Goal: Task Accomplishment & Management: Complete application form

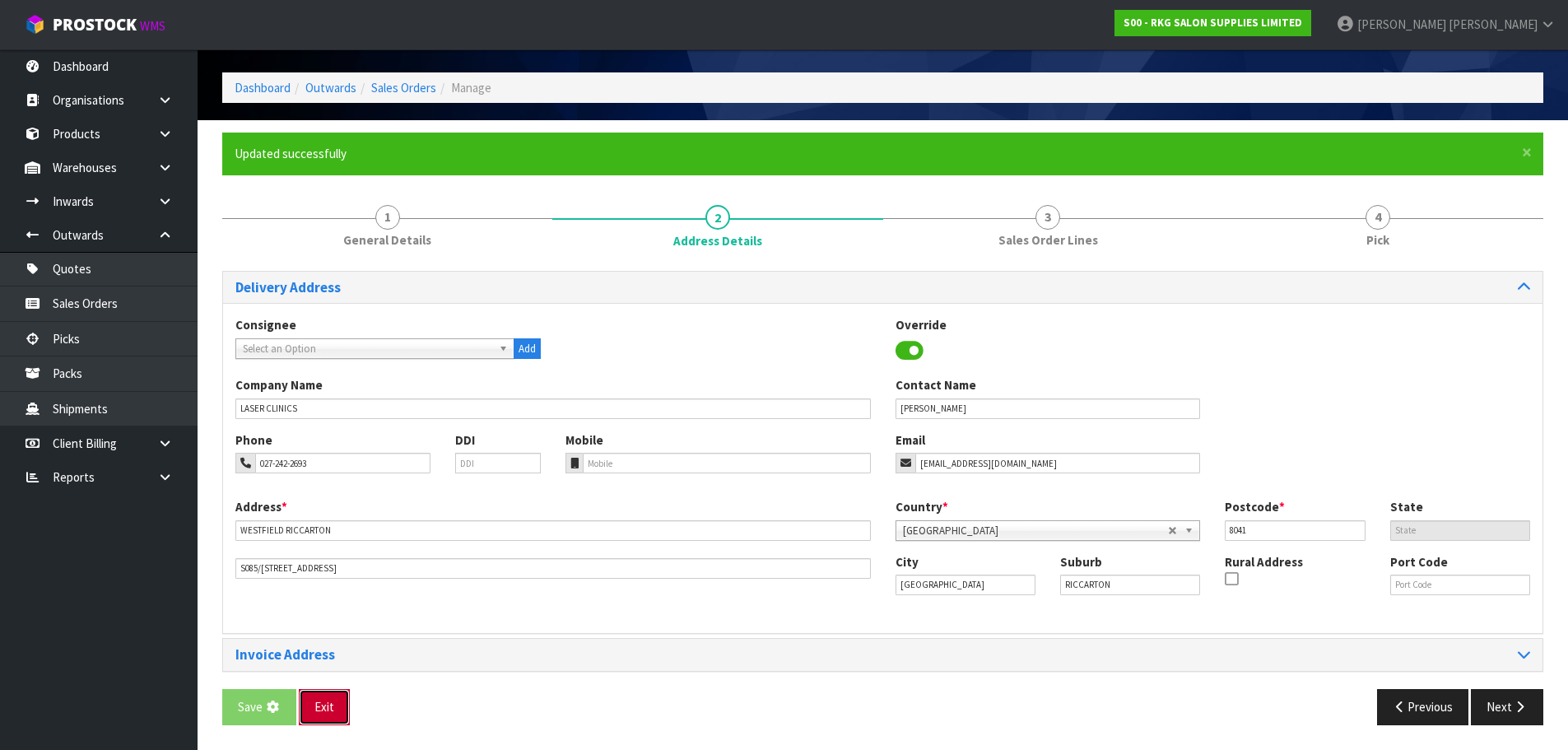
scroll to position [53, 0]
click at [317, 701] on button "Exit" at bounding box center [324, 706] width 51 height 36
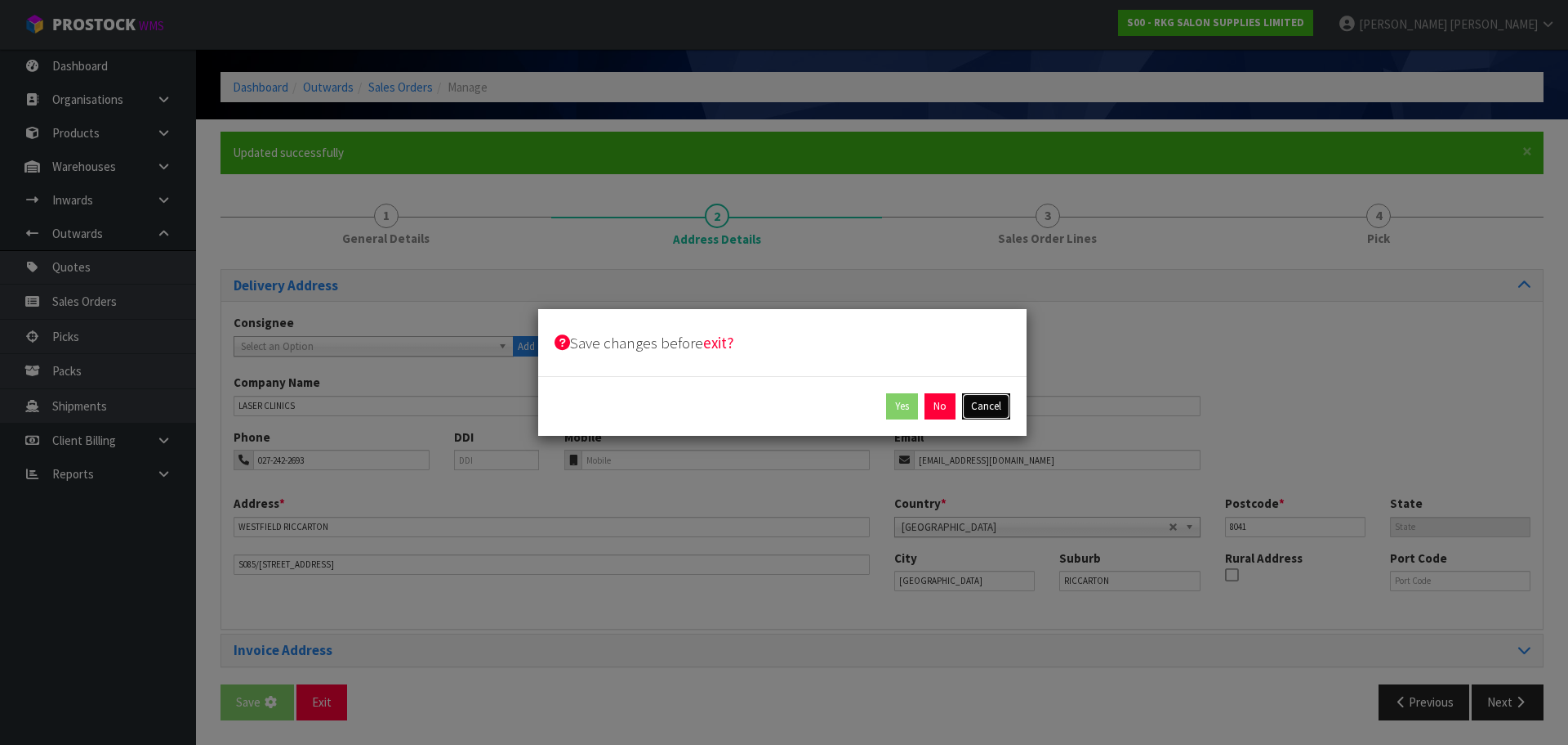
click at [985, 409] on button "Cancel" at bounding box center [987, 406] width 48 height 26
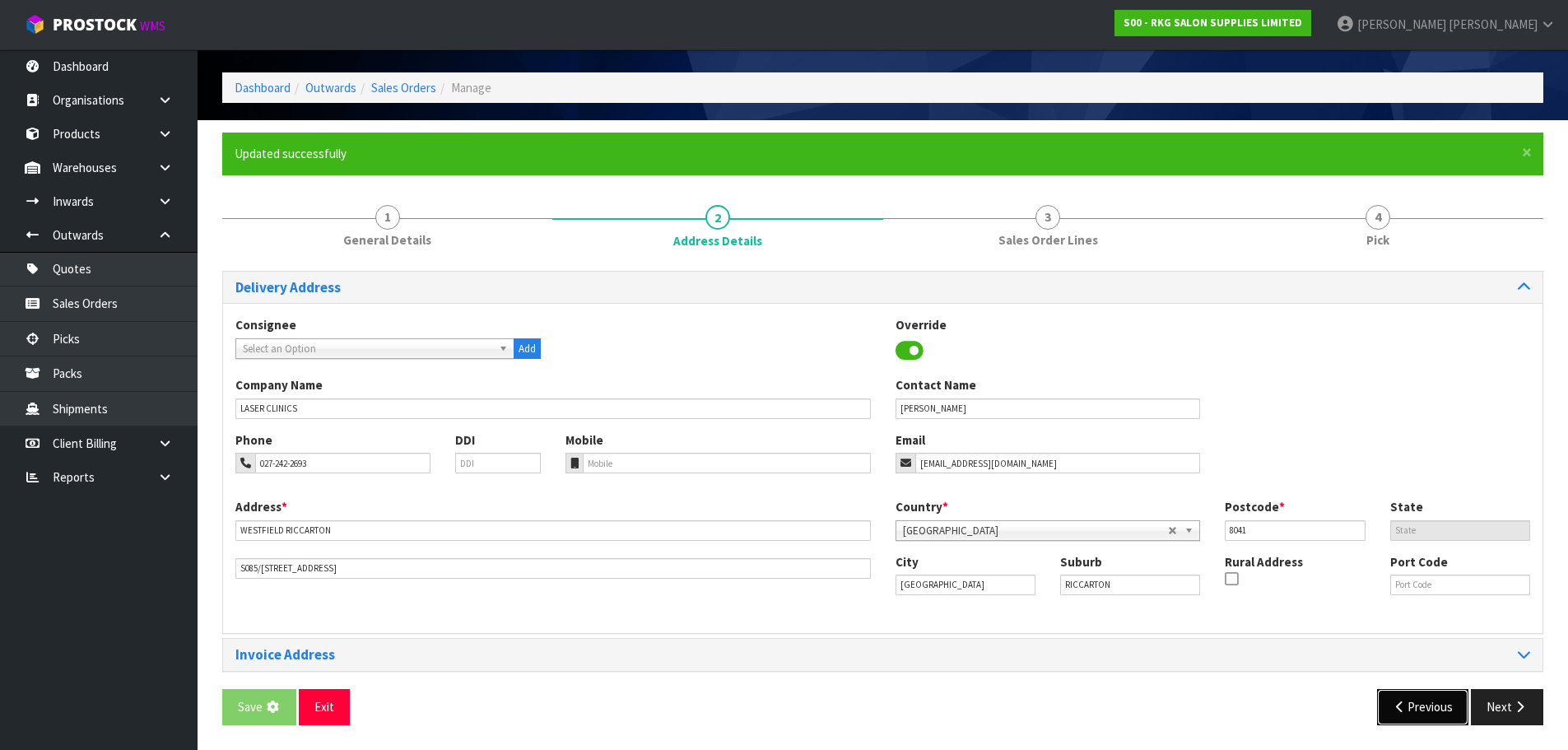
click at [1416, 708] on button "Previous" at bounding box center [1422, 706] width 92 height 36
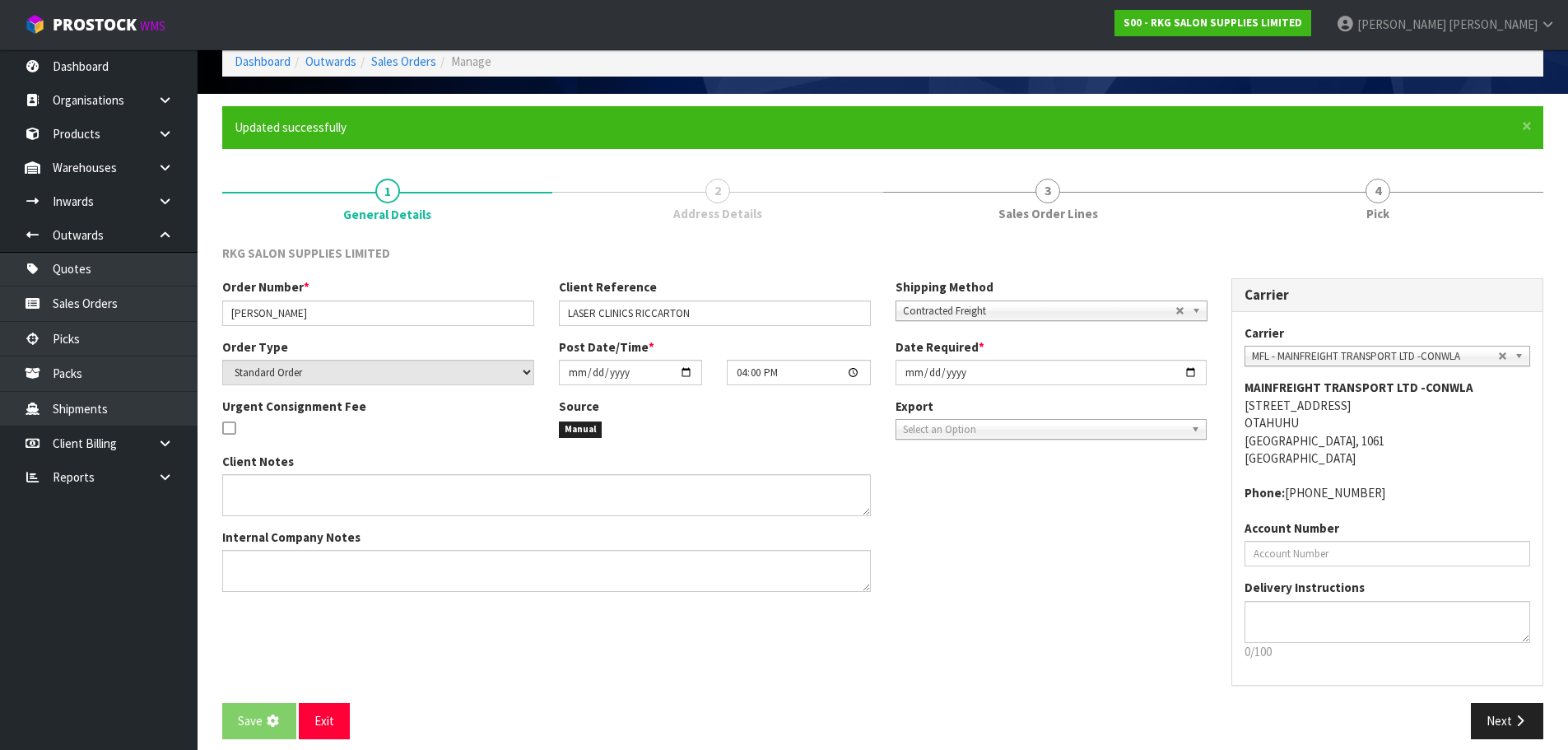
scroll to position [94, 0]
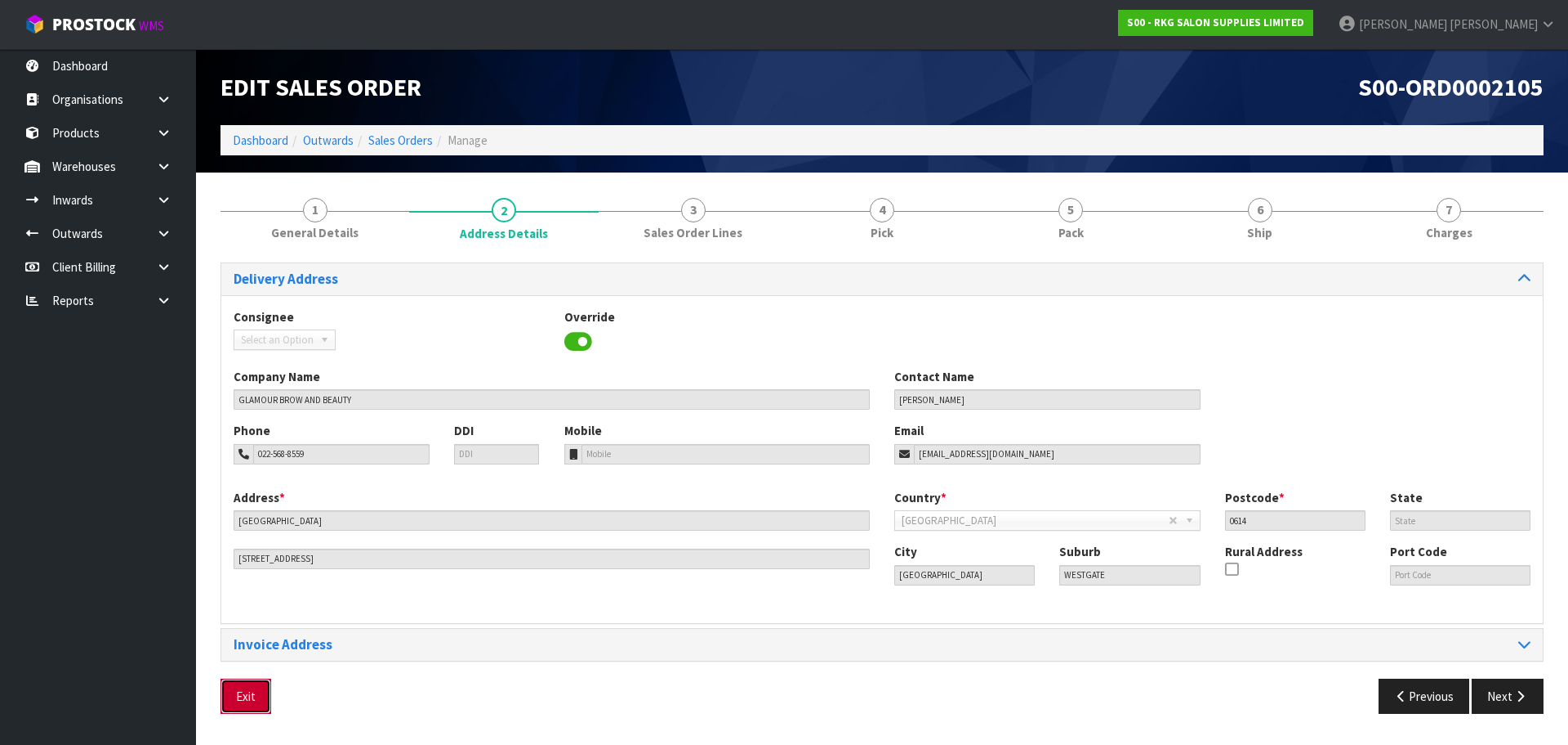
click at [246, 699] on button "Exit" at bounding box center [246, 696] width 51 height 36
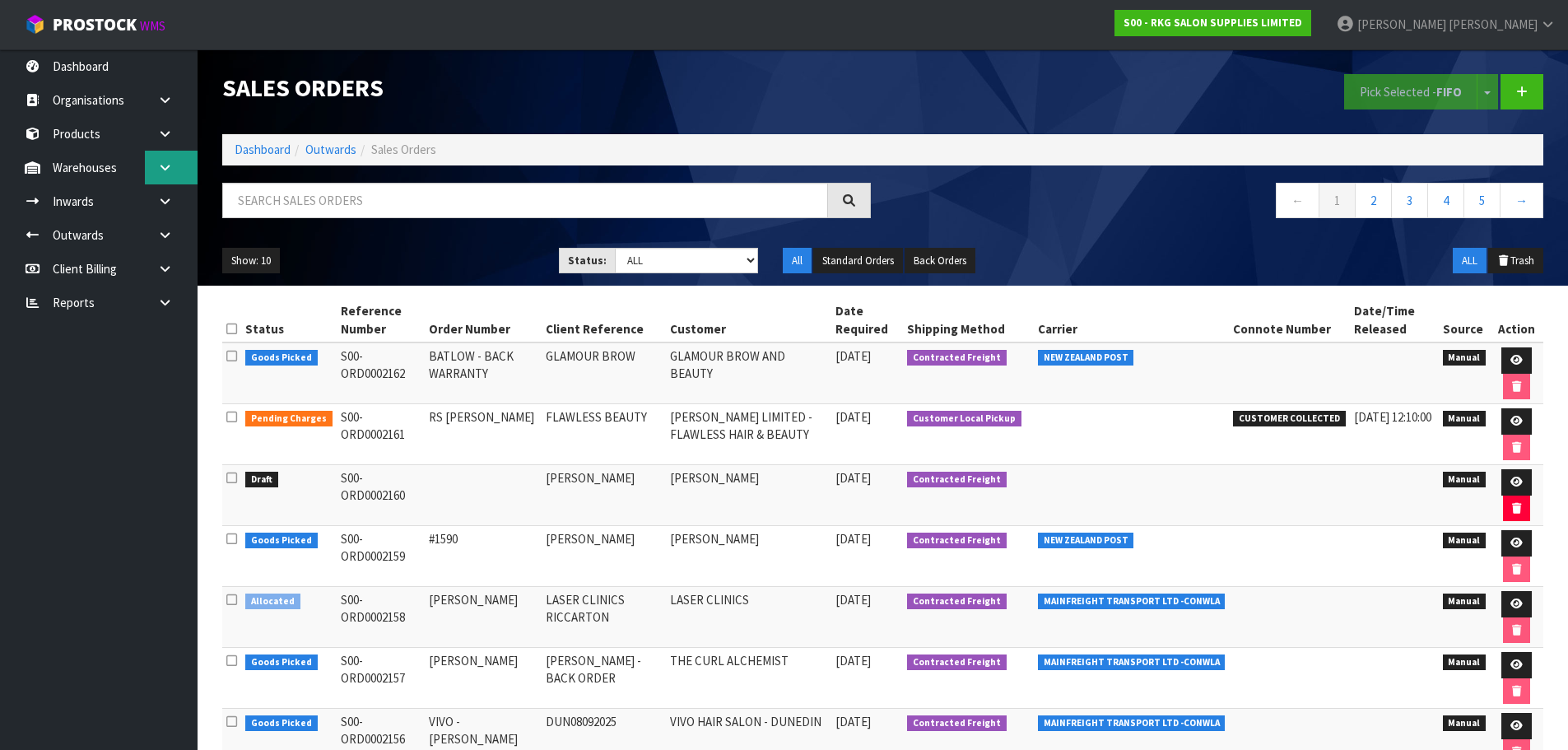
click at [163, 170] on icon at bounding box center [165, 167] width 15 height 13
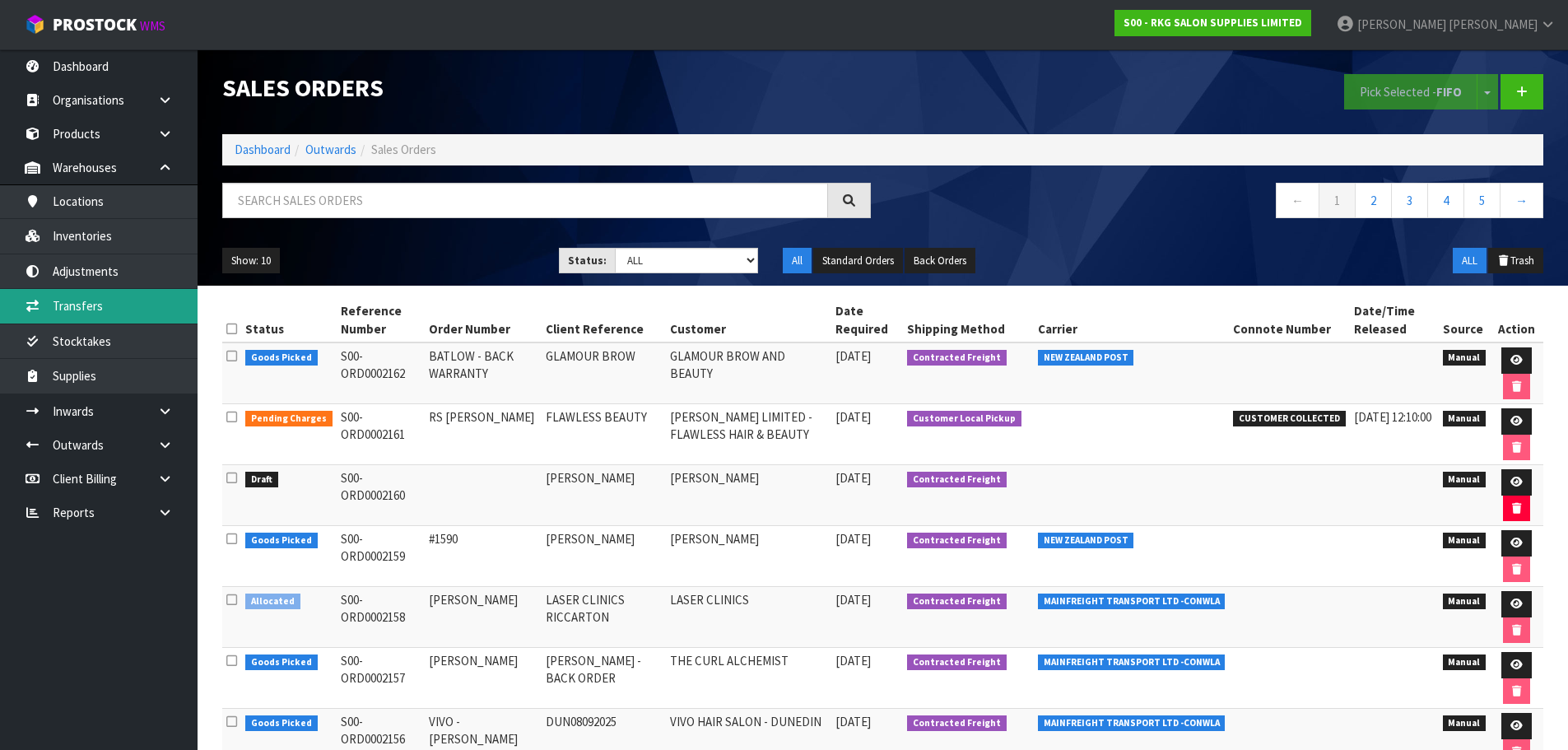
click at [88, 303] on link "Transfers" at bounding box center [99, 305] width 197 height 34
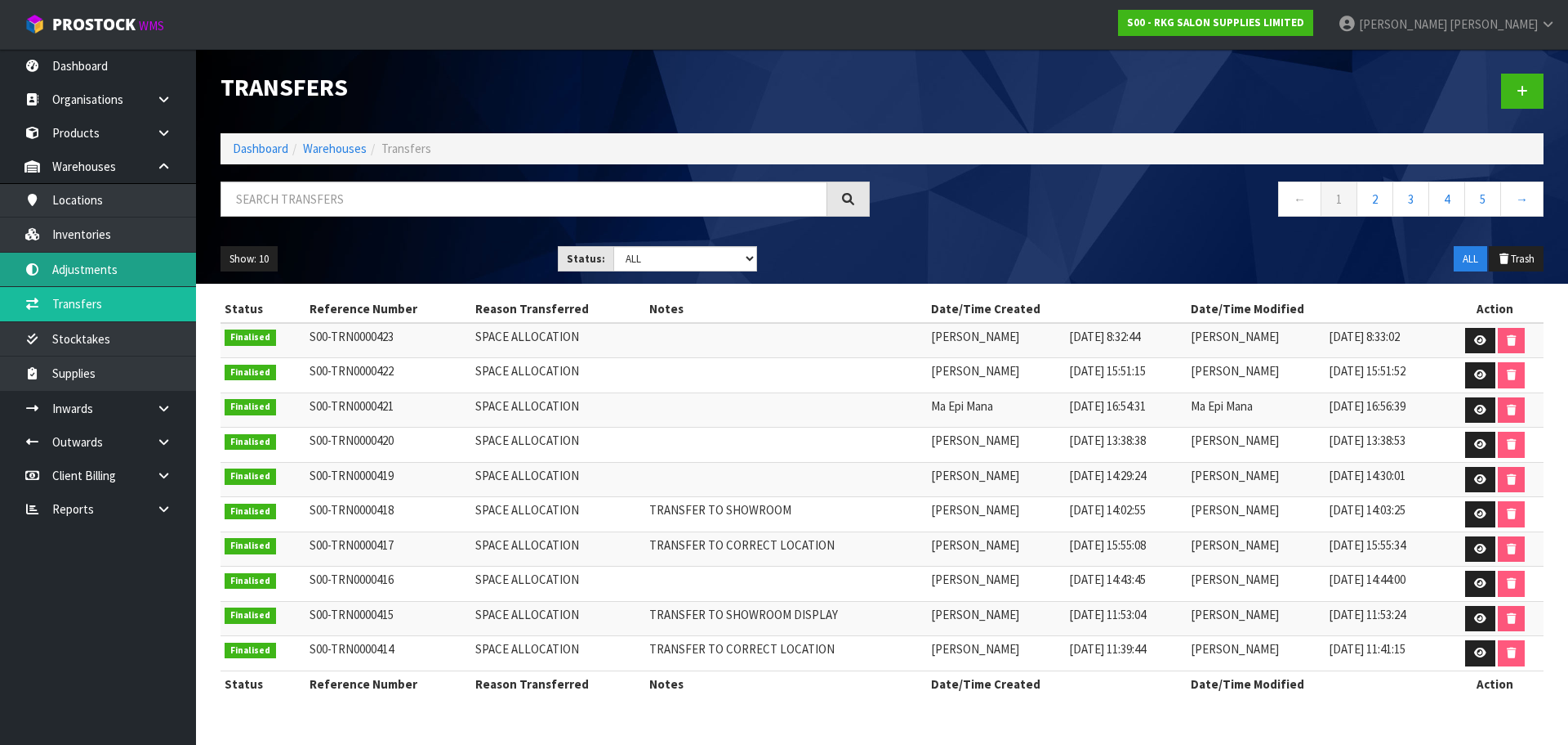
click at [86, 271] on link "Adjustments" at bounding box center [98, 269] width 196 height 34
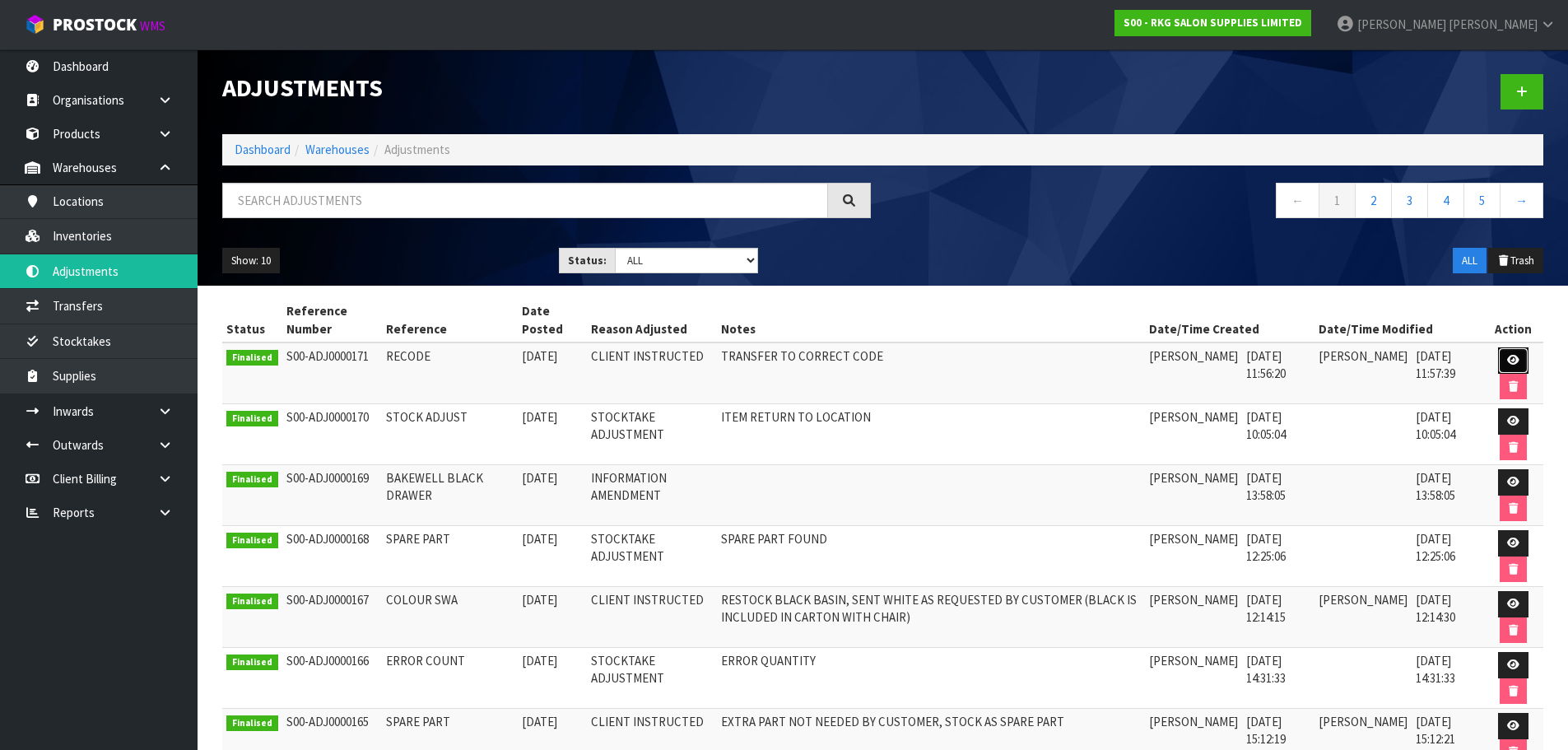
click at [1513, 360] on icon at bounding box center [1513, 359] width 13 height 11
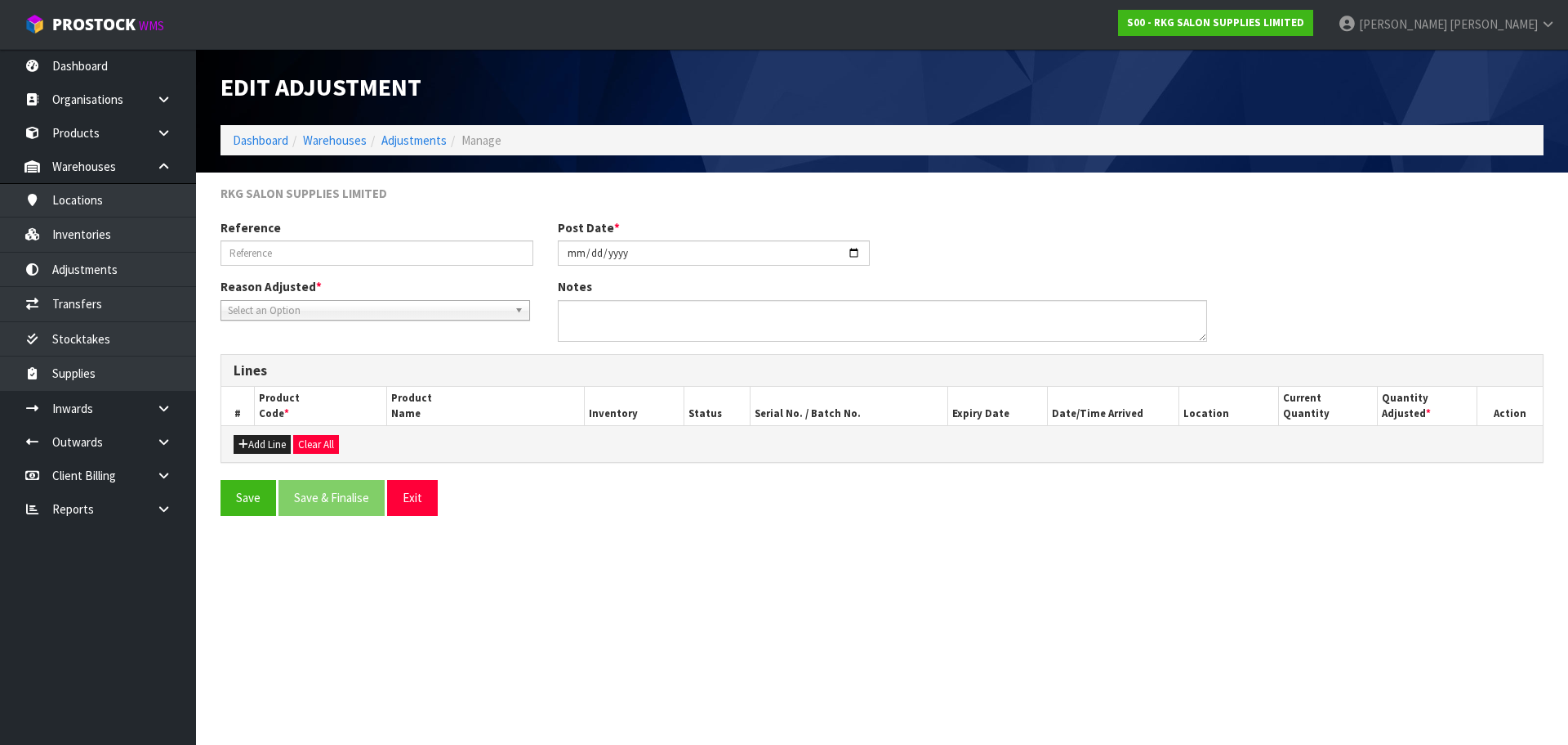
type input "RECODE"
type input "2025-08-01"
type textarea "TRANSFER TO CORRECT CODE"
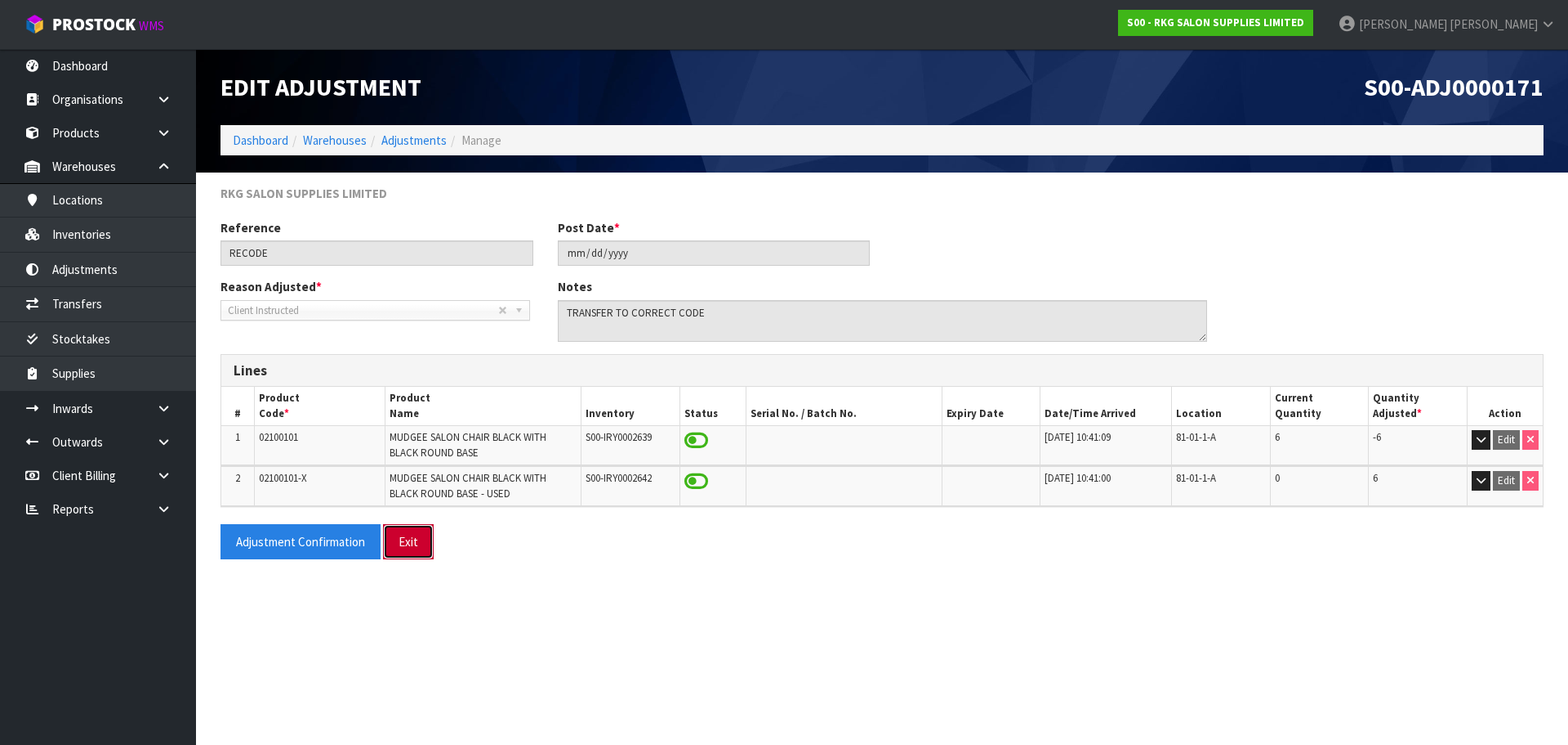
click at [410, 547] on button "Exit" at bounding box center [408, 541] width 51 height 36
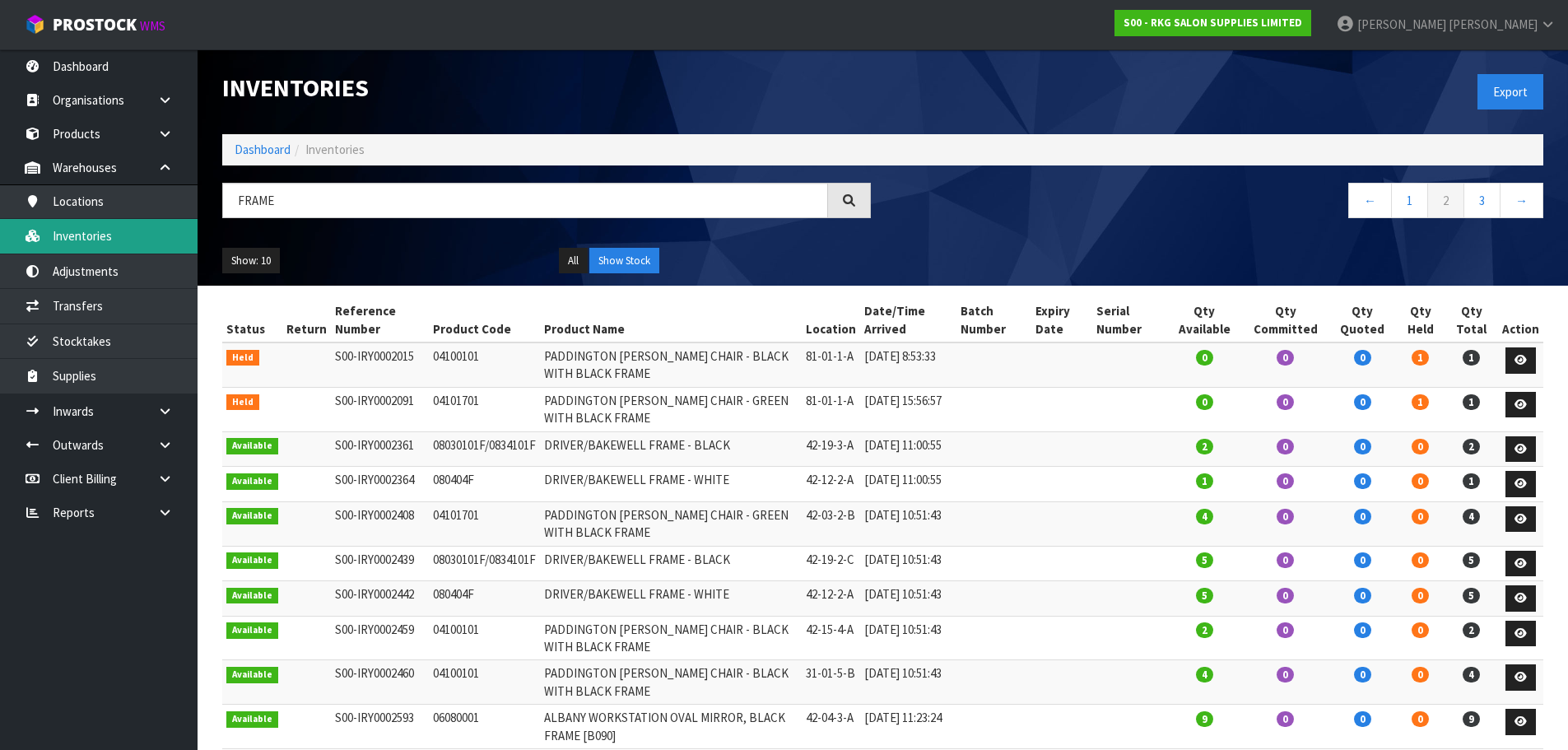
scroll to position [109, 0]
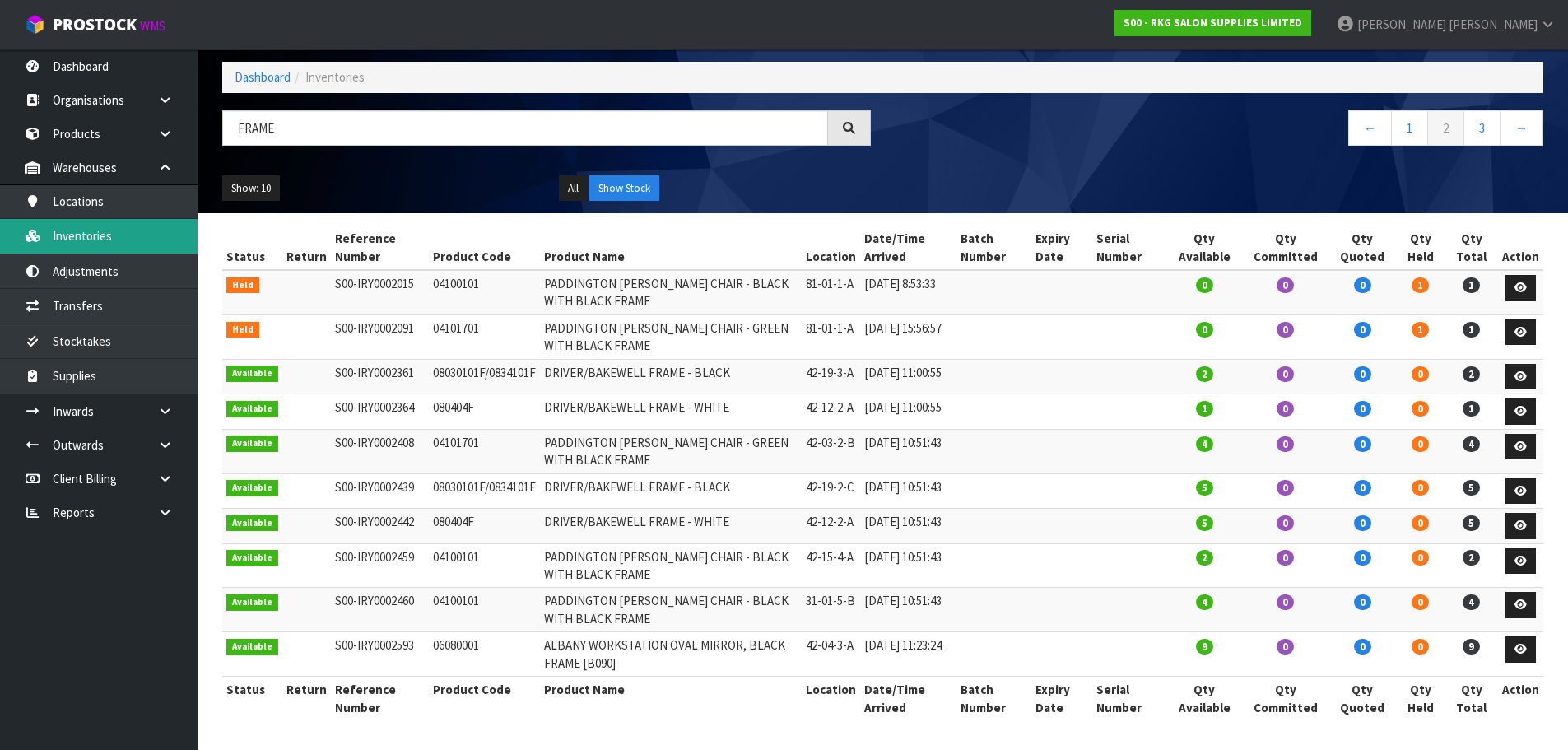
click at [126, 231] on link "Inventories" at bounding box center [99, 235] width 197 height 34
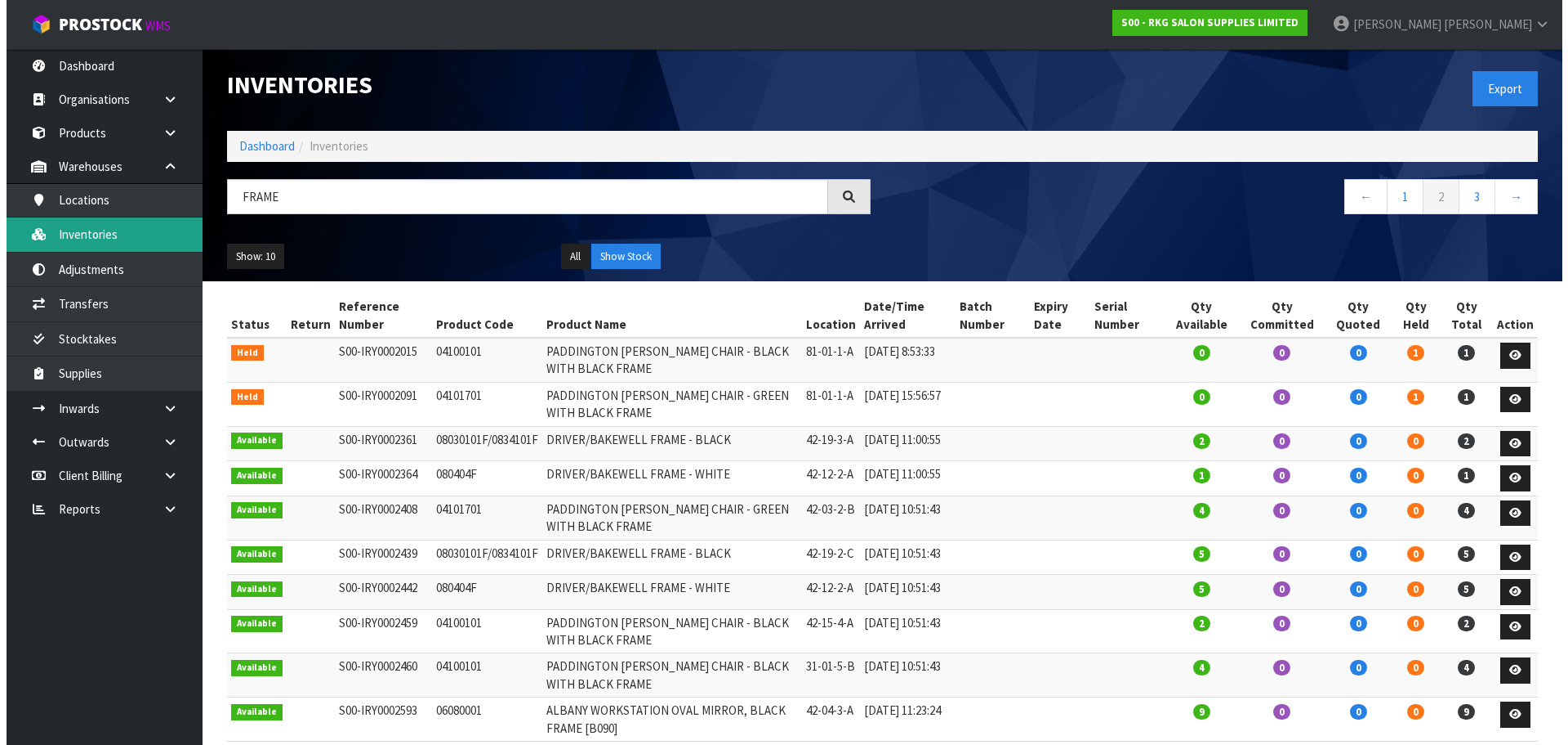
scroll to position [0, 0]
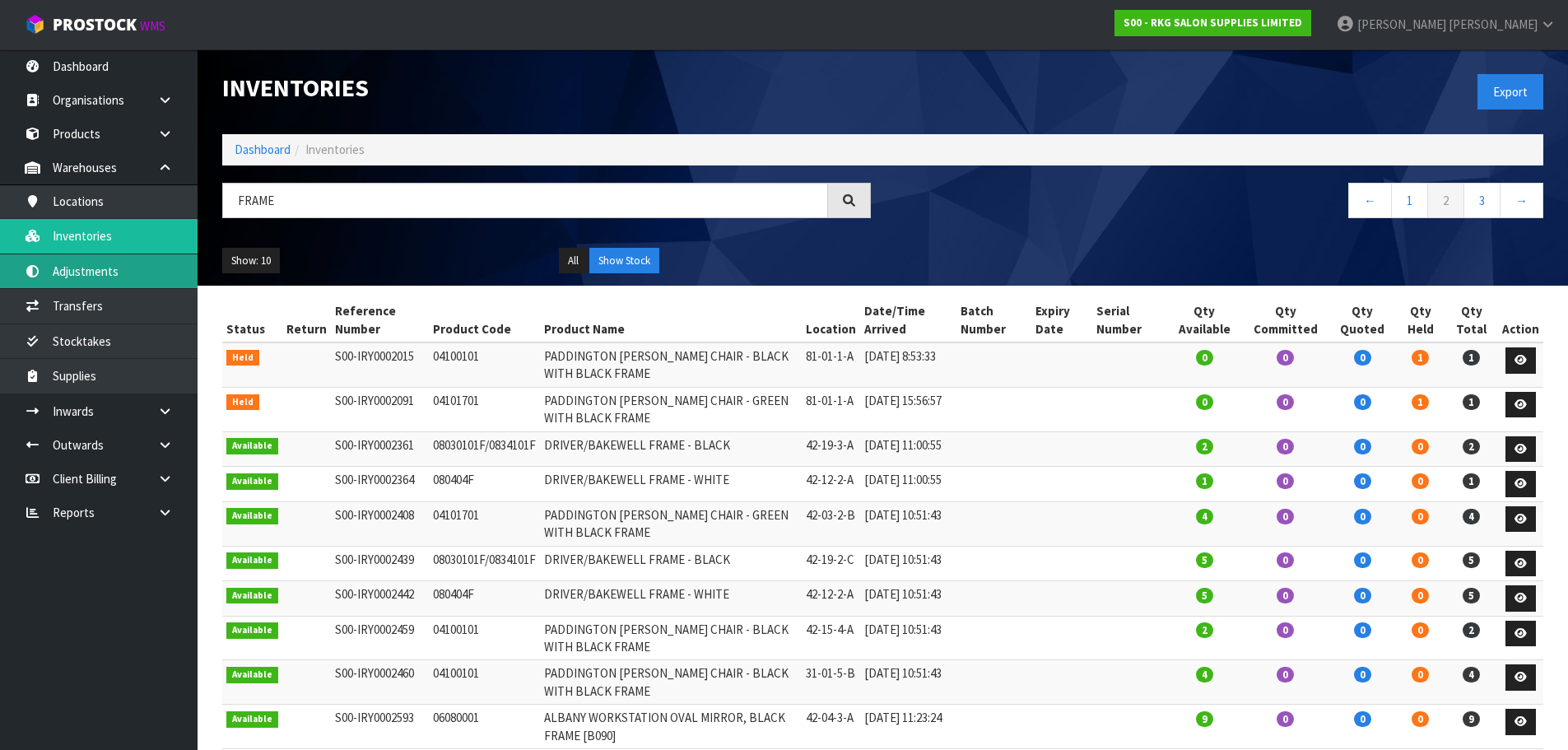
click at [113, 276] on link "Adjustments" at bounding box center [99, 271] width 197 height 34
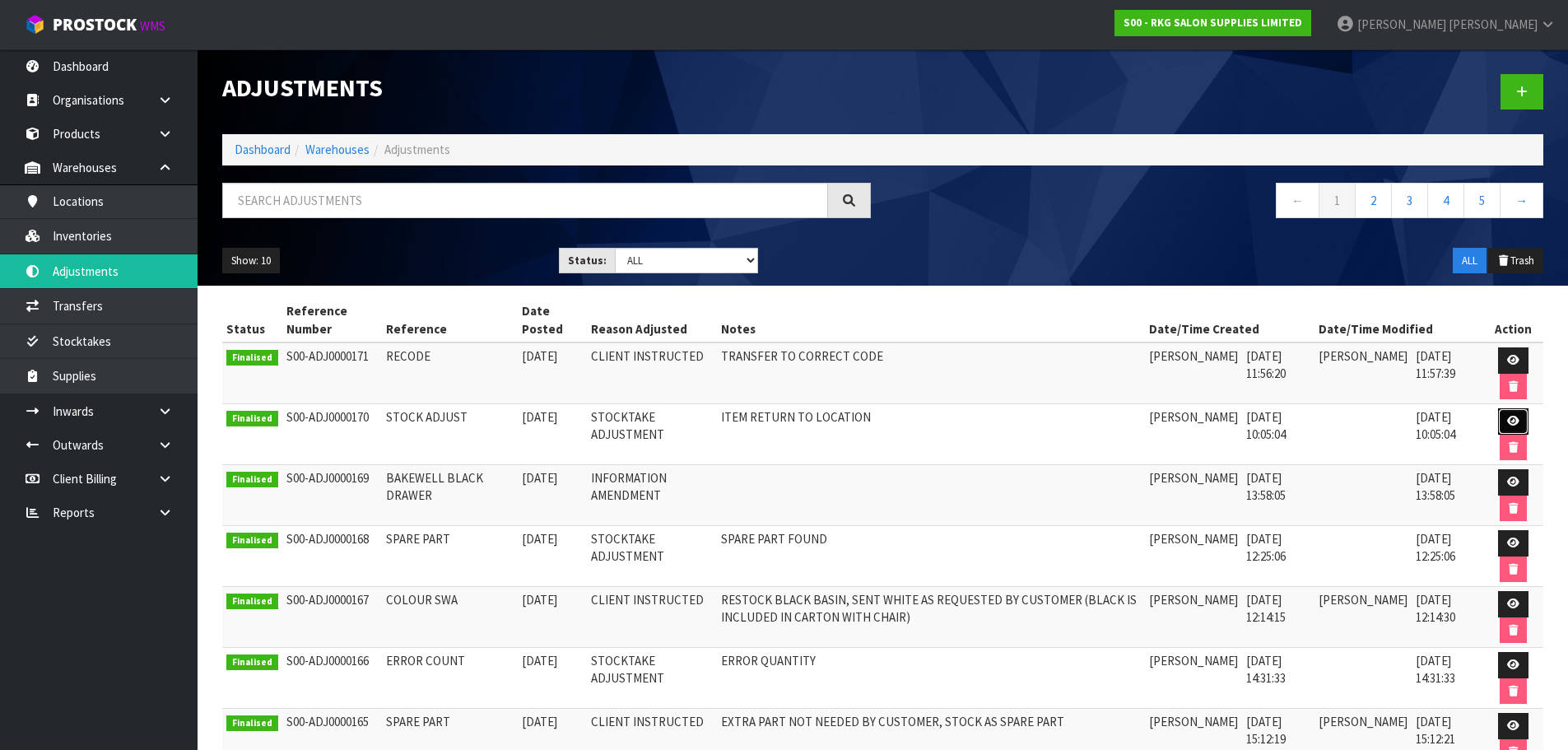
click at [1510, 425] on icon at bounding box center [1513, 420] width 13 height 11
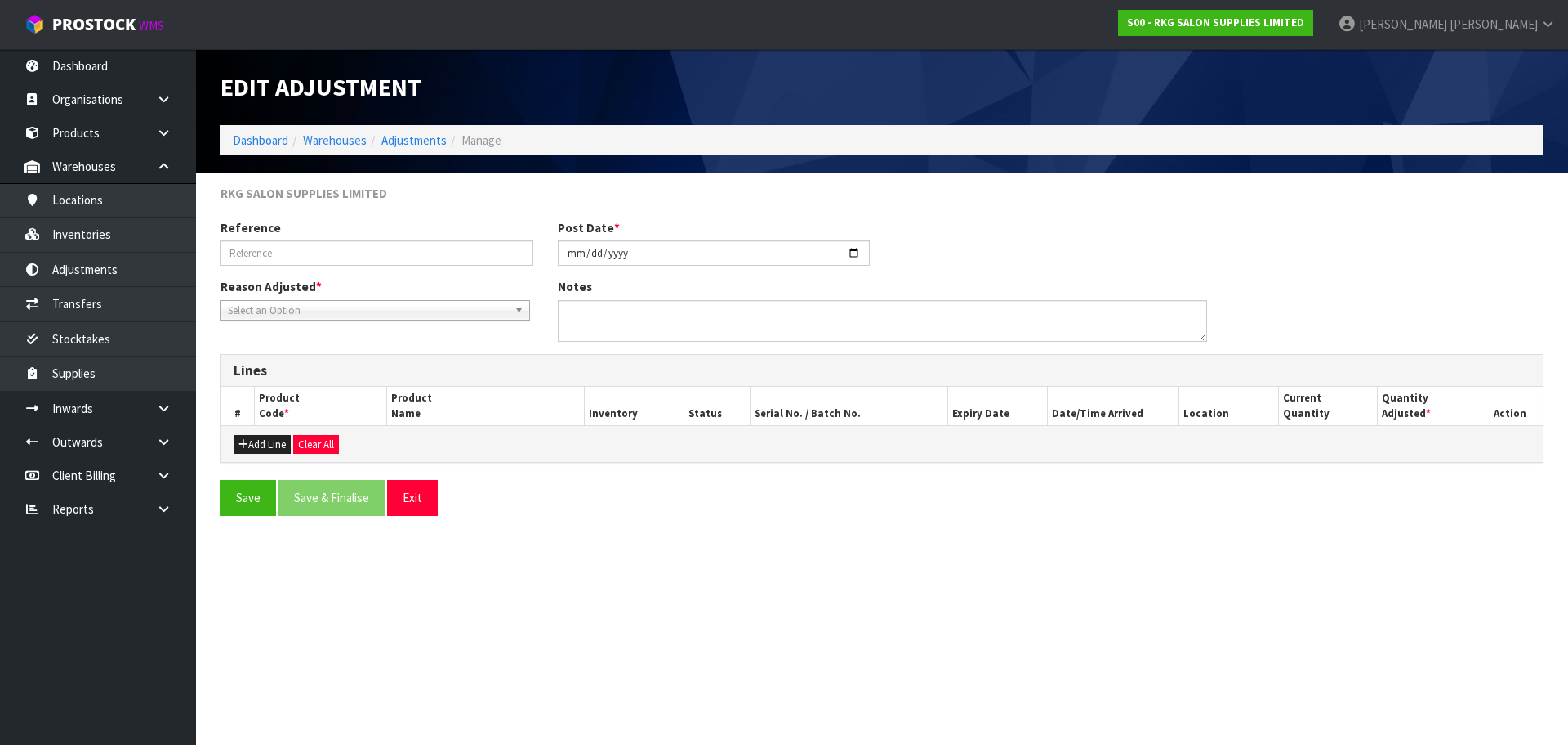
type input "STOCK ADJUST"
type input "2025-08-01"
type textarea "ITEM RETURN TO LOCATION"
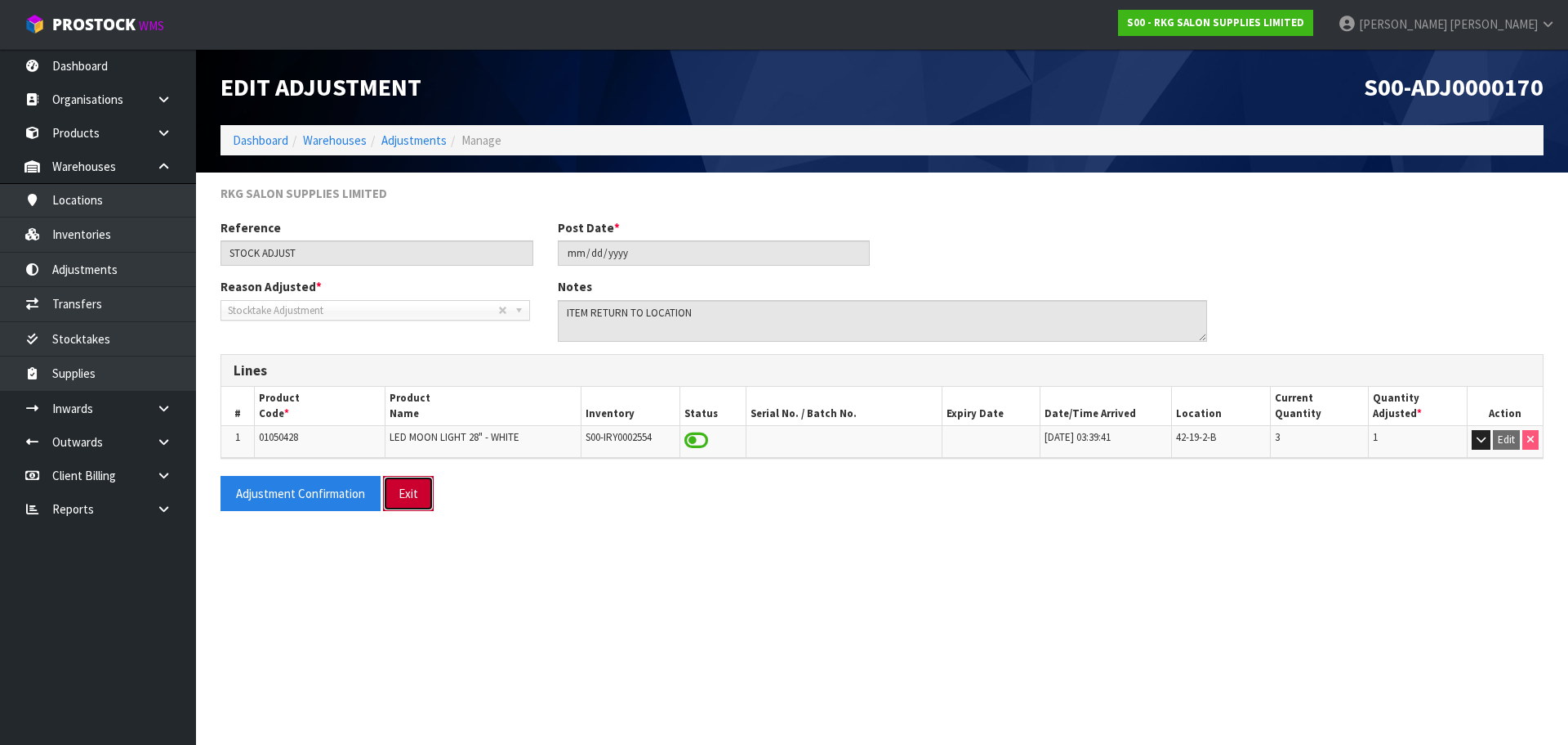
click at [403, 499] on button "Exit" at bounding box center [408, 493] width 51 height 36
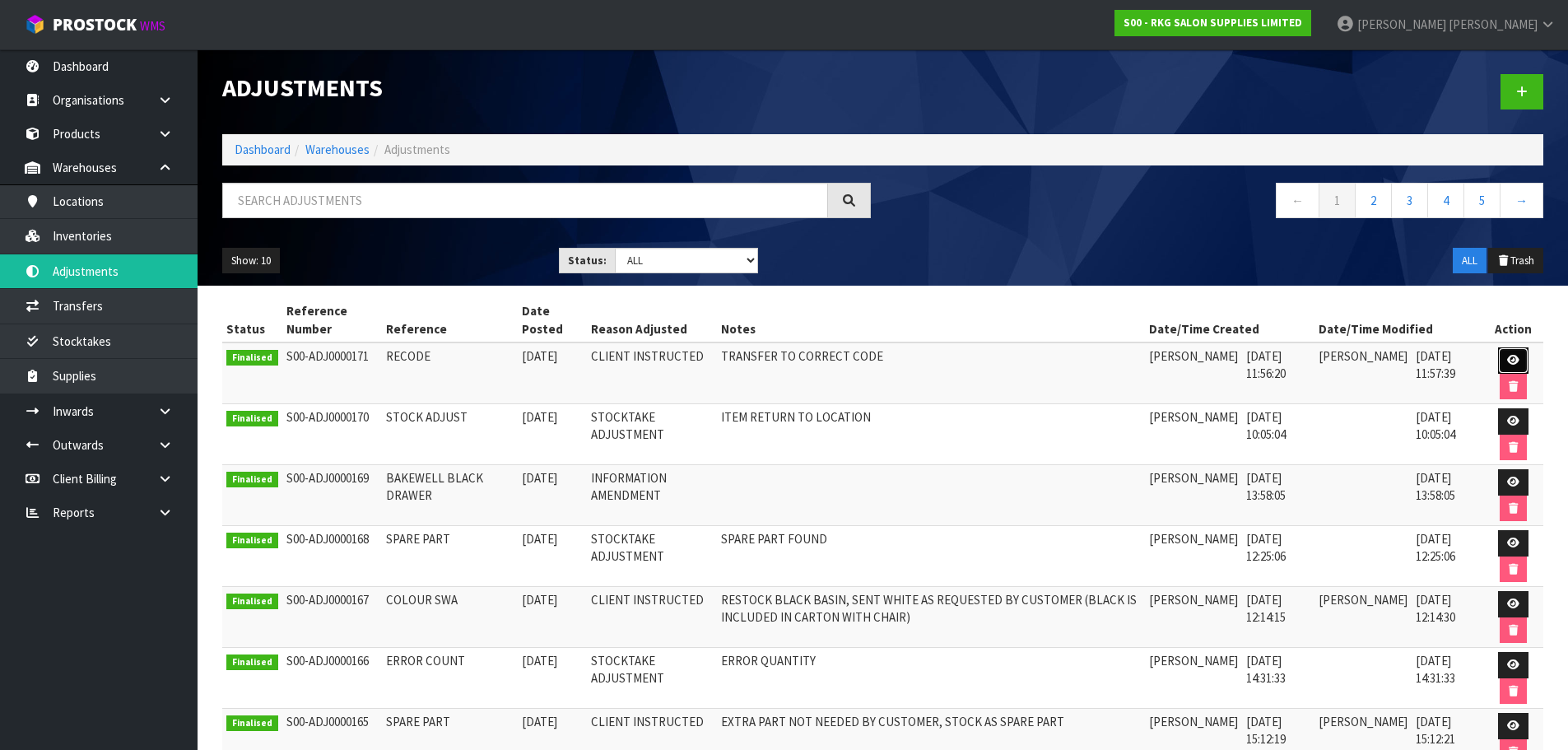
click at [1512, 356] on icon at bounding box center [1513, 359] width 13 height 11
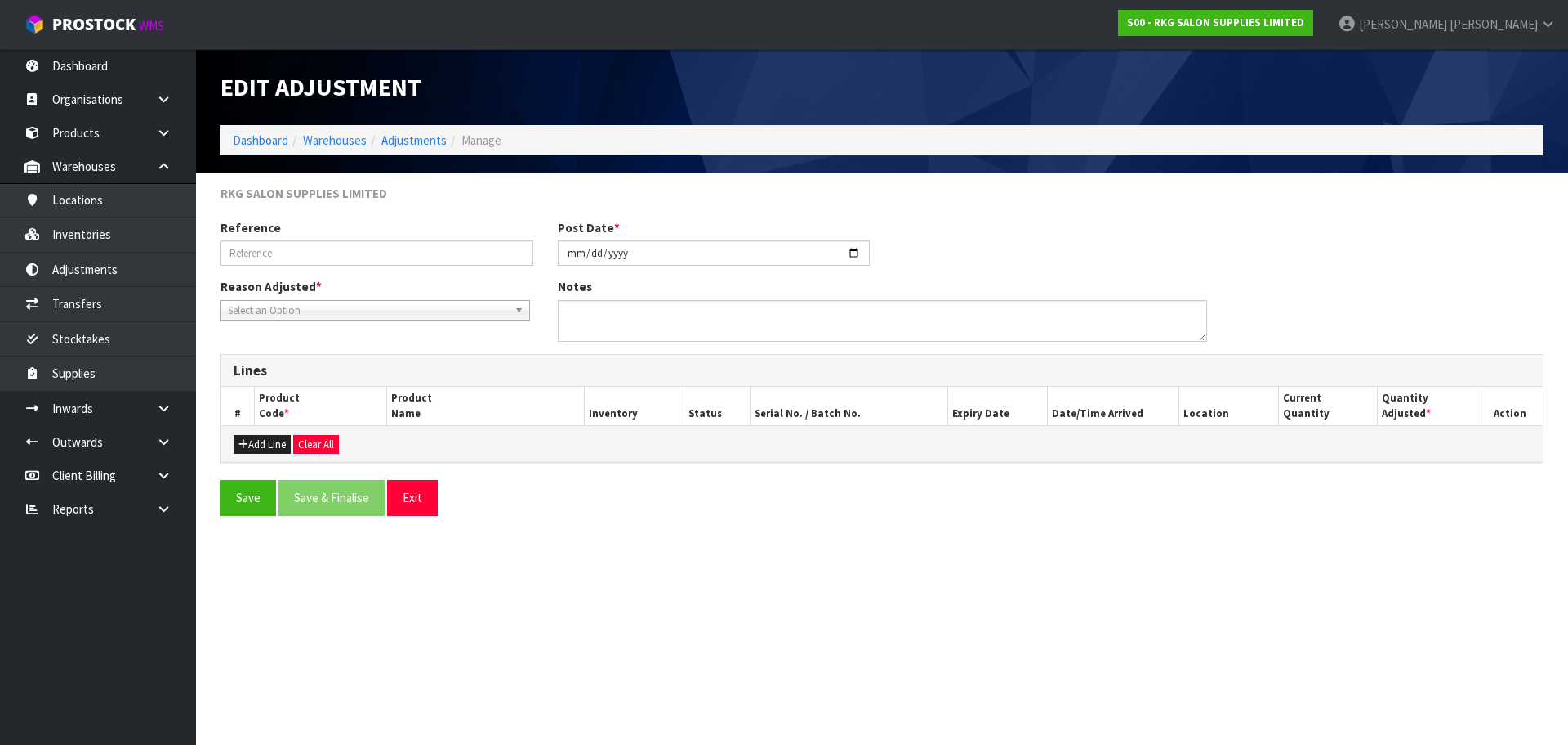
type input "RECODE"
type input "2025-08-01"
type textarea "TRANSFER TO CORRECT CODE"
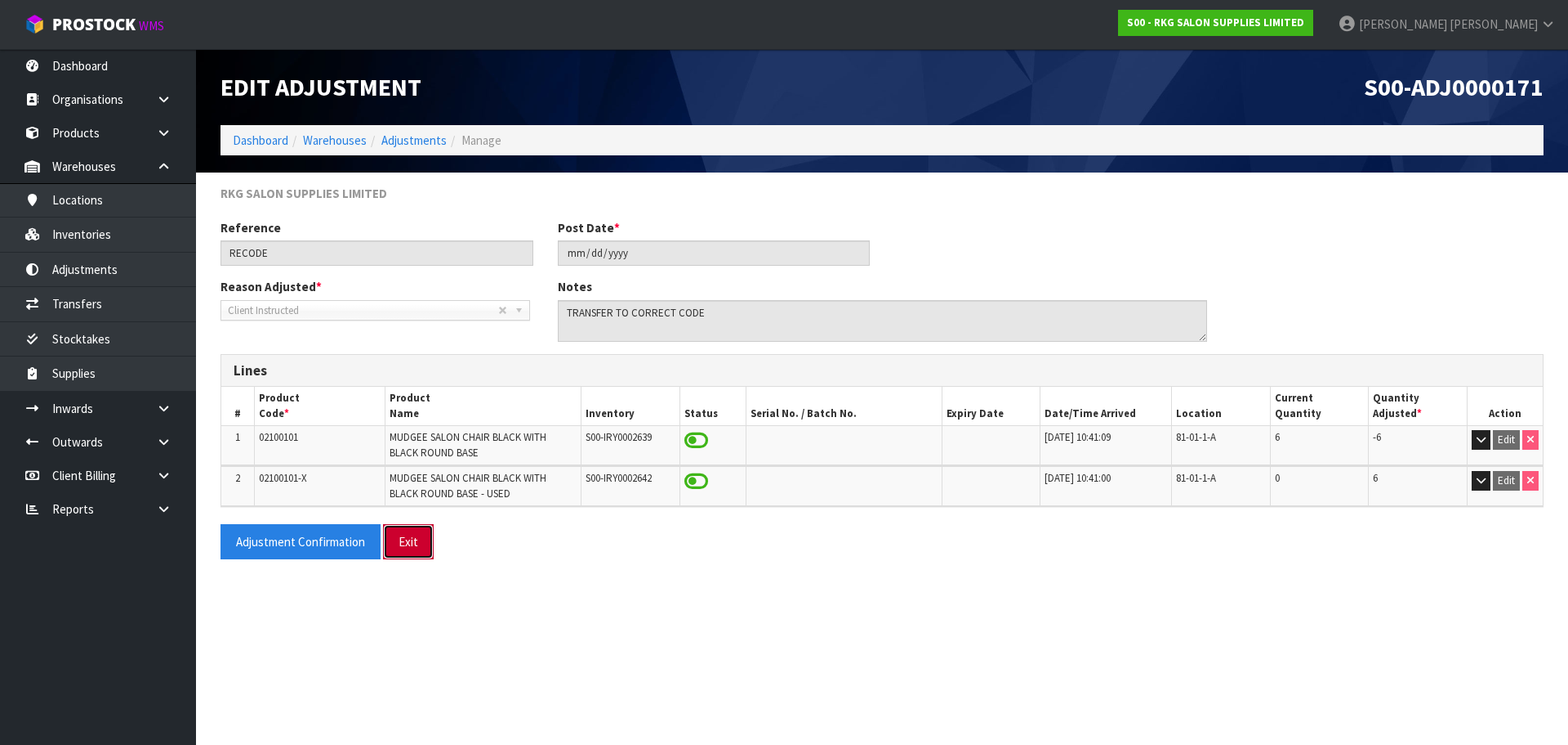
click at [409, 543] on button "Exit" at bounding box center [408, 541] width 51 height 36
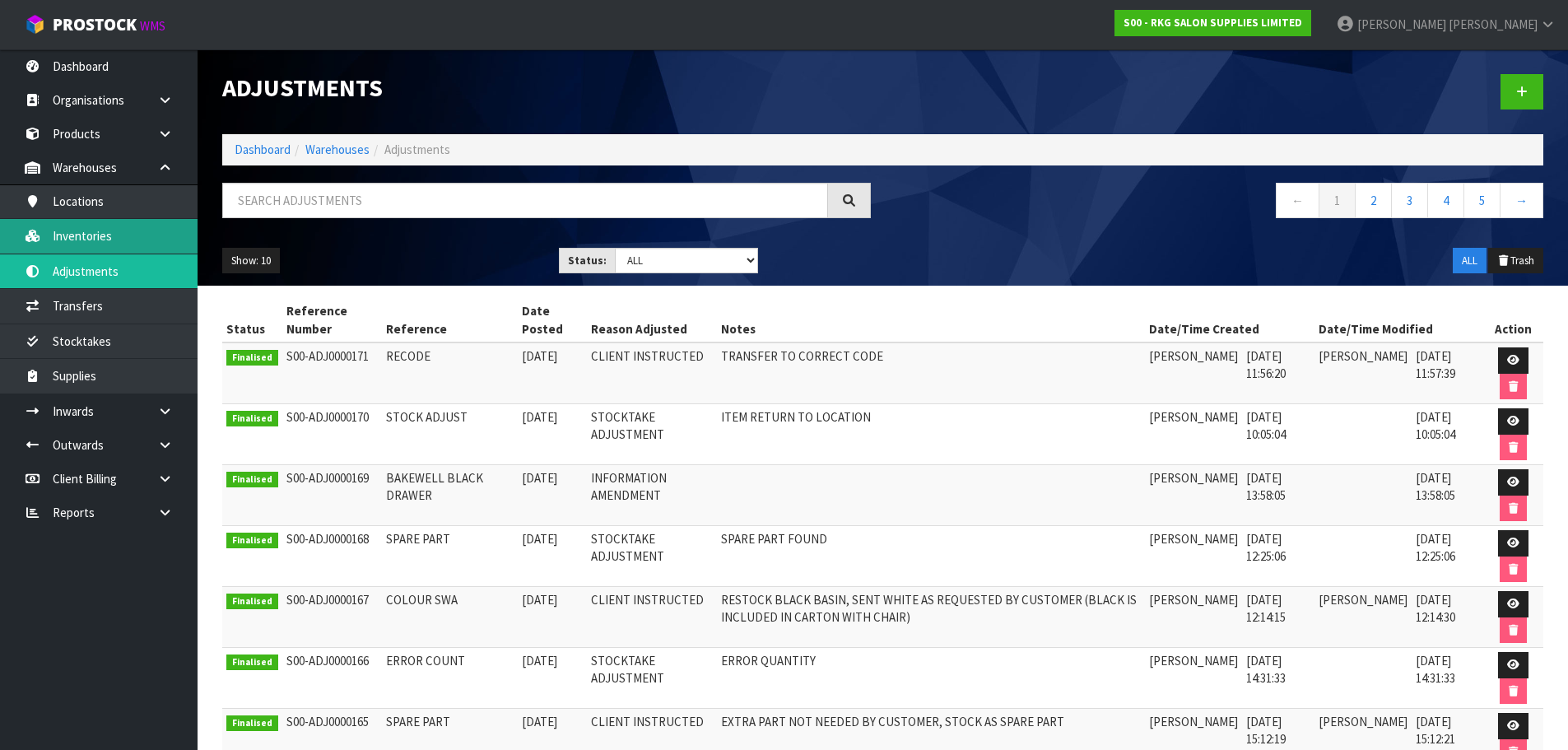
drag, startPoint x: 93, startPoint y: 239, endPoint x: 140, endPoint y: 231, distance: 47.7
click at [93, 239] on link "Inventories" at bounding box center [99, 235] width 197 height 34
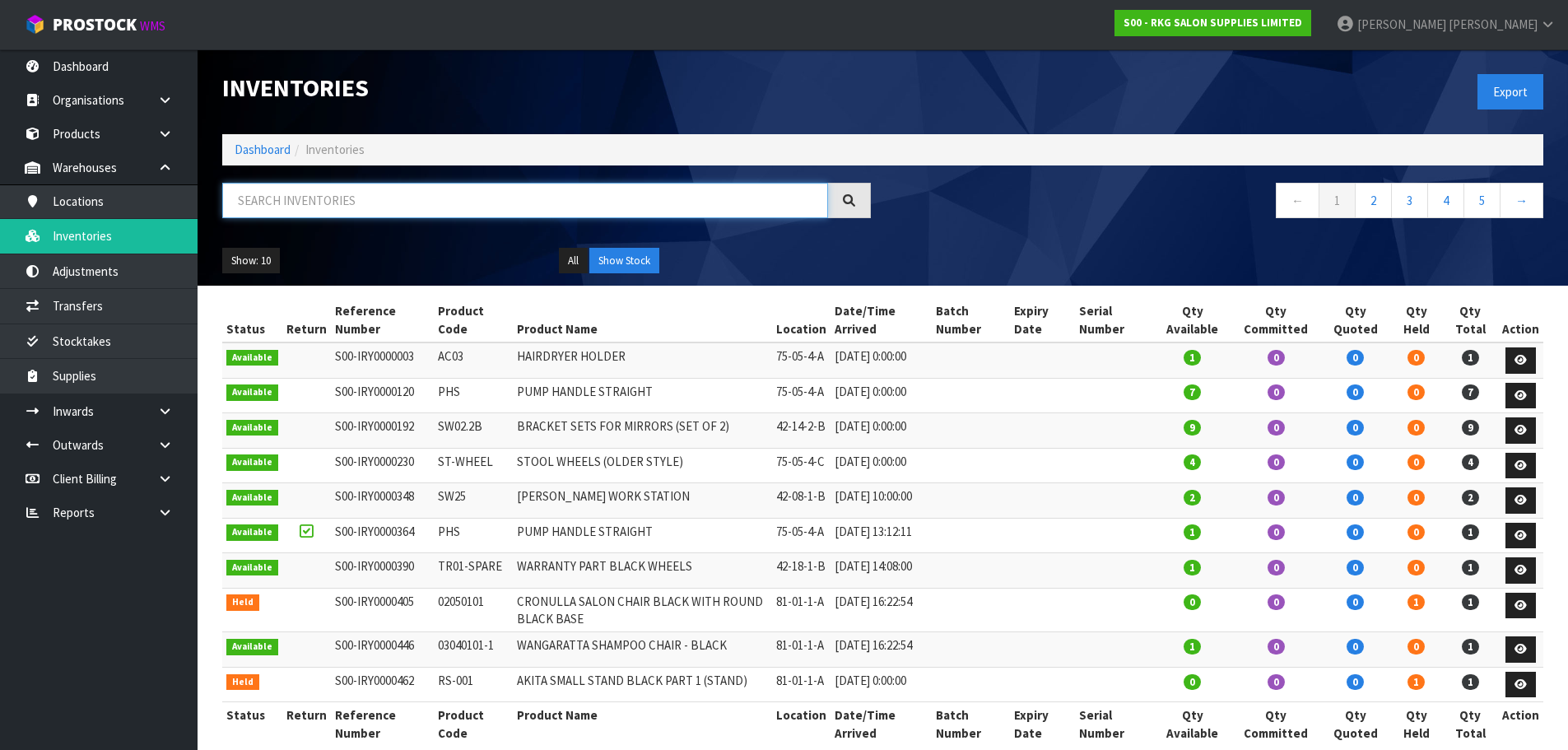
click at [278, 201] on input "text" at bounding box center [526, 200] width 606 height 36
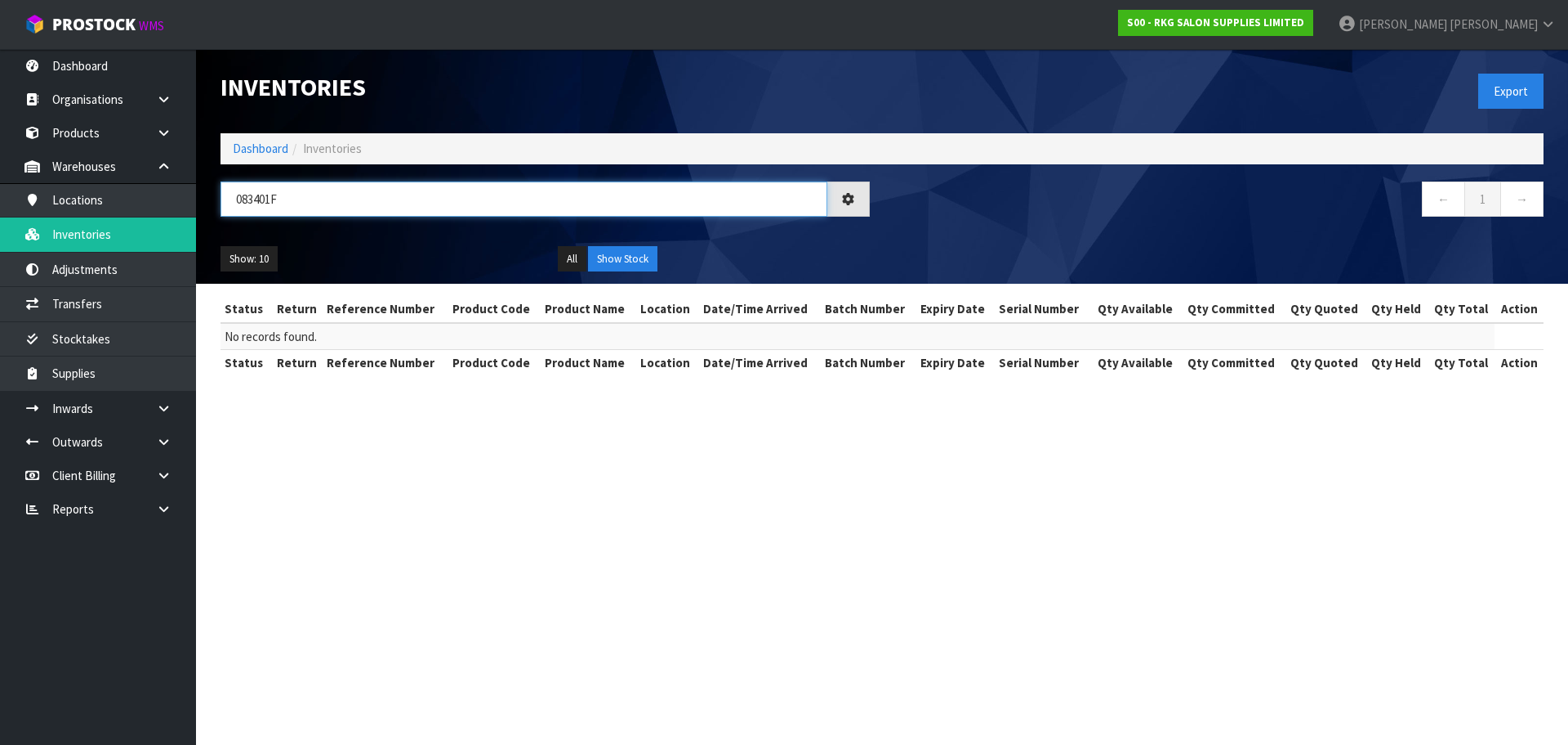
type input "083401F"
drag, startPoint x: 313, startPoint y: 199, endPoint x: 230, endPoint y: 211, distance: 83.9
click at [230, 211] on input "083401F" at bounding box center [525, 199] width 607 height 36
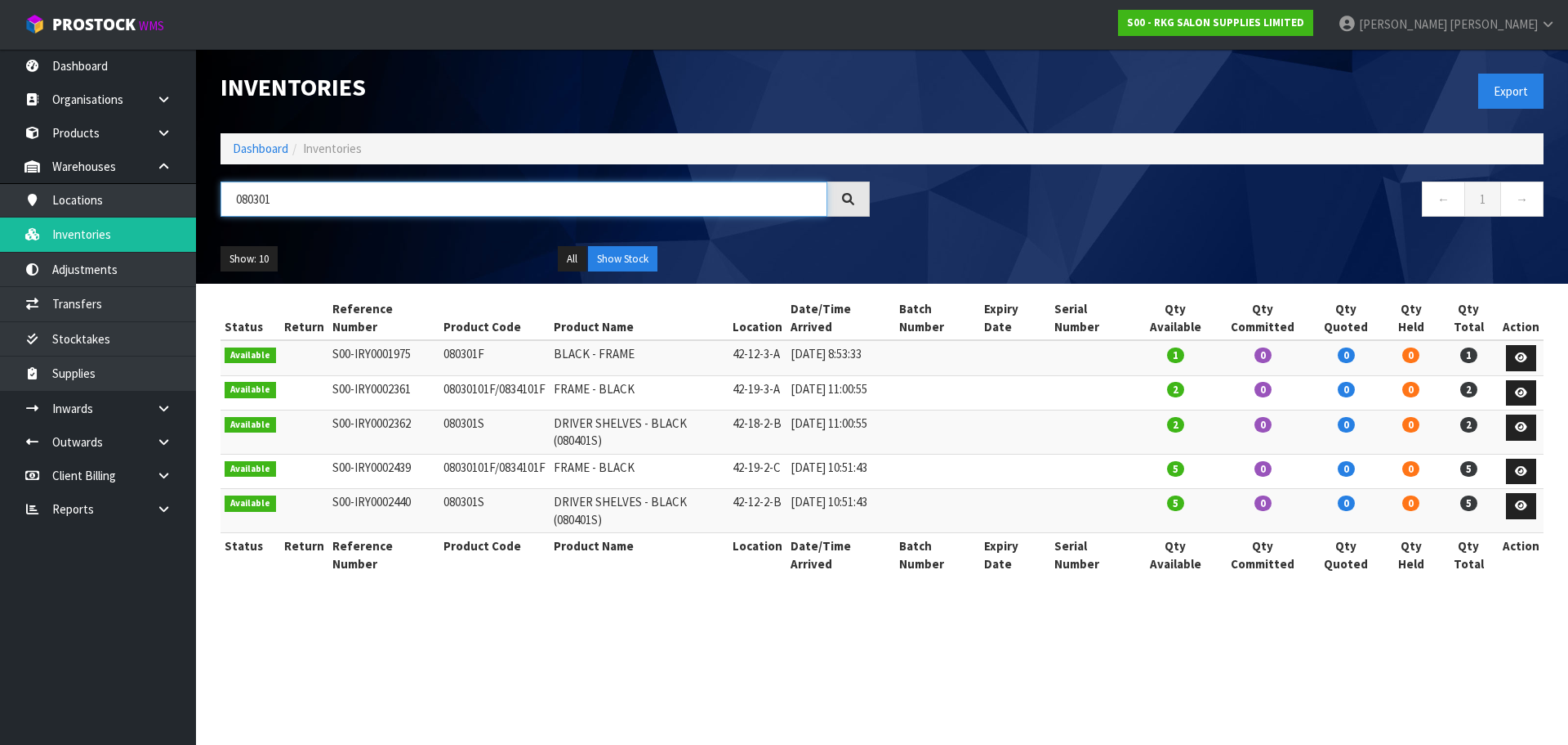
drag, startPoint x: 334, startPoint y: 202, endPoint x: 247, endPoint y: 204, distance: 87.0
click at [247, 204] on input "080301" at bounding box center [525, 199] width 607 height 36
type input "0"
drag, startPoint x: 282, startPoint y: 204, endPoint x: 209, endPoint y: 211, distance: 73.3
click at [209, 211] on div "080301" at bounding box center [545, 205] width 674 height 47
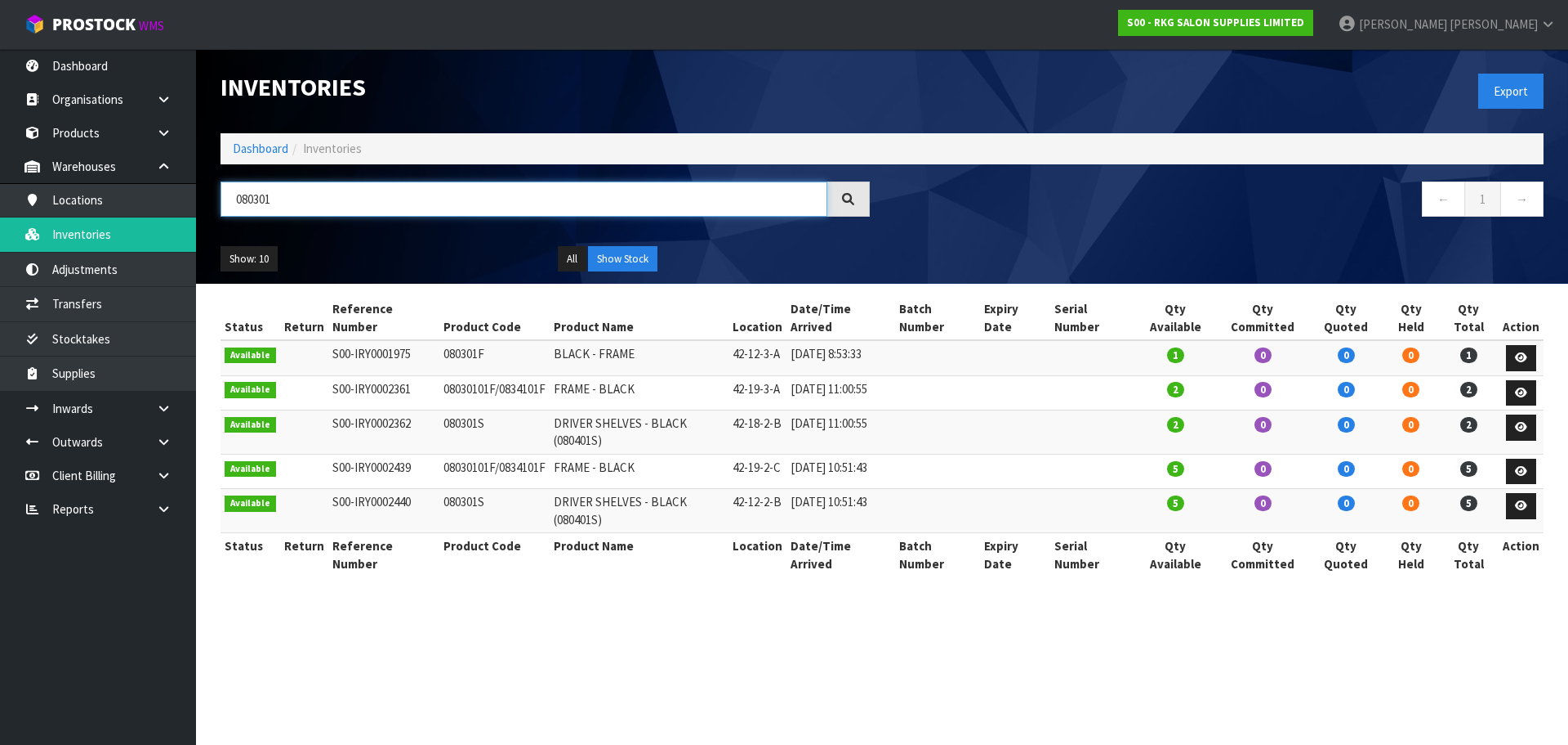
drag, startPoint x: 302, startPoint y: 200, endPoint x: 213, endPoint y: 205, distance: 89.1
click at [213, 205] on div "080301" at bounding box center [545, 205] width 674 height 47
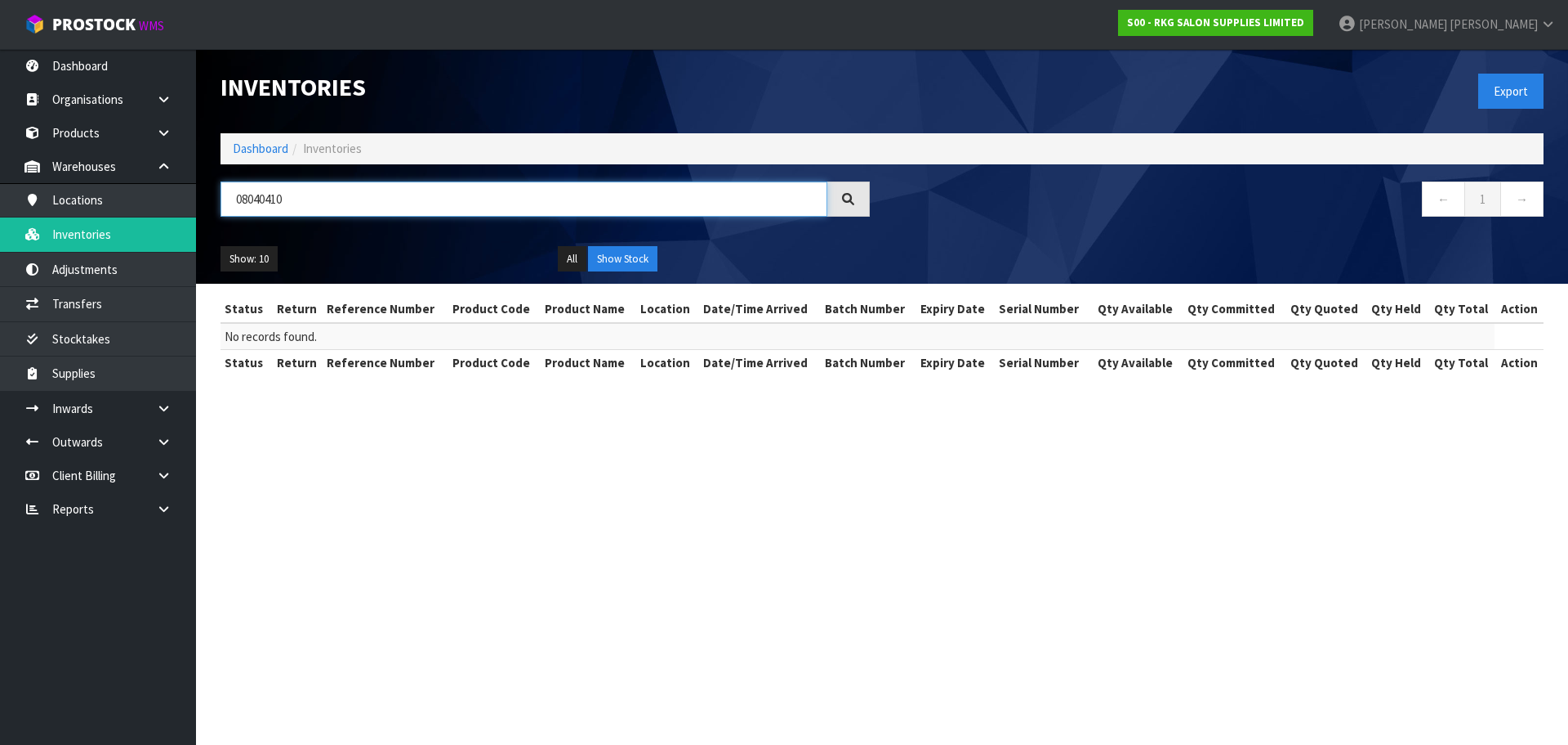
drag, startPoint x: 293, startPoint y: 207, endPoint x: 221, endPoint y: 207, distance: 72.0
click at [221, 207] on input "08040410" at bounding box center [525, 199] width 607 height 36
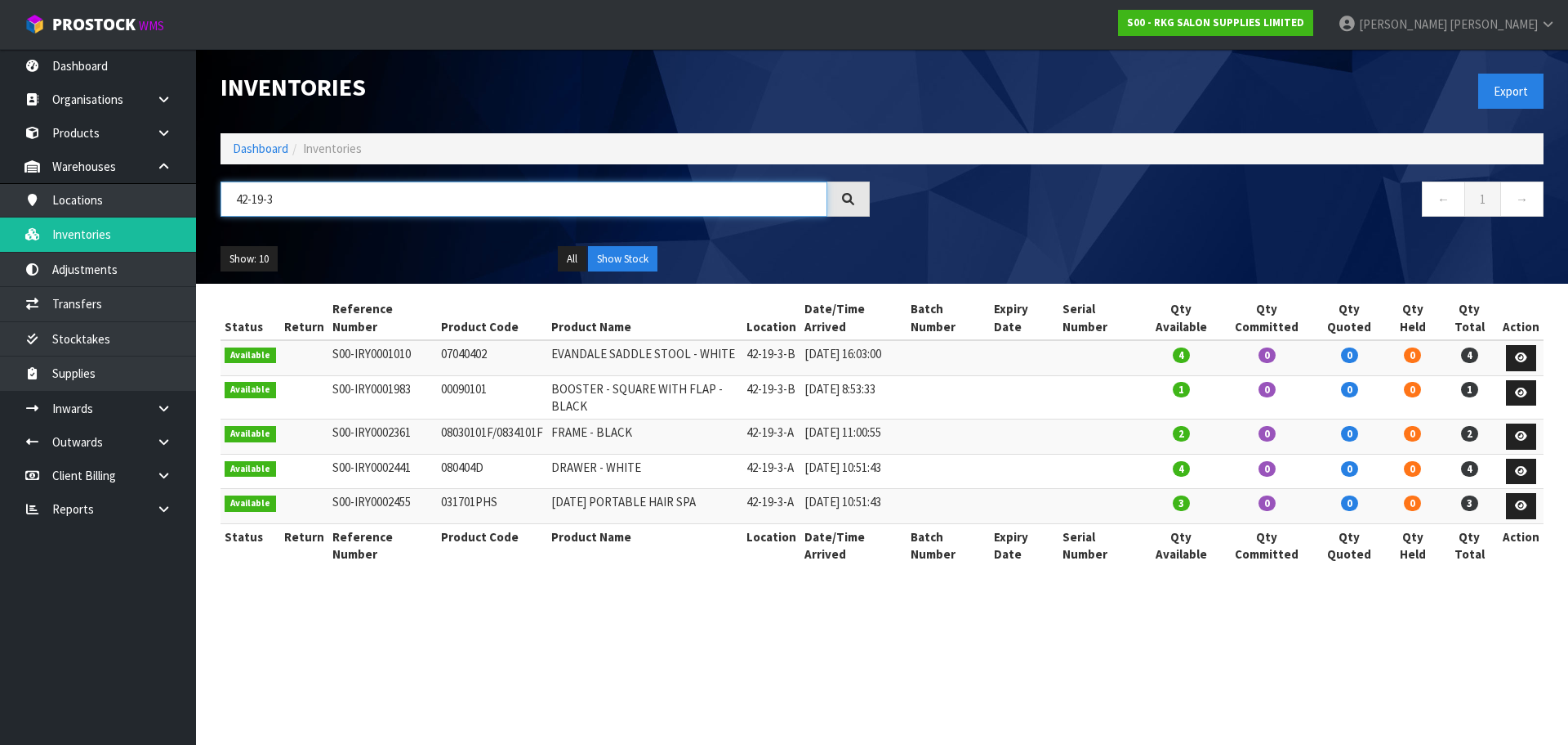
drag, startPoint x: 308, startPoint y: 192, endPoint x: 210, endPoint y: 210, distance: 99.6
click at [210, 210] on div "42-19-3" at bounding box center [545, 205] width 674 height 47
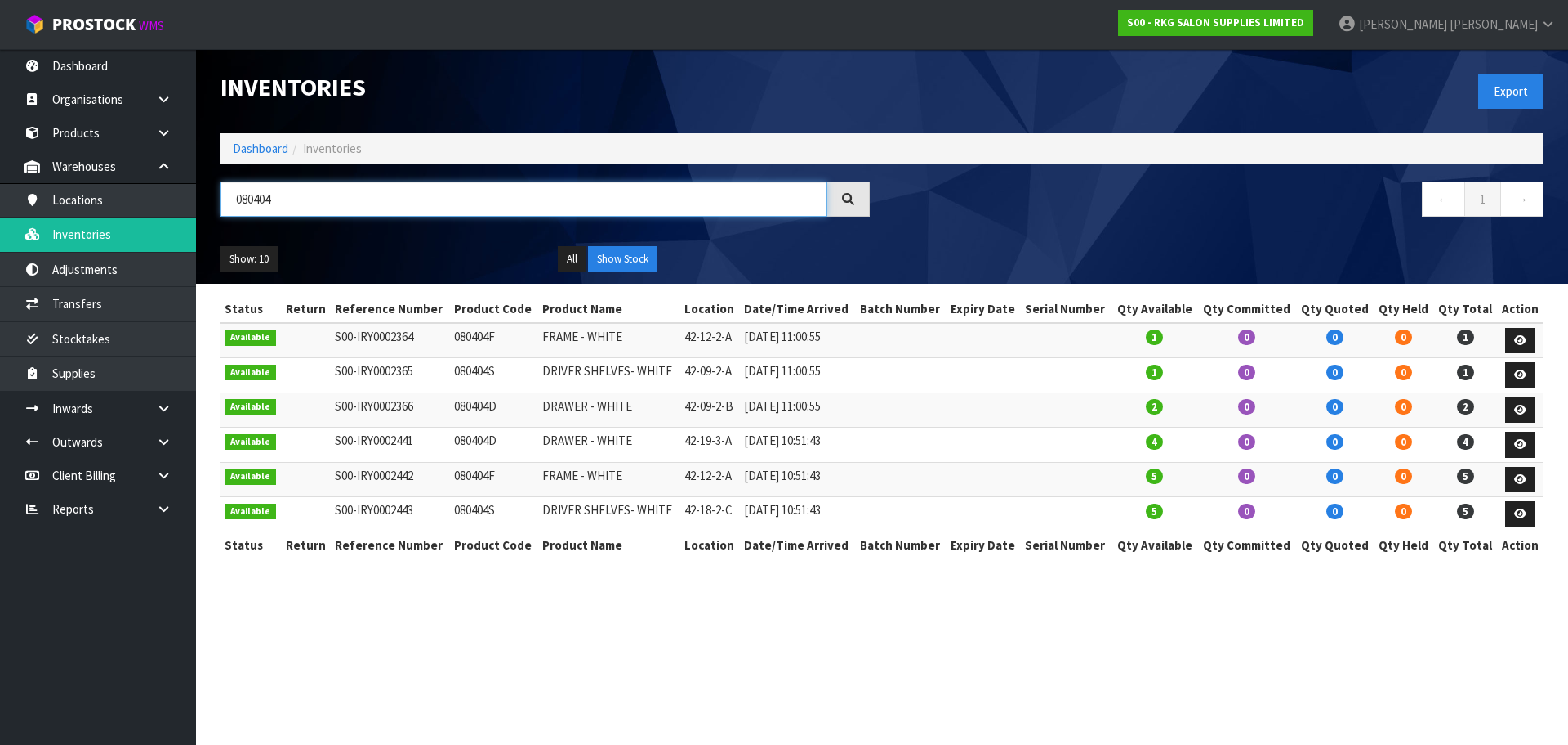
drag, startPoint x: 300, startPoint y: 199, endPoint x: 227, endPoint y: 206, distance: 73.3
click at [227, 206] on input "080404" at bounding box center [525, 199] width 607 height 36
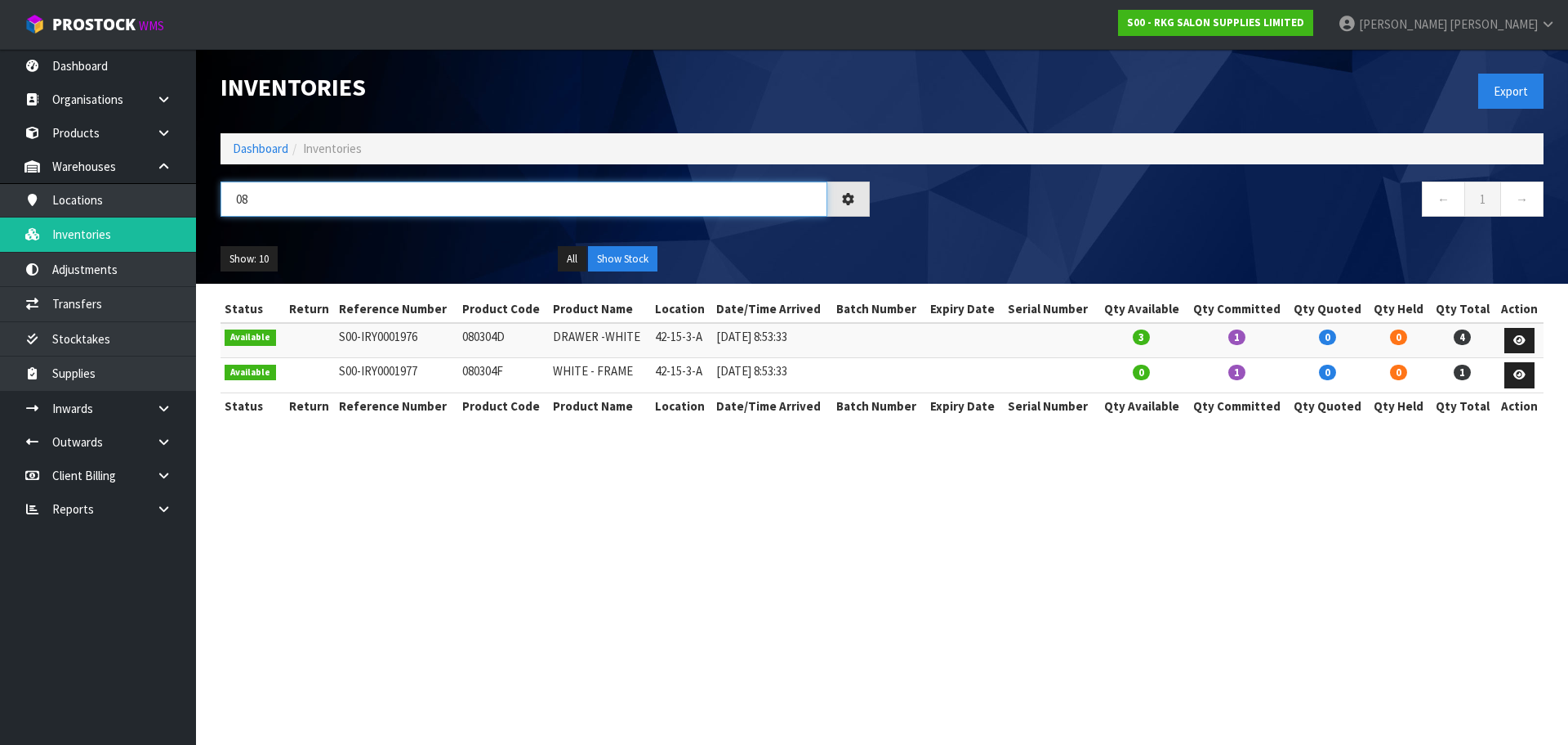
type input "0"
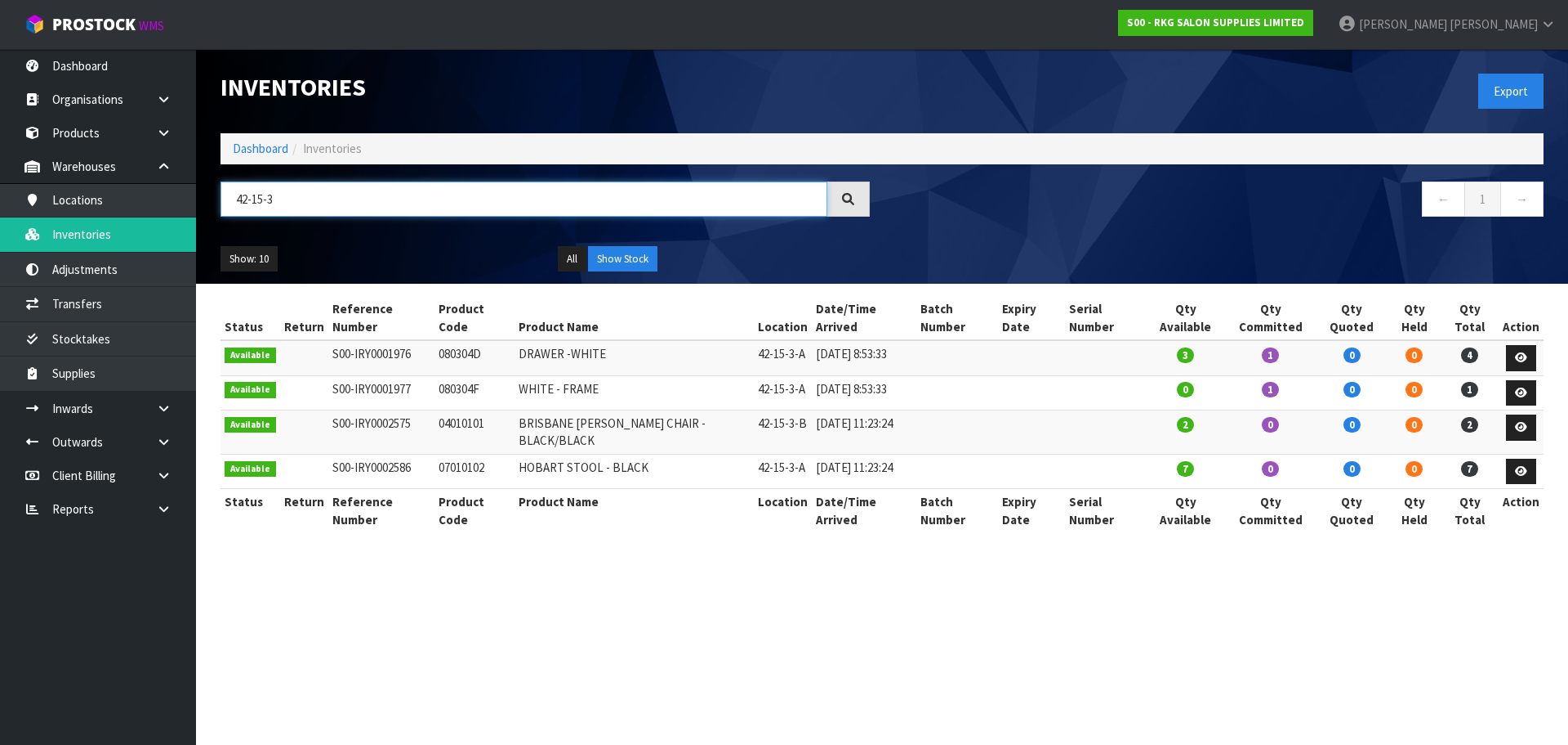
drag, startPoint x: 305, startPoint y: 199, endPoint x: 225, endPoint y: 198, distance: 80.0
click at [225, 198] on input "42-15-3" at bounding box center [525, 199] width 607 height 36
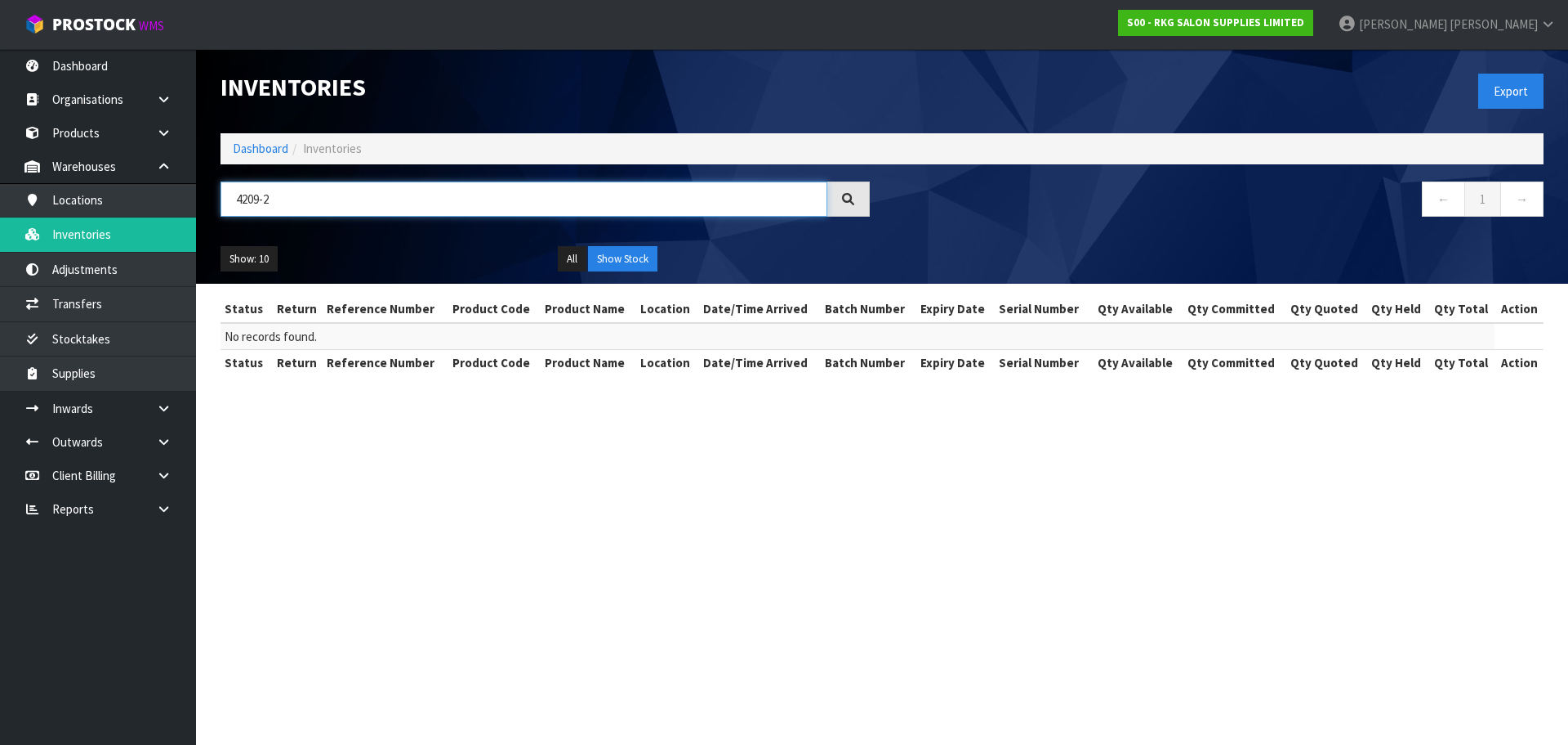
drag, startPoint x: 284, startPoint y: 199, endPoint x: 228, endPoint y: 208, distance: 56.7
click at [229, 207] on input "4209-2" at bounding box center [525, 199] width 607 height 36
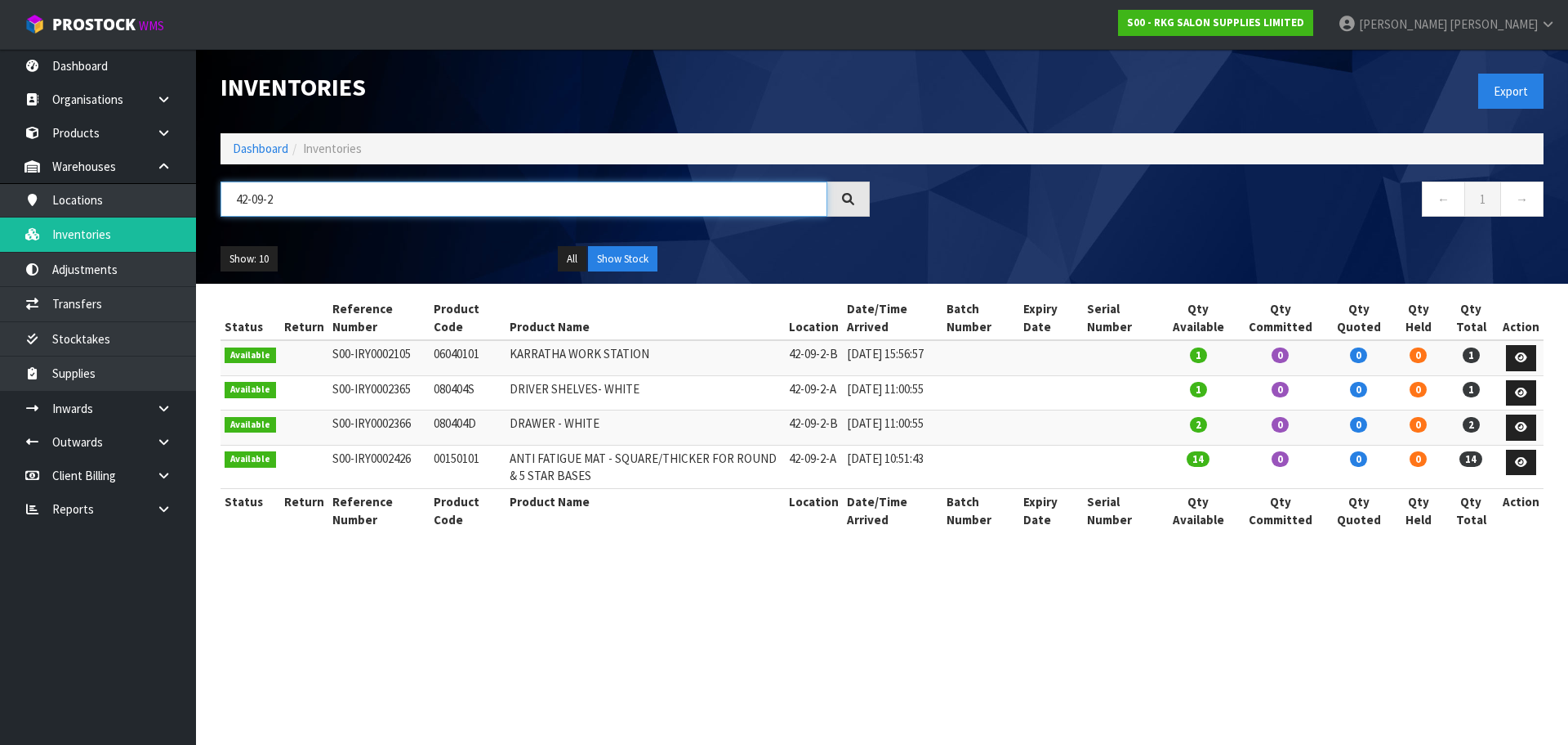
drag, startPoint x: 275, startPoint y: 199, endPoint x: 217, endPoint y: 199, distance: 58.0
click at [217, 199] on div "42-09-2" at bounding box center [545, 205] width 674 height 47
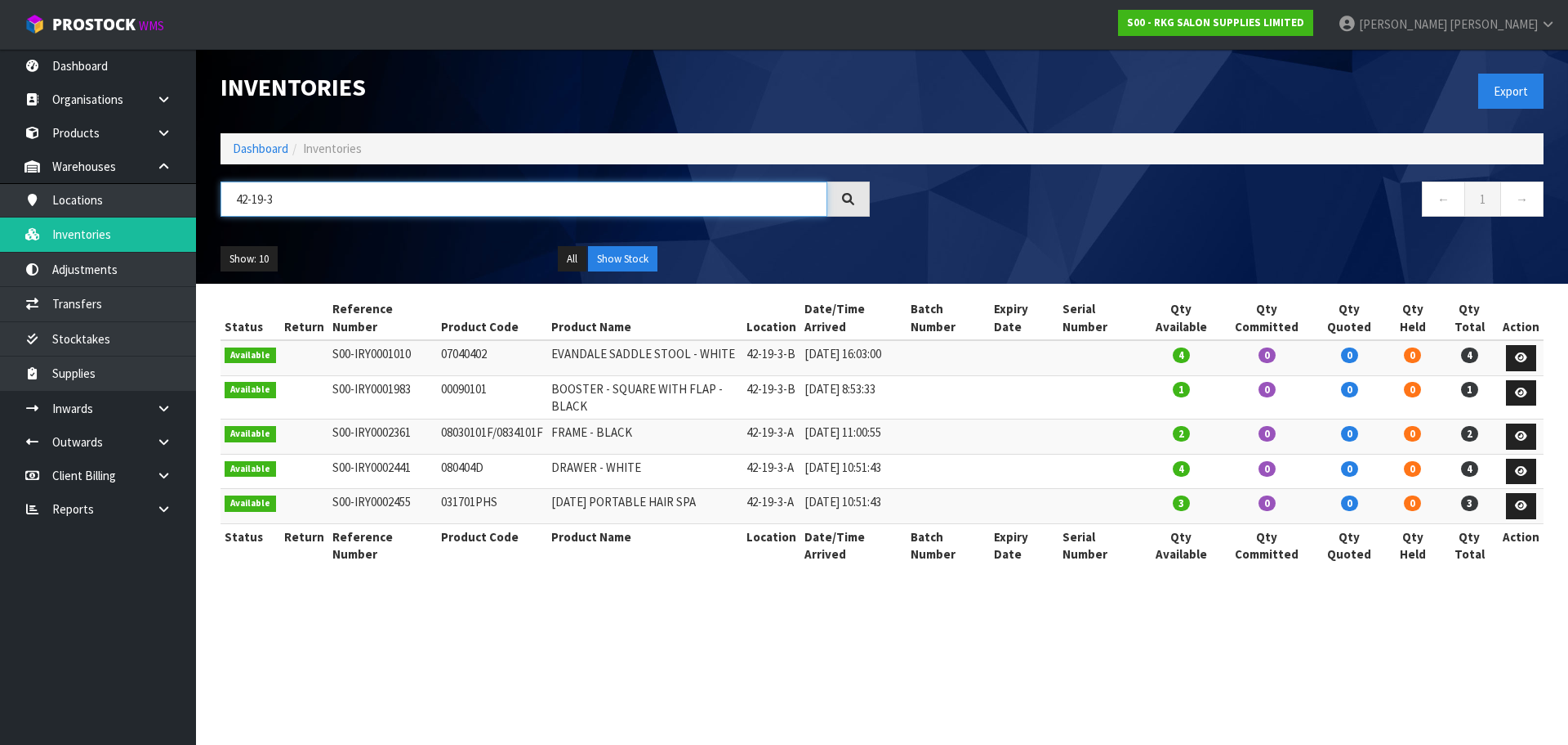
drag, startPoint x: 297, startPoint y: 202, endPoint x: 225, endPoint y: 200, distance: 72.0
click at [225, 200] on input "42-19-3" at bounding box center [525, 199] width 607 height 36
type input "42-15-3"
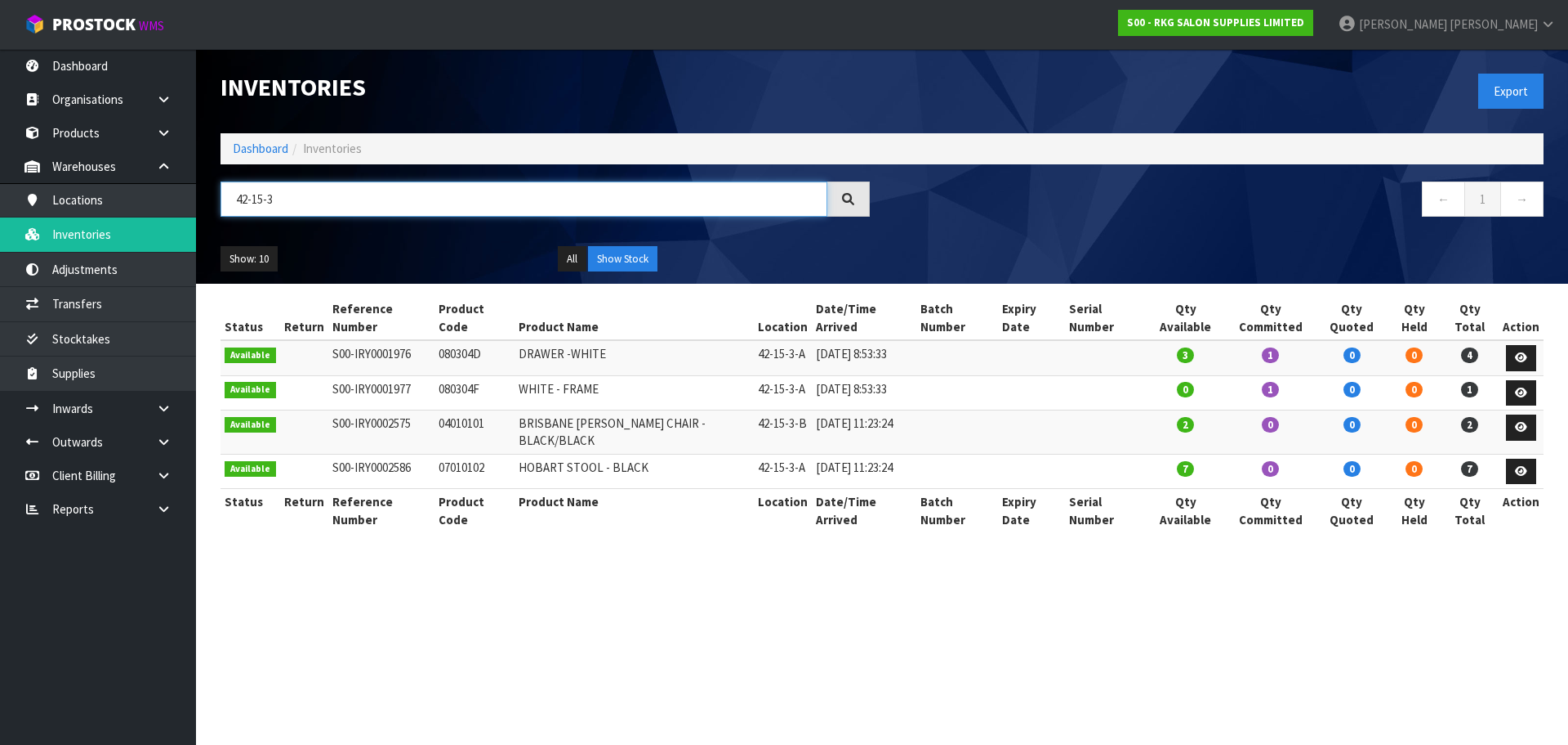
drag, startPoint x: 287, startPoint y: 197, endPoint x: 227, endPoint y: 197, distance: 60.0
click at [227, 197] on input "42-15-3" at bounding box center [525, 199] width 607 height 36
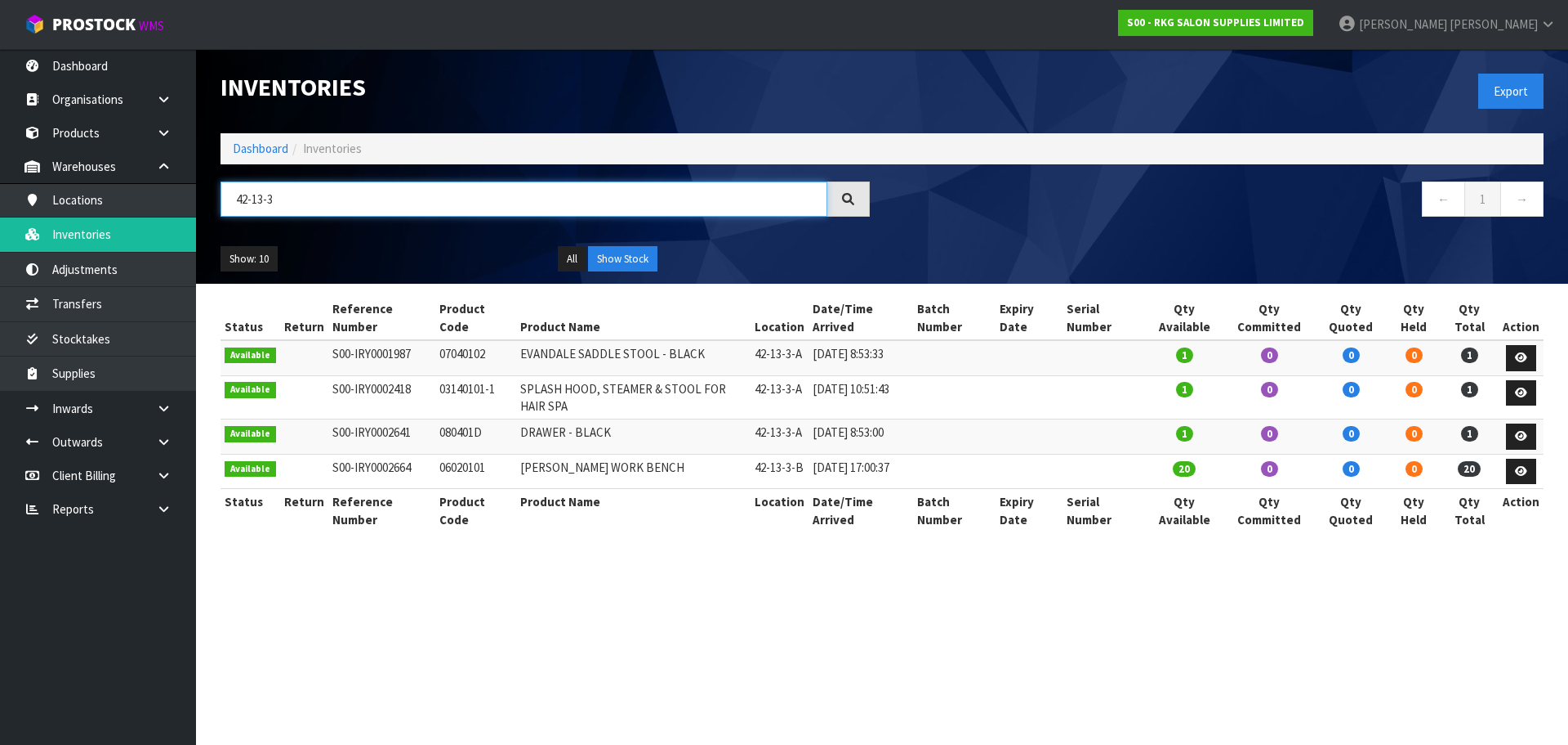
drag, startPoint x: 289, startPoint y: 202, endPoint x: 219, endPoint y: 210, distance: 70.5
click at [219, 210] on div "42-13-3" at bounding box center [545, 205] width 674 height 47
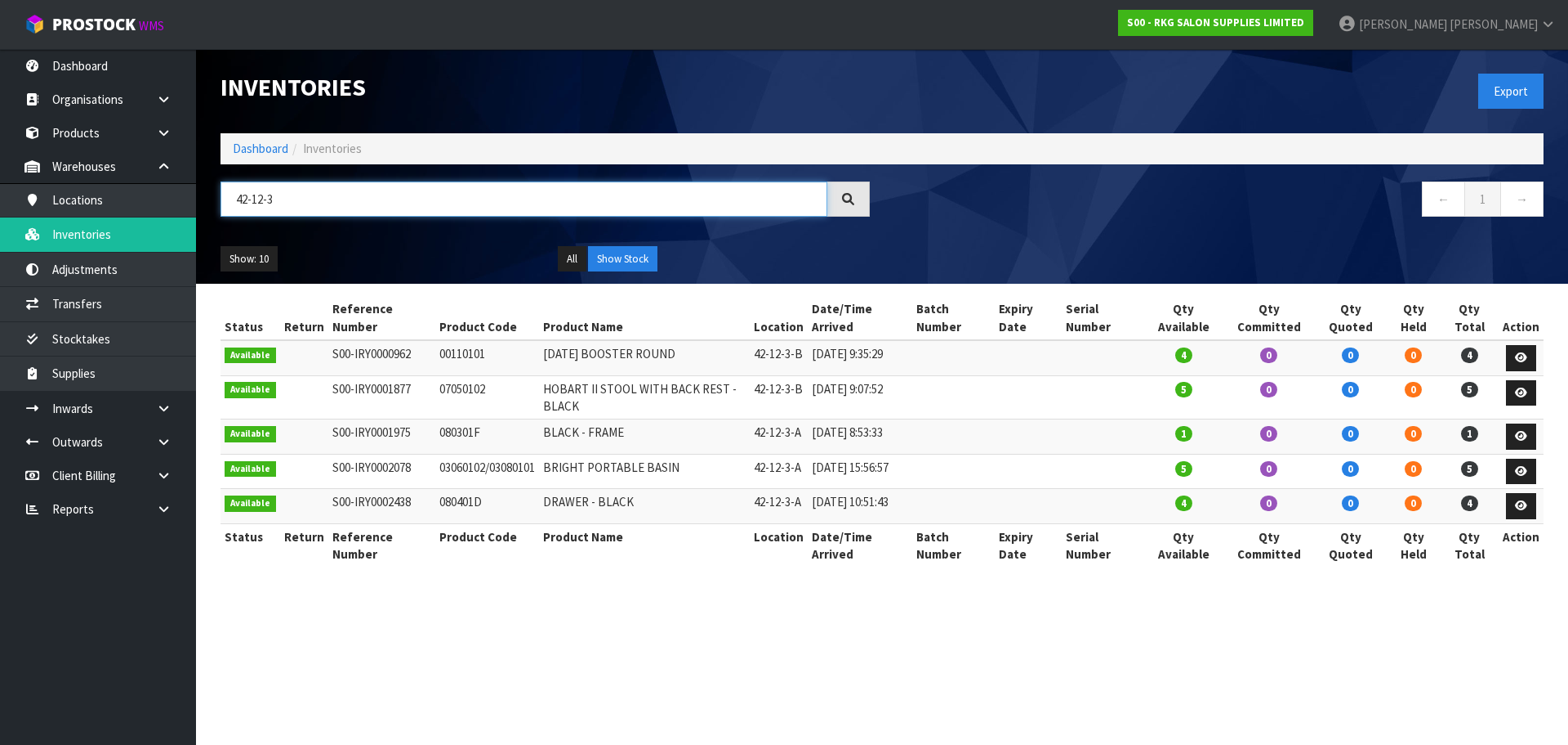
drag, startPoint x: 252, startPoint y: 198, endPoint x: 335, endPoint y: 198, distance: 83.0
click at [335, 198] on input "42-12-3" at bounding box center [525, 199] width 607 height 36
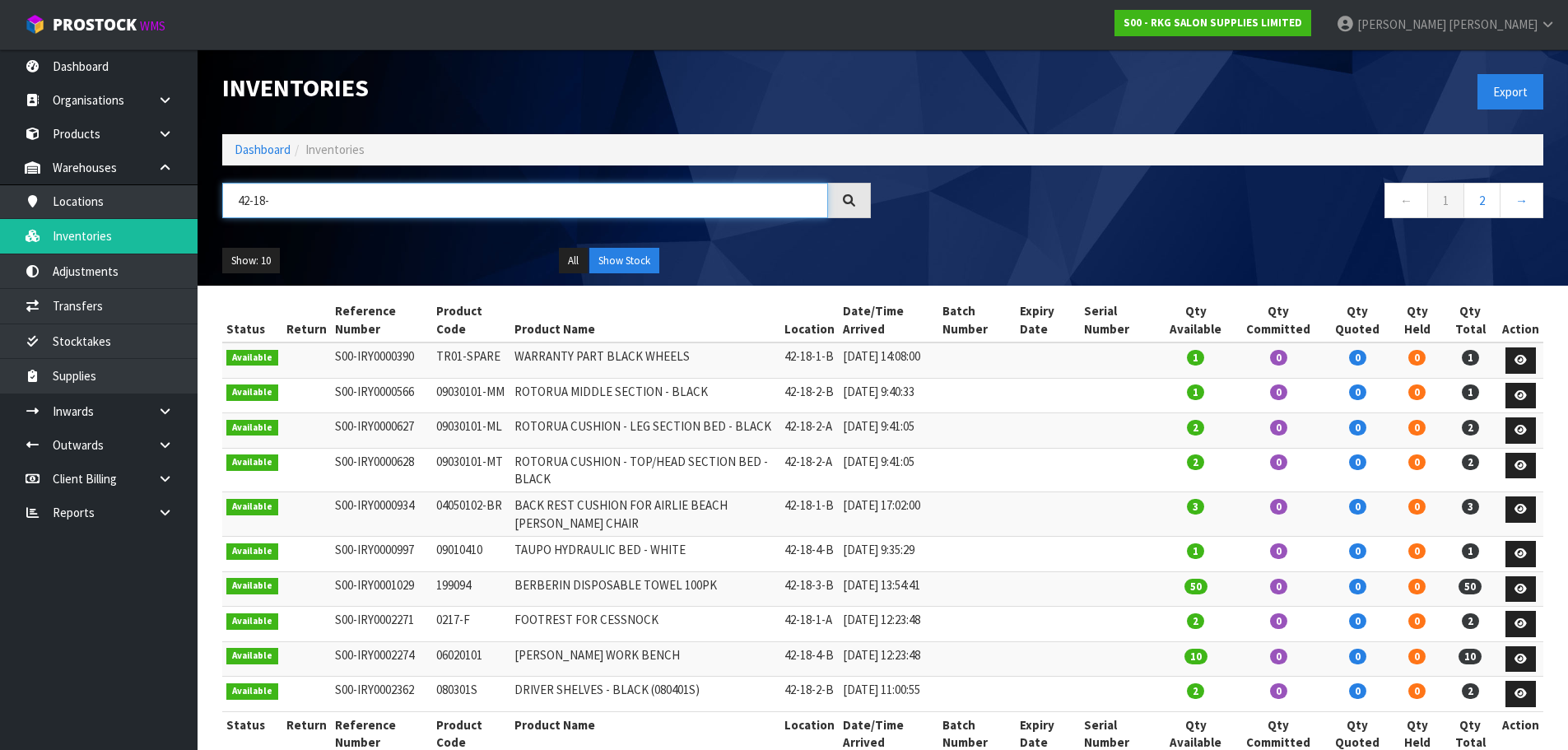
type input "42-18-2"
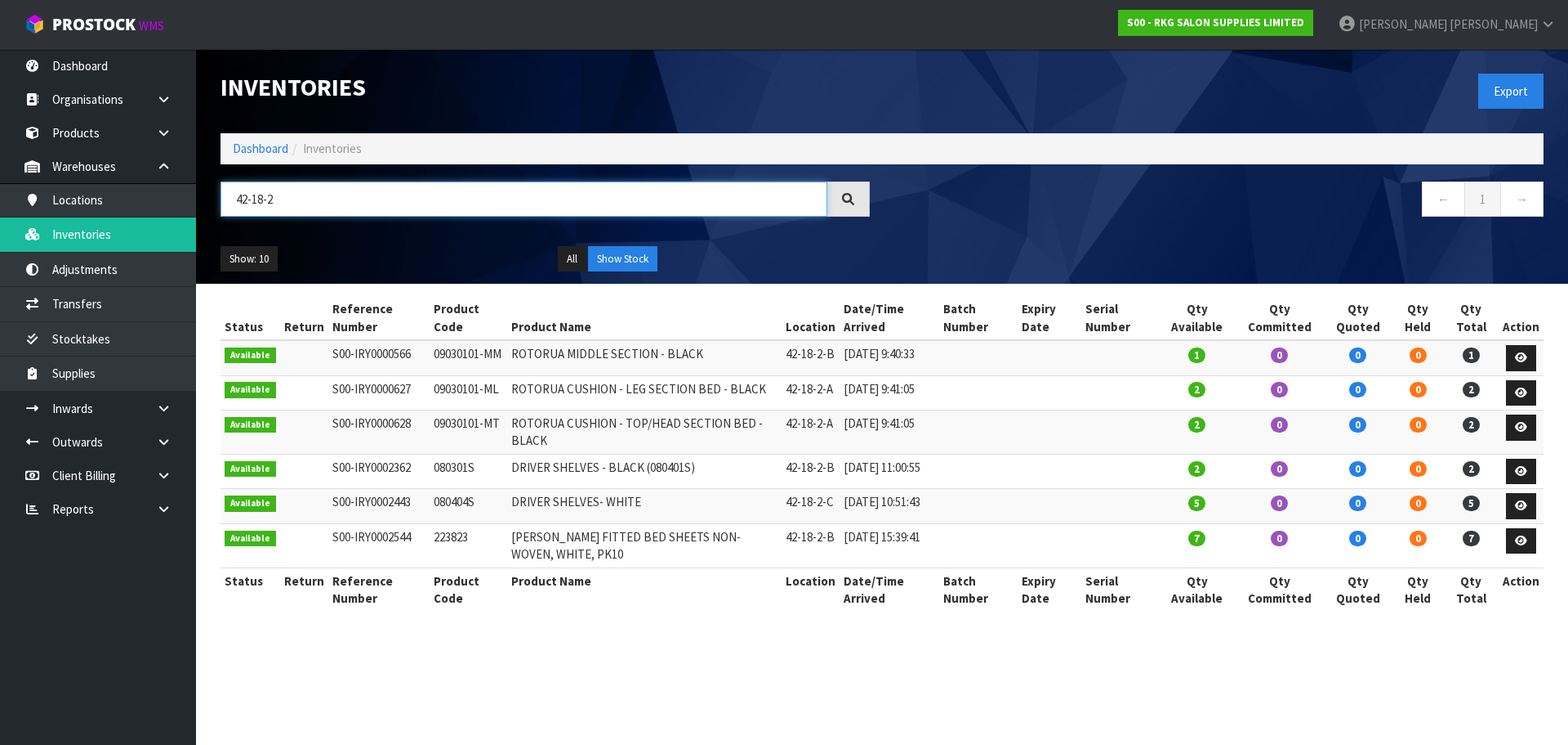
drag, startPoint x: 292, startPoint y: 199, endPoint x: 230, endPoint y: 201, distance: 62.0
click at [230, 201] on input "42-18-2" at bounding box center [525, 199] width 607 height 36
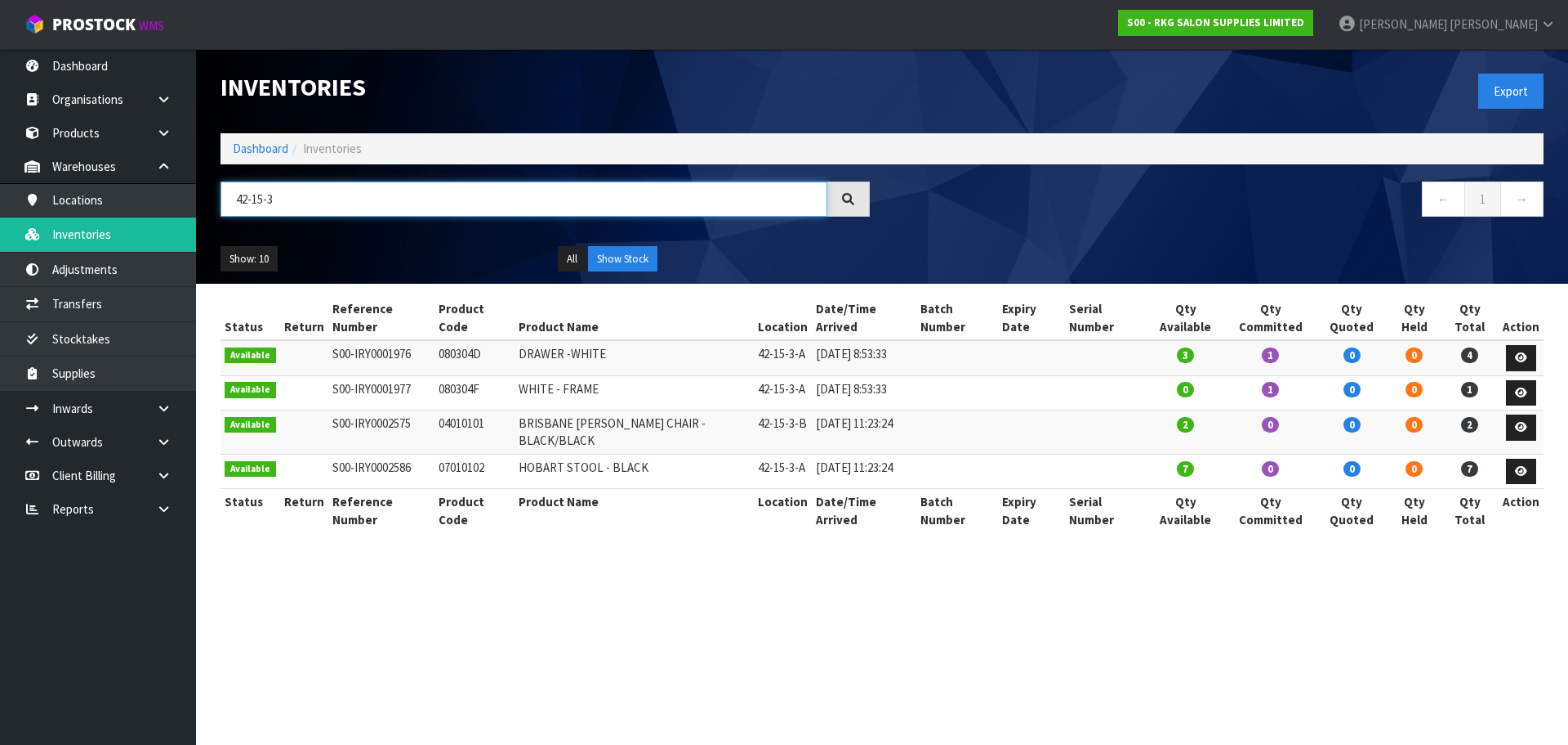
type input "42-15-3"
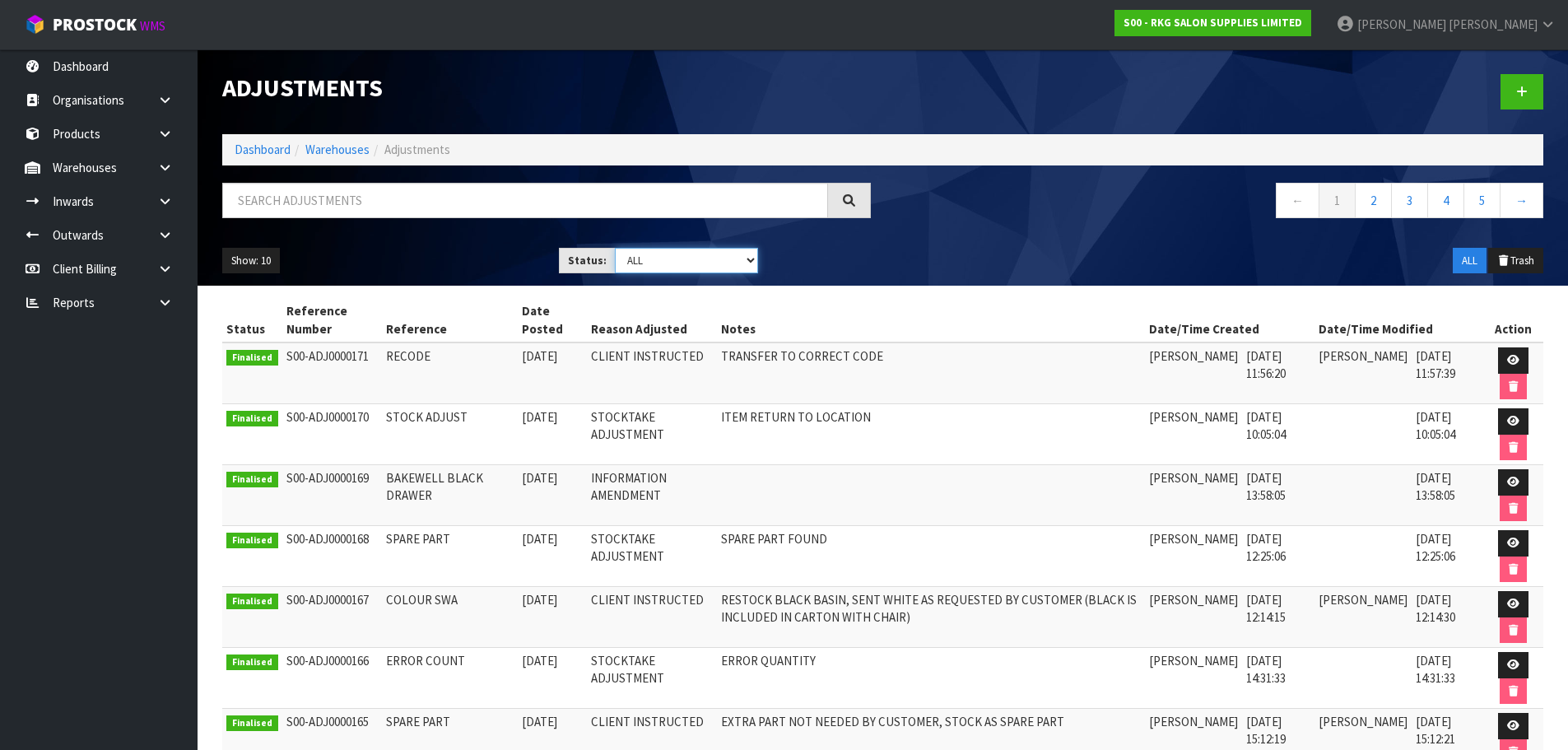
click at [752, 258] on select "Draft Pending Finalised ALL" at bounding box center [686, 260] width 143 height 25
click at [317, 201] on input "text" at bounding box center [526, 200] width 606 height 36
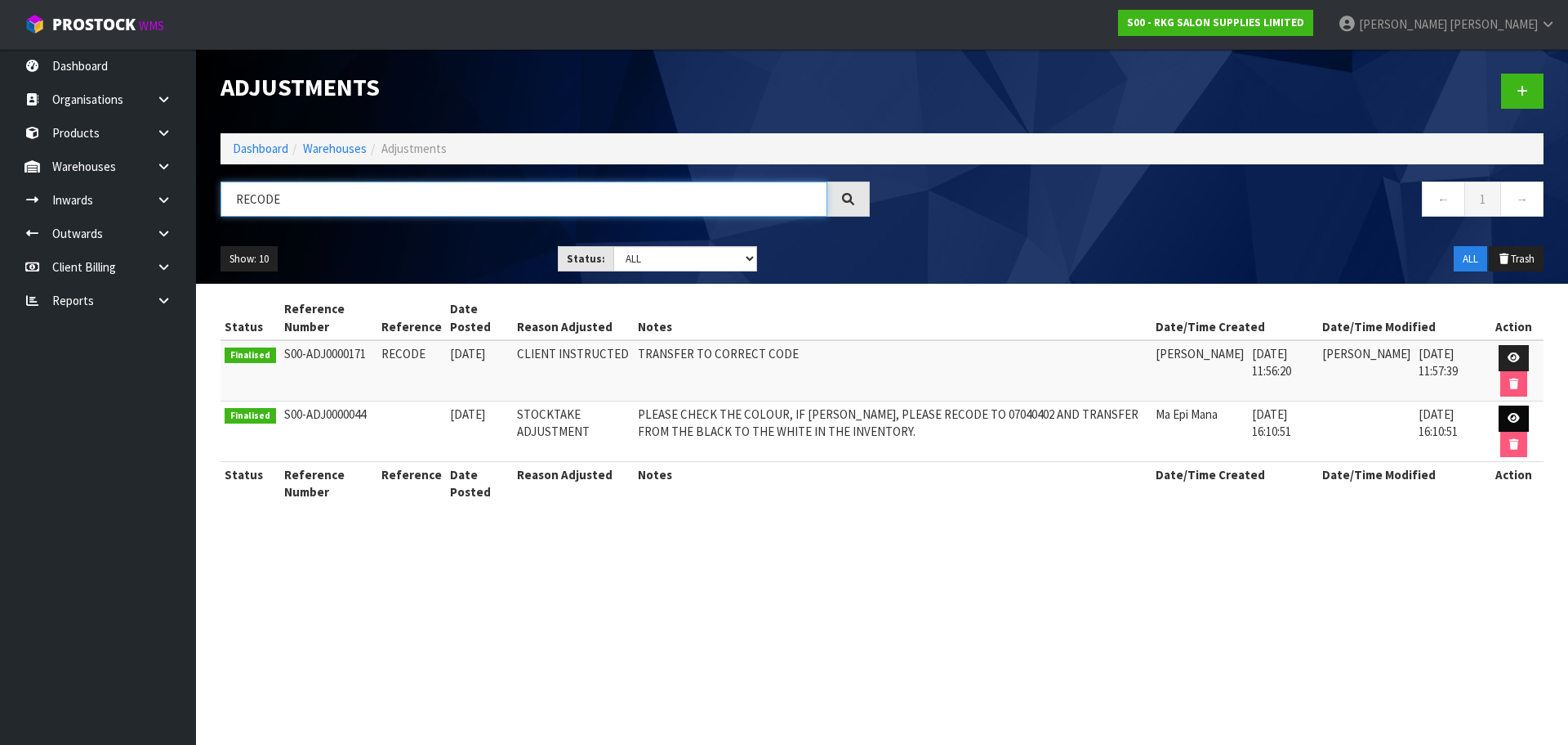
type input "RECODE"
click at [1513, 418] on icon at bounding box center [1514, 417] width 12 height 11
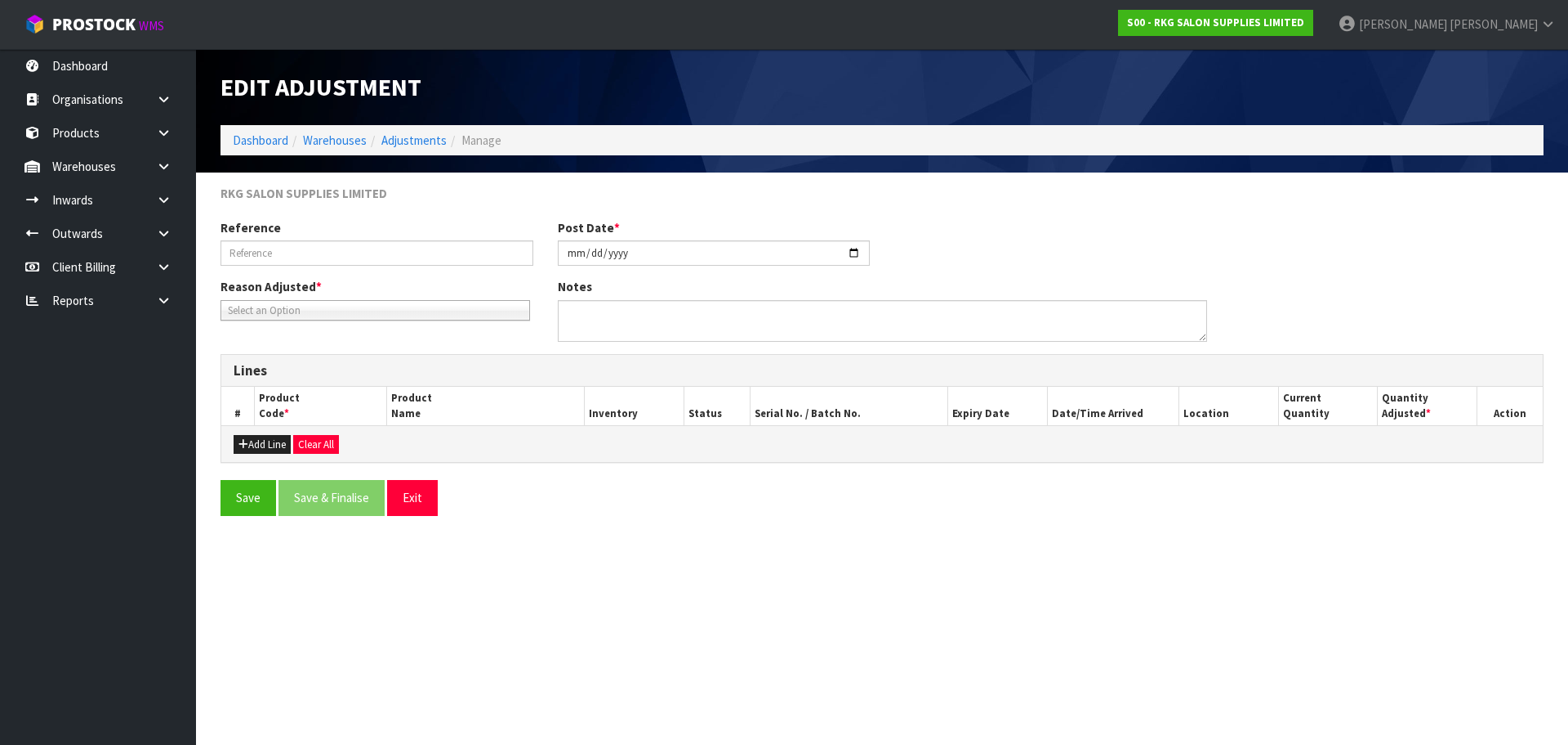
type input "2023-05-19"
type textarea "PLEASE CHECK THE COLOUR, IF WHITE, PLEASE RECODE TO 07040402 AND TRANSFER FROM …"
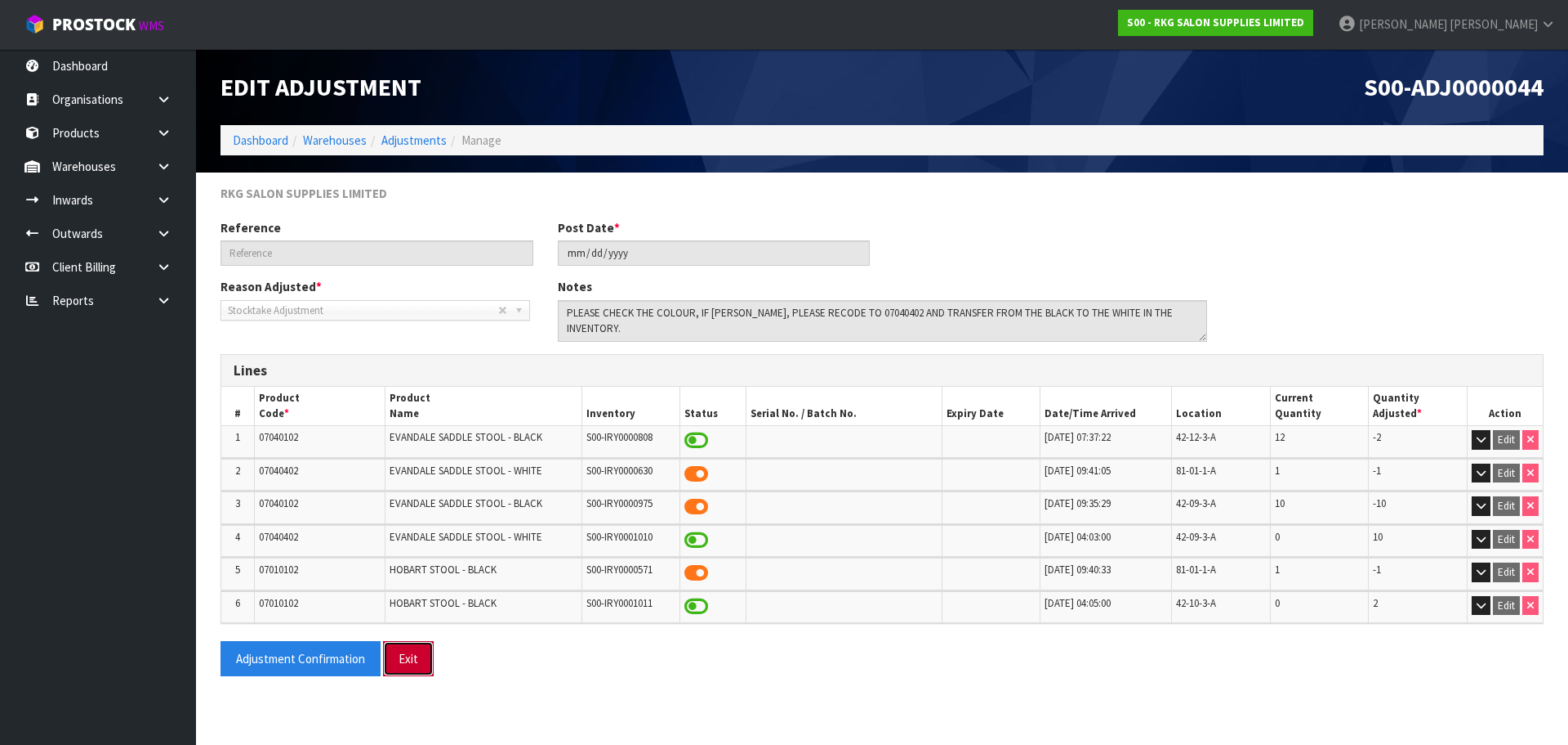
click at [410, 662] on button "Exit" at bounding box center [408, 658] width 51 height 36
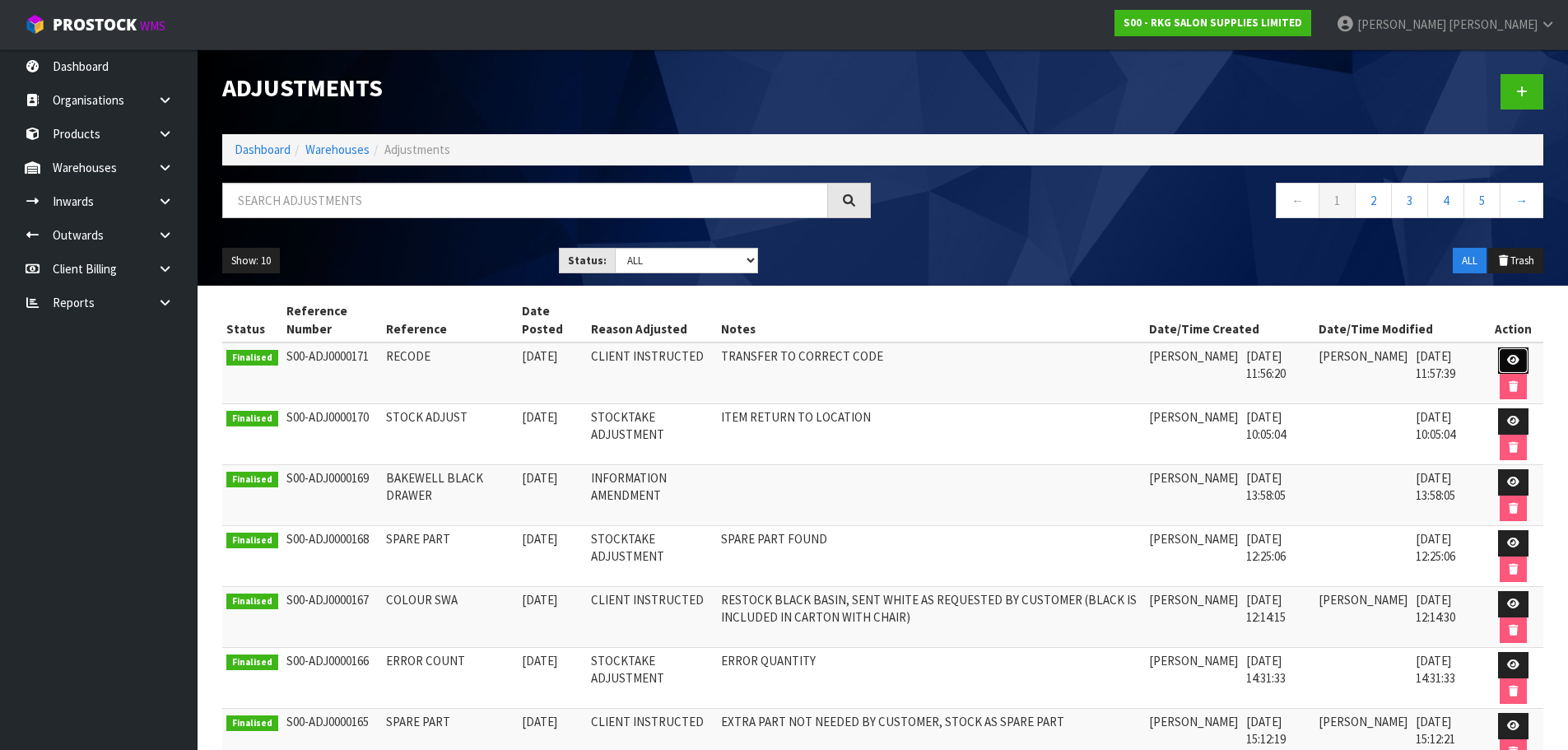
click at [1503, 365] on link at bounding box center [1512, 360] width 30 height 26
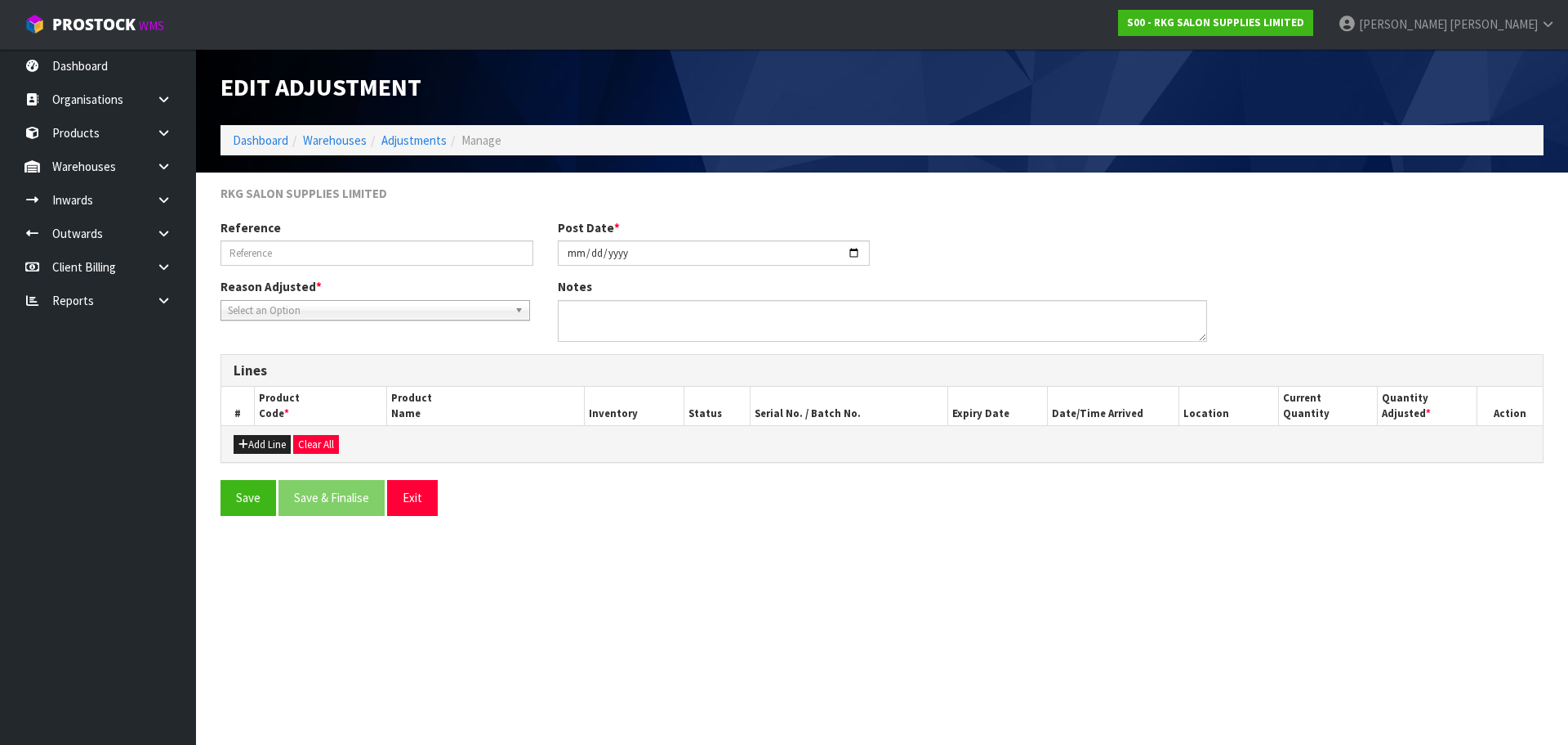
type input "RECODE"
type input "2025-08-01"
type textarea "TRANSFER TO CORRECT CODE"
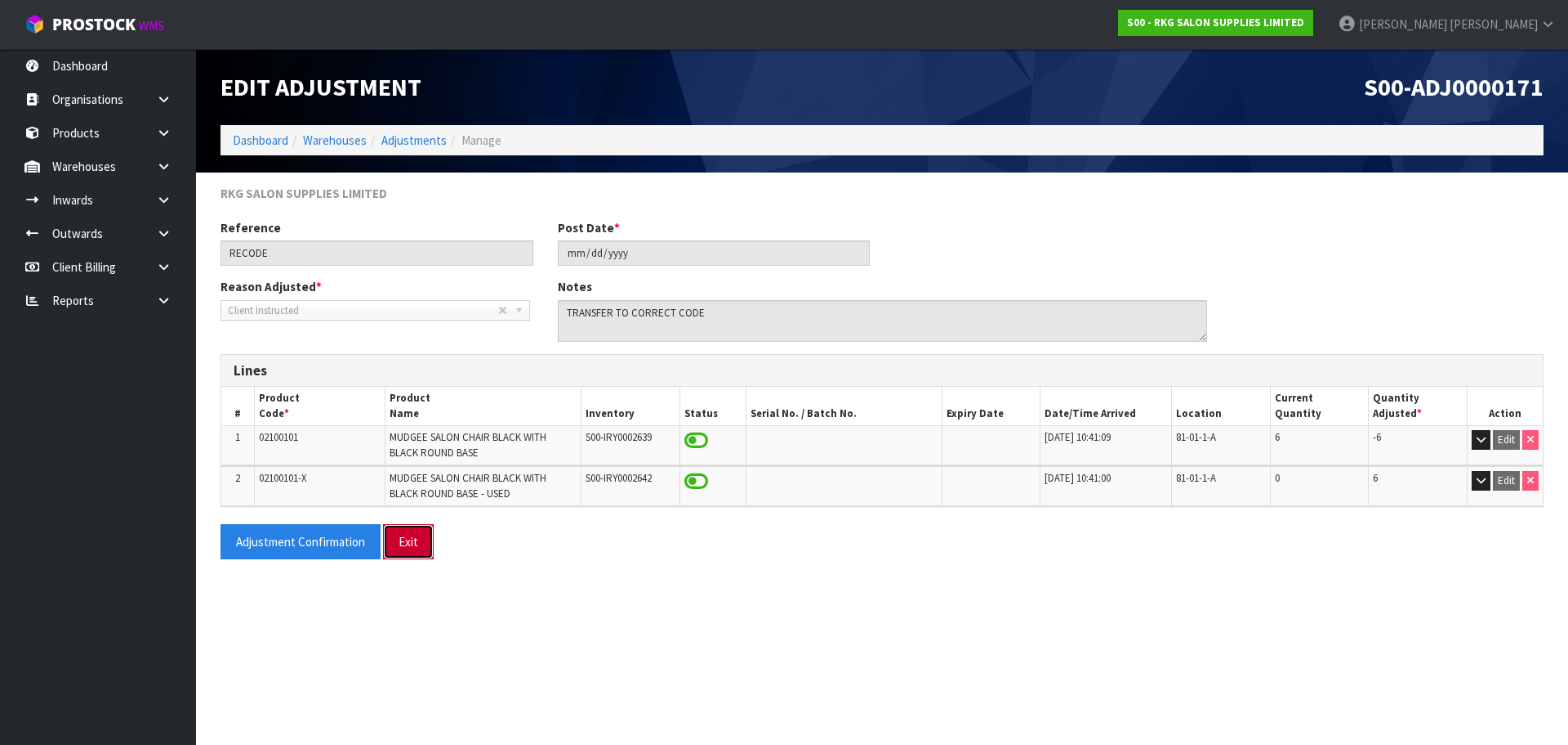
click at [412, 549] on button "Exit" at bounding box center [408, 541] width 51 height 36
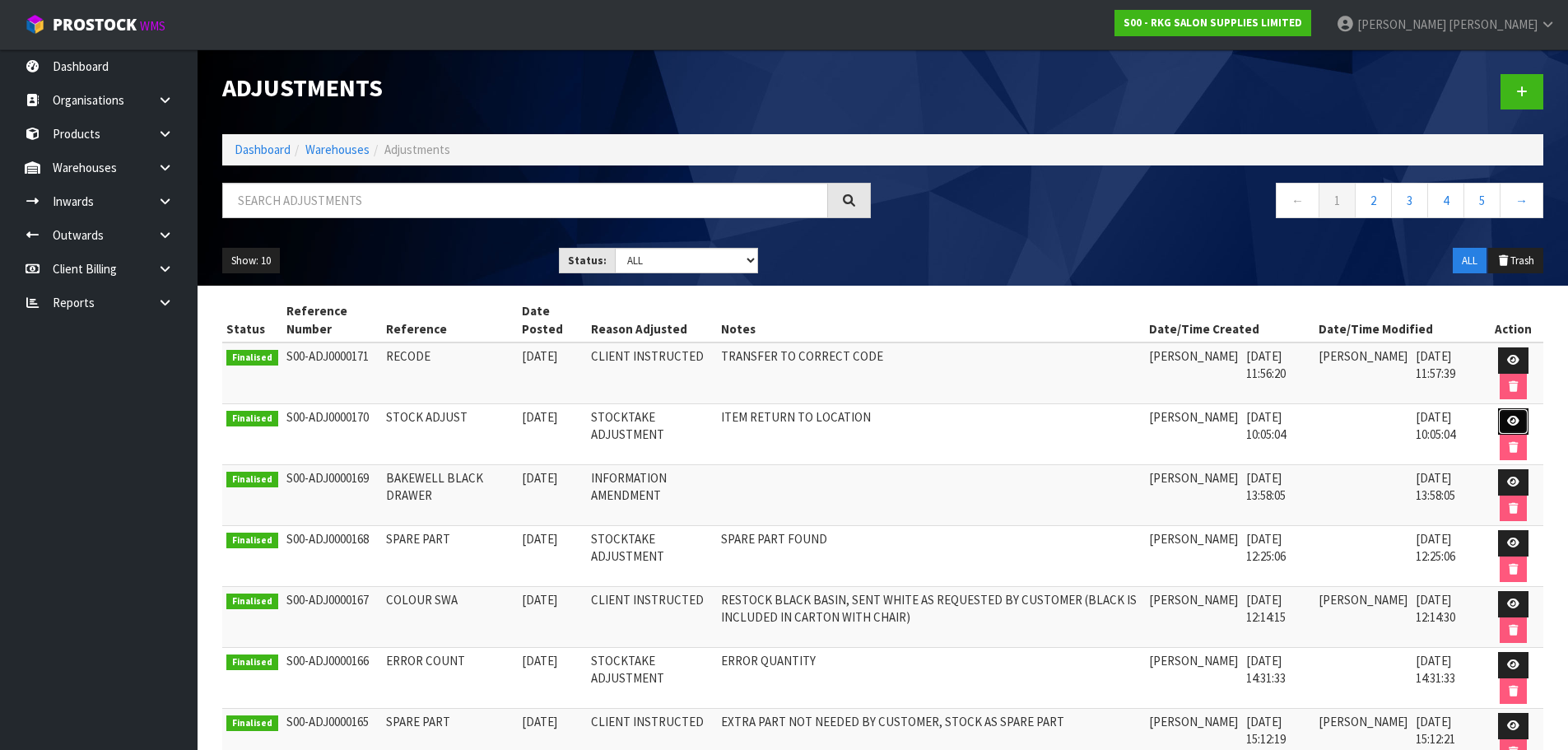
click at [1511, 420] on icon at bounding box center [1513, 420] width 13 height 11
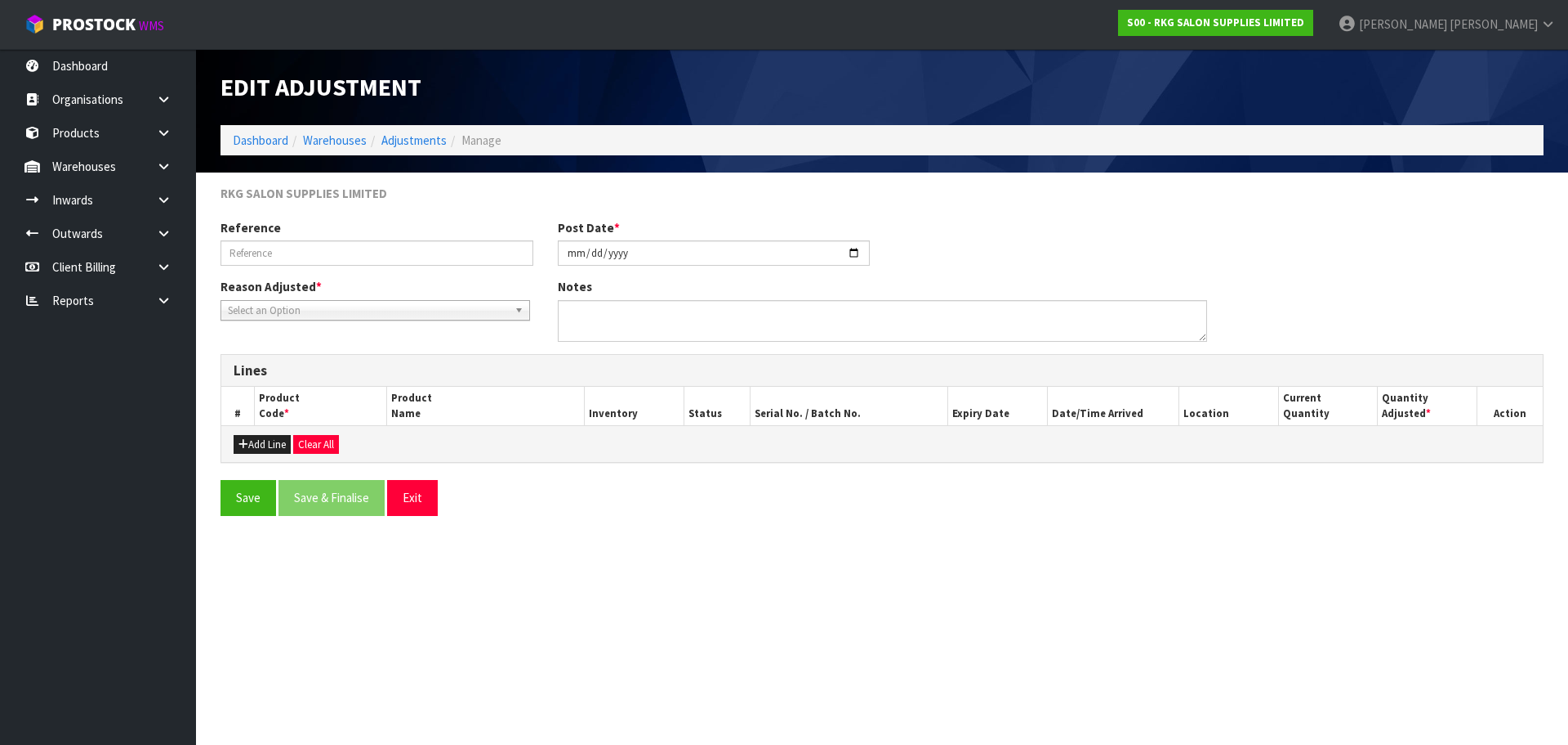
type input "STOCK ADJUST"
type input "2025-08-01"
type textarea "ITEM RETURN TO LOCATION"
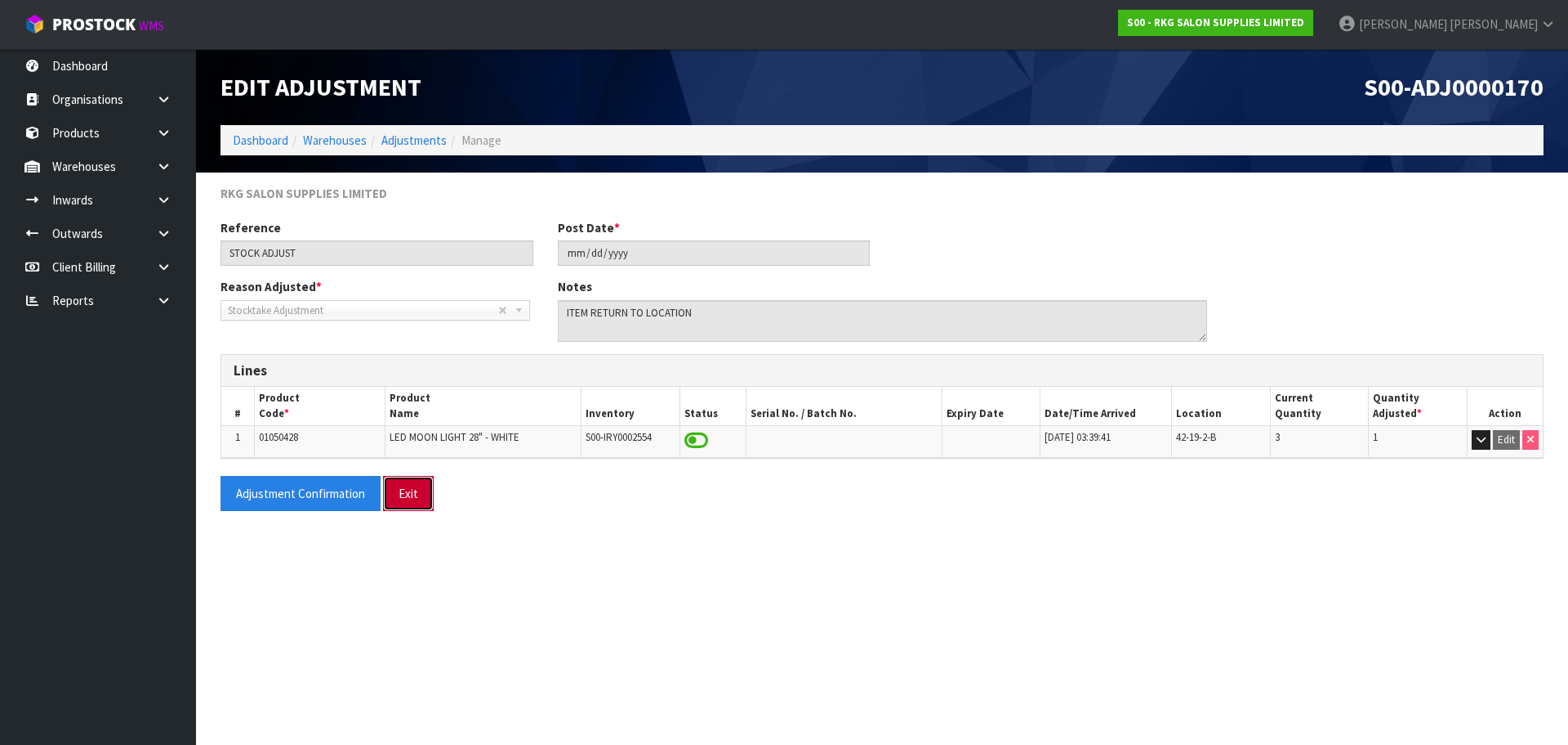
click at [409, 494] on button "Exit" at bounding box center [408, 493] width 51 height 36
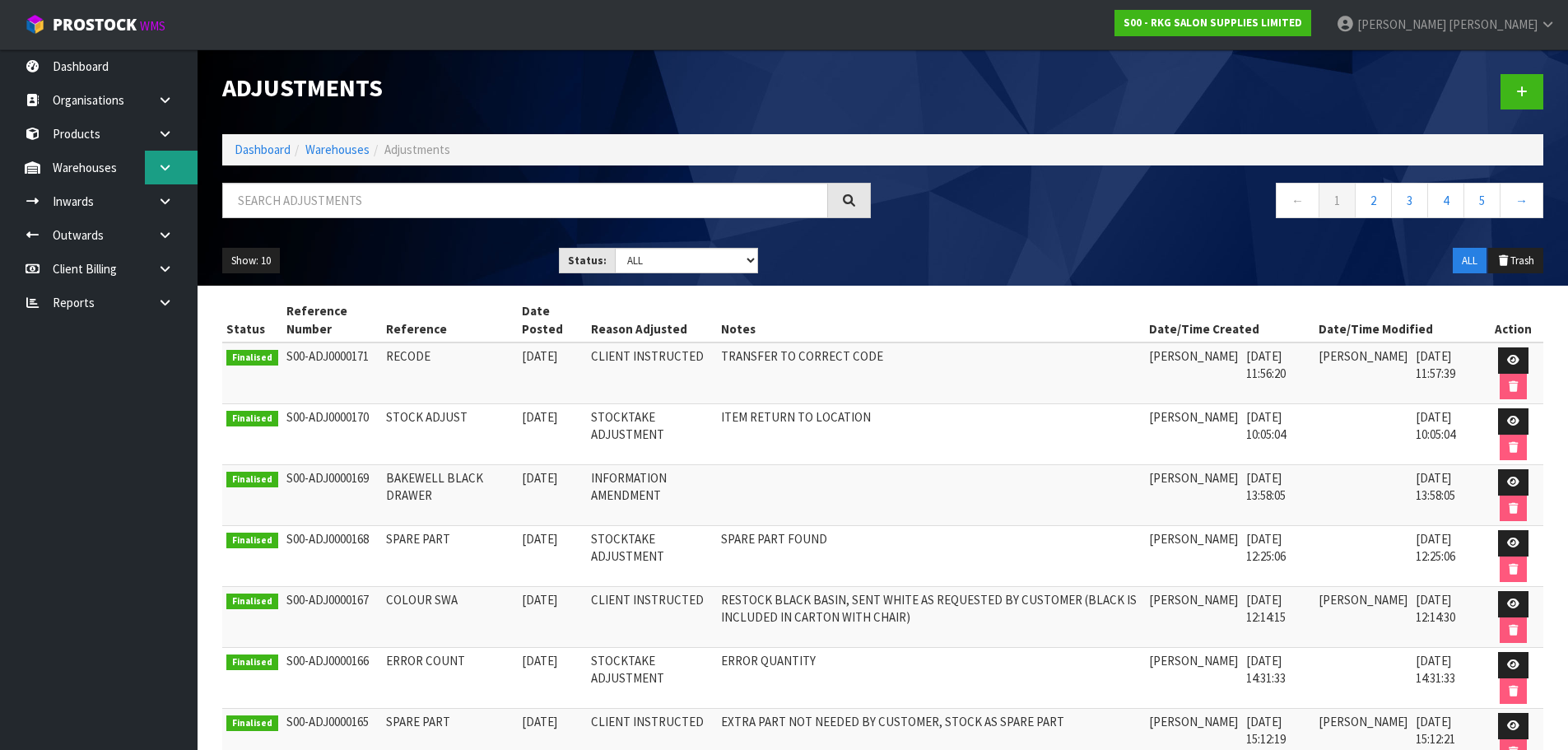
click at [159, 170] on icon at bounding box center [165, 167] width 15 height 13
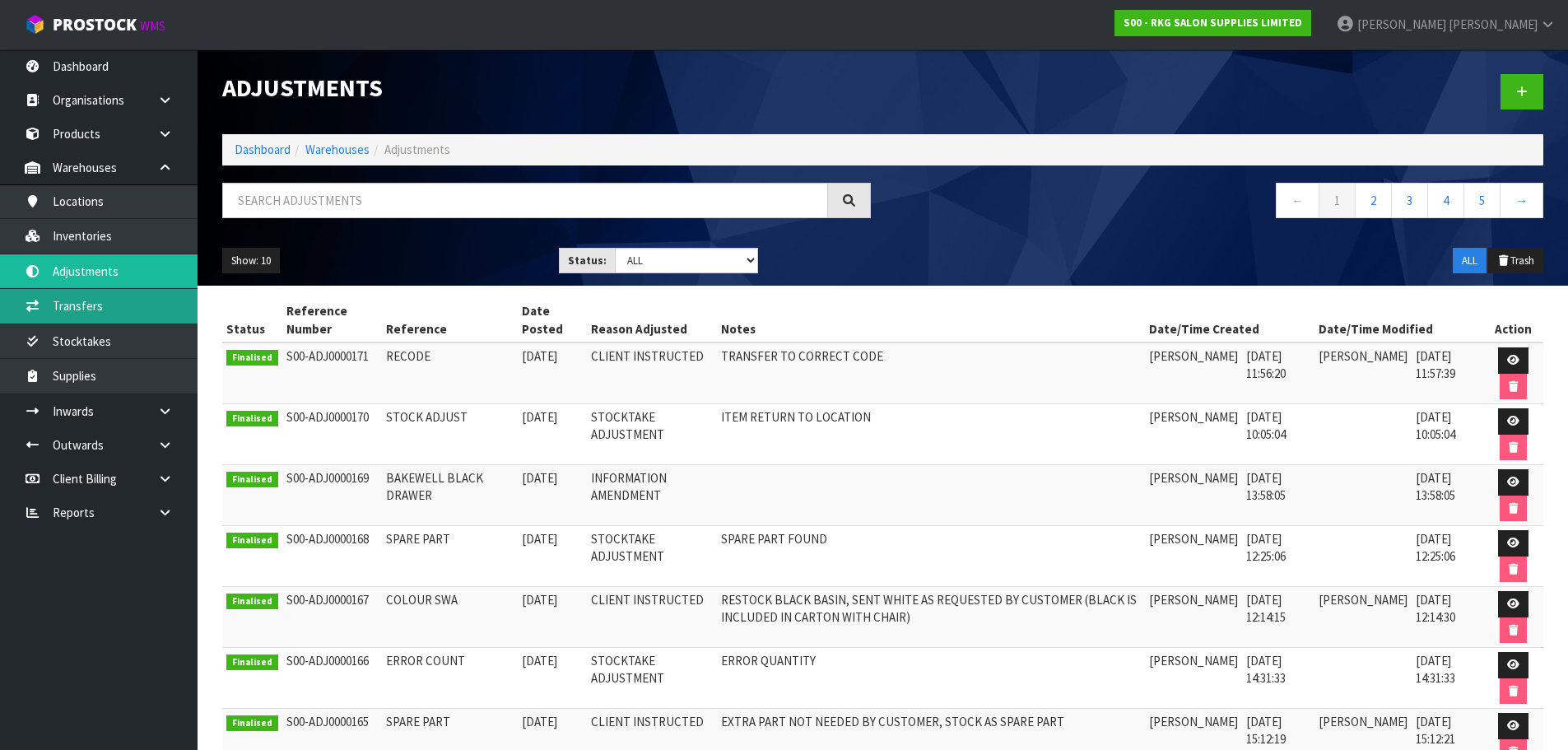
click at [75, 304] on link "Transfers" at bounding box center [99, 305] width 197 height 34
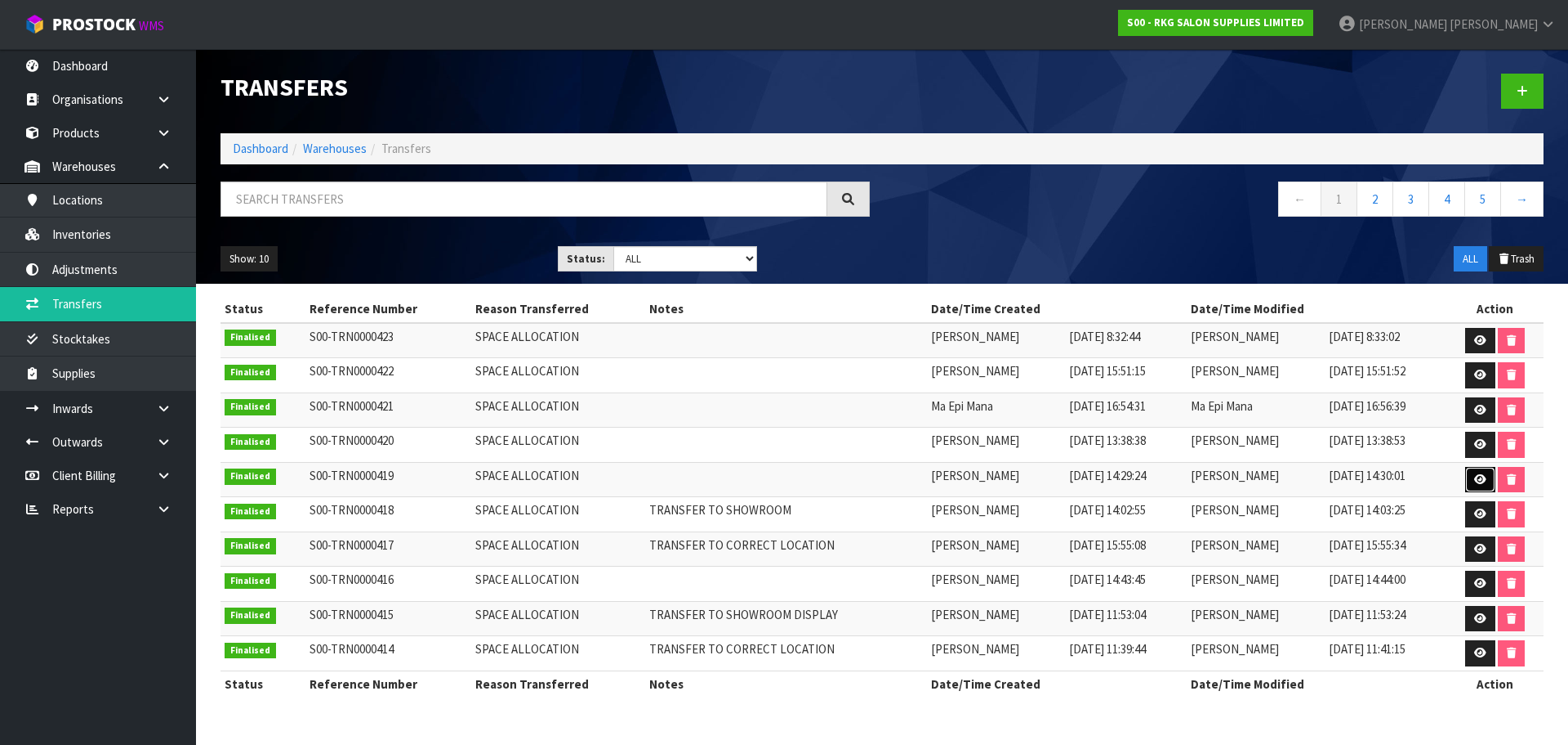
click at [1480, 477] on icon at bounding box center [1481, 479] width 12 height 11
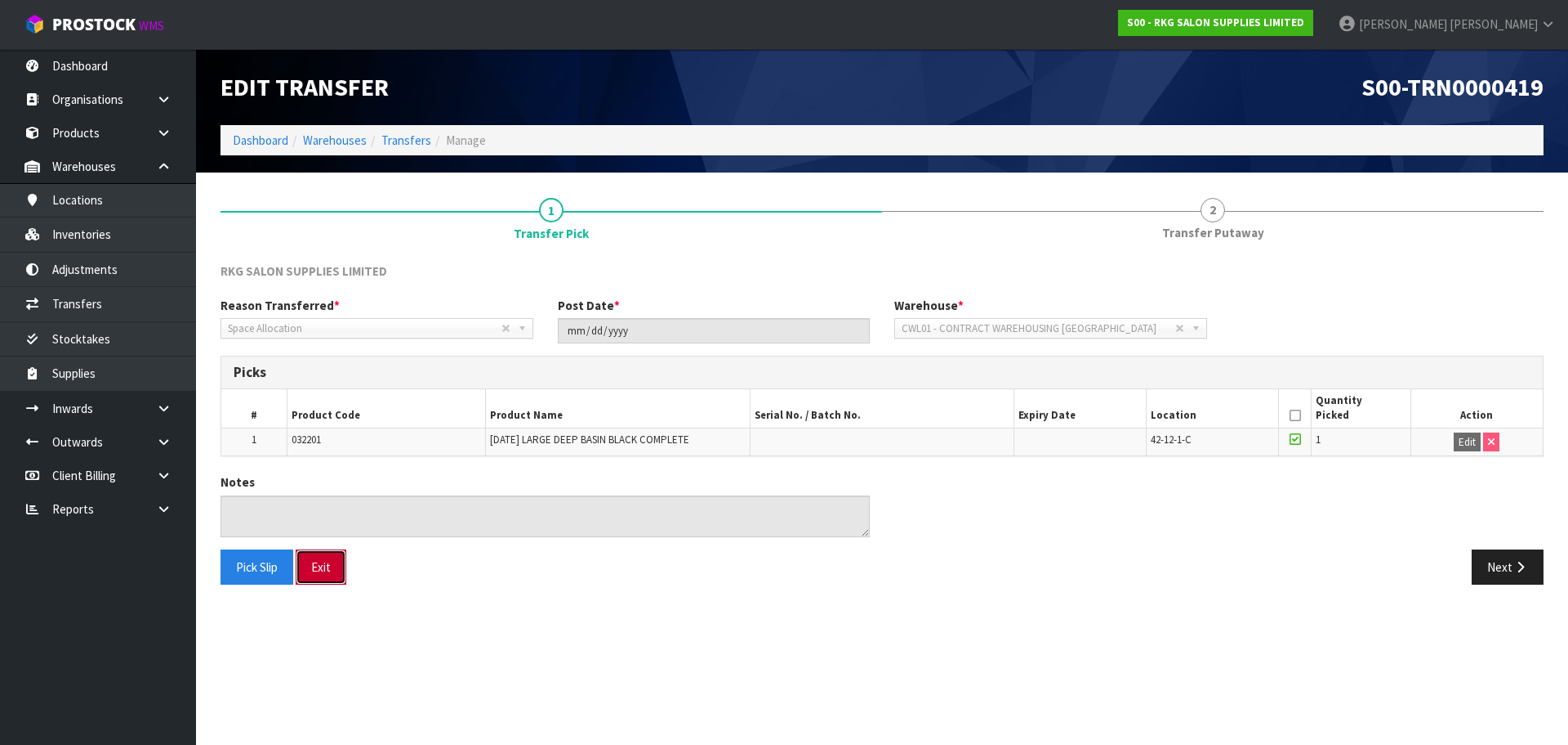
click at [326, 570] on button "Exit" at bounding box center [321, 566] width 51 height 36
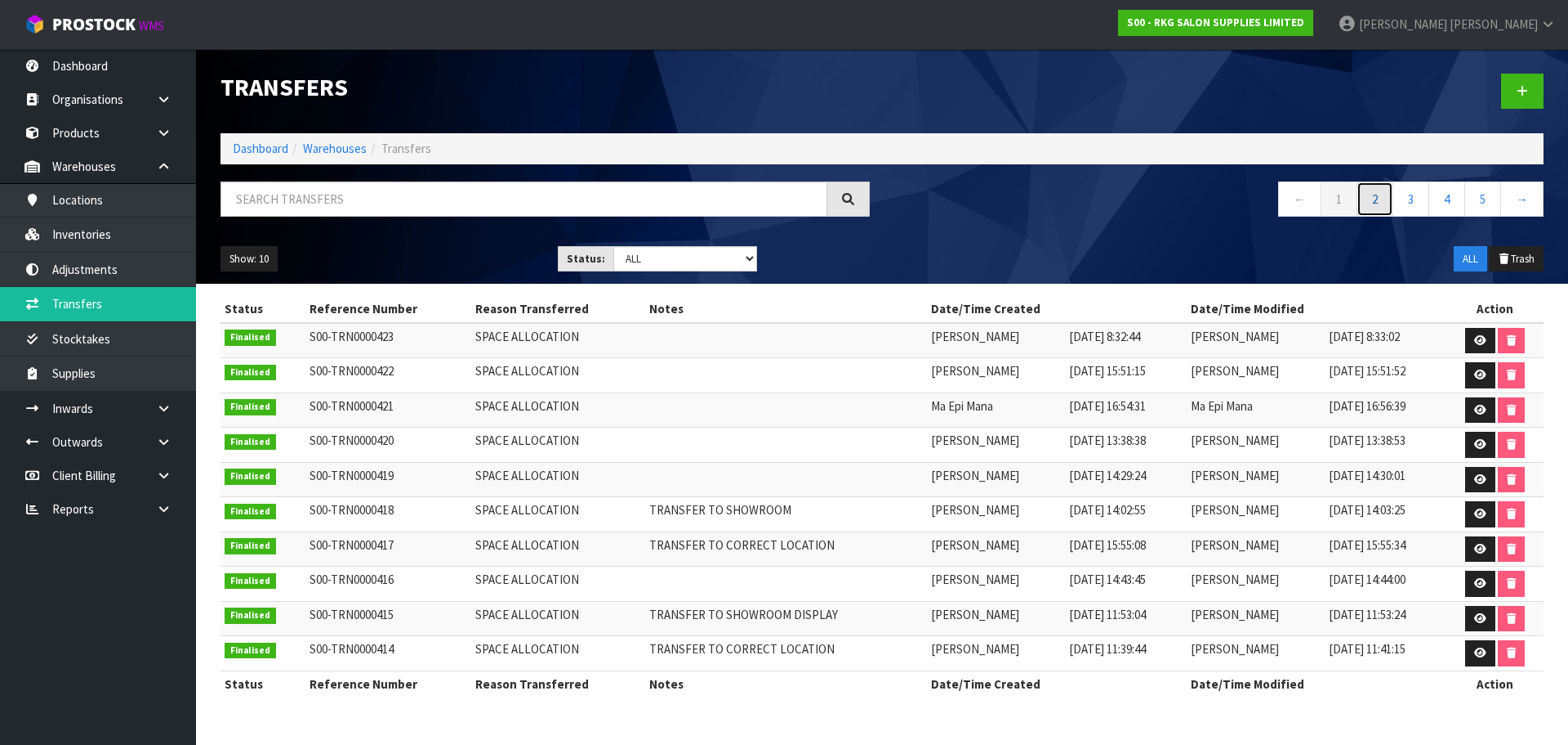
click at [1376, 211] on link "2" at bounding box center [1375, 199] width 37 height 36
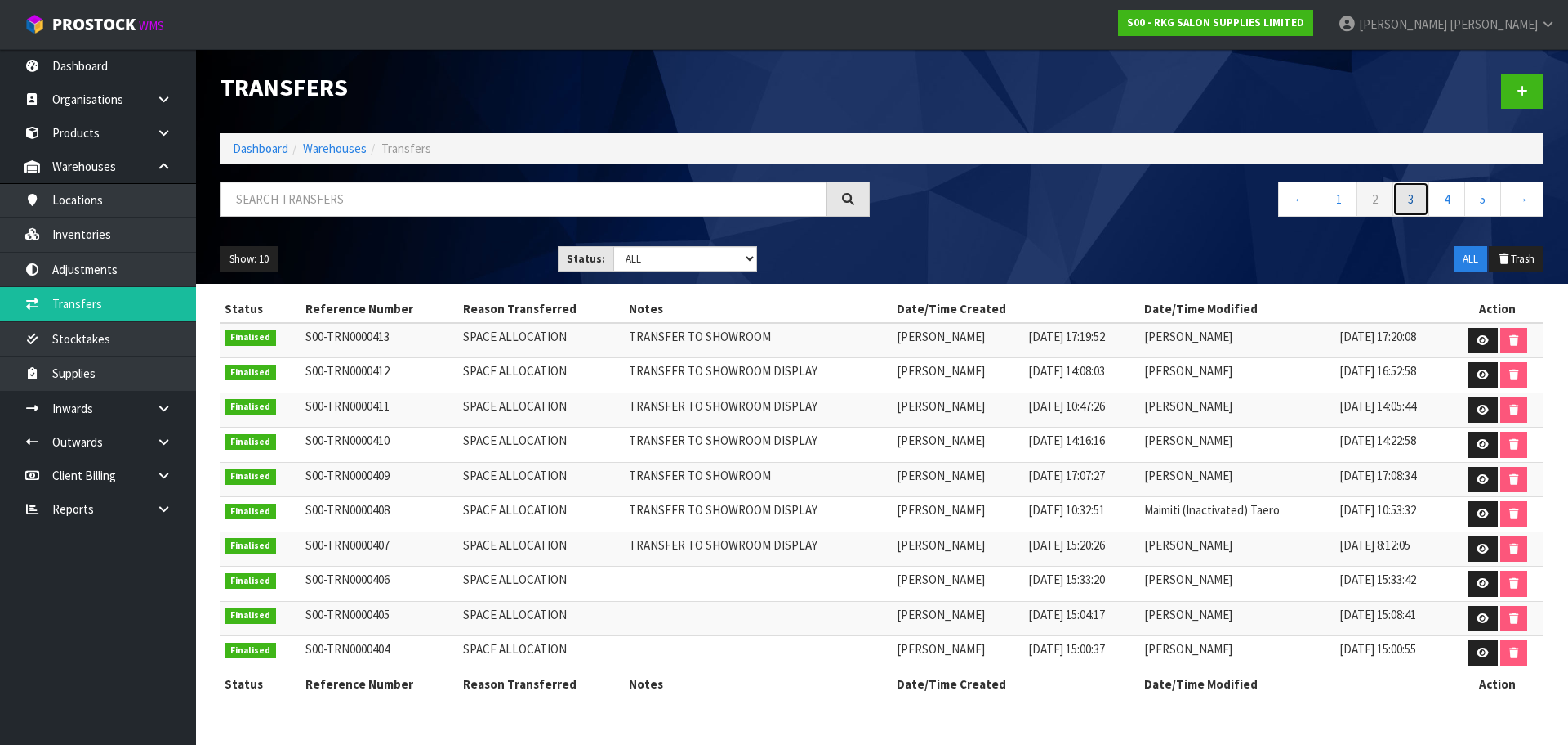
click at [1410, 200] on link "3" at bounding box center [1411, 199] width 37 height 36
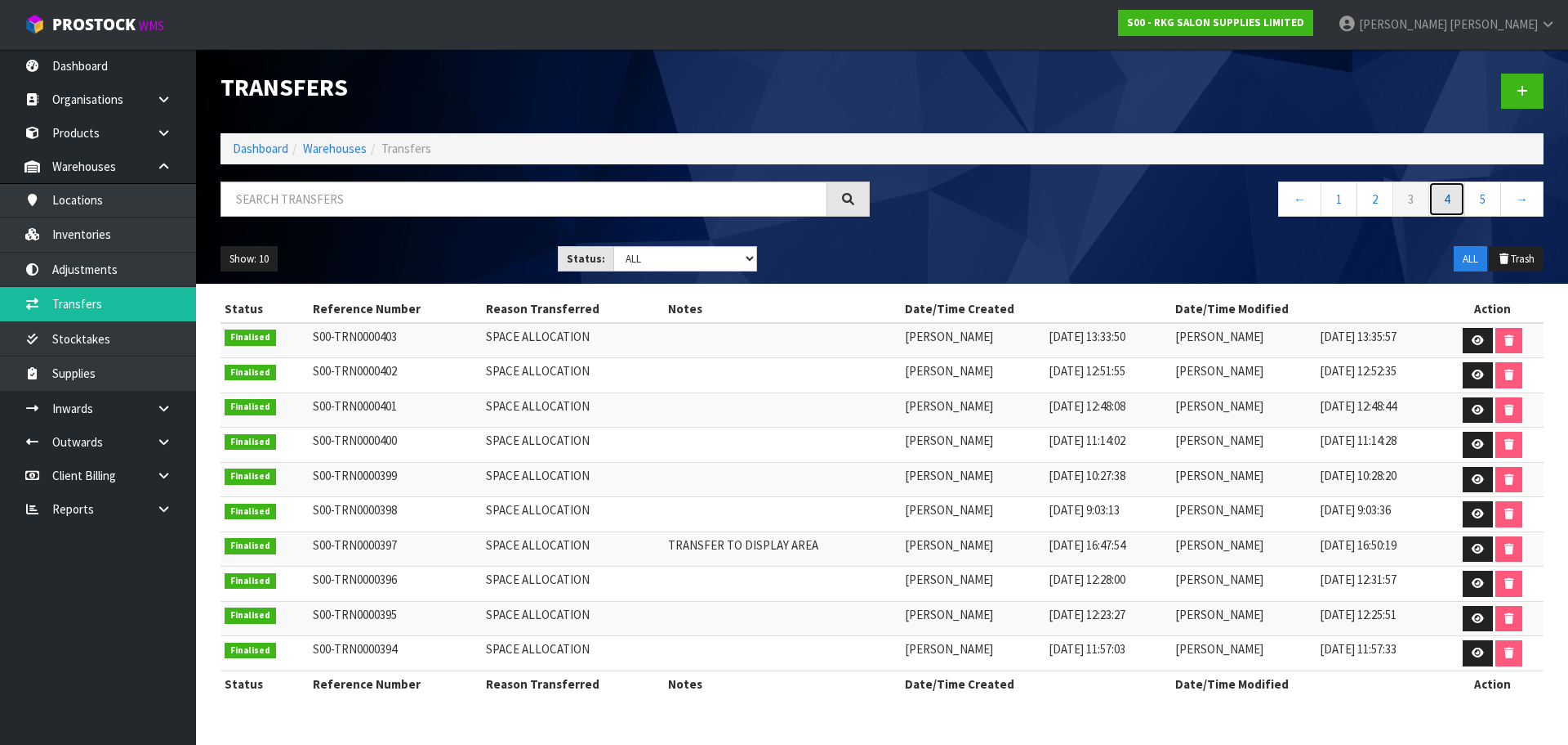
click at [1445, 194] on link "4" at bounding box center [1447, 199] width 37 height 36
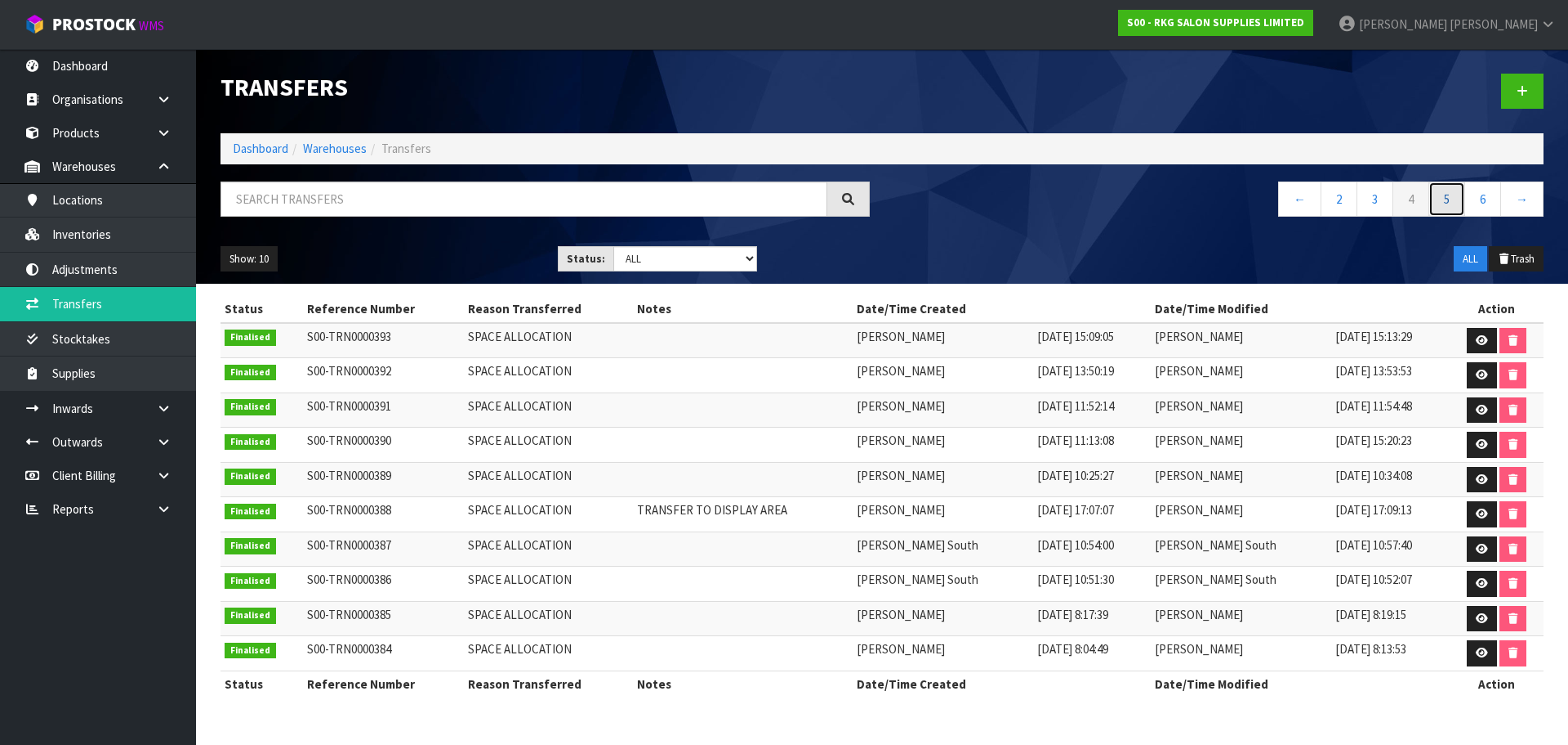
click at [1458, 202] on link "5" at bounding box center [1447, 199] width 37 height 36
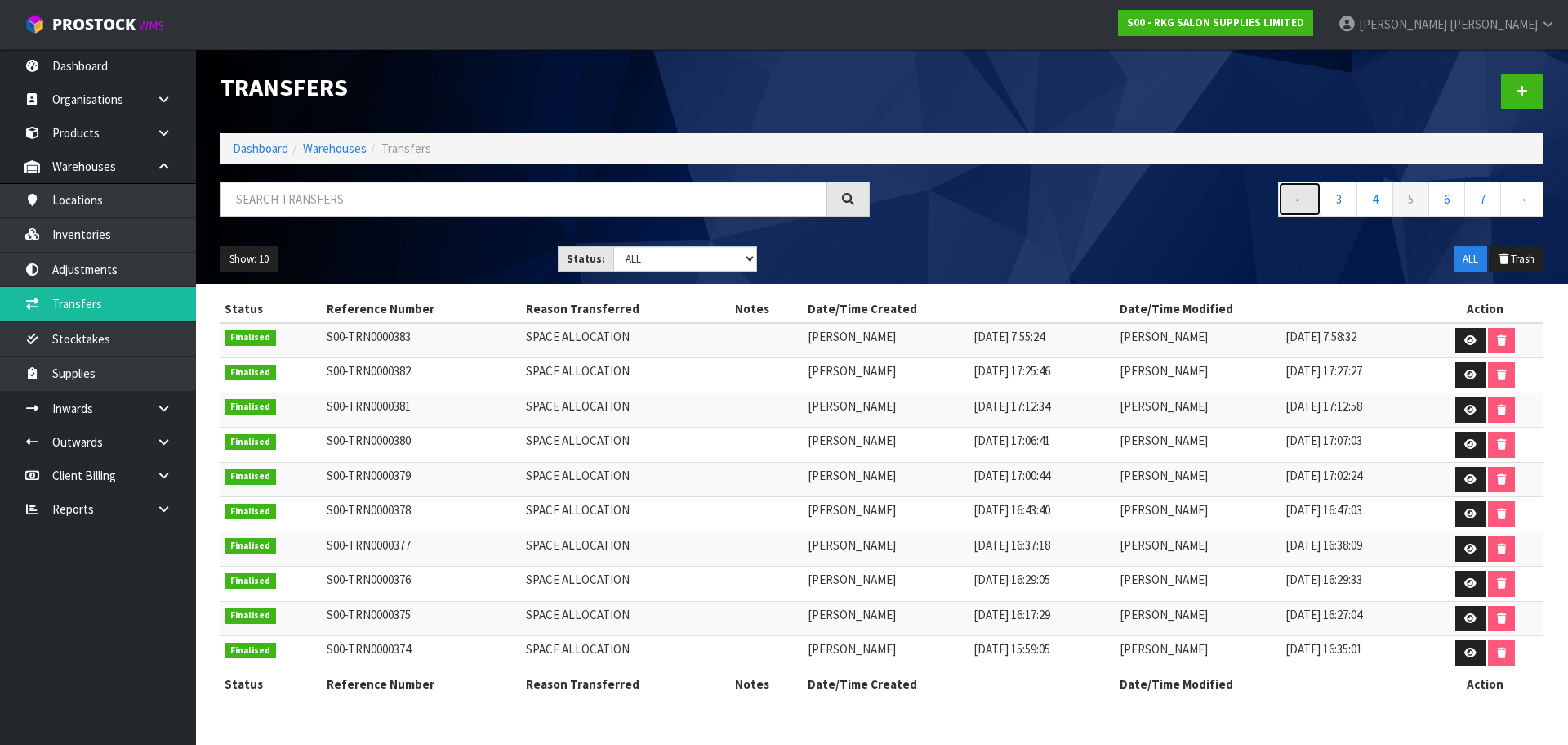
click at [1295, 204] on link "←" at bounding box center [1300, 199] width 43 height 36
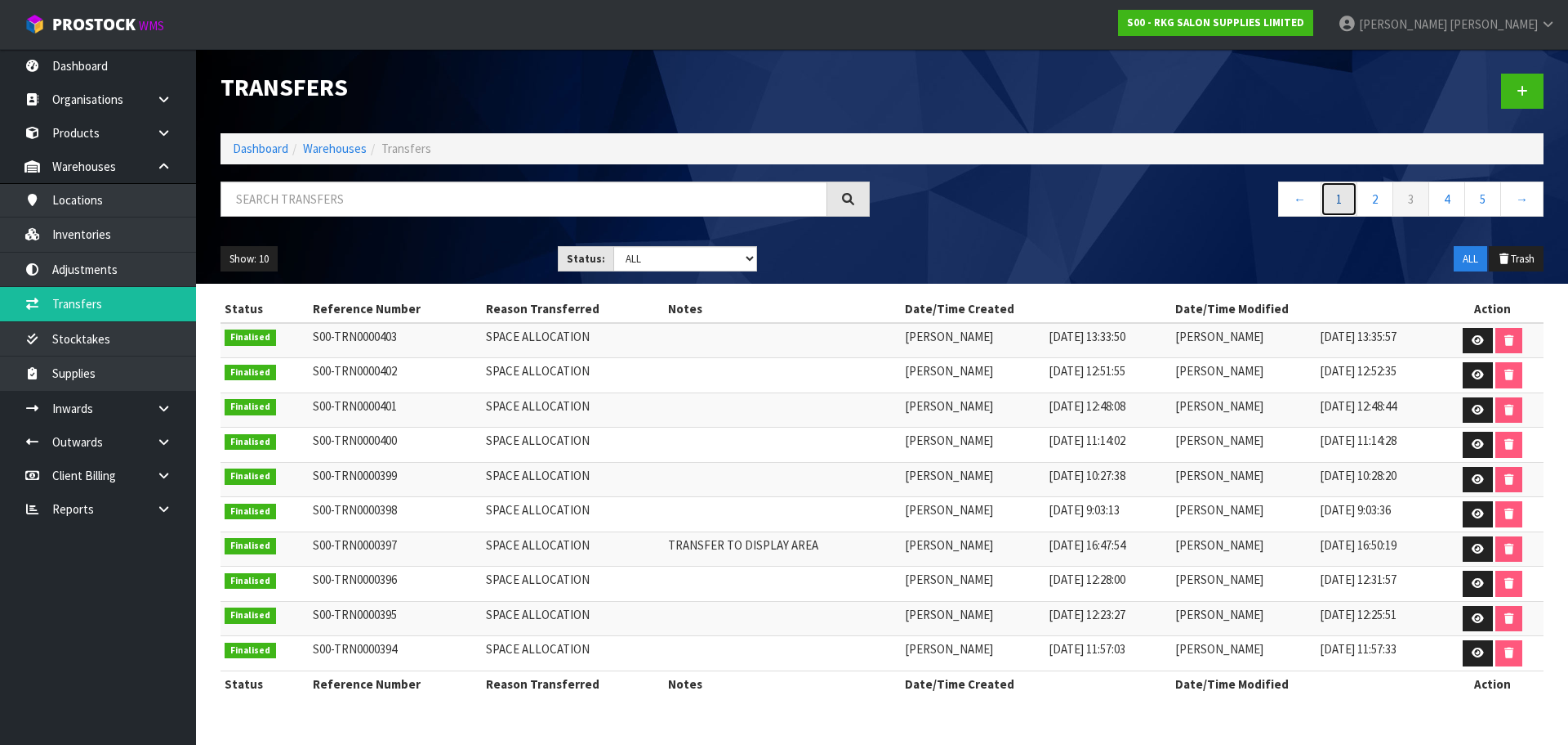
click at [1339, 196] on link "1" at bounding box center [1339, 199] width 37 height 36
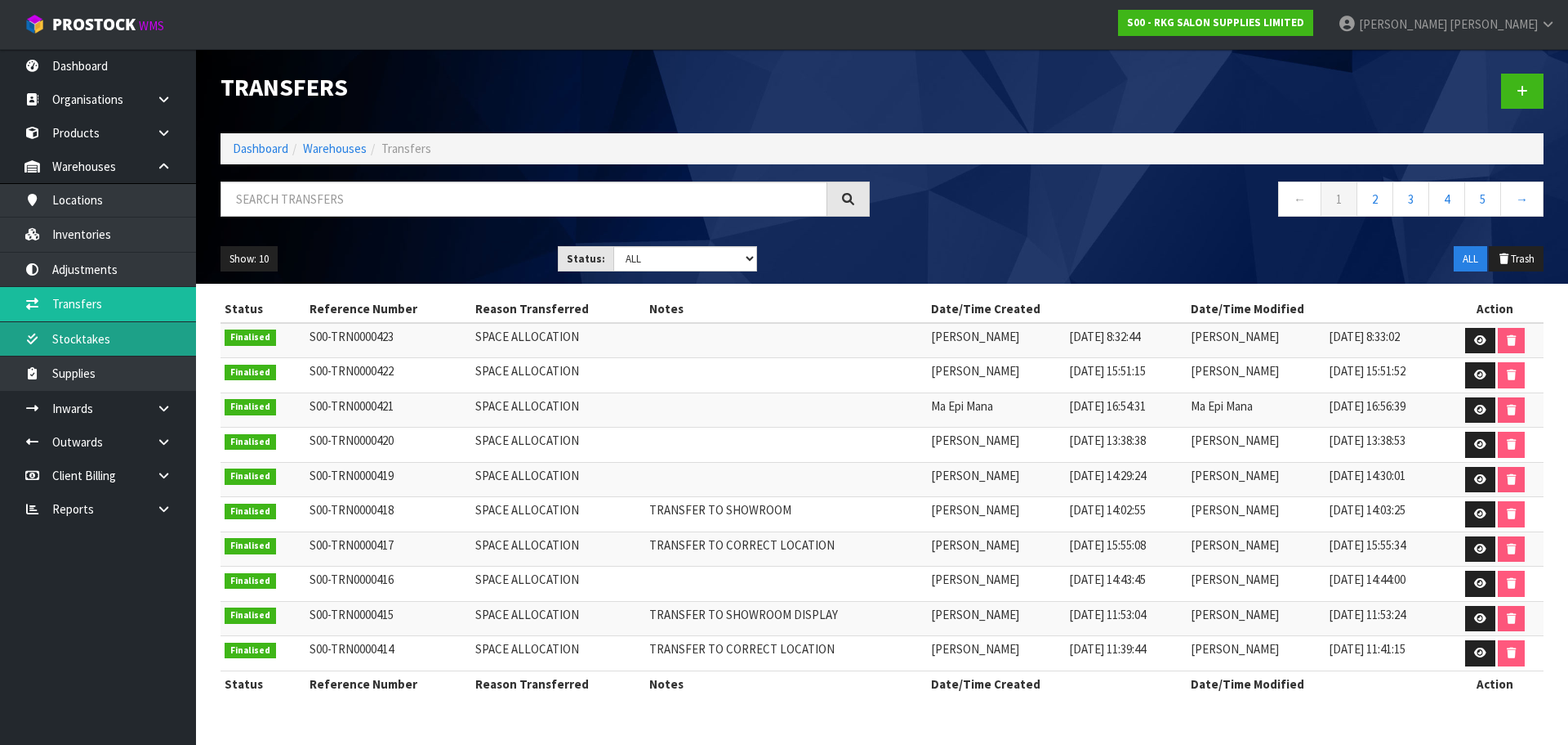
click at [68, 344] on link "Stocktakes" at bounding box center [98, 338] width 196 height 34
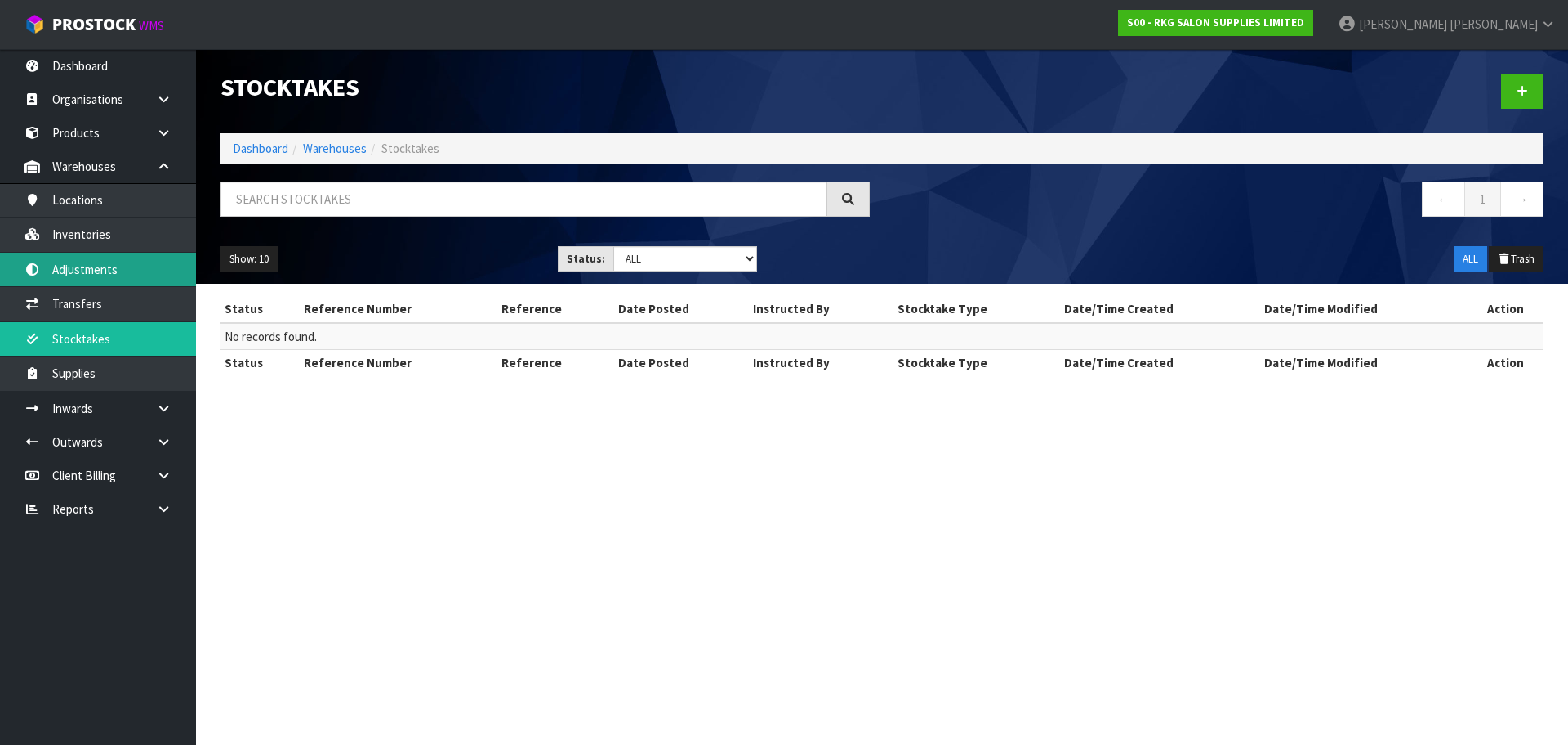
click at [90, 268] on link "Adjustments" at bounding box center [98, 269] width 196 height 34
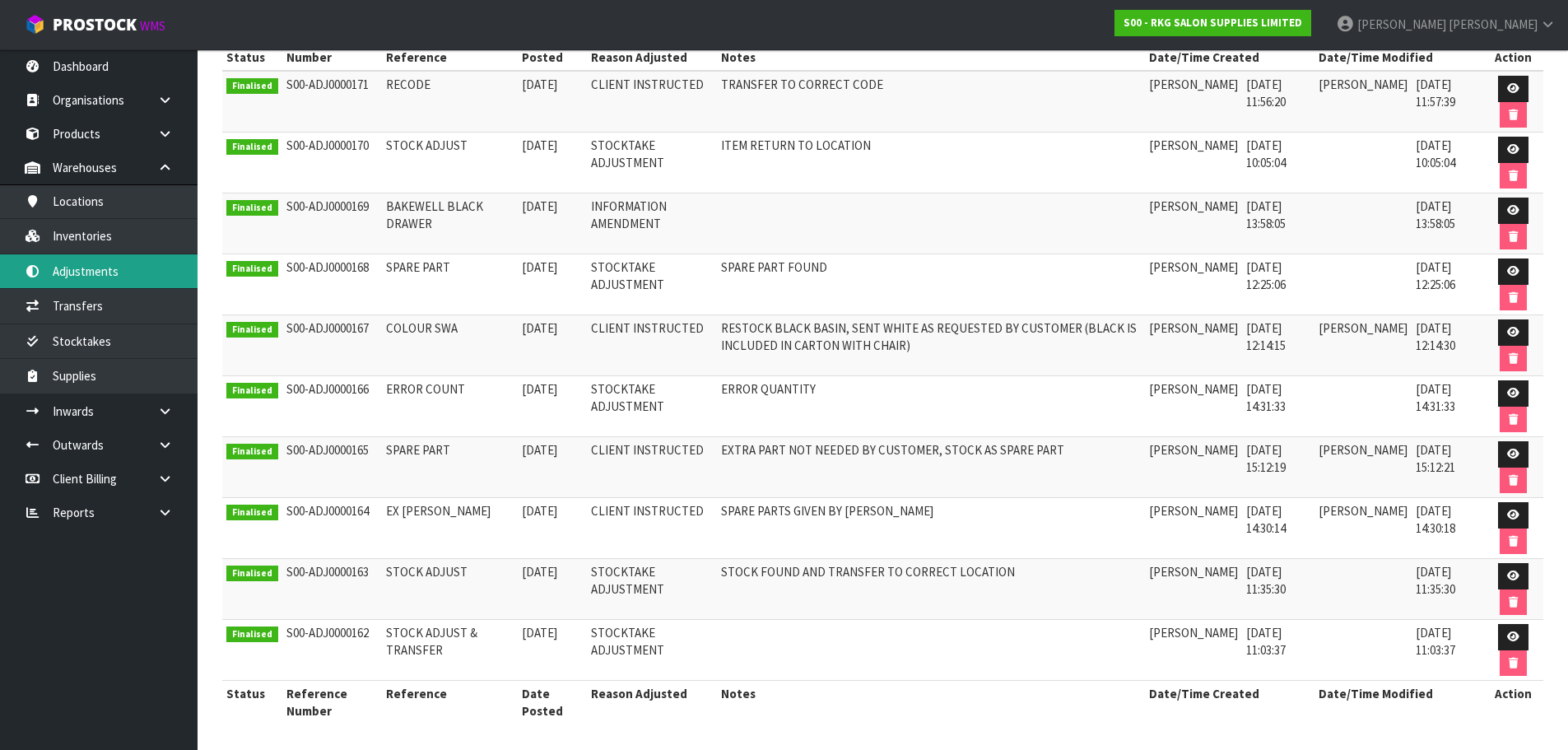
scroll to position [276, 0]
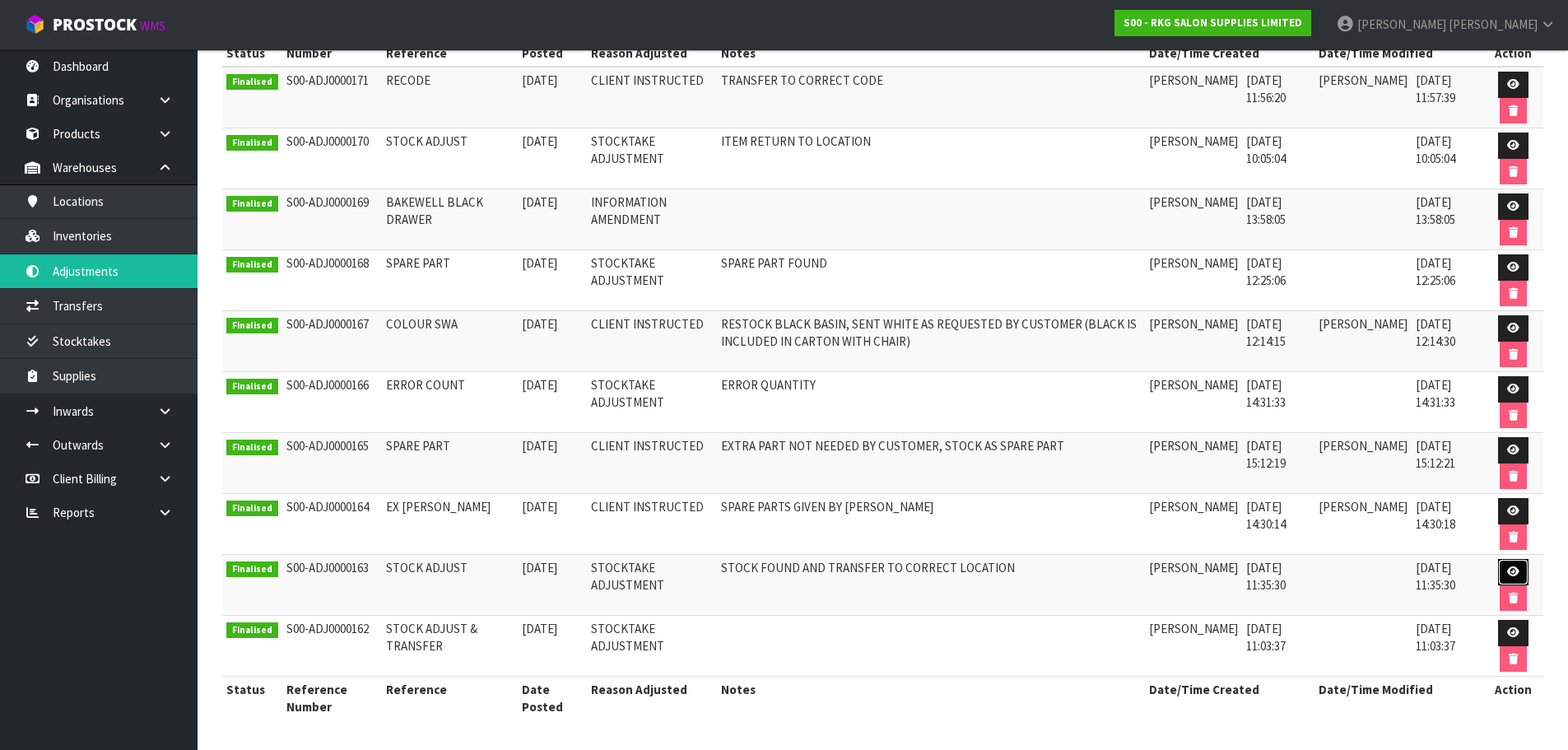
click at [1517, 569] on icon at bounding box center [1513, 571] width 13 height 11
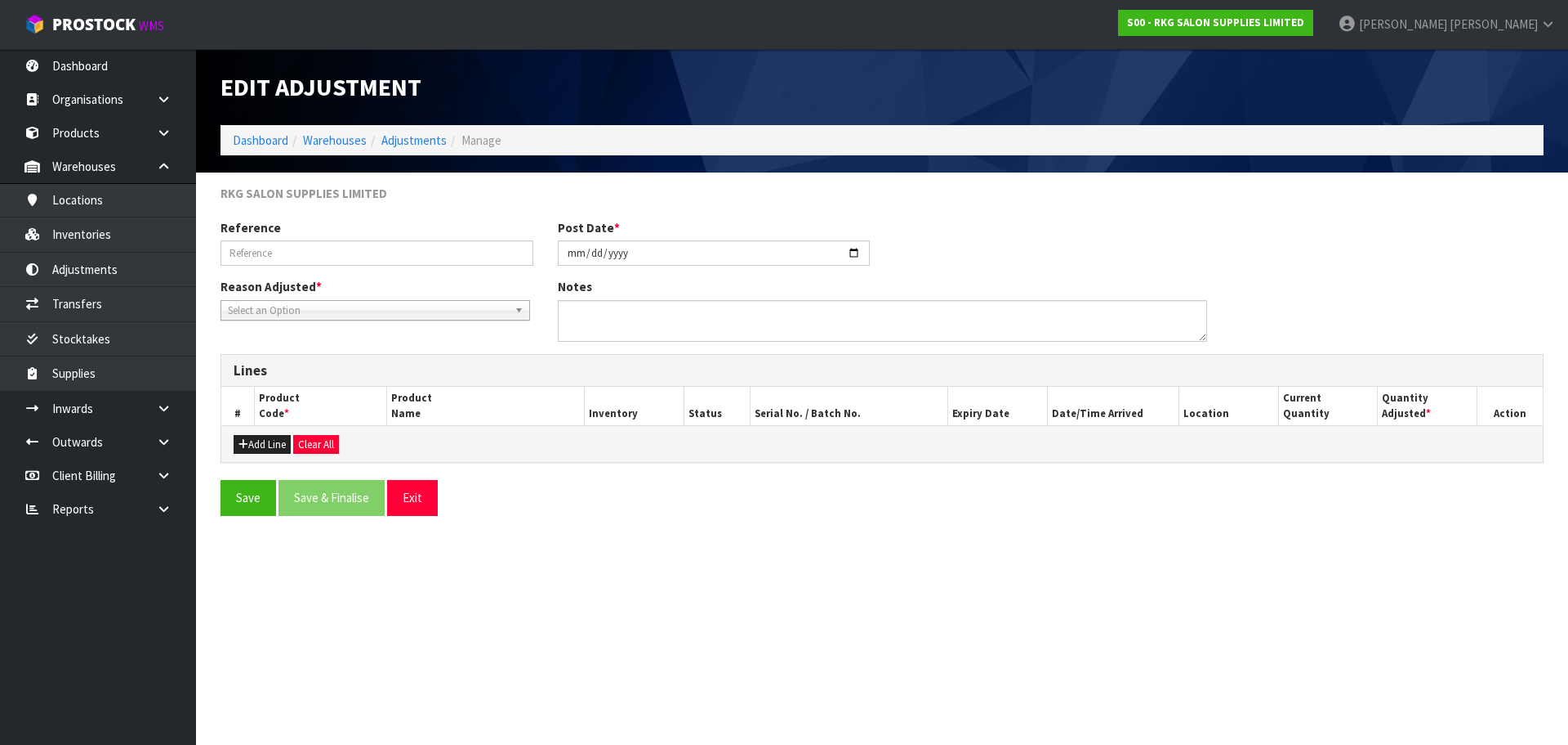
type input "STOCK ADJUST"
type input "2025-06-27"
type textarea "STOCK FOUND AND TRANSFER TO CORRECT LOCATION"
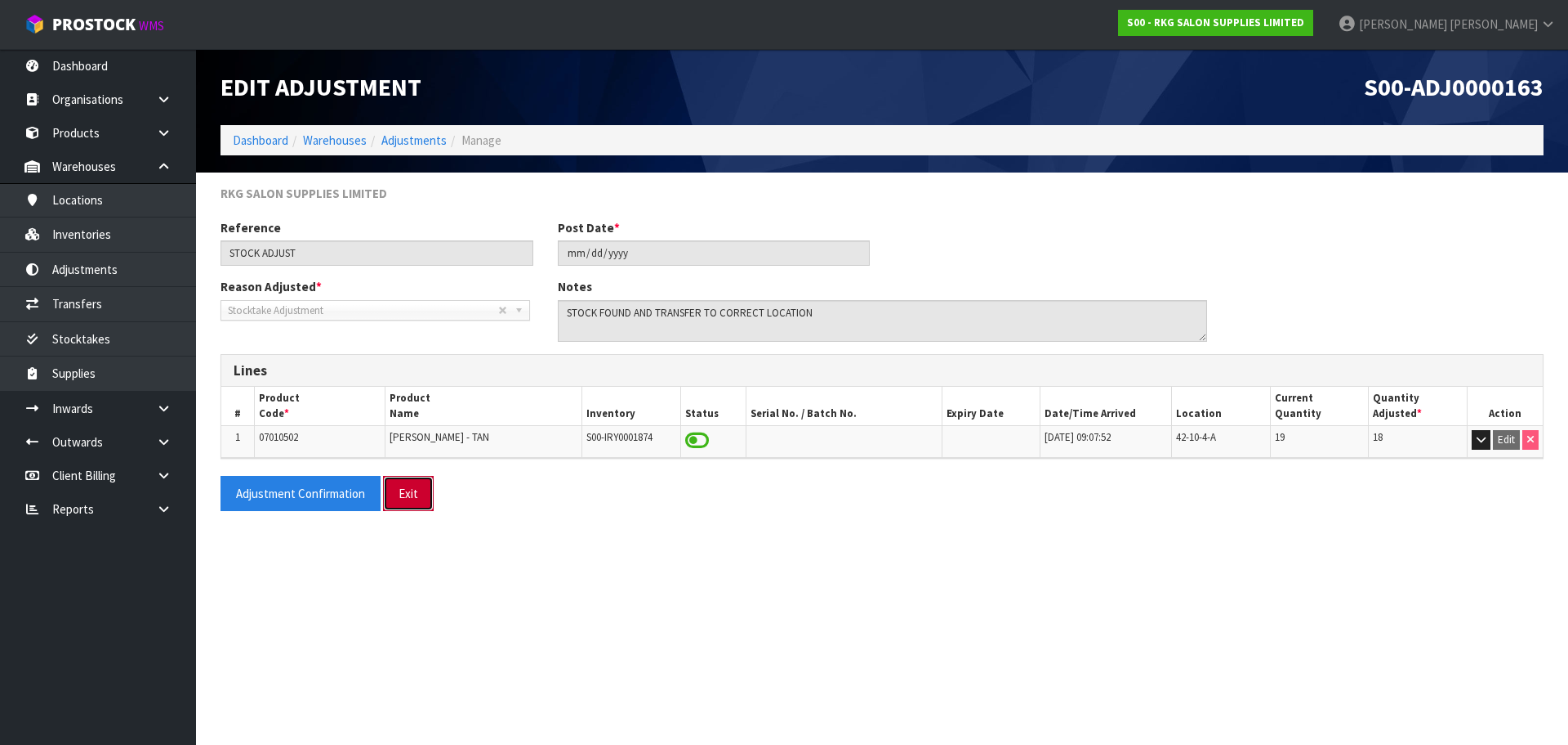
click at [413, 502] on button "Exit" at bounding box center [408, 493] width 51 height 36
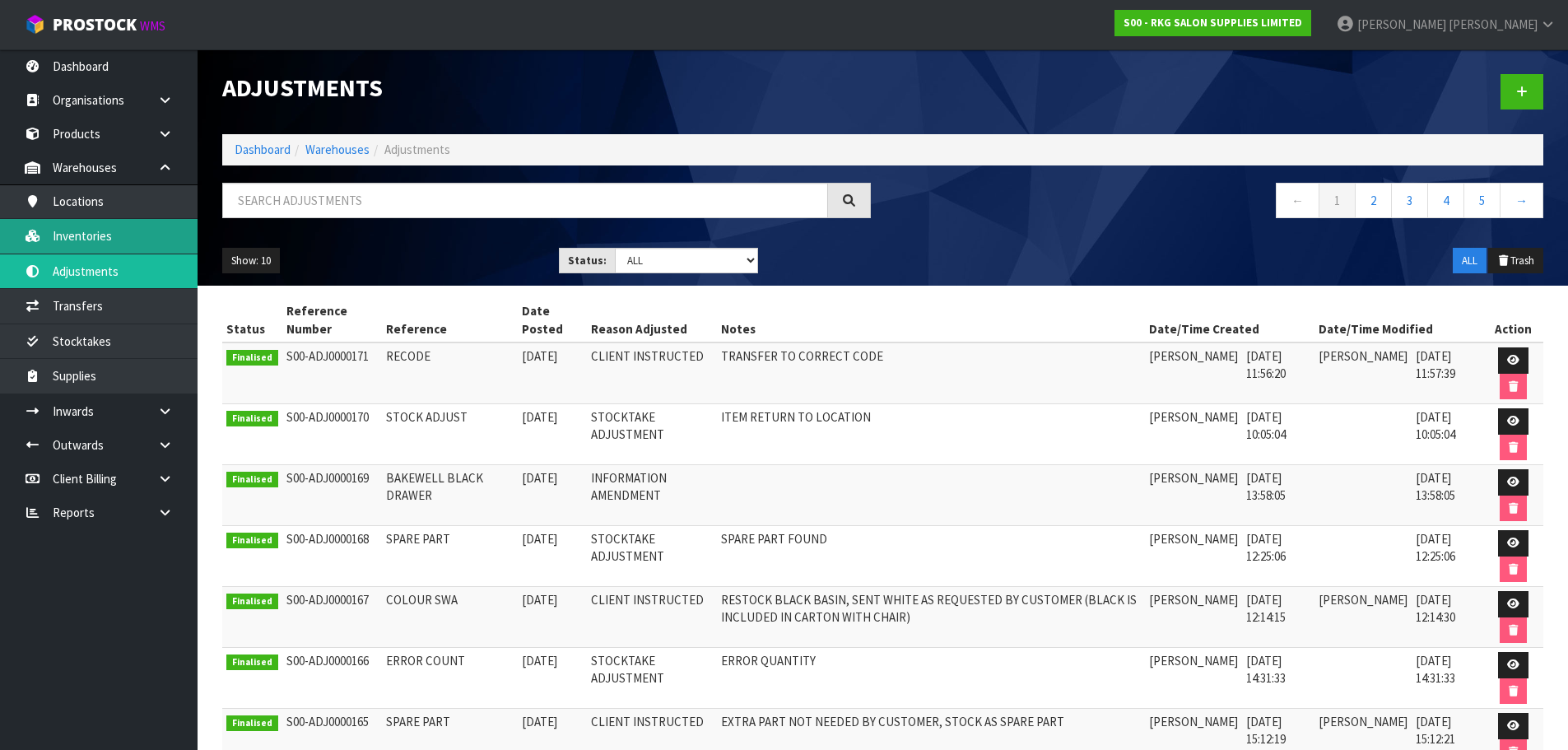
click at [92, 230] on link "Inventories" at bounding box center [99, 235] width 197 height 34
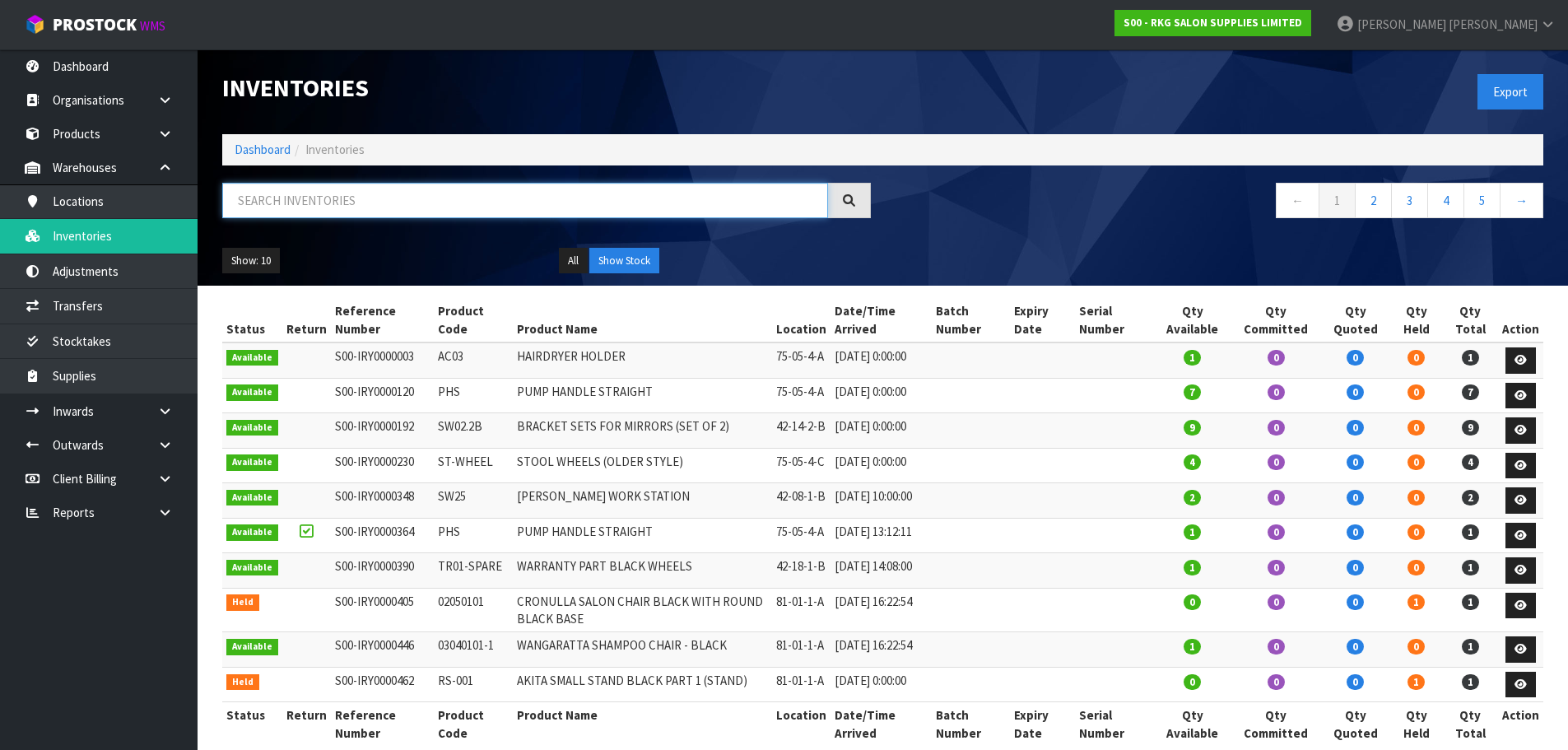
click at [273, 201] on input "text" at bounding box center [526, 200] width 606 height 36
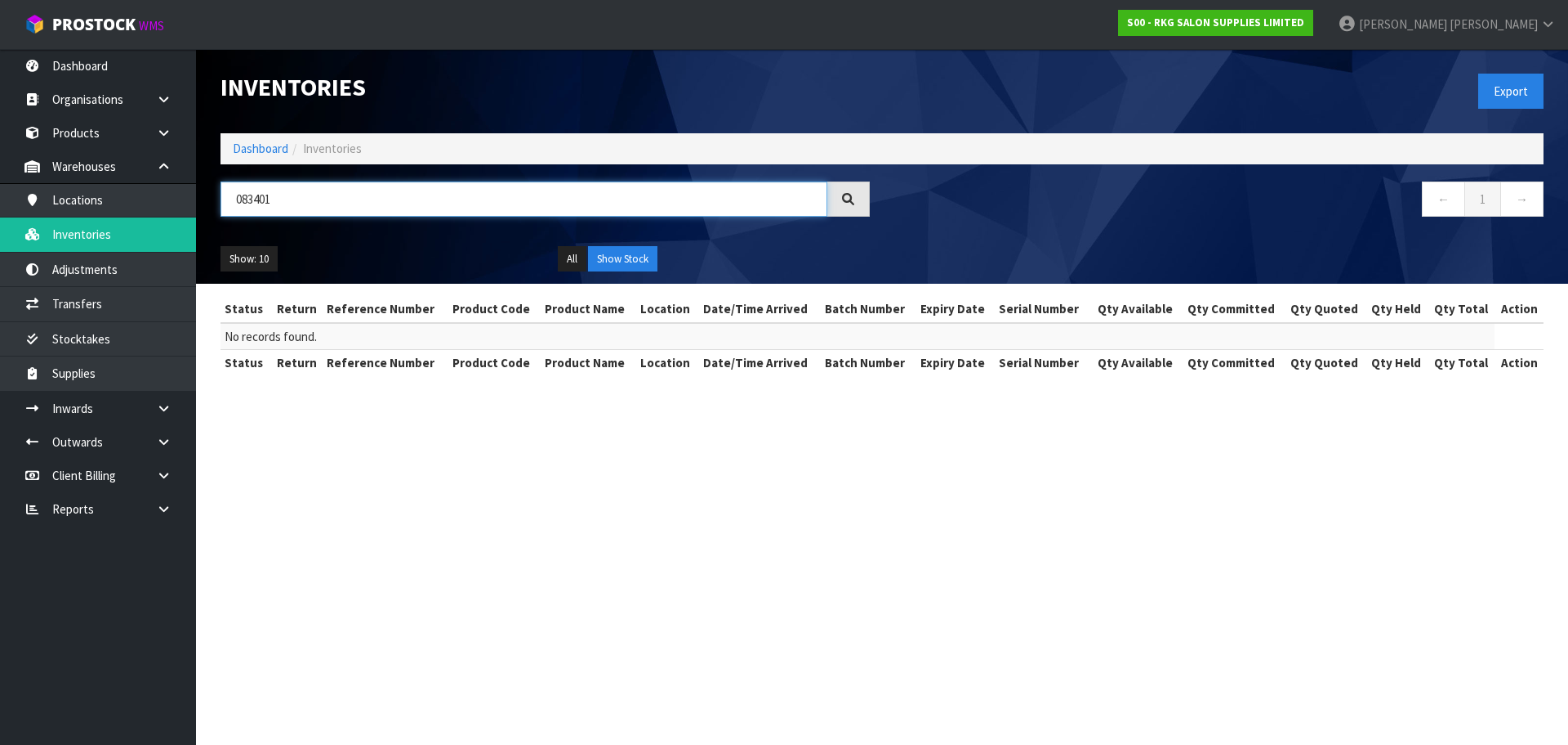
drag, startPoint x: 298, startPoint y: 205, endPoint x: 228, endPoint y: 205, distance: 70.0
click at [228, 205] on input "083401" at bounding box center [525, 199] width 607 height 36
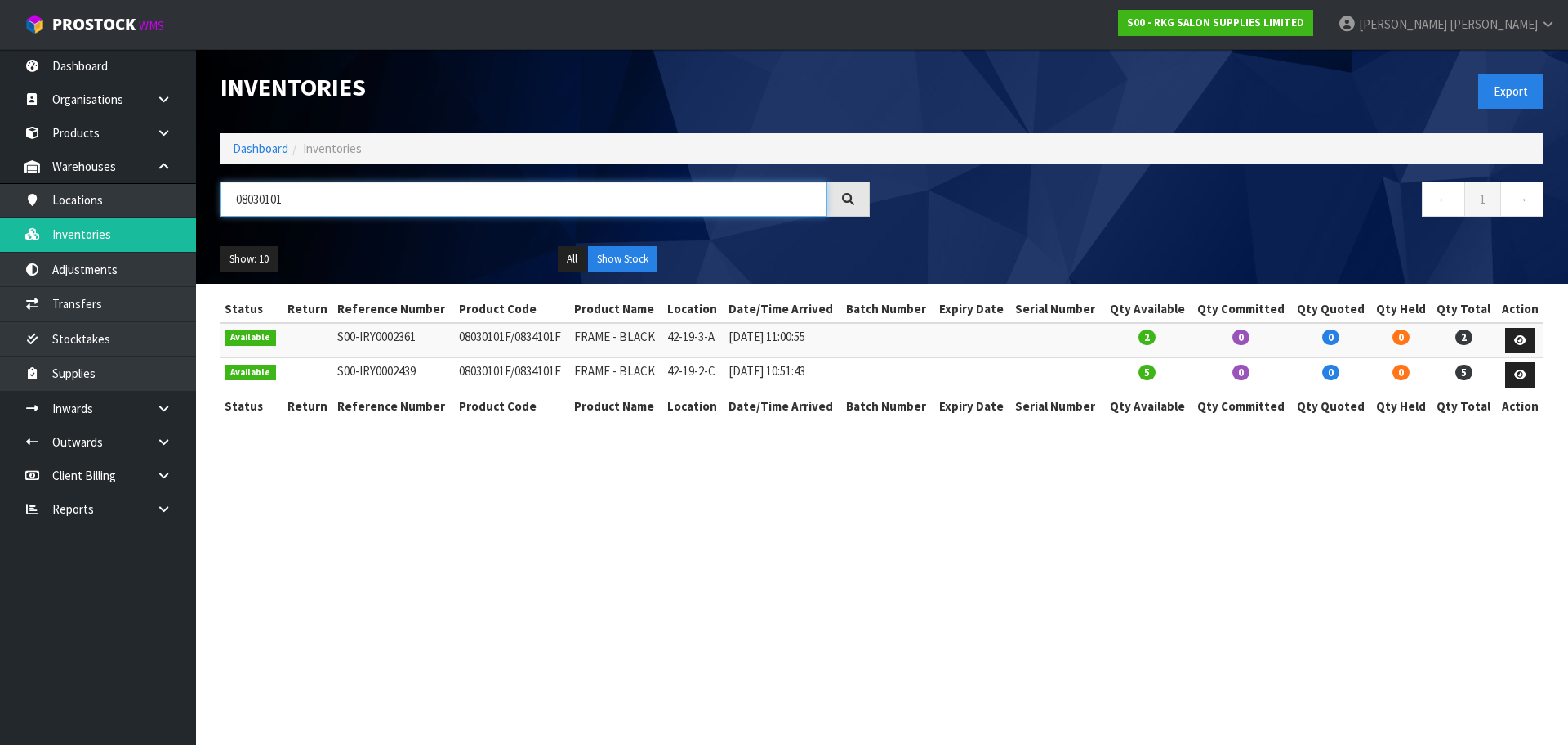
type input "08030101"
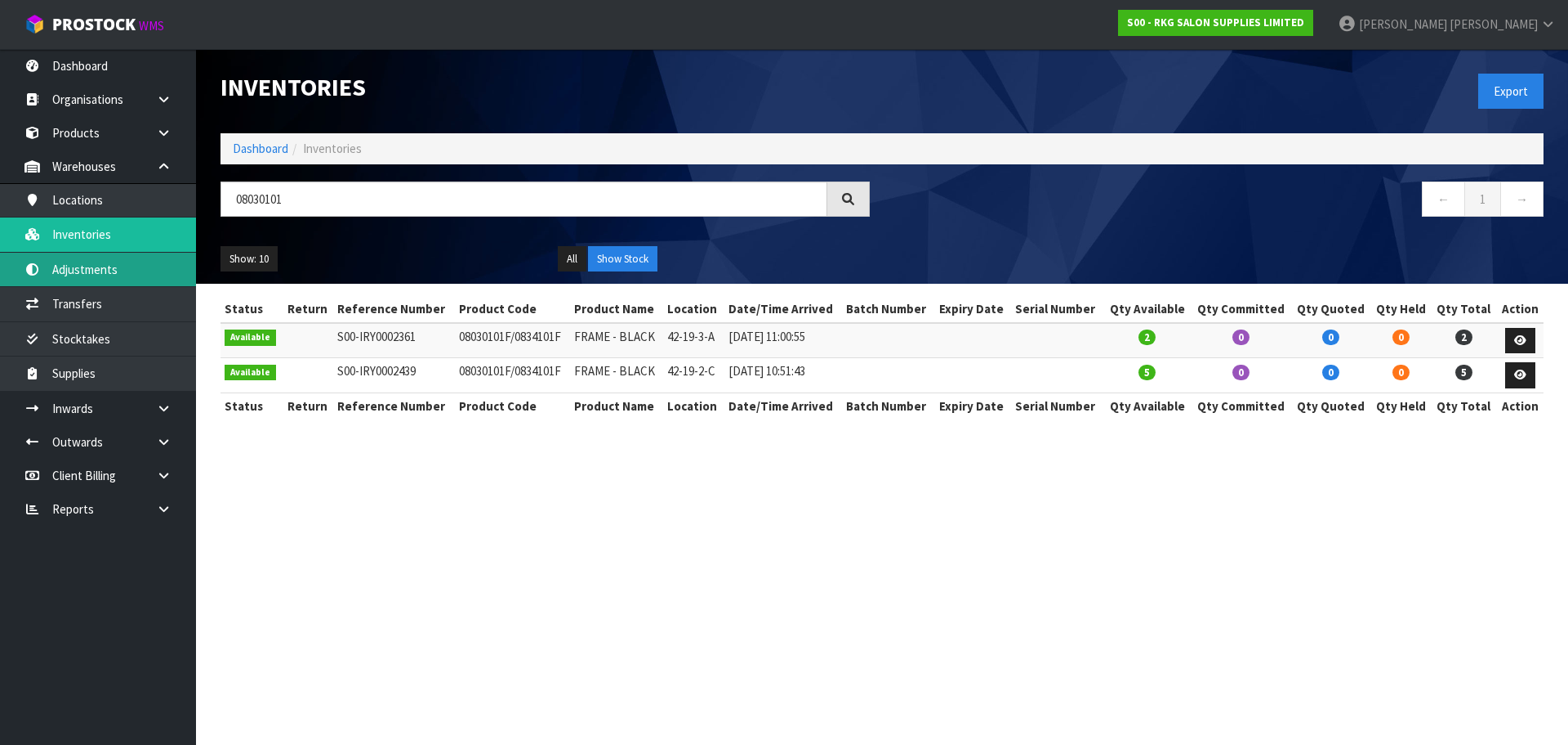
click at [105, 266] on link "Adjustments" at bounding box center [98, 269] width 196 height 34
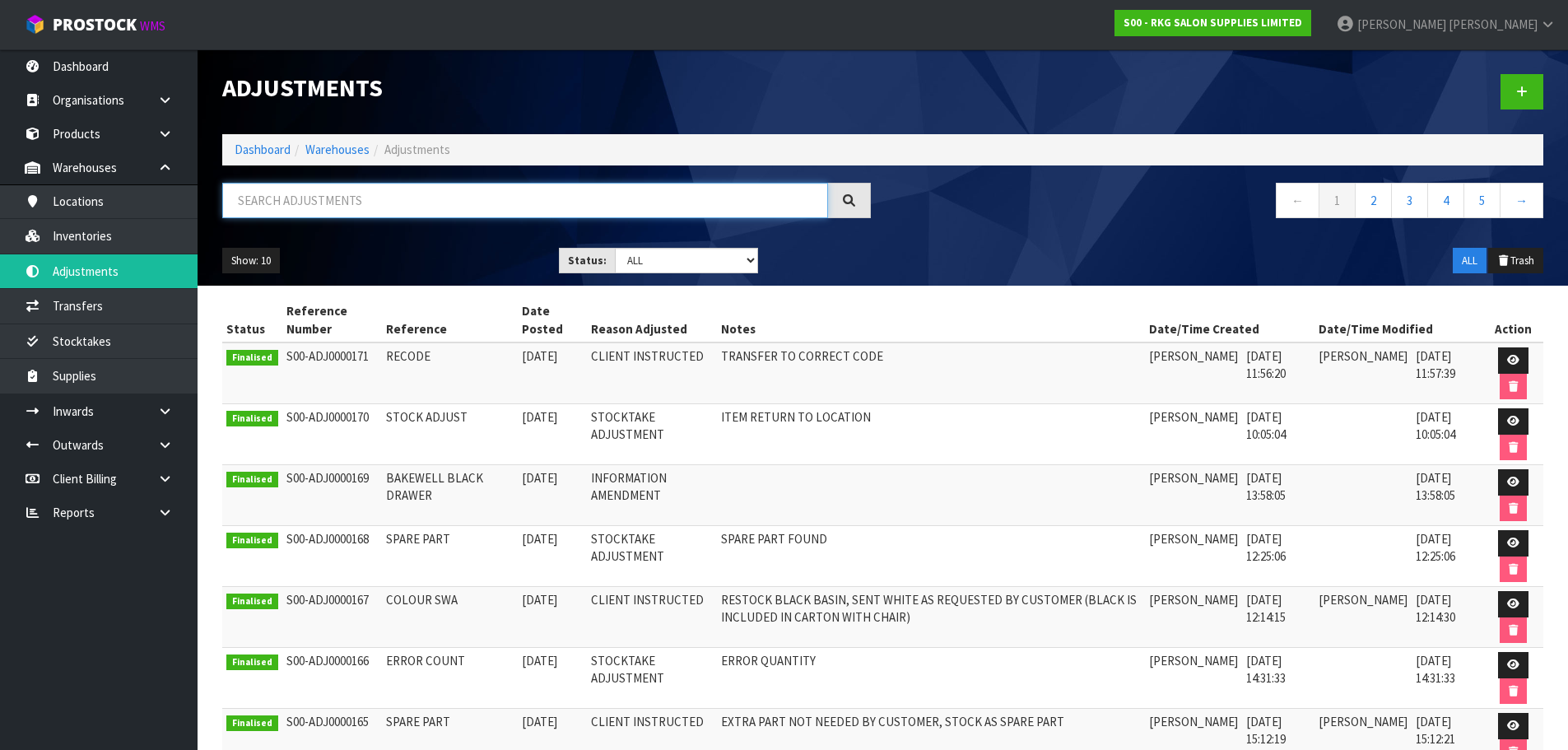
click at [294, 203] on input "text" at bounding box center [526, 200] width 606 height 36
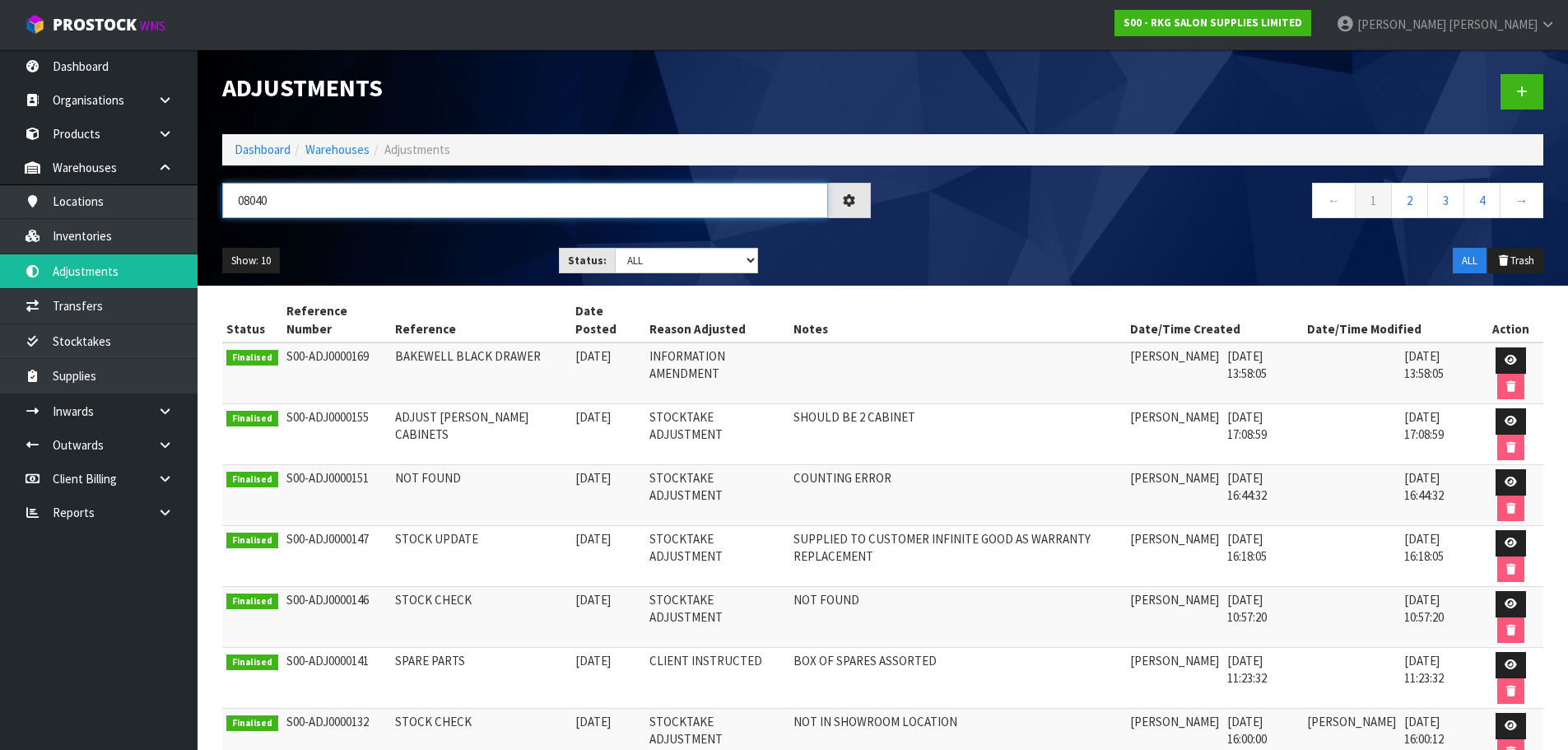
type input "080404"
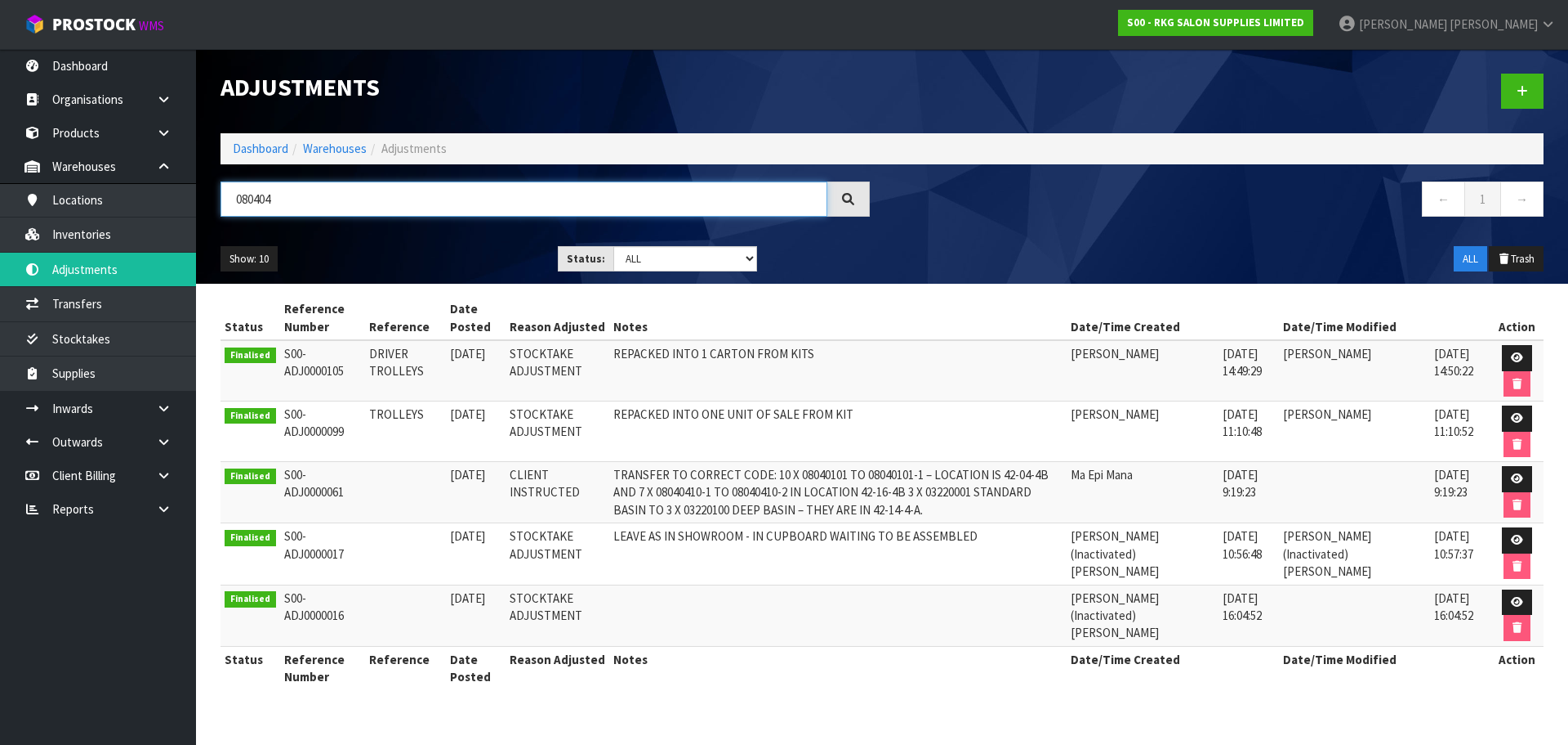
drag, startPoint x: 302, startPoint y: 199, endPoint x: 204, endPoint y: 203, distance: 98.1
click at [204, 203] on header "Adjustments Dashboard Warehouses Adjustments 080404 ← 1 → Show: 10 5 10 25 50 S…" at bounding box center [882, 166] width 1372 height 235
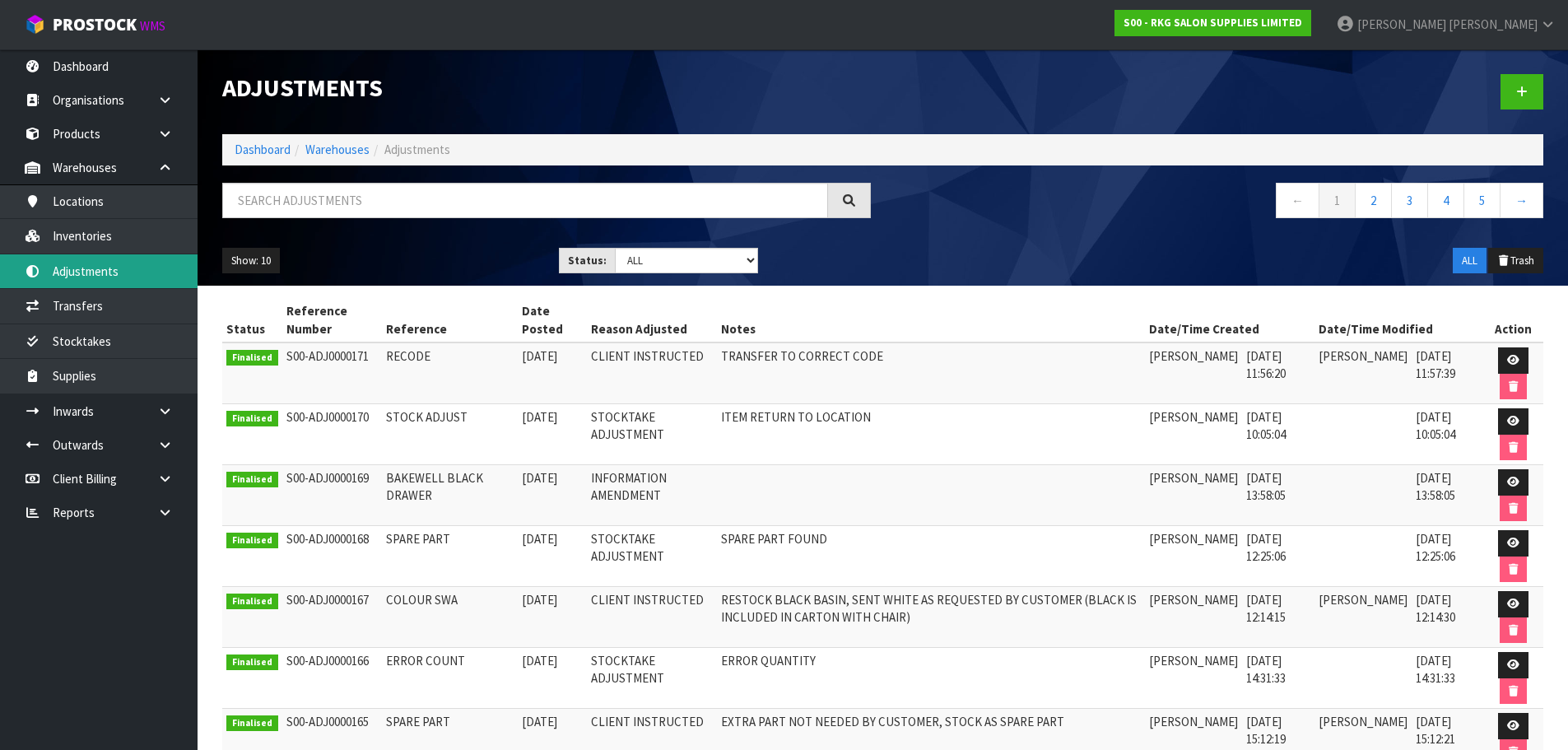
click at [89, 272] on link "Adjustments" at bounding box center [99, 271] width 197 height 34
click at [1523, 91] on icon at bounding box center [1522, 91] width 12 height 13
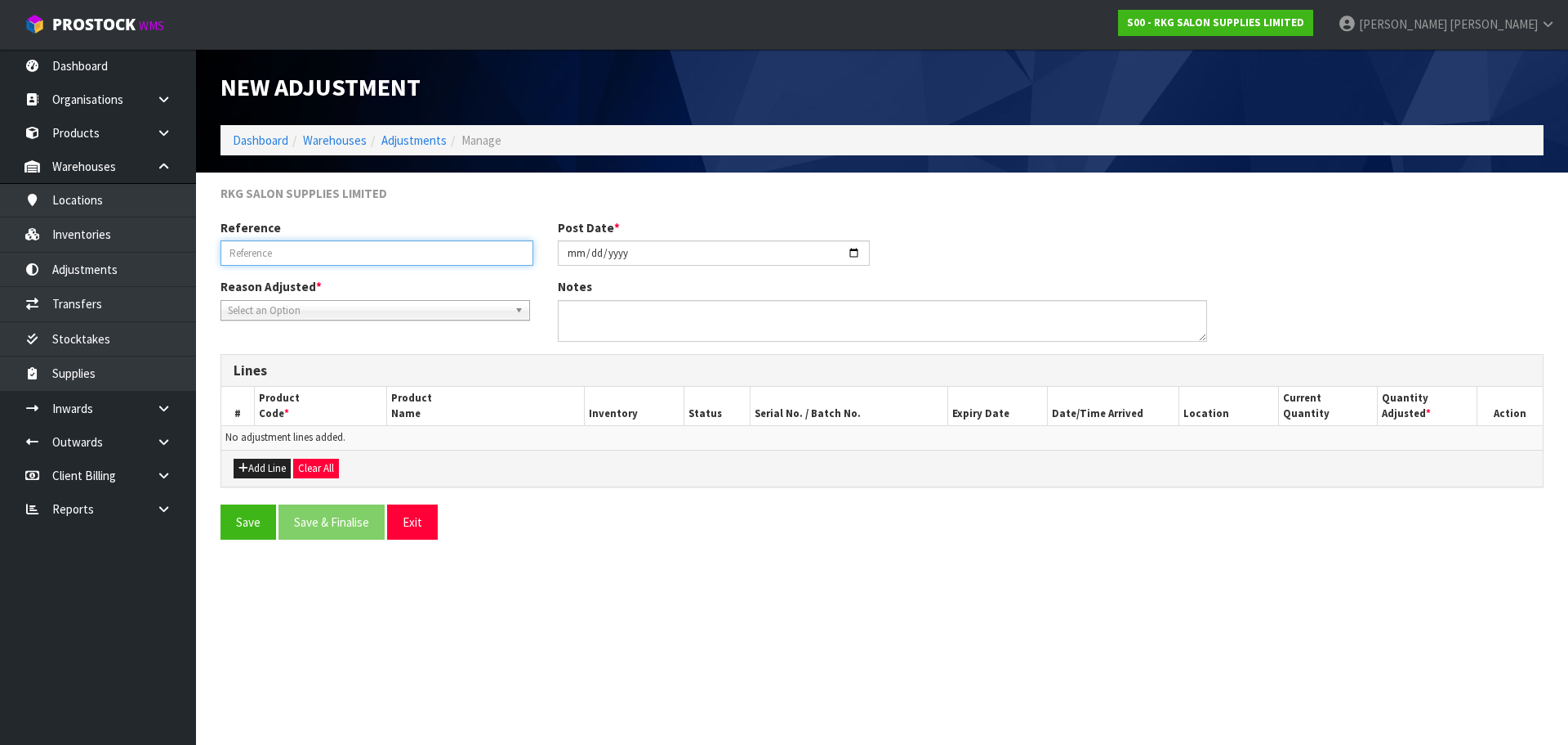
click at [286, 255] on input "text" at bounding box center [378, 253] width 313 height 25
type input "STOCK ADJUST"
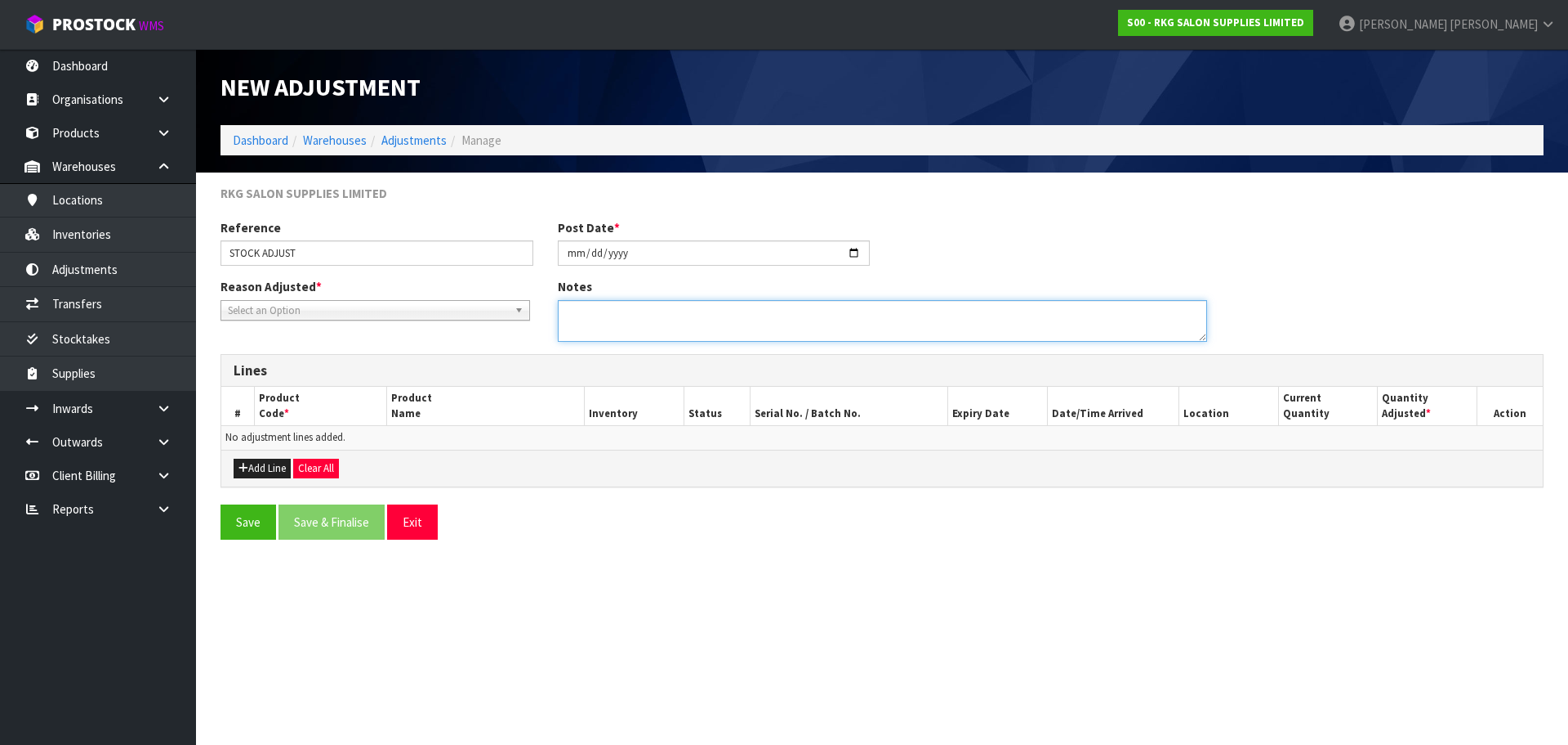
click at [584, 308] on textarea at bounding box center [883, 320] width 649 height 41
type textarea "MISSING NOT FOUND IN LOCATION"
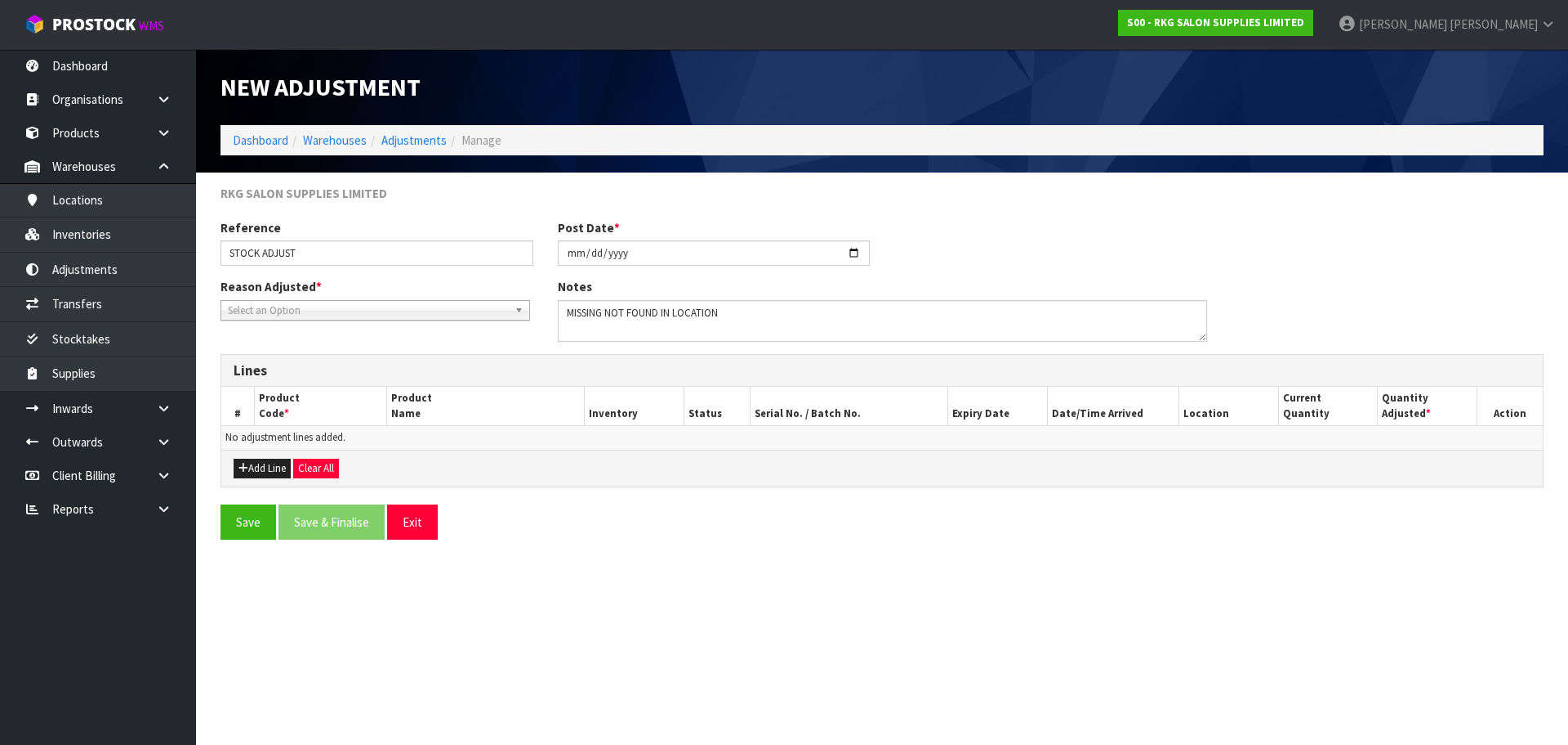
click at [282, 307] on span "Select an Option" at bounding box center [368, 310] width 281 height 19
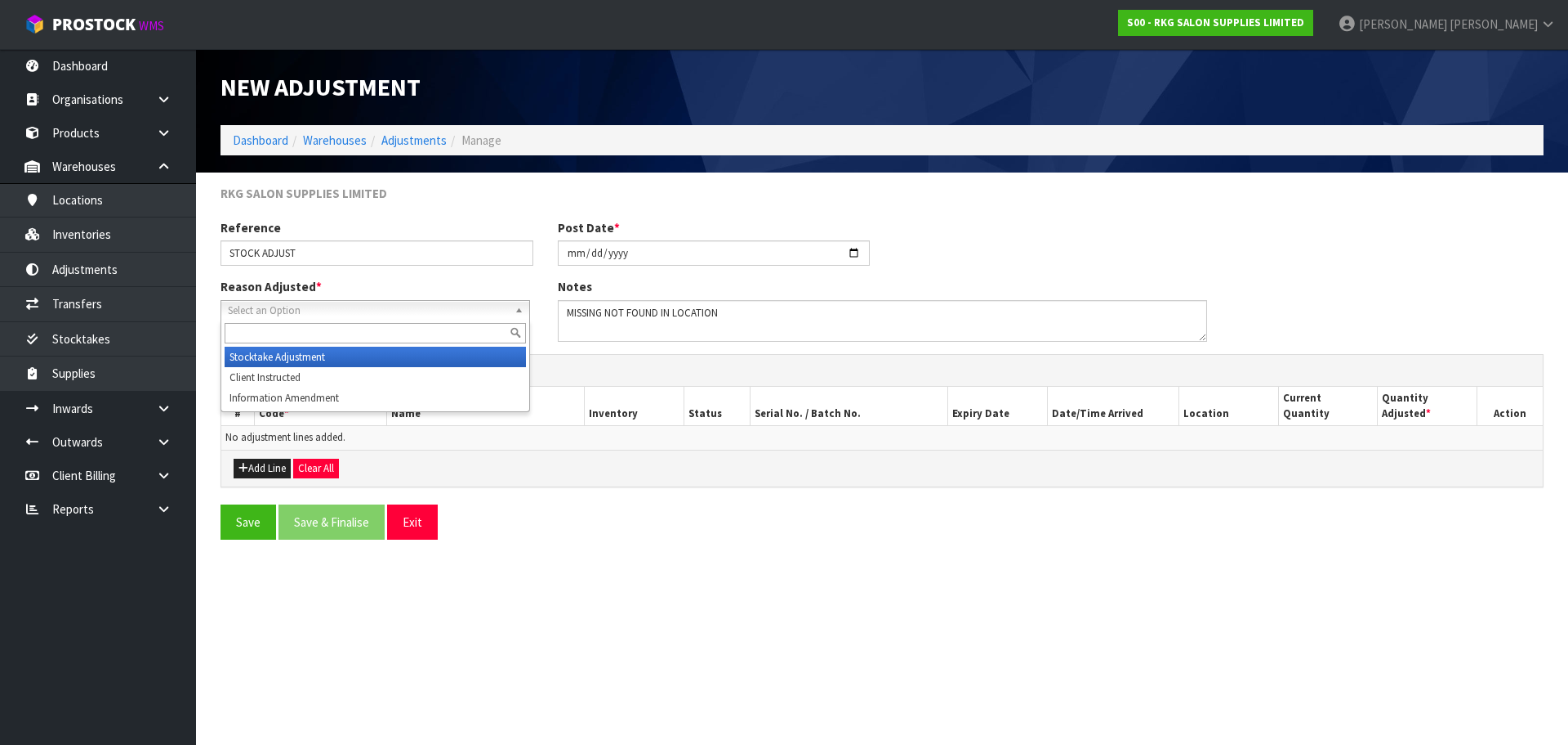
click at [266, 358] on li "Stocktake Adjustment" at bounding box center [376, 357] width 302 height 20
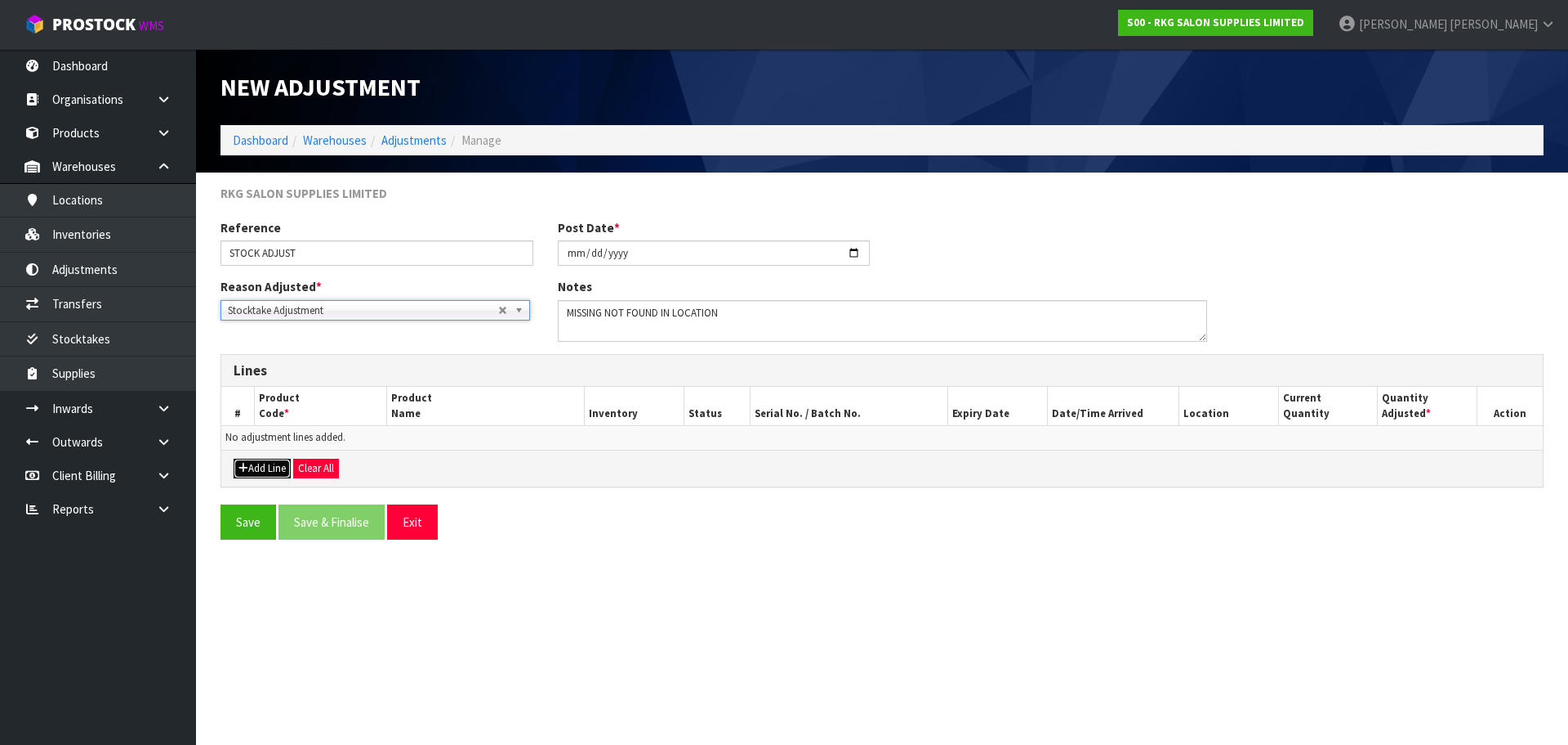
click at [258, 466] on button "Add Line" at bounding box center [262, 468] width 58 height 19
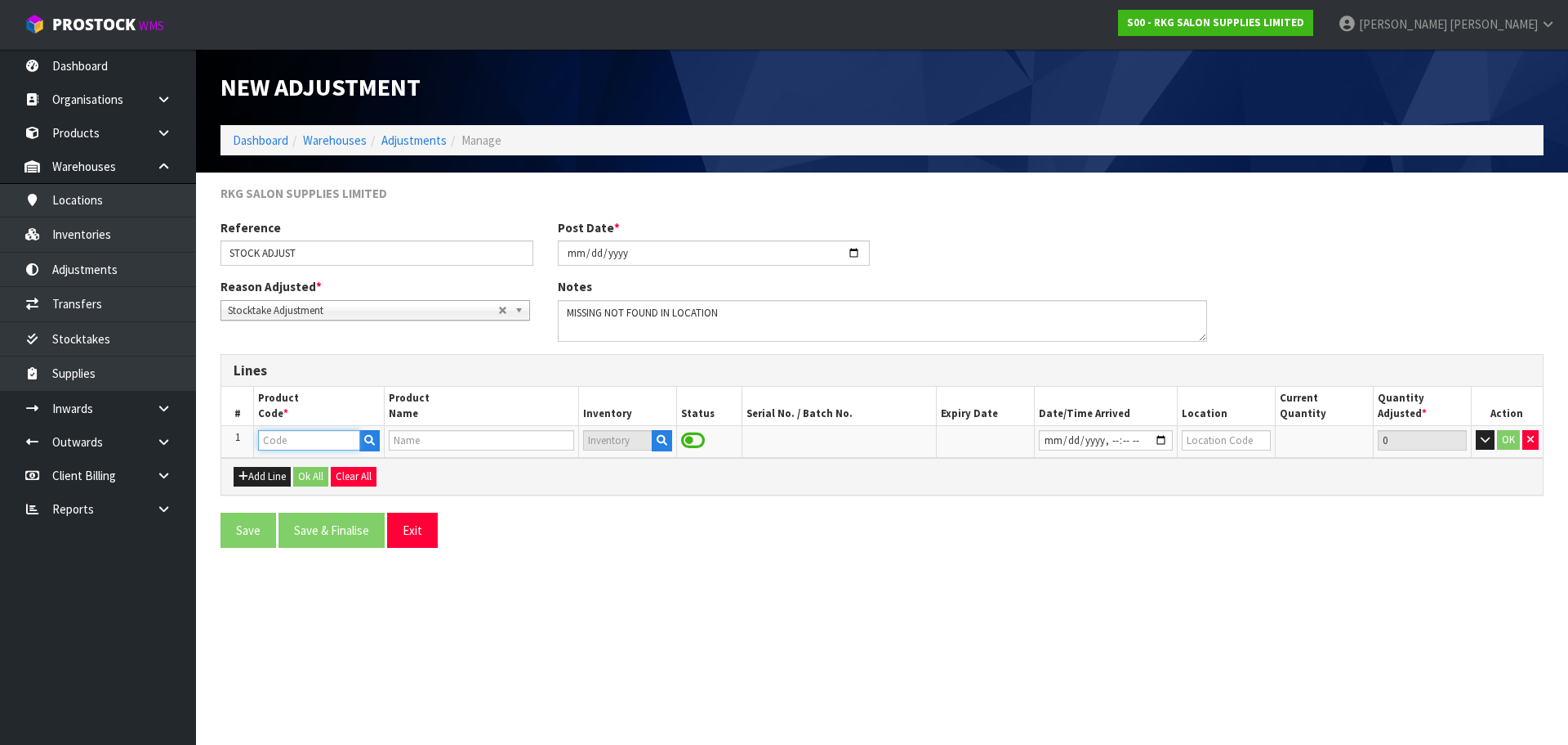
click at [286, 442] on input "text" at bounding box center [308, 439] width 101 height 20
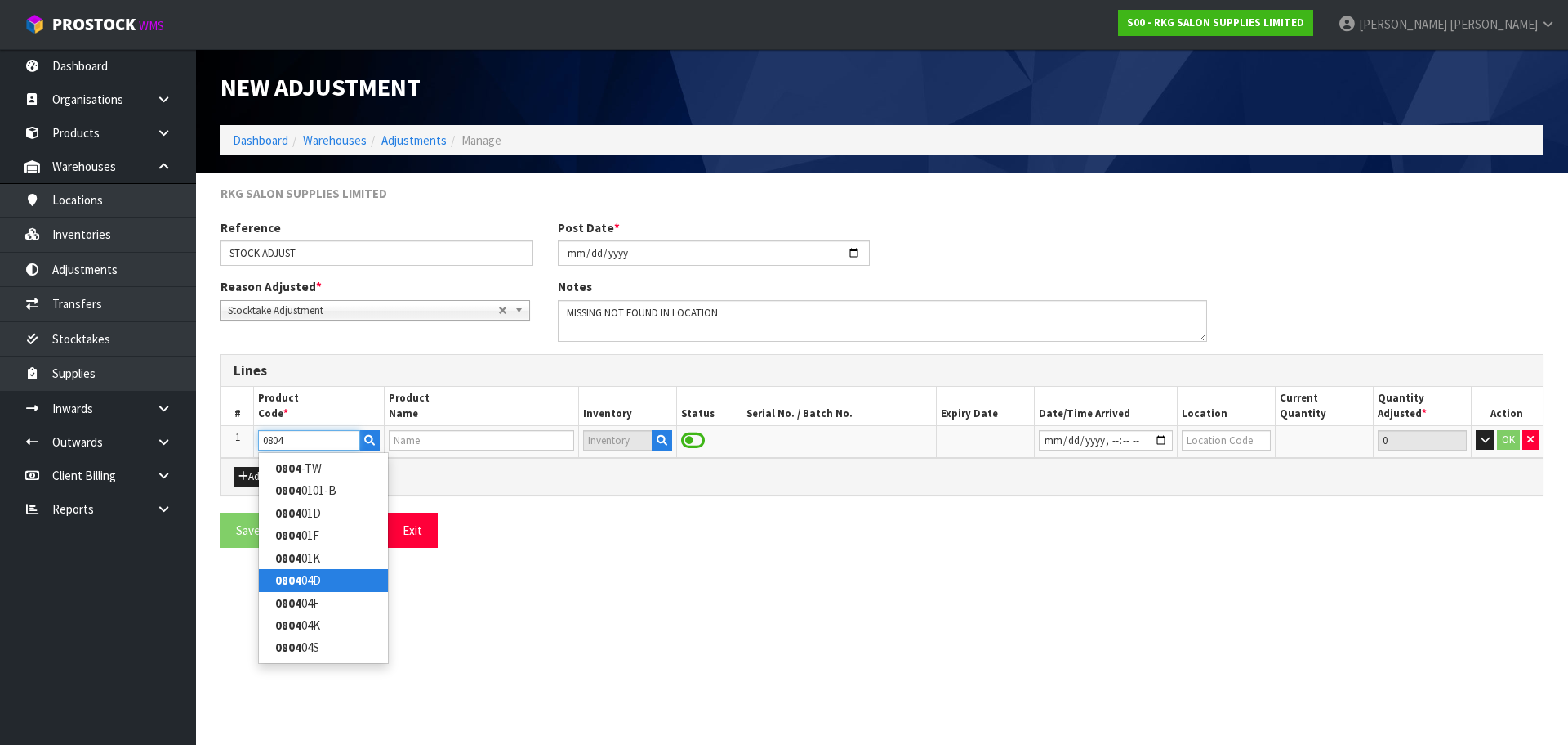
type input "0804"
click at [312, 582] on link "0804 04D" at bounding box center [324, 580] width 129 height 22
type input "080404D"
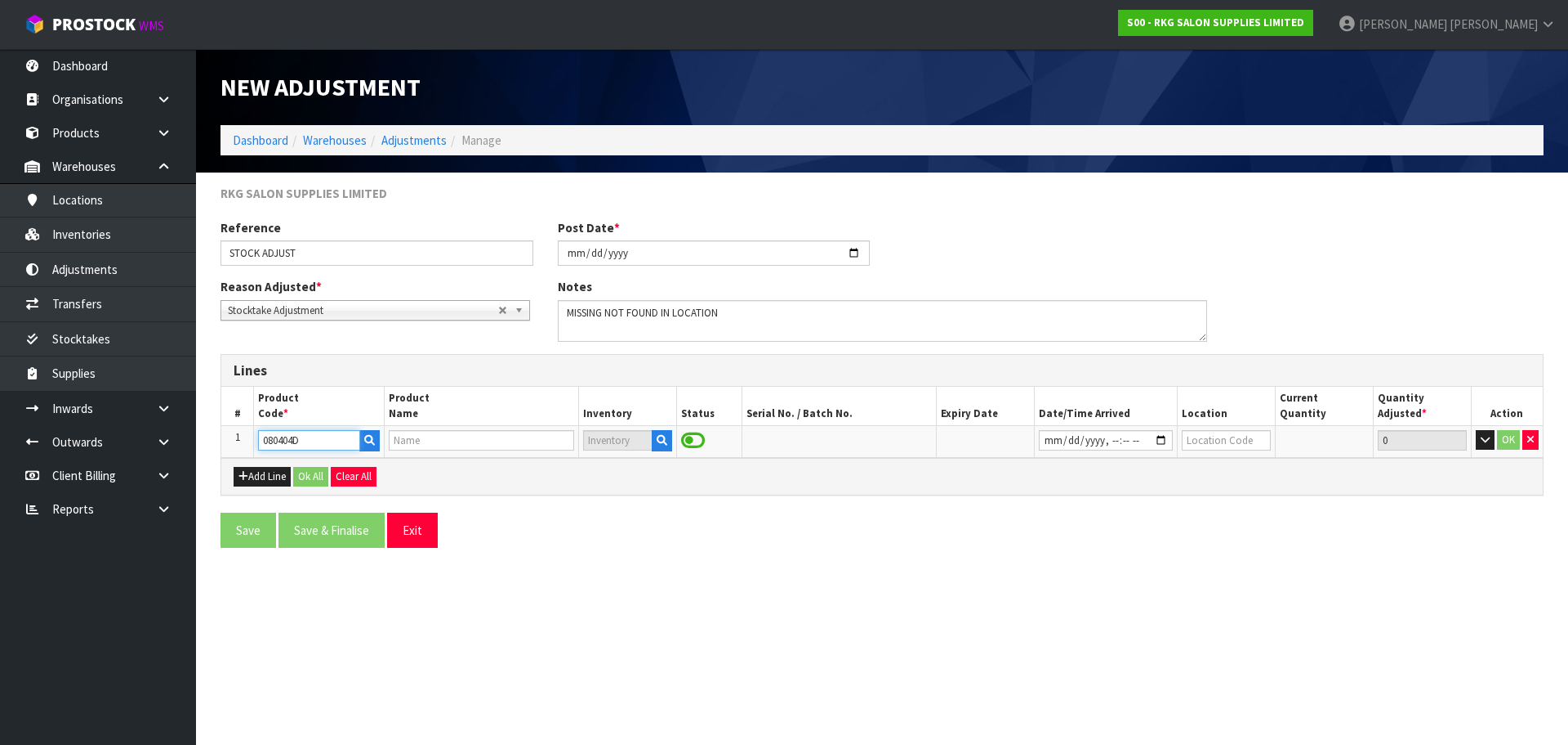
type input "DRAWER - WHITE"
click at [662, 445] on icon "button" at bounding box center [662, 439] width 11 height 11
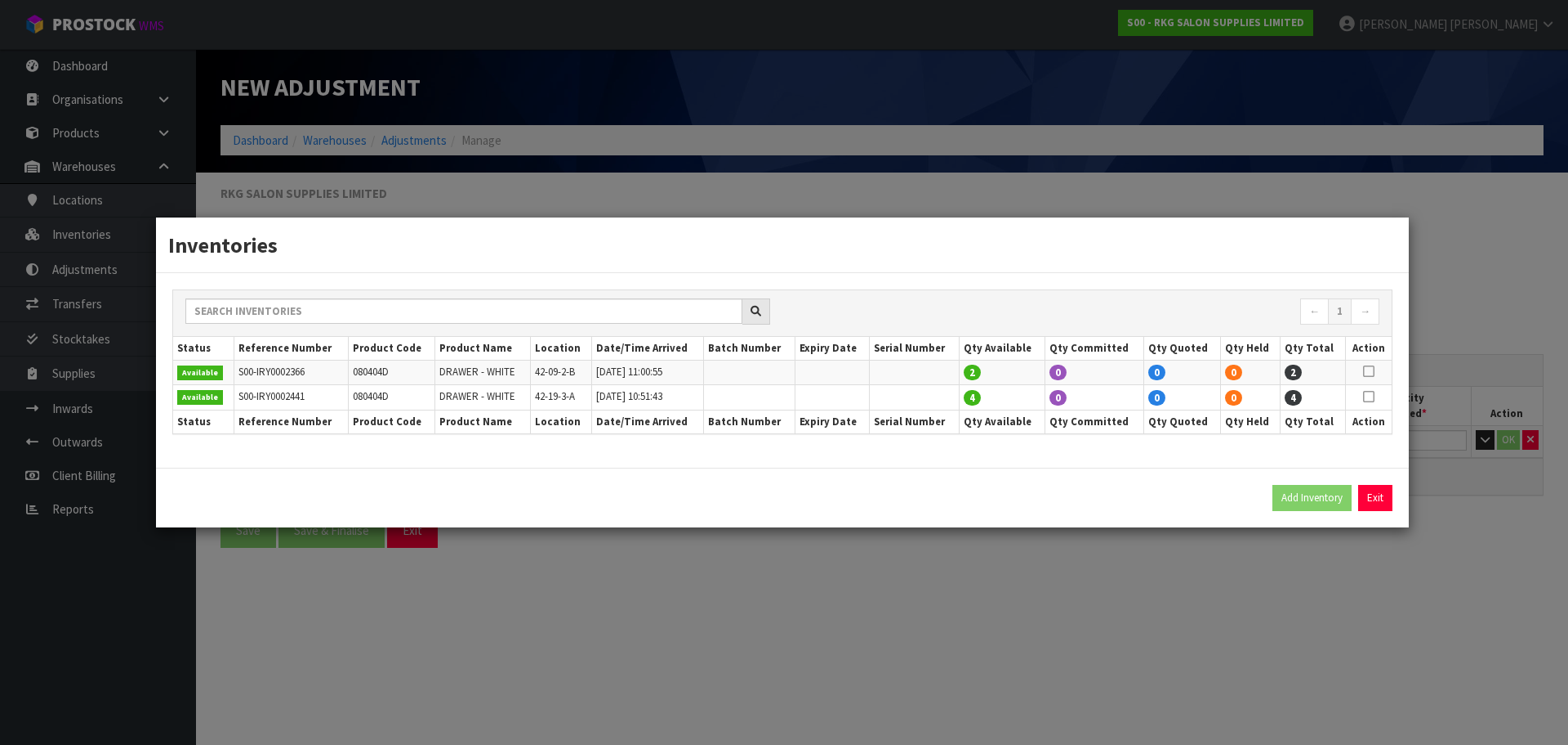
click at [1372, 371] on icon at bounding box center [1369, 371] width 12 height 1
click at [1313, 501] on button "Add Inventory" at bounding box center [1312, 497] width 79 height 26
type input "S00-IRY0002366"
type input "2024-11-01T11:00:55"
type input "42-09-2-B"
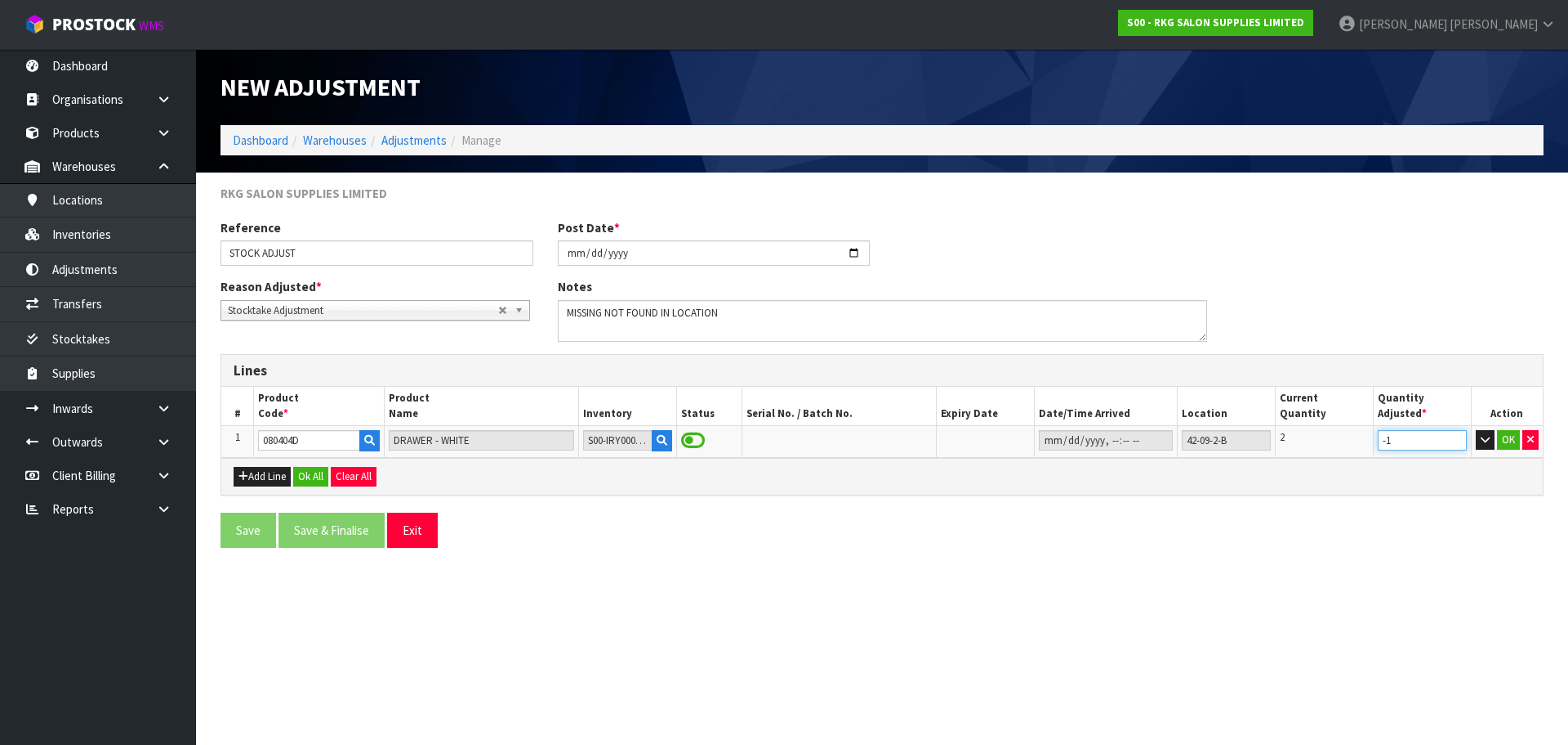
click at [1457, 444] on input "-1" at bounding box center [1422, 439] width 89 height 20
type input "-2"
click at [1457, 444] on input "-2" at bounding box center [1422, 439] width 89 height 20
click at [1510, 439] on button "OK" at bounding box center [1509, 439] width 23 height 19
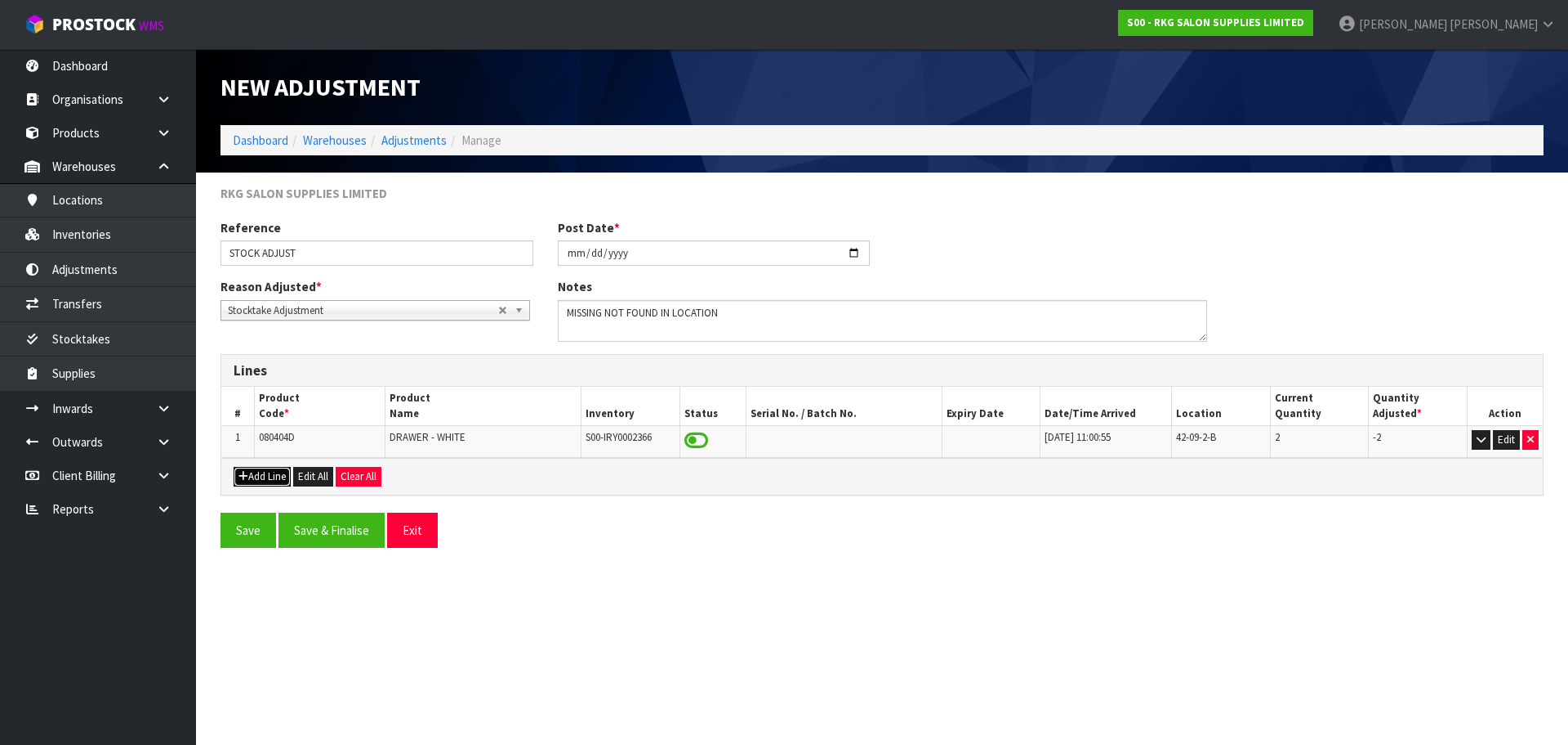
click at [255, 475] on button "Add Line" at bounding box center [262, 476] width 58 height 19
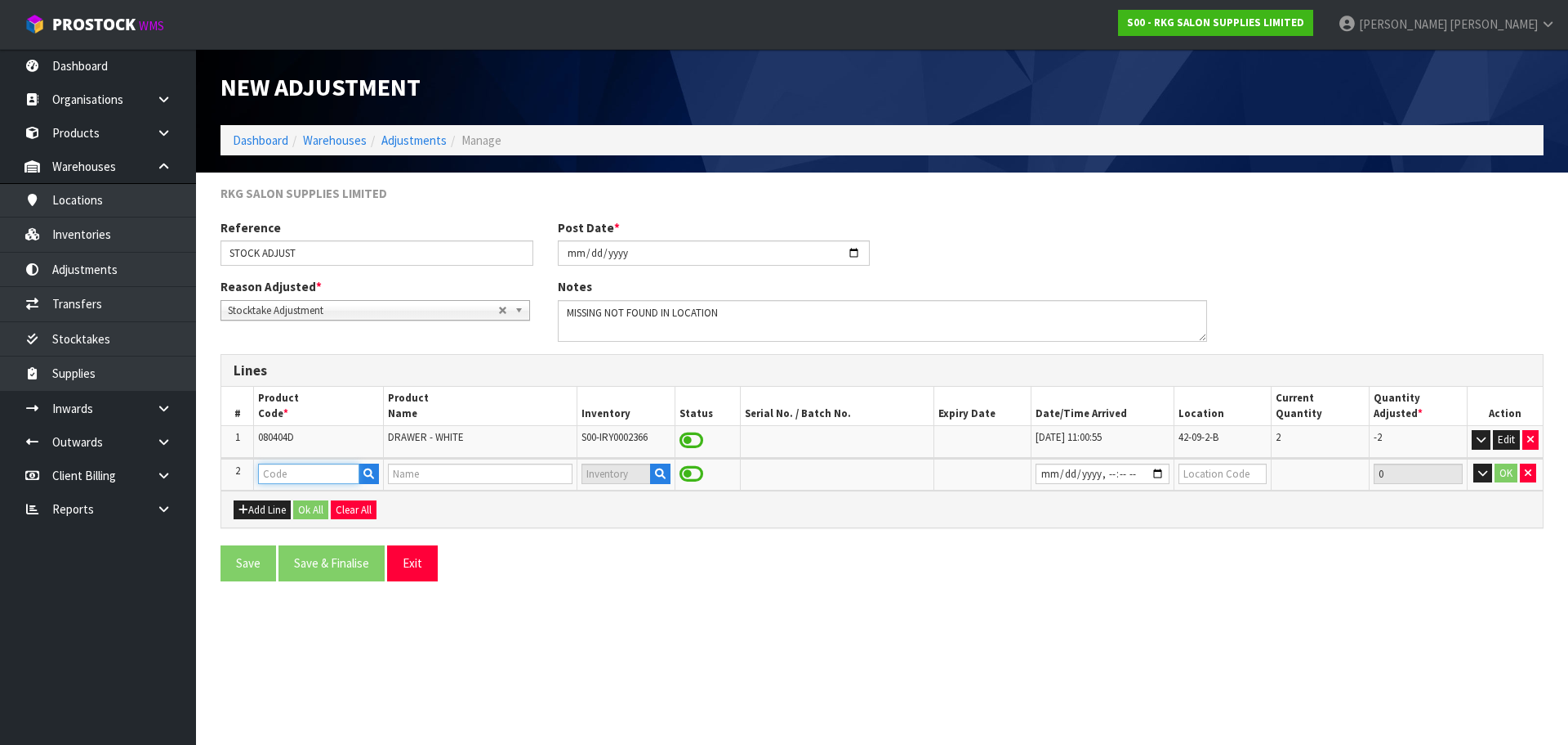
click at [270, 471] on input "text" at bounding box center [308, 473] width 101 height 20
type input "080404"
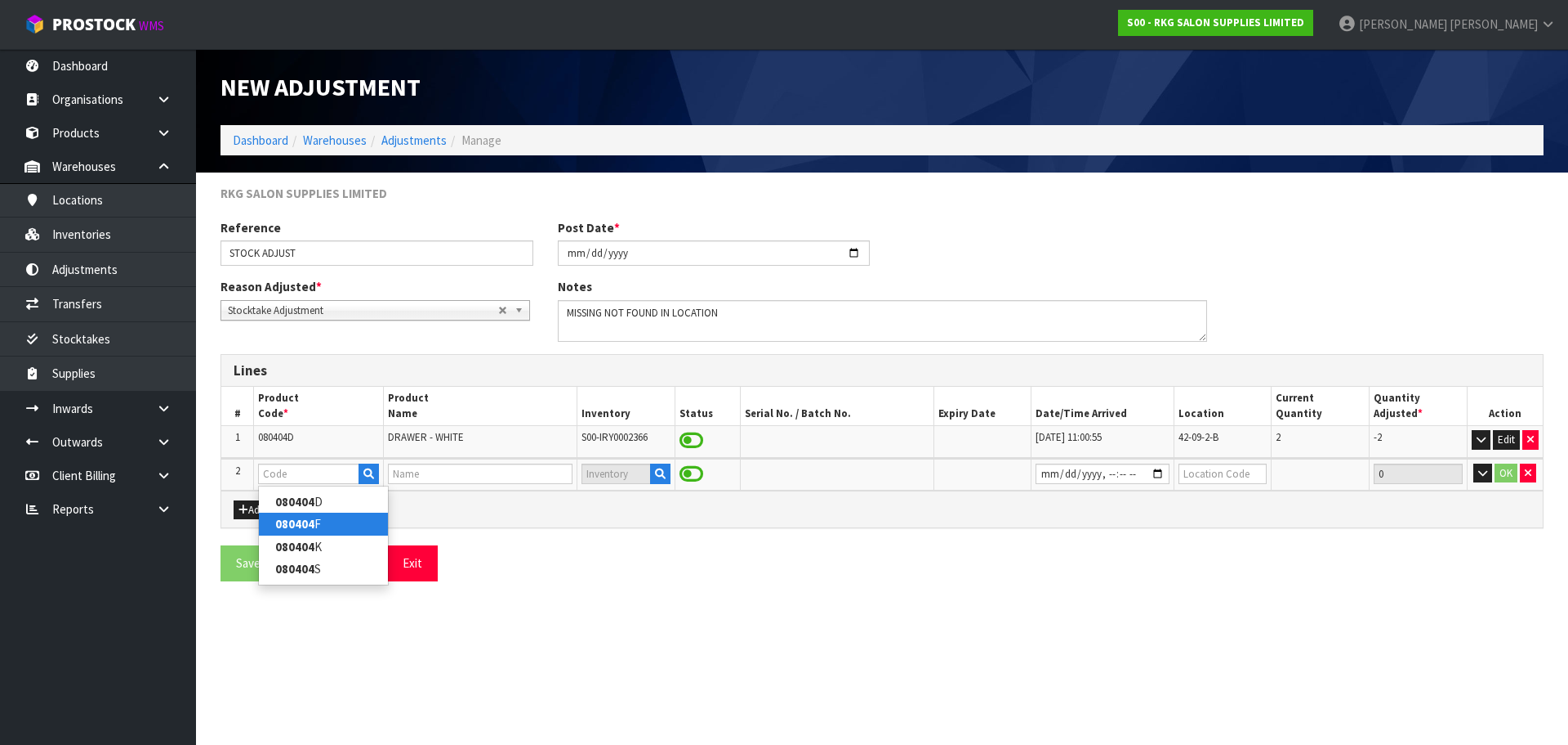
click at [327, 523] on link "080404 F" at bounding box center [324, 523] width 129 height 22
type input "080404F"
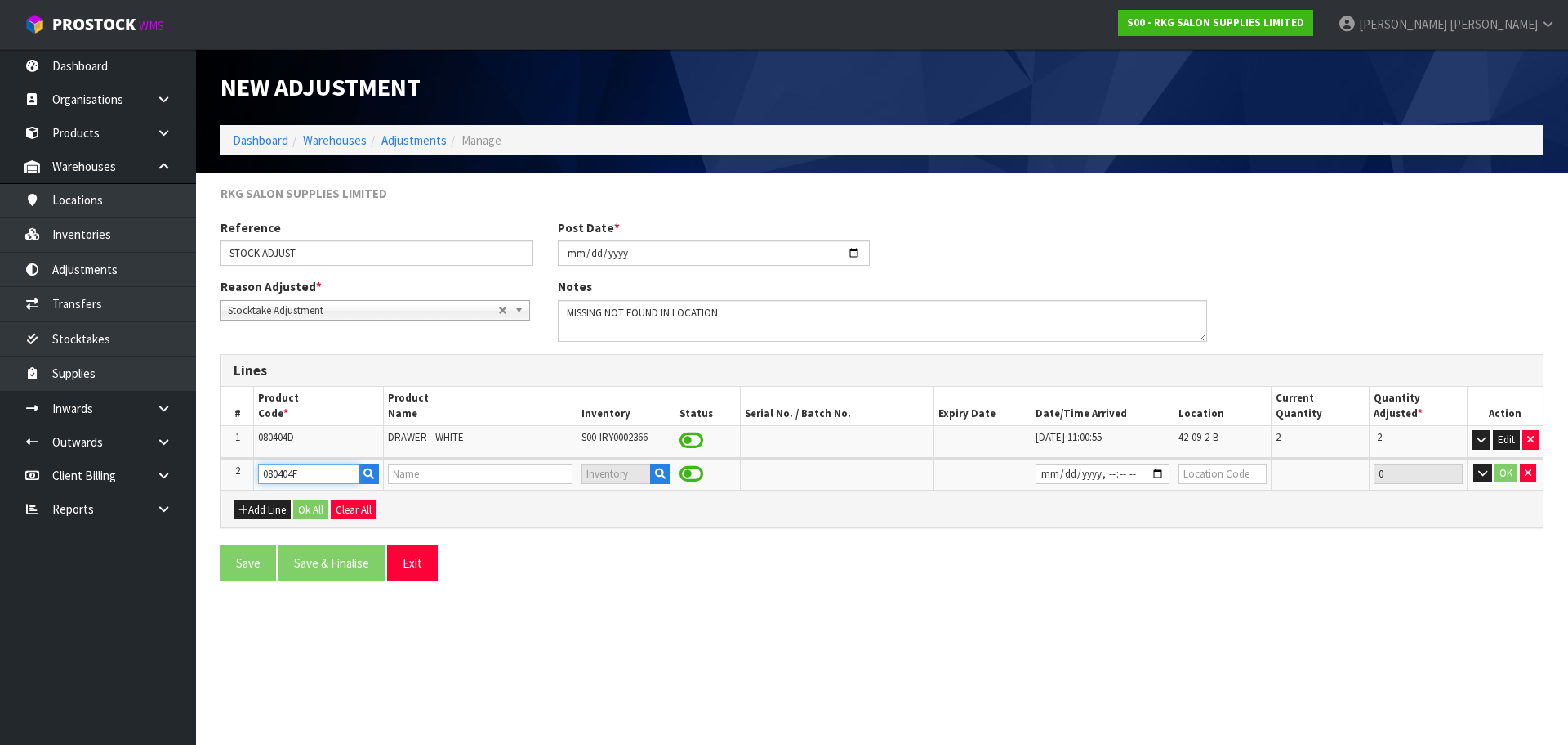
type input "FRAME - WHITE"
click at [662, 470] on icon "button" at bounding box center [660, 473] width 11 height 11
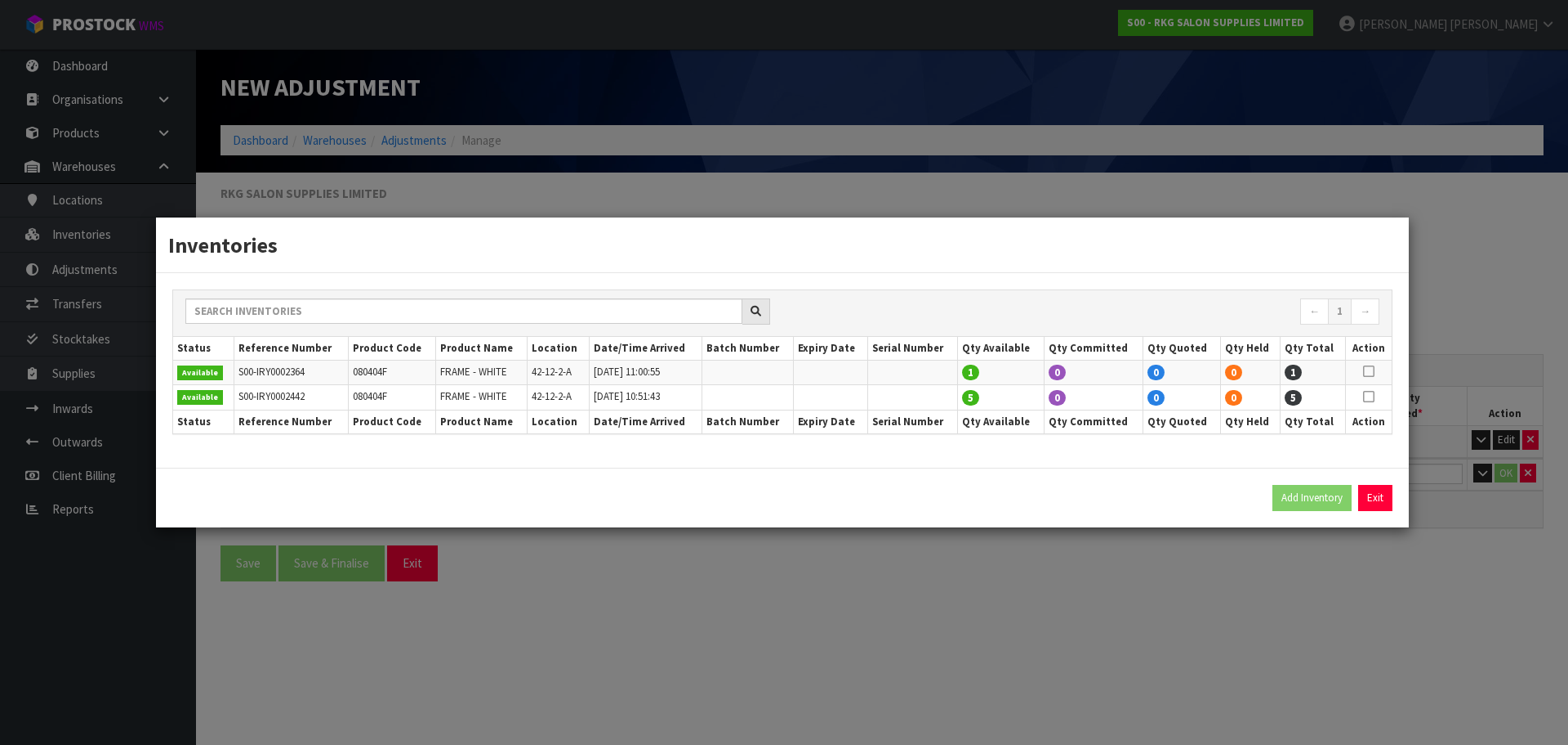
click at [1367, 397] on icon at bounding box center [1369, 396] width 12 height 1
click at [1310, 500] on button "Add Inventory" at bounding box center [1312, 497] width 79 height 26
type input "S00-IRY0002442"
type input "2025-02-12T10:51:43"
type input "42-12-2-A"
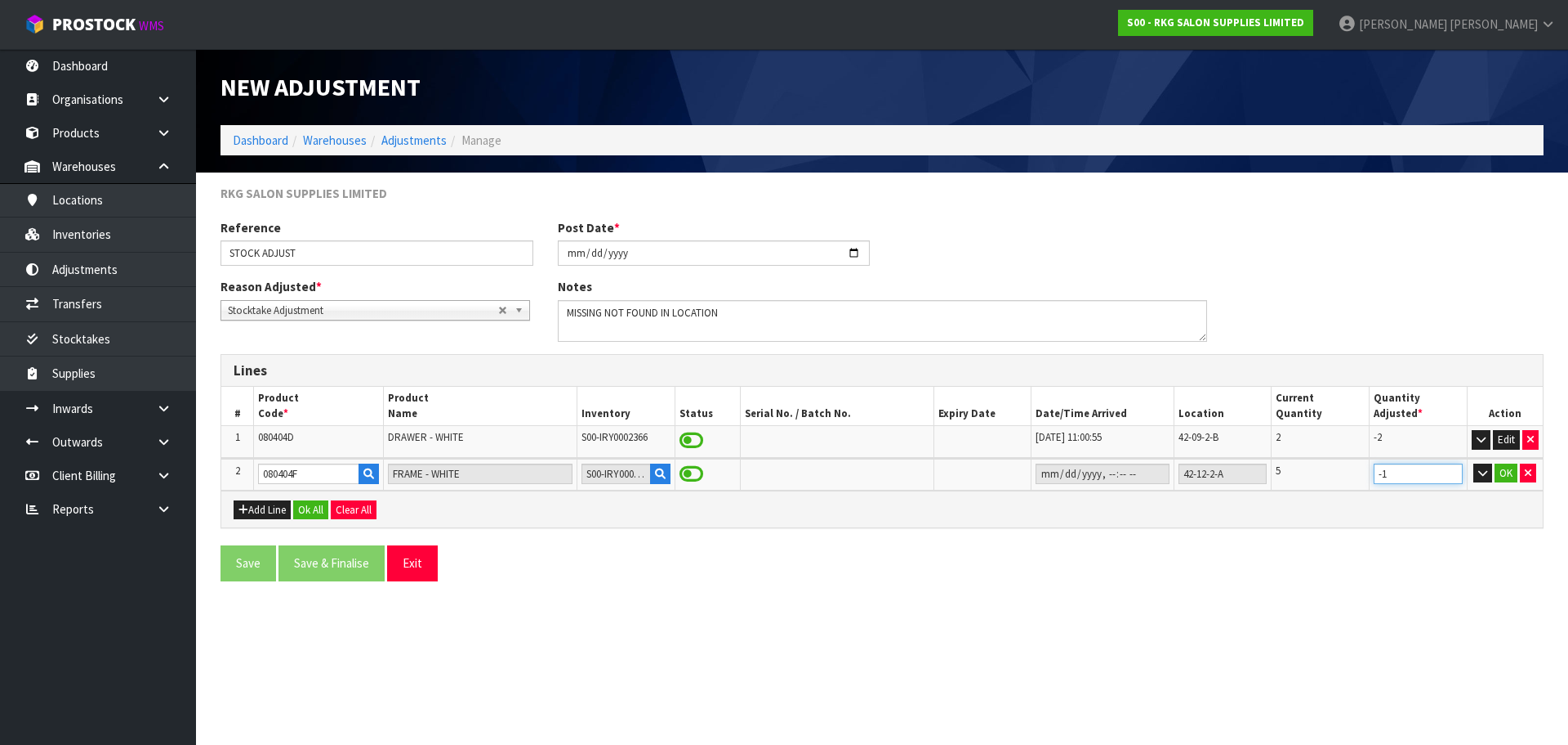
click at [1453, 478] on input "-1" at bounding box center [1418, 473] width 89 height 20
click at [1453, 478] on input "-2" at bounding box center [1418, 473] width 89 height 20
click at [1453, 478] on input "-3" at bounding box center [1418, 473] width 89 height 20
click at [1453, 478] on input "-4" at bounding box center [1418, 473] width 89 height 20
type input "-5"
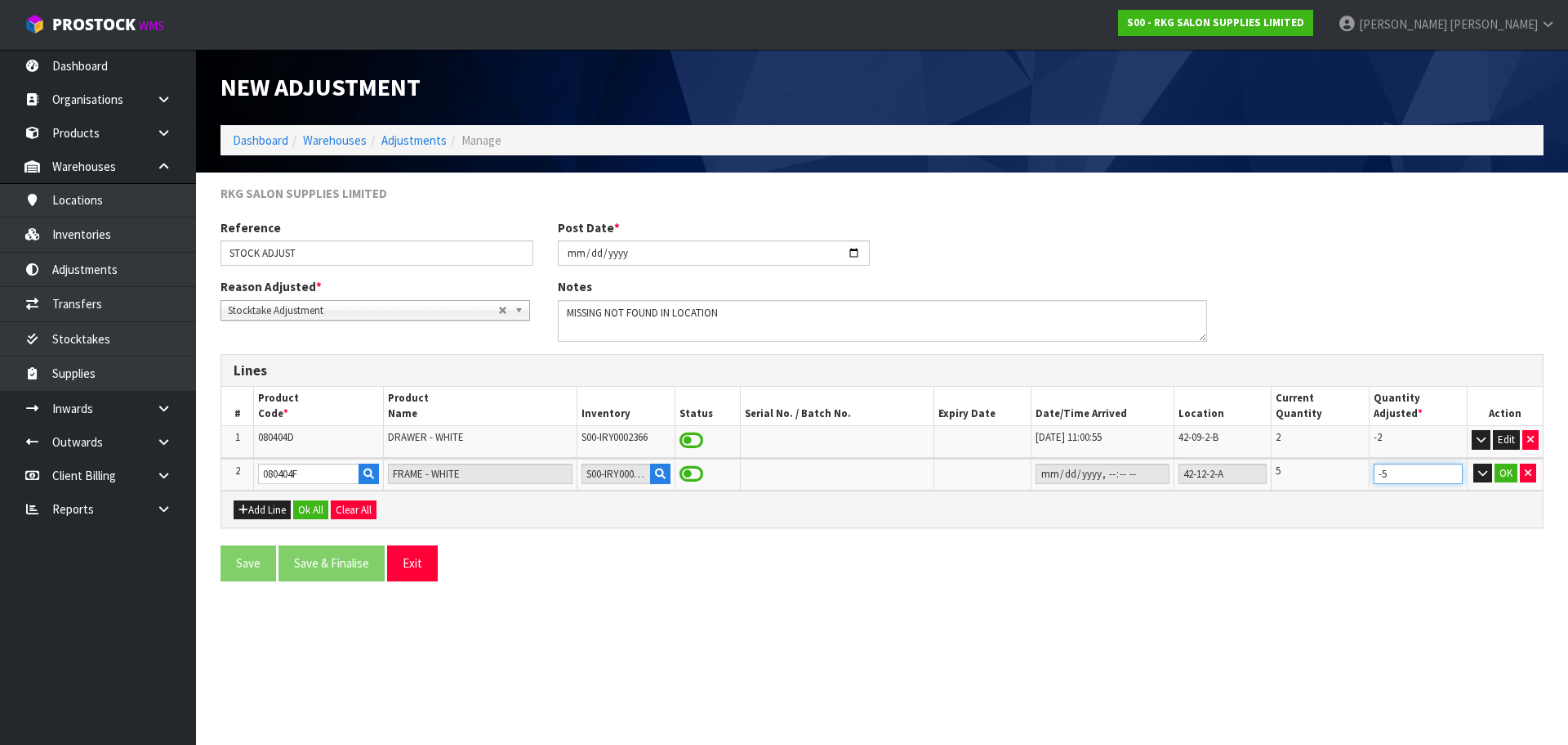
click at [1453, 478] on input "-5" at bounding box center [1418, 473] width 89 height 20
click at [1508, 472] on button "OK" at bounding box center [1507, 473] width 23 height 19
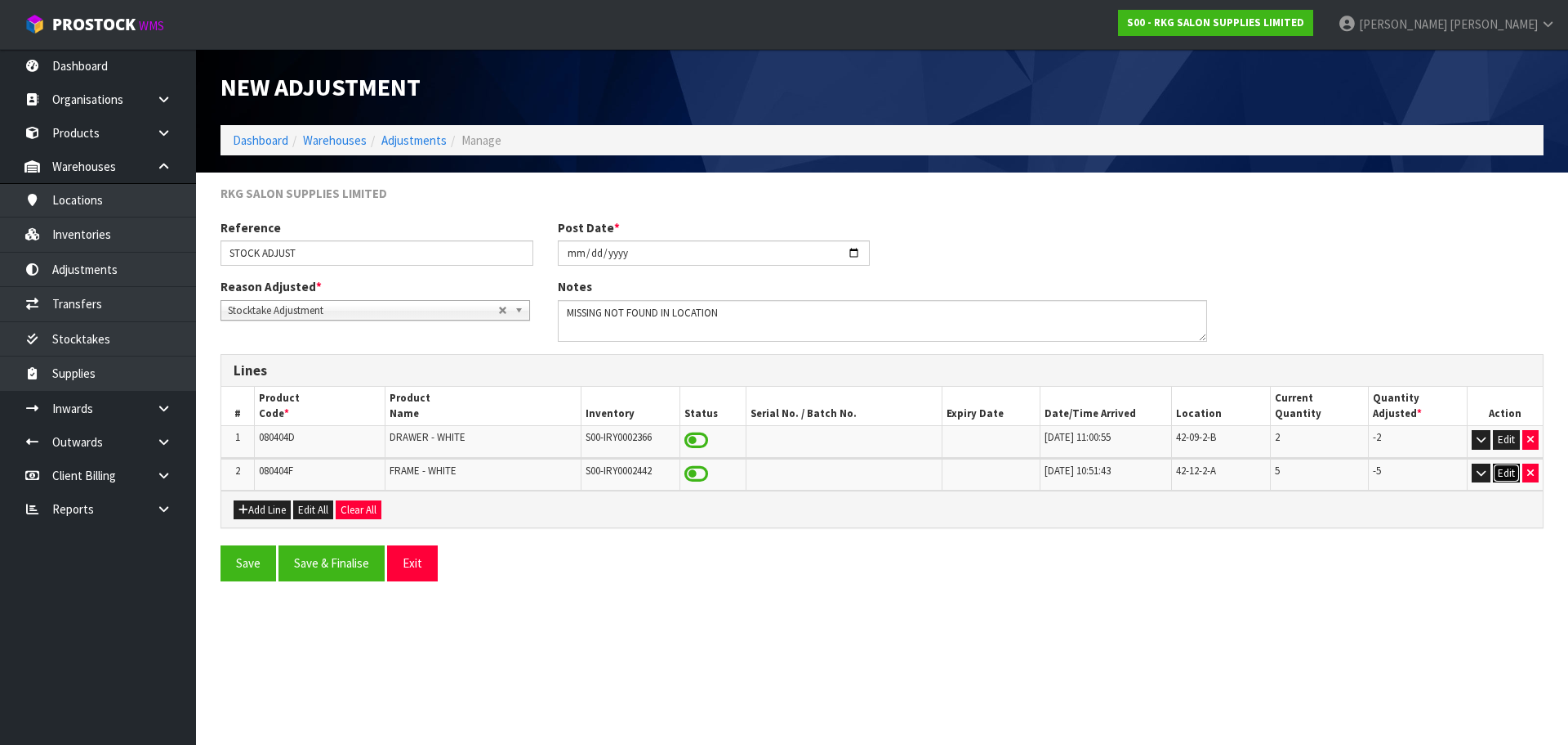
click at [1507, 472] on button "Edit" at bounding box center [1507, 473] width 27 height 19
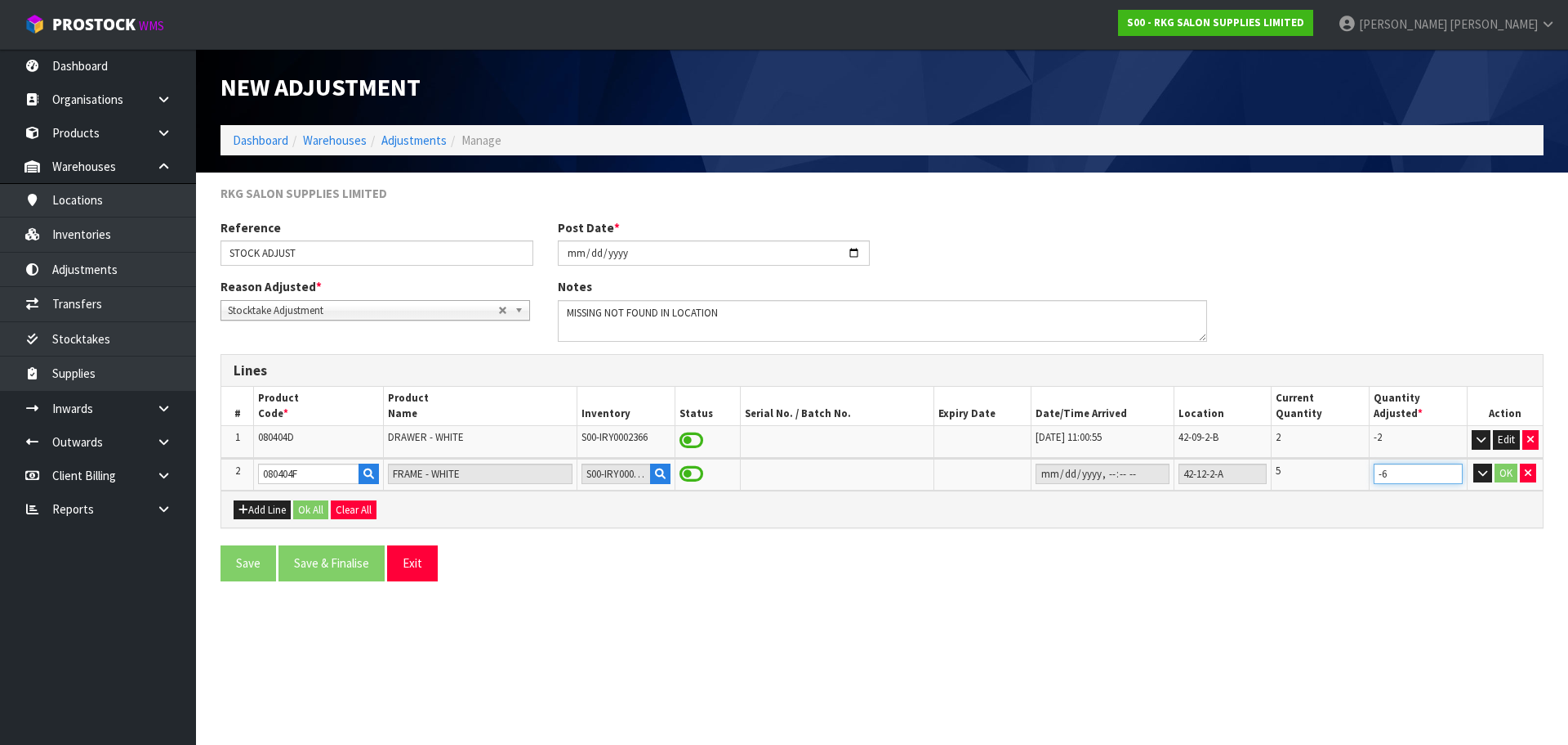
click at [1452, 476] on input "-6" at bounding box center [1418, 473] width 89 height 20
click at [1452, 476] on input "-7" at bounding box center [1418, 473] width 89 height 20
click at [1454, 469] on input "-6" at bounding box center [1418, 473] width 89 height 20
click at [1454, 469] on input "-5" at bounding box center [1418, 473] width 89 height 20
click at [1454, 469] on input "-4" at bounding box center [1418, 473] width 89 height 20
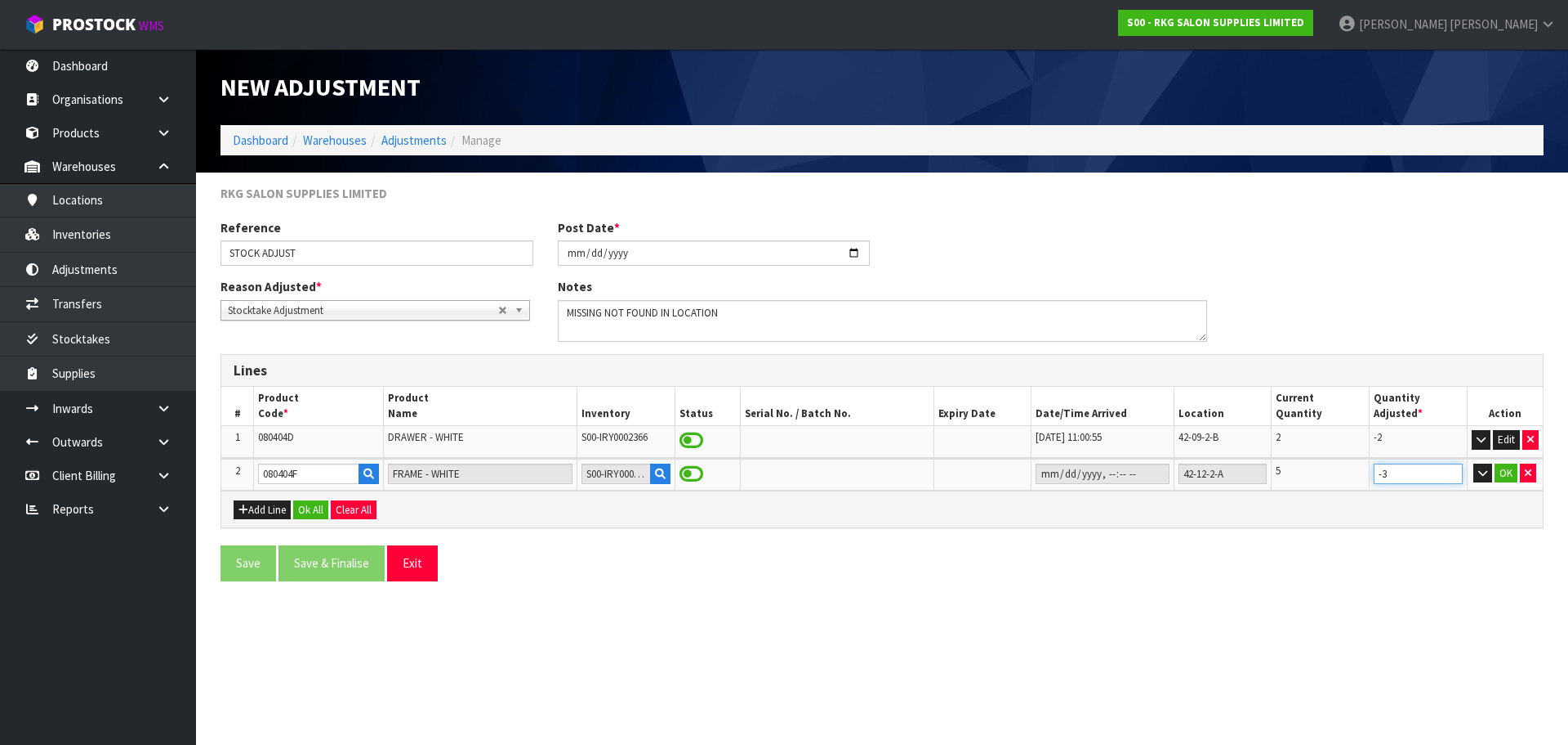
click at [1454, 469] on input "-3" at bounding box center [1418, 473] width 89 height 20
click at [1454, 469] on input "-2" at bounding box center [1418, 473] width 89 height 20
click at [1454, 469] on input "-1" at bounding box center [1418, 473] width 89 height 20
type input "0"
click at [1454, 469] on input "0" at bounding box center [1418, 473] width 89 height 20
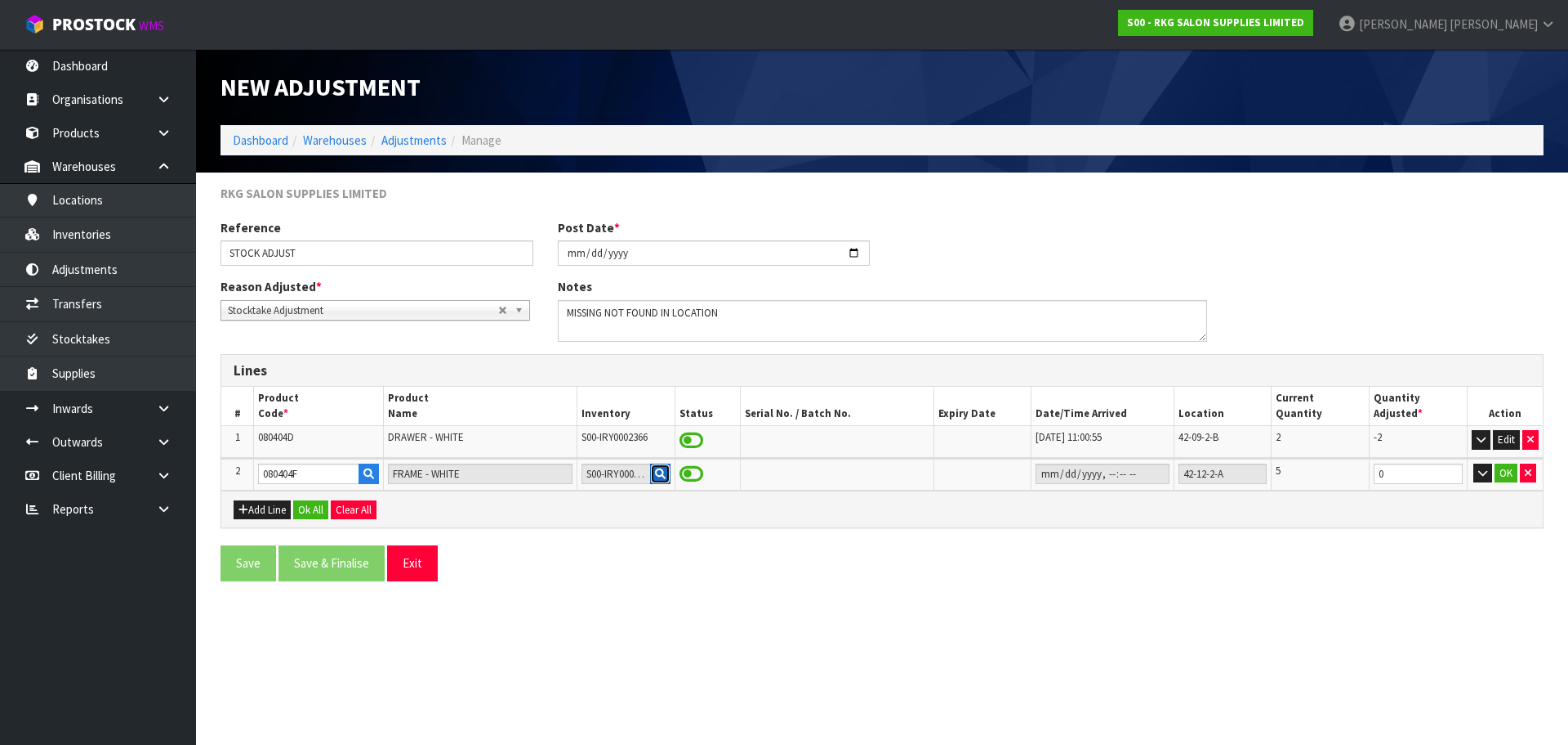
click at [650, 470] on button "button" at bounding box center [660, 474] width 20 height 21
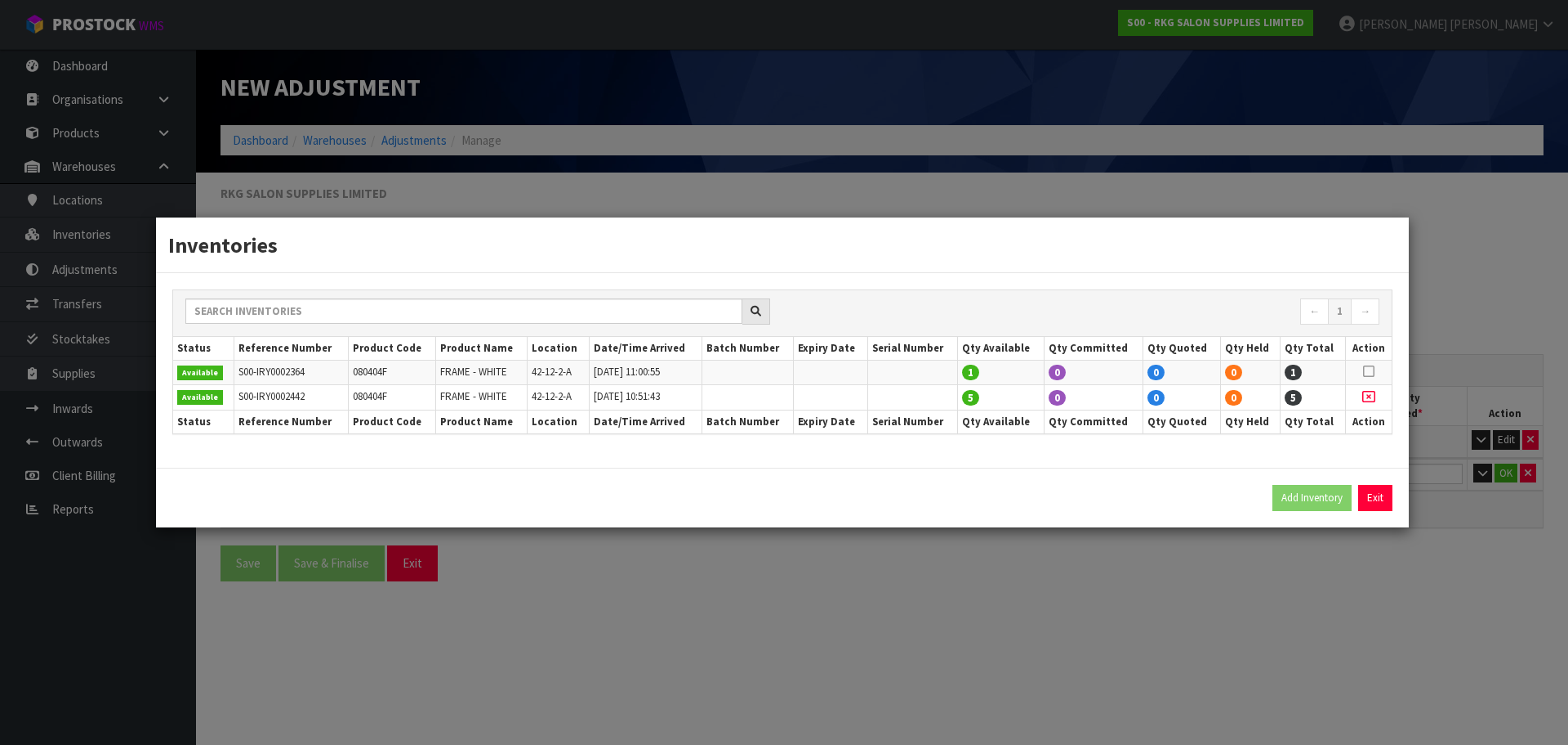
click at [1368, 397] on icon at bounding box center [1369, 396] width 13 height 1
click at [1371, 496] on button "Exit" at bounding box center [1376, 497] width 35 height 26
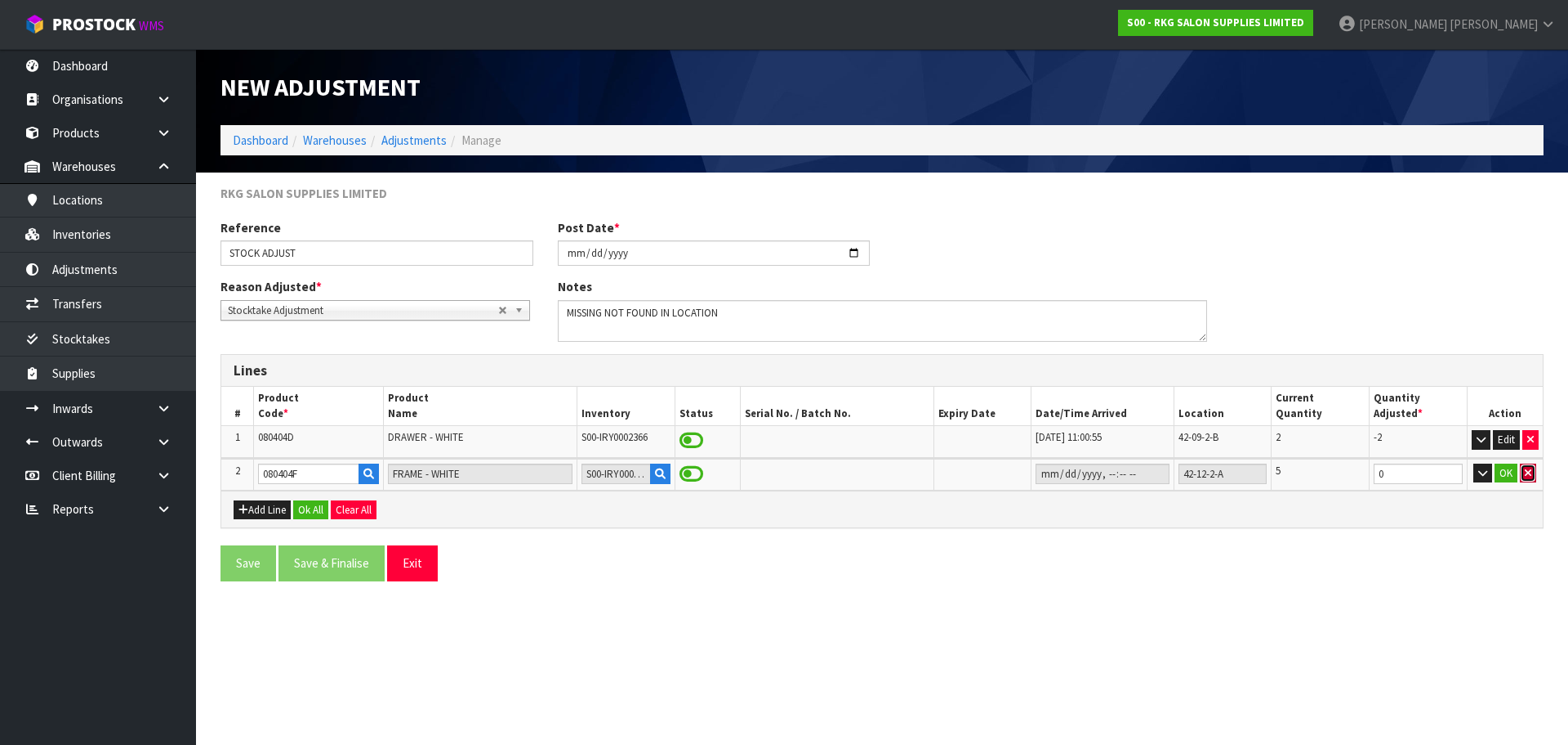
click at [1528, 475] on icon "button" at bounding box center [1528, 472] width 7 height 11
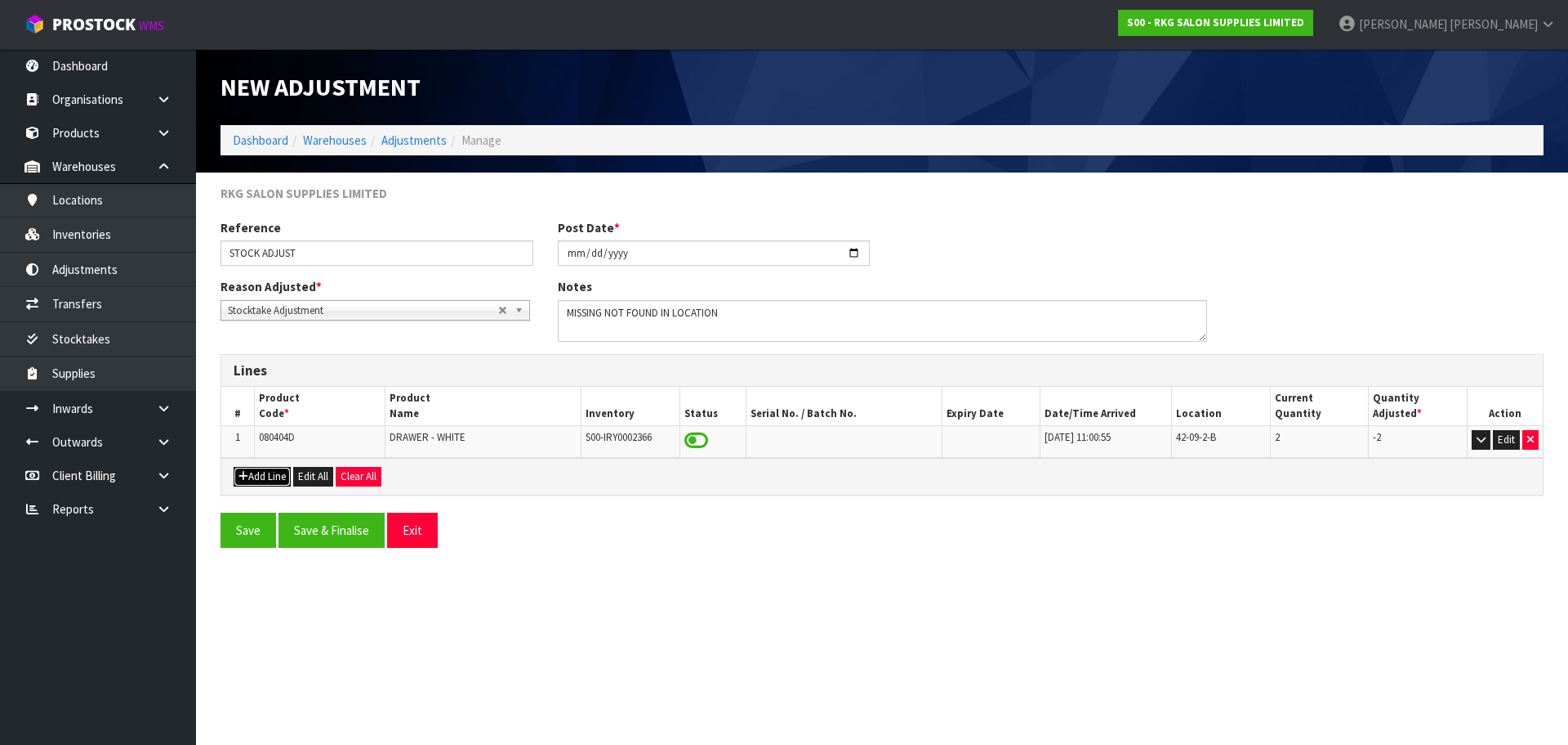
click at [273, 474] on button "Add Line" at bounding box center [262, 476] width 58 height 19
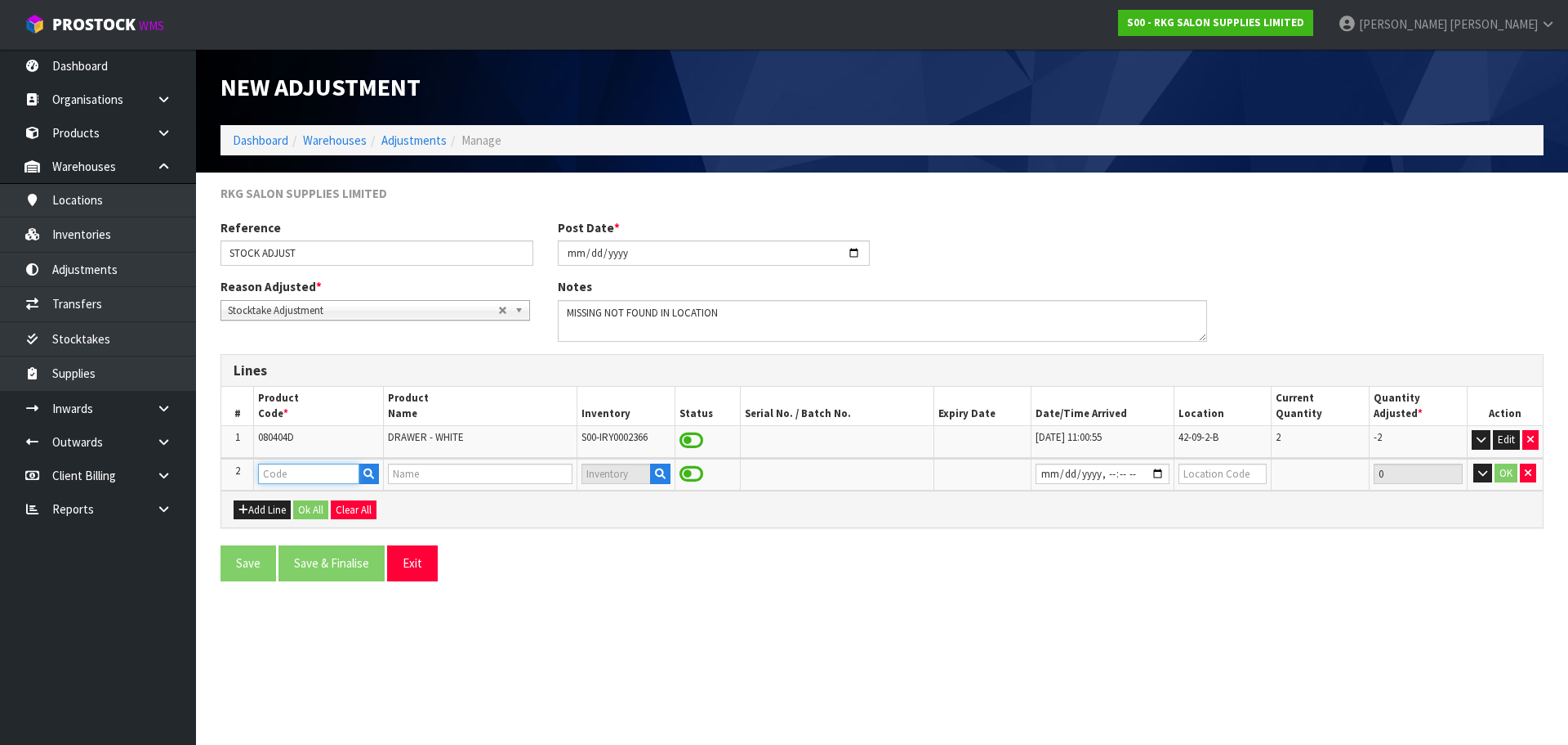
click at [282, 475] on input "text" at bounding box center [308, 473] width 101 height 20
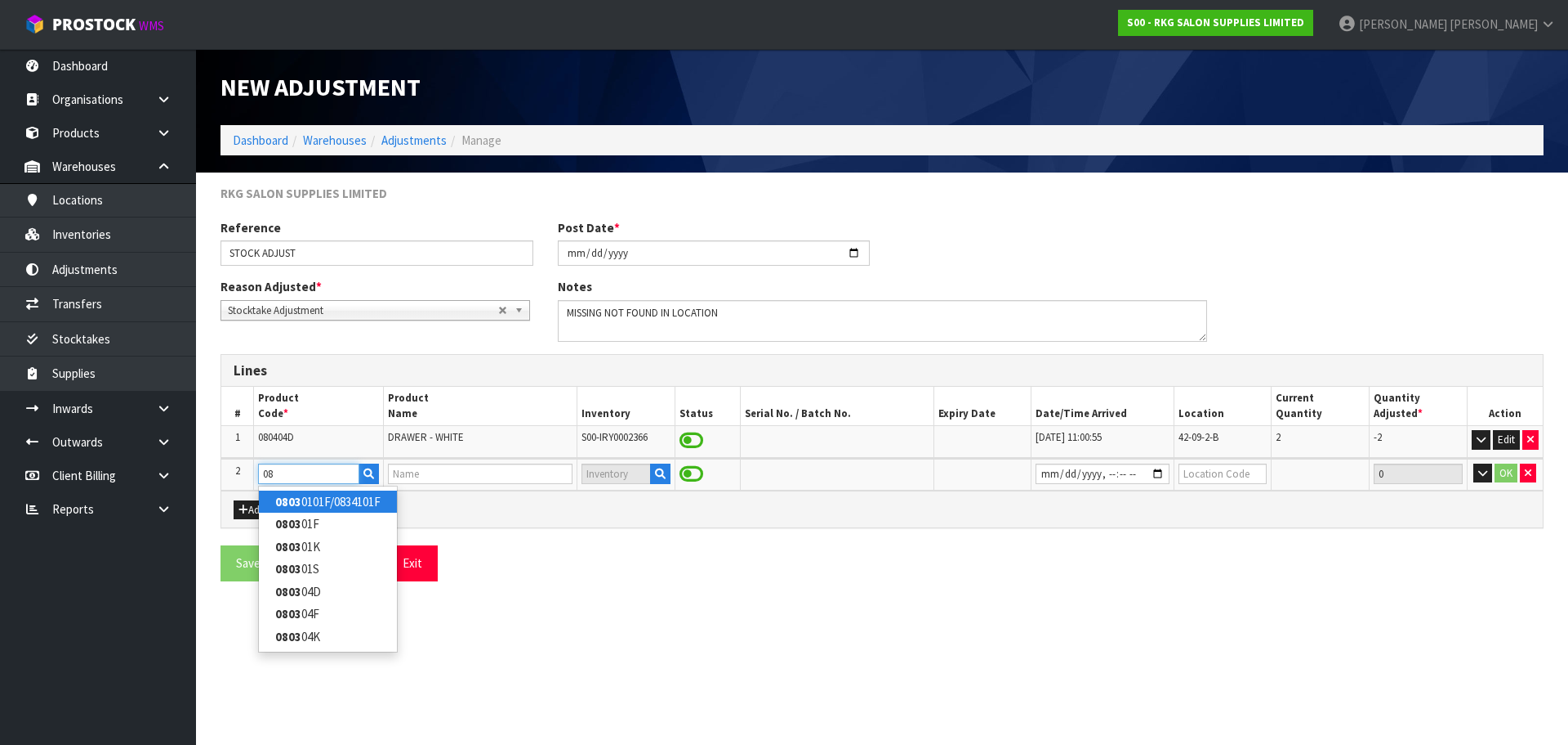
type input "0"
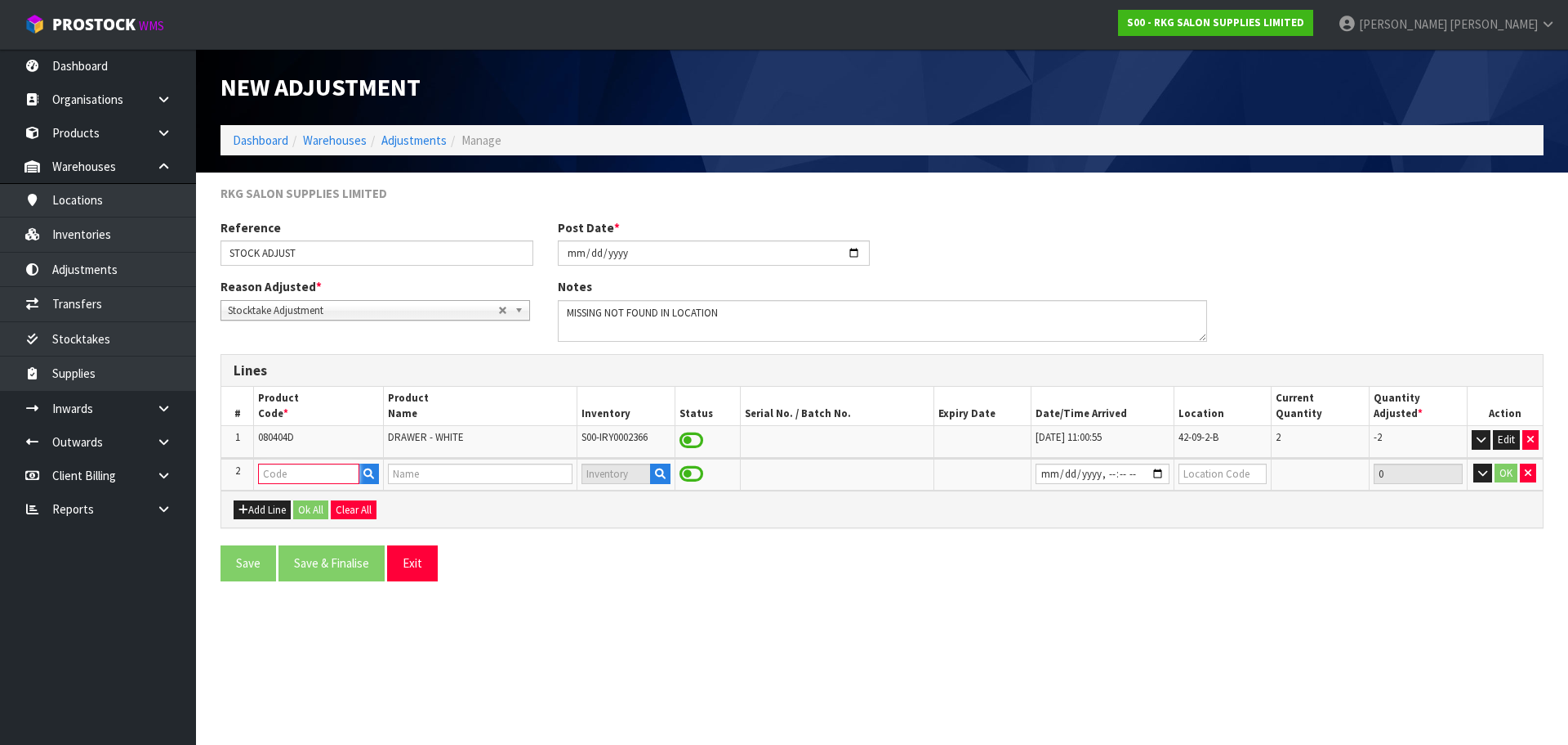
click at [312, 474] on input "text" at bounding box center [308, 473] width 101 height 20
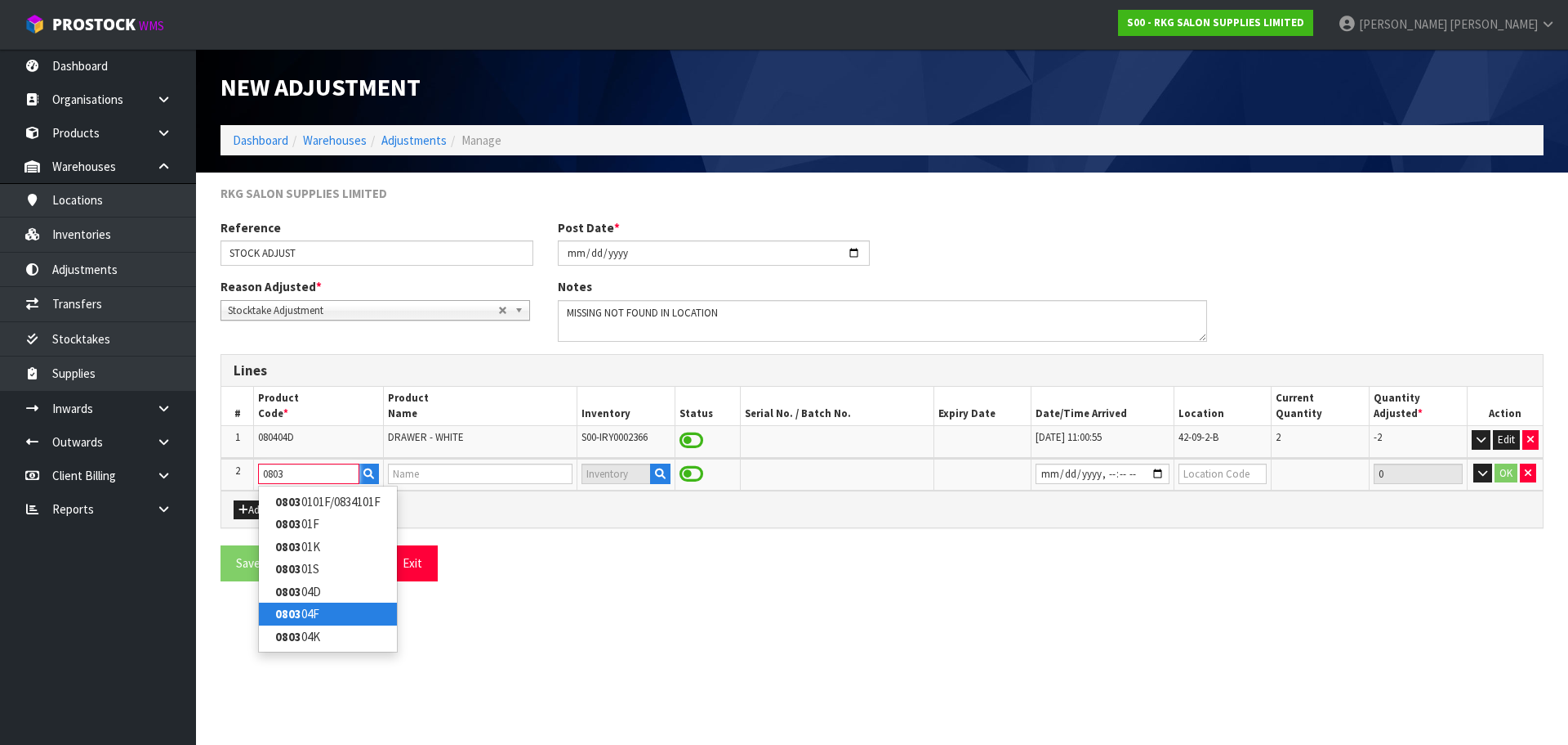
type input "0803"
click at [303, 617] on link "0803 04F" at bounding box center [329, 613] width 138 height 22
type input "080304F"
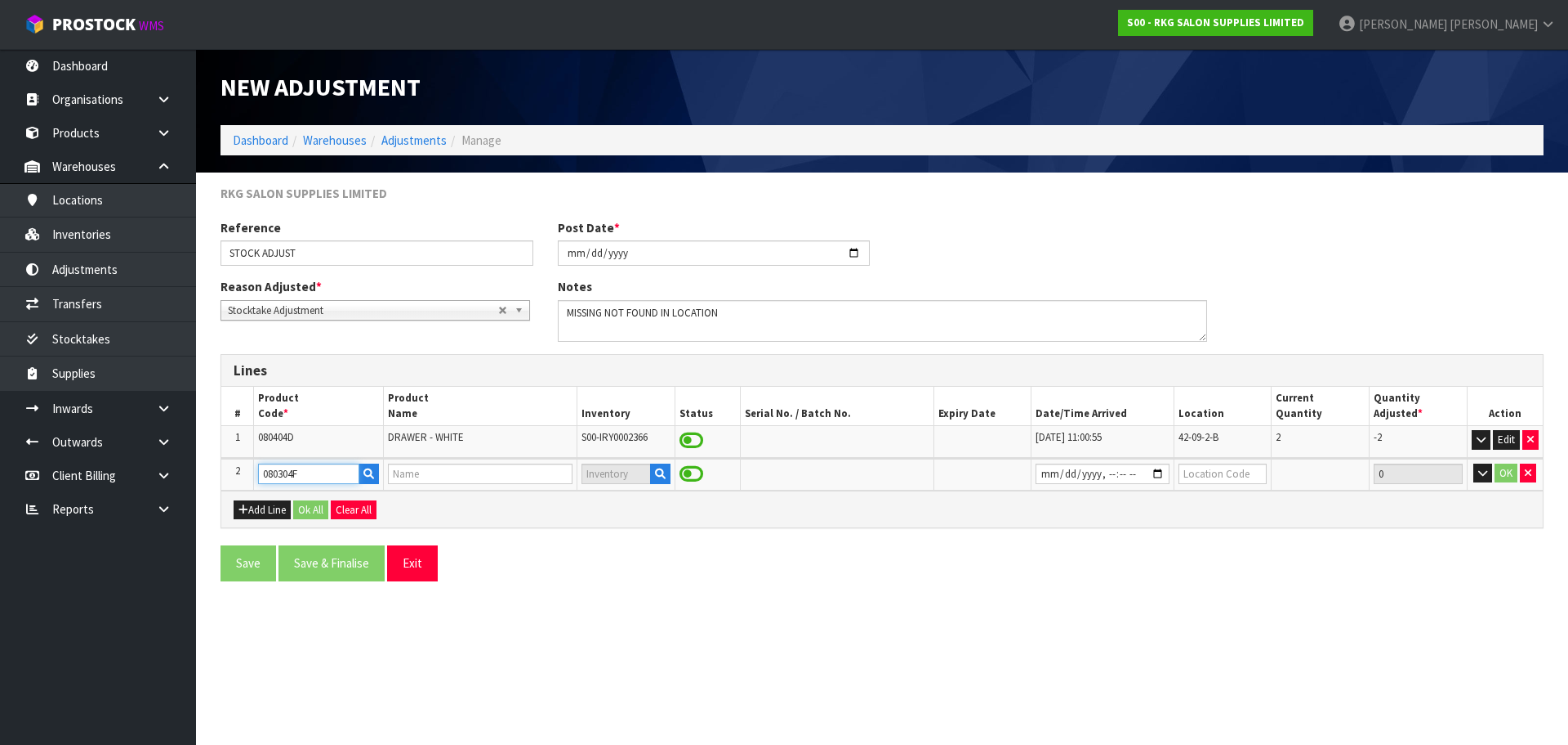
type input "WHITE - FRAME"
click at [654, 476] on button "button" at bounding box center [660, 474] width 20 height 21
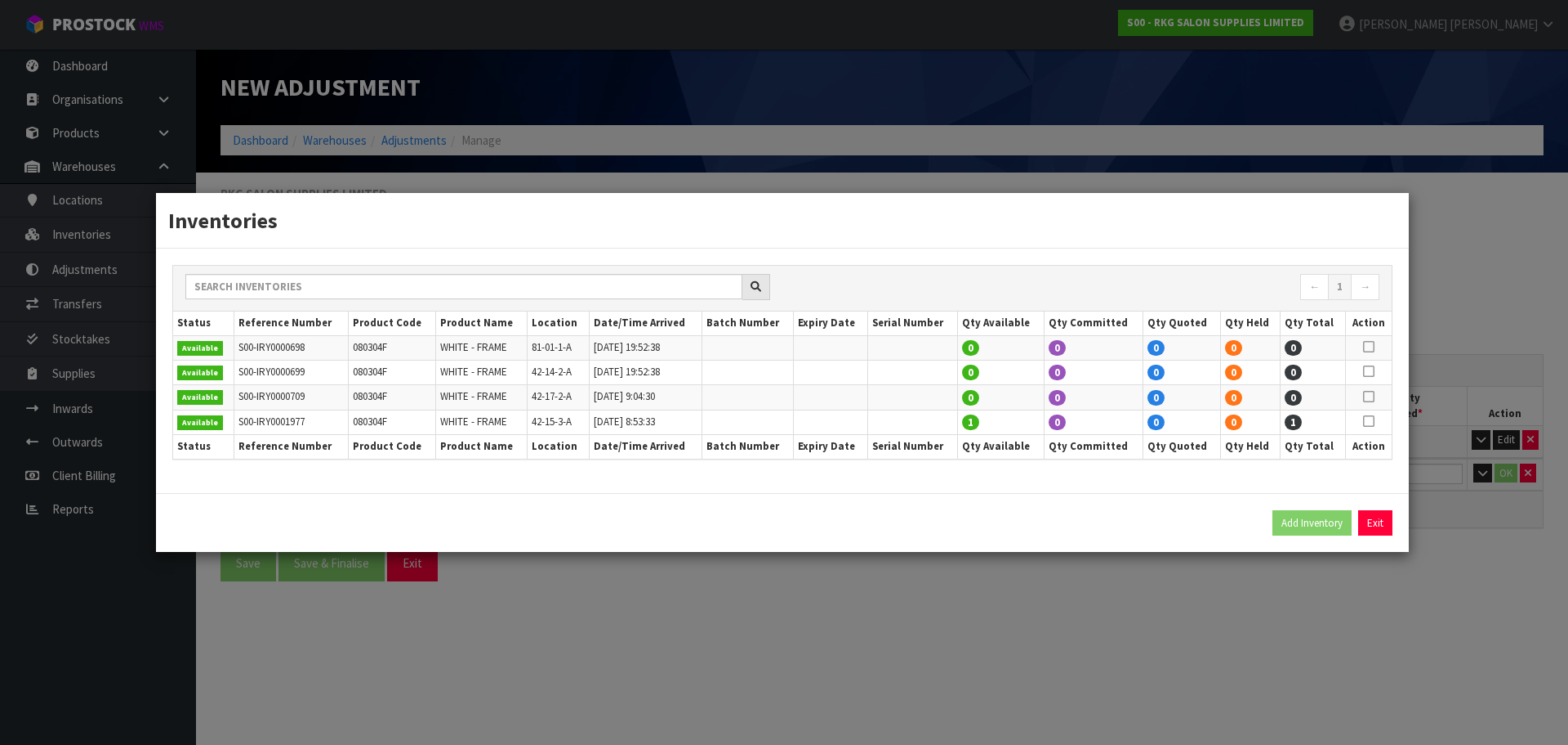
click at [1375, 423] on td at bounding box center [1368, 422] width 46 height 25
click at [1364, 422] on icon at bounding box center [1369, 421] width 12 height 1
click at [1312, 520] on button "Add Inventory" at bounding box center [1312, 523] width 79 height 26
type input "S00-IRY0001977"
type input "2024-02-08T08:53:33"
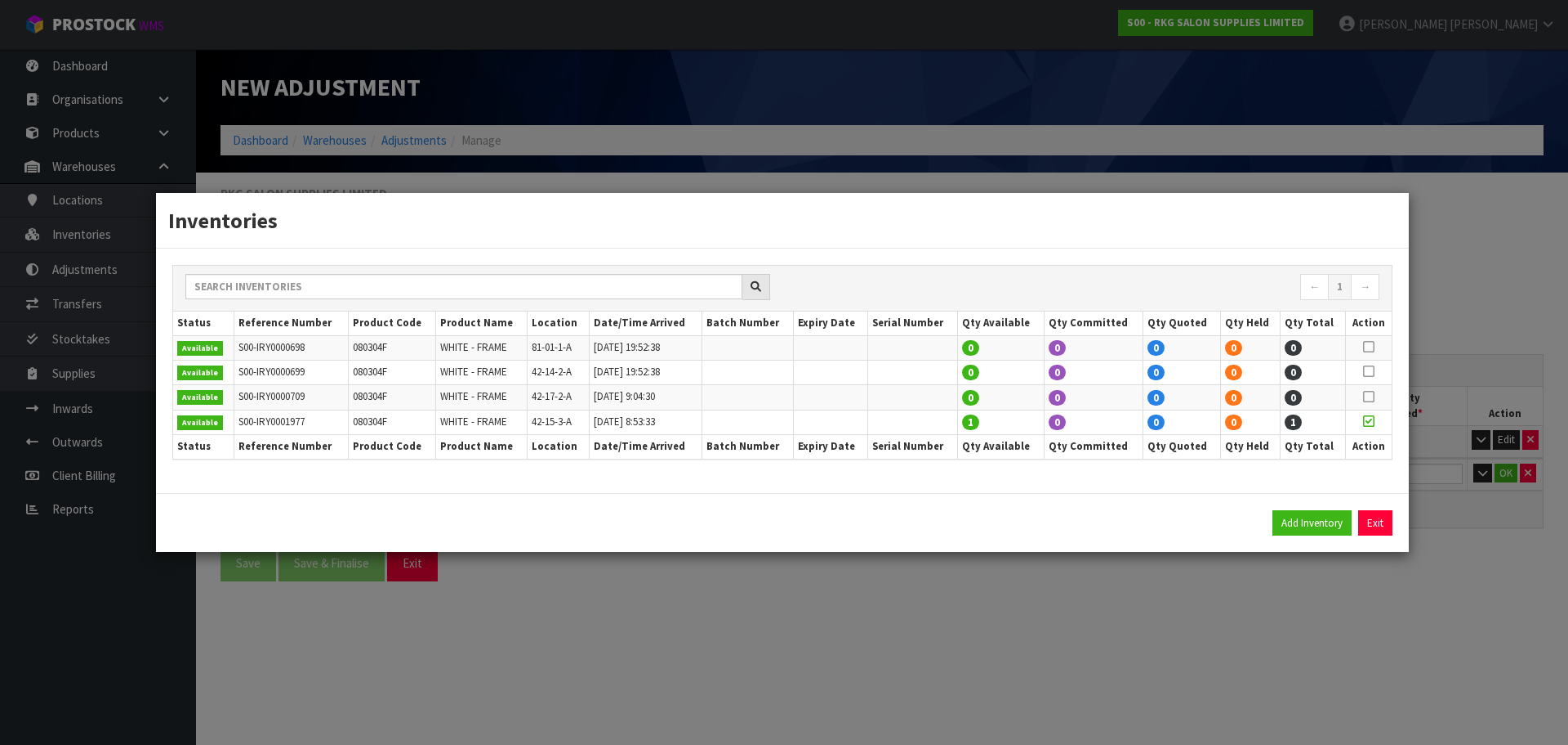
type input "42-15-3-A"
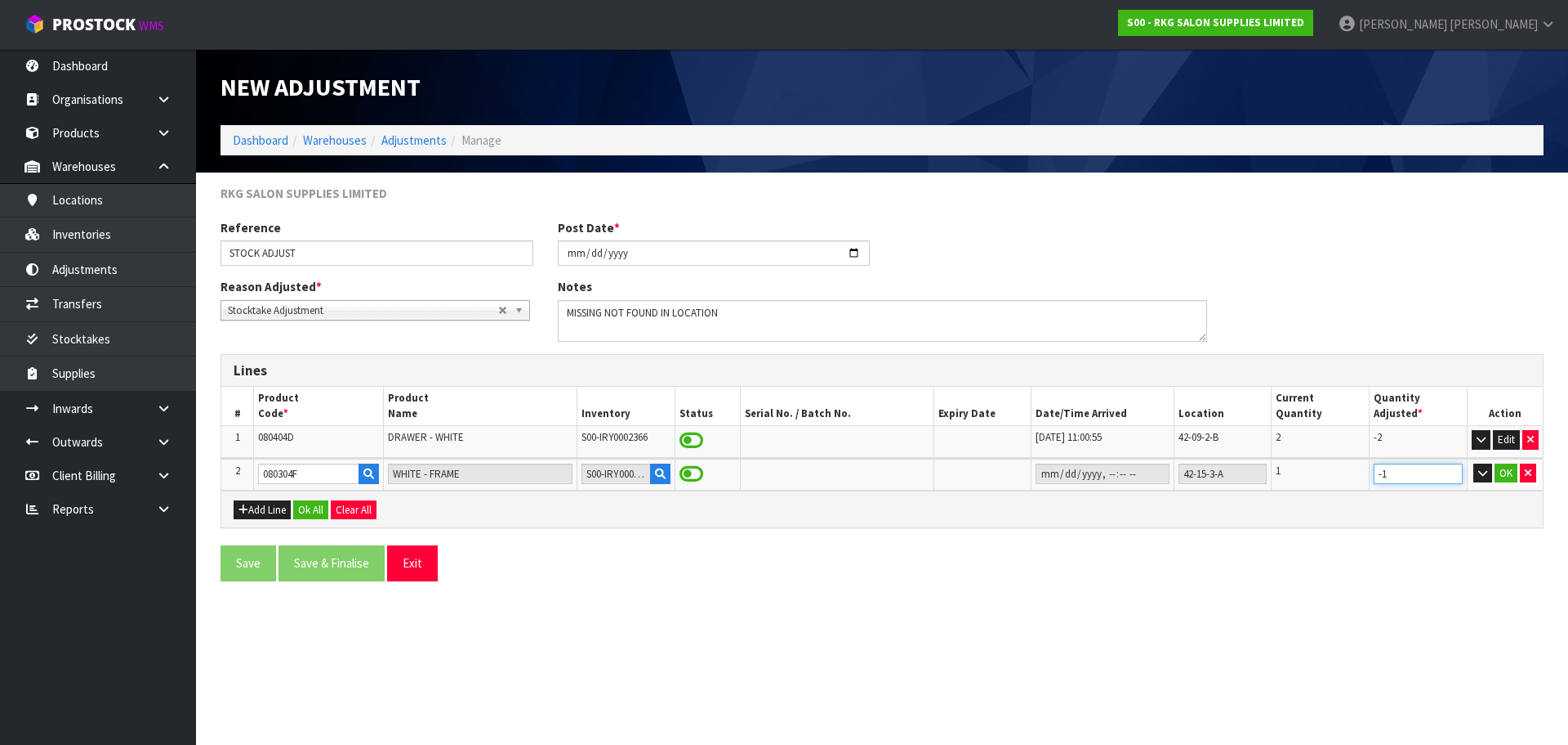
type input "-1"
click at [1451, 479] on input "-1" at bounding box center [1418, 473] width 89 height 20
click at [1504, 472] on button "OK" at bounding box center [1507, 473] width 23 height 19
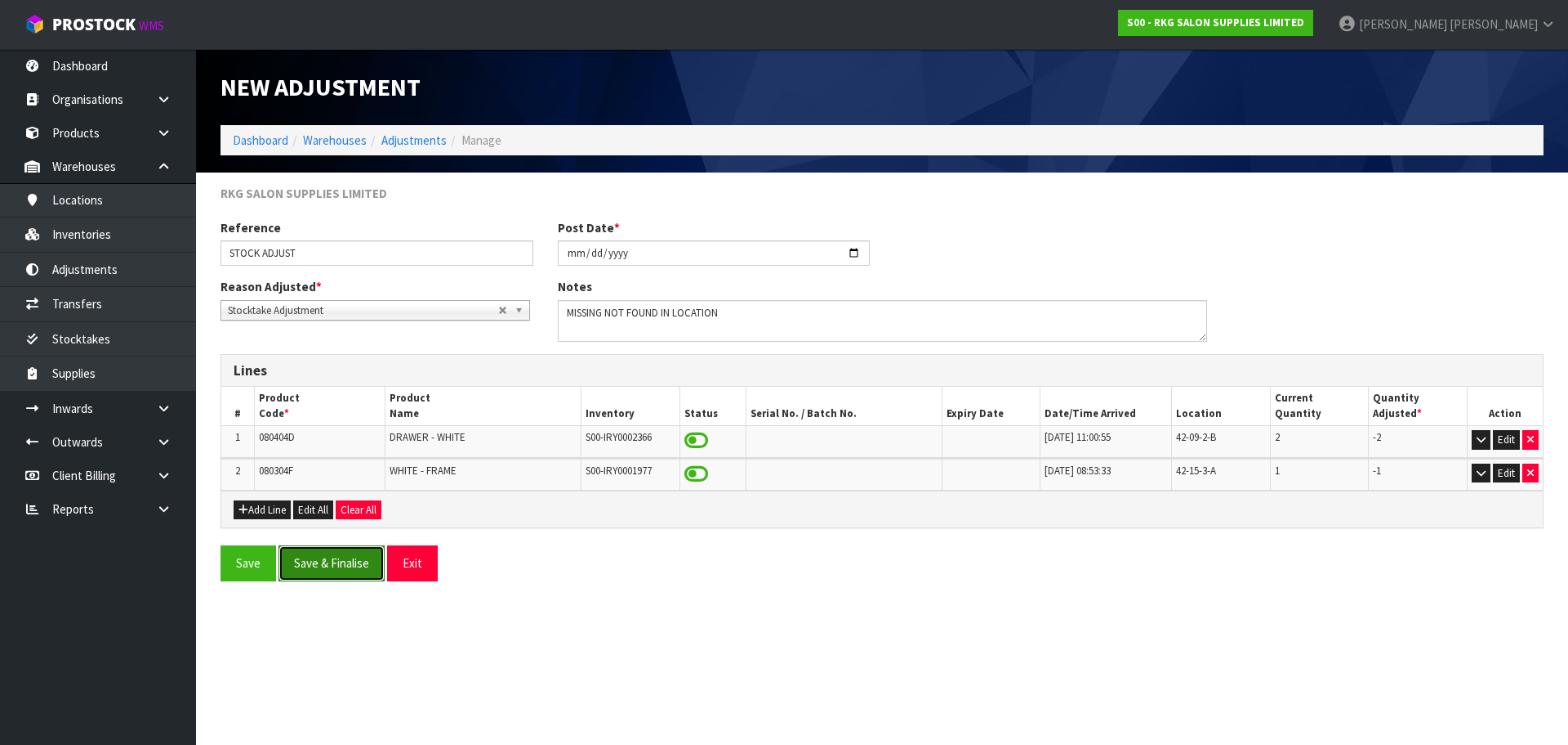
click at [334, 562] on button "Save & Finalise" at bounding box center [331, 562] width 107 height 36
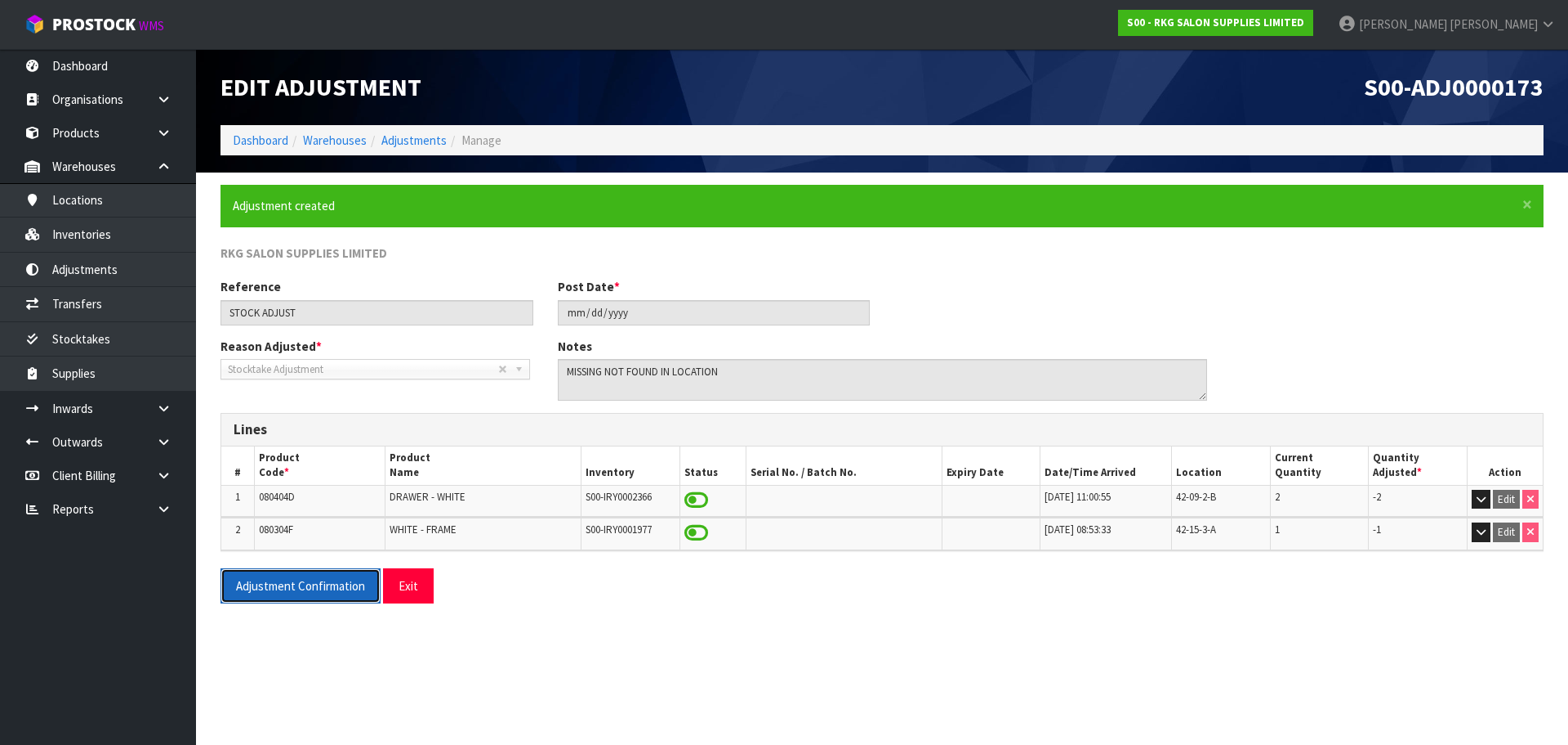
click at [328, 586] on button "Adjustment Confirmation" at bounding box center [301, 585] width 160 height 36
click at [413, 586] on button "Exit" at bounding box center [408, 585] width 51 height 36
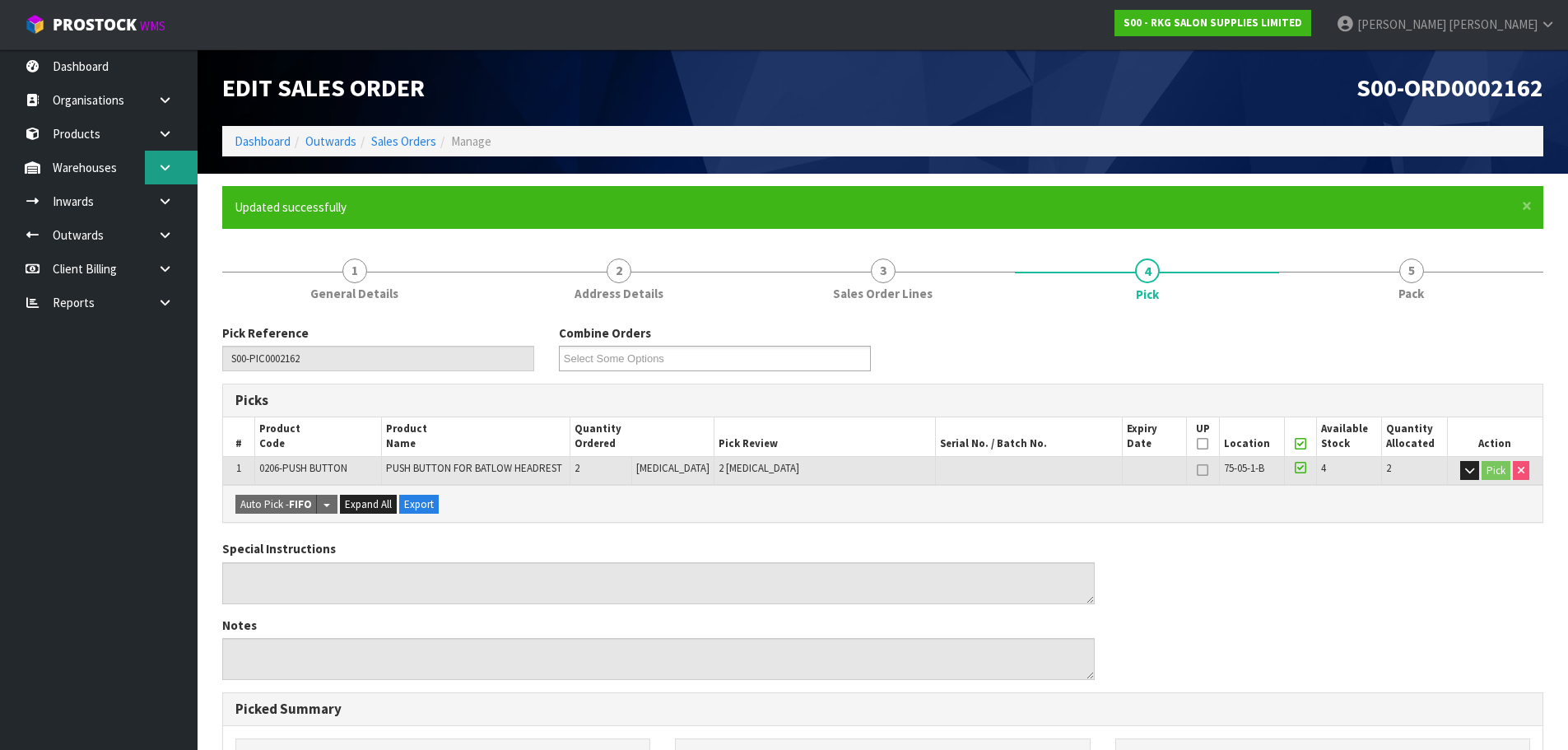
click at [162, 171] on icon at bounding box center [165, 167] width 15 height 13
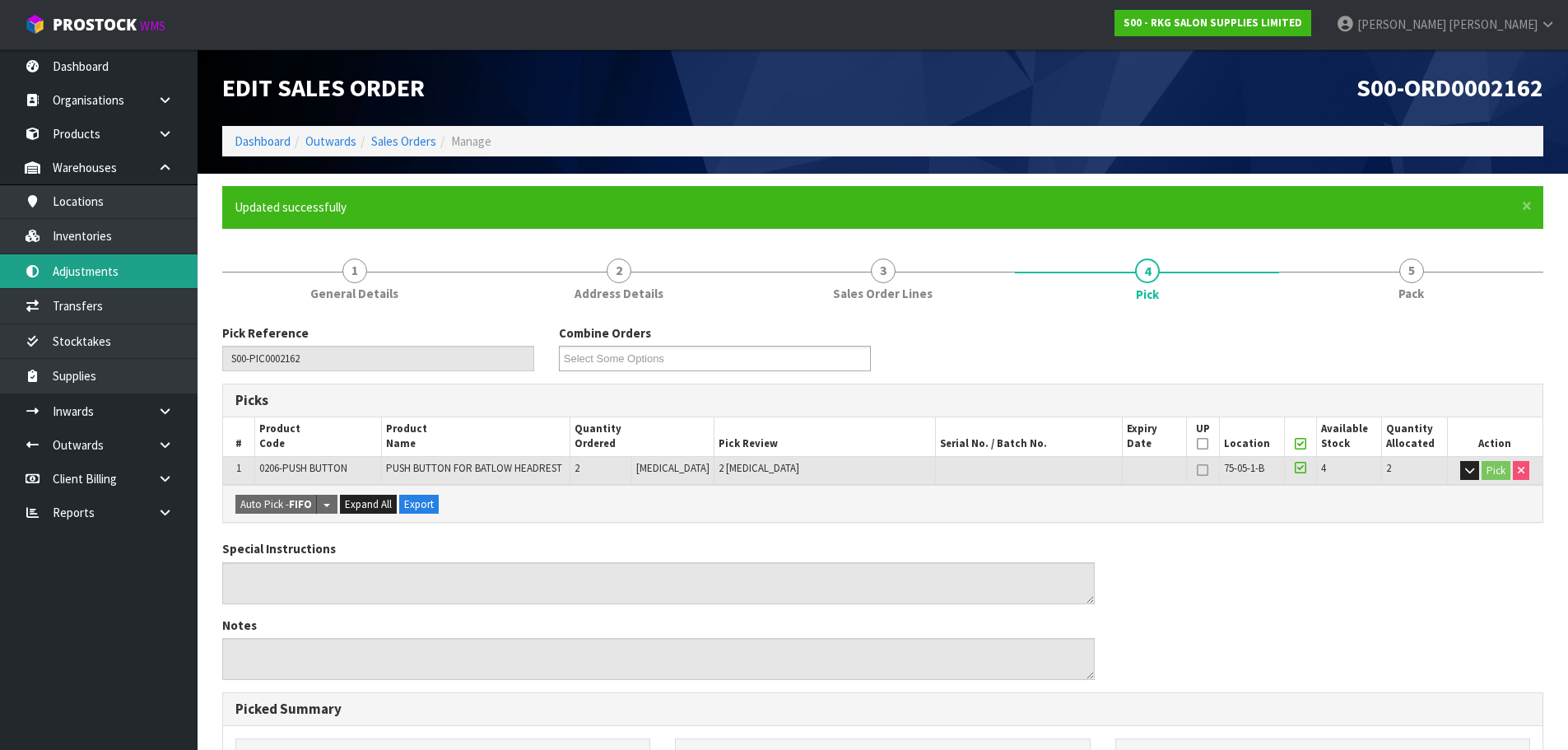
click at [75, 270] on link "Adjustments" at bounding box center [99, 271] width 197 height 34
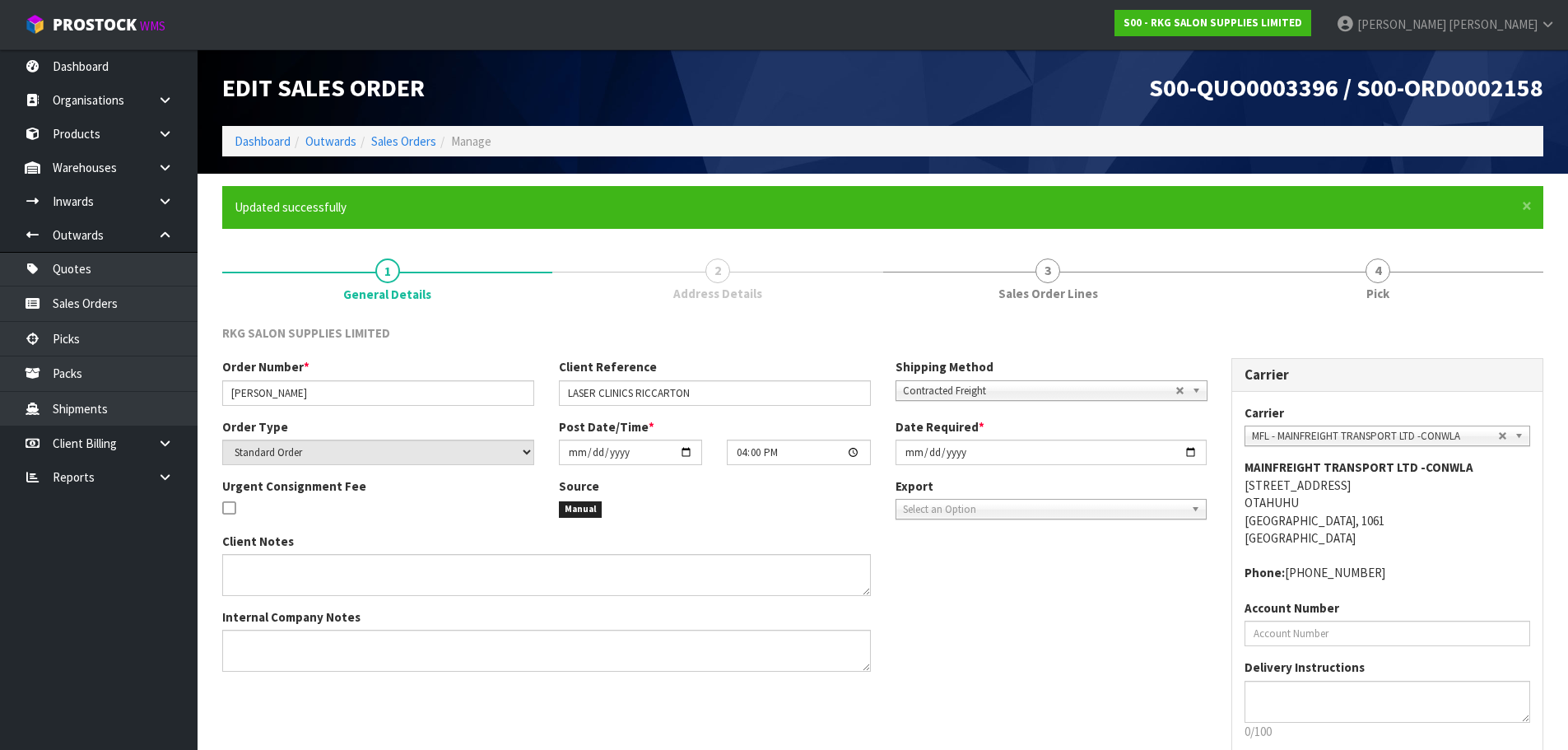
scroll to position [94, 0]
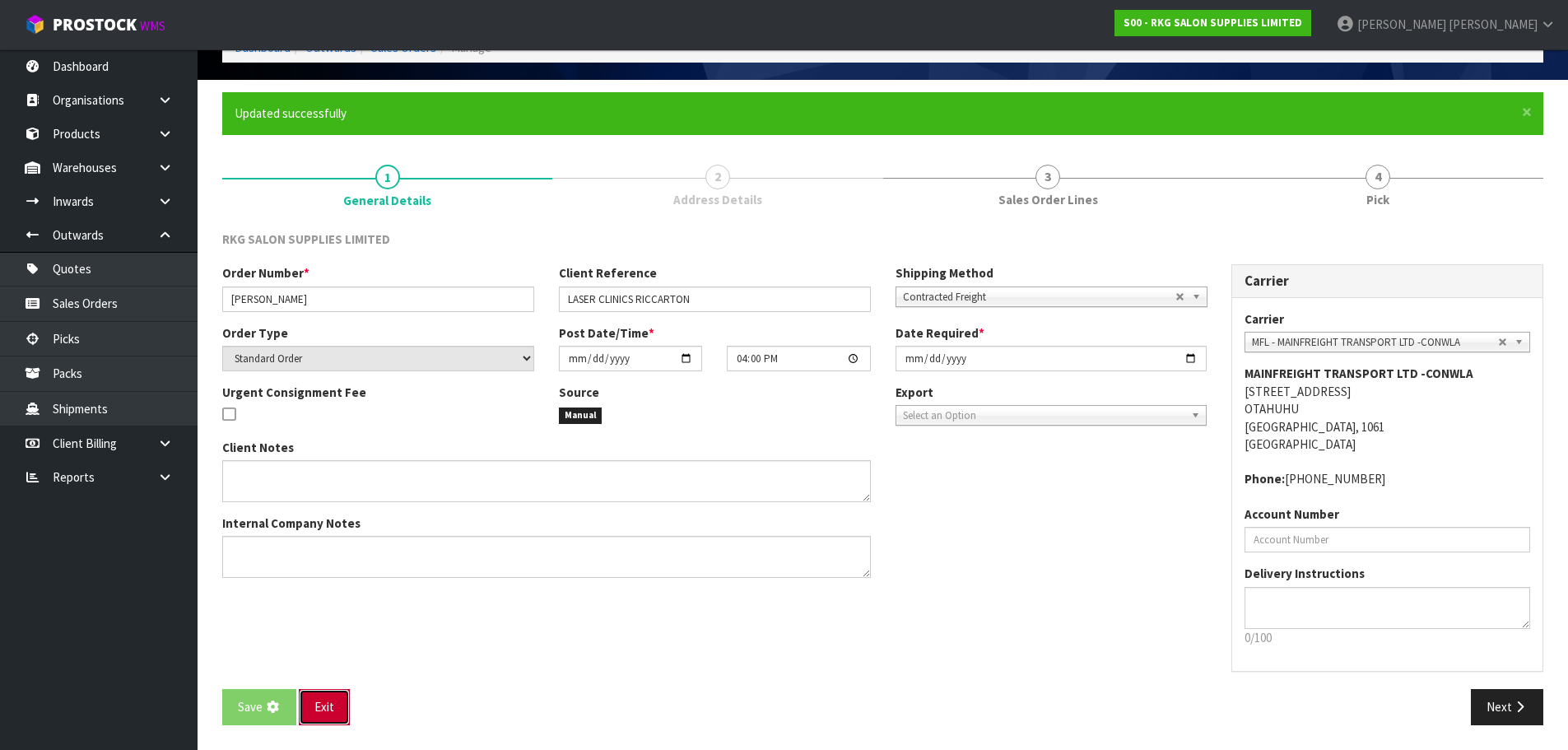
click at [337, 711] on button "Exit" at bounding box center [324, 706] width 51 height 36
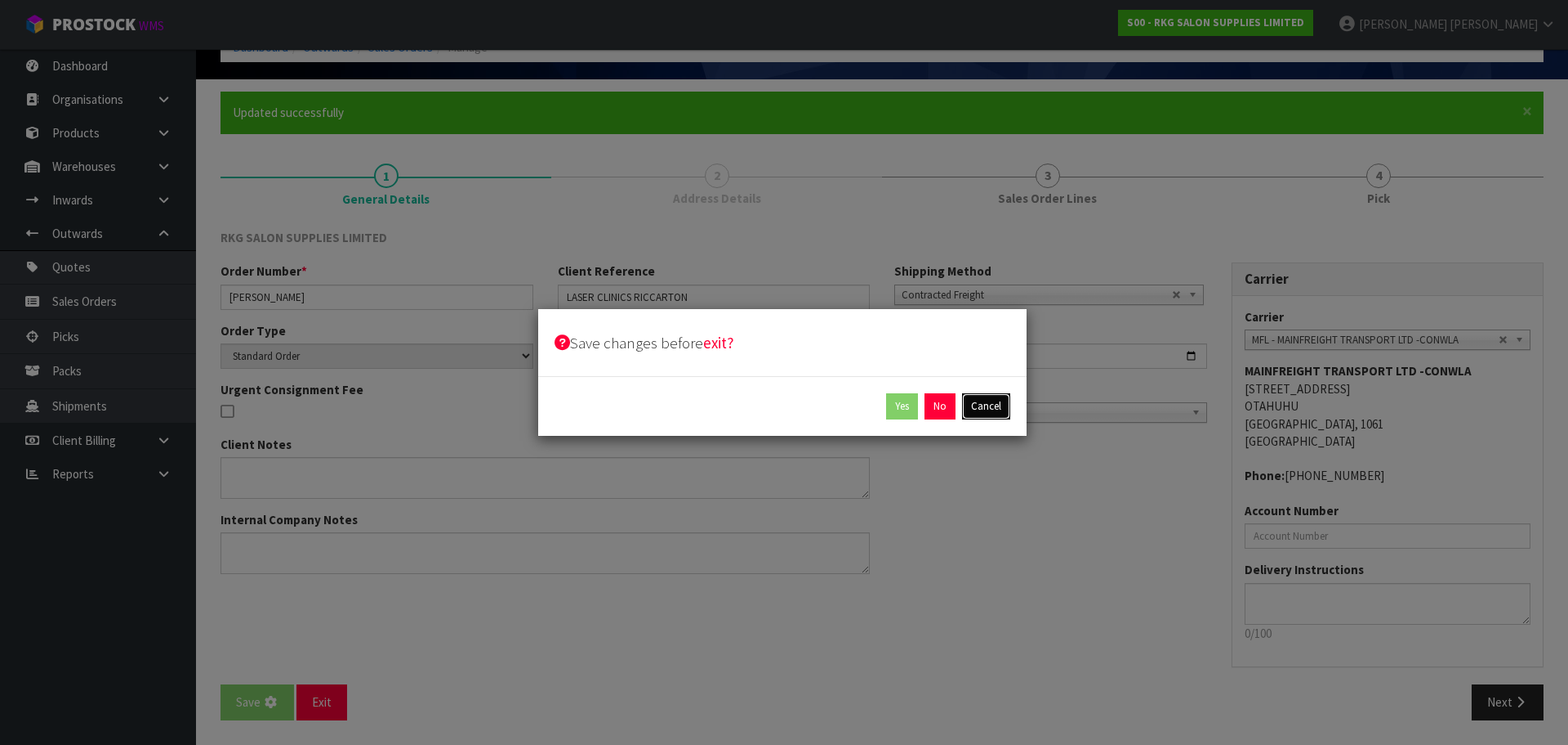
click at [983, 408] on button "Cancel" at bounding box center [987, 406] width 48 height 26
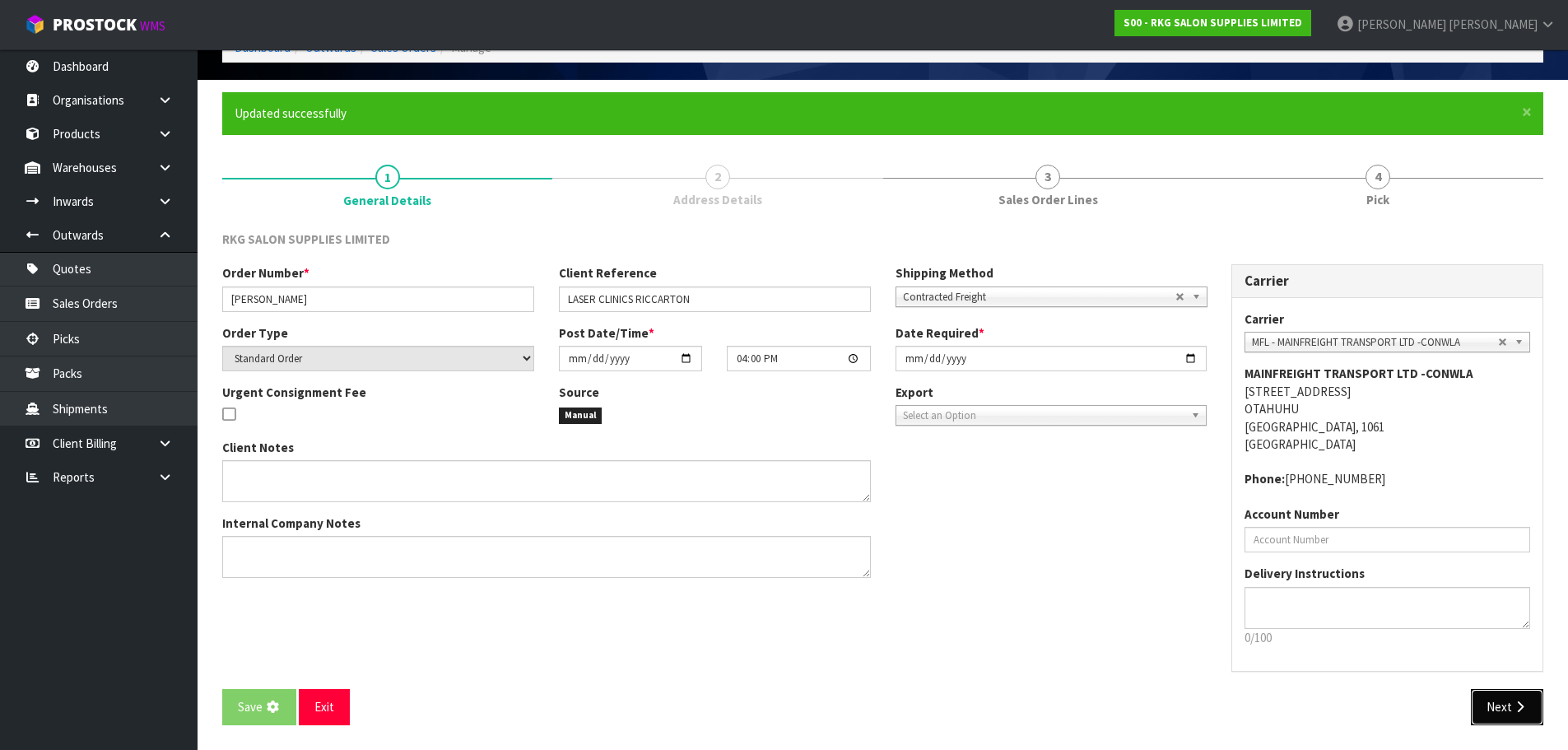
click at [1496, 713] on button "Next" at bounding box center [1506, 706] width 73 height 36
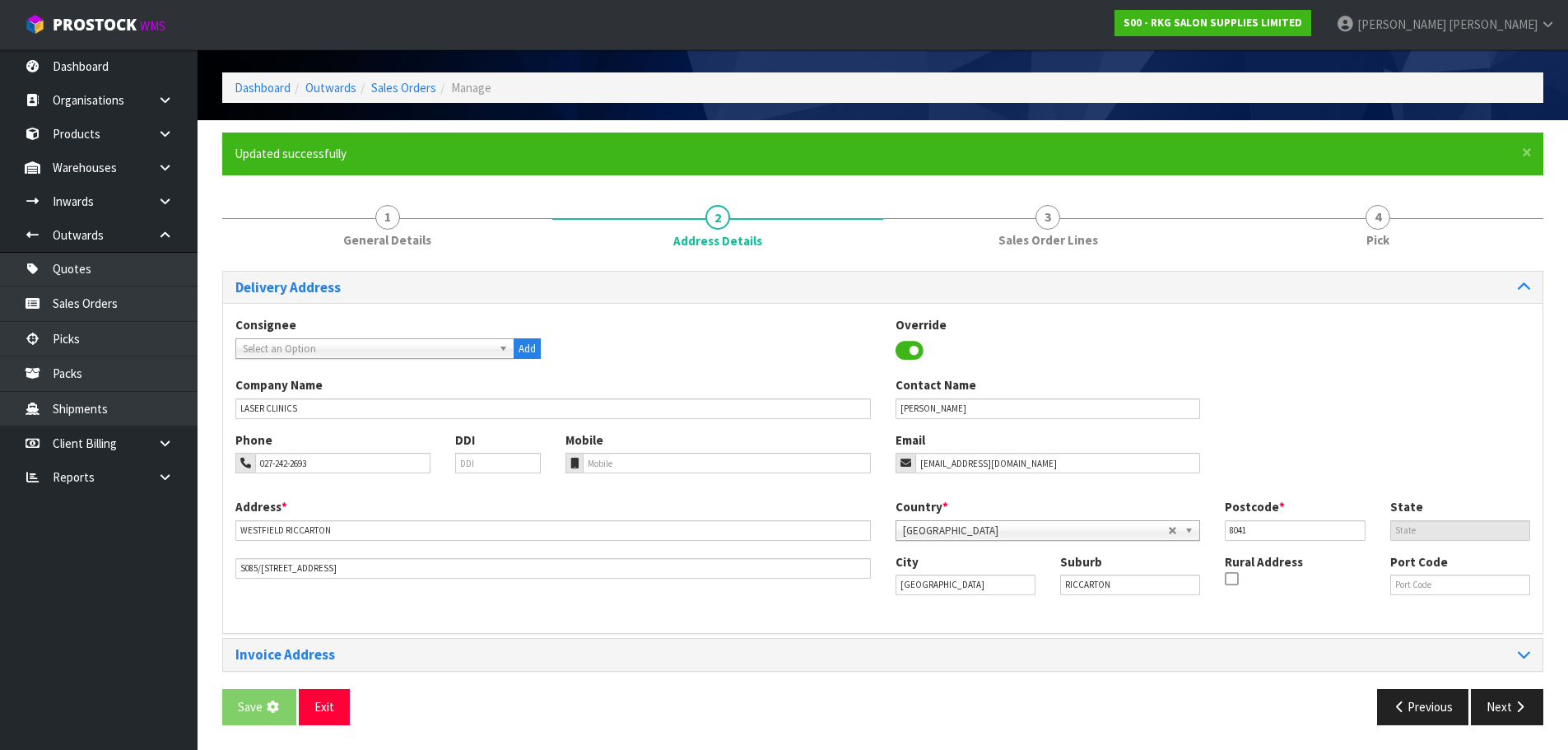
scroll to position [53, 0]
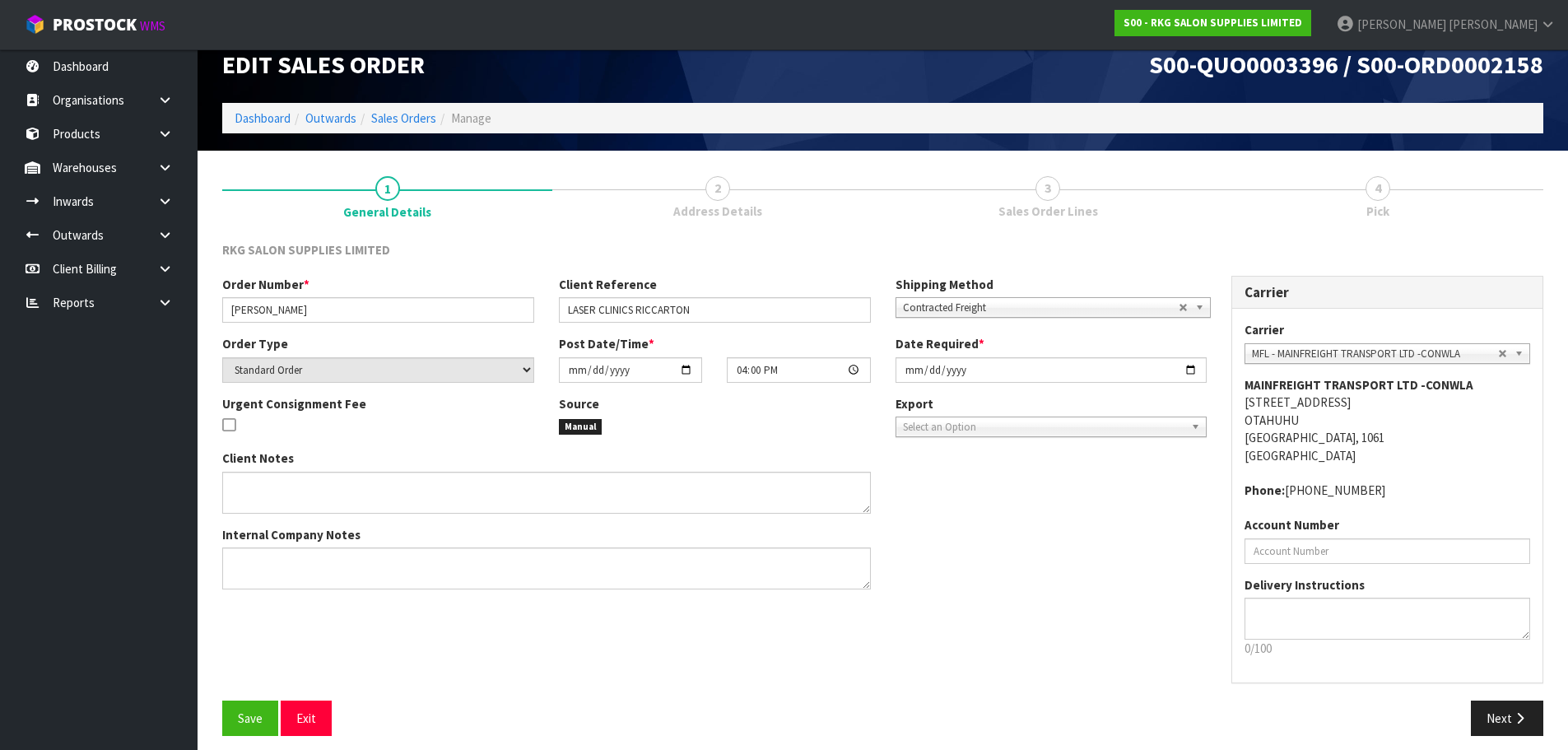
scroll to position [34, 0]
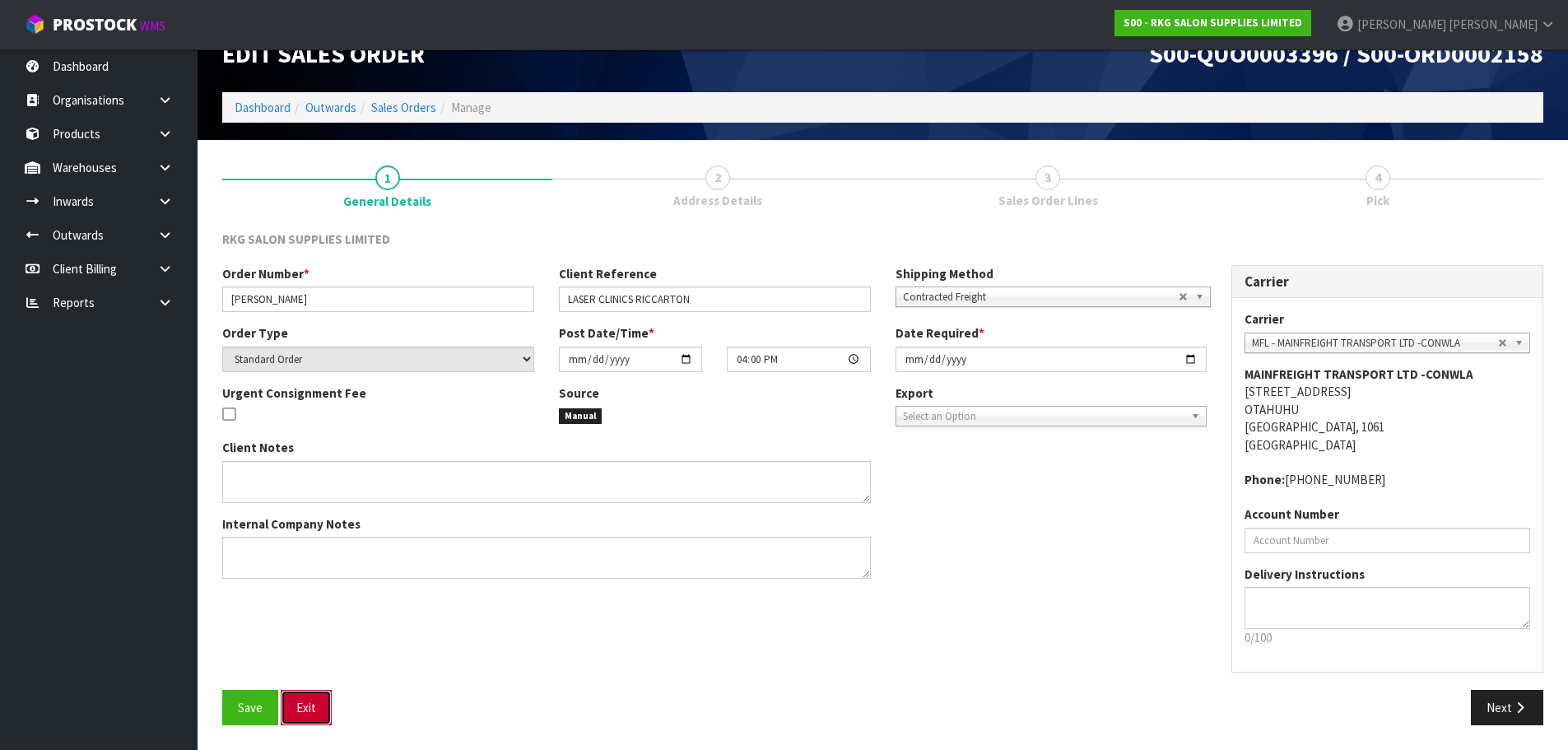
click at [307, 703] on button "Exit" at bounding box center [306, 707] width 51 height 36
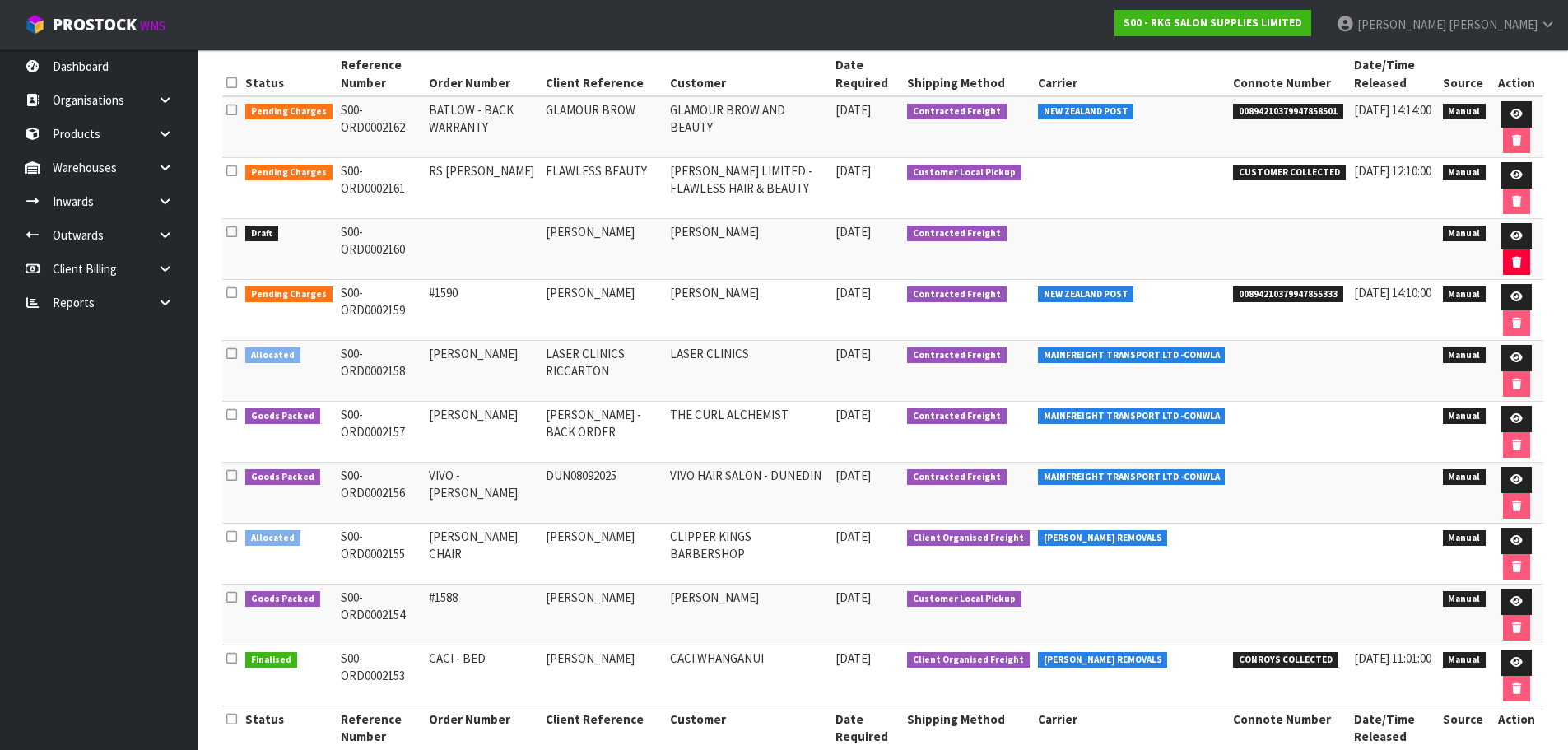
scroll to position [247, 0]
click at [1514, 358] on icon at bounding box center [1516, 356] width 13 height 11
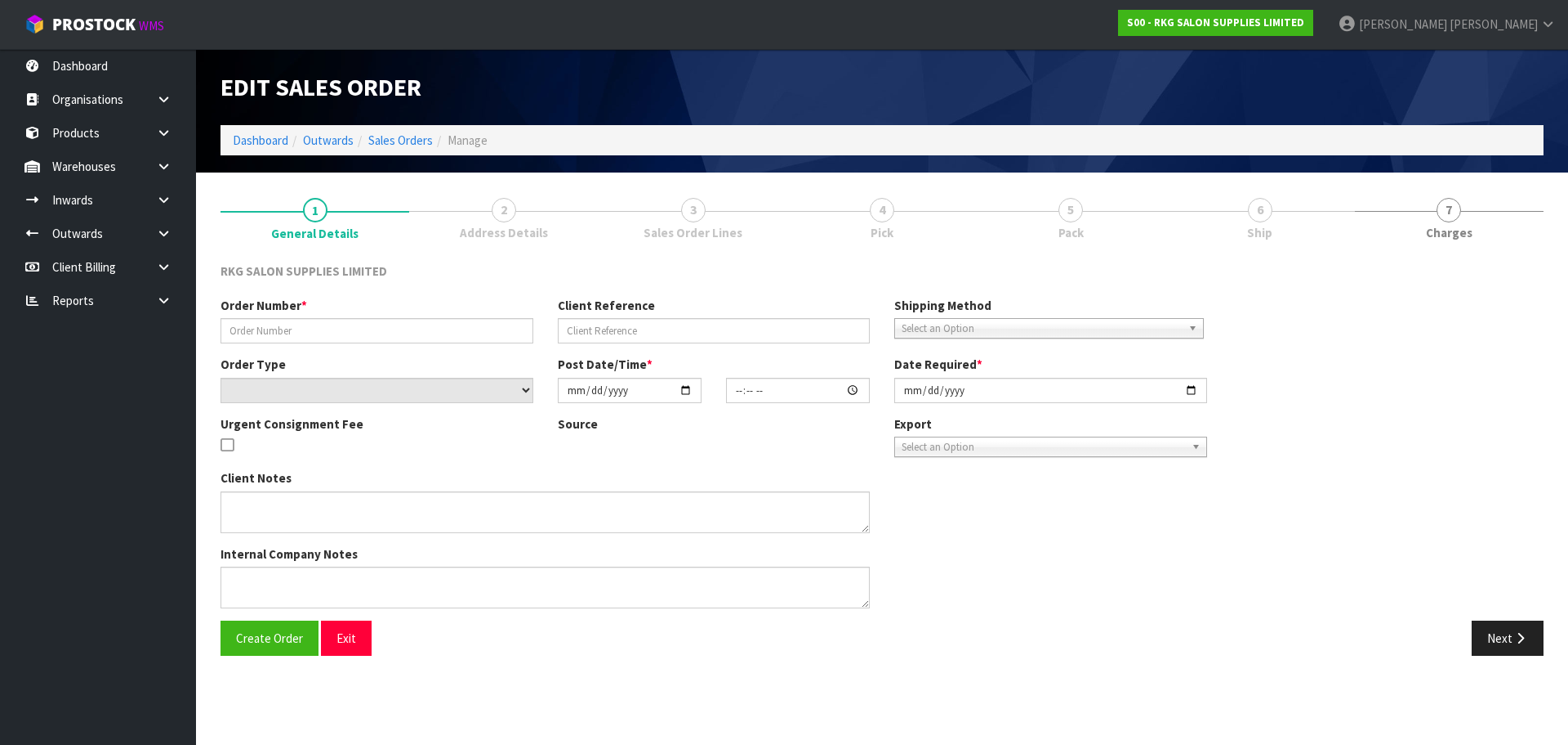
type input "[PERSON_NAME]"
type input "LASER CLINICS RICCARTON"
select select "number:0"
type input "[DATE]"
type input "16:00:00.000"
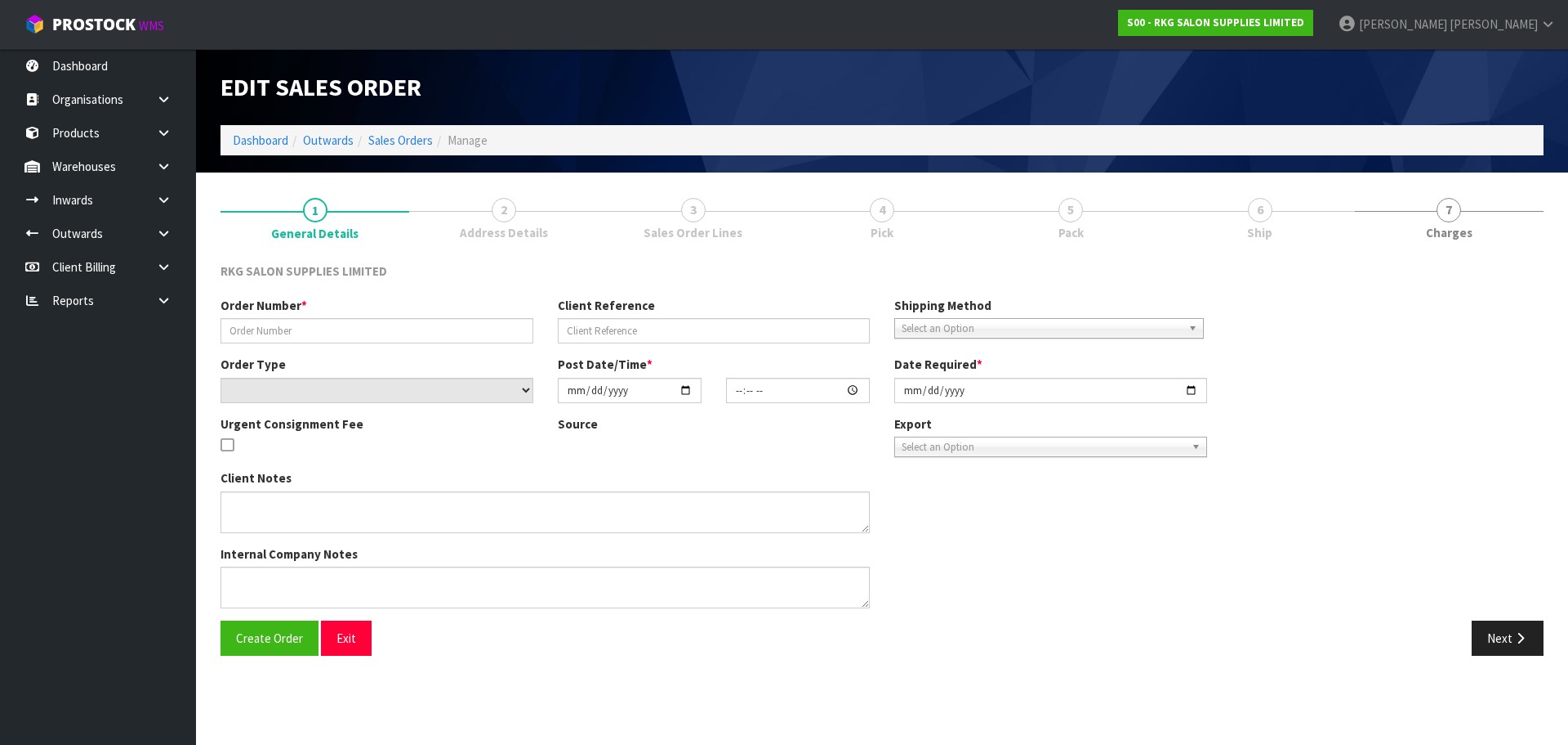
type input "[DATE]"
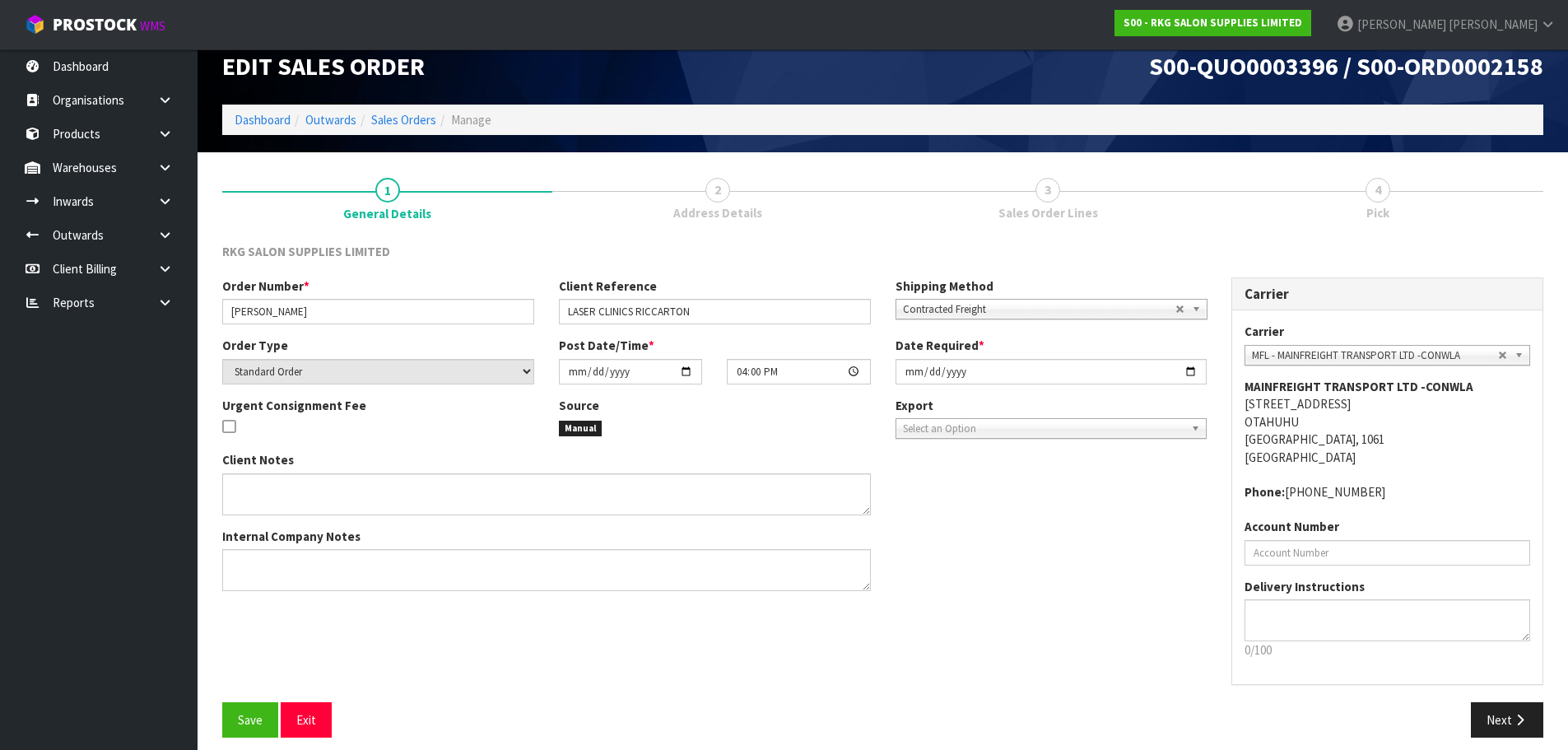
scroll to position [34, 0]
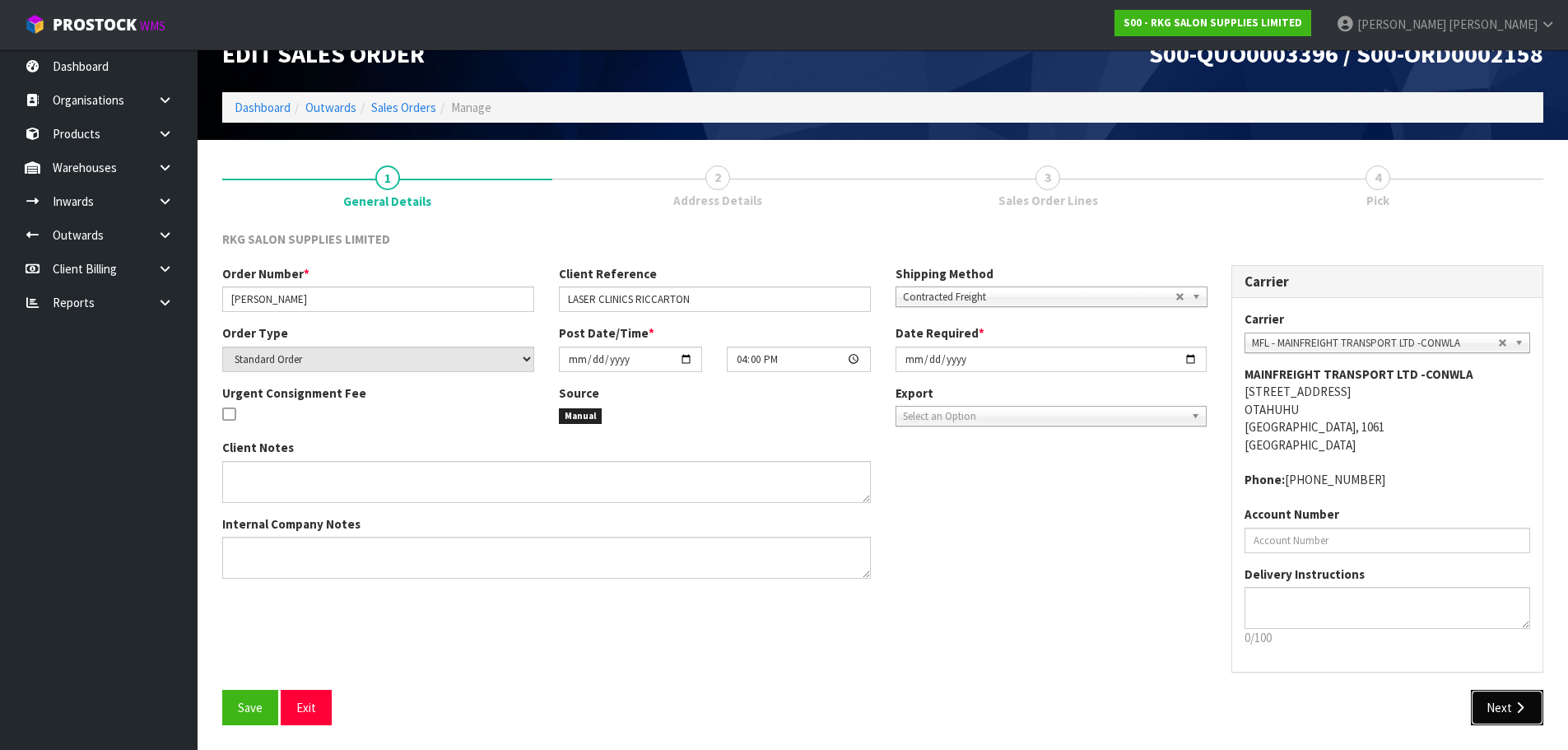
click at [1506, 705] on button "Next" at bounding box center [1506, 707] width 73 height 36
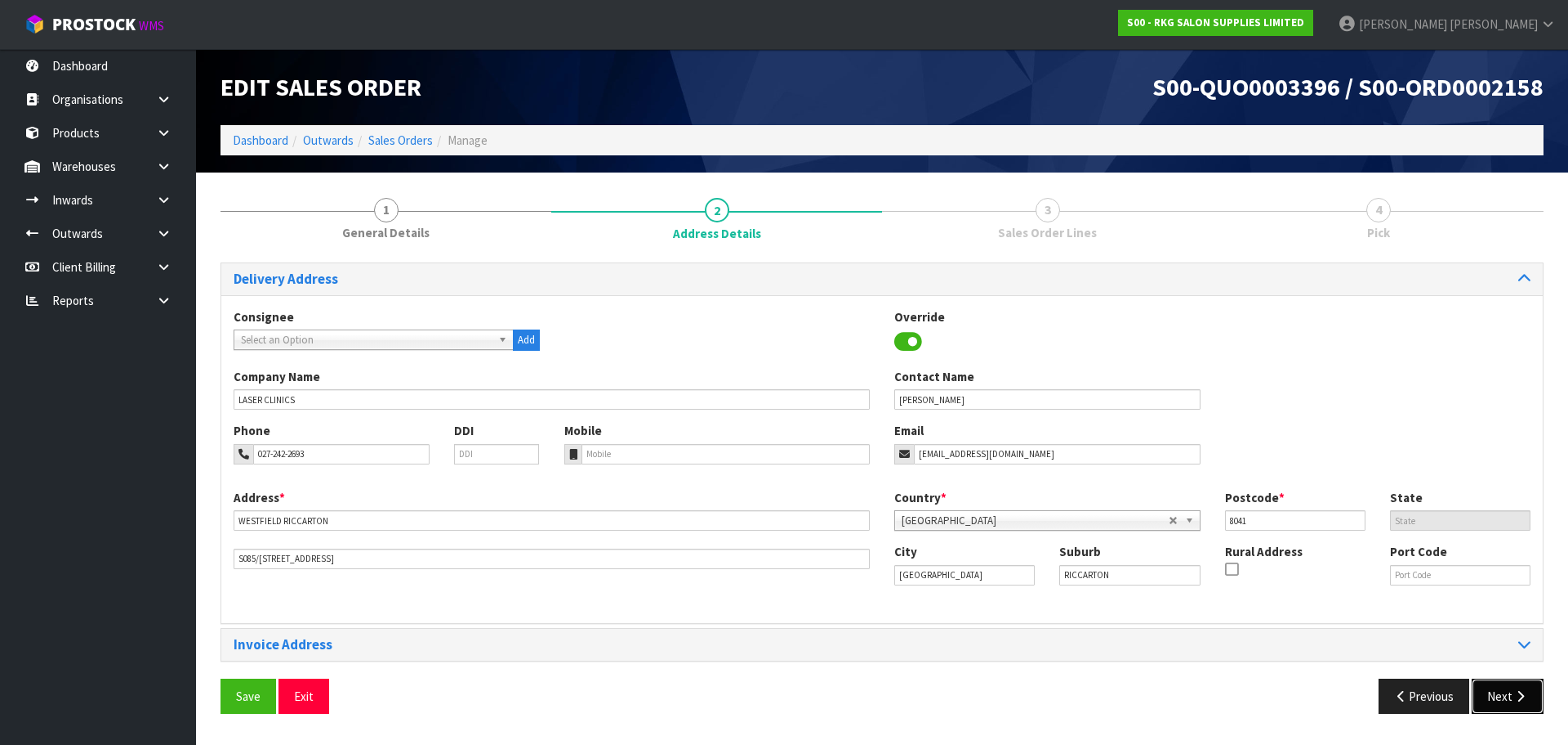
click at [1498, 694] on button "Next" at bounding box center [1507, 696] width 72 height 36
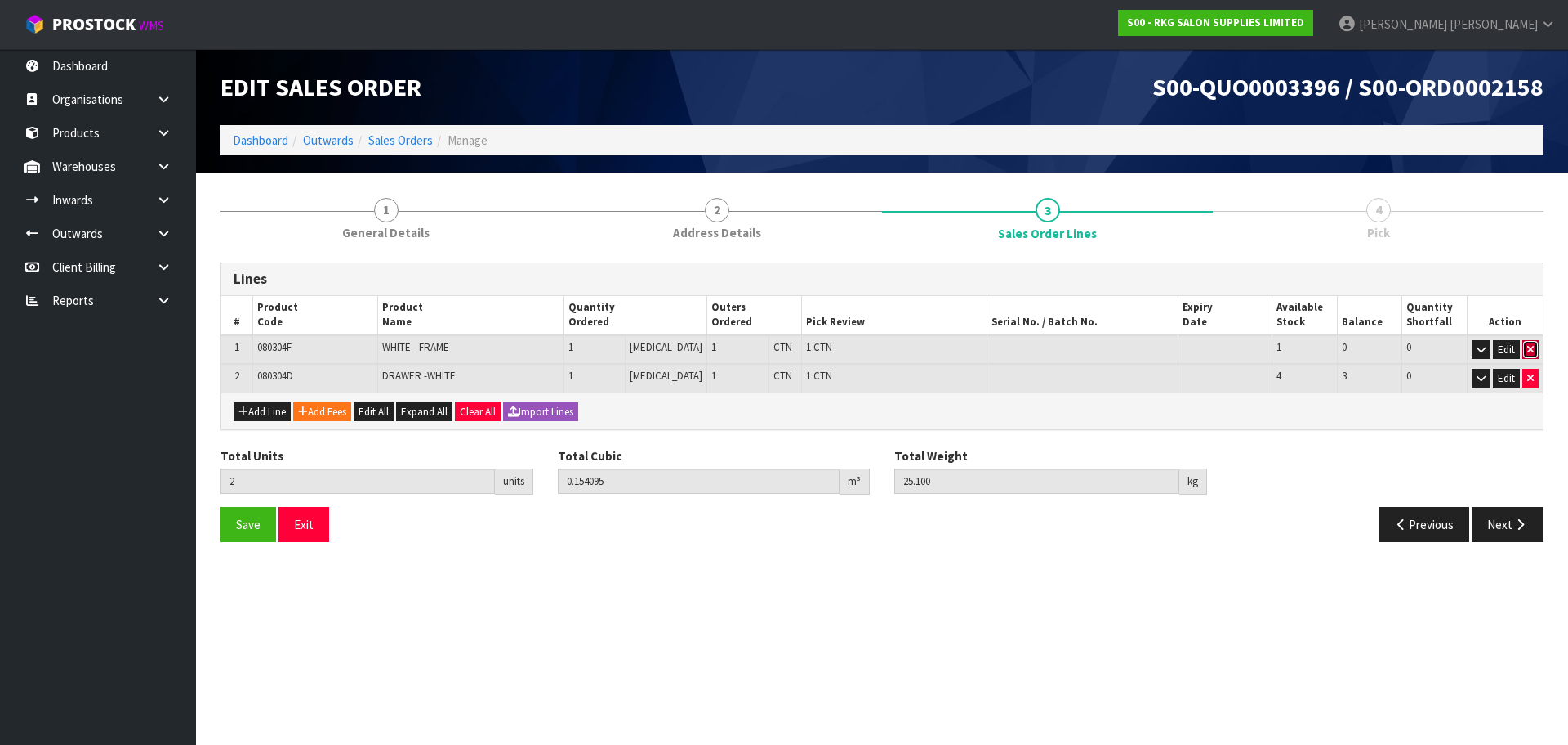
click at [1531, 351] on icon "button" at bounding box center [1531, 349] width 7 height 11
type input "1"
type input "0.143775"
type input "21.9"
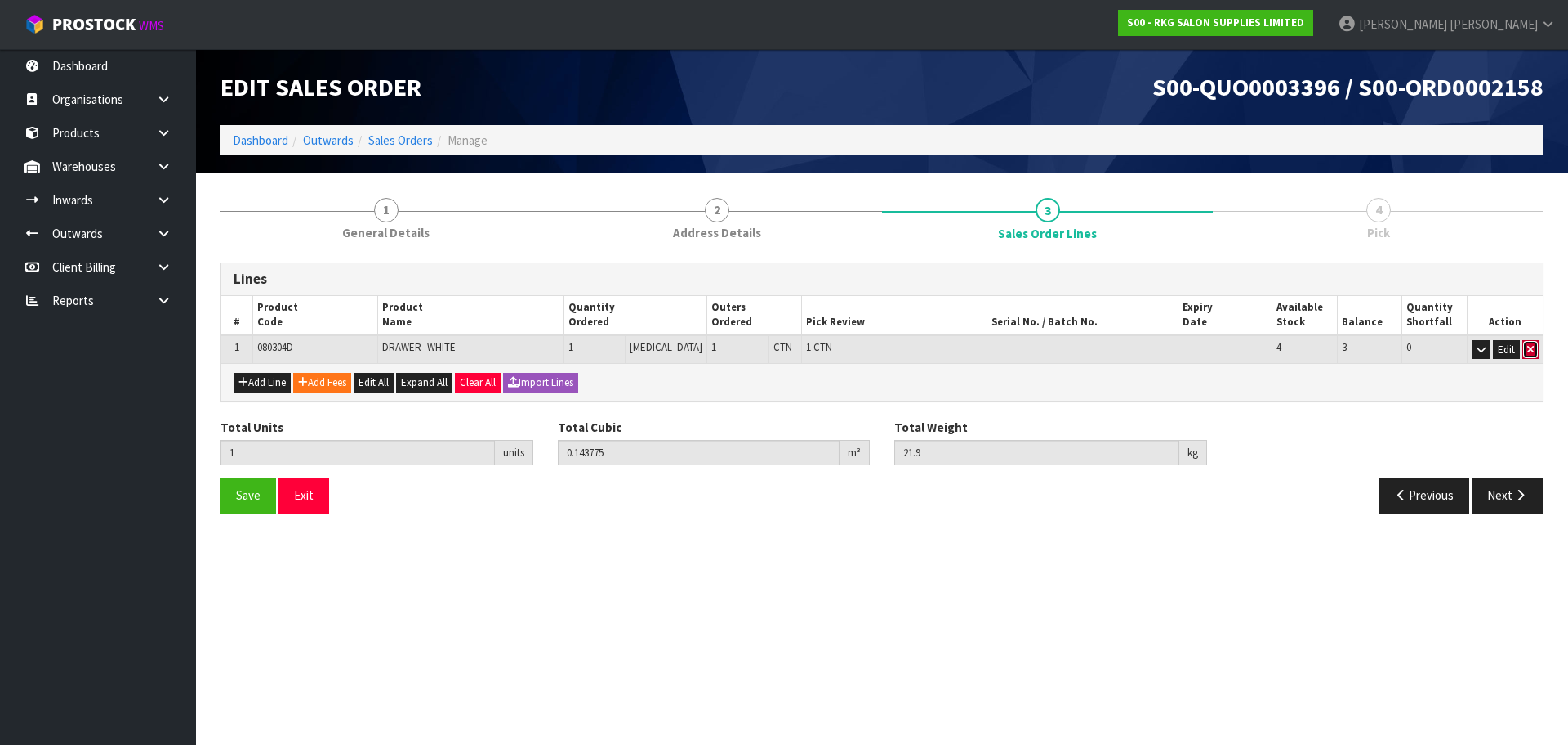
click at [1531, 351] on icon "button" at bounding box center [1531, 349] width 7 height 11
type input "0"
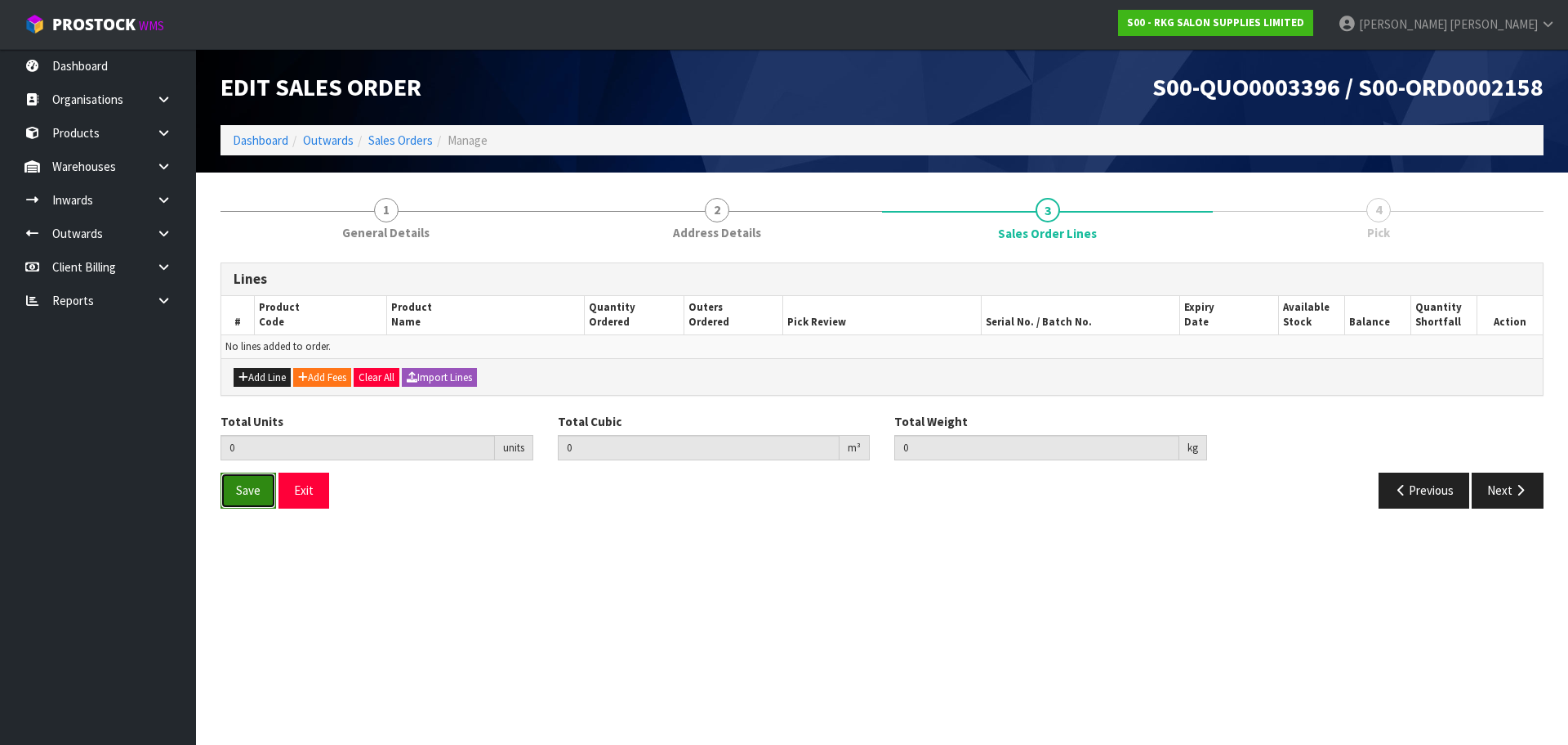
click at [243, 489] on span "Save" at bounding box center [249, 490] width 25 height 15
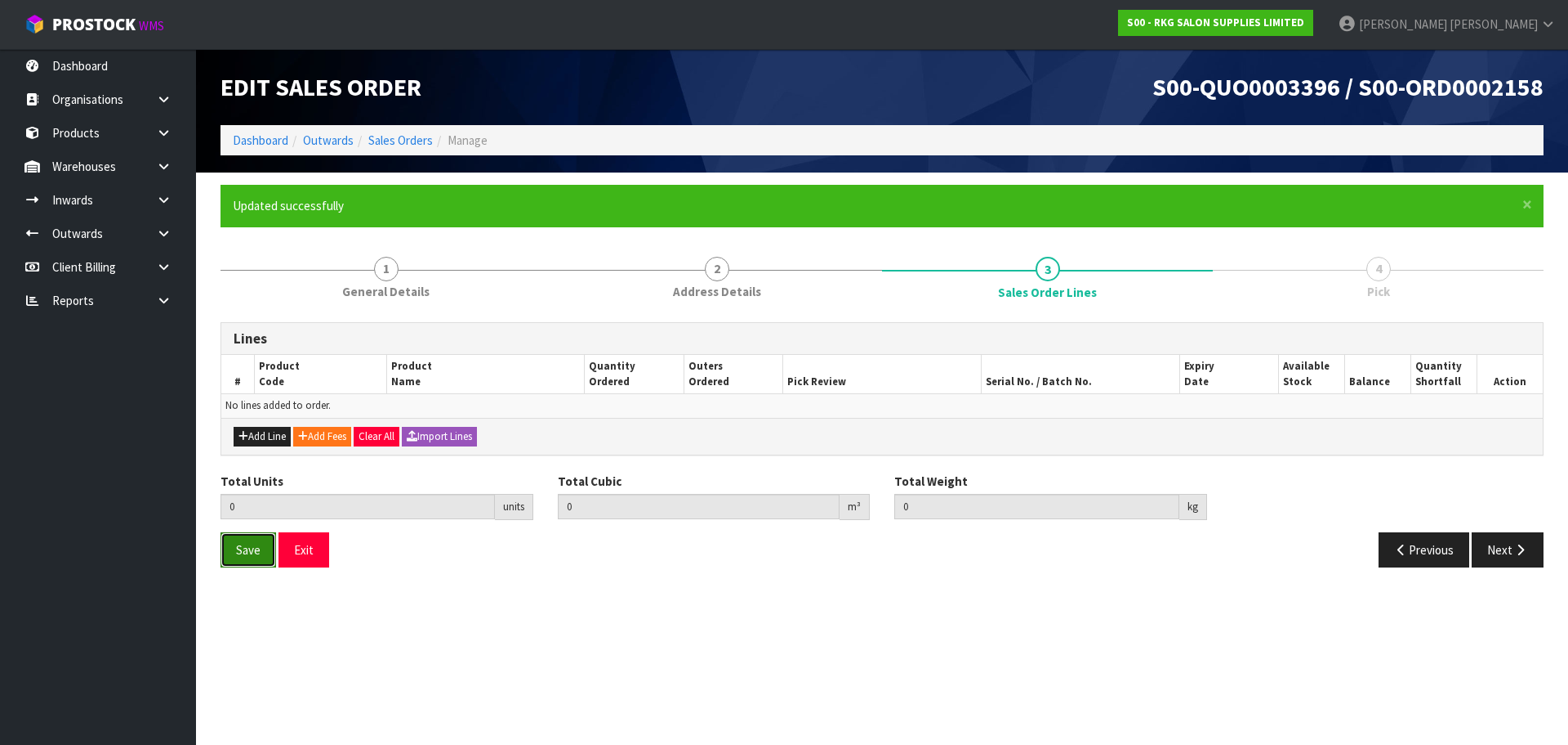
click at [264, 544] on button "Save" at bounding box center [249, 550] width 56 height 36
click at [293, 549] on button "Exit" at bounding box center [304, 550] width 51 height 36
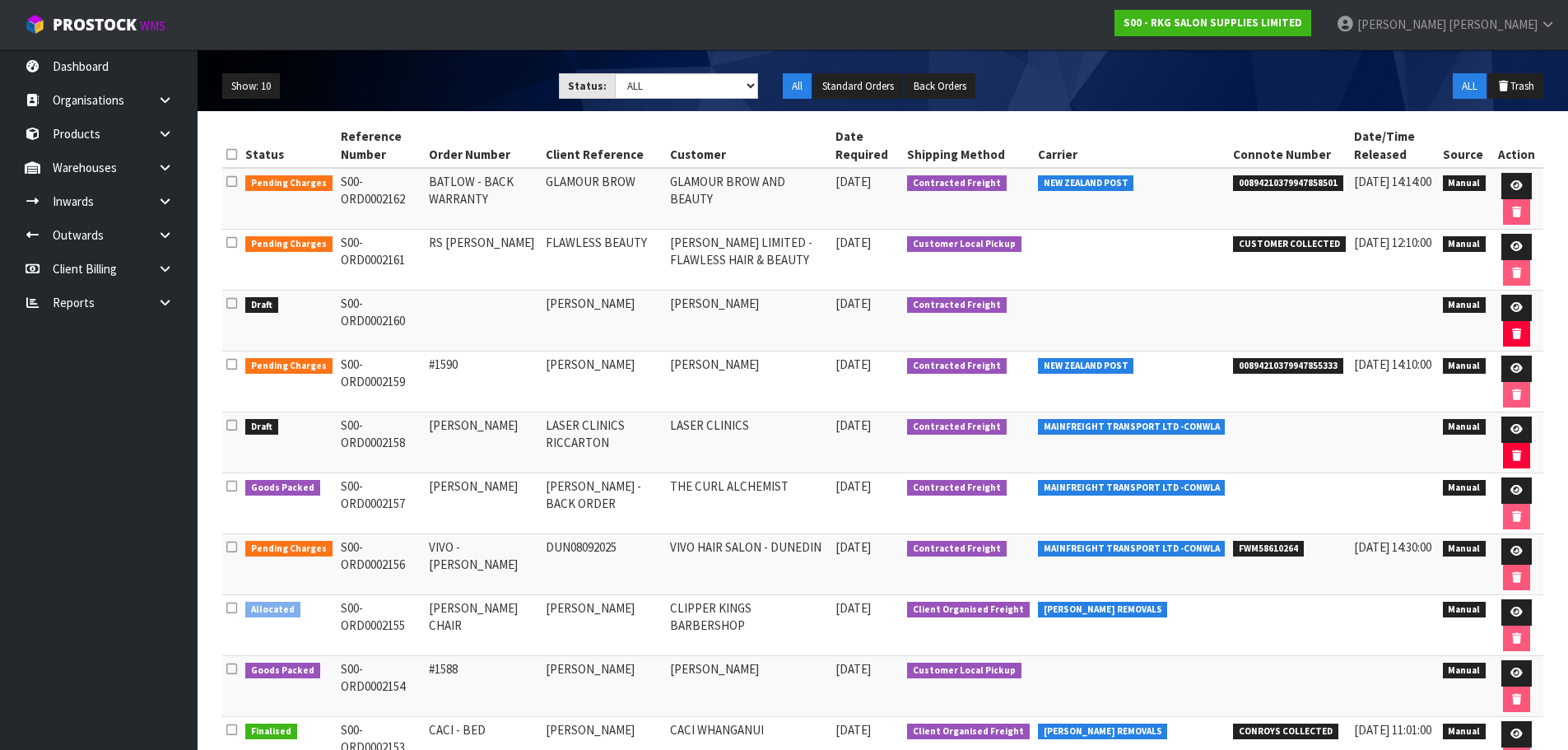
scroll to position [111, 0]
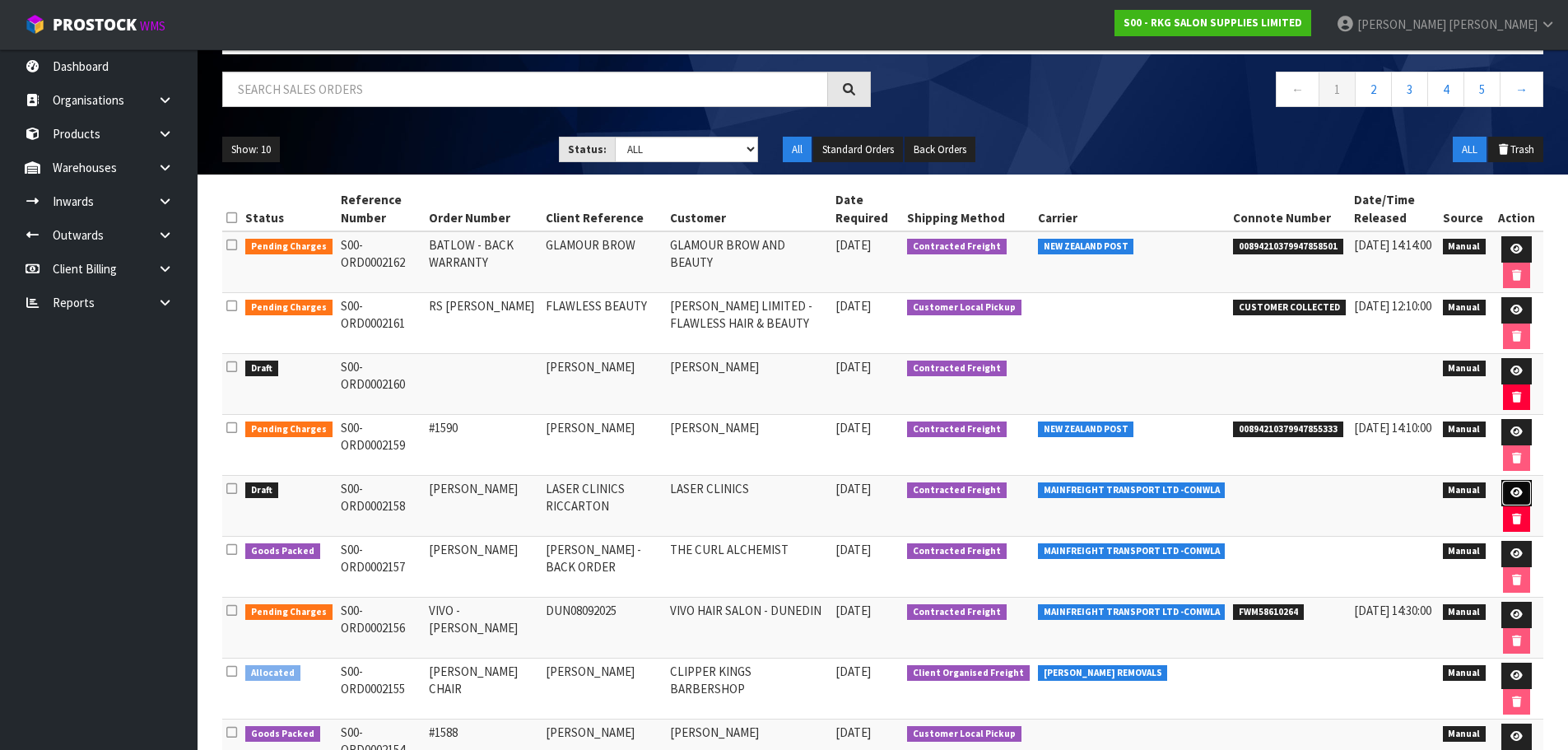
click at [1514, 493] on icon at bounding box center [1516, 492] width 13 height 11
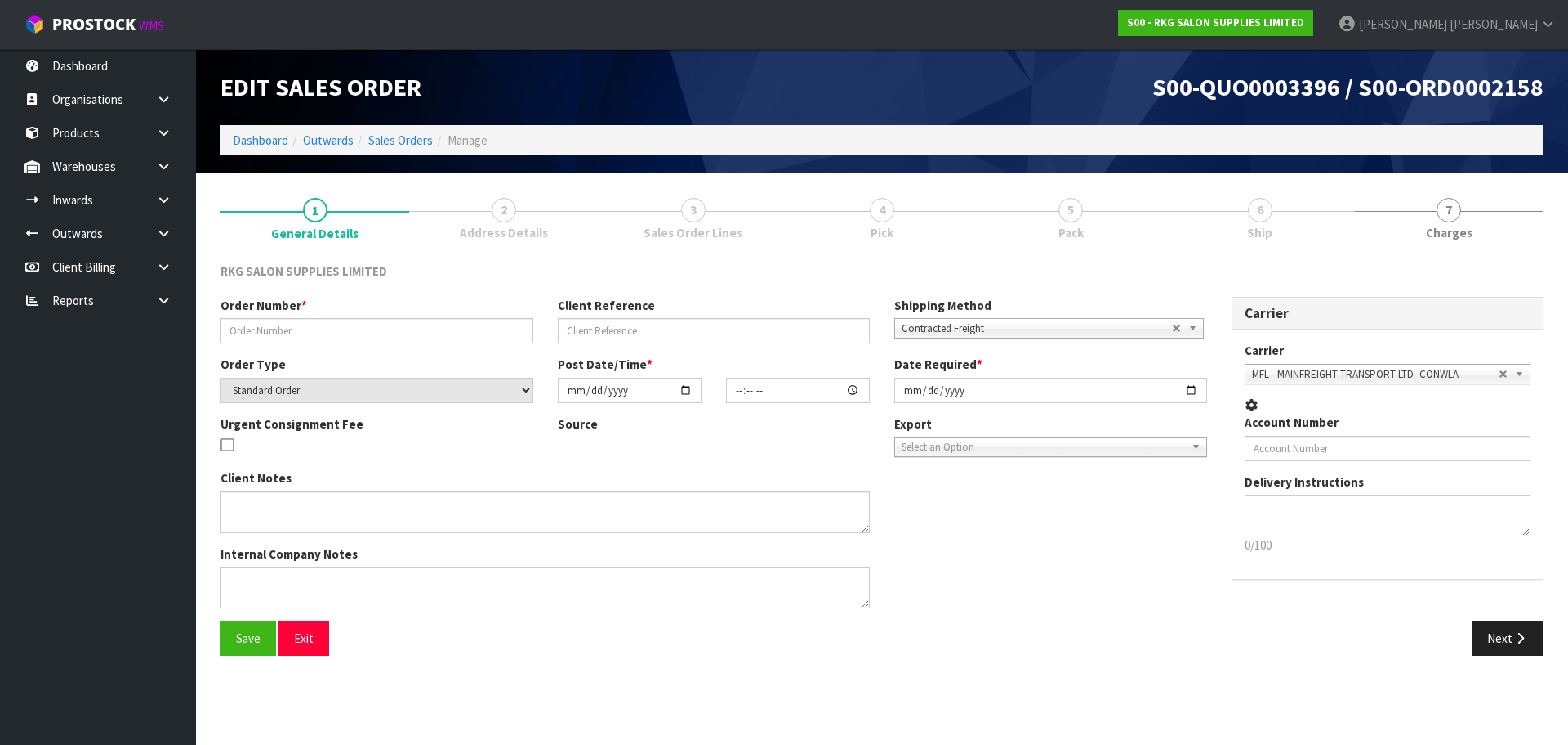
type input "RITA"
type input "LASER CLINICS RICCARTON"
select select "number:0"
type input "2025-09-08"
type input "16:00:00.000"
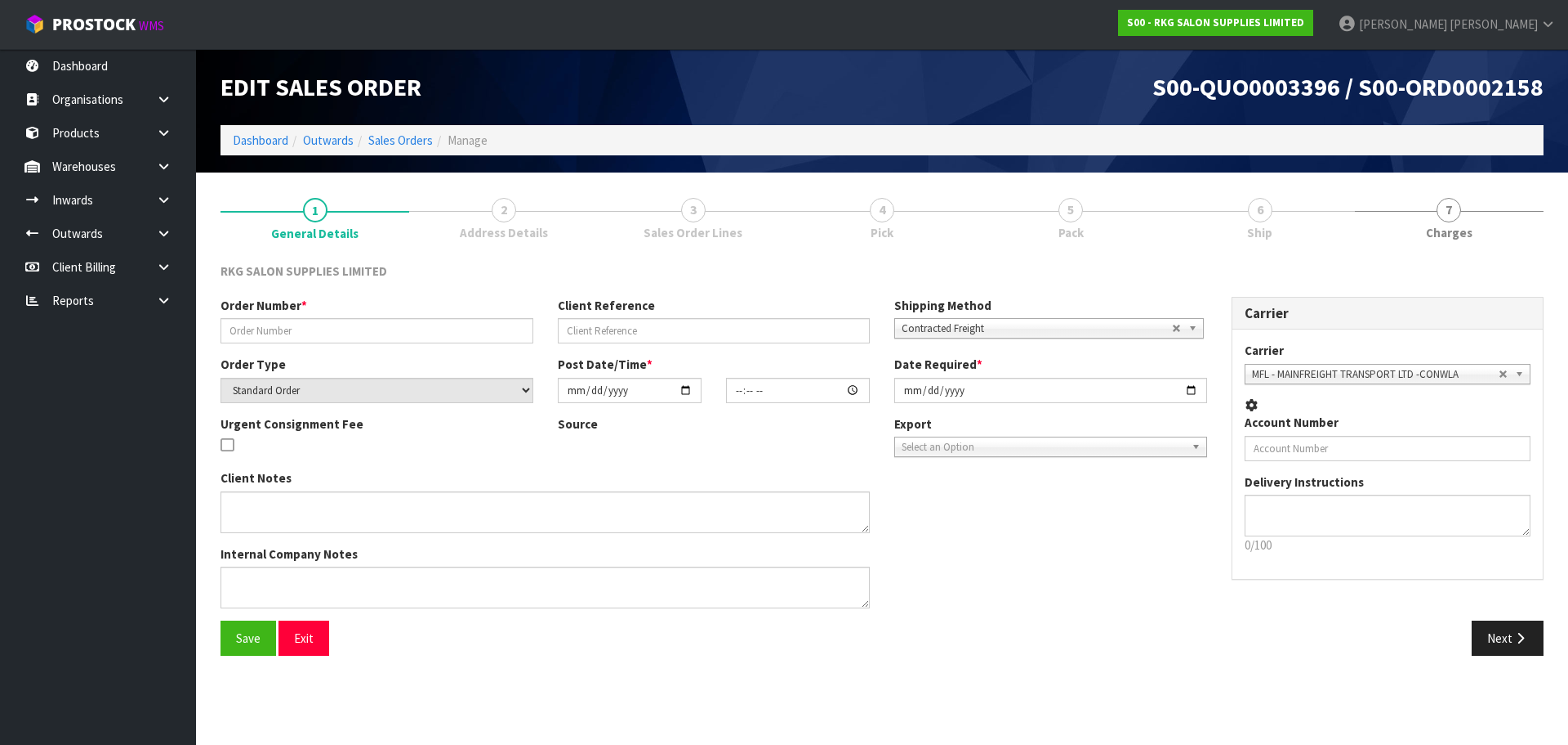
type input "2025-09-09"
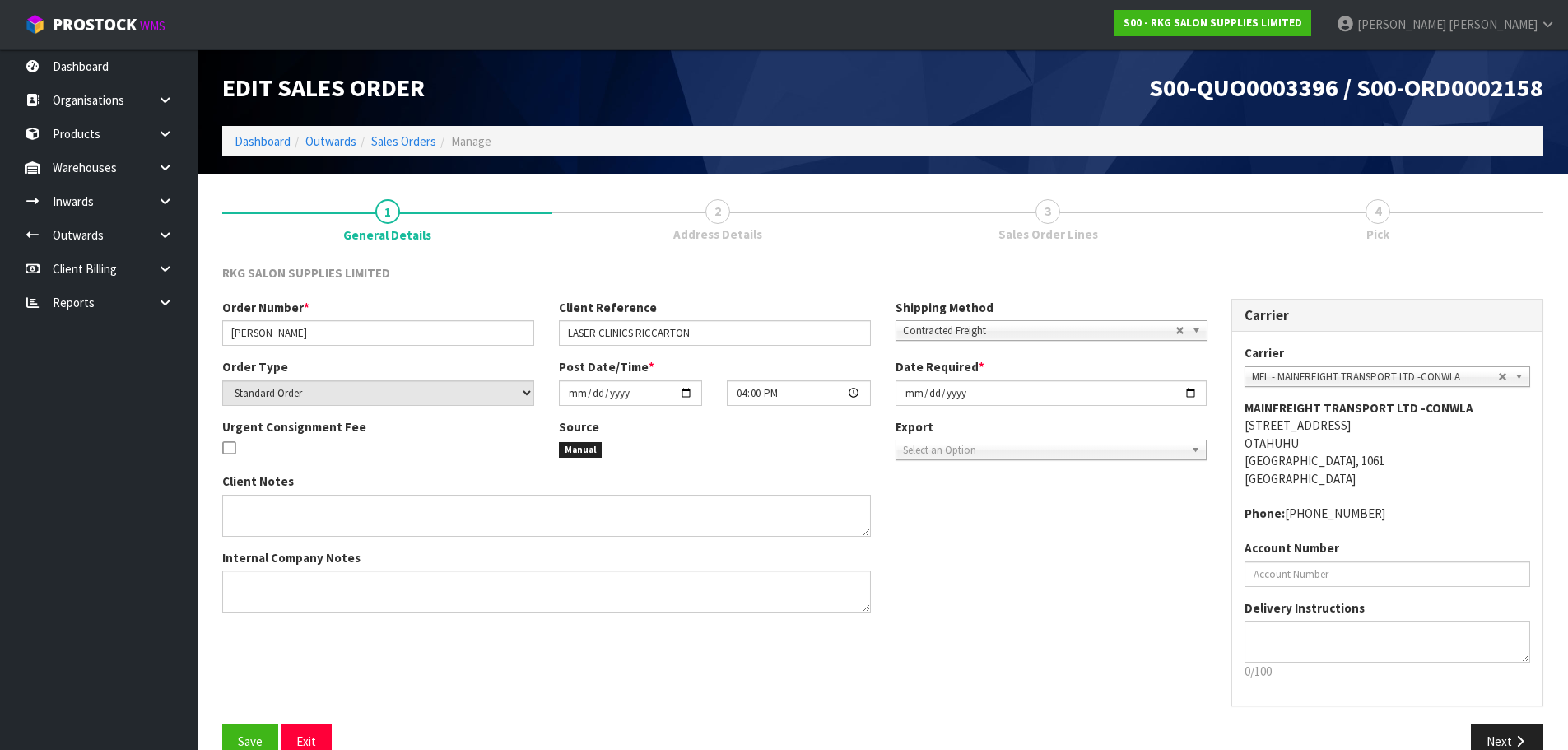
scroll to position [34, 0]
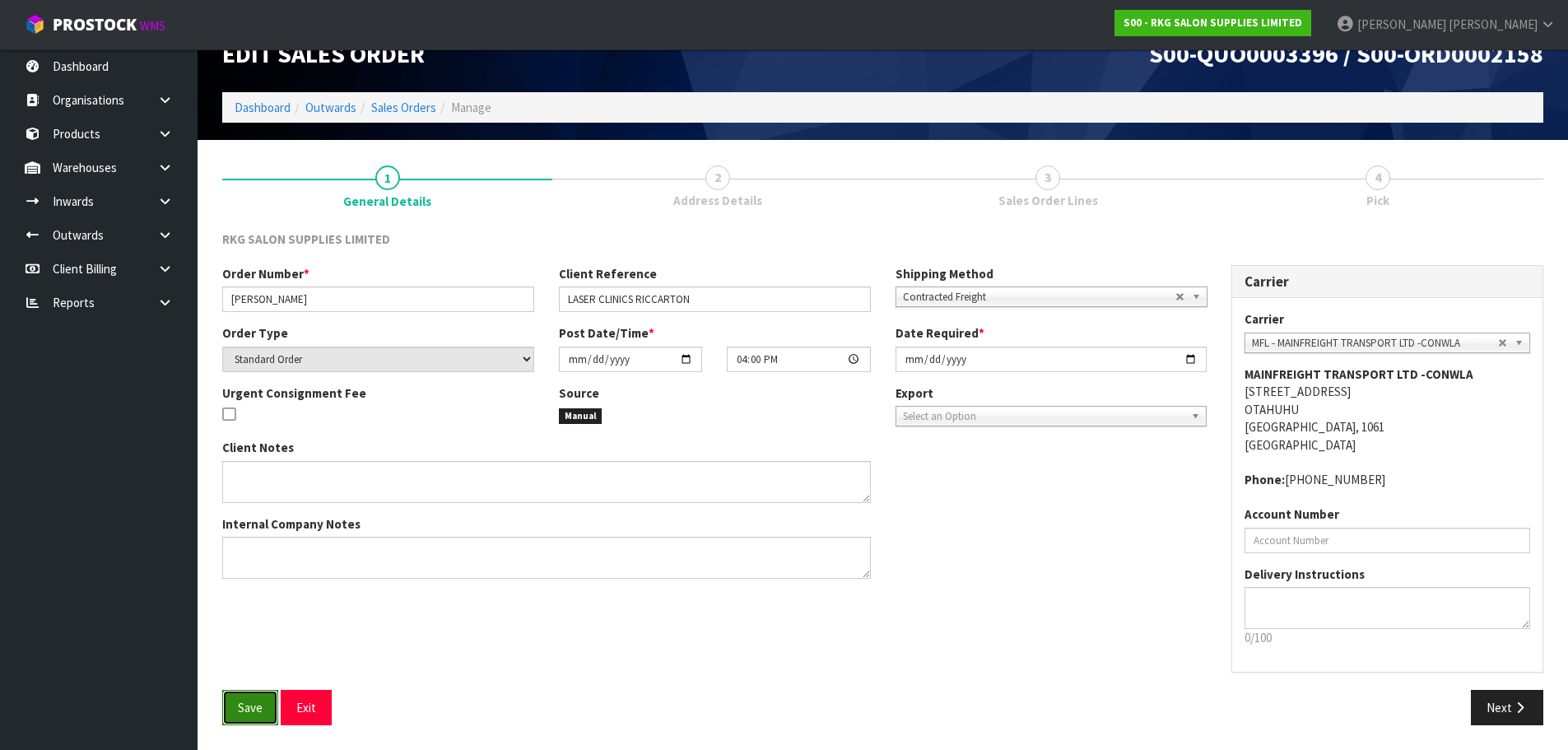
click at [251, 700] on span "Save" at bounding box center [251, 707] width 25 height 15
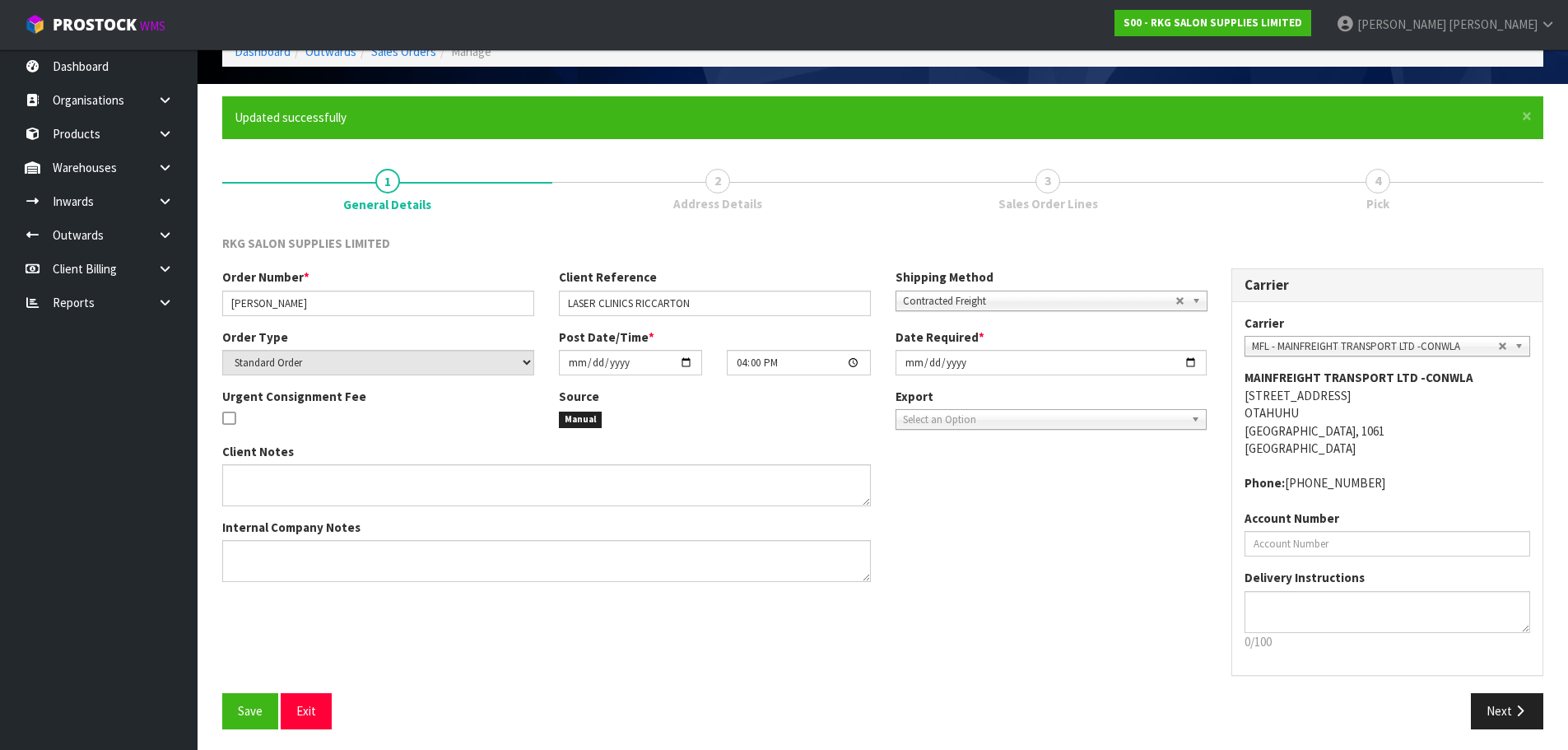
scroll to position [94, 0]
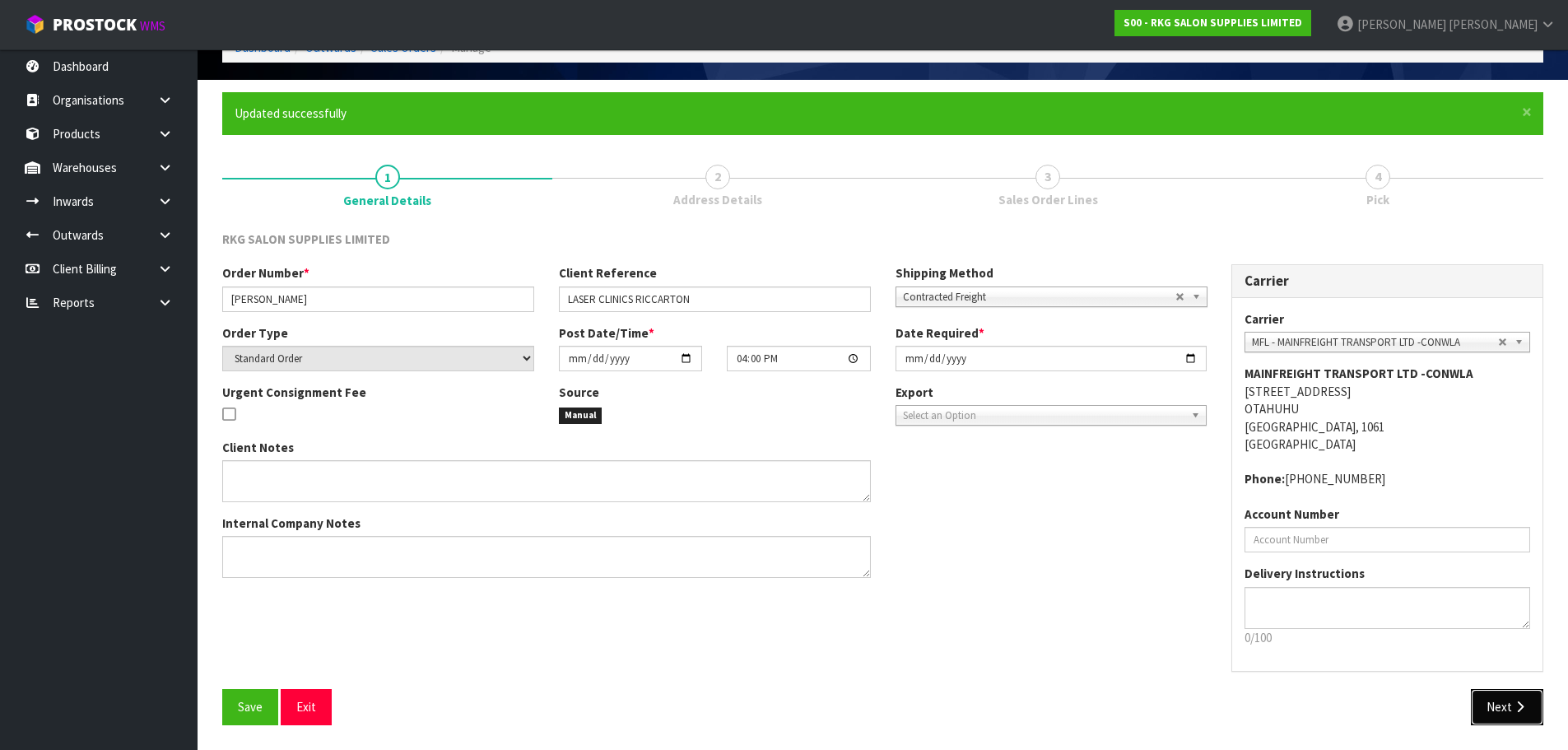
click at [1503, 710] on button "Next" at bounding box center [1506, 706] width 73 height 36
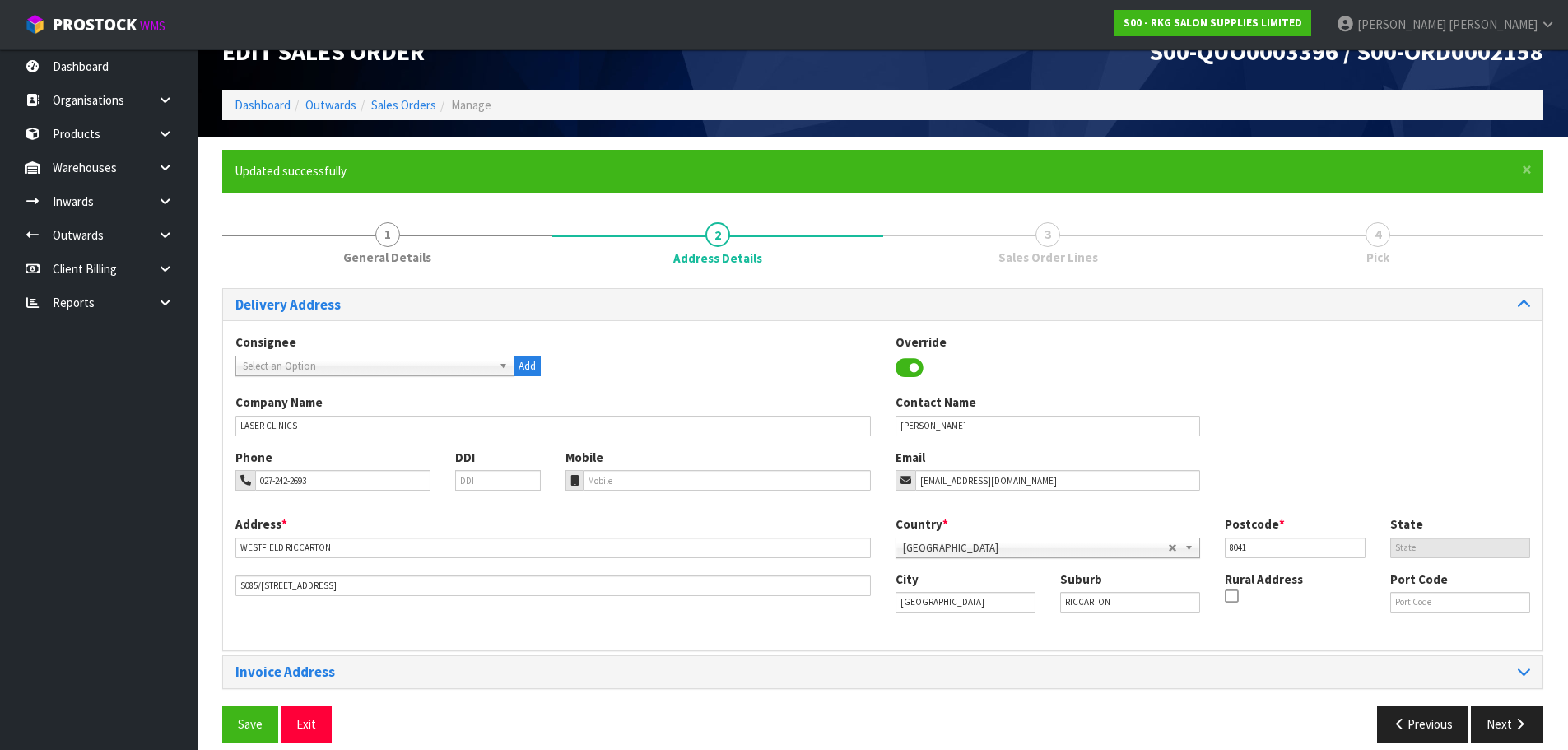
scroll to position [53, 0]
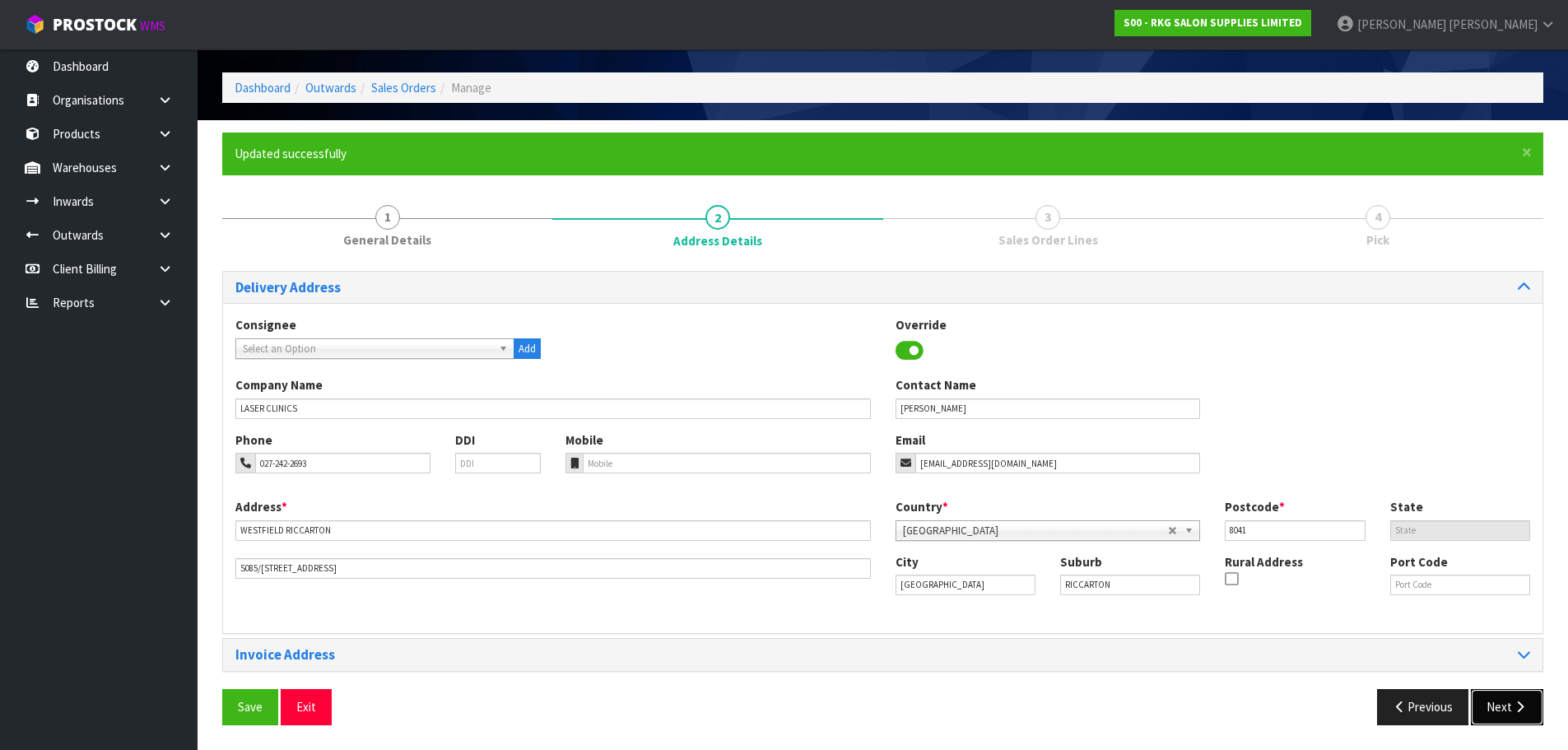
click at [1483, 705] on button "Next" at bounding box center [1506, 706] width 73 height 36
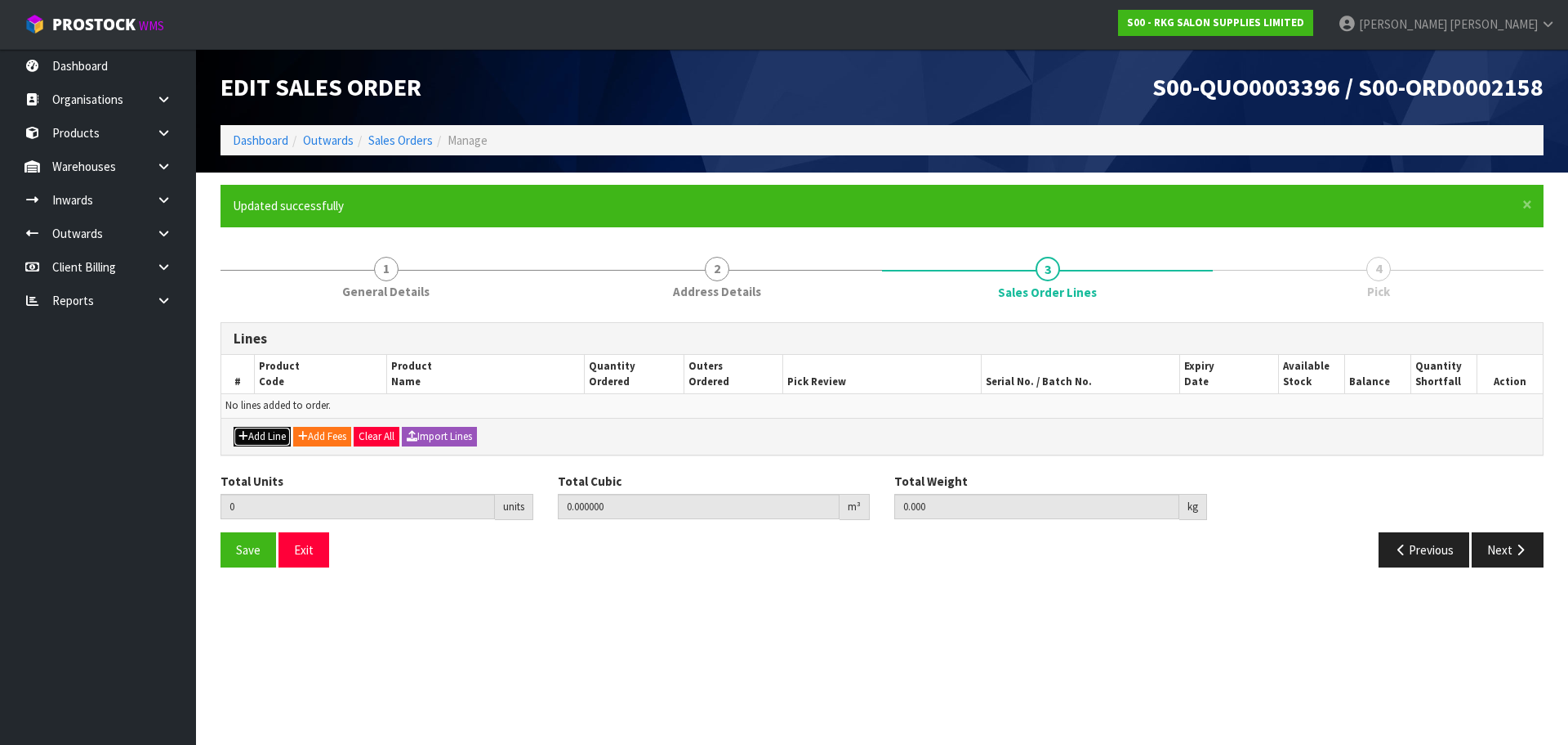
click at [264, 431] on button "Add Line" at bounding box center [262, 436] width 58 height 19
type input "0"
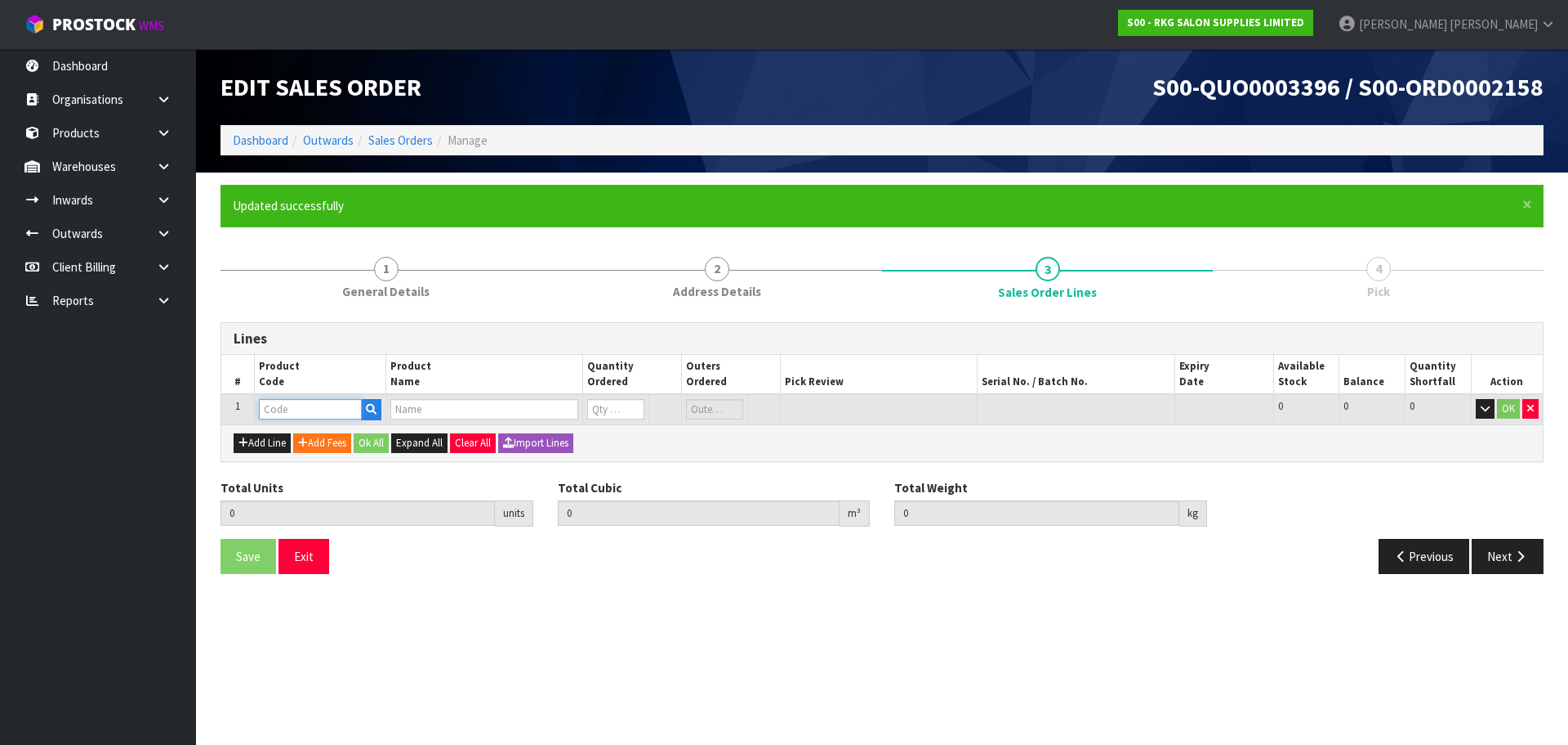
click at [295, 410] on input "text" at bounding box center [310, 409] width 103 height 20
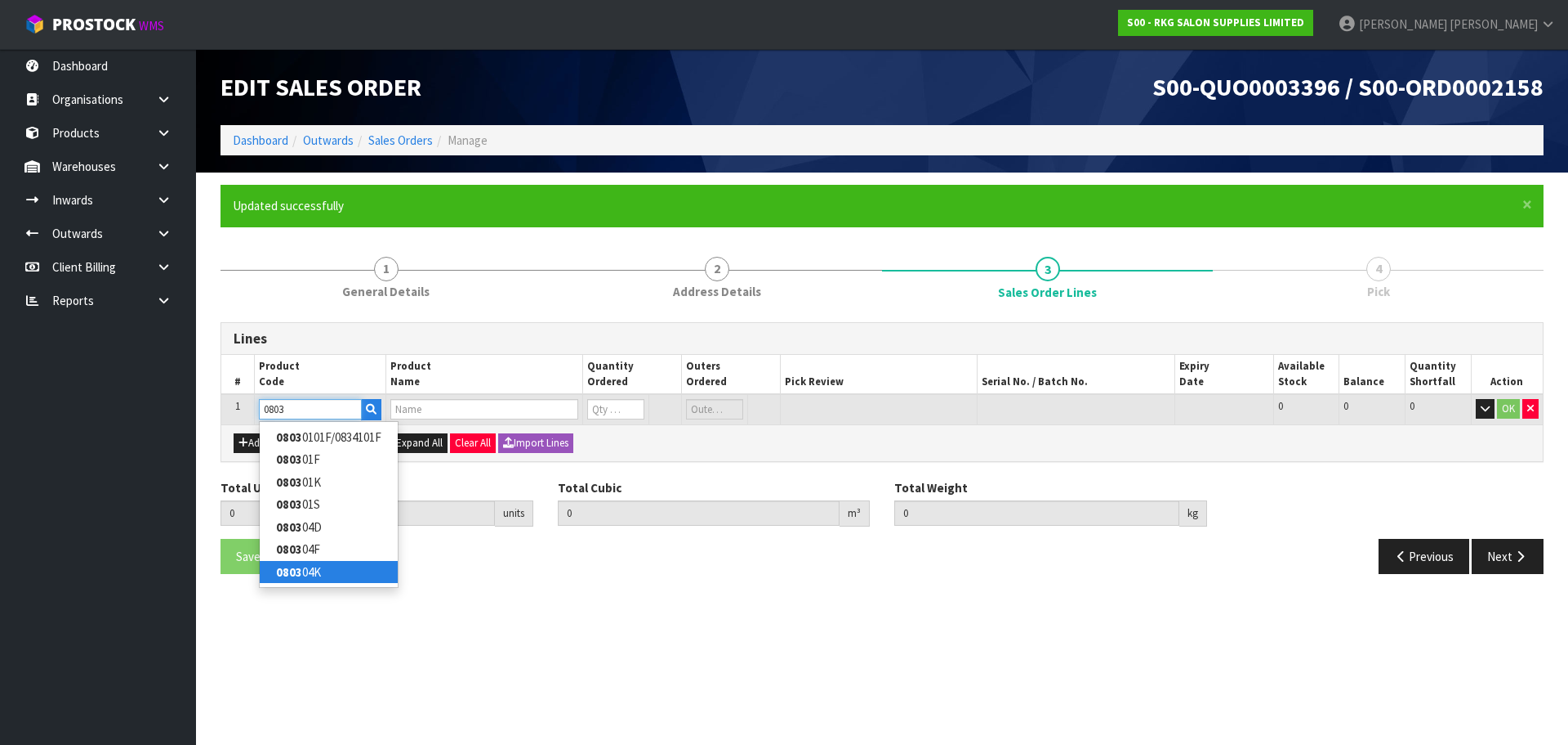
type input "0803"
click at [303, 571] on link "0803 04K" at bounding box center [329, 571] width 138 height 22
type input "080304K"
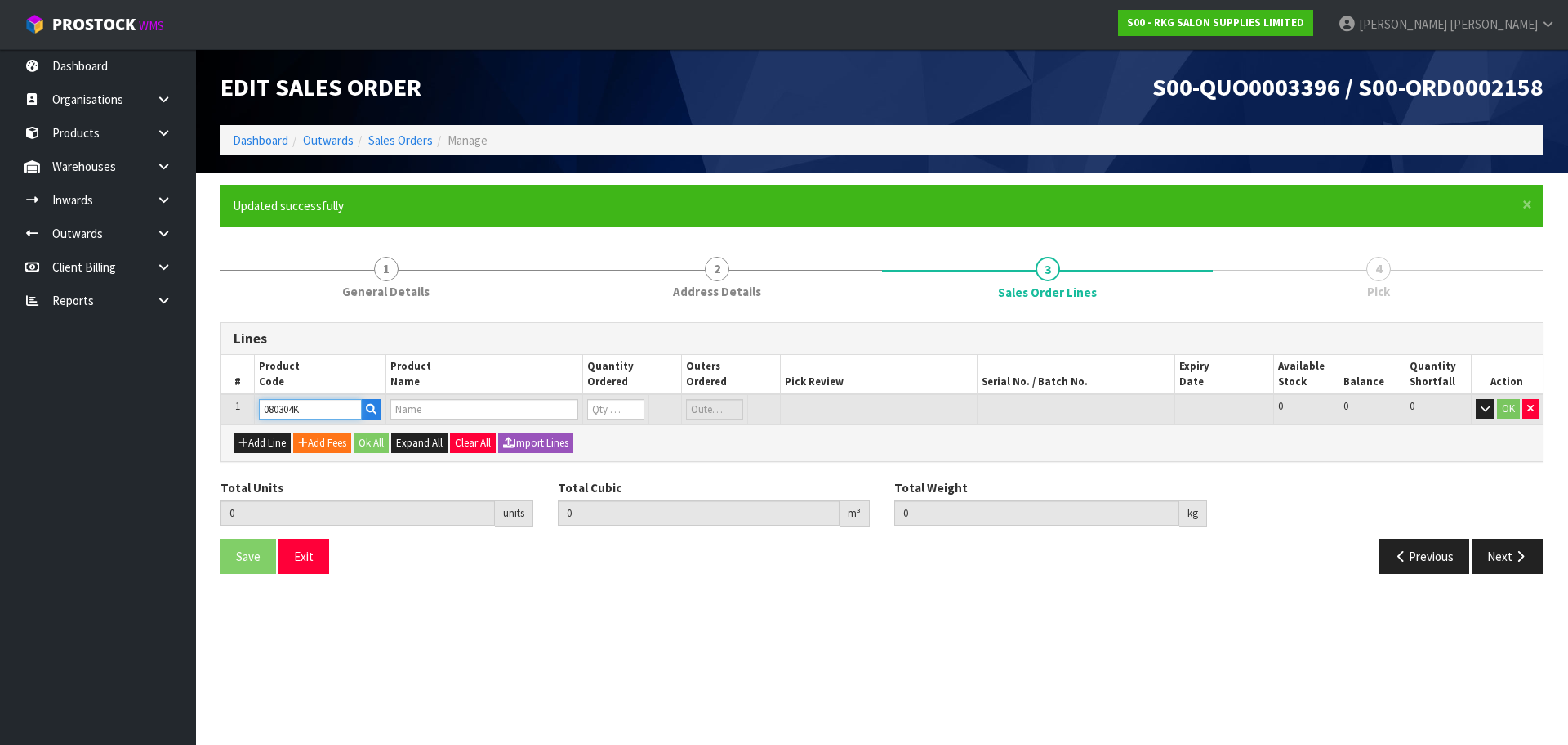
type input "0.000000"
type input "0.000"
type input "BAKEWELL BEAUTY TROLLEY - WHITE"
type input "0"
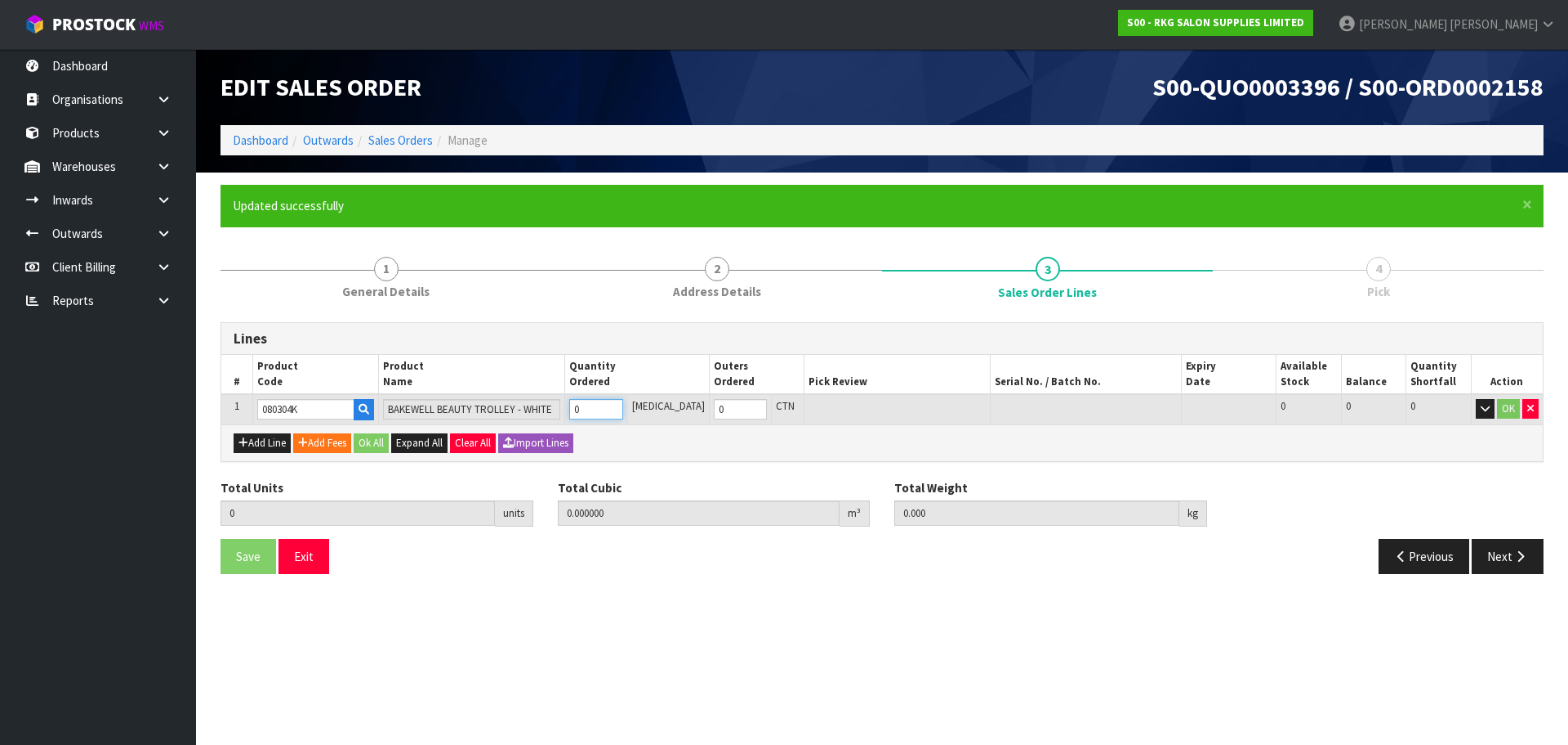
type input "2"
type input "0.02064"
type input "6.4"
type input "1"
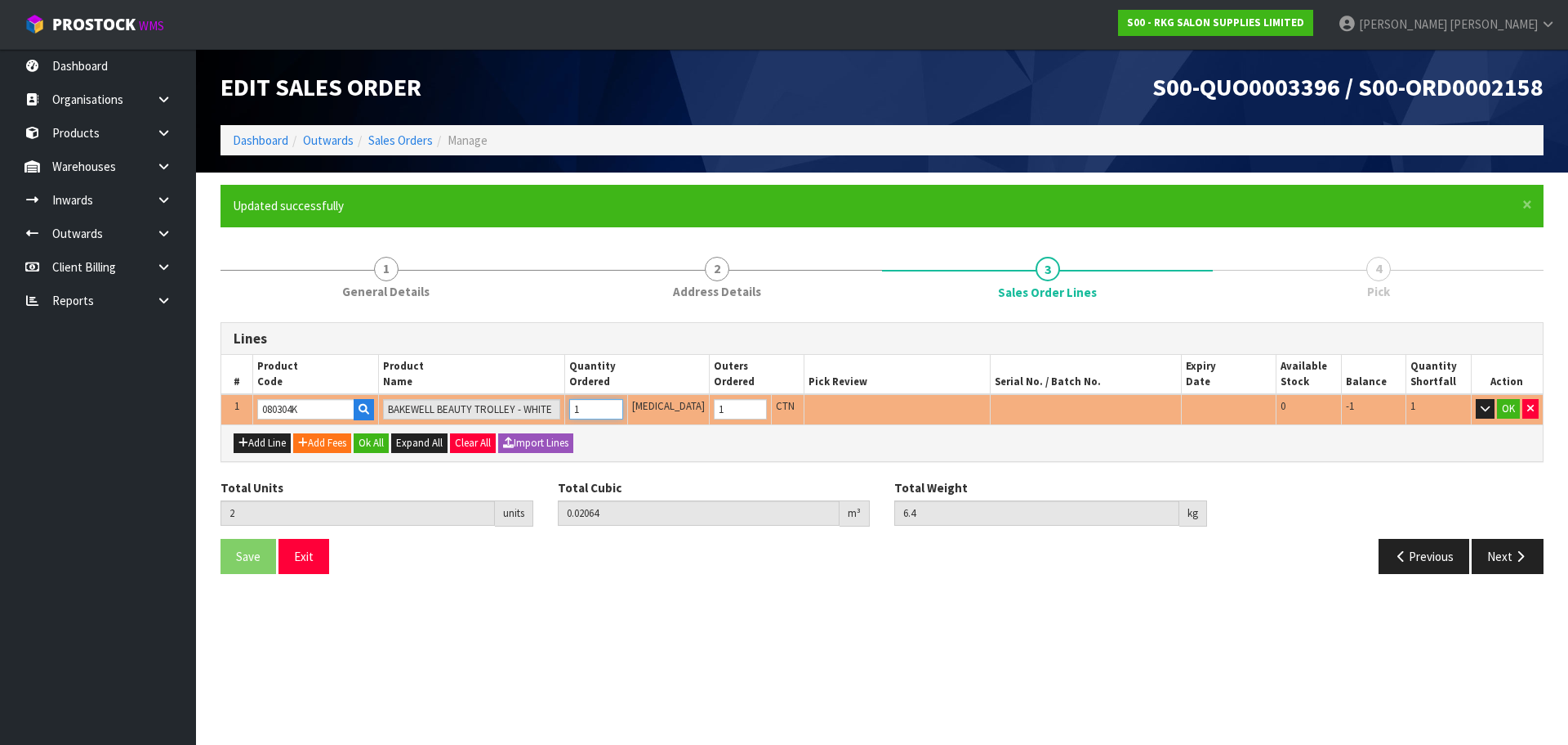
type input "1"
click at [623, 402] on input "1" at bounding box center [596, 409] width 53 height 20
click at [1508, 408] on button "OK" at bounding box center [1509, 409] width 23 height 19
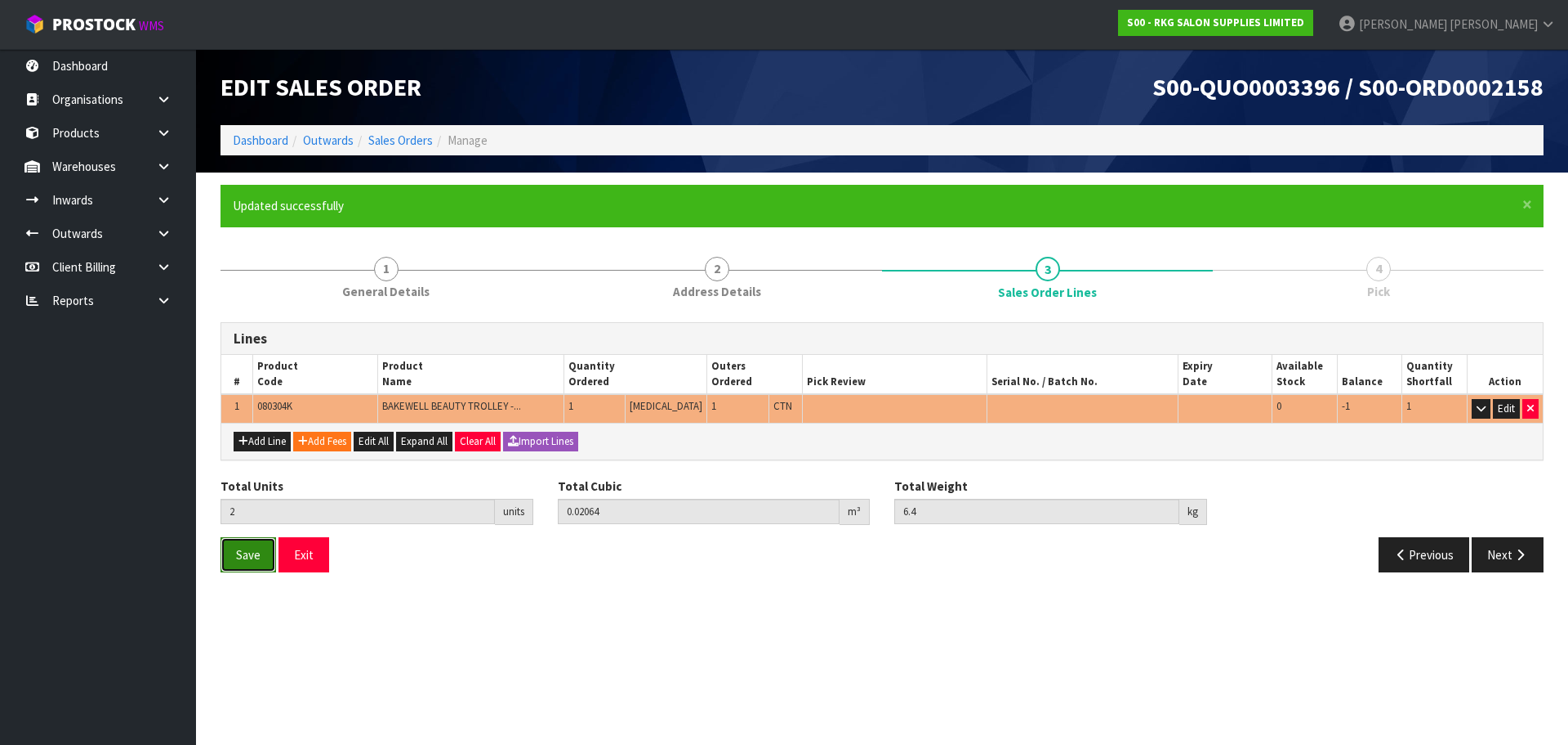
click at [249, 559] on span "Save" at bounding box center [249, 555] width 25 height 15
click at [1503, 565] on button "Next" at bounding box center [1507, 555] width 72 height 36
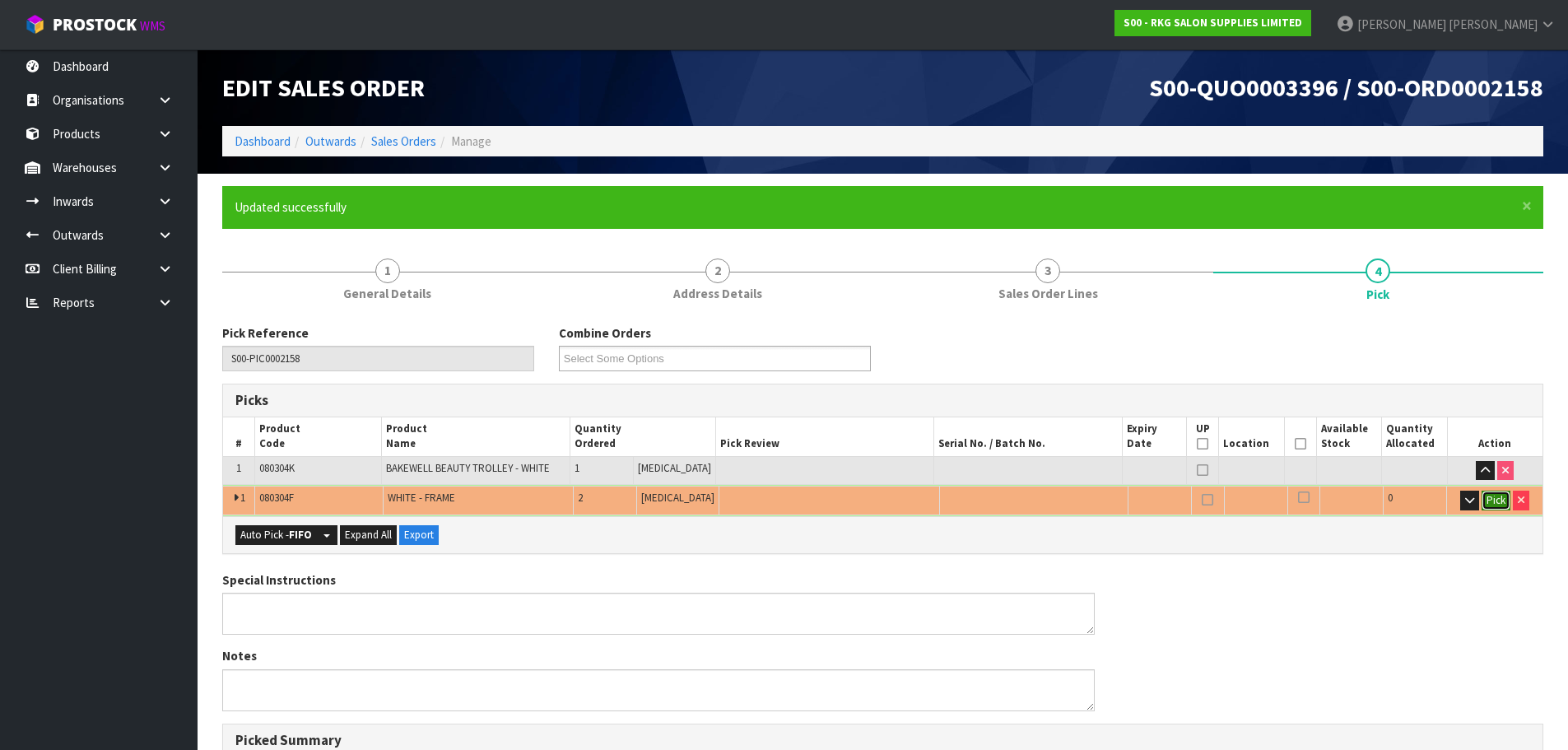
click at [1493, 503] on button "Pick" at bounding box center [1495, 500] width 29 height 19
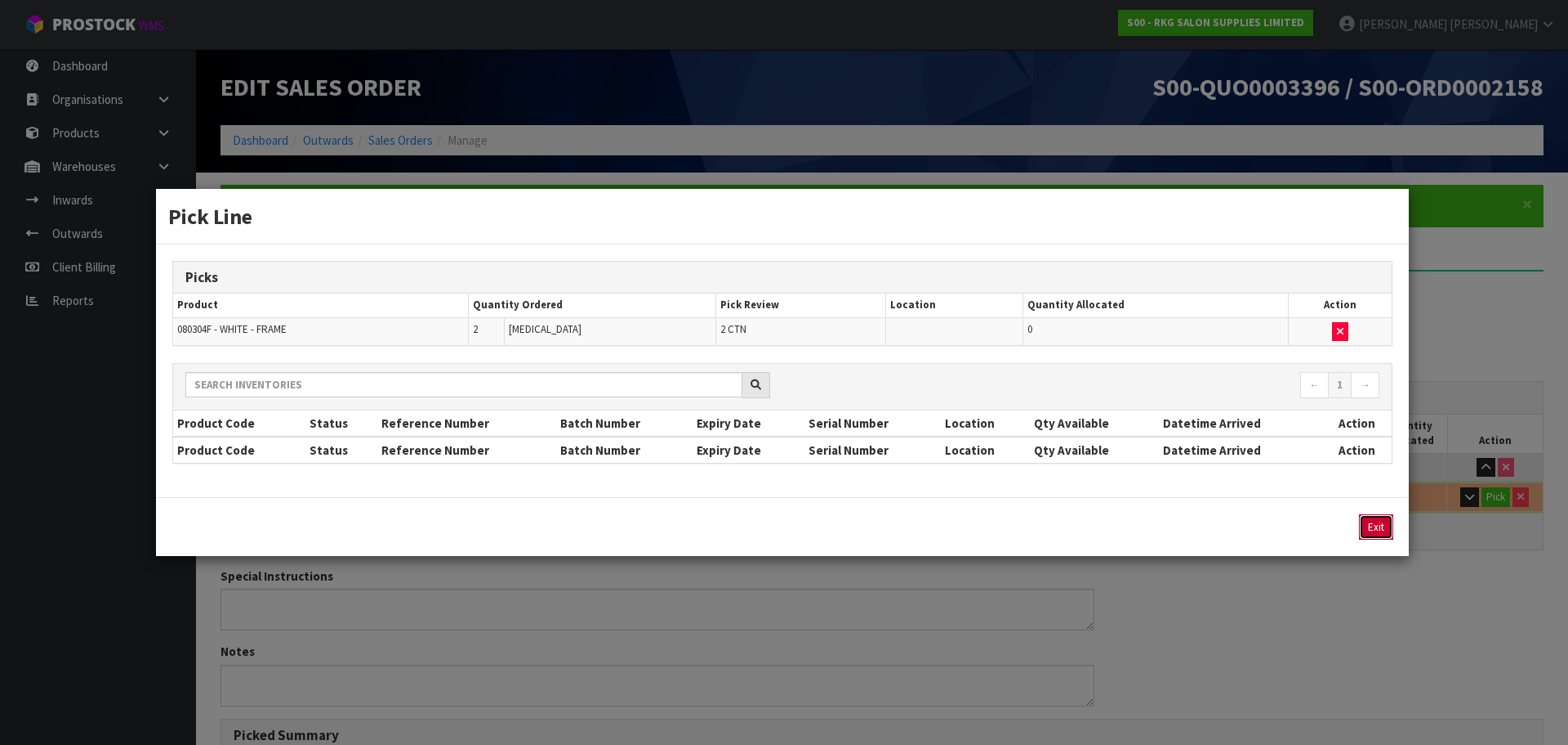
click at [1377, 528] on button "Exit" at bounding box center [1377, 527] width 35 height 25
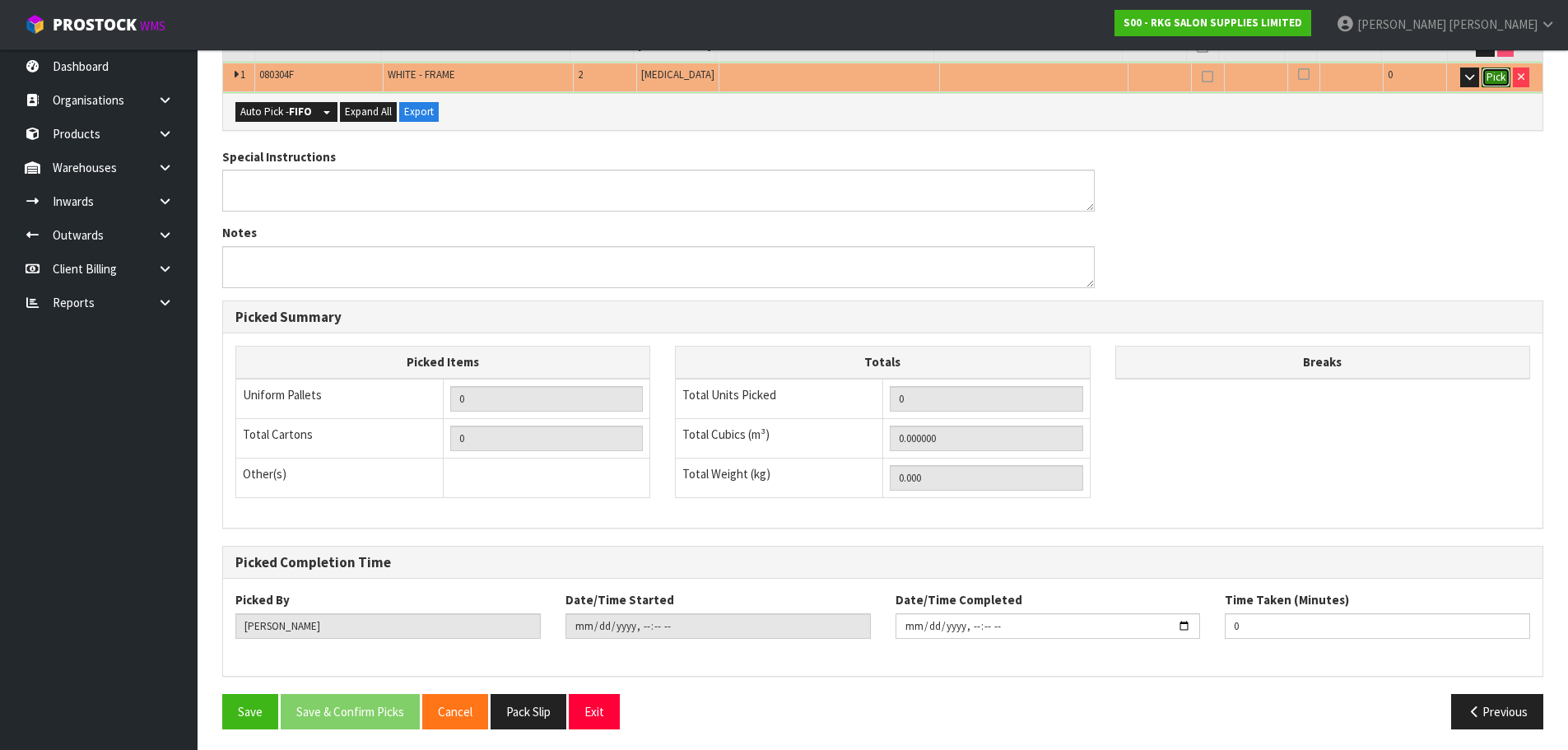
scroll to position [427, 0]
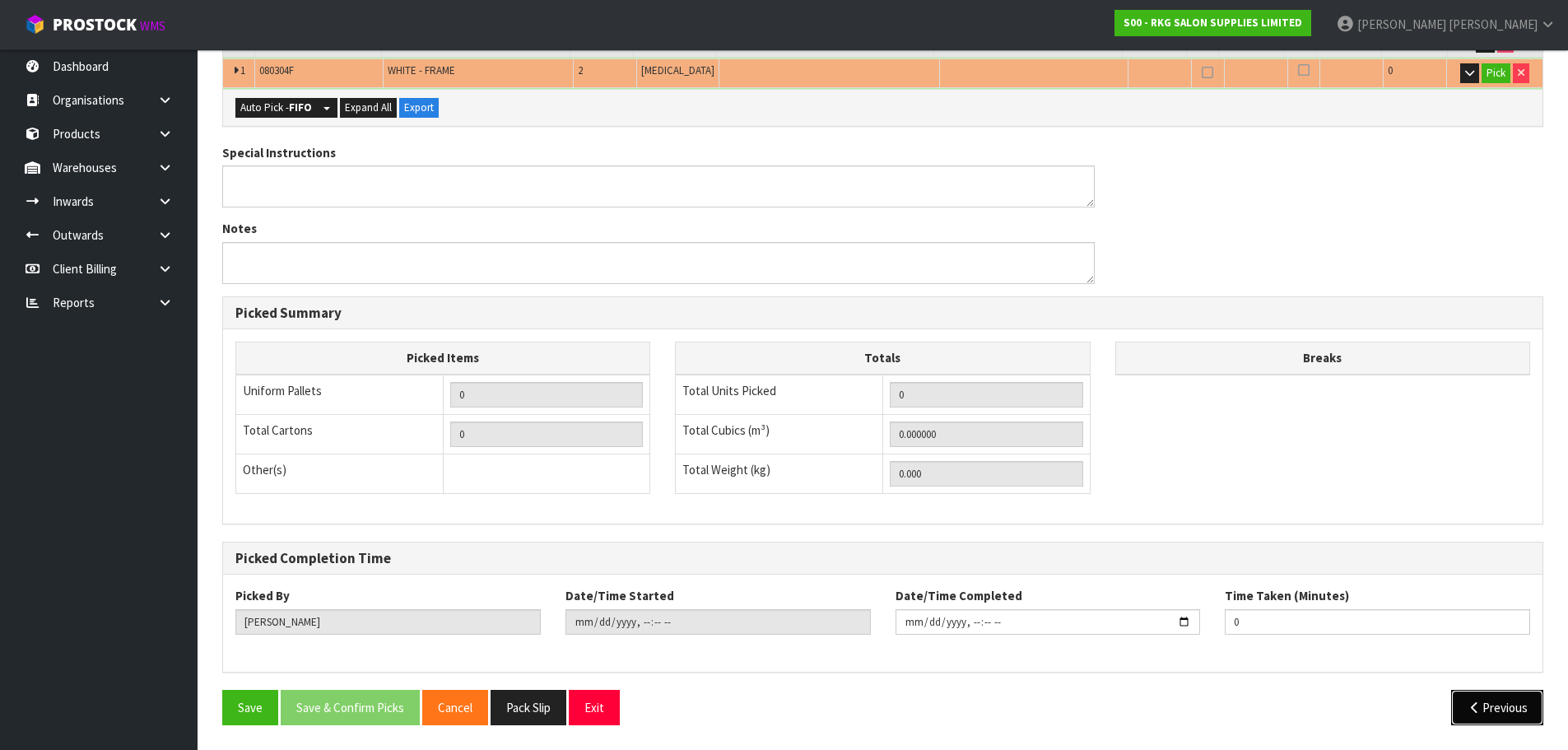
click at [1483, 705] on button "Previous" at bounding box center [1496, 707] width 92 height 36
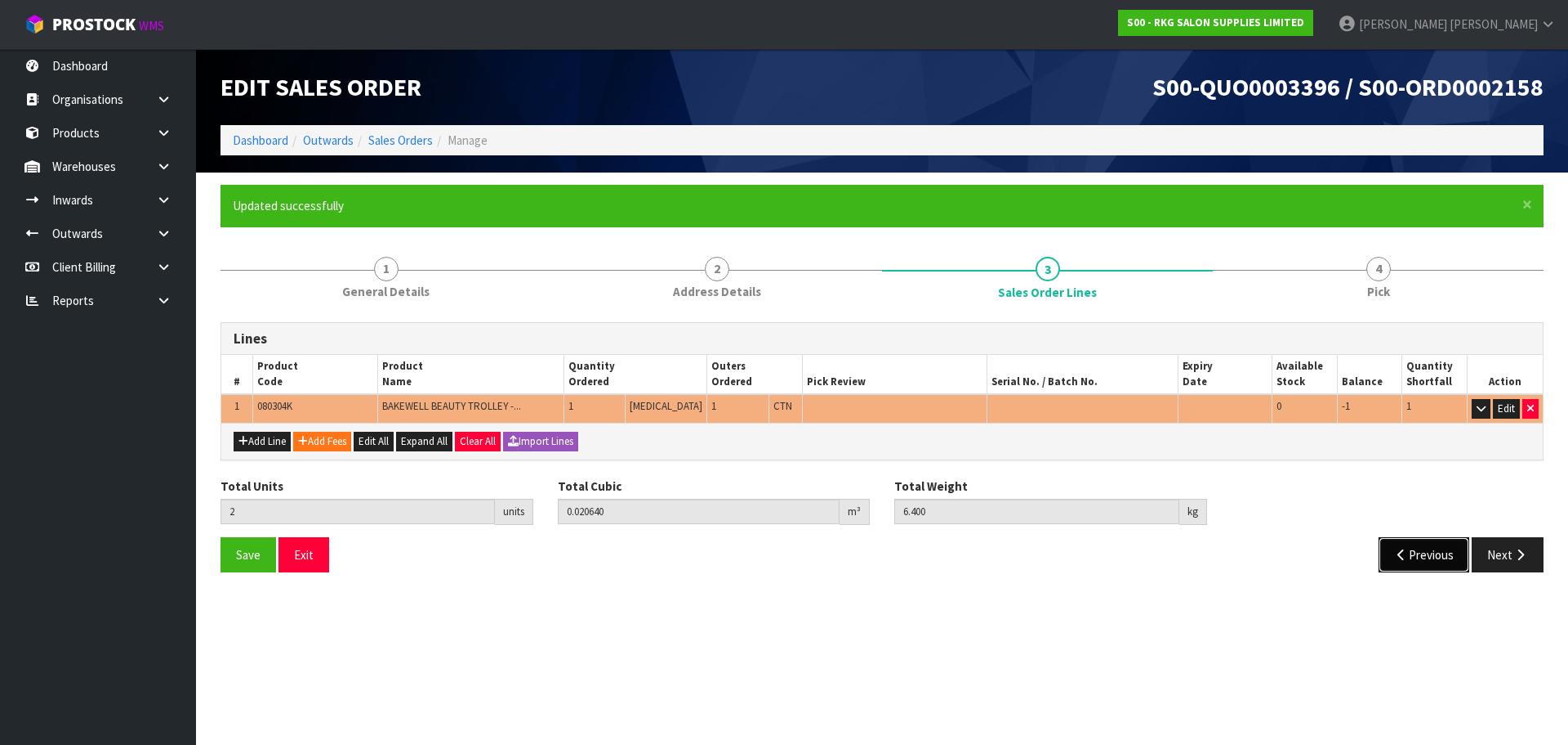
click at [1413, 560] on button "Previous" at bounding box center [1424, 555] width 91 height 36
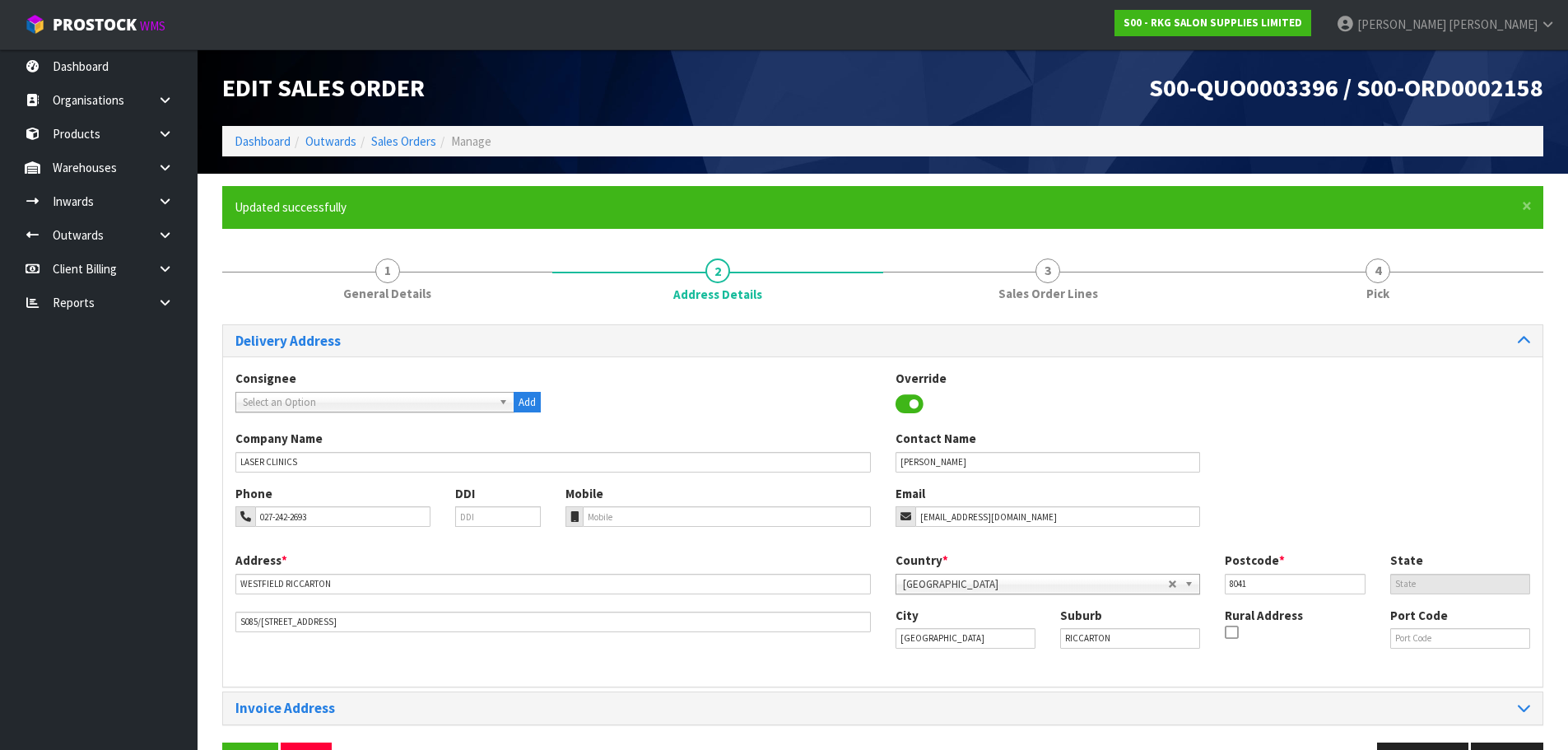
scroll to position [53, 0]
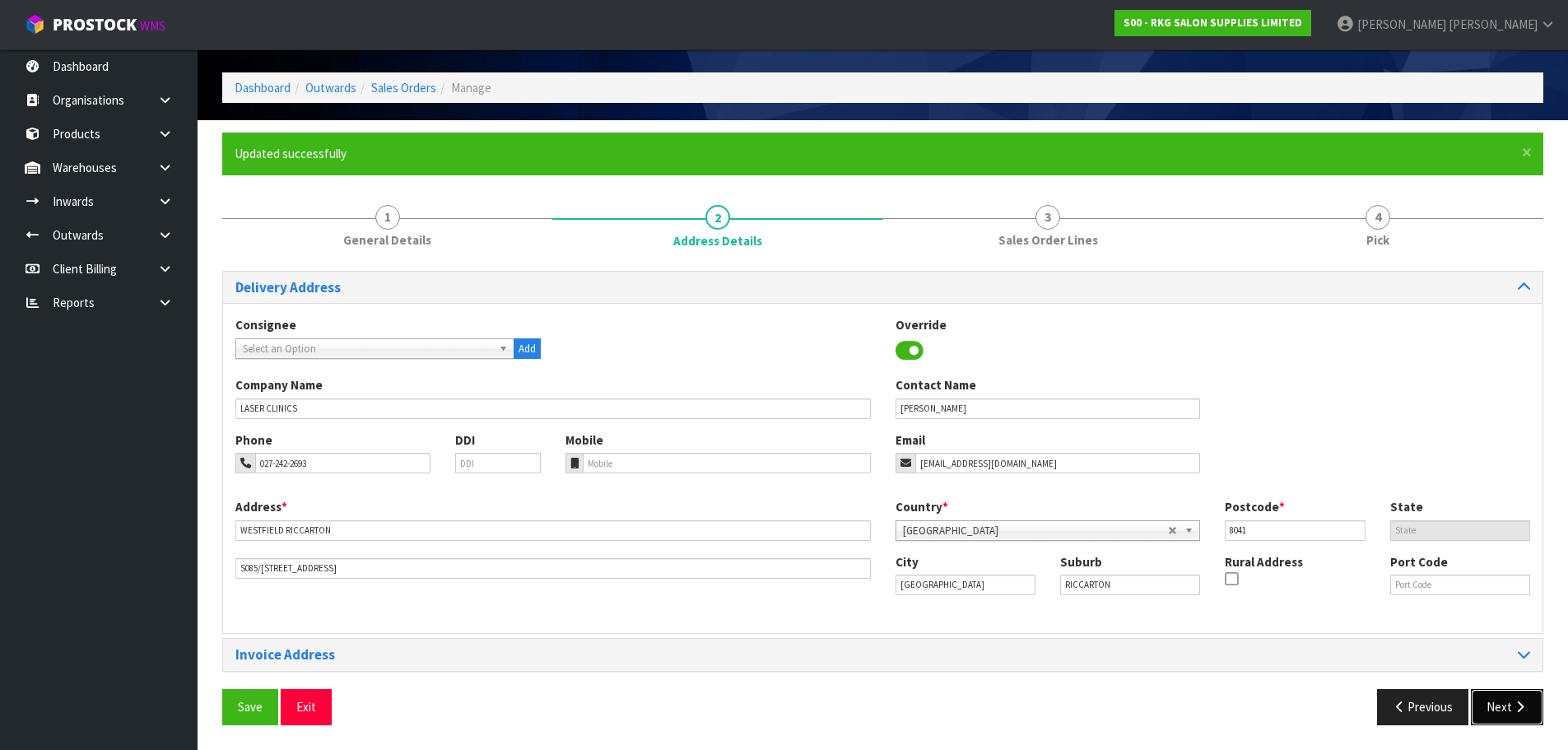
click at [1496, 700] on button "Next" at bounding box center [1506, 706] width 73 height 36
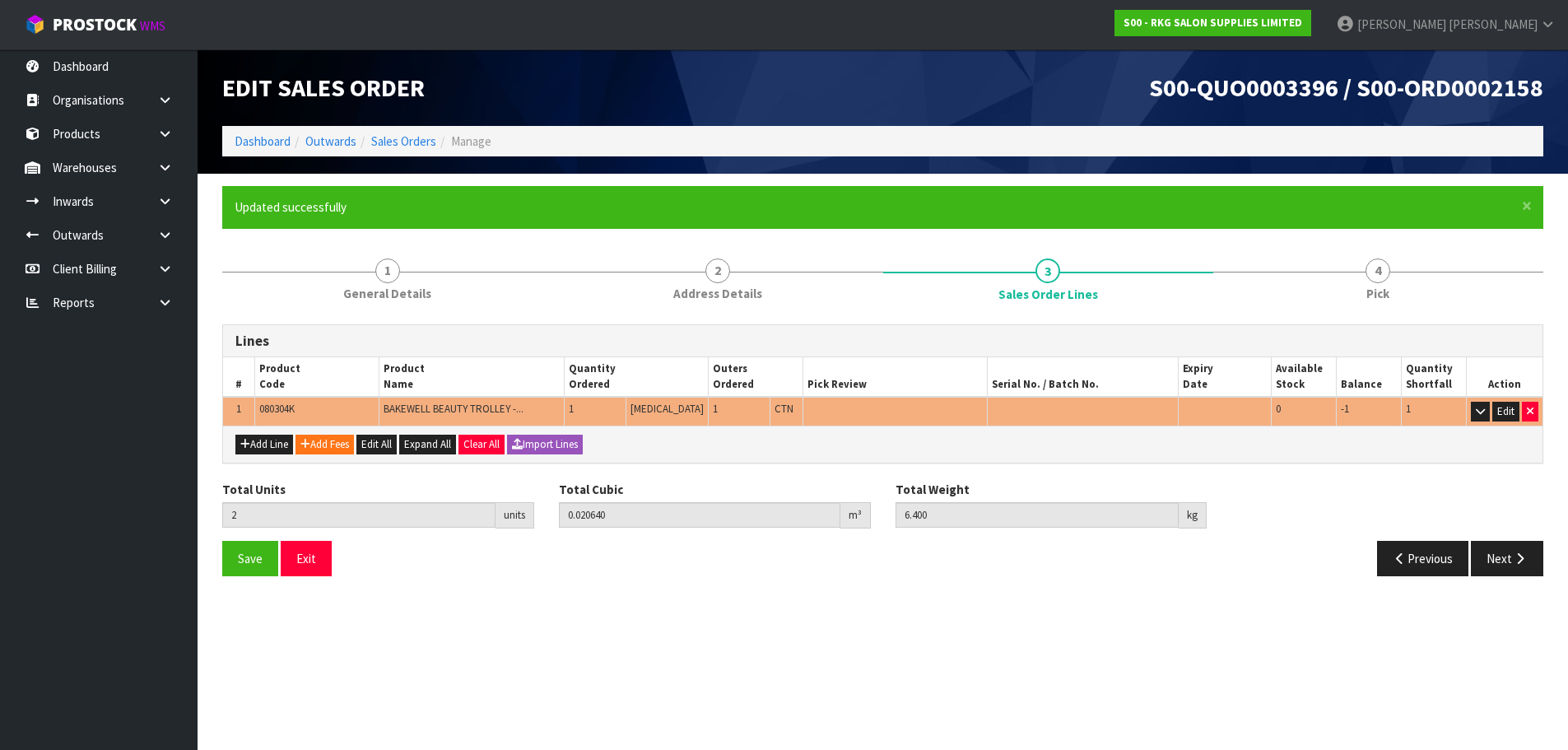
scroll to position [0, 0]
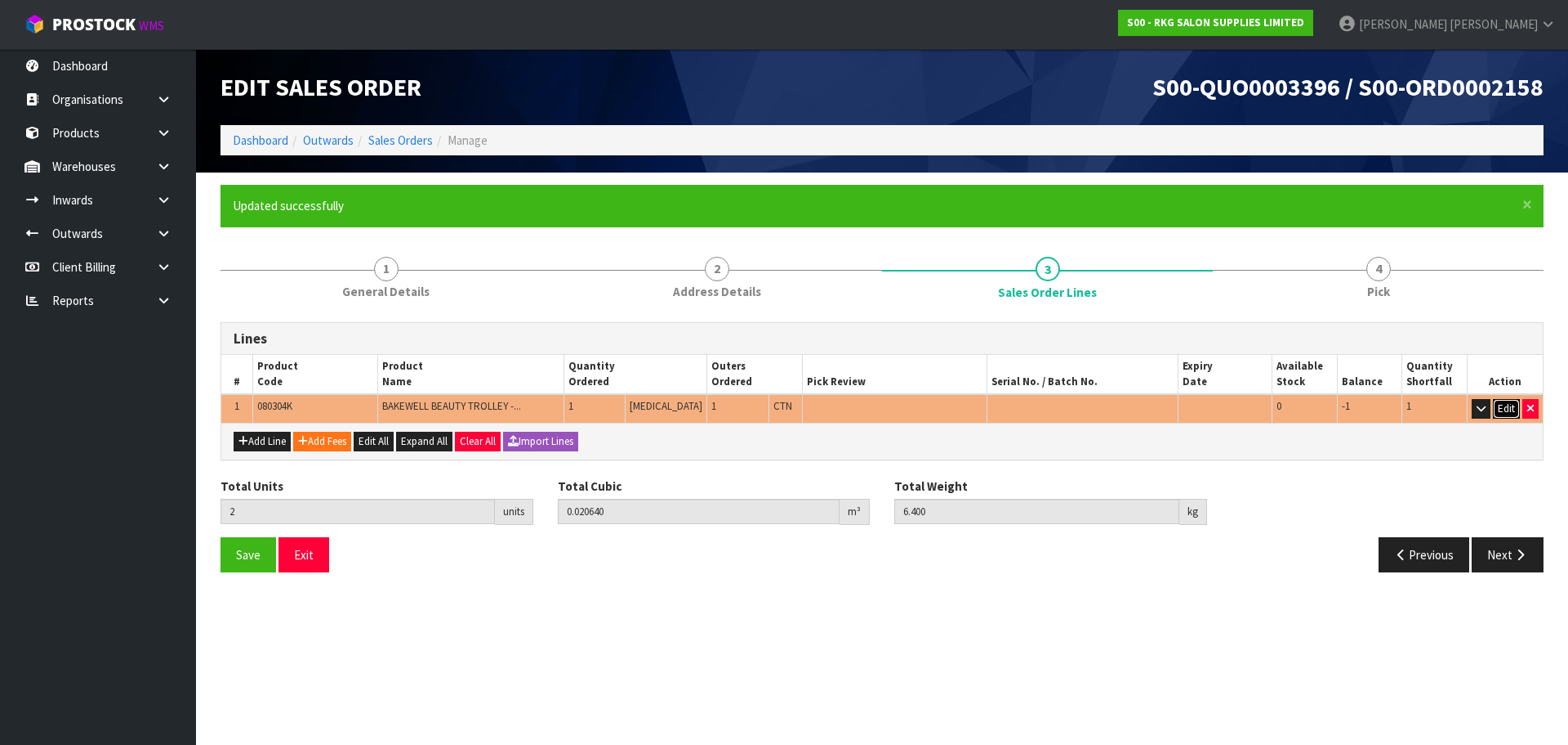
click at [1508, 410] on button "Edit" at bounding box center [1507, 409] width 27 height 19
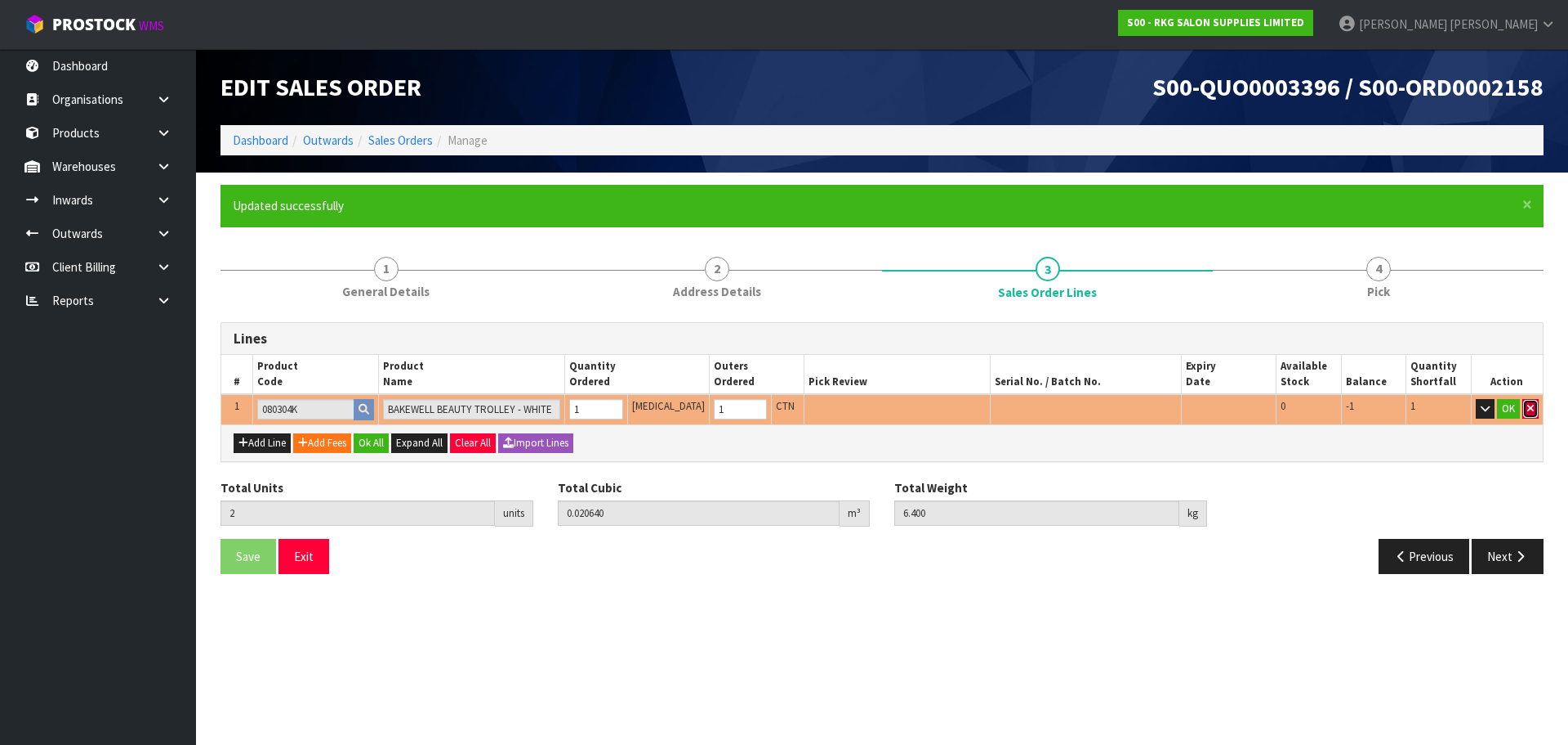
click at [1533, 409] on icon "button" at bounding box center [1531, 408] width 7 height 11
type input "0"
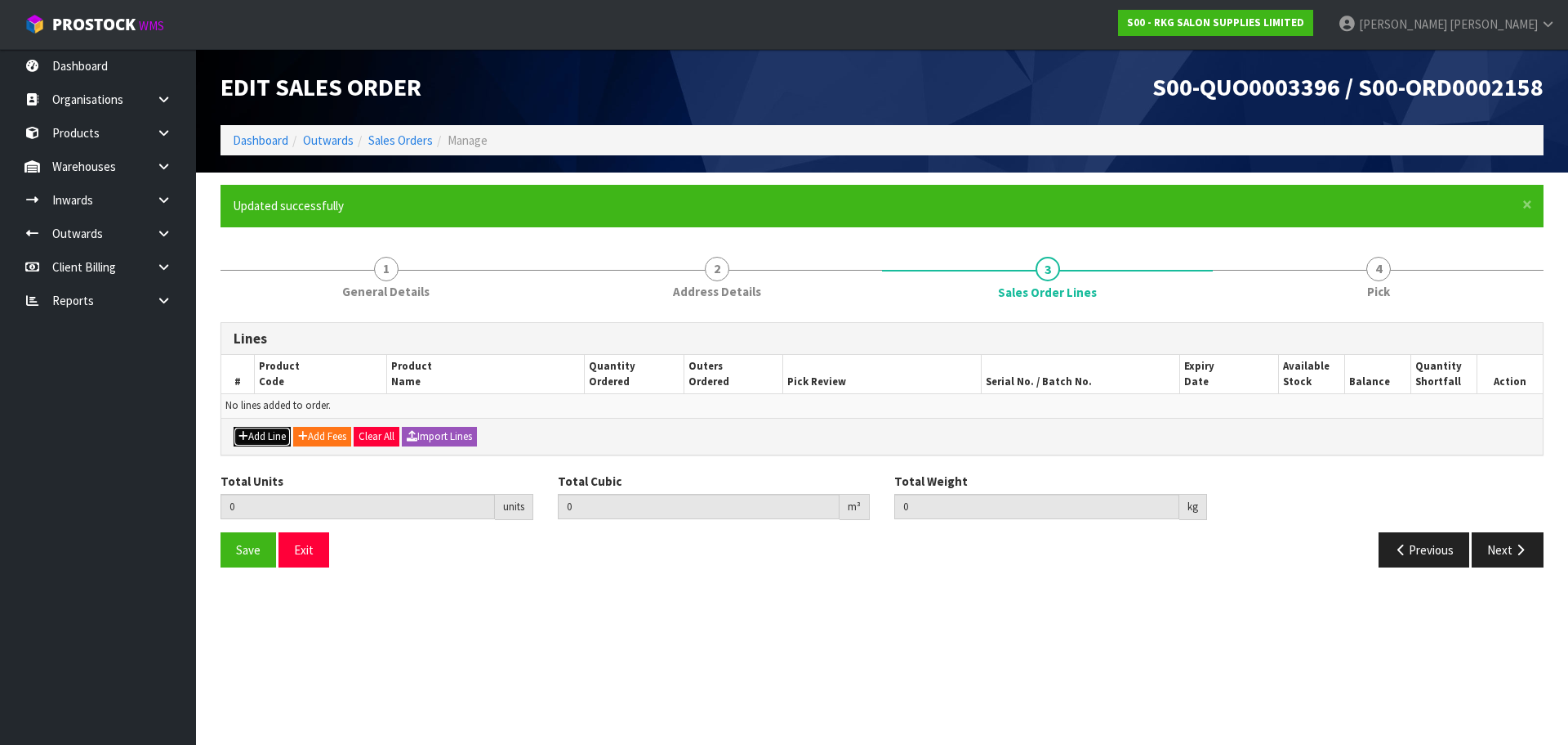
click at [256, 434] on button "Add Line" at bounding box center [262, 436] width 58 height 19
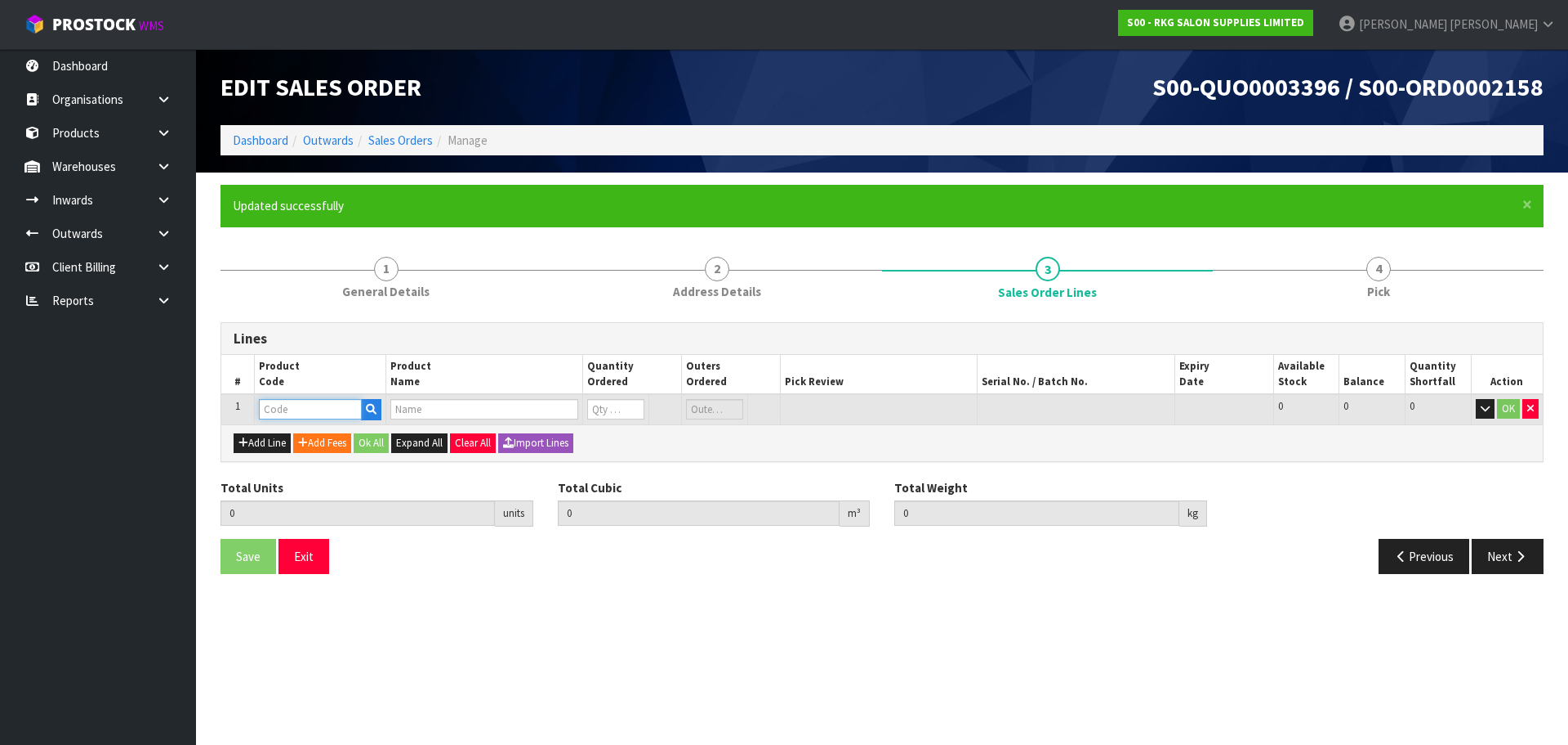
click at [296, 410] on input "text" at bounding box center [310, 409] width 103 height 20
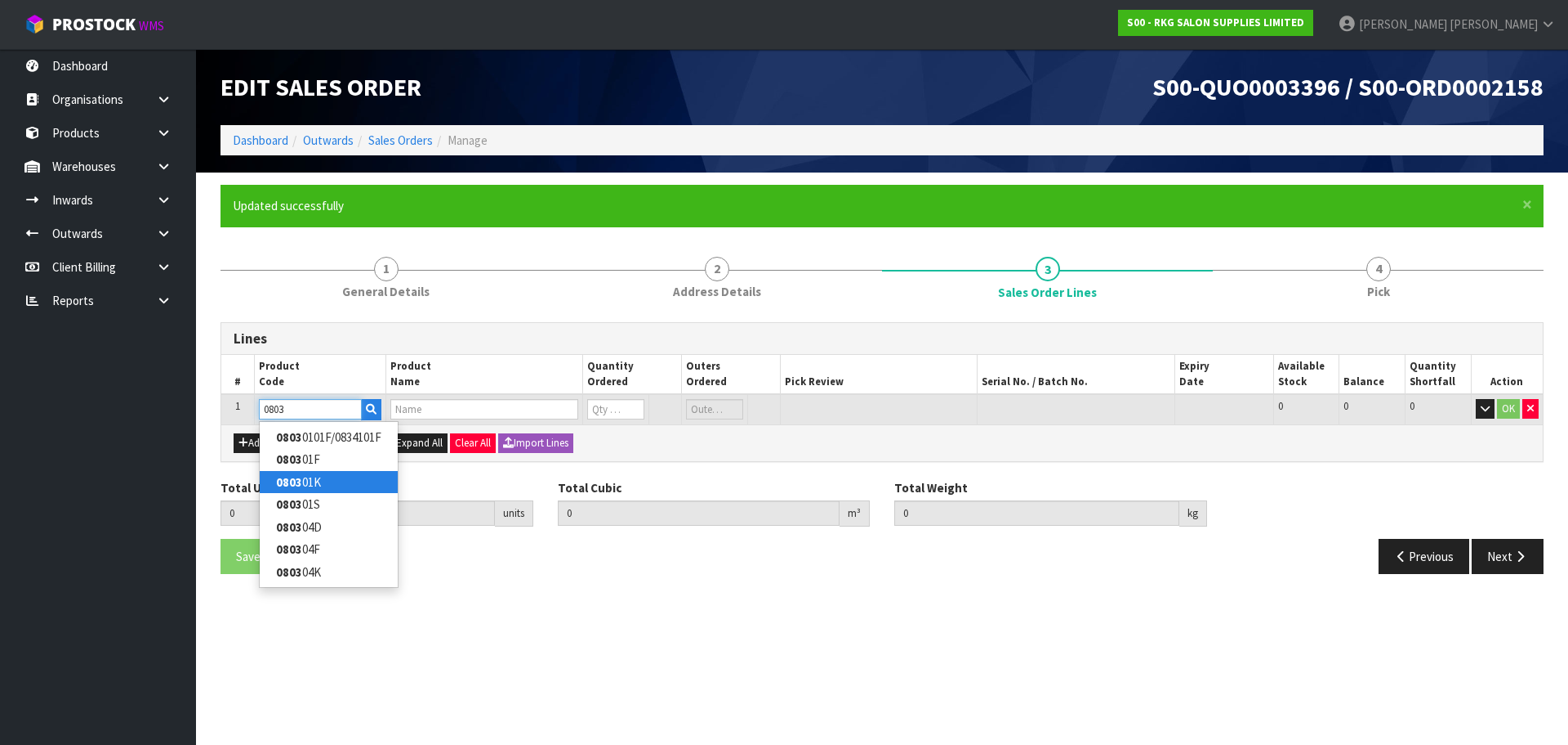
type input "0803"
click at [305, 484] on link "0803 01K" at bounding box center [329, 482] width 138 height 22
type input "080301K"
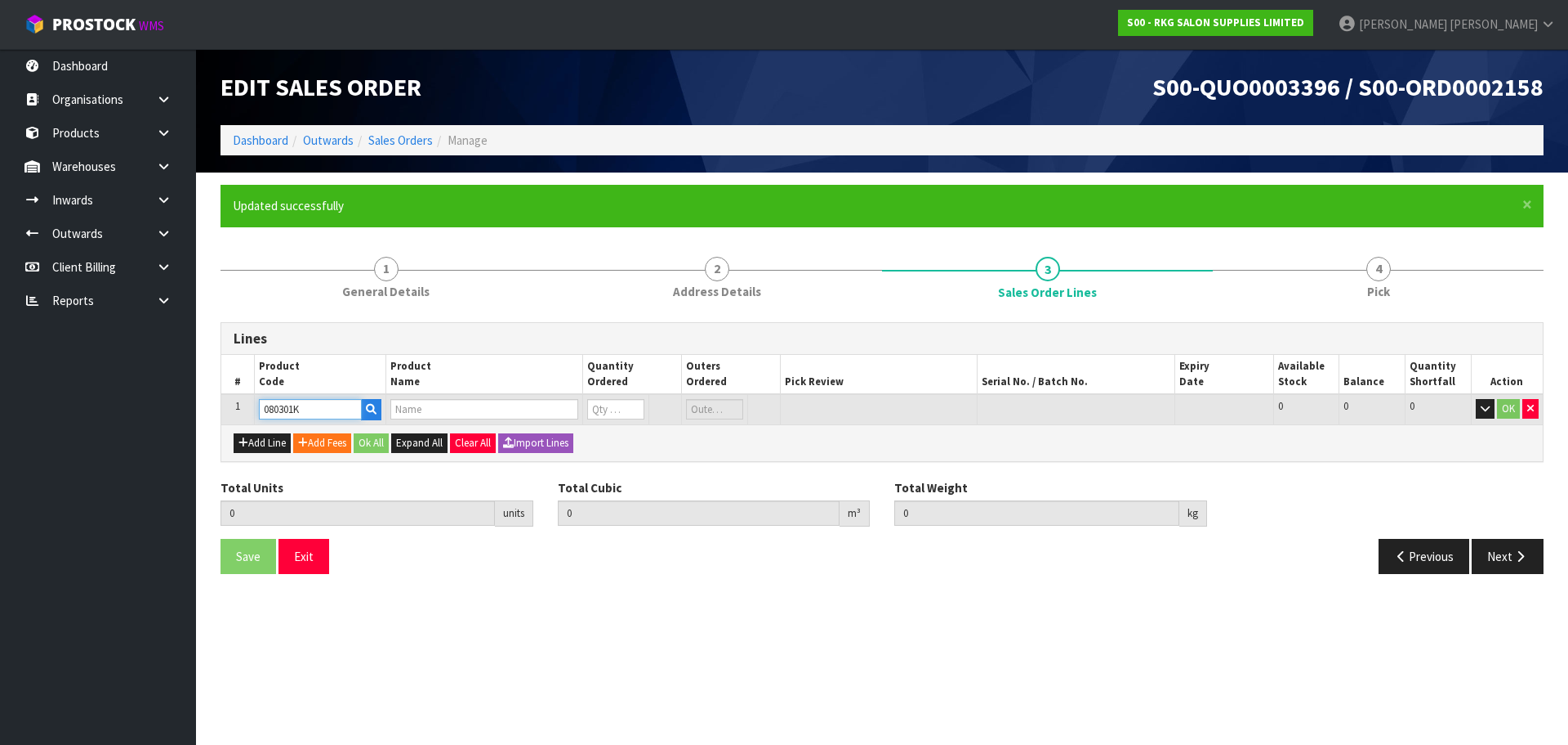
type input "0.000000"
type input "0.000"
type input "BAKEWELL BEAUTY TROLLEY - BLACK"
type input "0"
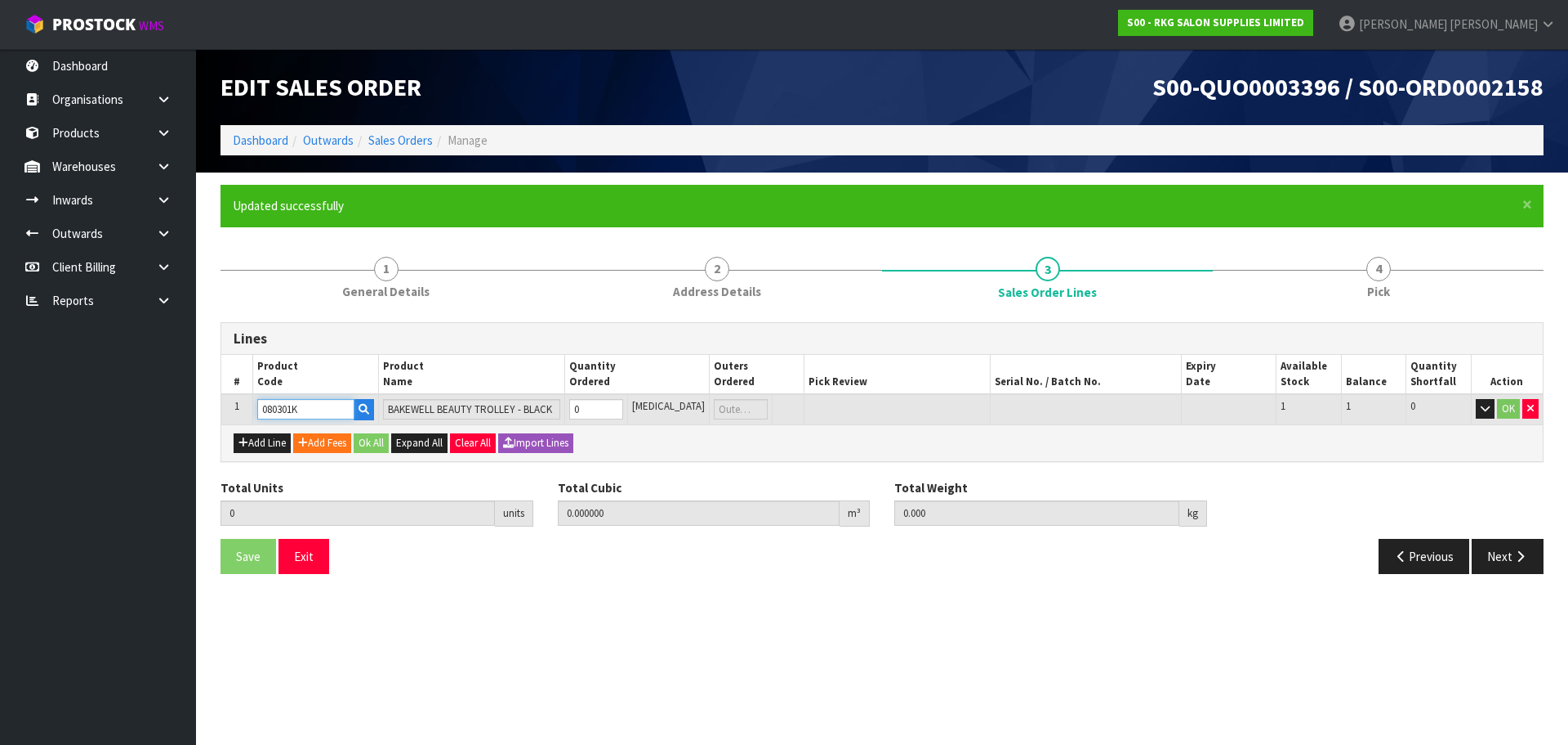
drag, startPoint x: 303, startPoint y: 411, endPoint x: 244, endPoint y: 411, distance: 59.0
click at [244, 411] on tr "1 080301K BAKEWELL BEAUTY TROLLEY - BLACK 0 PCE 1 1 0 OK" at bounding box center [882, 409] width 1322 height 30
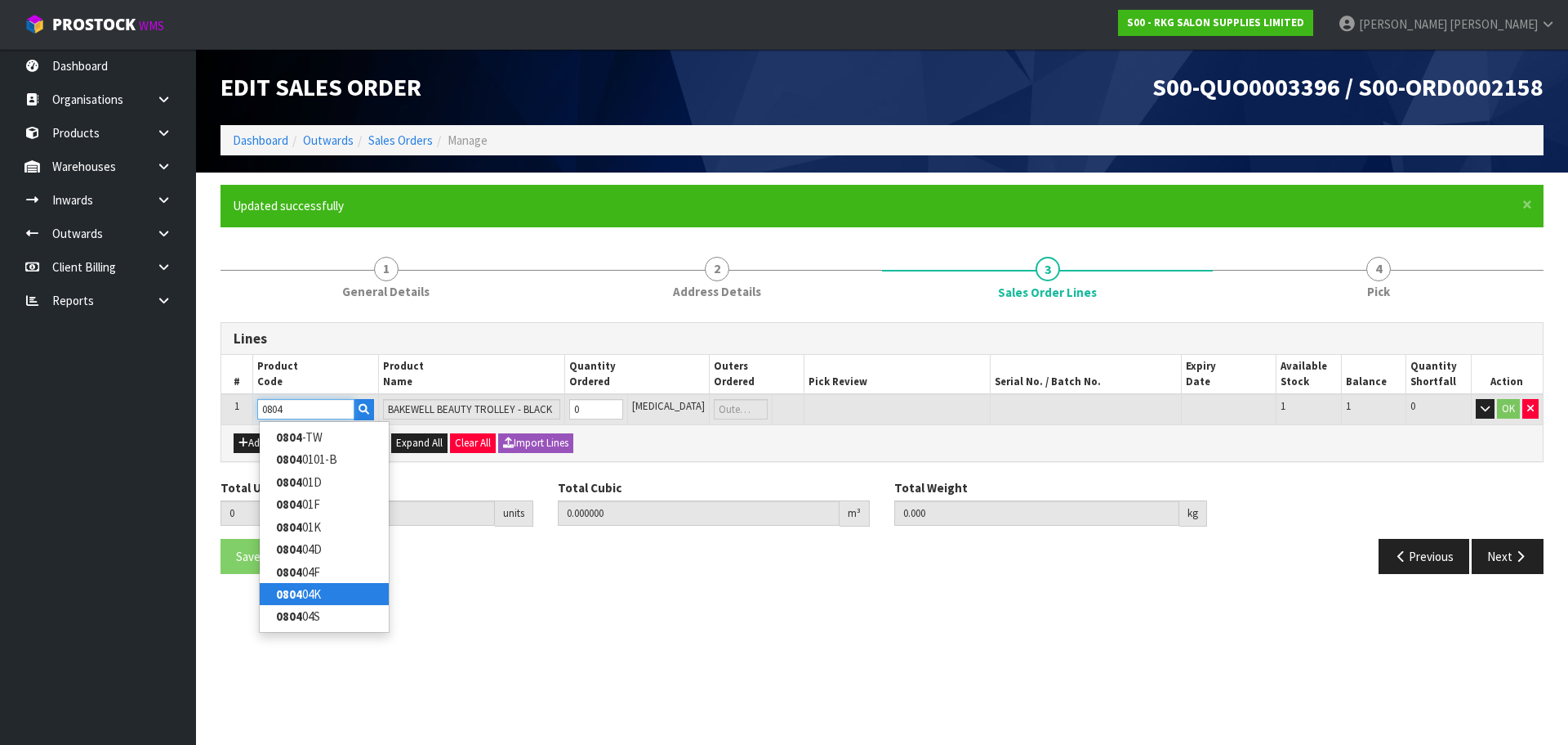
type input "0804"
click at [330, 595] on link "0804 04K" at bounding box center [324, 593] width 129 height 22
type input "080404K"
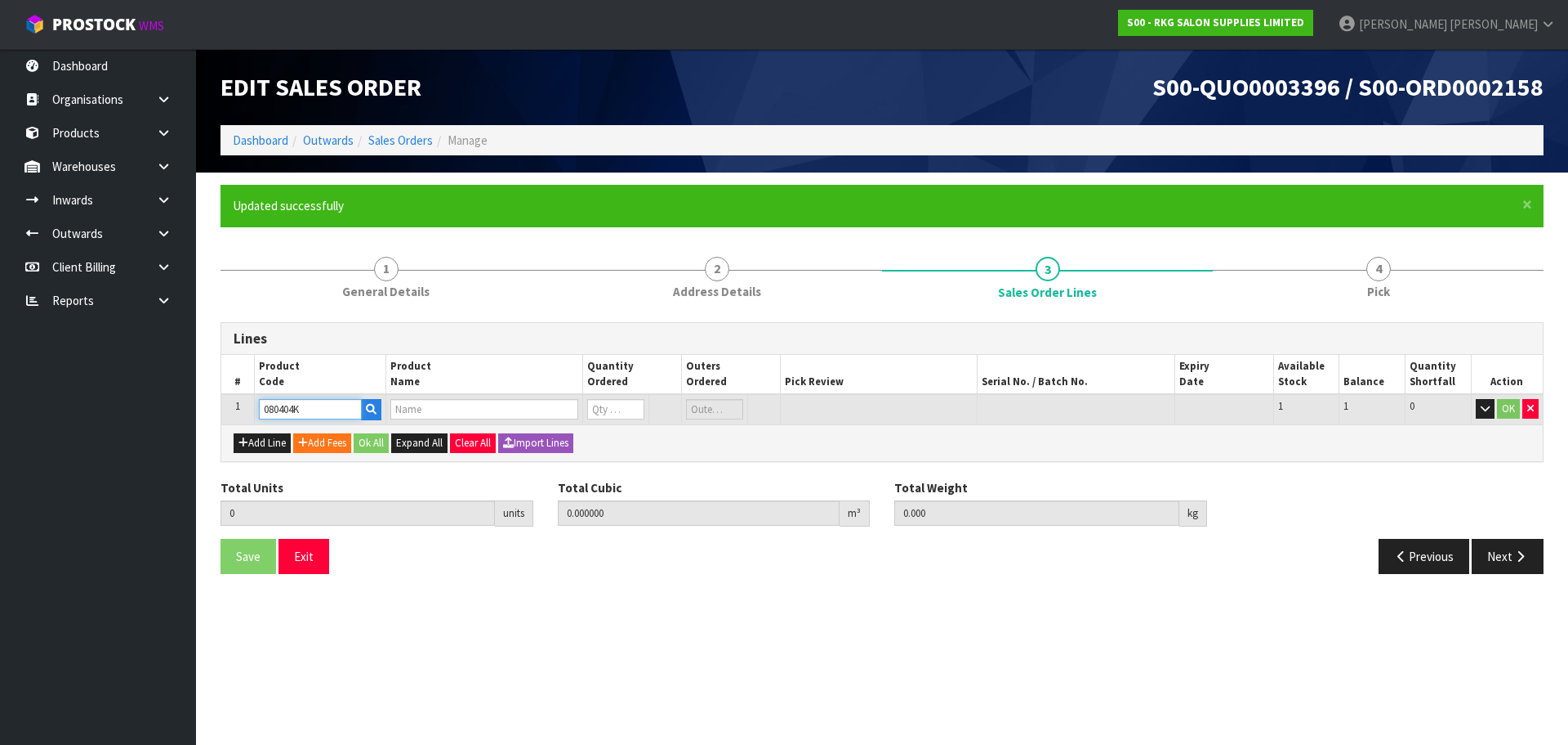
type input "DRIVER TROLLEY - WHITE"
type input "0"
drag, startPoint x: 335, startPoint y: 410, endPoint x: 259, endPoint y: 417, distance: 76.3
click at [259, 417] on input "080404K" at bounding box center [306, 409] width 97 height 20
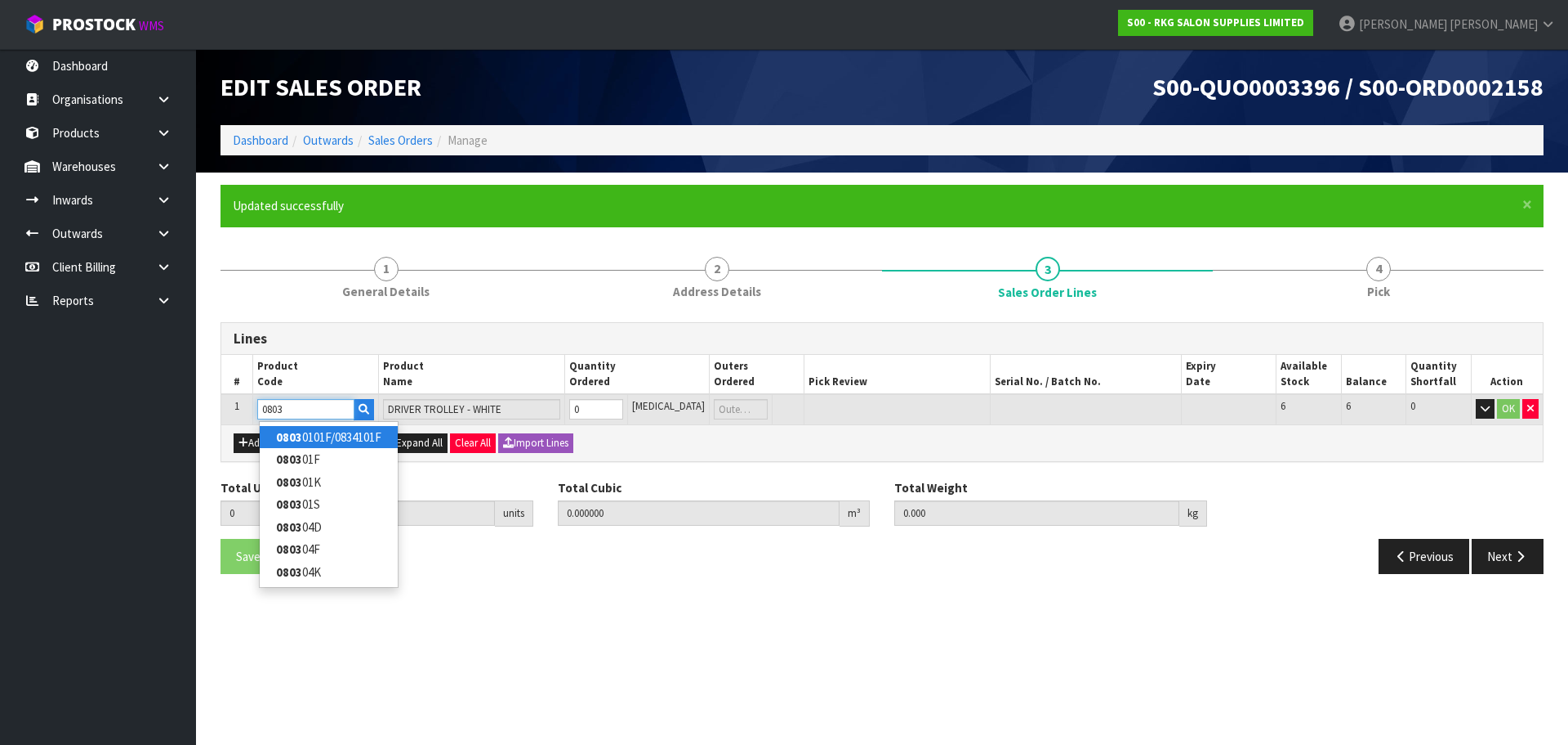
drag, startPoint x: 303, startPoint y: 410, endPoint x: 260, endPoint y: 410, distance: 43.0
click at [260, 410] on input "0803" at bounding box center [306, 409] width 97 height 20
type input "0803"
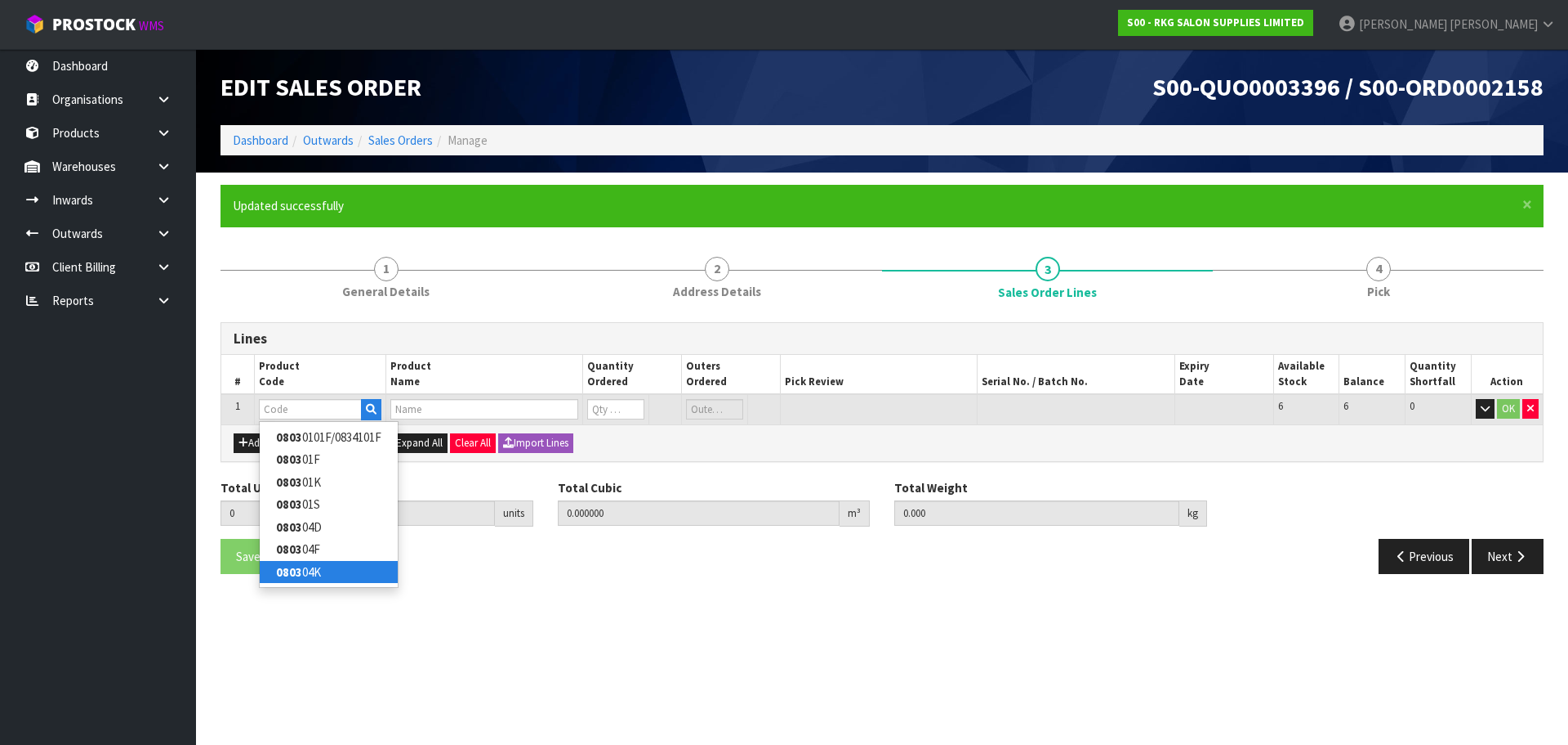
click at [305, 572] on link "0803 04K" at bounding box center [329, 571] width 138 height 22
type input "080304K"
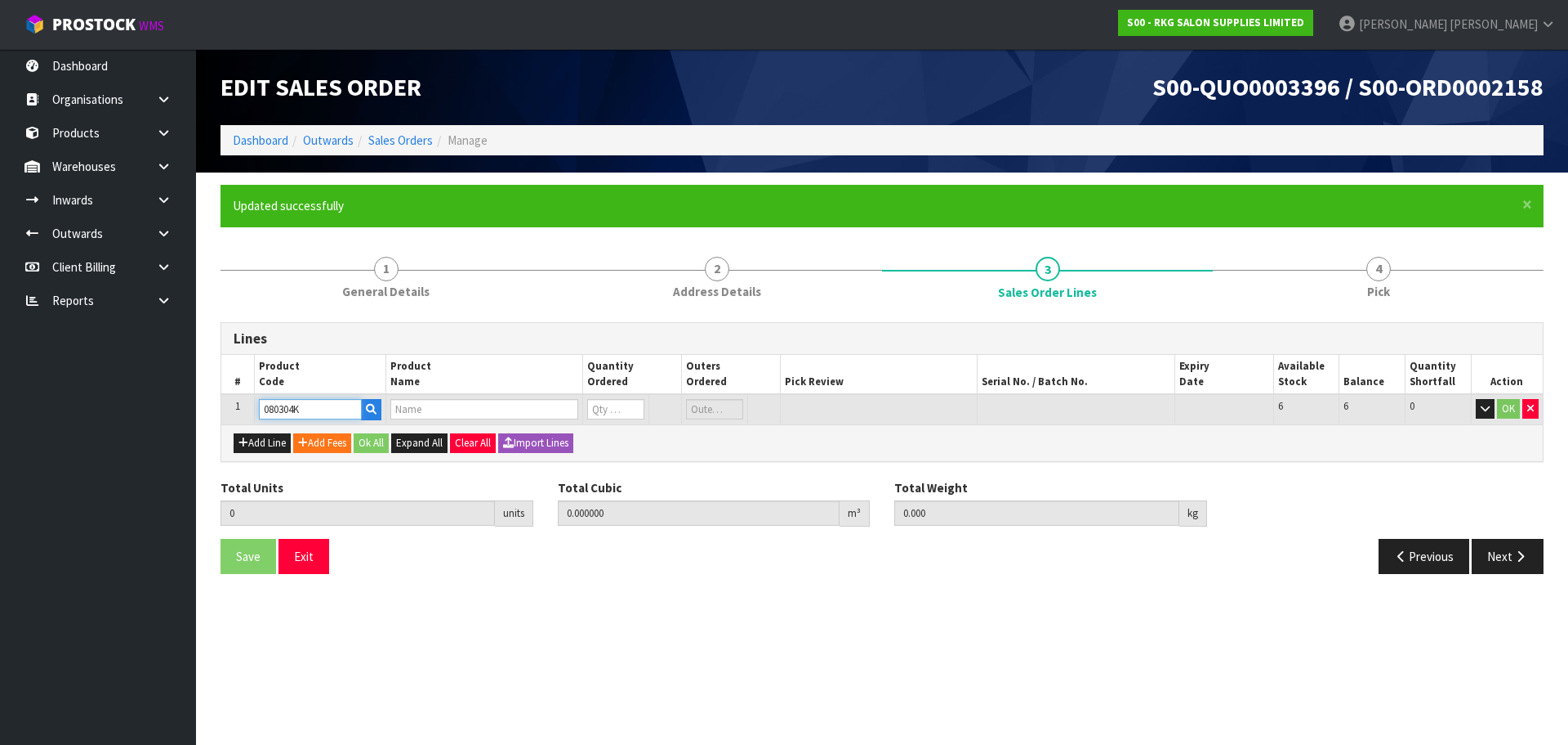
type input "BAKEWELL BEAUTY TROLLEY - WHITE"
type input "0"
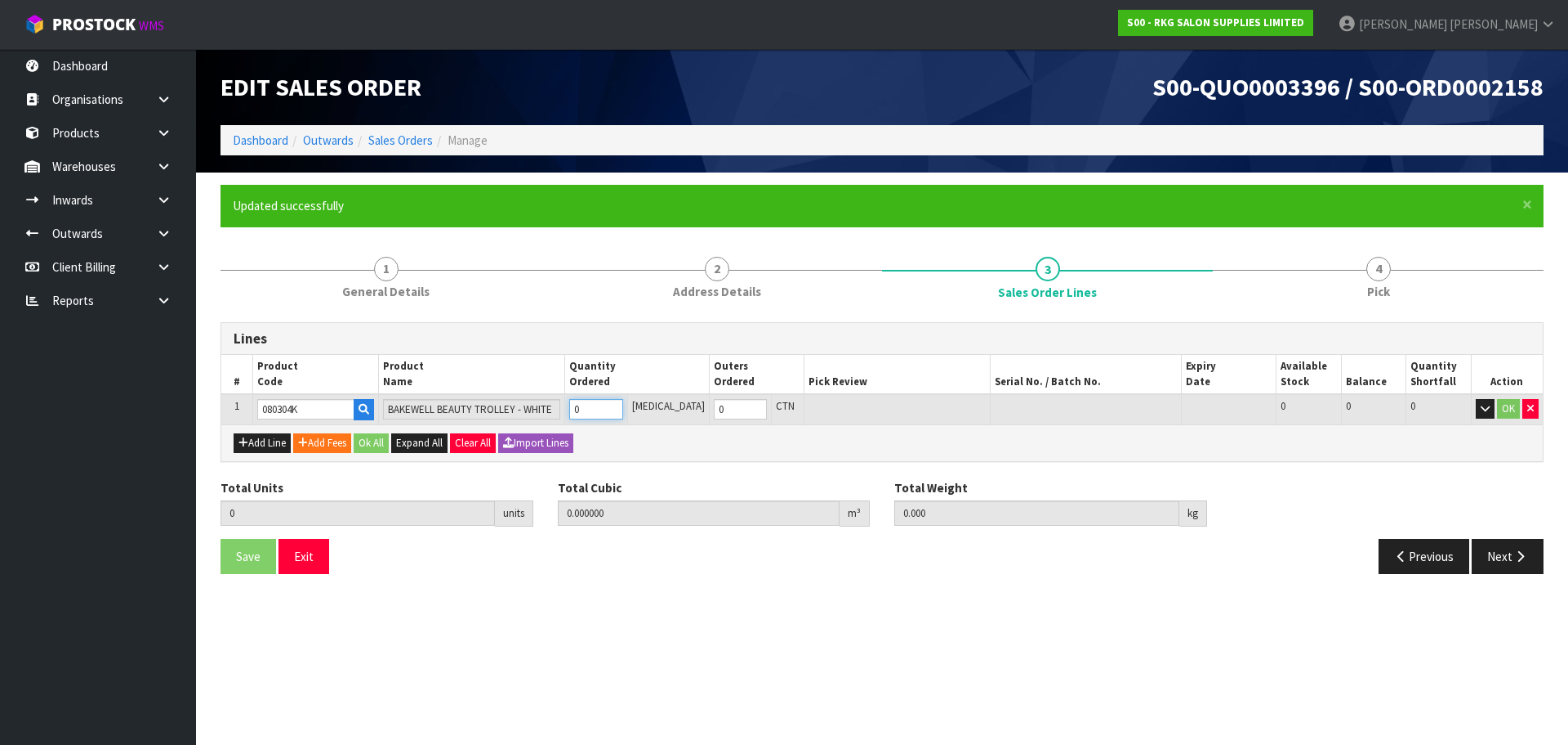
type input "2"
type input "0.02064"
type input "6.4"
type input "1"
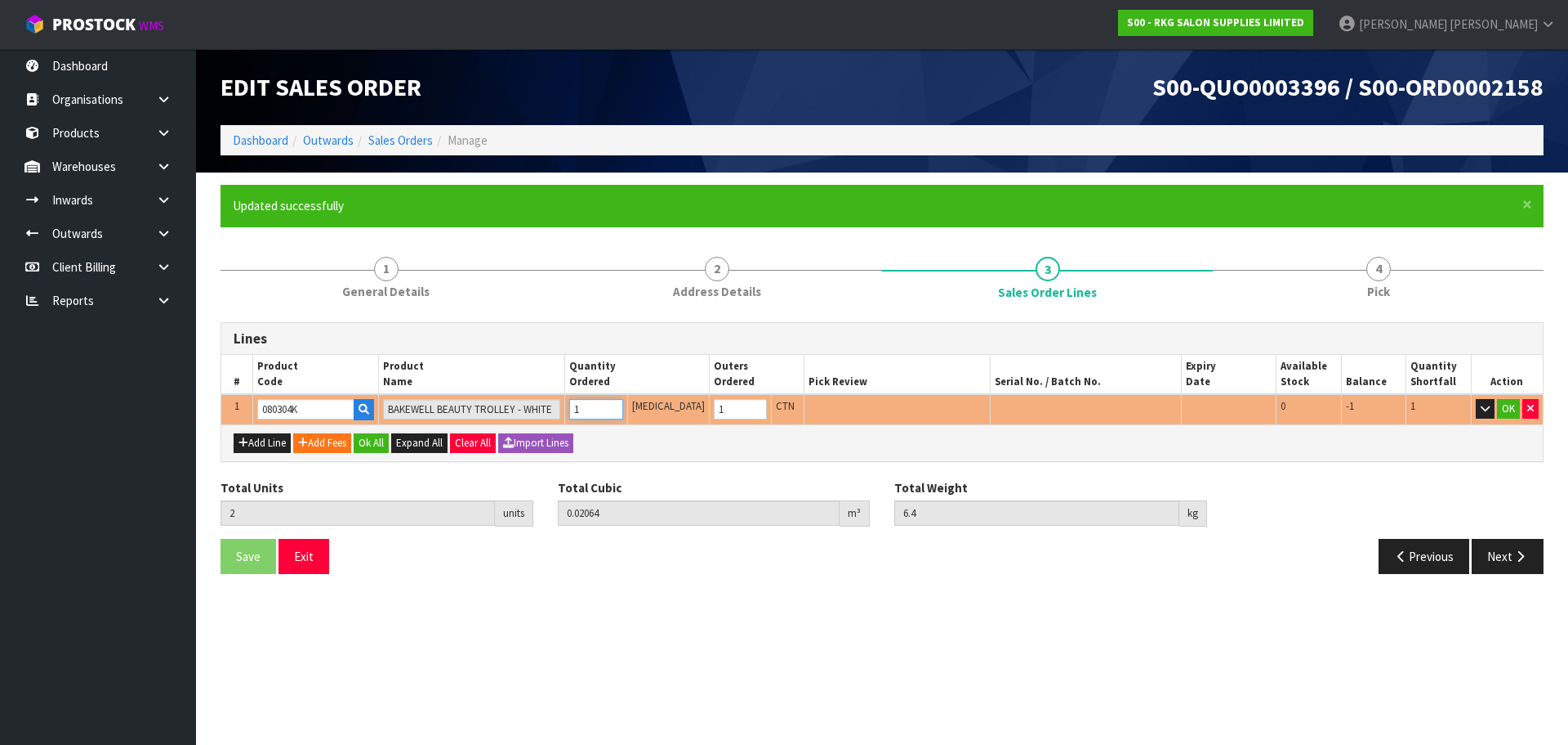
type input "1"
click at [623, 405] on input "1" at bounding box center [596, 409] width 53 height 20
click at [1508, 406] on button "OK" at bounding box center [1509, 409] width 23 height 19
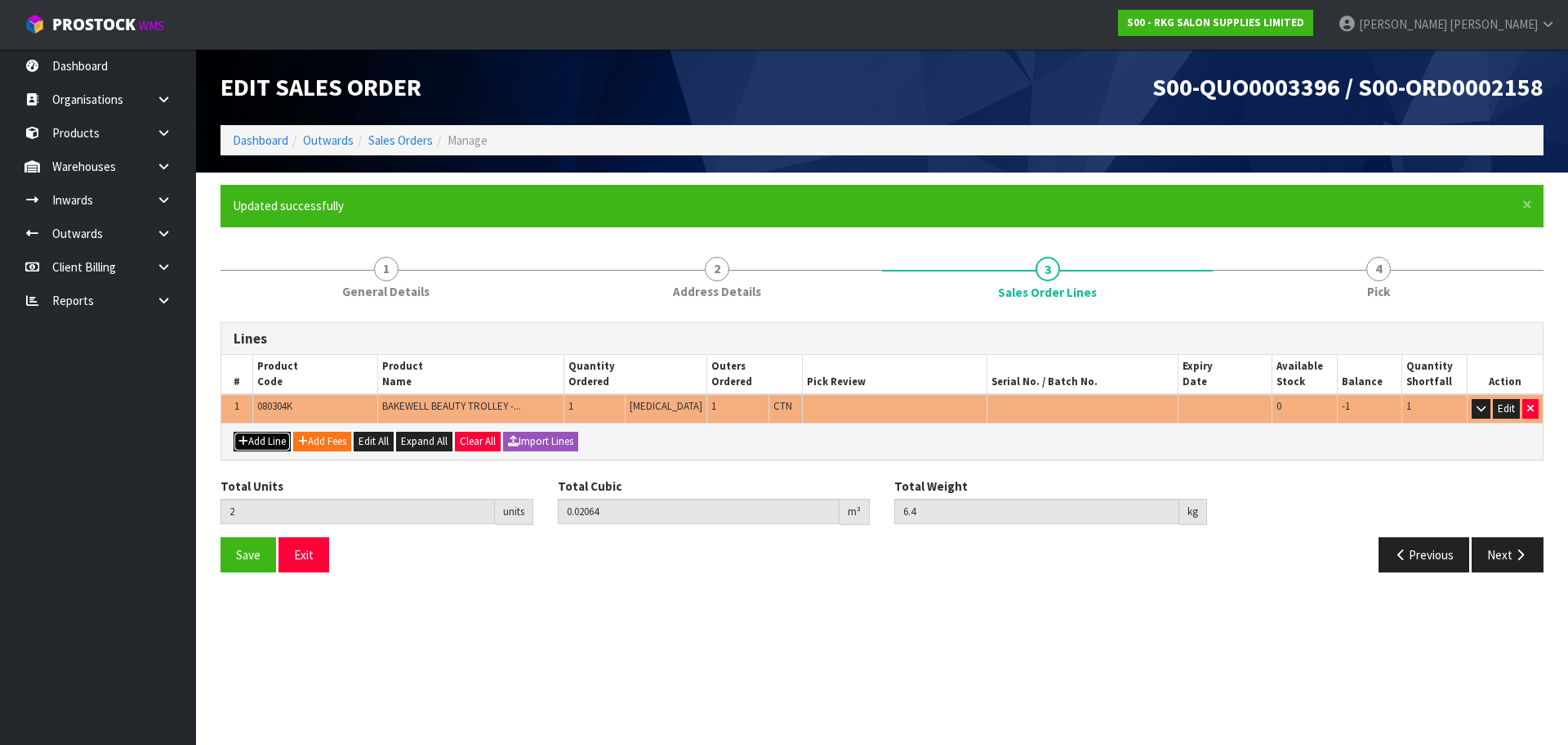
click at [275, 444] on button "Add Line" at bounding box center [262, 441] width 58 height 19
type input "0"
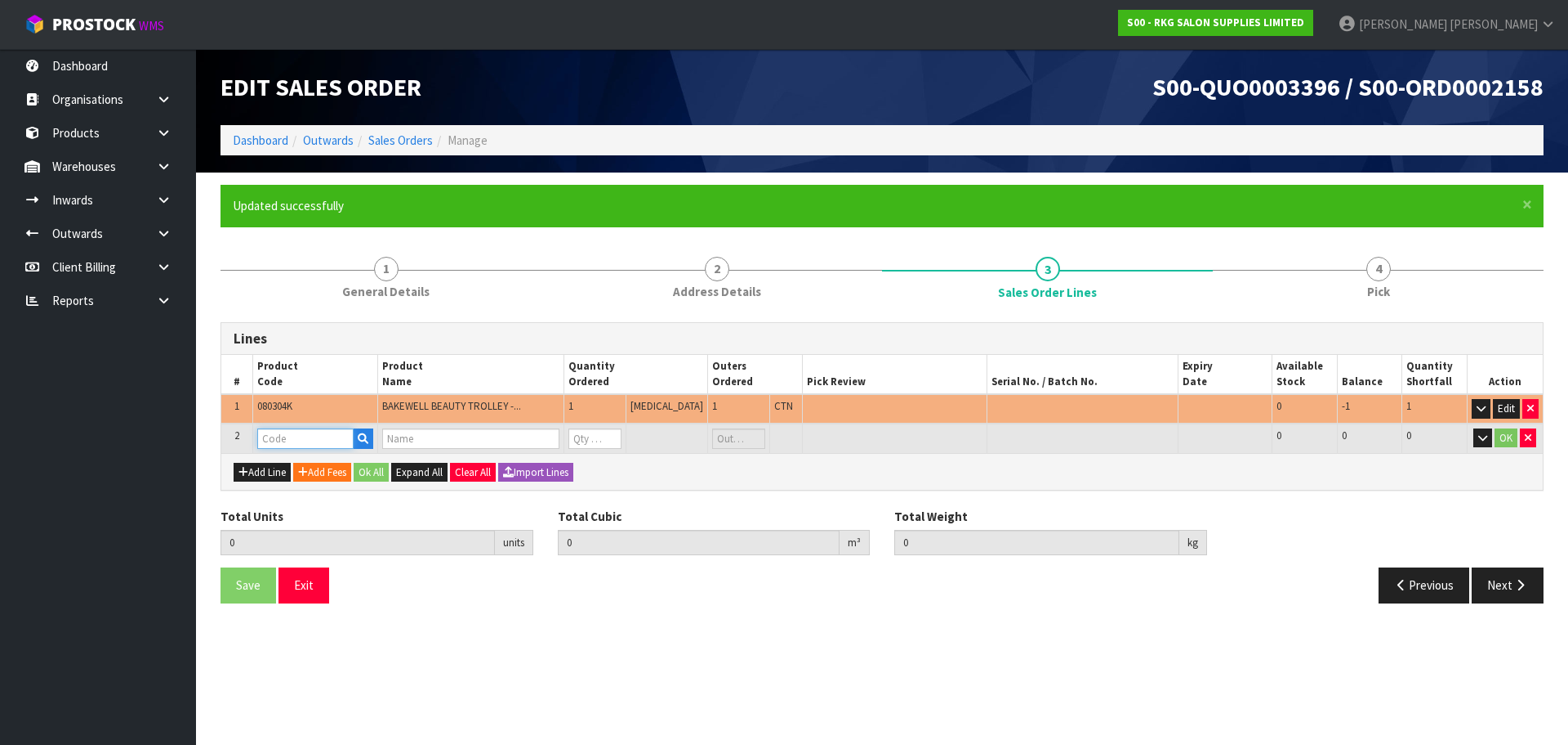
click at [287, 438] on input "text" at bounding box center [306, 438] width 96 height 20
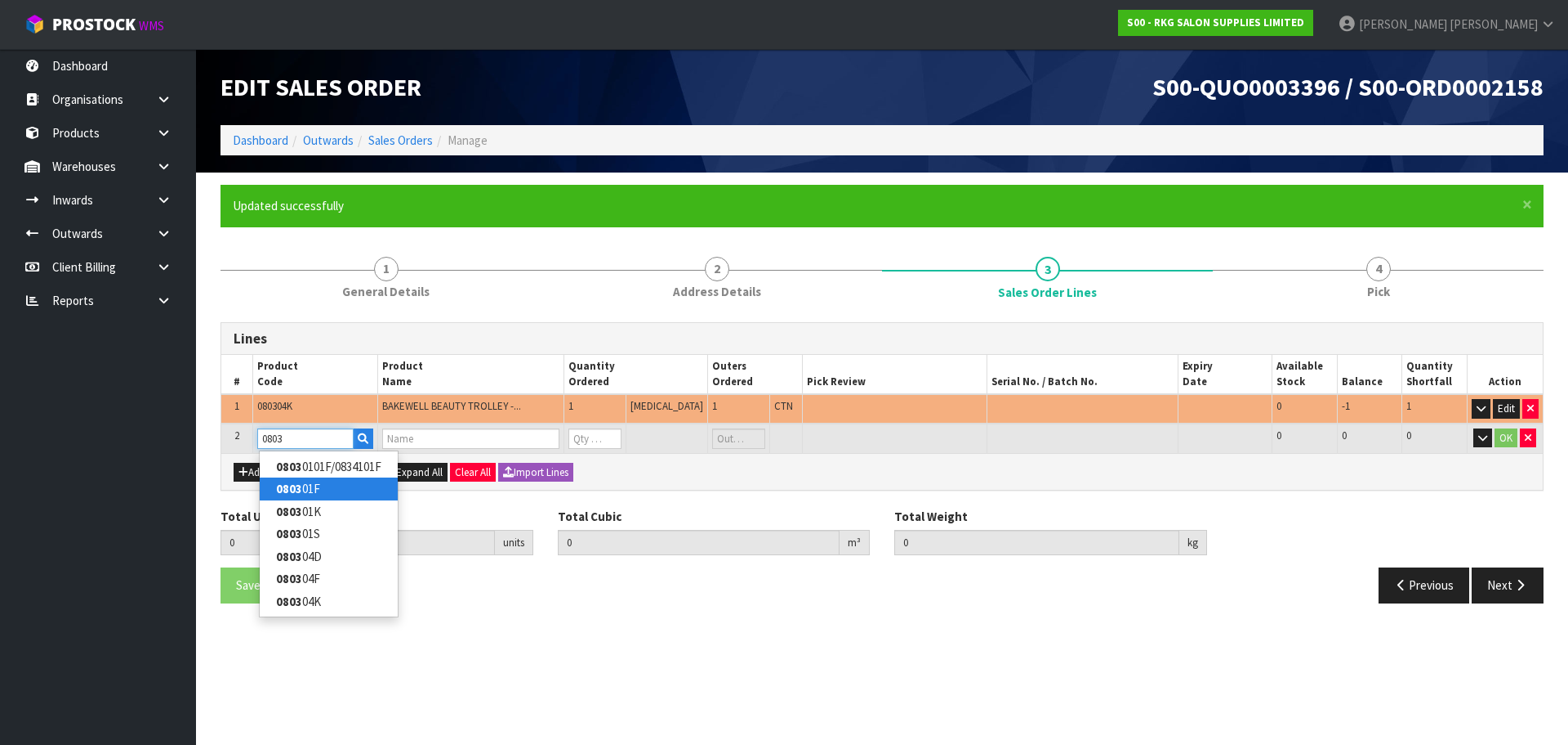
type input "0803"
click at [328, 490] on link "0803 01F" at bounding box center [329, 488] width 138 height 22
type input "080301F"
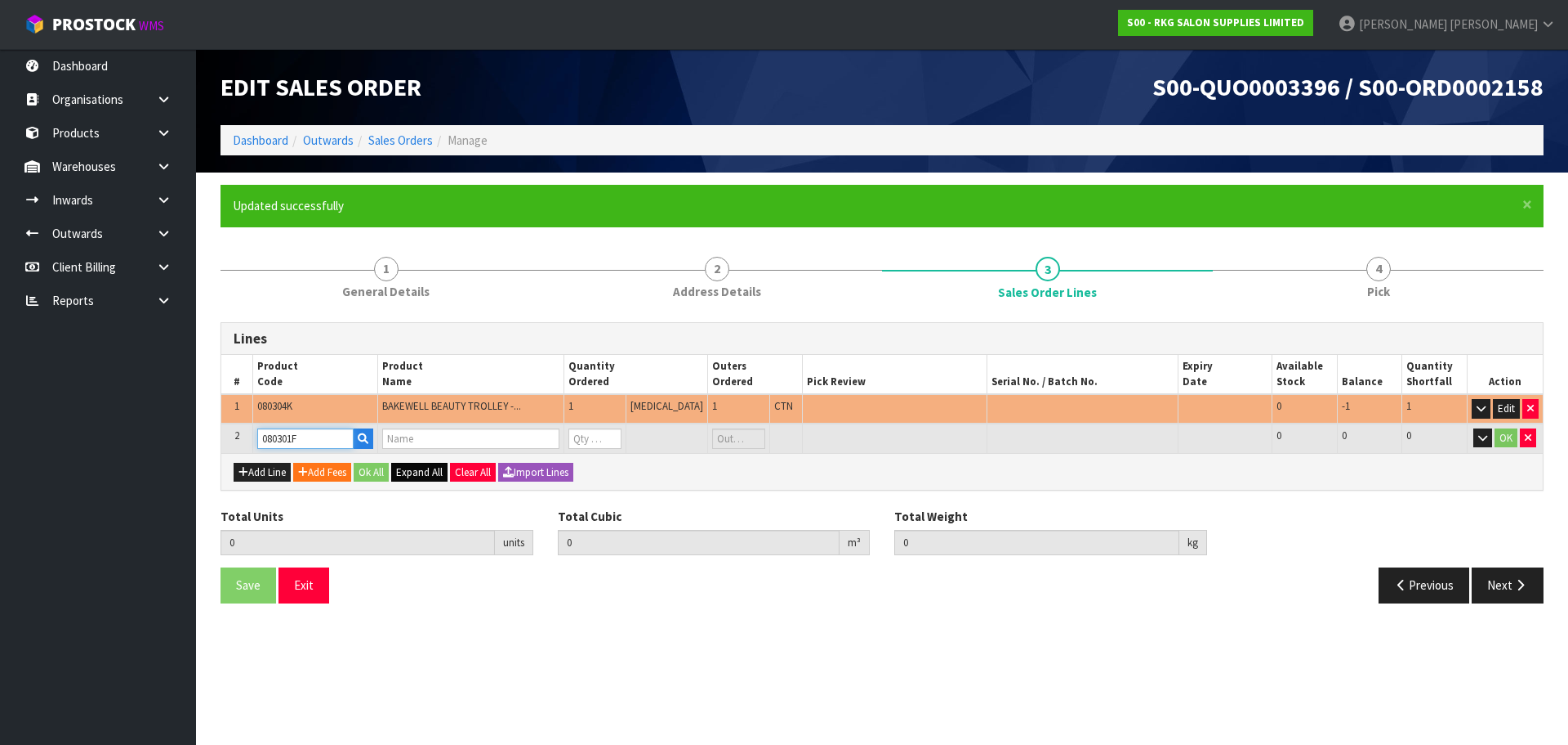
type input "2"
type input "0.02064"
type input "6.4"
type input "BLACK - FRAME"
type input "0"
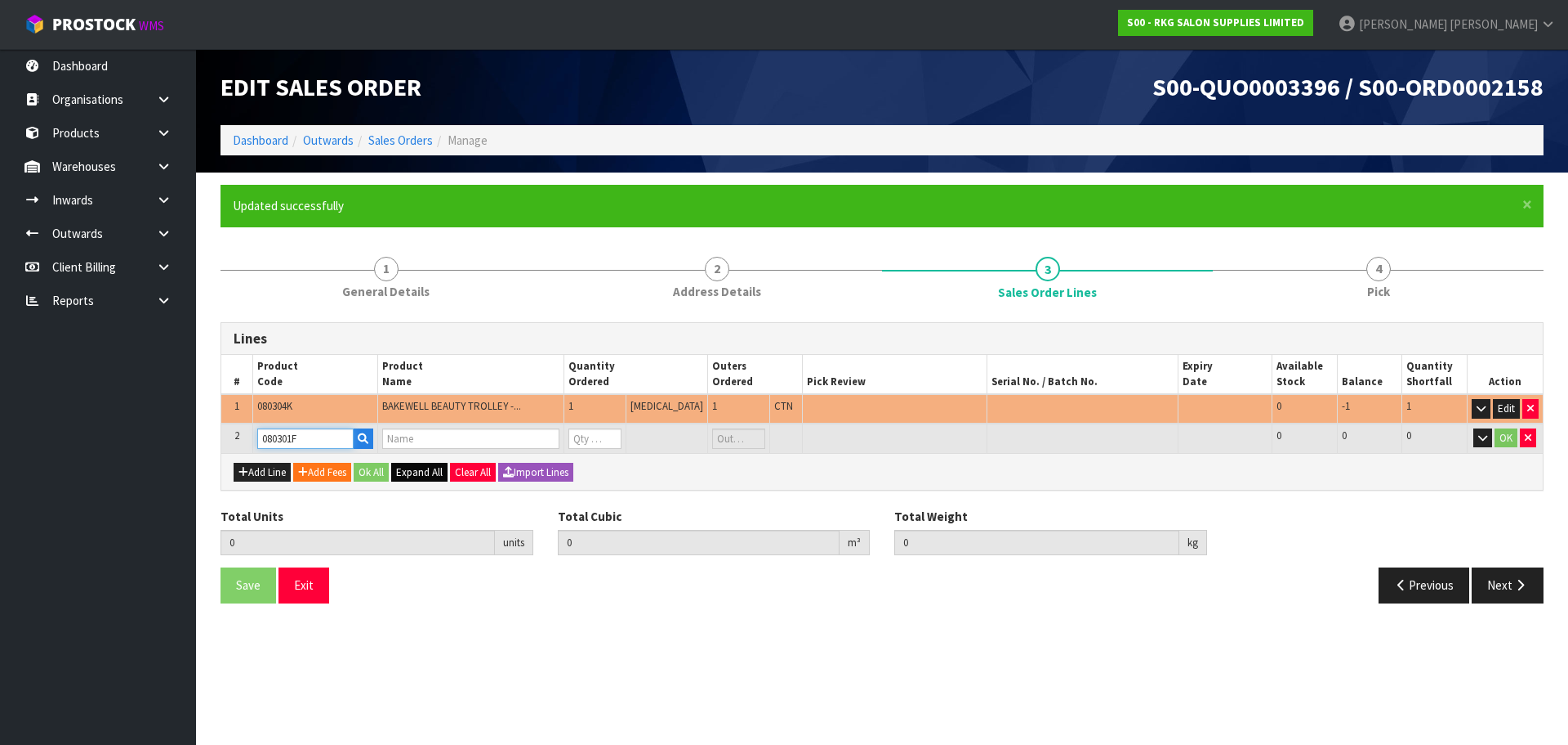
type input "0"
type input "3"
type input "0.076872"
type input "16.4"
type input "1"
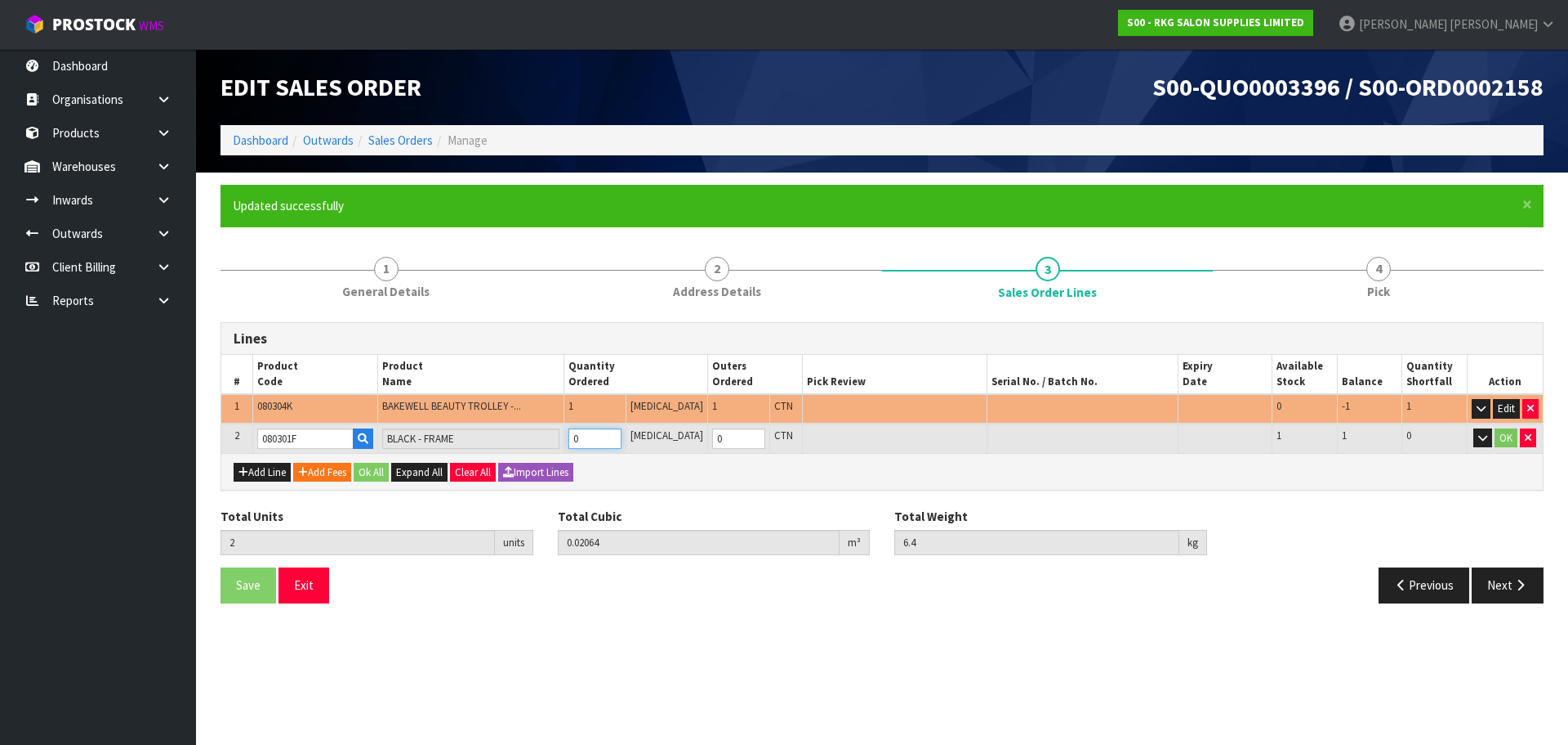
type input "1"
click at [622, 435] on input "1" at bounding box center [595, 438] width 53 height 20
click at [1506, 436] on button "OK" at bounding box center [1507, 438] width 23 height 19
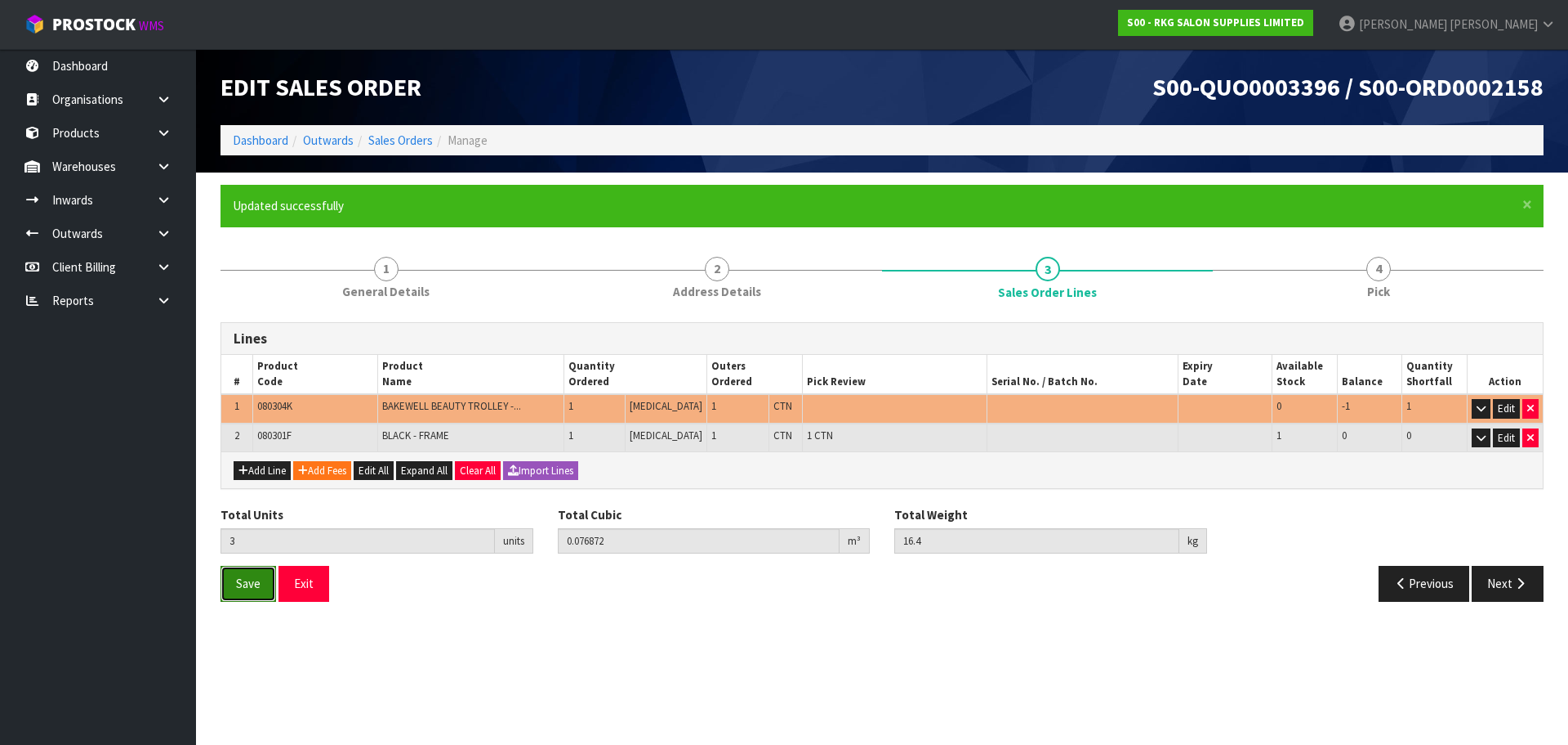
click at [254, 586] on span "Save" at bounding box center [249, 584] width 25 height 15
click at [1512, 589] on button "Next" at bounding box center [1507, 583] width 72 height 36
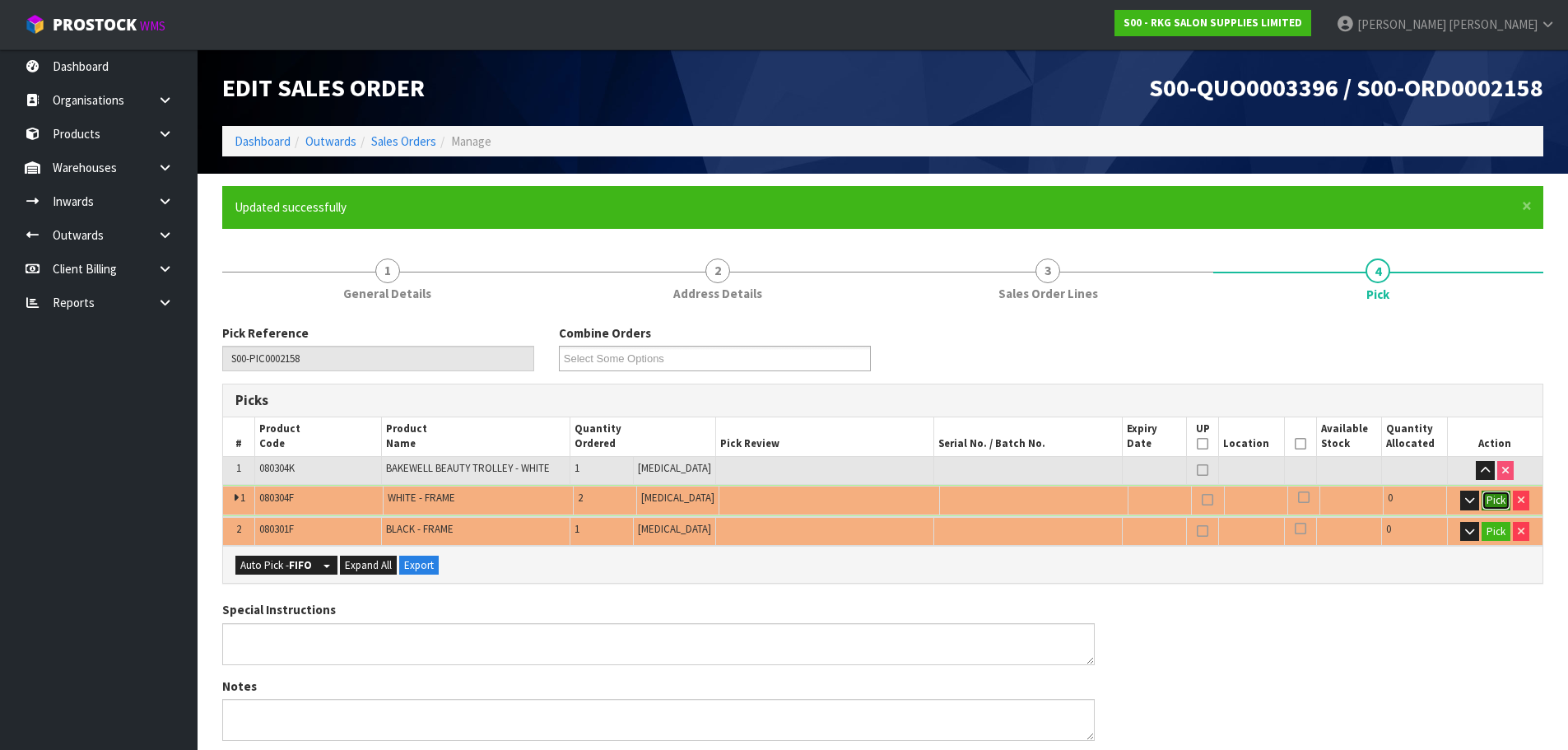
click at [1494, 500] on button "Pick" at bounding box center [1495, 500] width 29 height 19
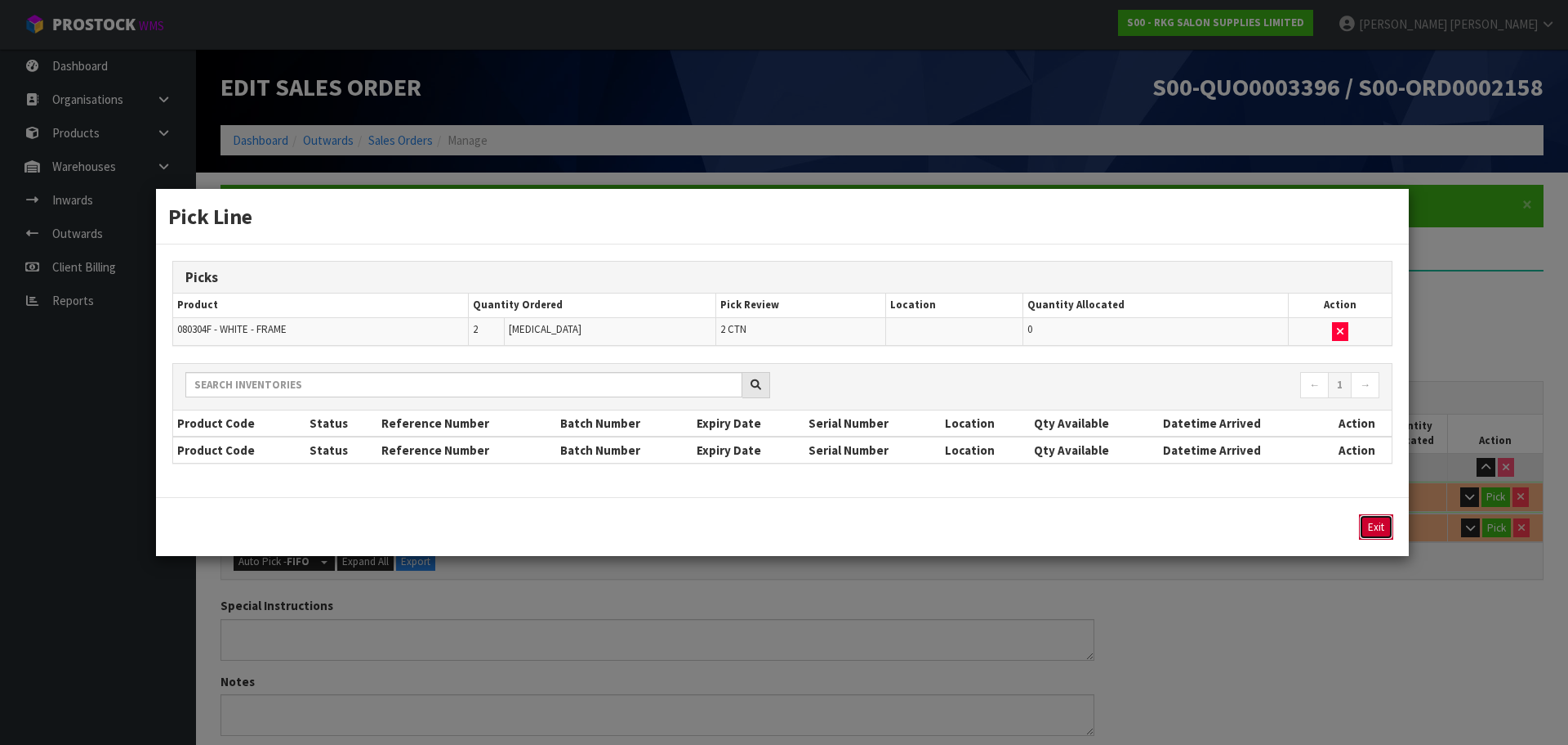
click at [1372, 528] on button "Exit" at bounding box center [1377, 527] width 35 height 25
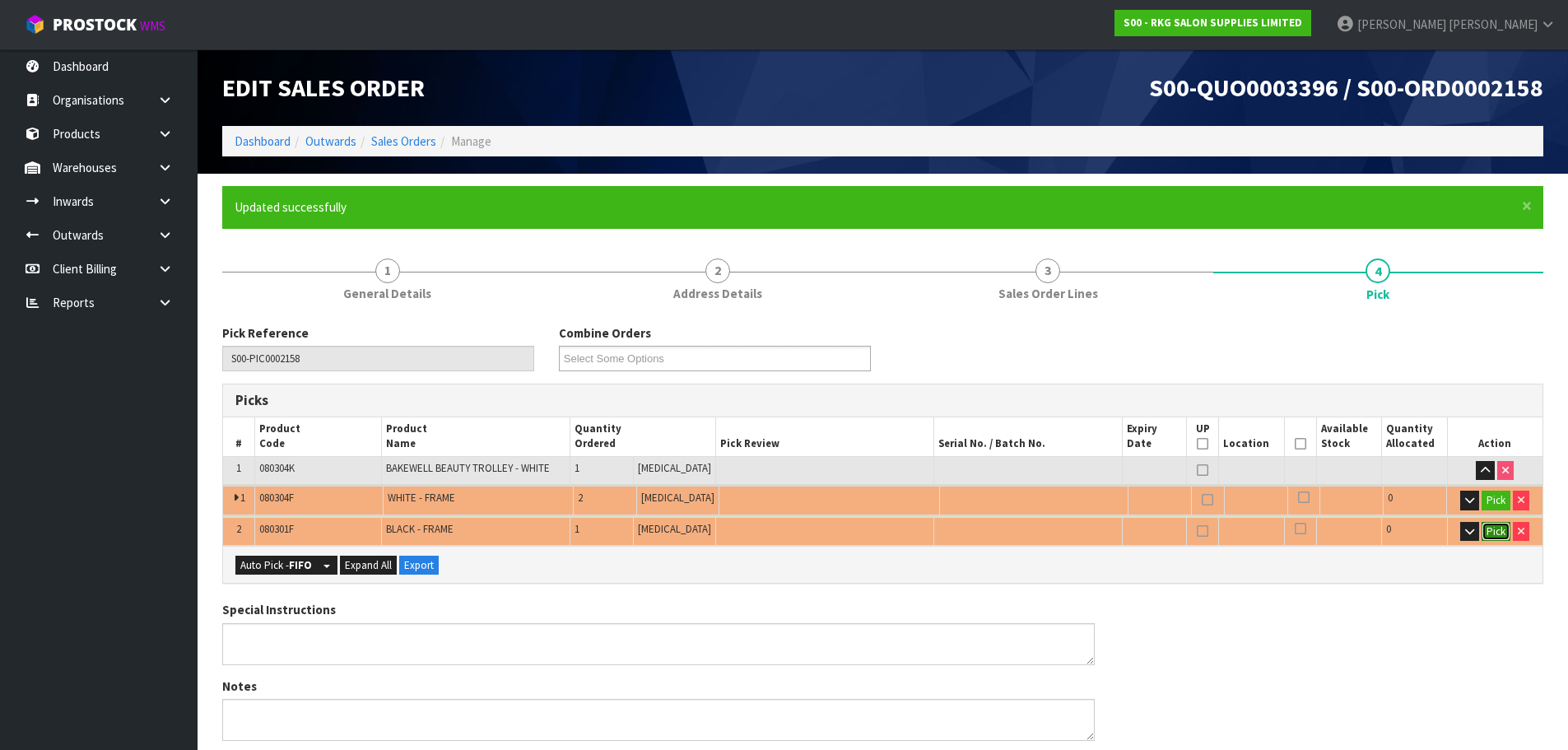
click at [1497, 534] on button "Pick" at bounding box center [1495, 531] width 29 height 19
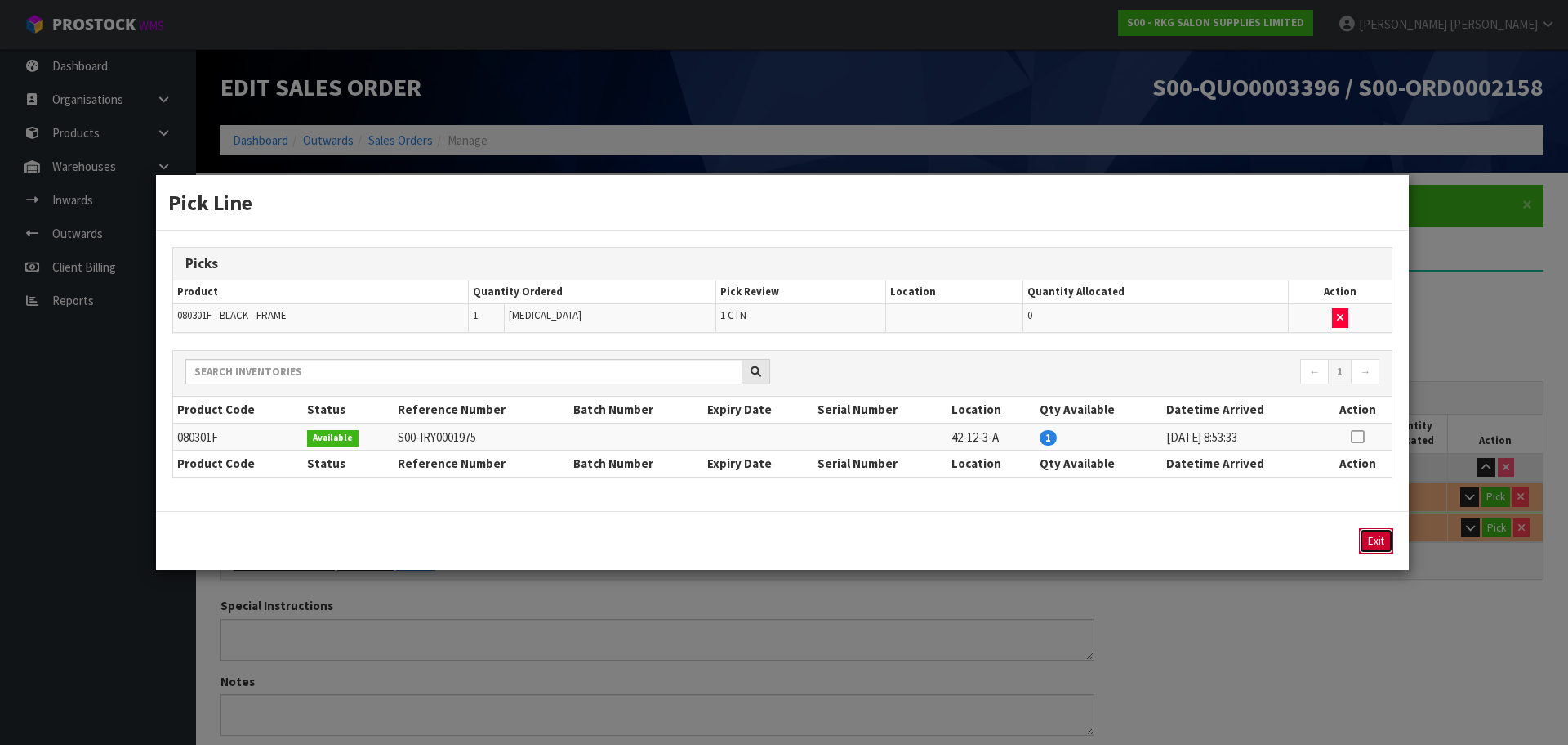
click at [1380, 545] on button "Exit" at bounding box center [1377, 540] width 35 height 25
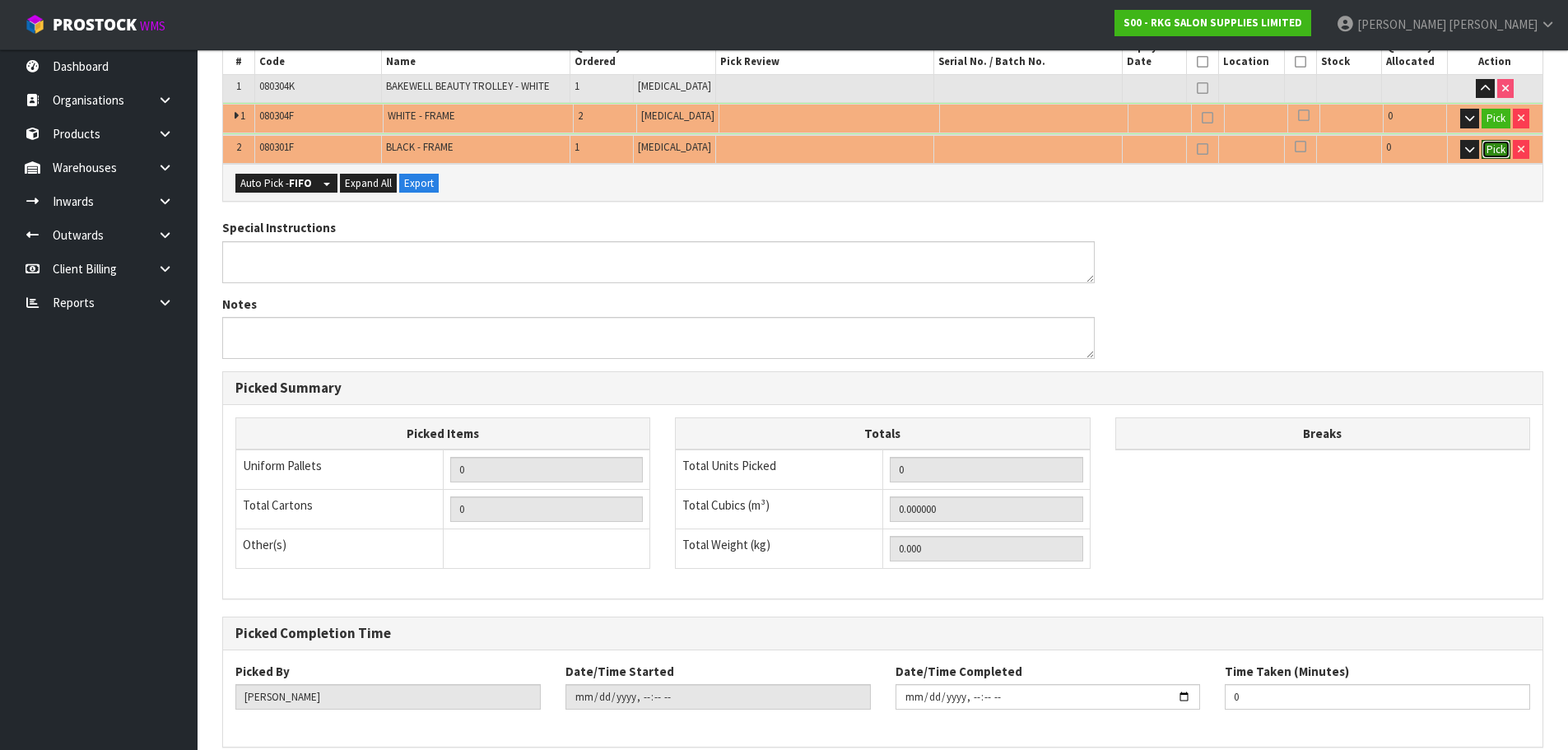
scroll to position [458, 0]
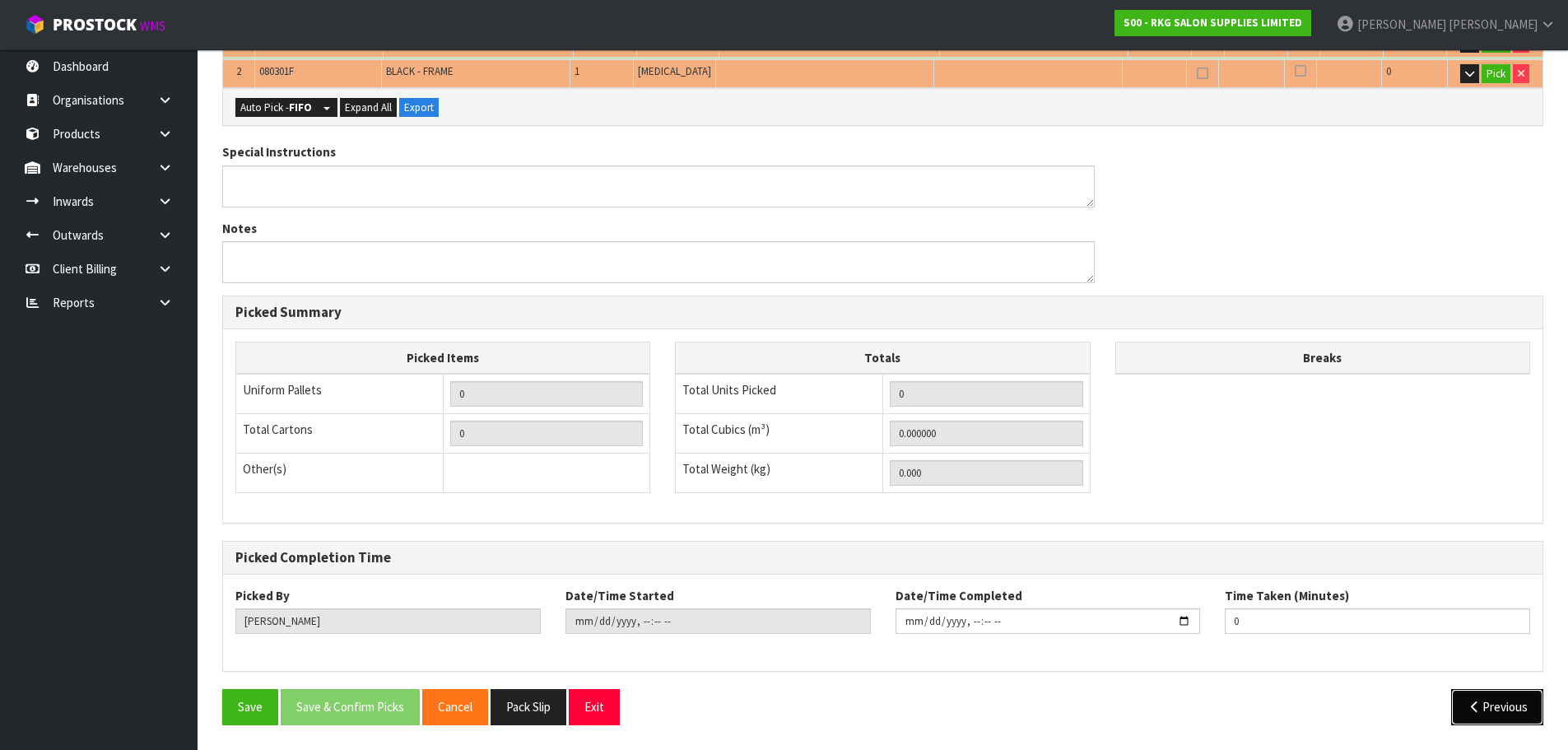
click at [1476, 709] on icon "button" at bounding box center [1474, 706] width 15 height 13
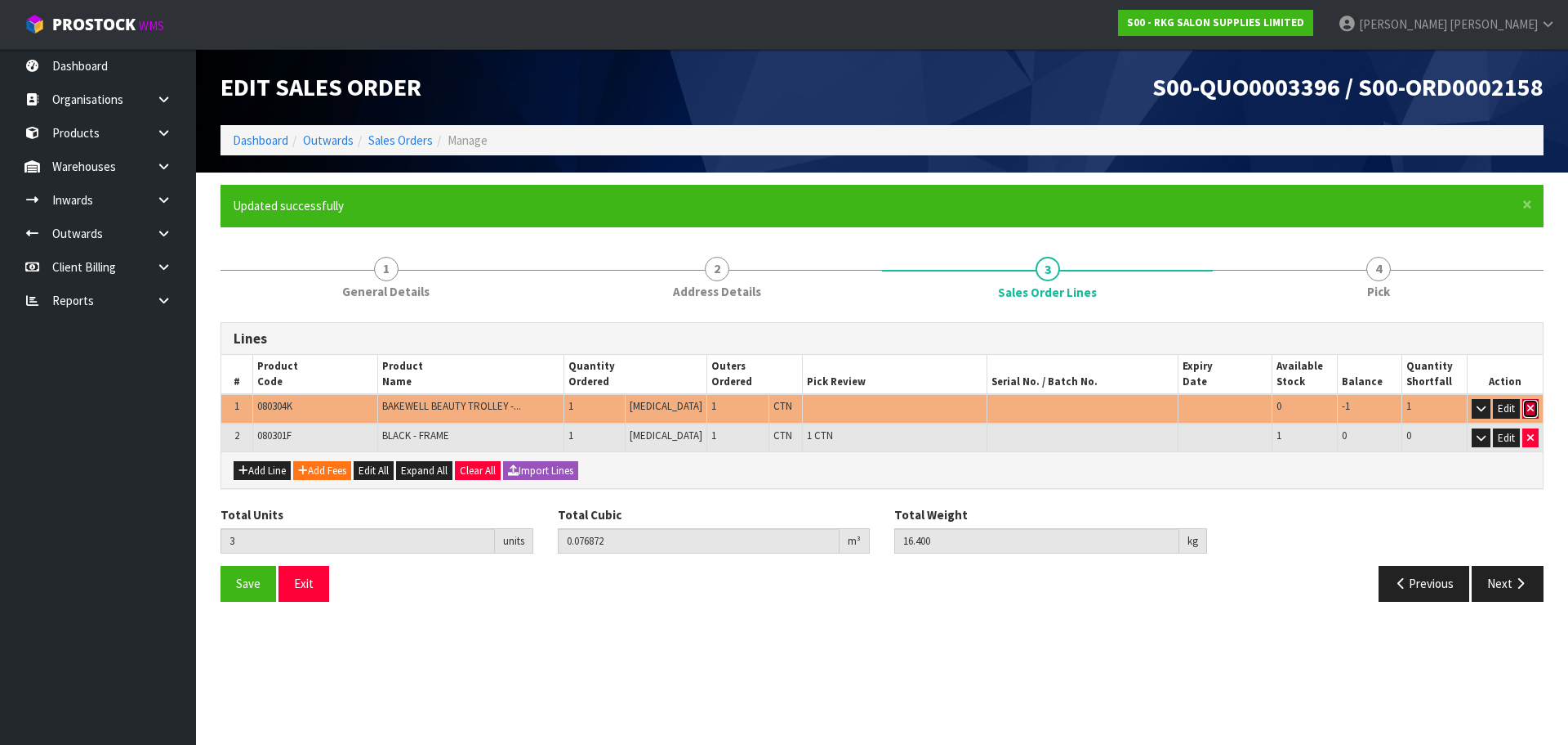
click at [1534, 409] on button "button" at bounding box center [1531, 409] width 16 height 19
type input "1"
type input "0.056232"
type input "10"
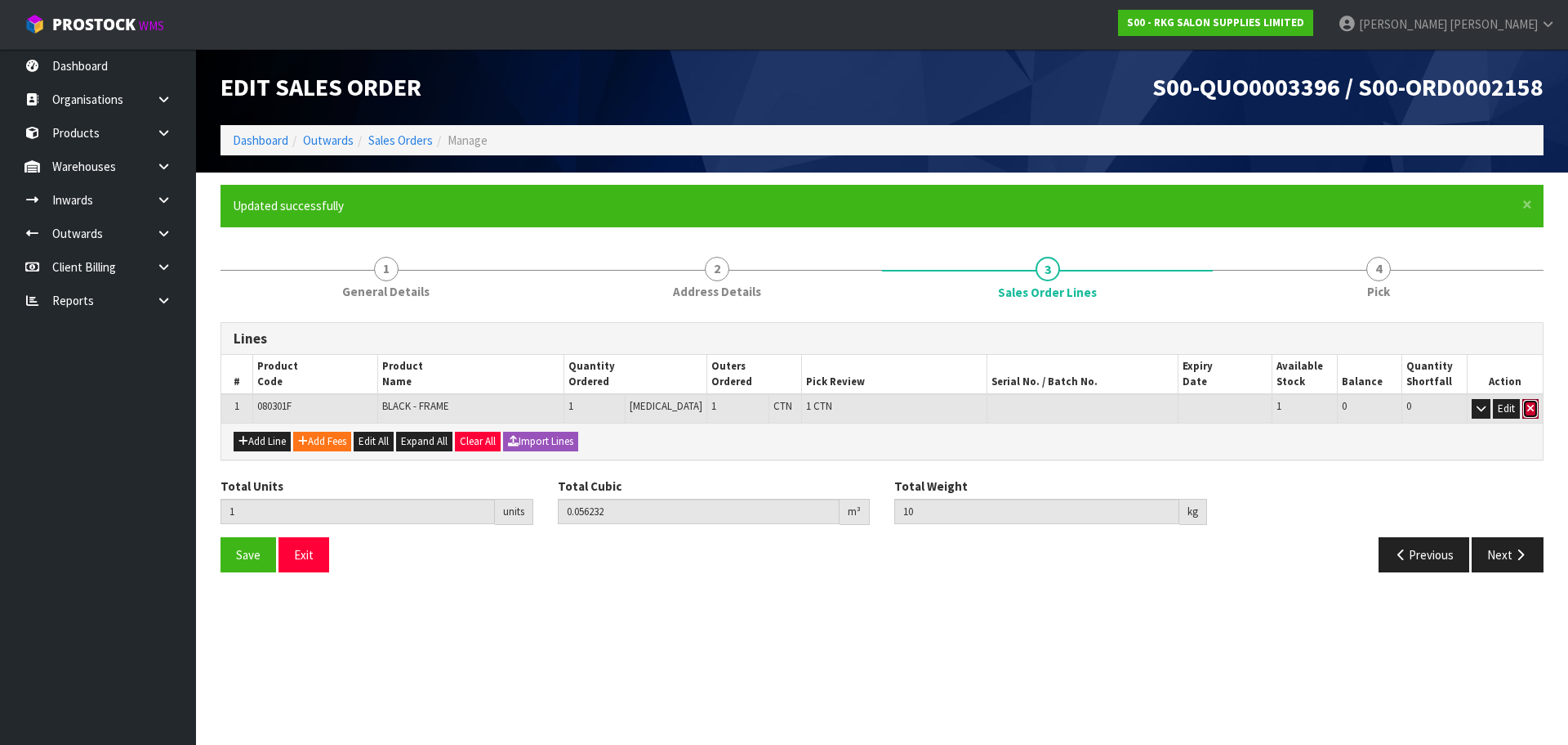
click at [1534, 409] on button "button" at bounding box center [1531, 409] width 16 height 19
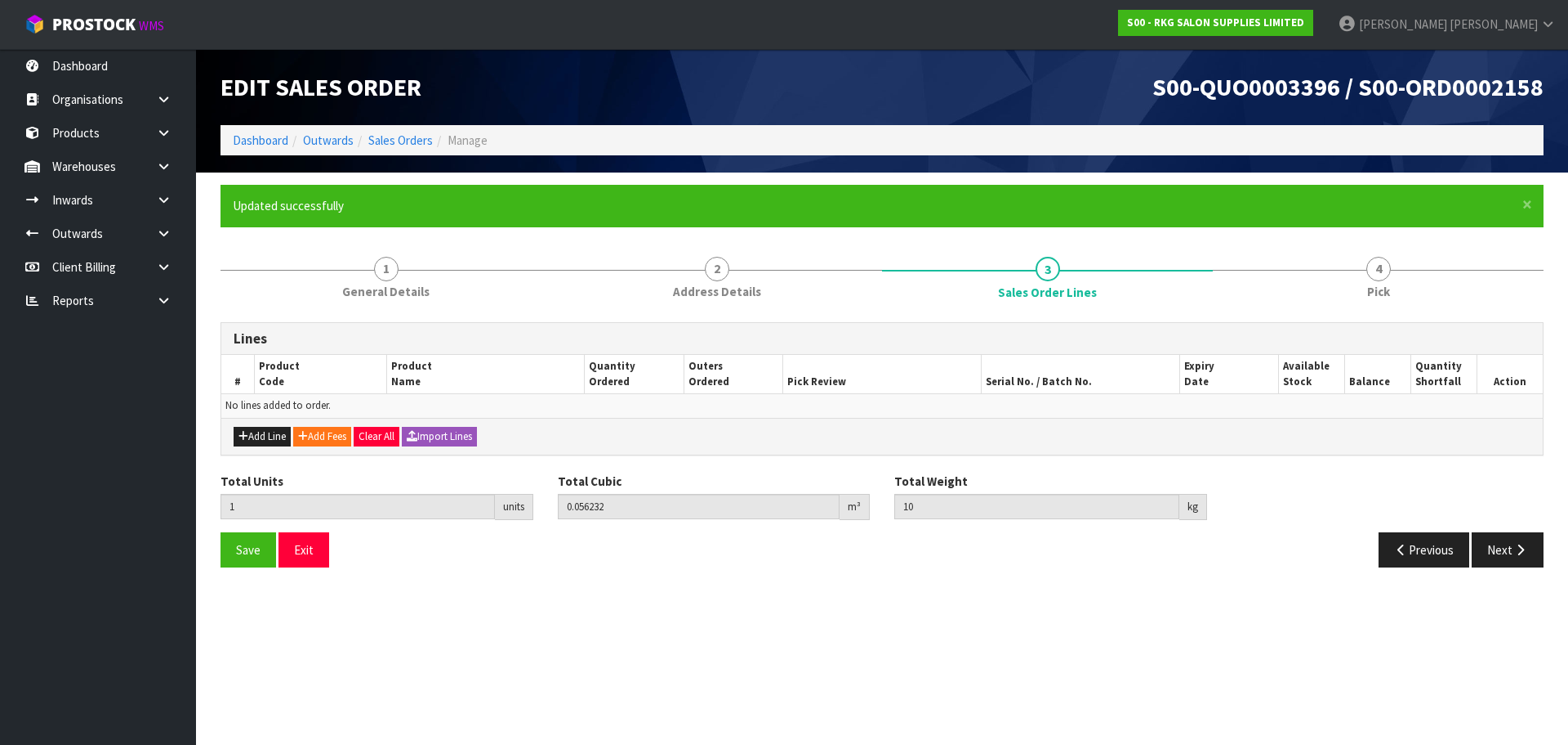
type input "0"
click at [249, 436] on button "Add Line" at bounding box center [262, 436] width 58 height 19
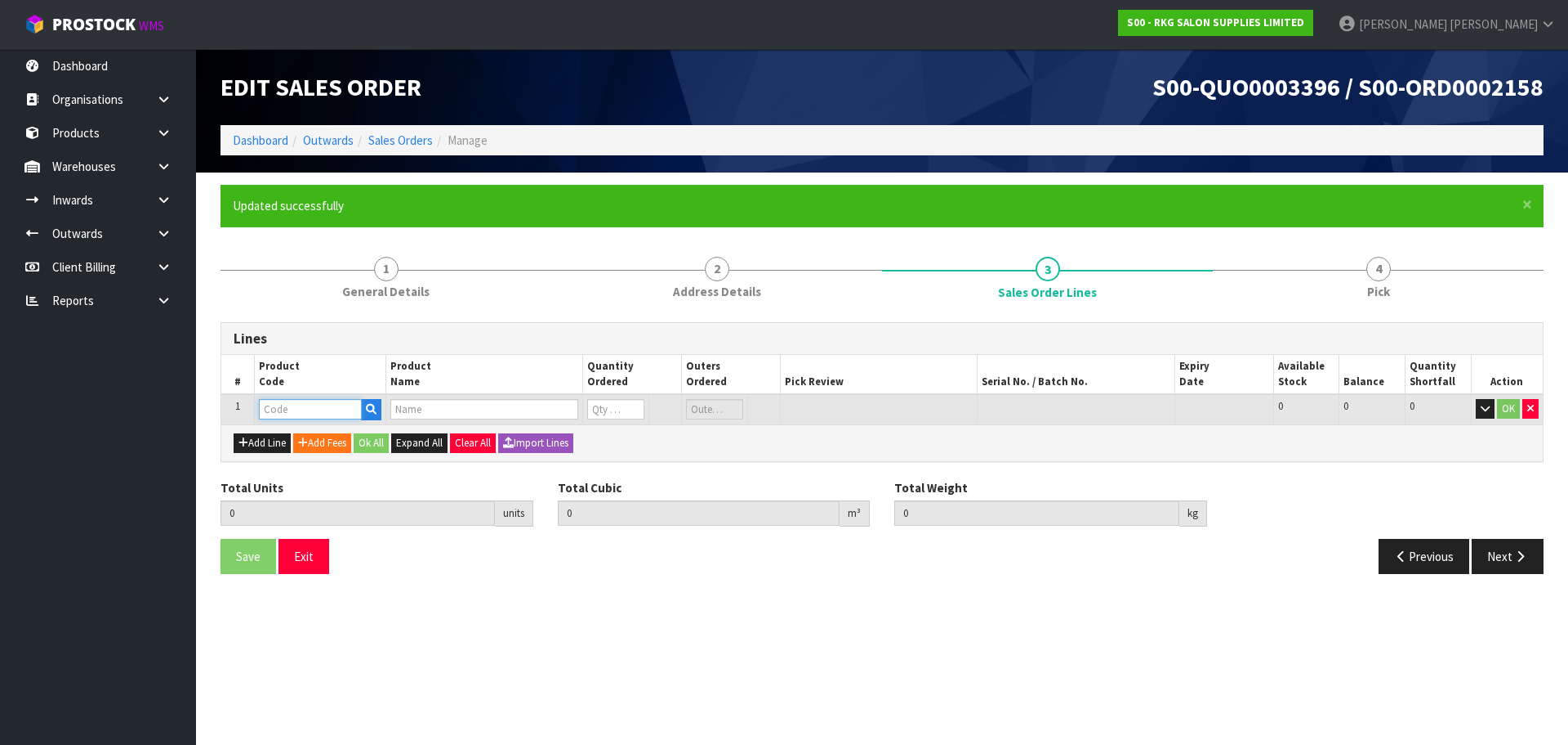
click at [316, 401] on input "text" at bounding box center [310, 409] width 103 height 20
drag, startPoint x: 318, startPoint y: 411, endPoint x: 259, endPoint y: 419, distance: 59.5
click at [259, 419] on input "08030410" at bounding box center [310, 409] width 103 height 20
type input "080404"
click at [303, 437] on strong "080404" at bounding box center [295, 436] width 39 height 15
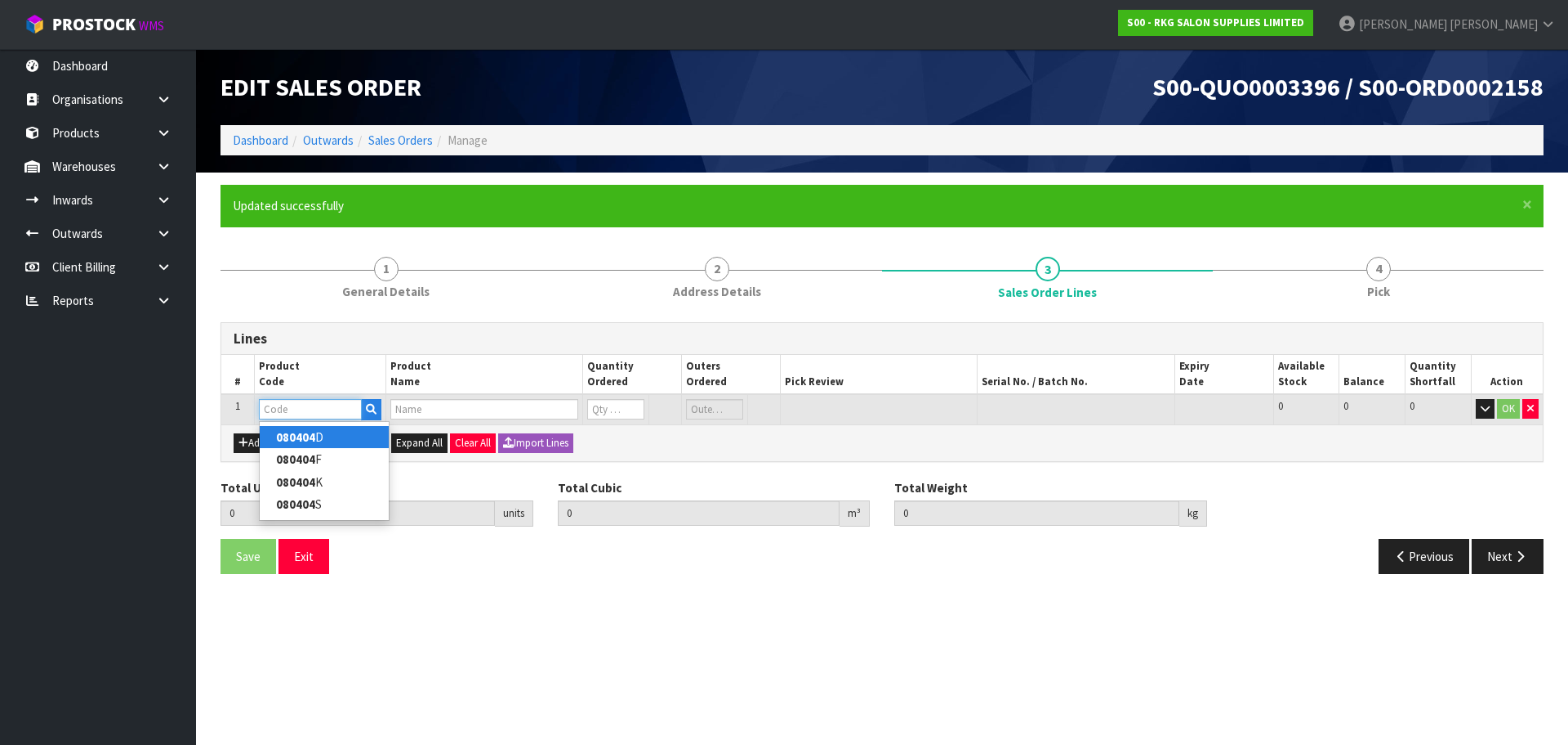
type input "080404D"
type input "0.000000"
type input "0.000"
type input "DRAWER - WHITE"
type input "0"
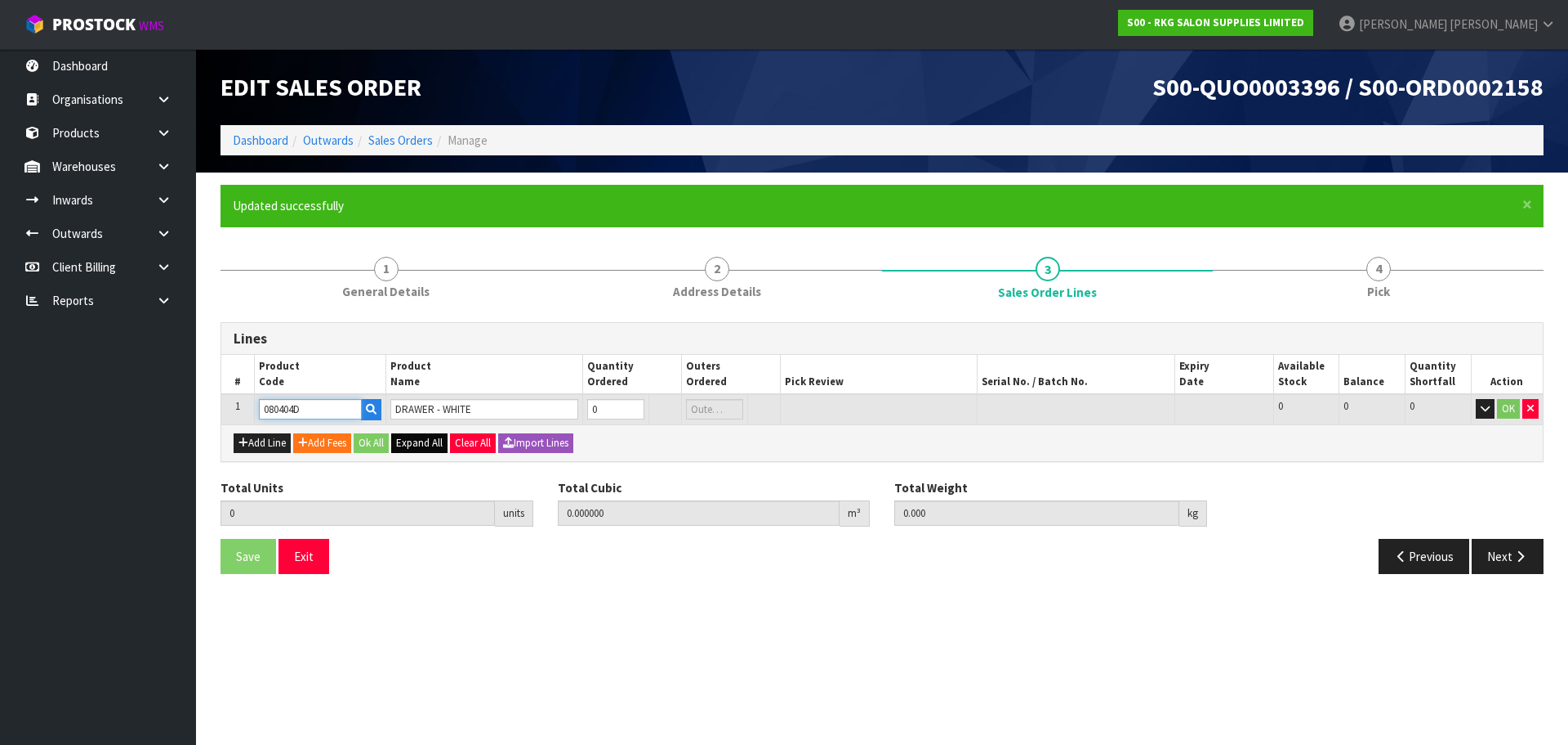
type input "0"
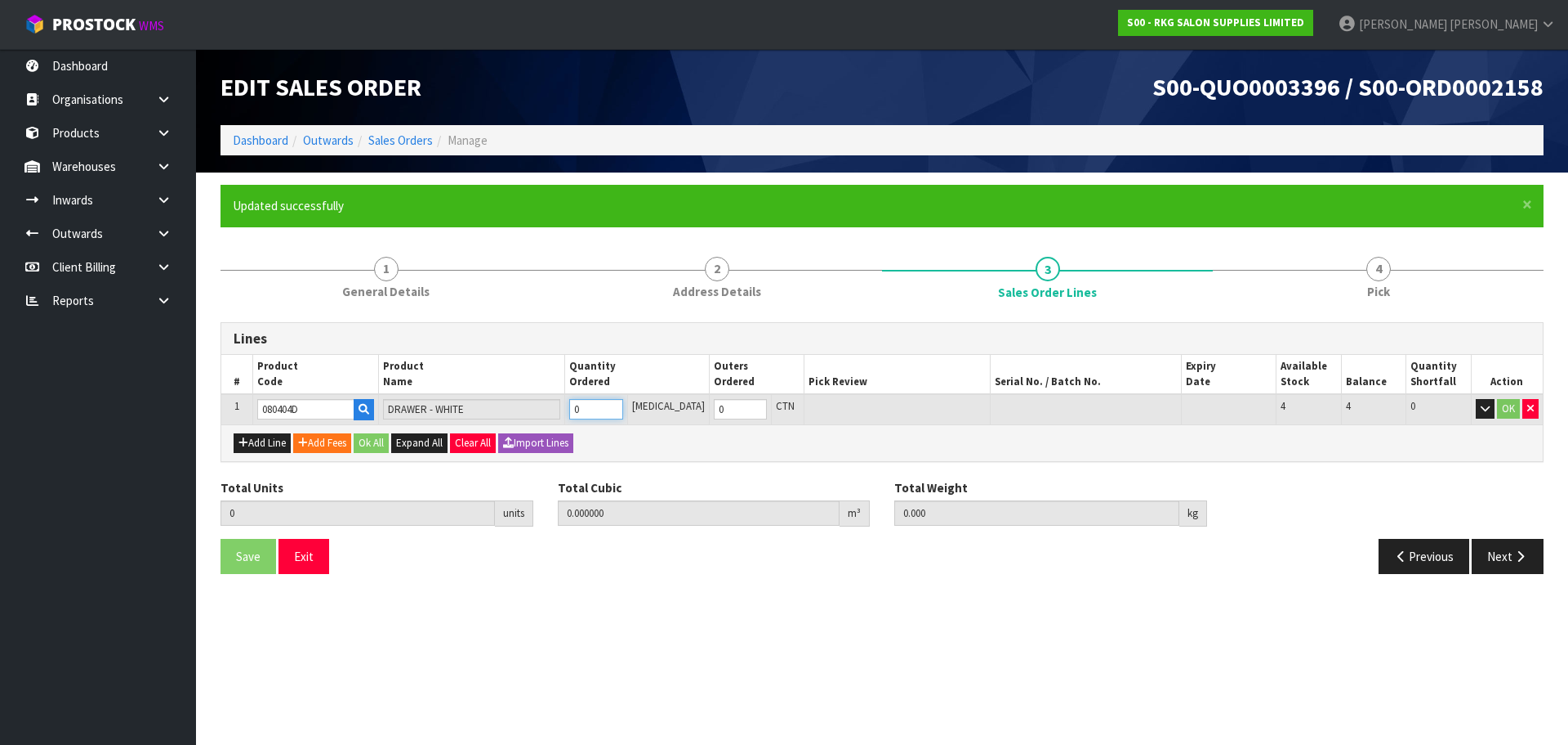
type input "1"
type input "0.092326"
type input "16"
type input "1"
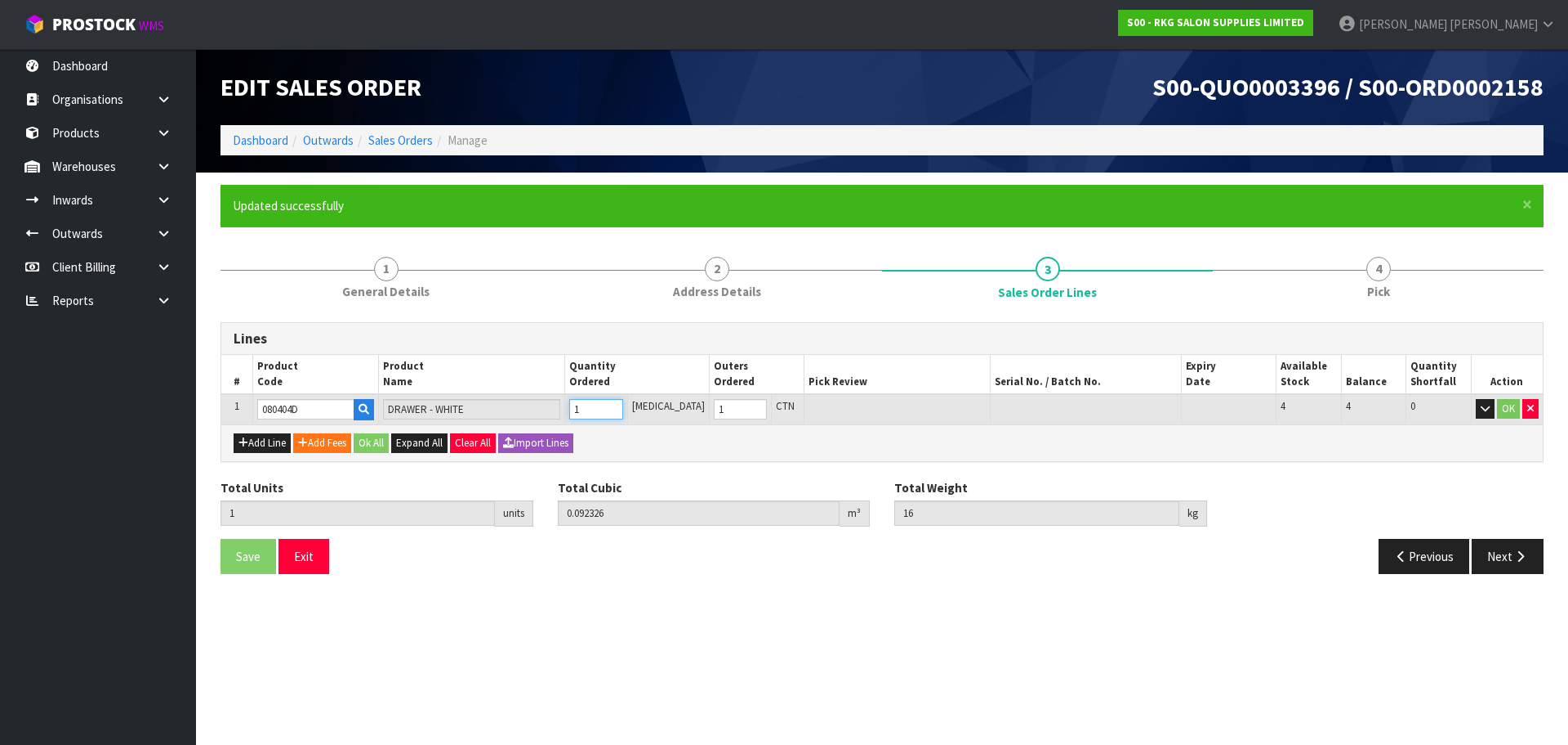
type input "1"
click at [623, 406] on input "1" at bounding box center [596, 409] width 53 height 20
type input "2"
type input "0.184652"
type input "32"
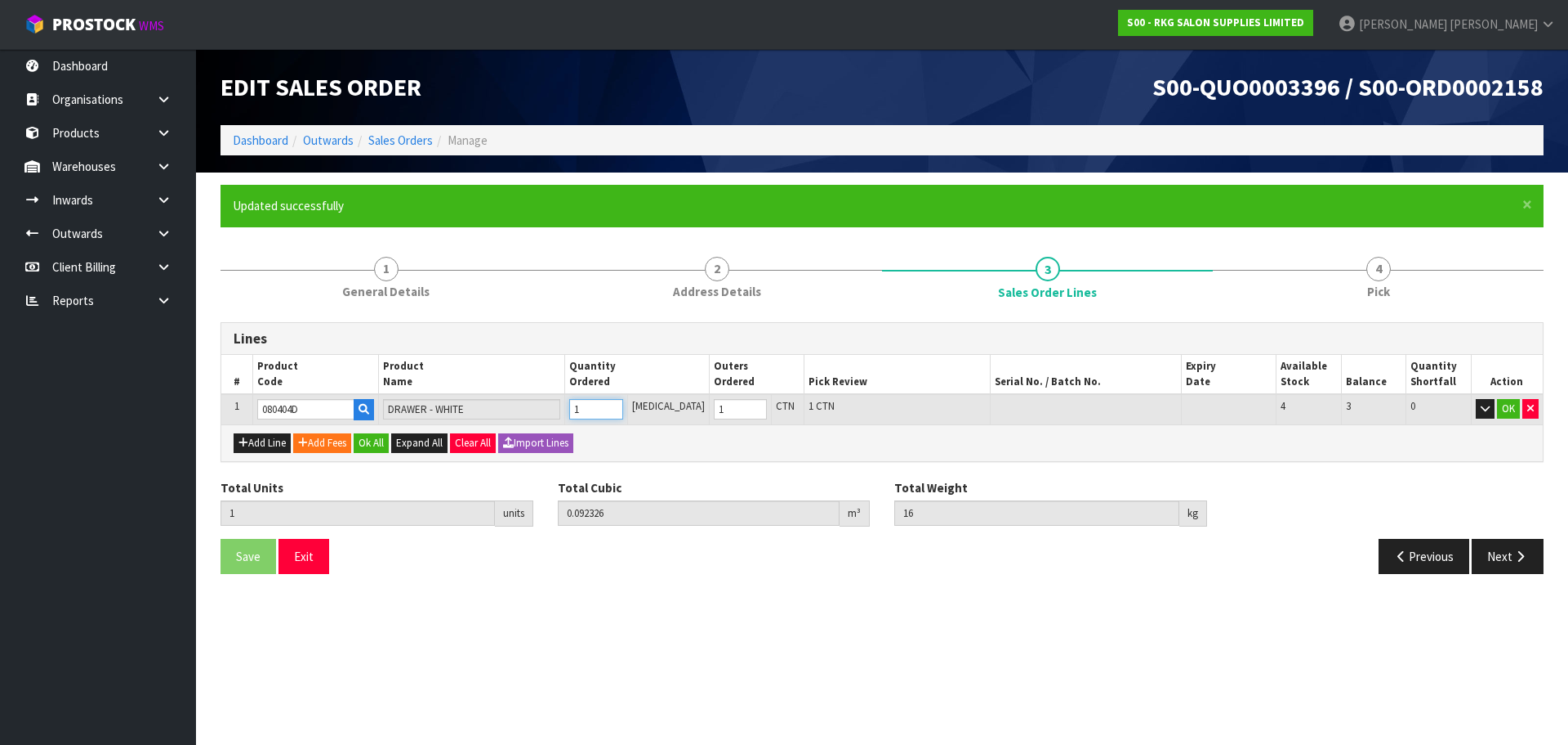
type input "2"
click at [623, 406] on input "2" at bounding box center [596, 409] width 53 height 20
click at [264, 441] on button "Add Line" at bounding box center [262, 443] width 58 height 19
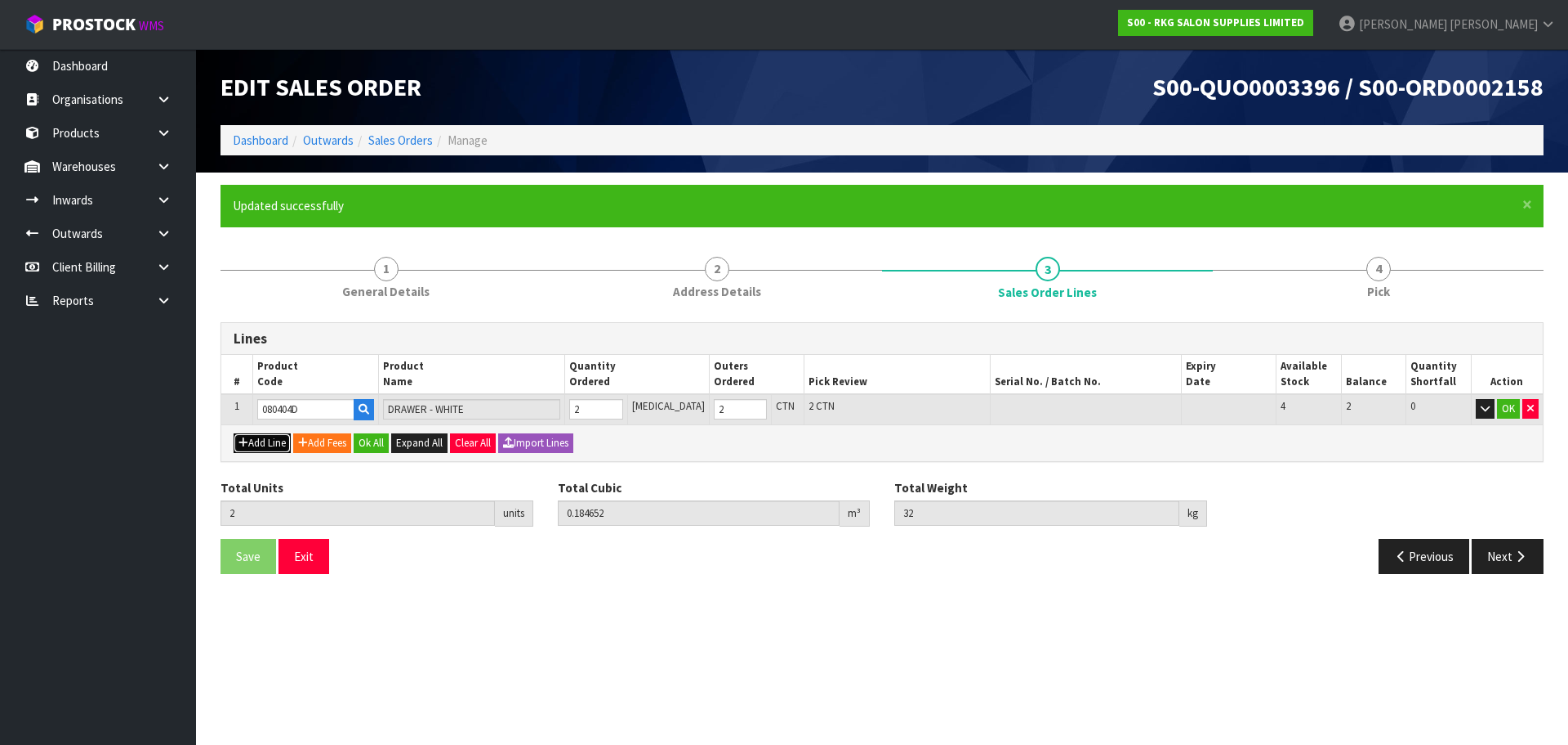
type input "0"
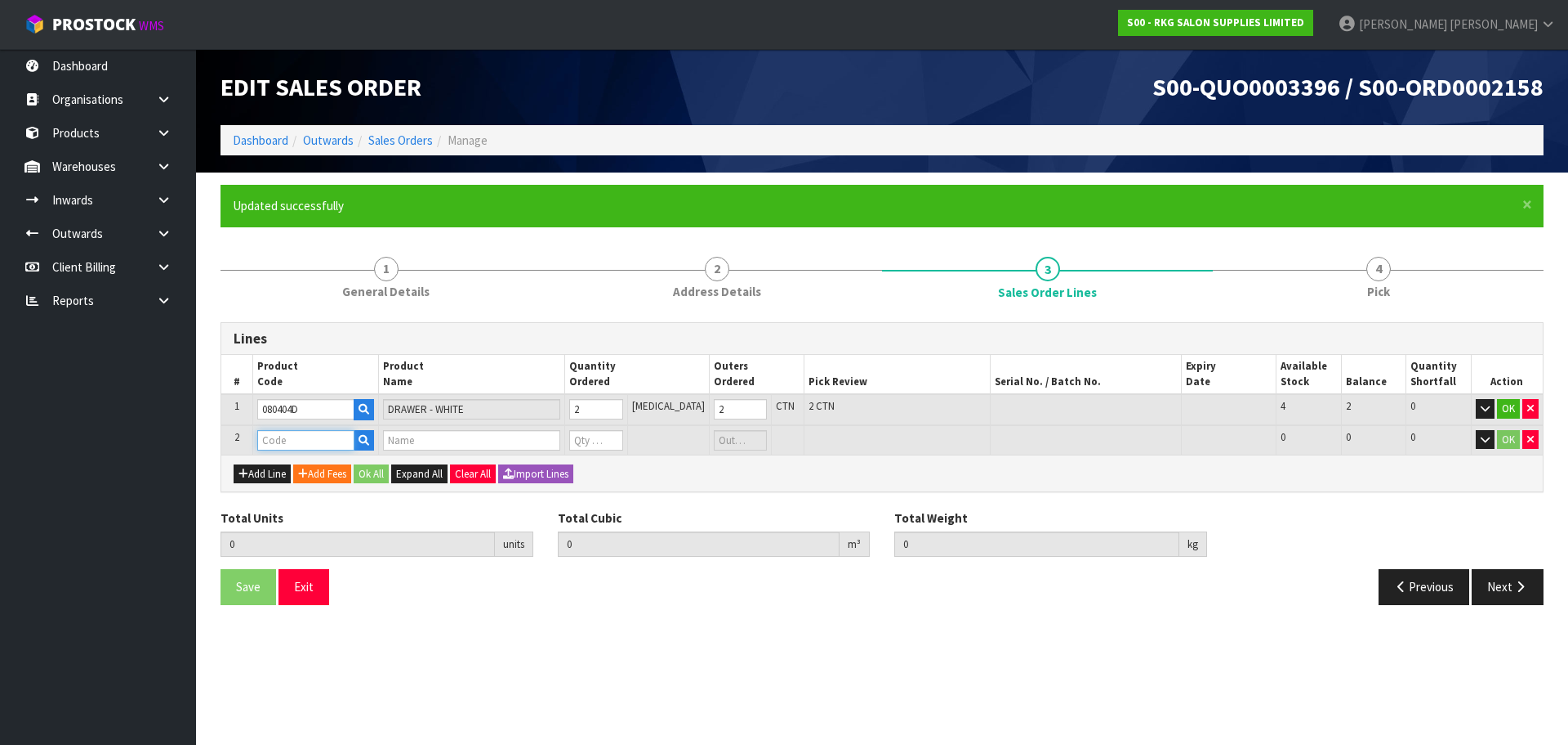
click at [281, 436] on input "text" at bounding box center [306, 439] width 97 height 20
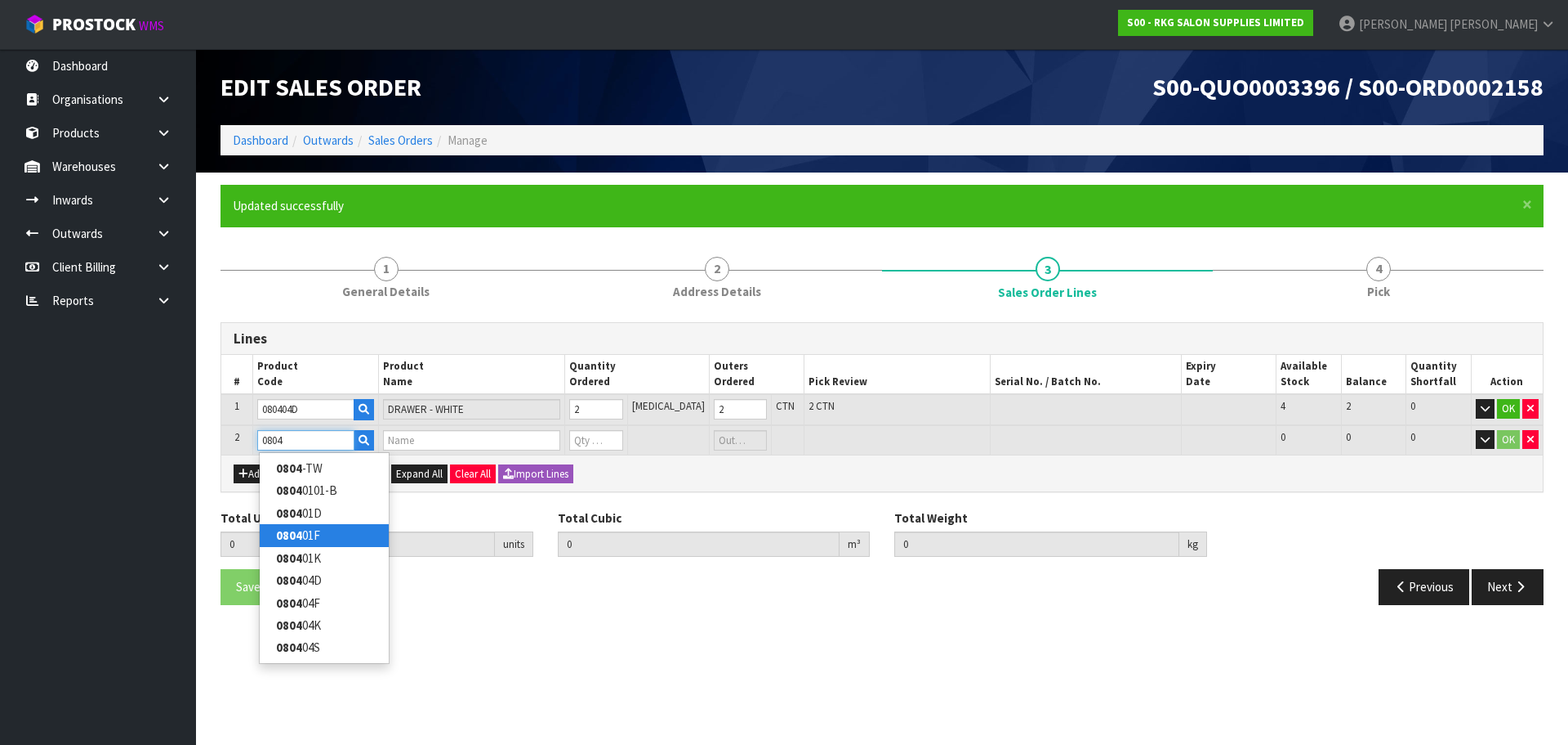
type input "0804"
click at [308, 537] on link "0804 01F" at bounding box center [324, 534] width 129 height 22
type input "080401F"
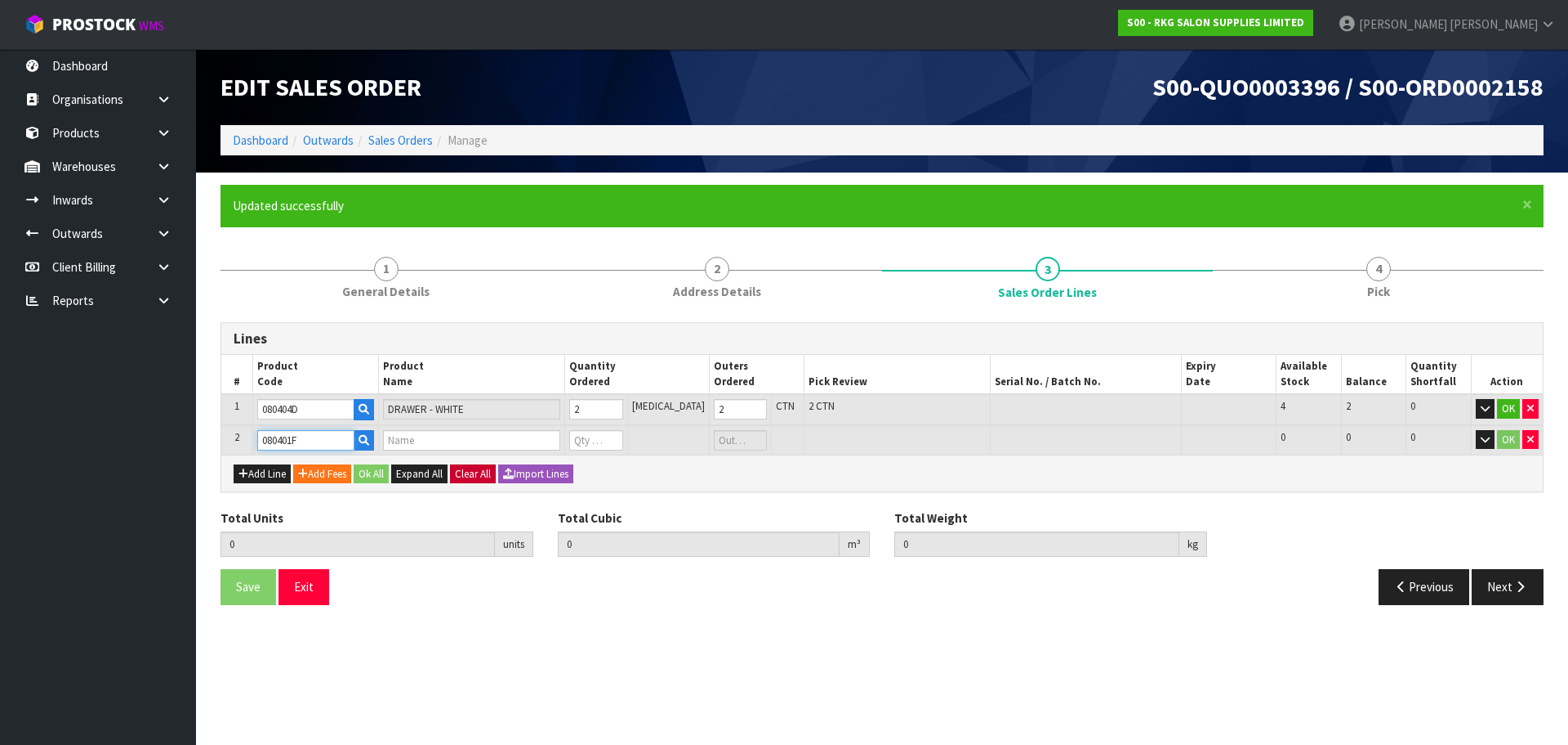
type input "2"
type input "0.184652"
type input "32"
type input "FRAME - BLACK"
type input "0"
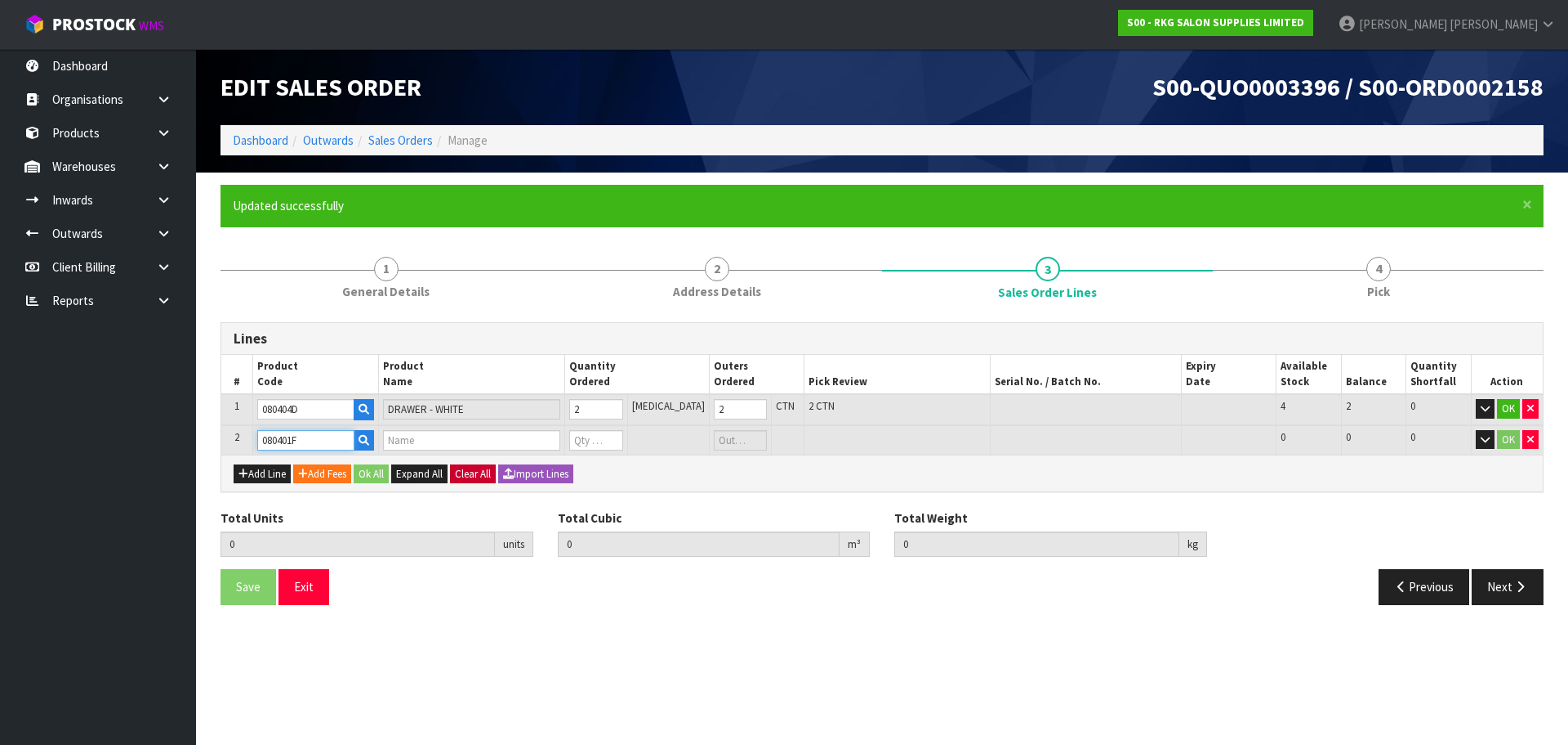
type input "0"
drag, startPoint x: 323, startPoint y: 438, endPoint x: 250, endPoint y: 445, distance: 73.3
click at [250, 445] on tr "2 080401F FRAME - BLACK 0 PCE 0 CTN 1 1 0 OK" at bounding box center [882, 439] width 1322 height 30
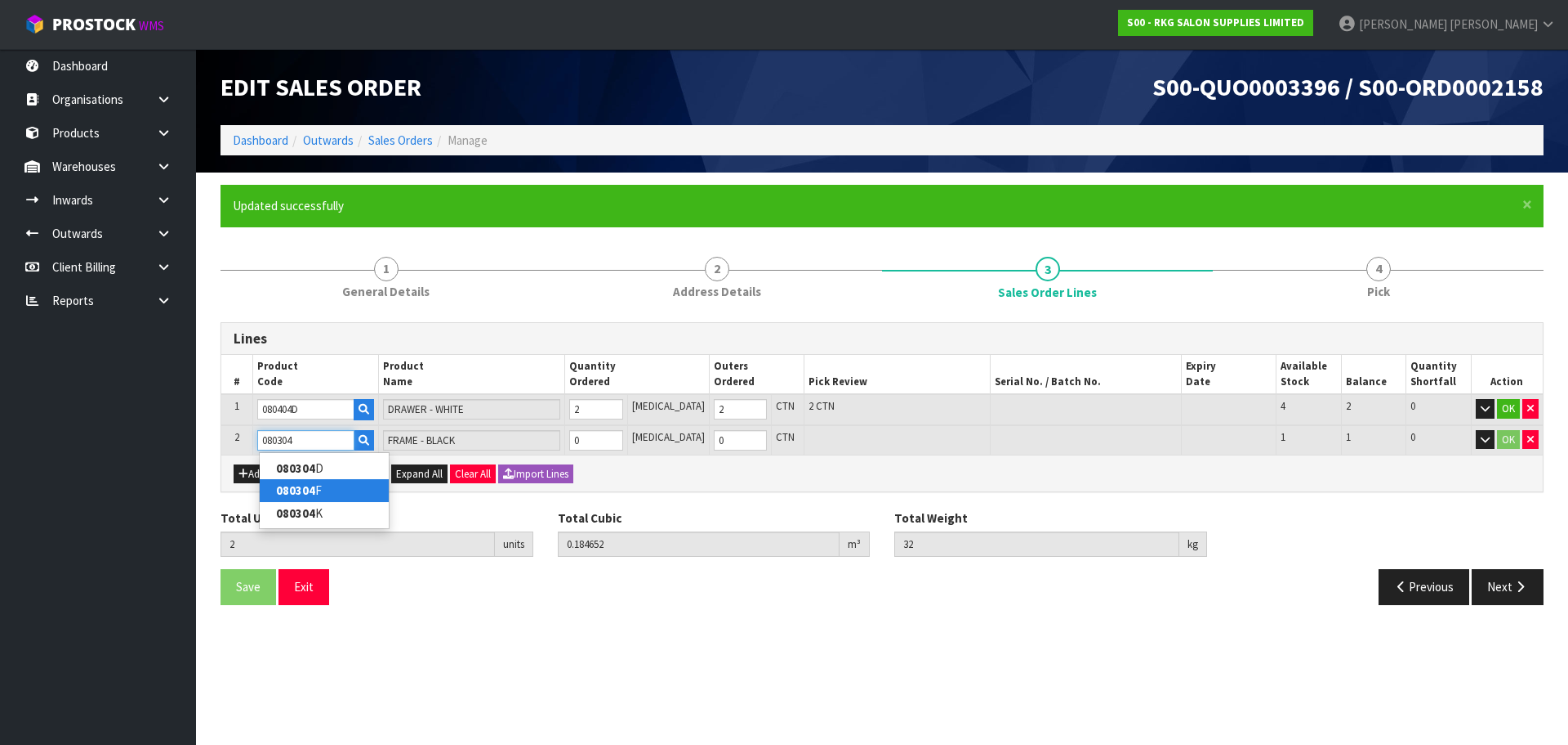
type input "080304"
type input "0"
click at [282, 485] on strong "080304" at bounding box center [295, 490] width 39 height 15
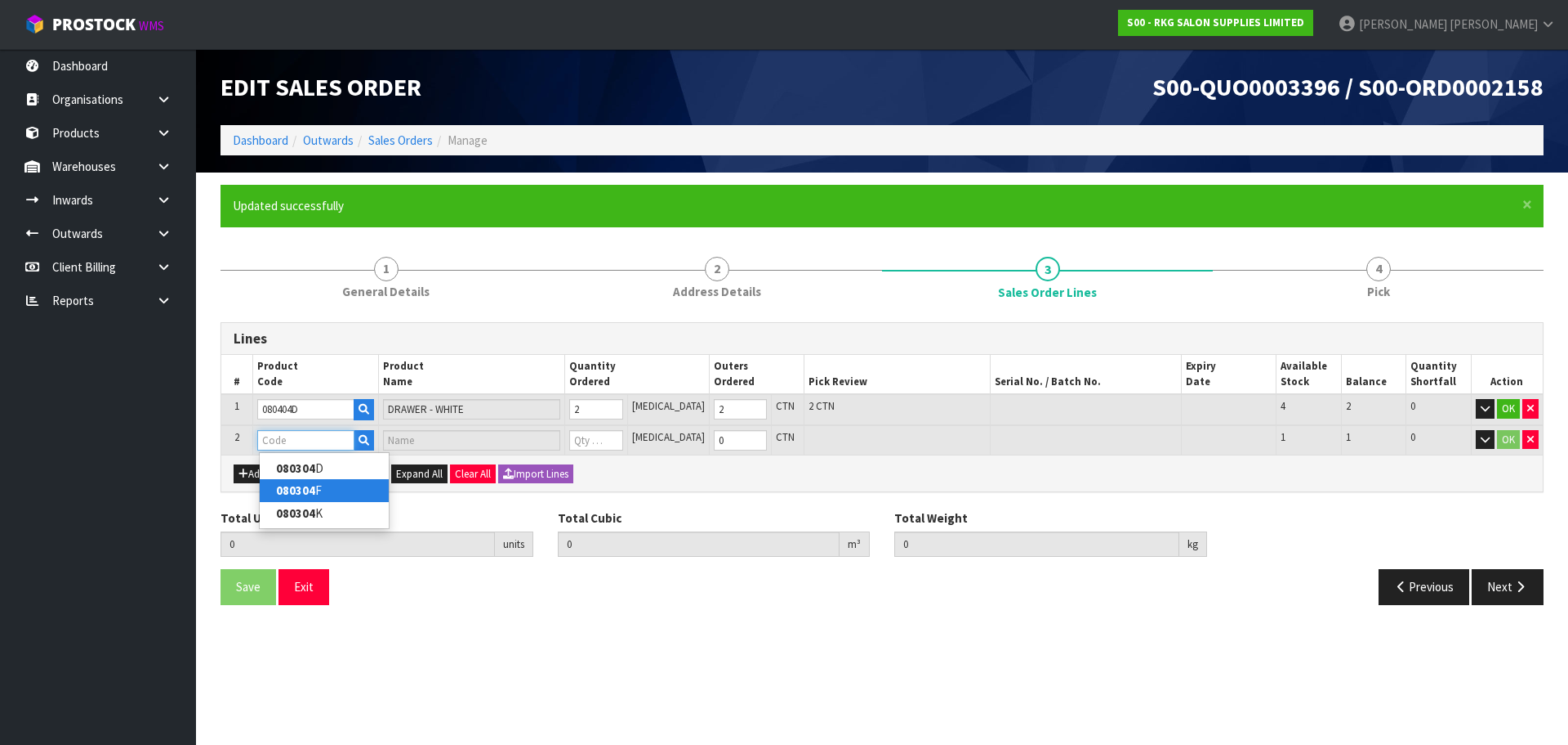
type input "080304F"
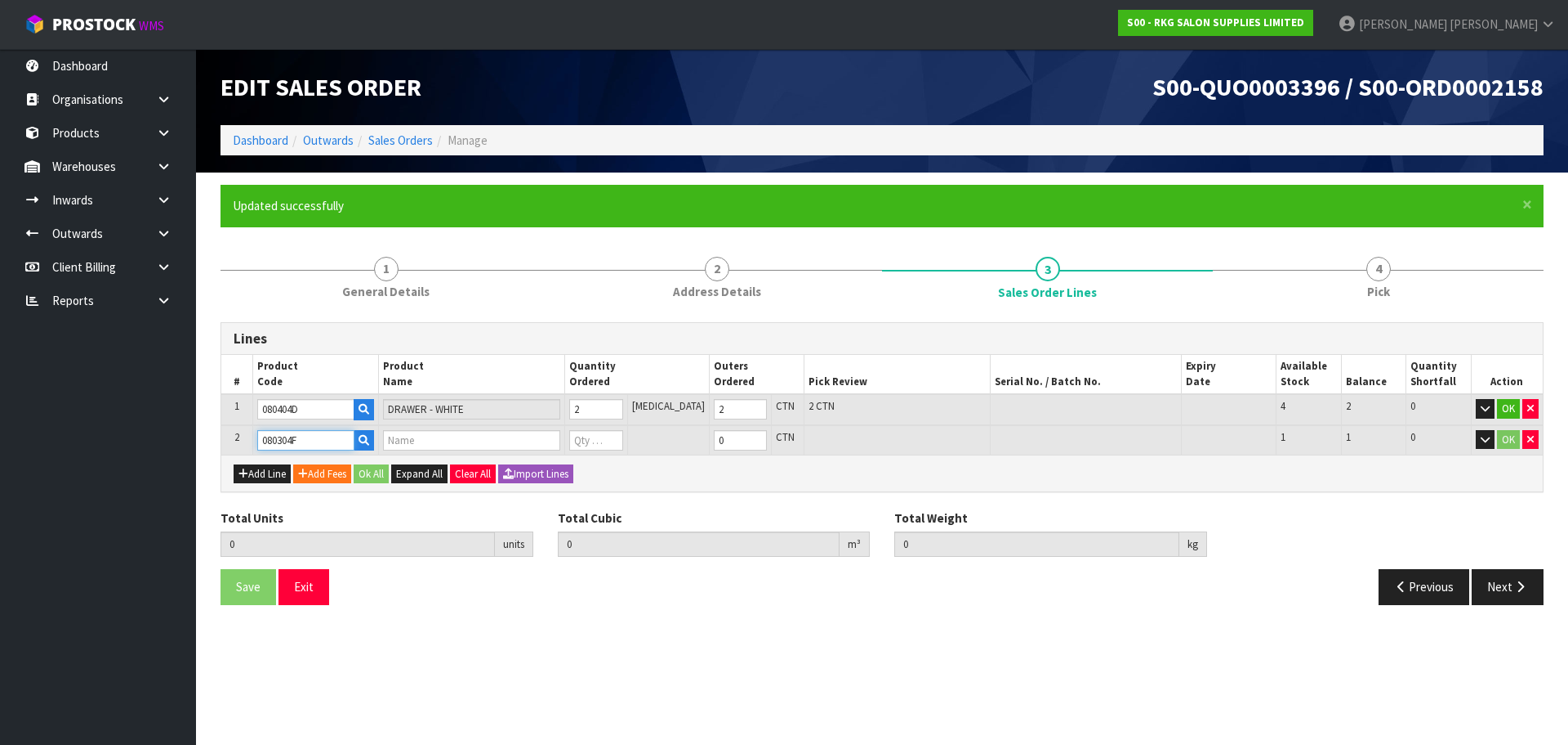
type input "2"
type input "0.184652"
type input "32"
type input "WHITE - FRAME"
type input "0"
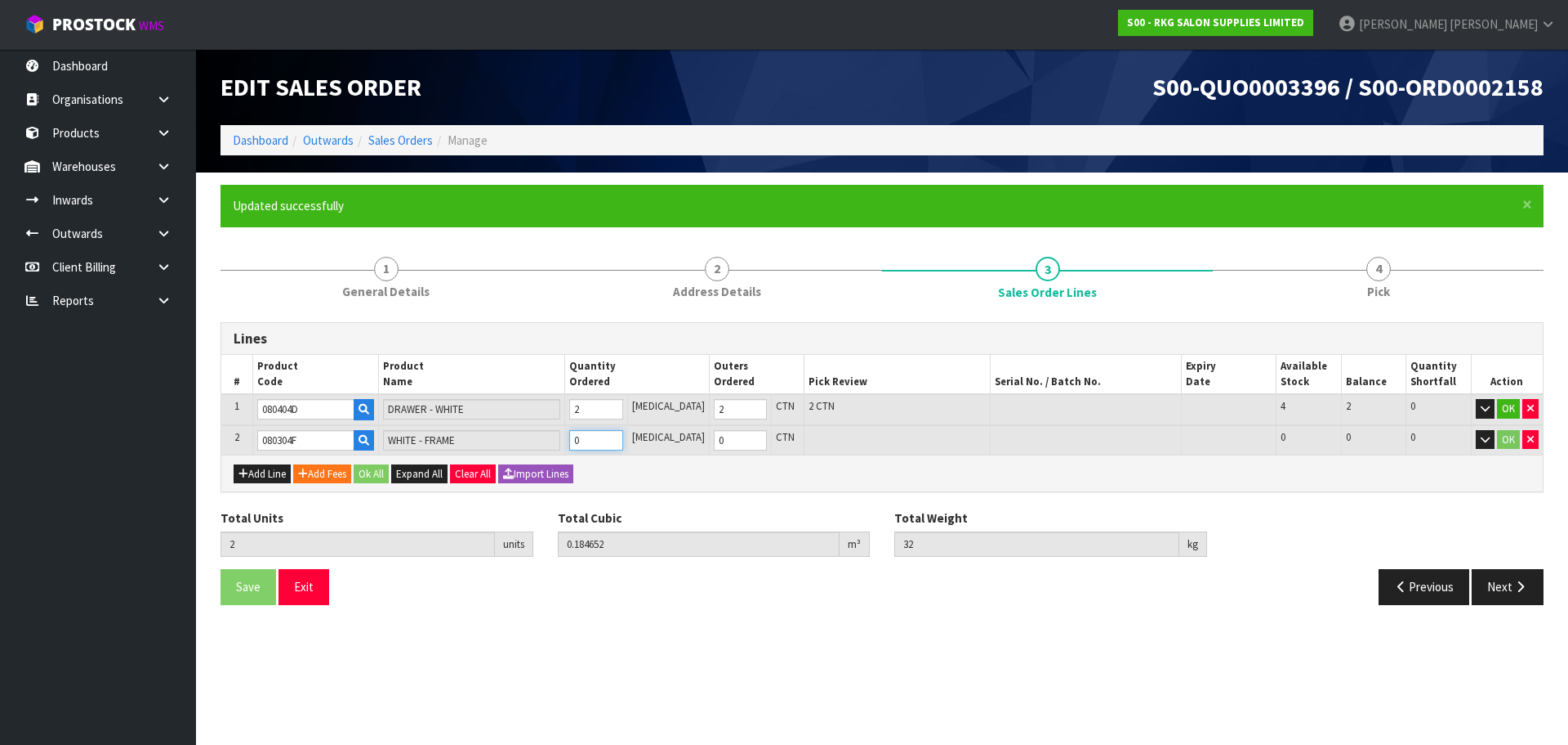
type input "3"
type input "0.194972"
type input "35.2"
type input "1"
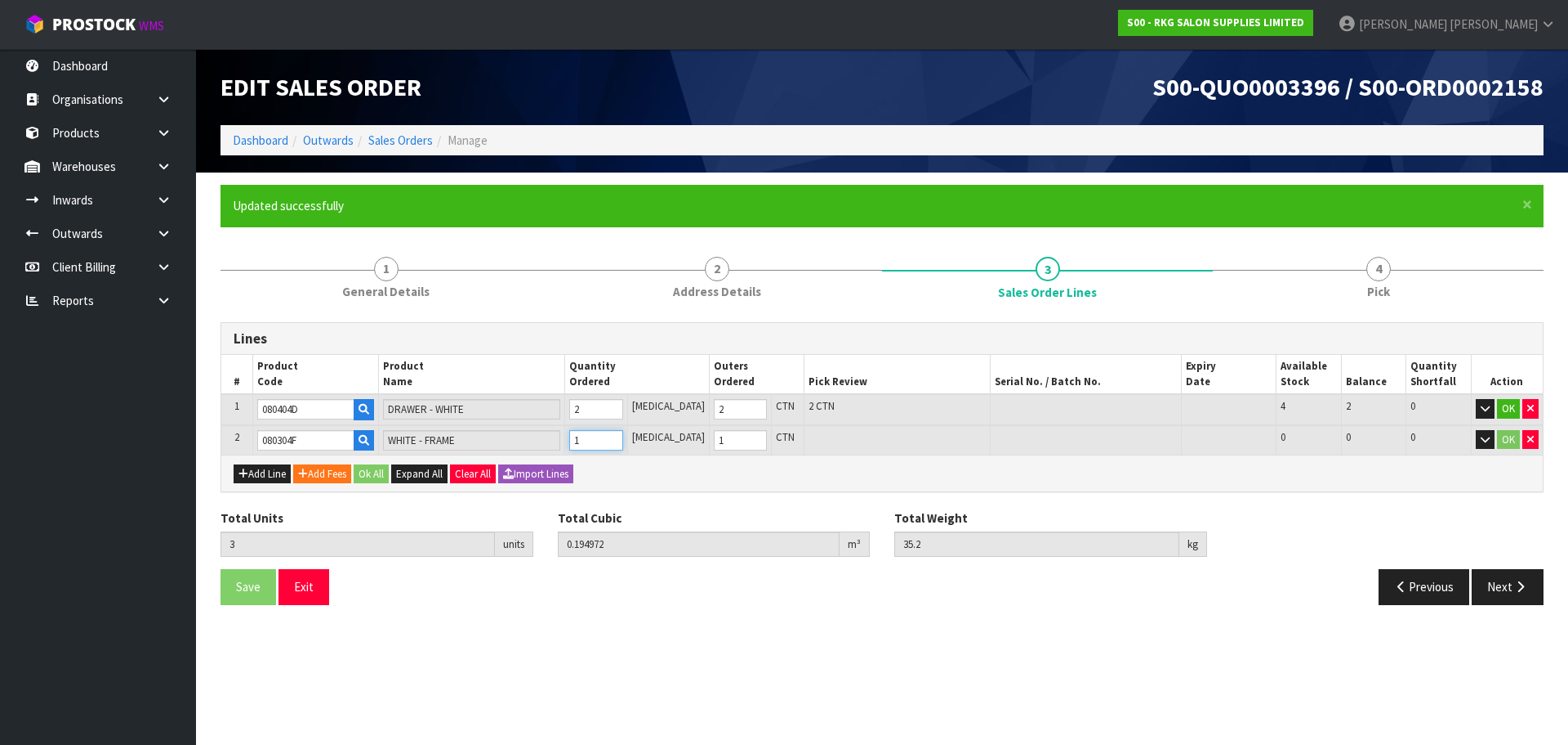
type input "1"
click at [623, 437] on input "1" at bounding box center [596, 439] width 53 height 20
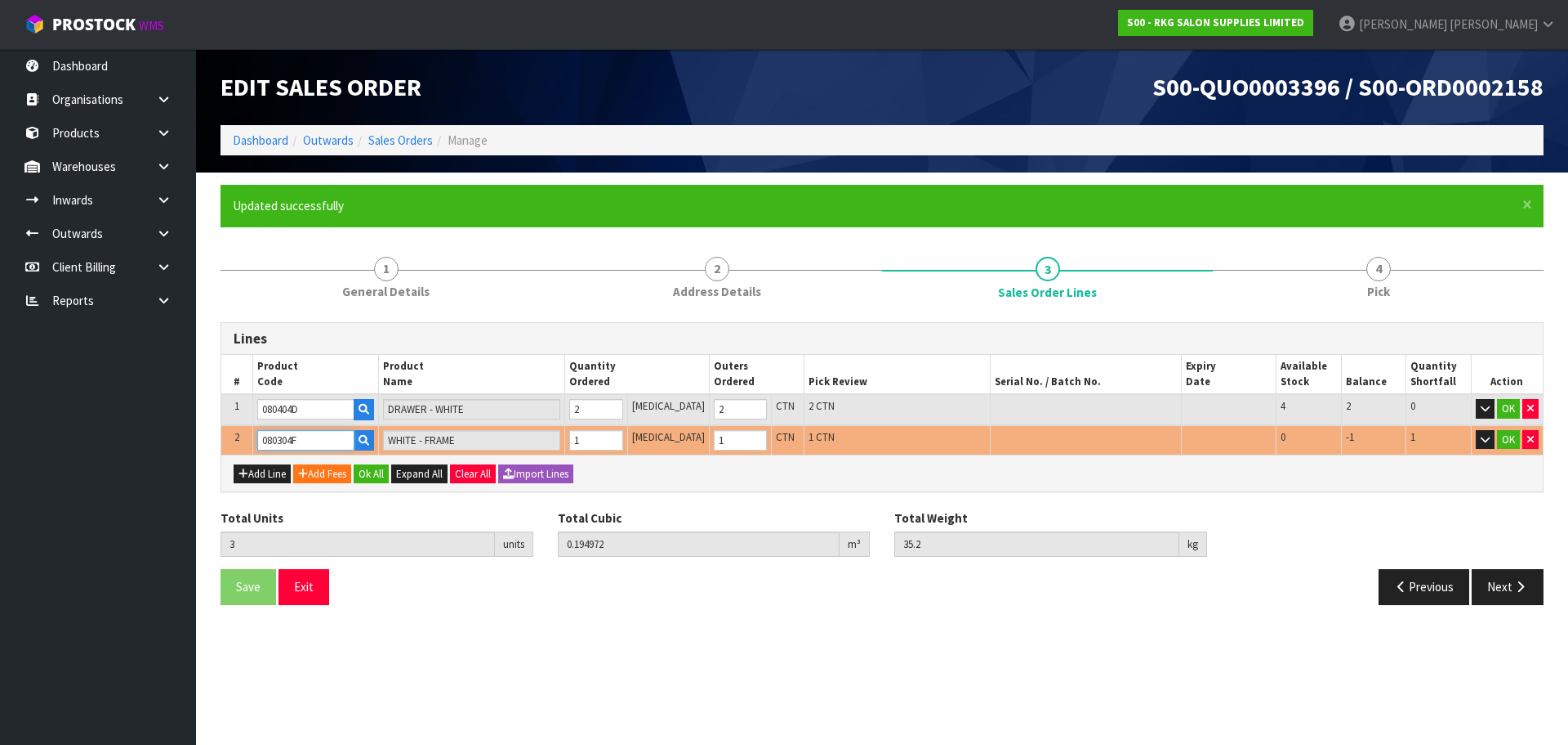
drag, startPoint x: 347, startPoint y: 439, endPoint x: 257, endPoint y: 450, distance: 90.7
click at [257, 450] on td "080304F" at bounding box center [316, 439] width 126 height 30
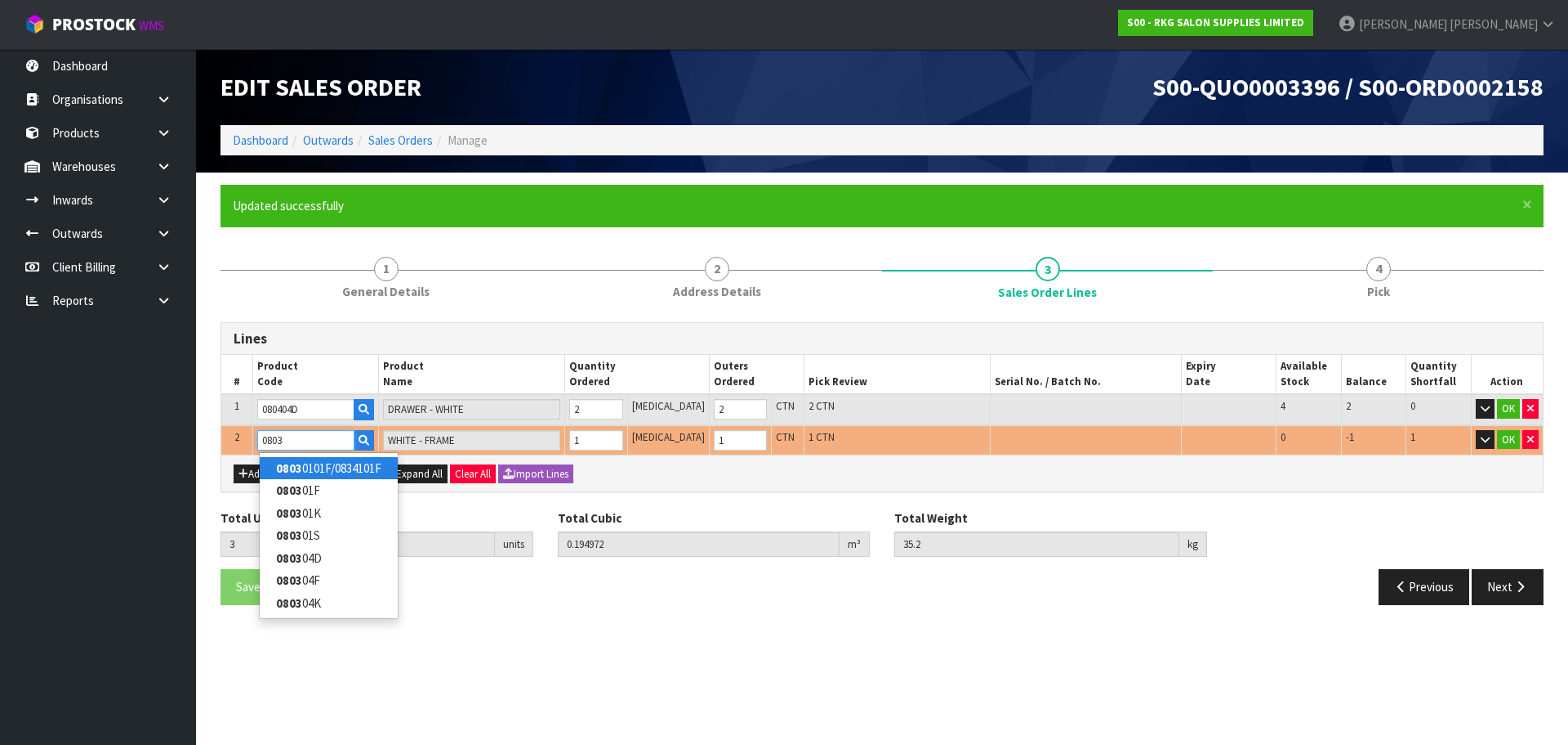
type input "0803"
type input "0"
click at [285, 468] on strong "0803" at bounding box center [288, 468] width 26 height 15
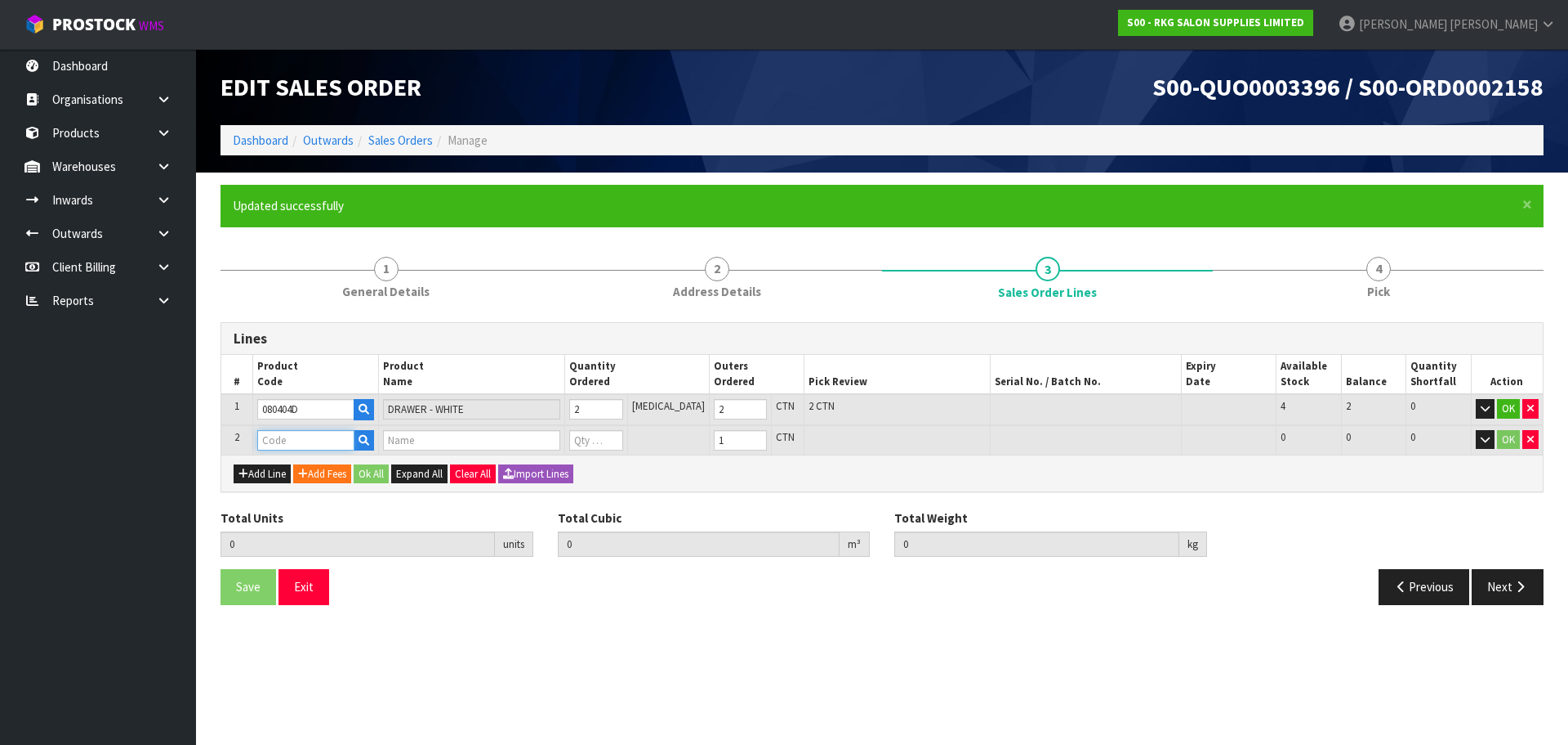
type input "08030101F/0834101F"
type input "2"
type input "0.184652"
type input "32"
type input "FRAME - BLACK"
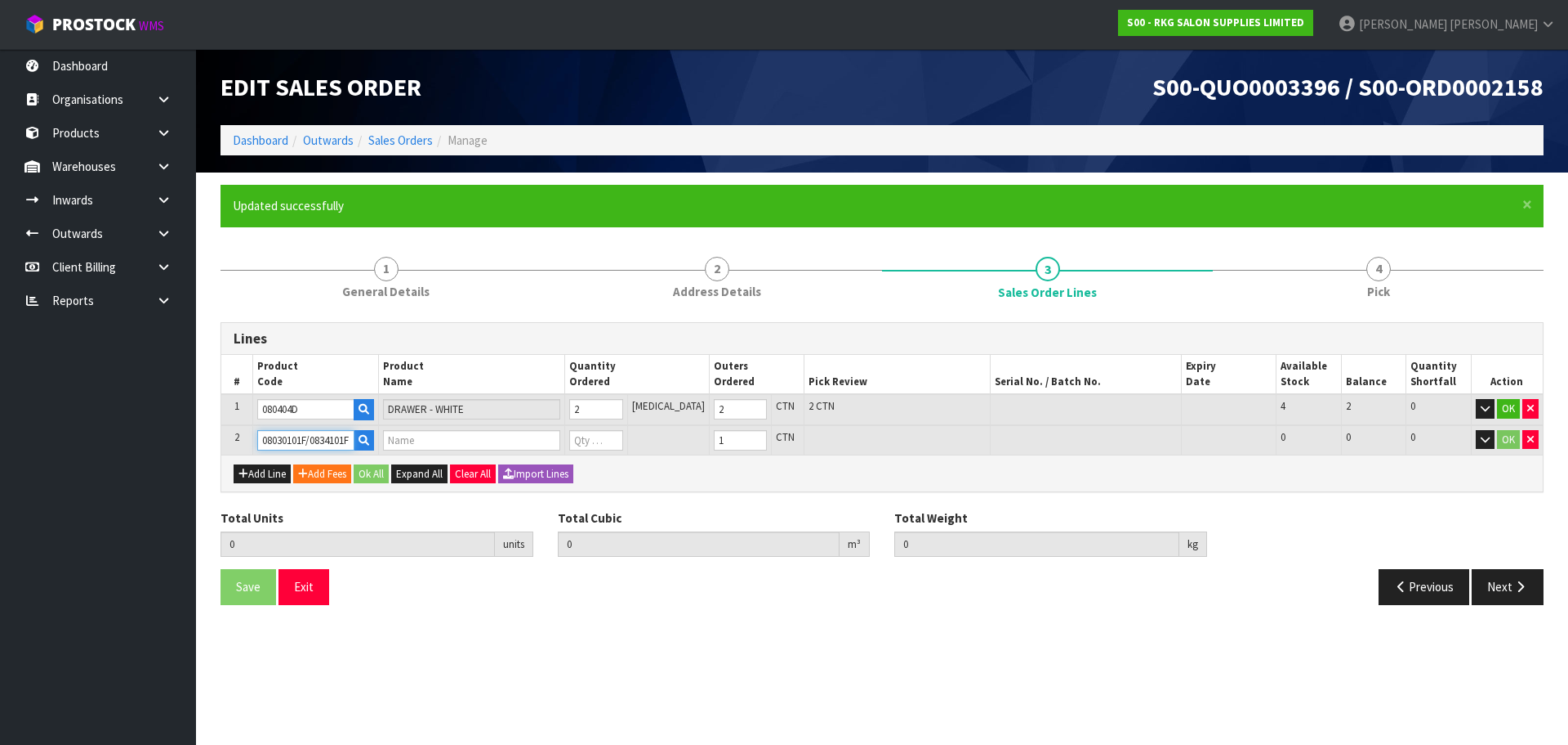
type input "0"
drag, startPoint x: 352, startPoint y: 437, endPoint x: 264, endPoint y: 446, distance: 88.5
click at [264, 446] on input "08030101F/0834101F" at bounding box center [306, 439] width 97 height 20
type input "F"
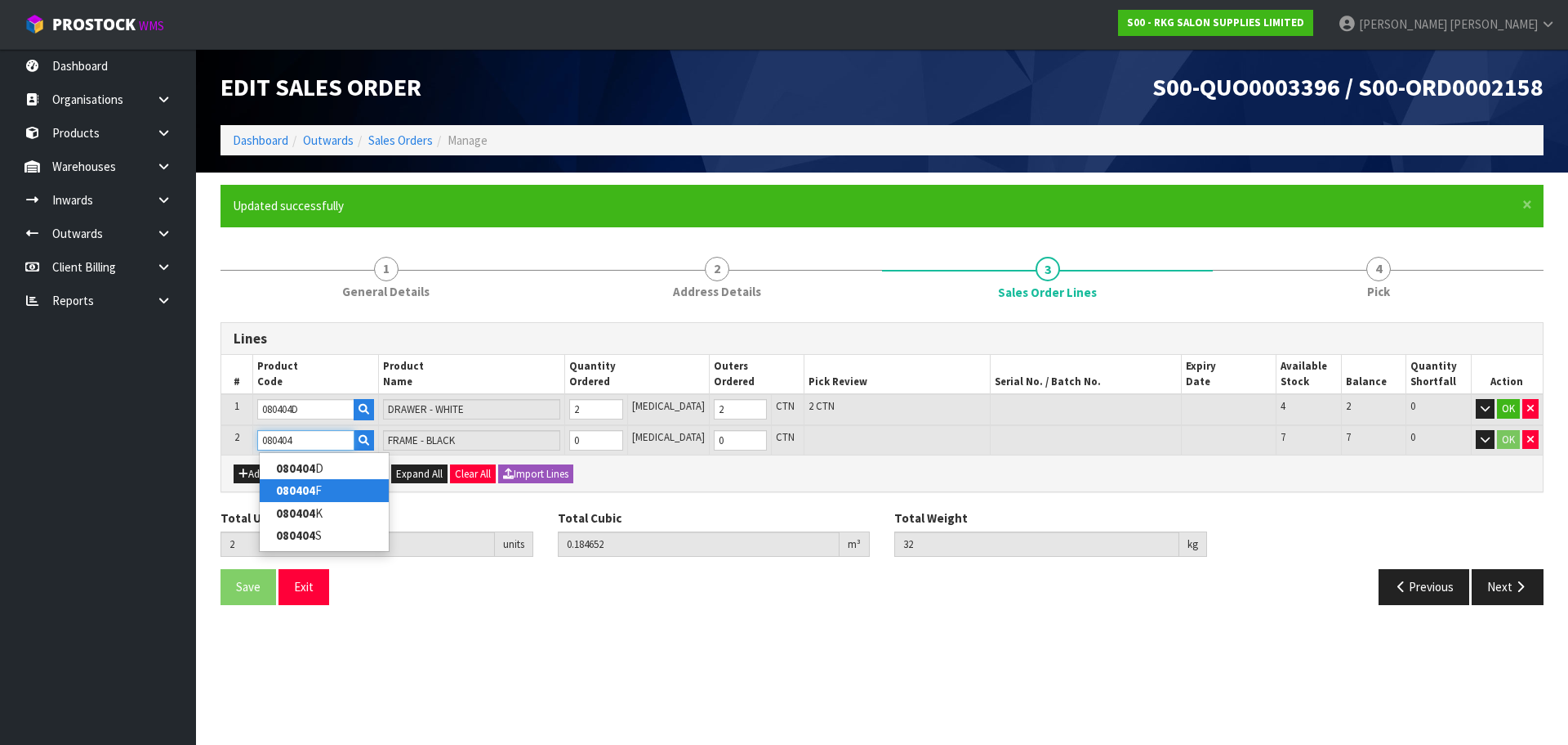
type input "080404"
type input "0"
click at [292, 488] on strong "080404" at bounding box center [295, 490] width 39 height 15
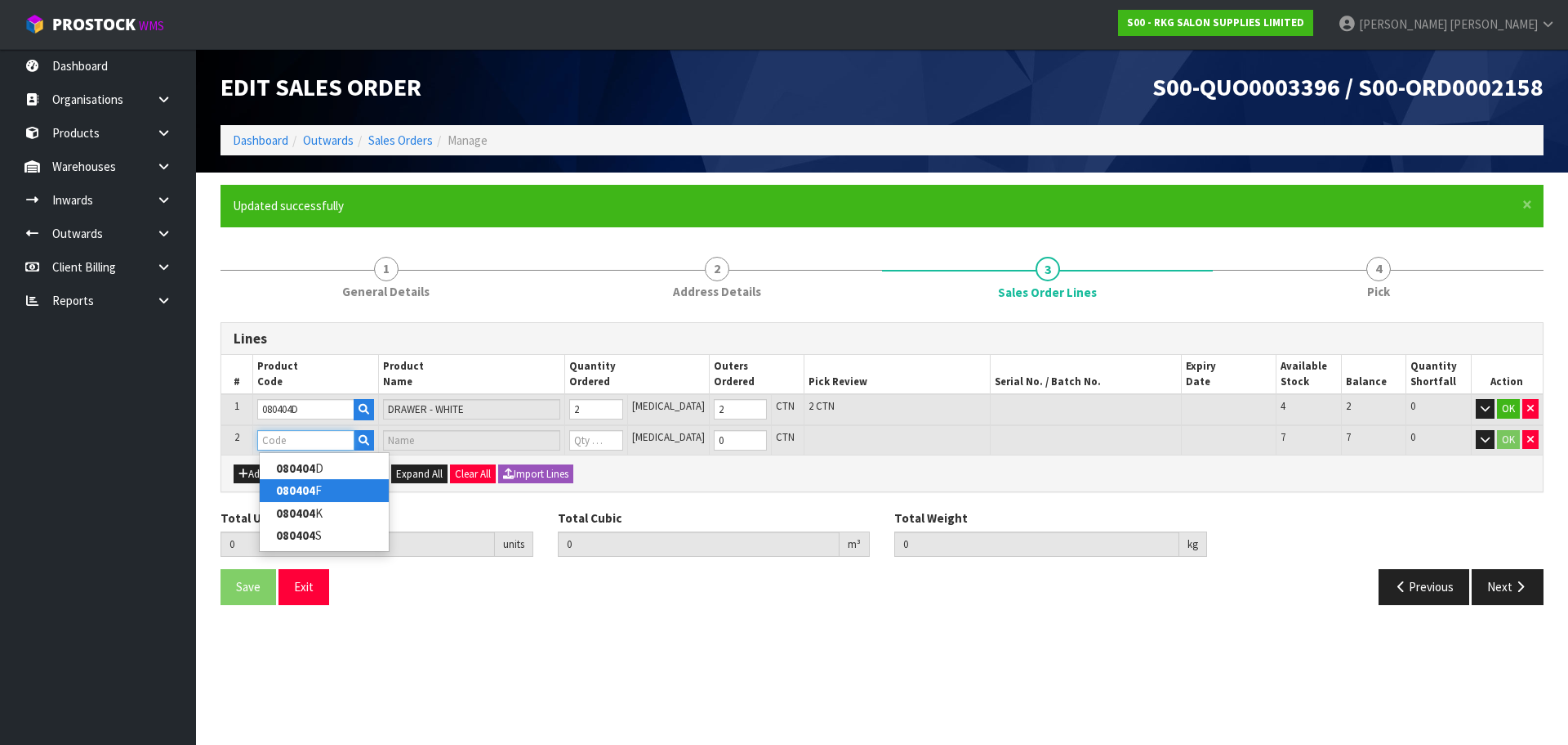
type input "080404F"
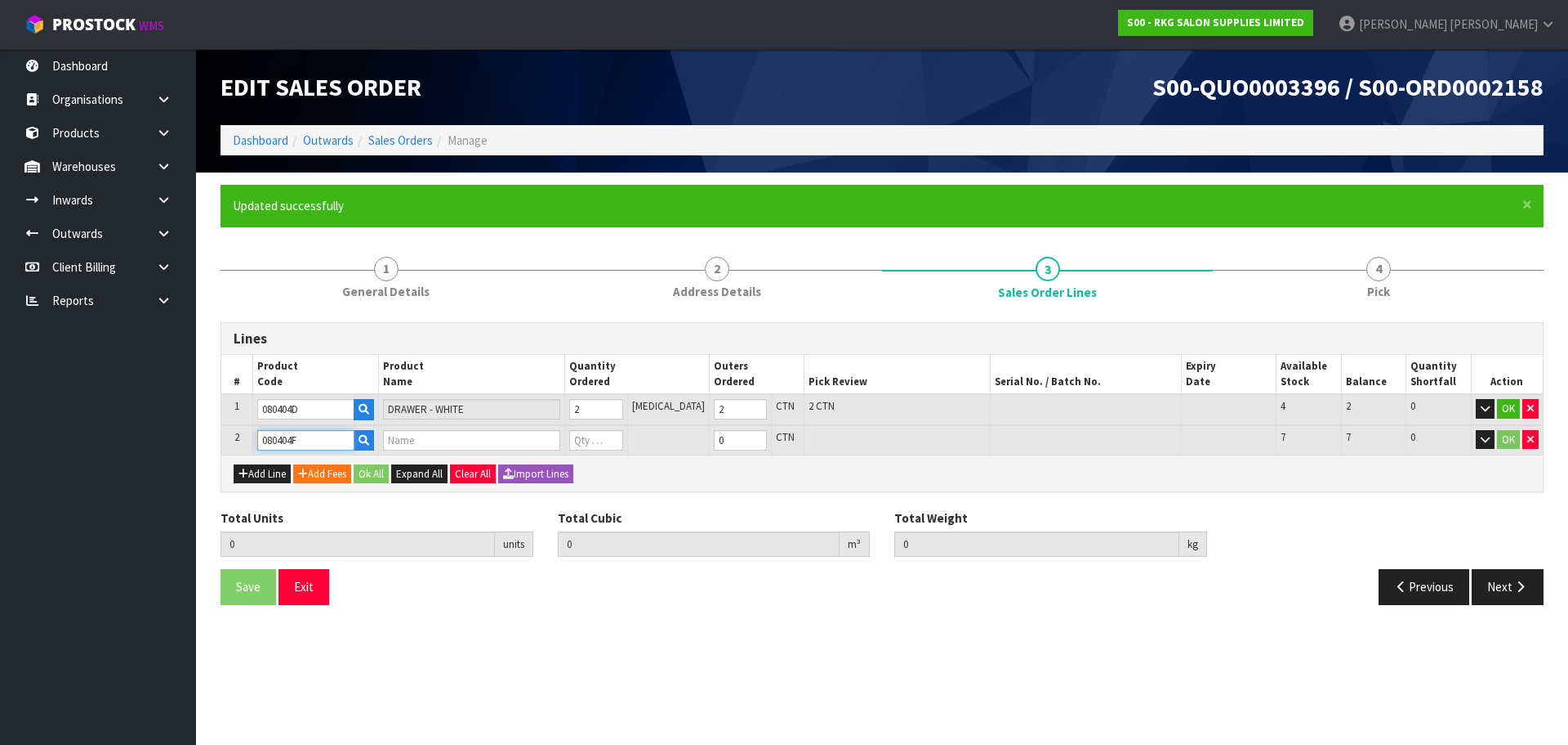
type input "2"
type input "0.184652"
type input "32"
type input "FRAME - WHITE"
type input "0"
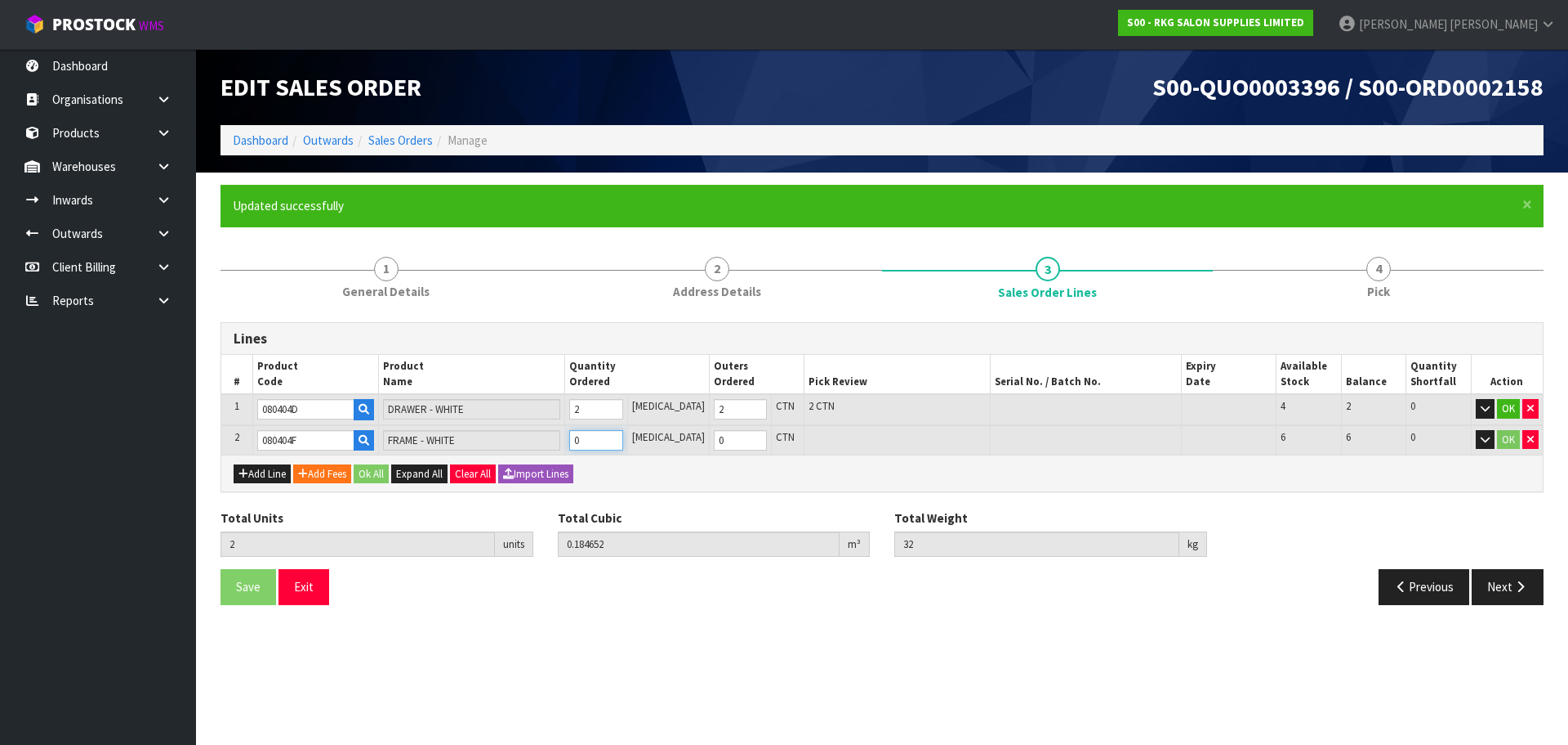
type input "3"
type input "0.215146"
type input "37"
type input "1"
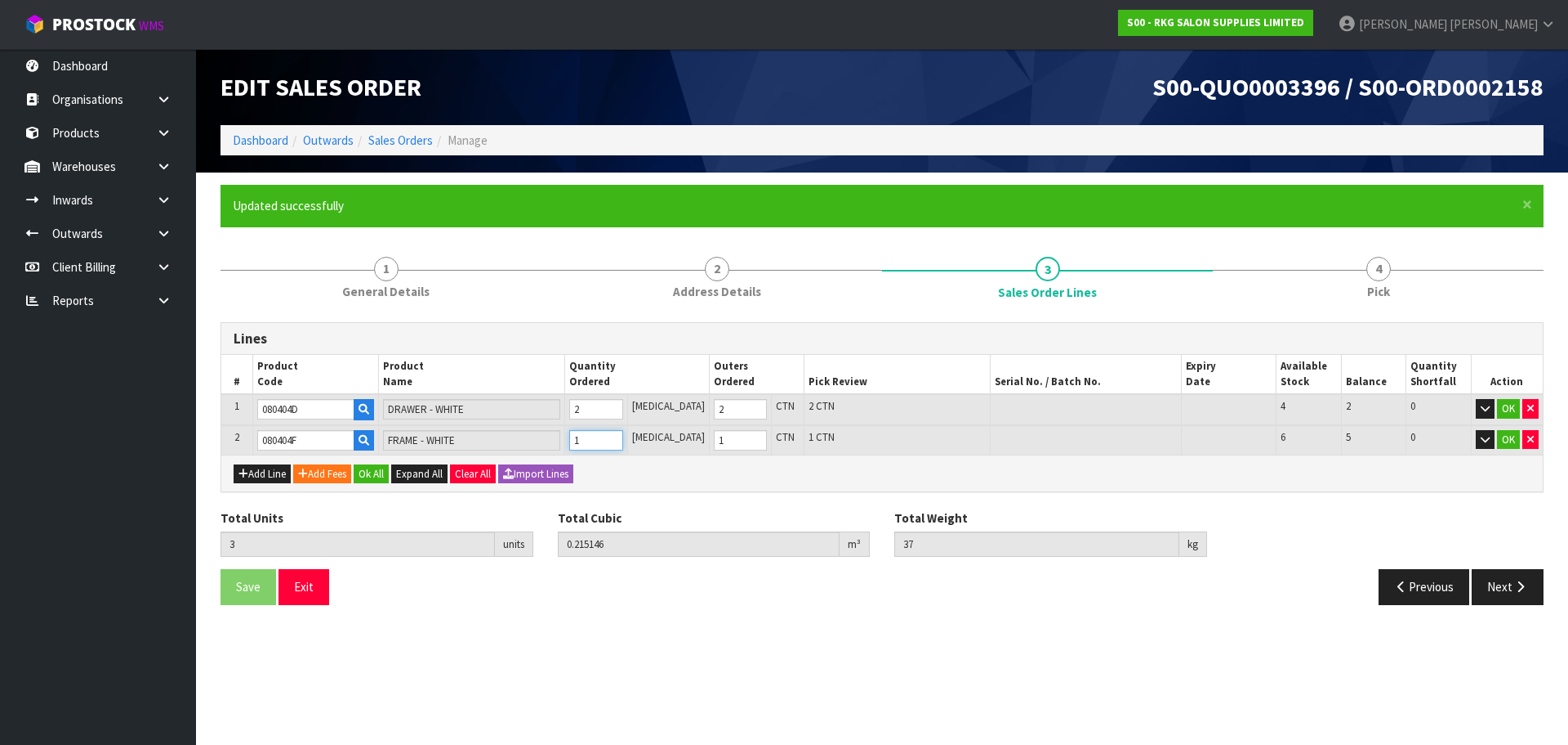
type input "1"
click at [623, 436] on input "1" at bounding box center [596, 439] width 53 height 20
click at [1512, 409] on button "OK" at bounding box center [1509, 409] width 23 height 19
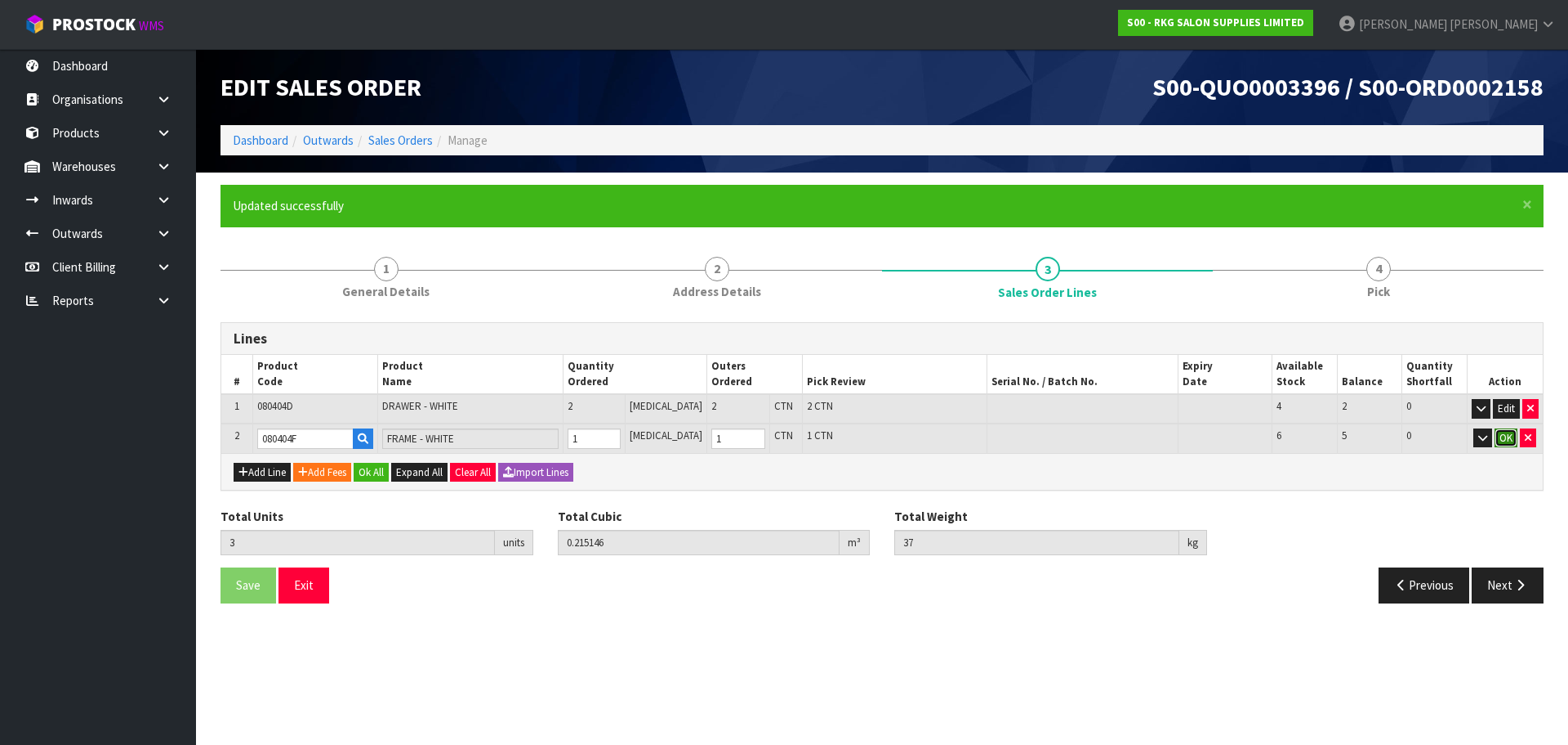
click at [1505, 439] on button "OK" at bounding box center [1507, 438] width 23 height 19
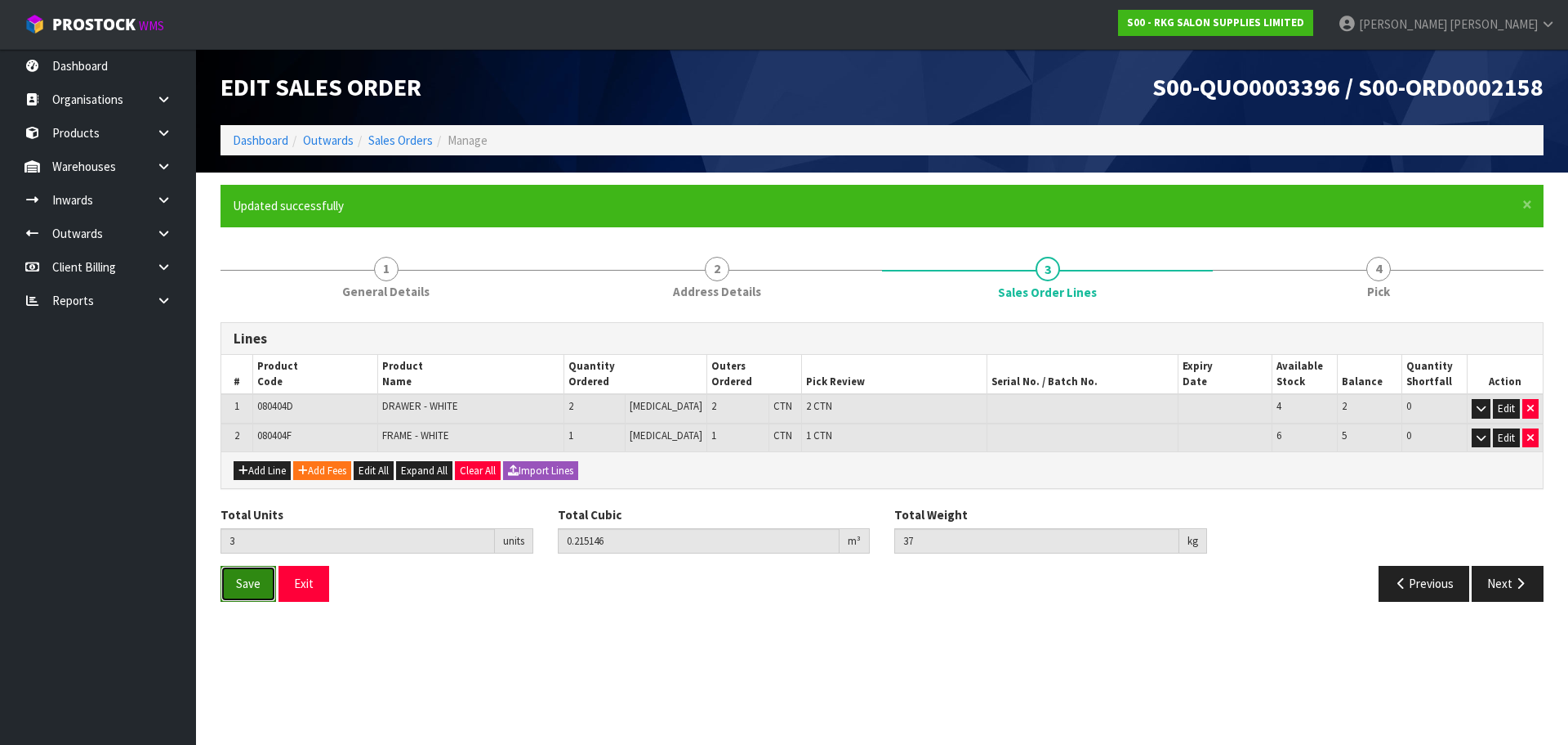
click at [254, 582] on span "Save" at bounding box center [249, 584] width 25 height 15
click at [1494, 591] on button "Next" at bounding box center [1507, 583] width 72 height 36
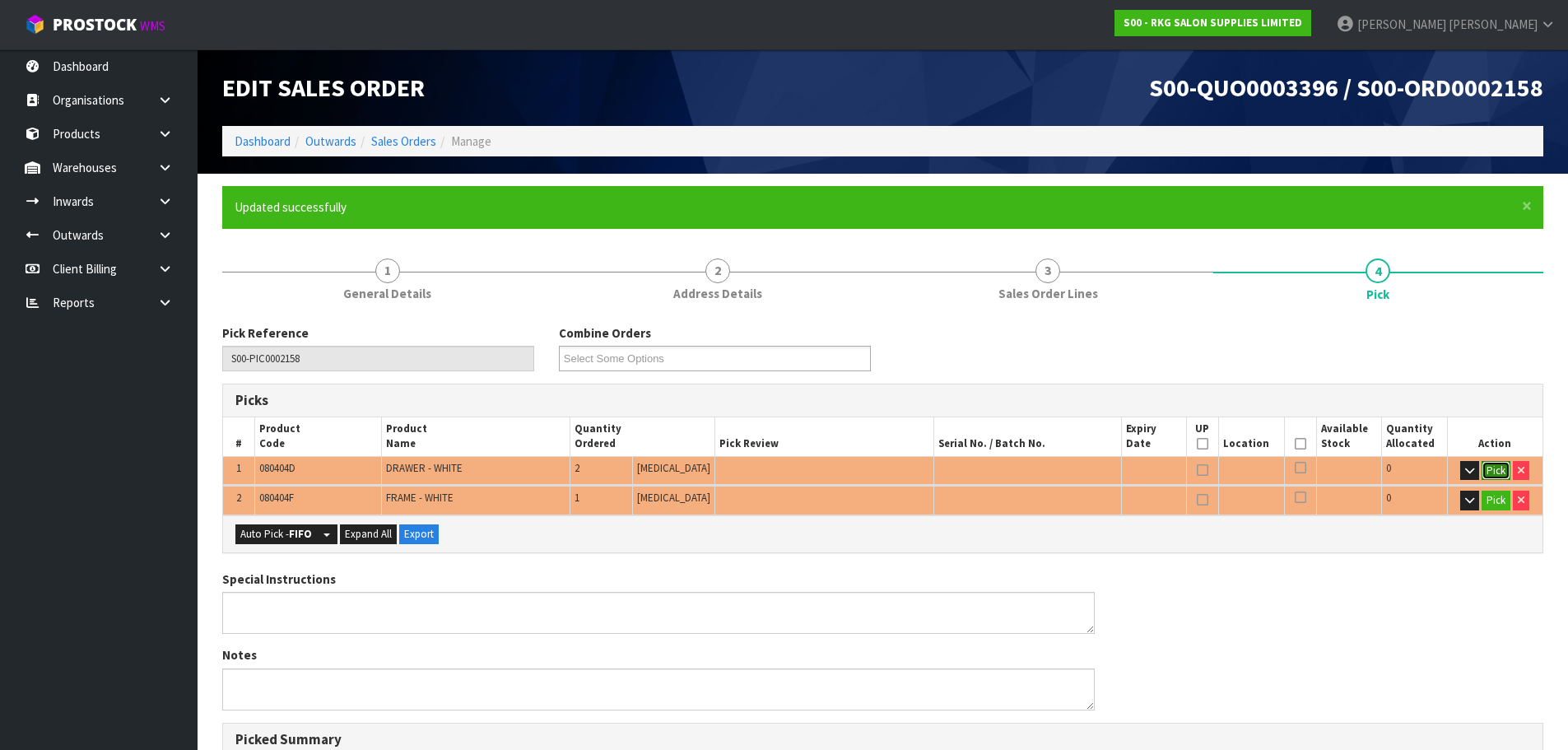
click at [1496, 463] on button "Pick" at bounding box center [1495, 470] width 29 height 19
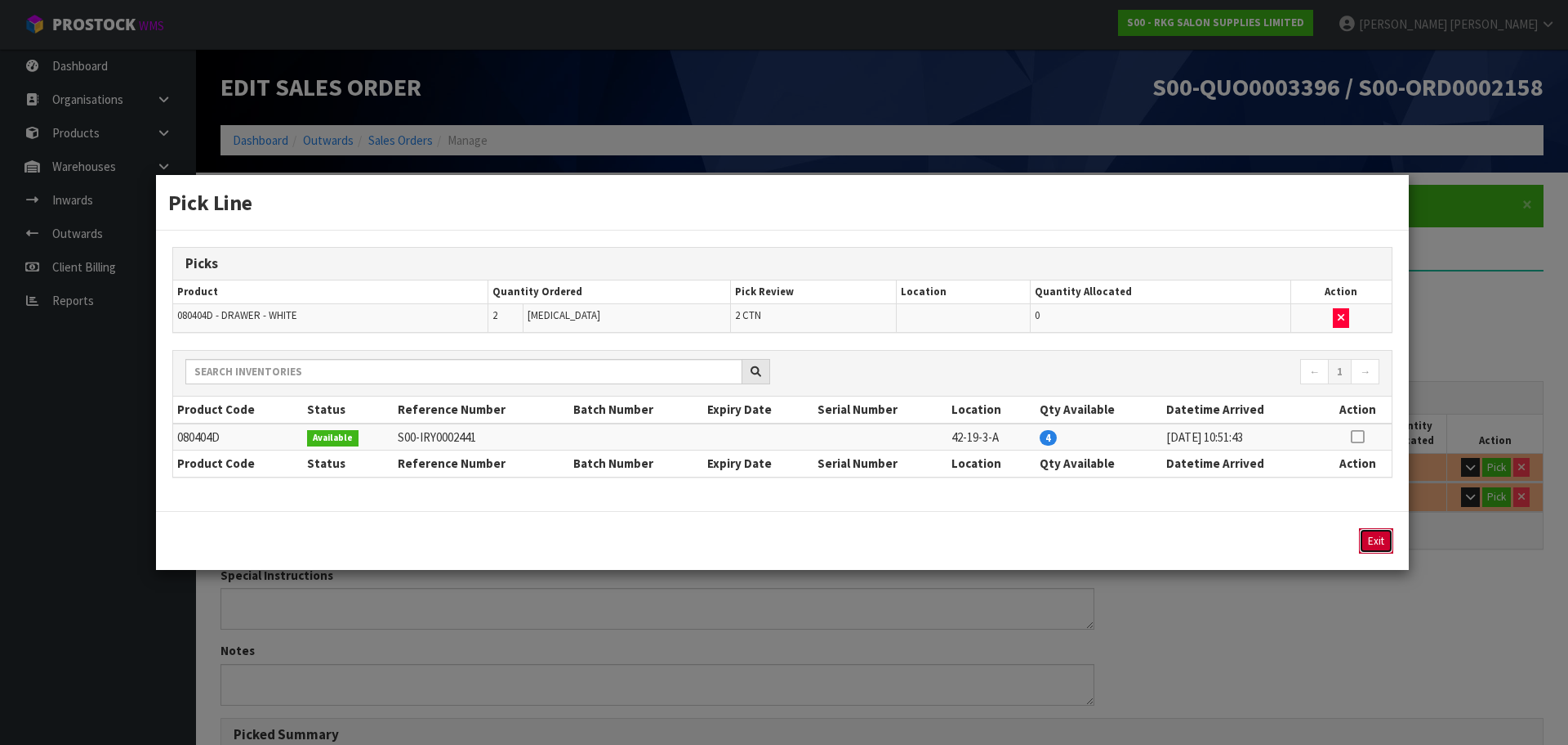
click at [1386, 543] on button "Exit" at bounding box center [1377, 540] width 35 height 25
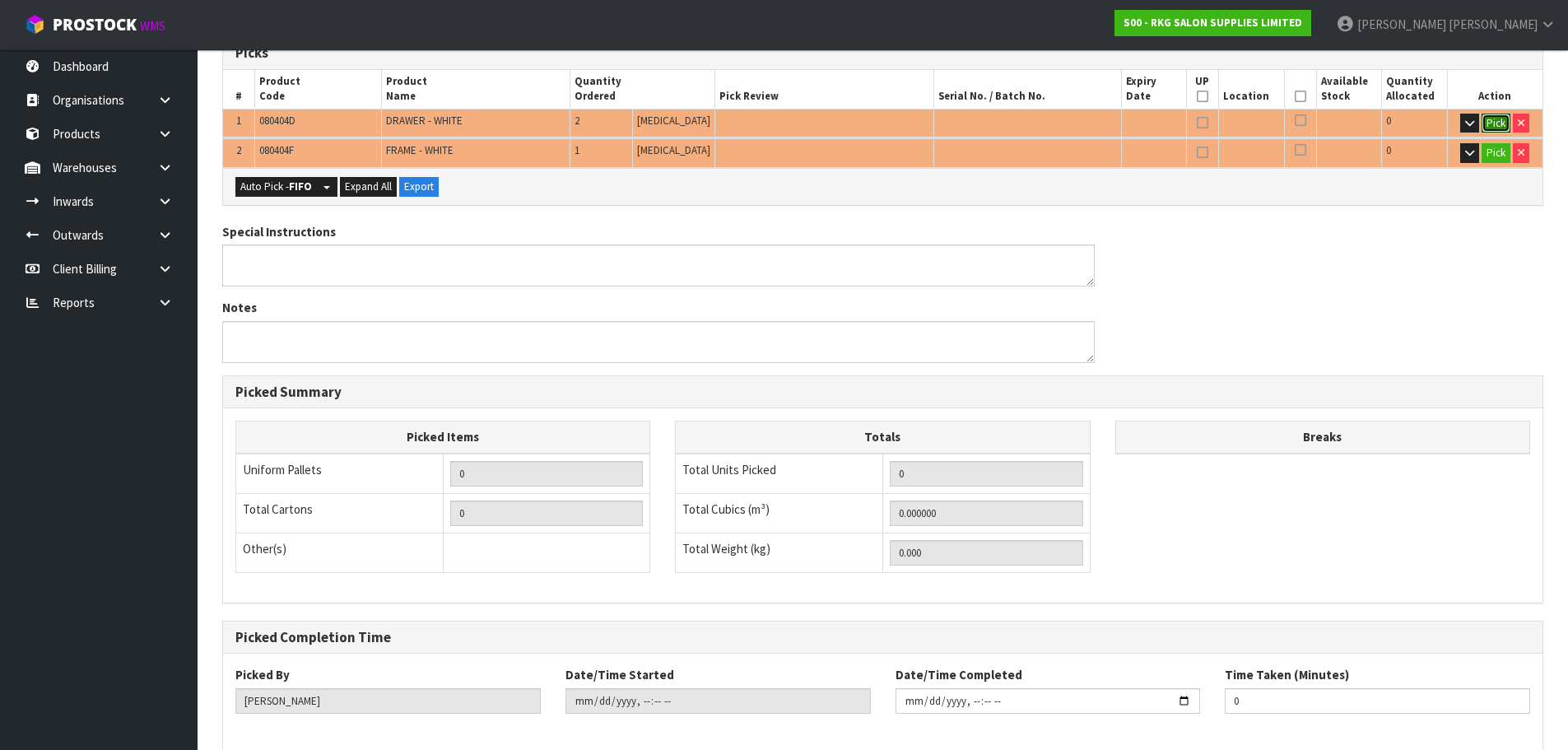
scroll to position [426, 0]
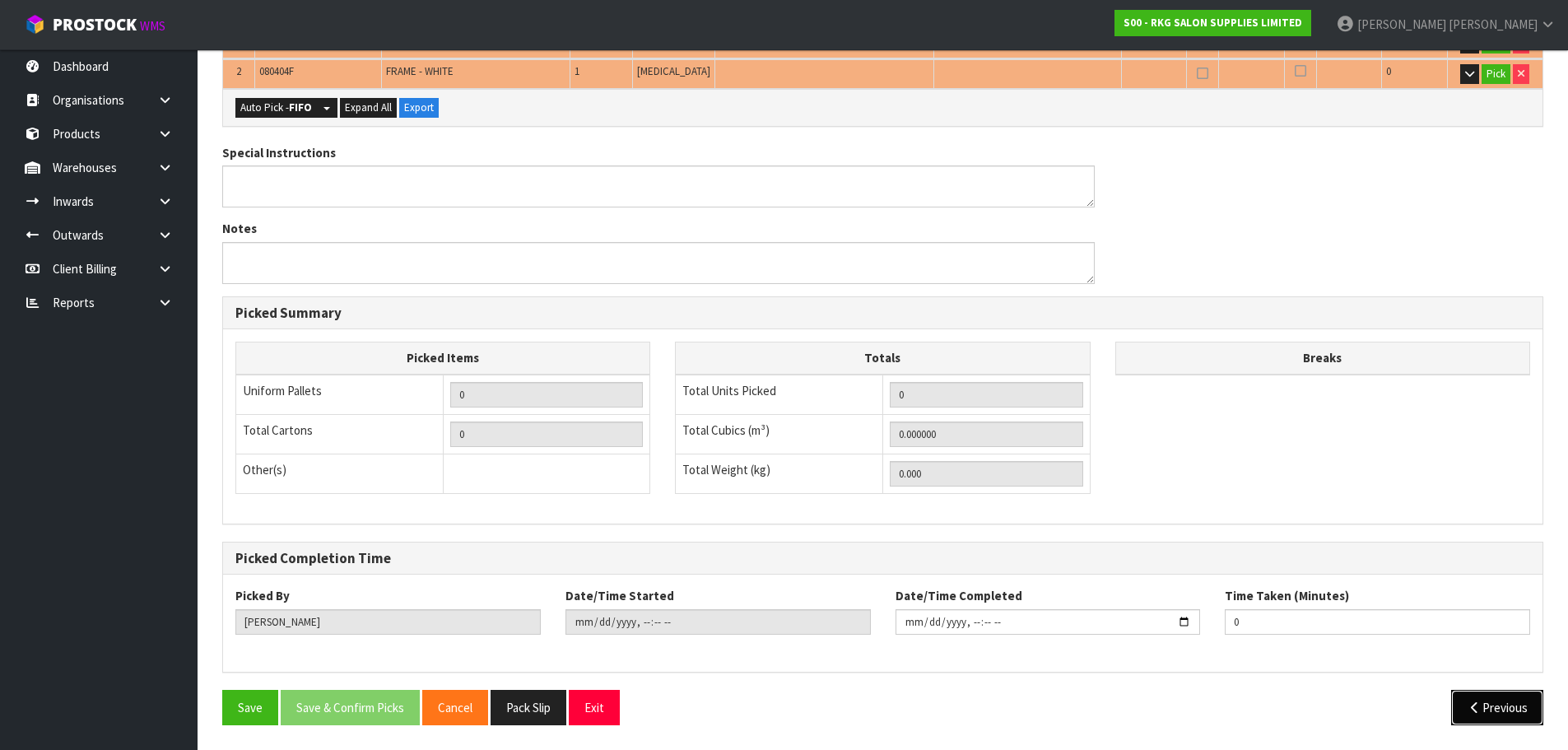
click at [1475, 712] on icon "button" at bounding box center [1474, 706] width 15 height 13
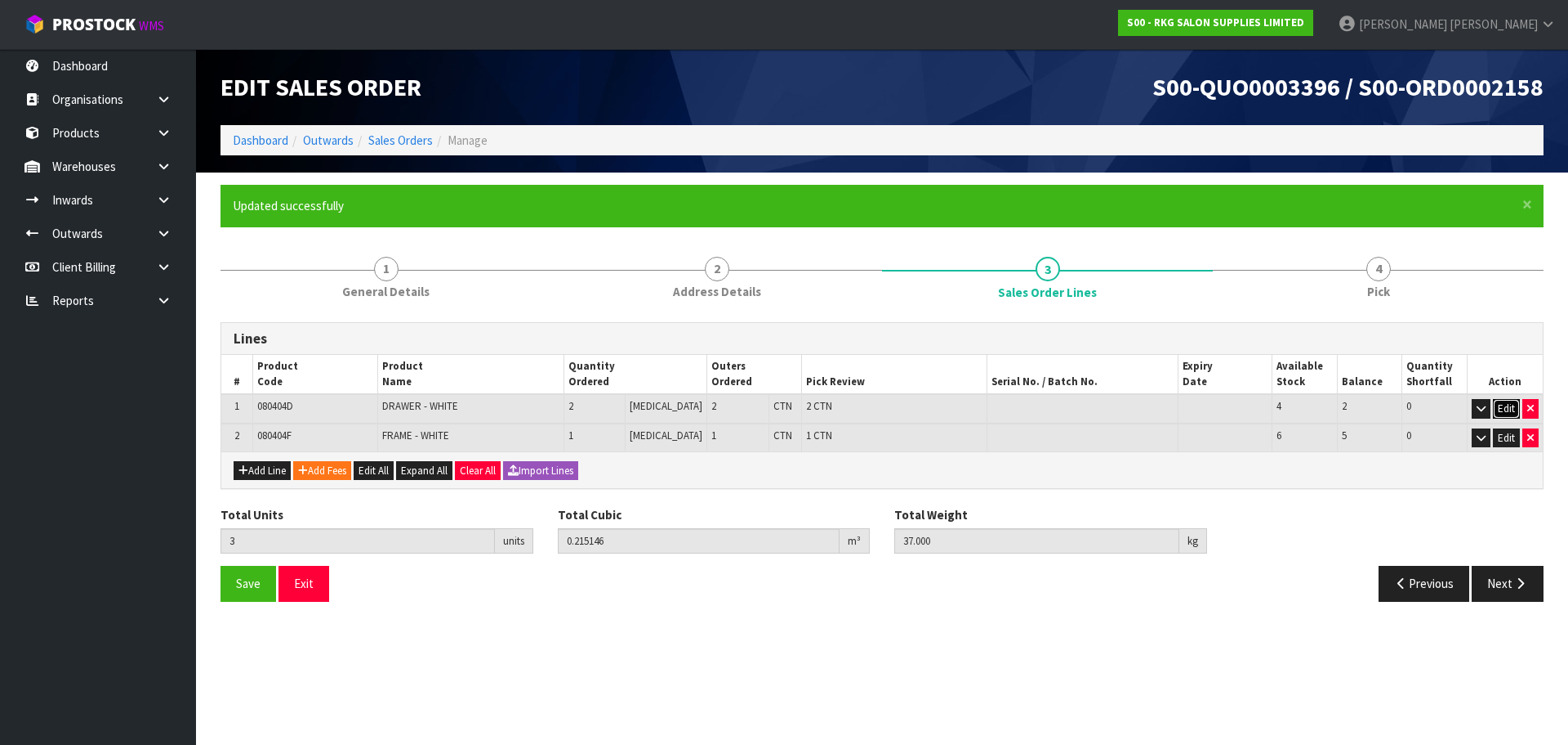
click at [1509, 406] on button "Edit" at bounding box center [1507, 409] width 27 height 19
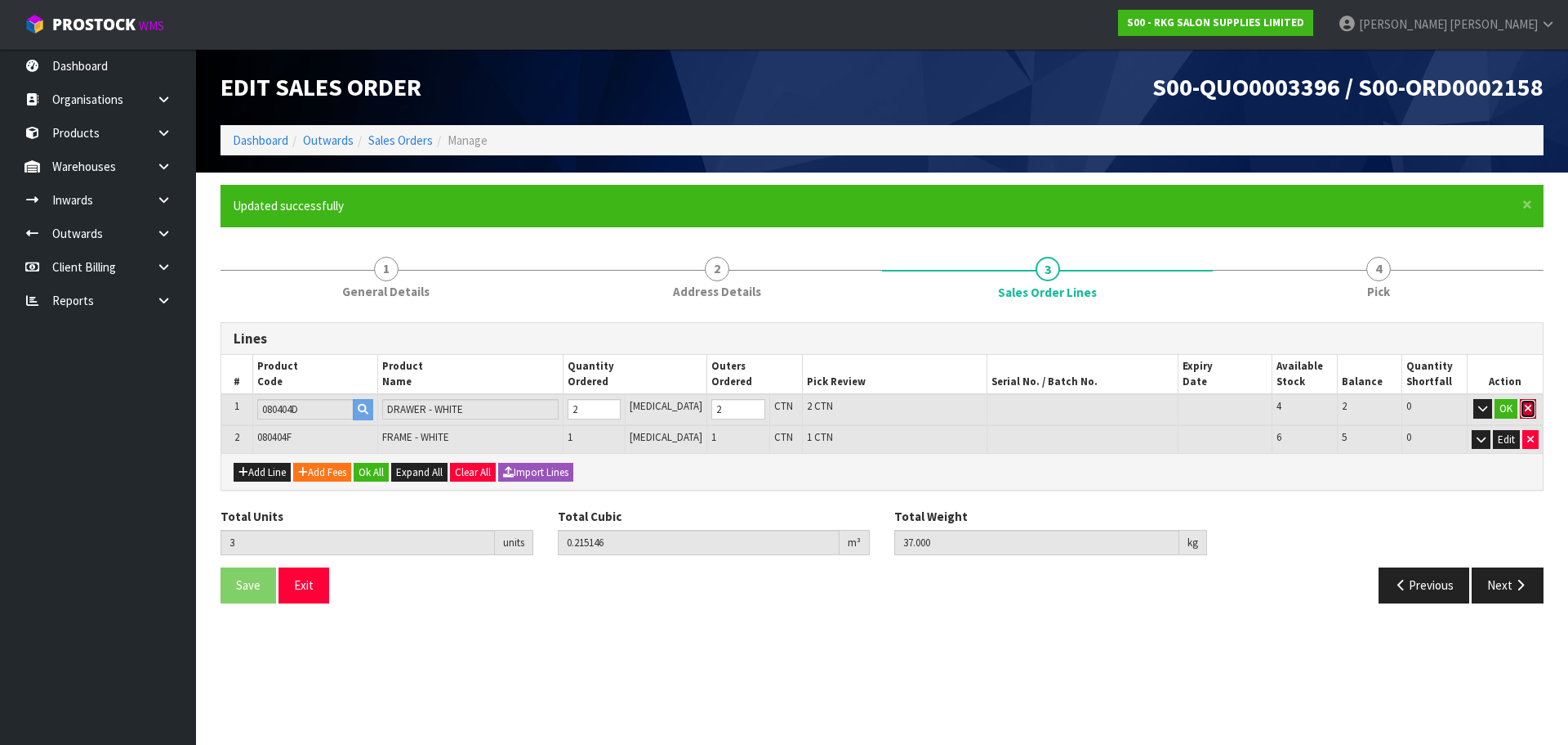
click at [1532, 407] on button "button" at bounding box center [1528, 409] width 16 height 19
type input "1"
type input "0.030494"
type input "5"
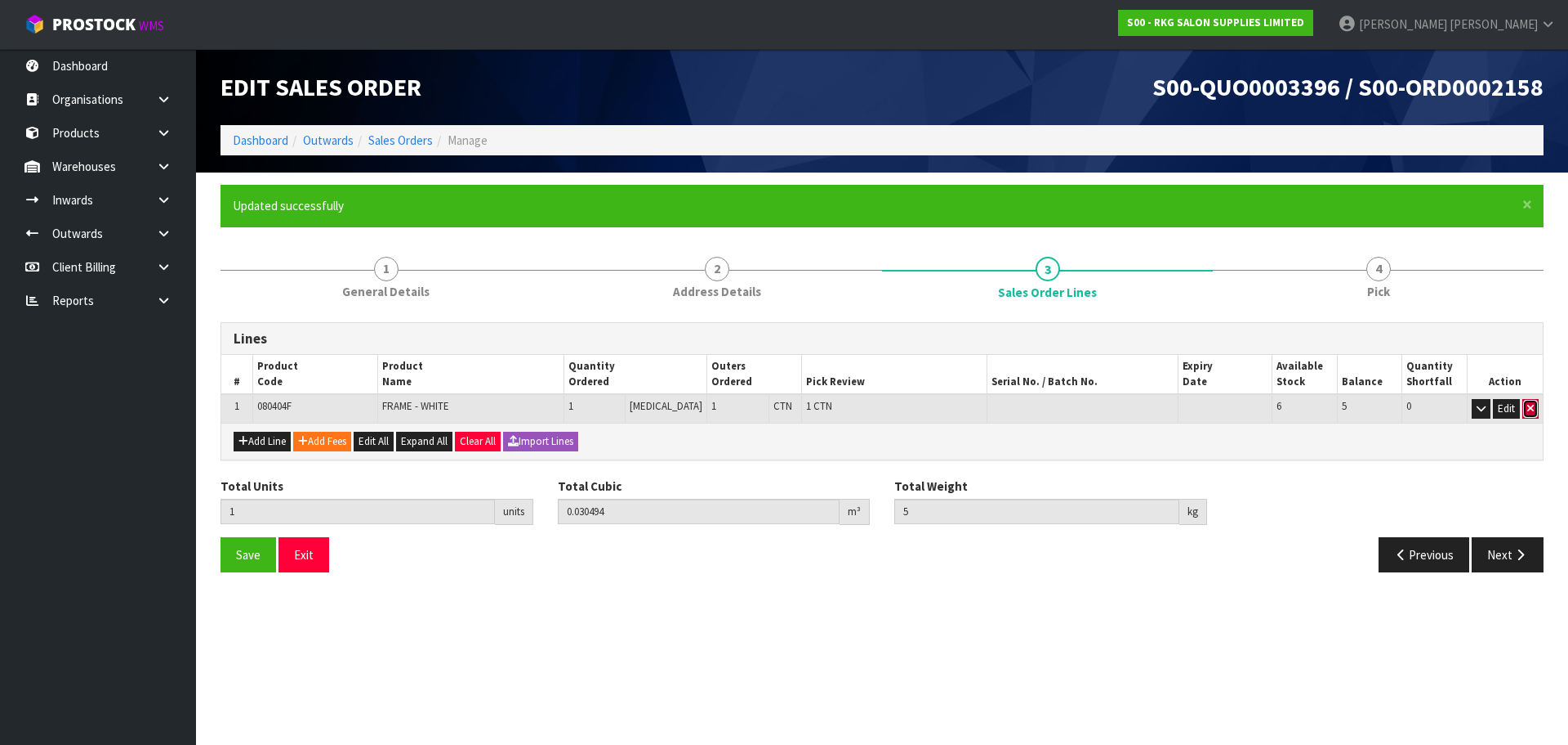
click at [1528, 410] on icon "button" at bounding box center [1531, 408] width 7 height 11
type input "0"
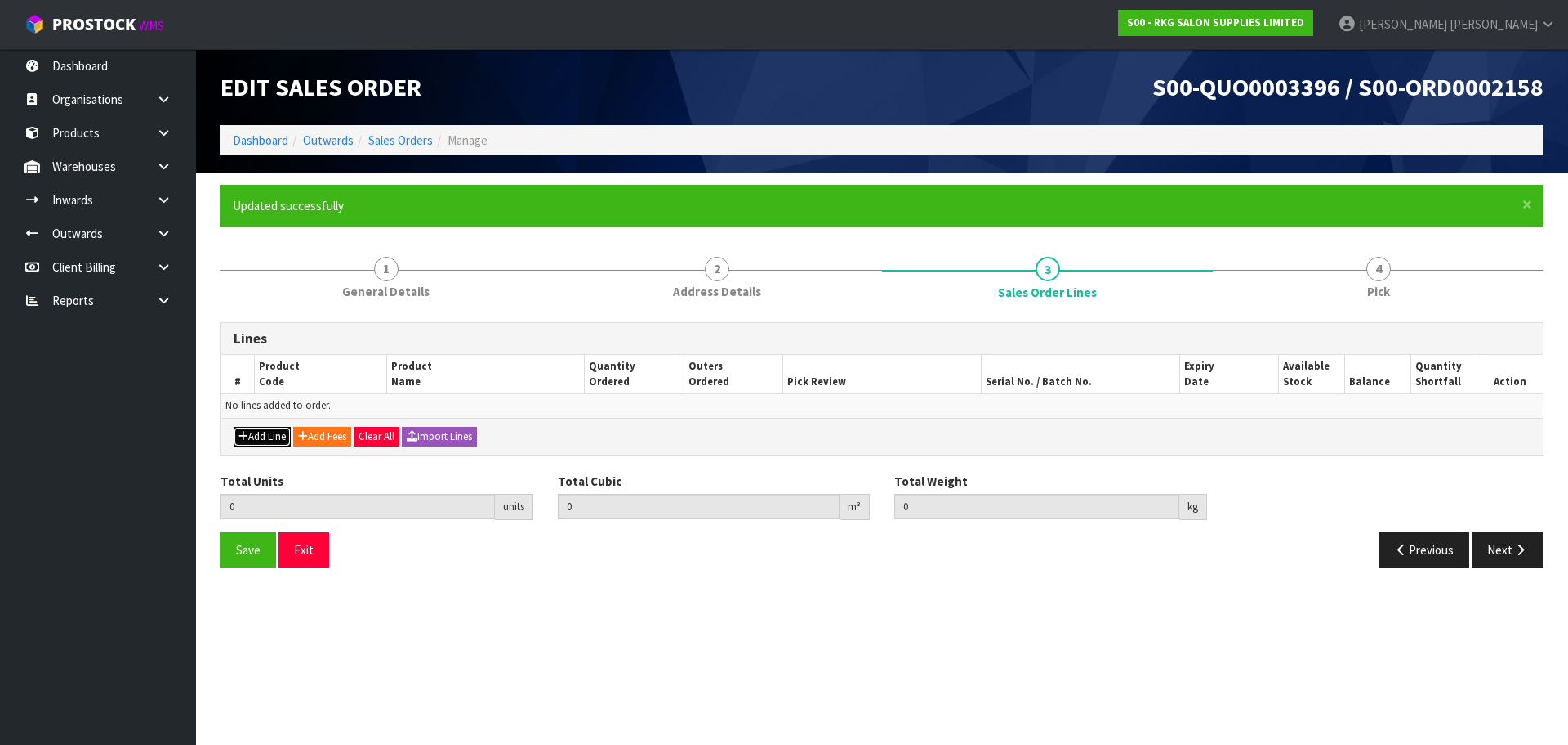
click at [267, 437] on button "Add Line" at bounding box center [262, 436] width 58 height 19
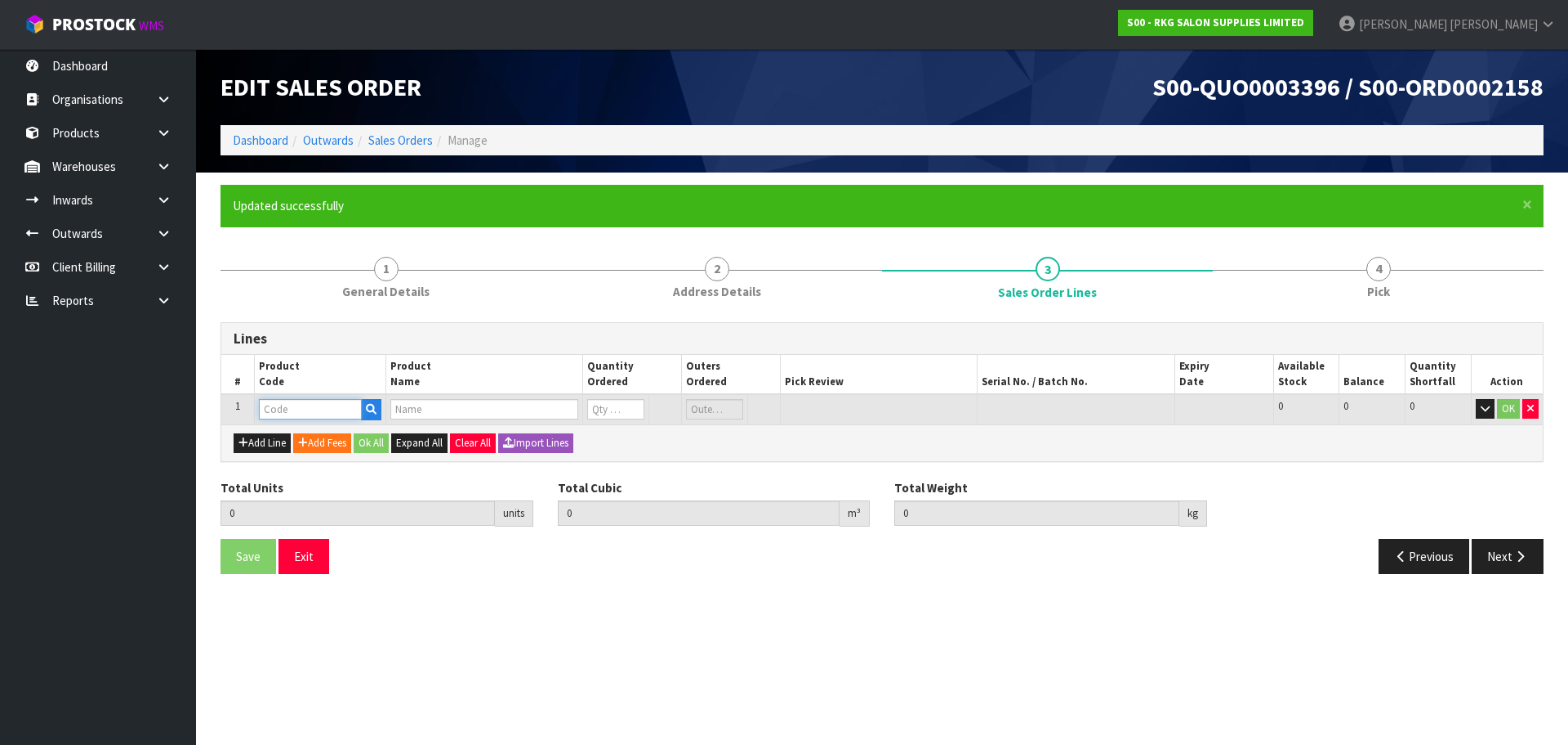
click at [287, 413] on input "text" at bounding box center [310, 409] width 103 height 20
paste input "080304D"
type input "080304D"
type input "0.000000"
type input "0.000"
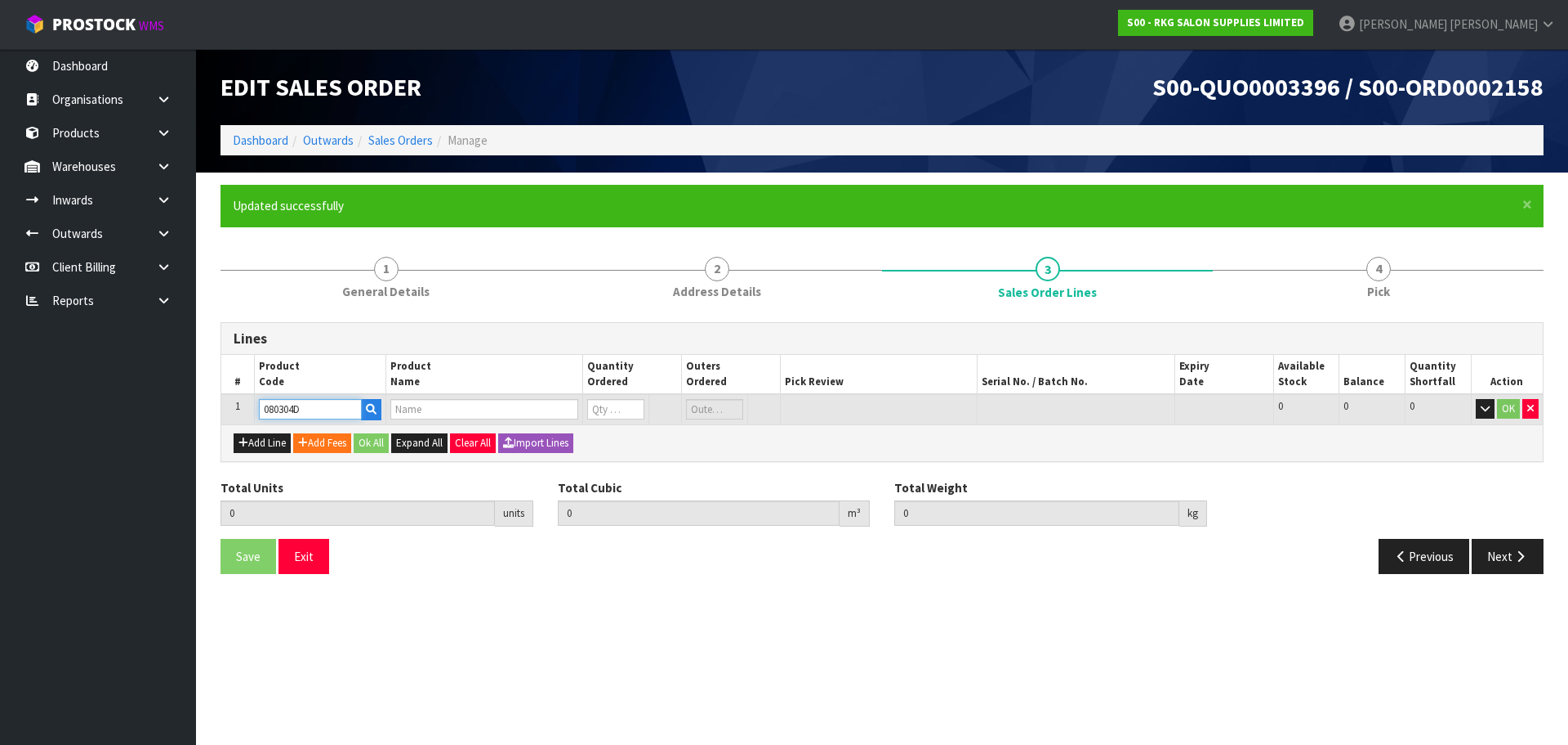
type input "DRAWER -WHITE"
type input "0"
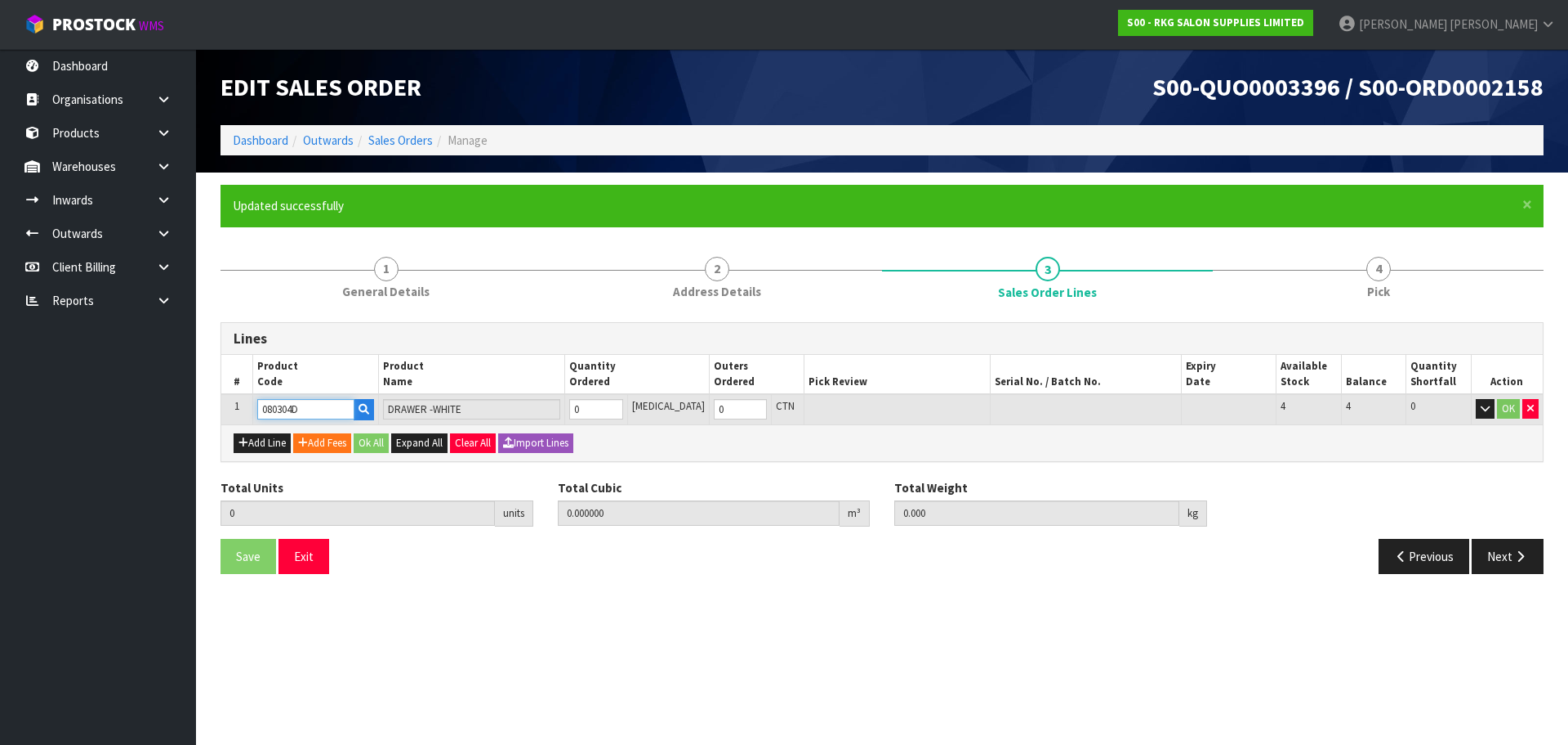
type input "080304D"
type input "1"
type input "0.143775"
type input "21.9"
type input "1"
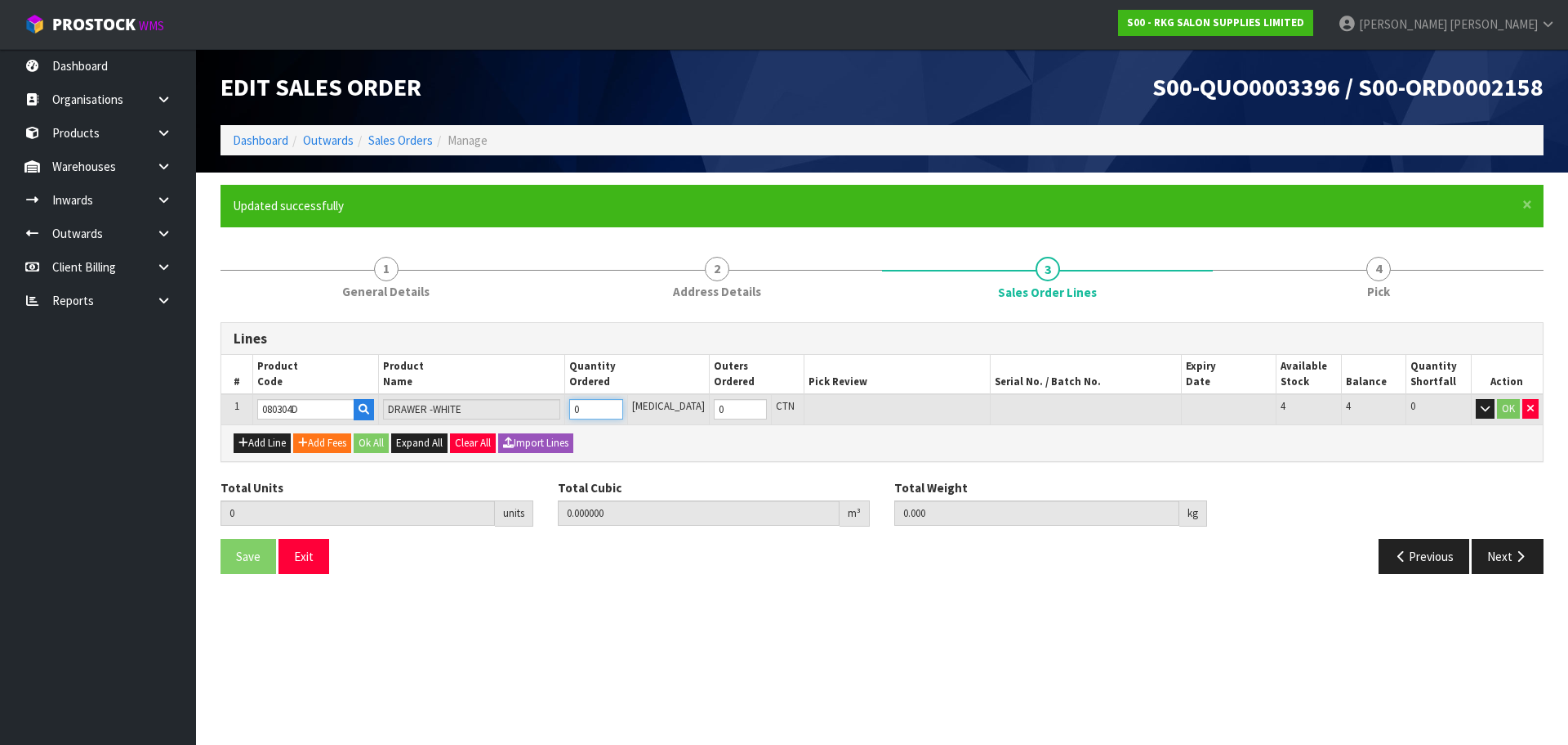
type input "1"
click at [623, 406] on input "1" at bounding box center [596, 409] width 53 height 20
type input "2"
type input "0.28755"
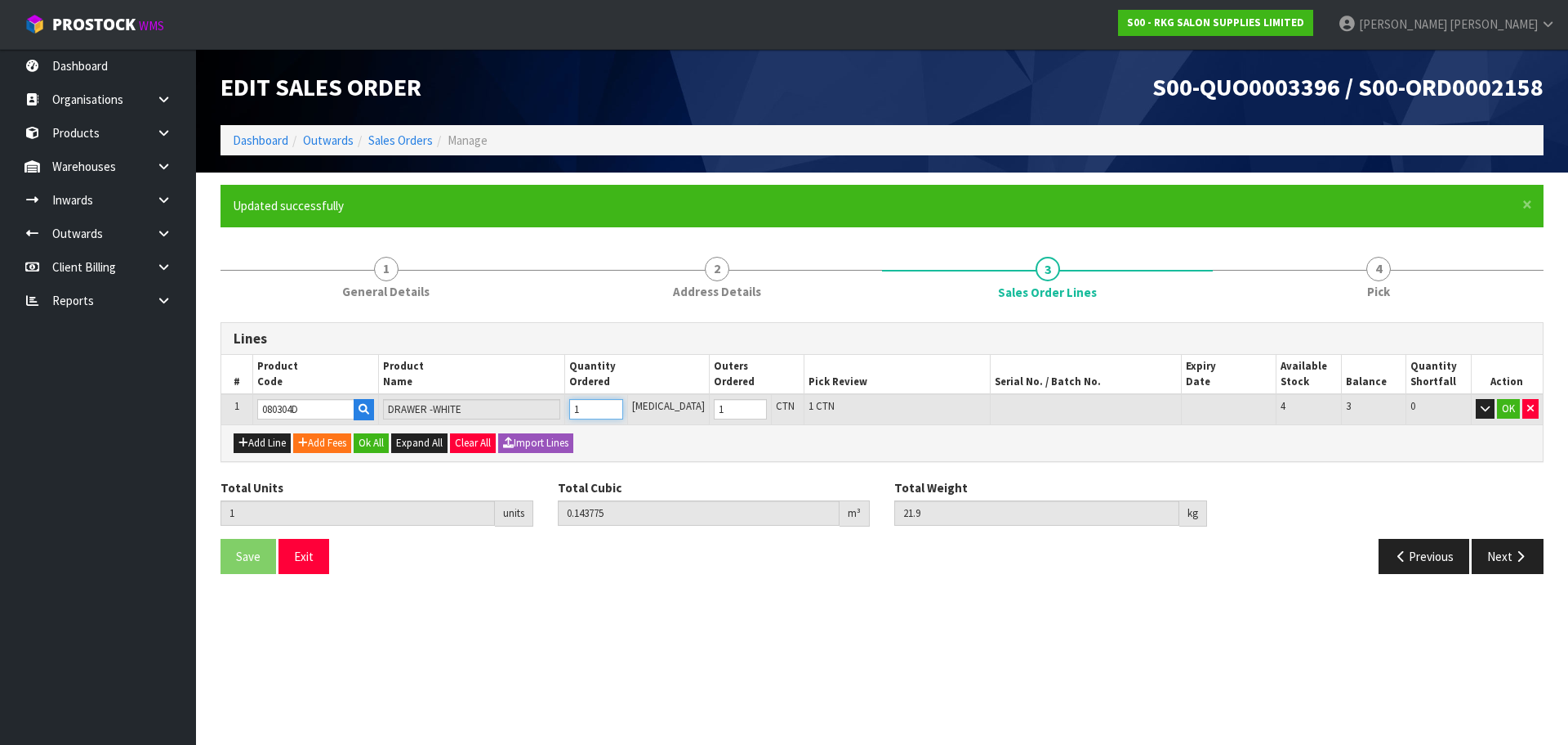
type input "43.8"
type input "2"
click at [623, 406] on input "2" at bounding box center [596, 409] width 53 height 20
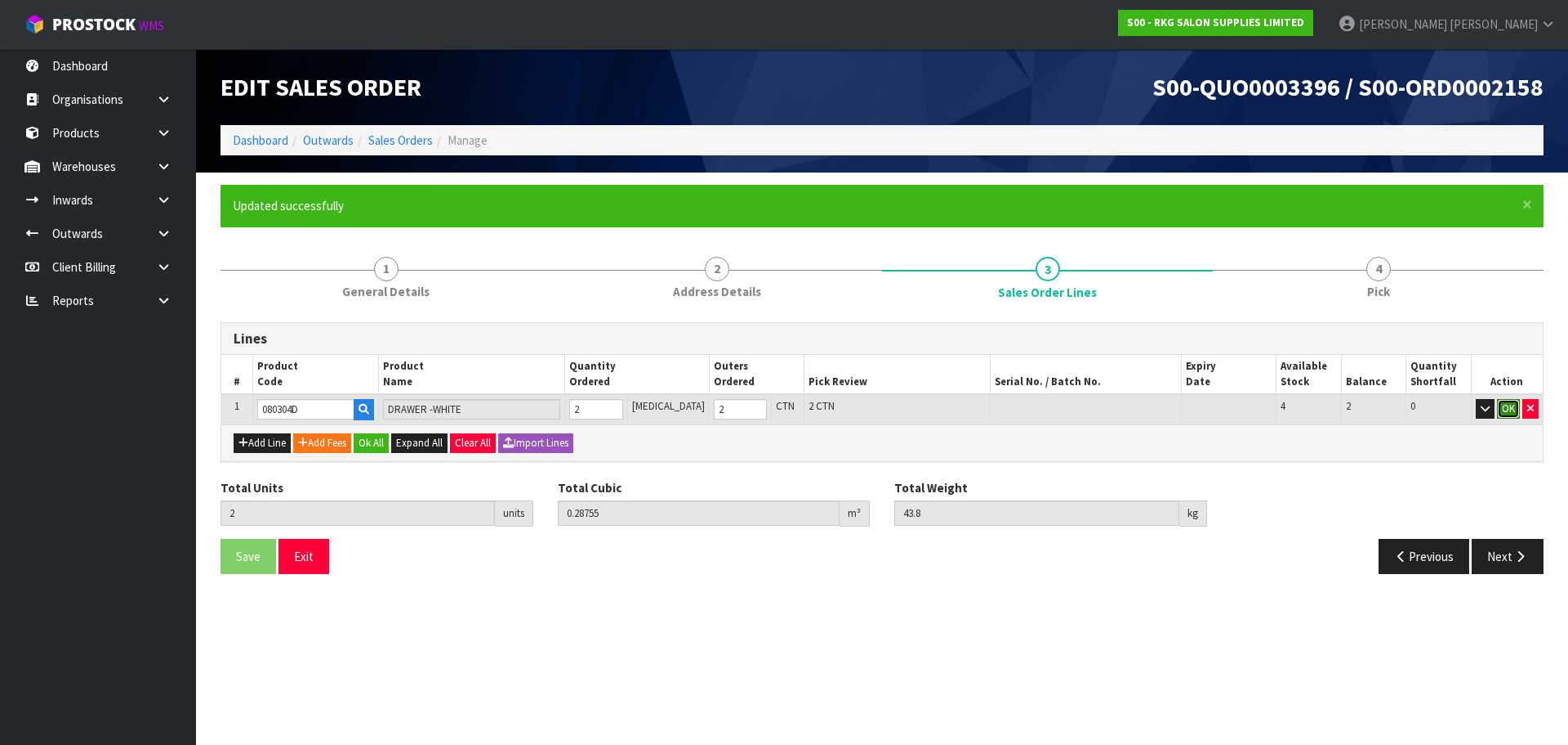
click at [1507, 405] on button "OK" at bounding box center [1509, 409] width 23 height 19
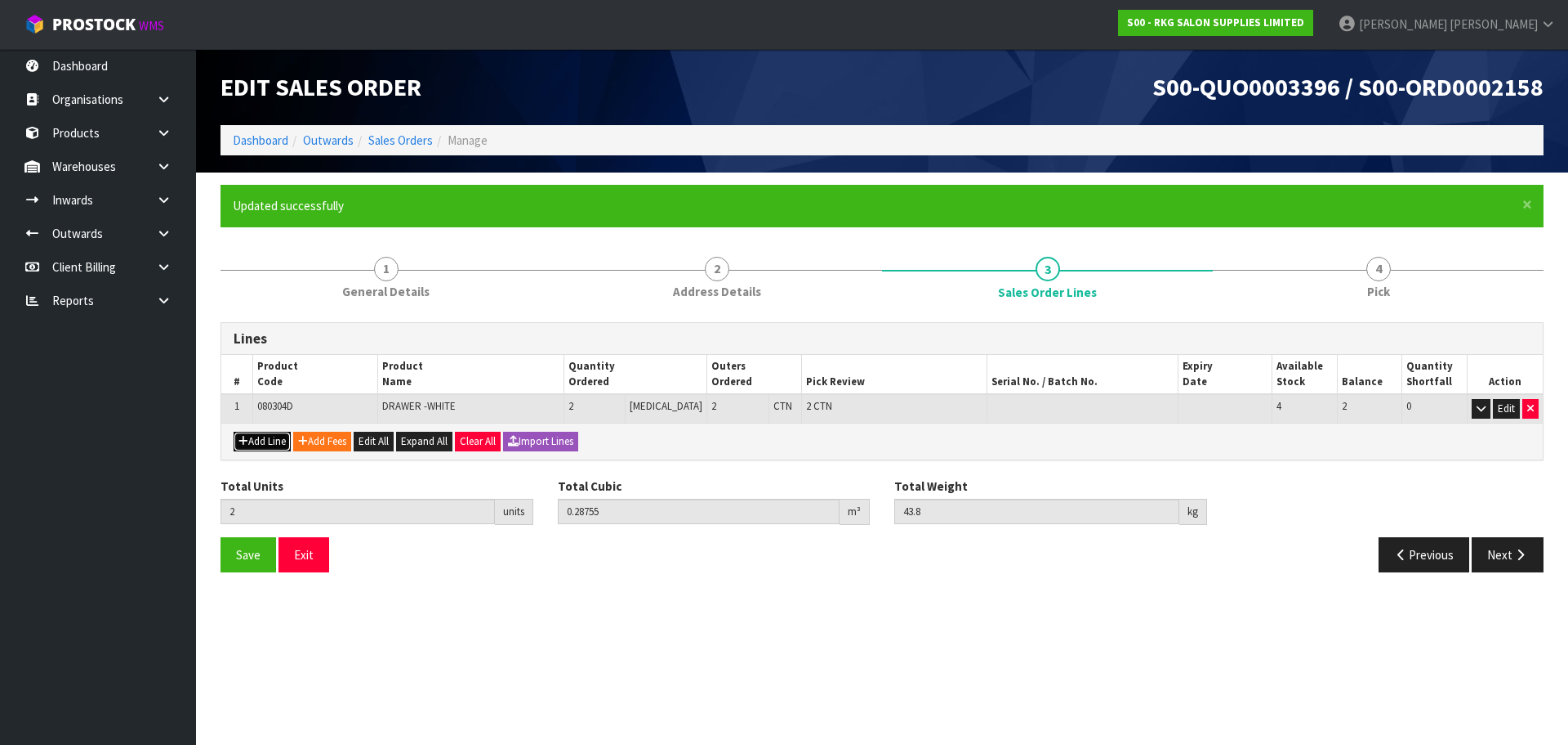
click at [270, 438] on button "Add Line" at bounding box center [262, 441] width 58 height 19
type input "0"
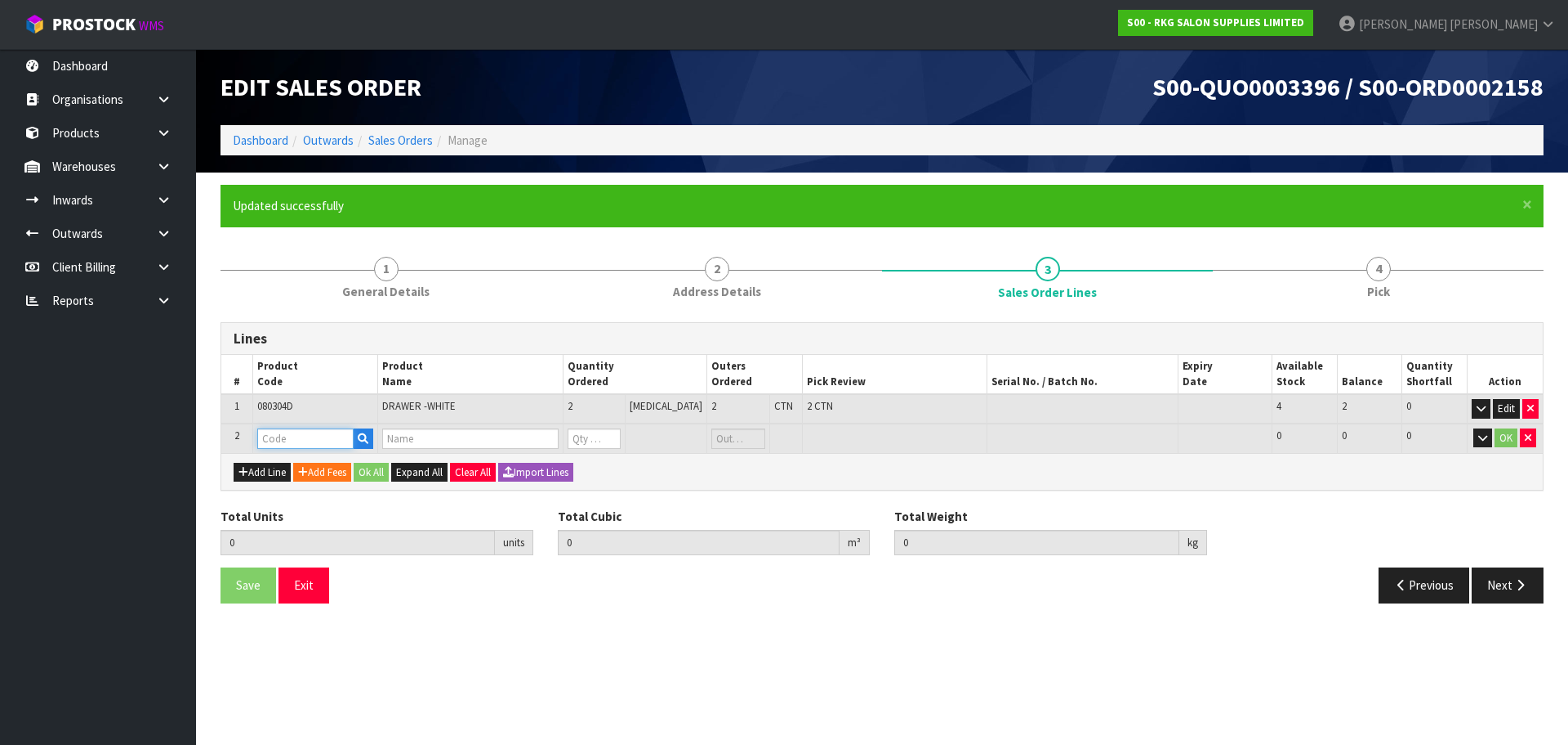
click at [274, 438] on input "text" at bounding box center [306, 438] width 96 height 20
type input "080404"
click at [314, 487] on strong "080404" at bounding box center [295, 488] width 39 height 15
type input "080404F"
type input "2"
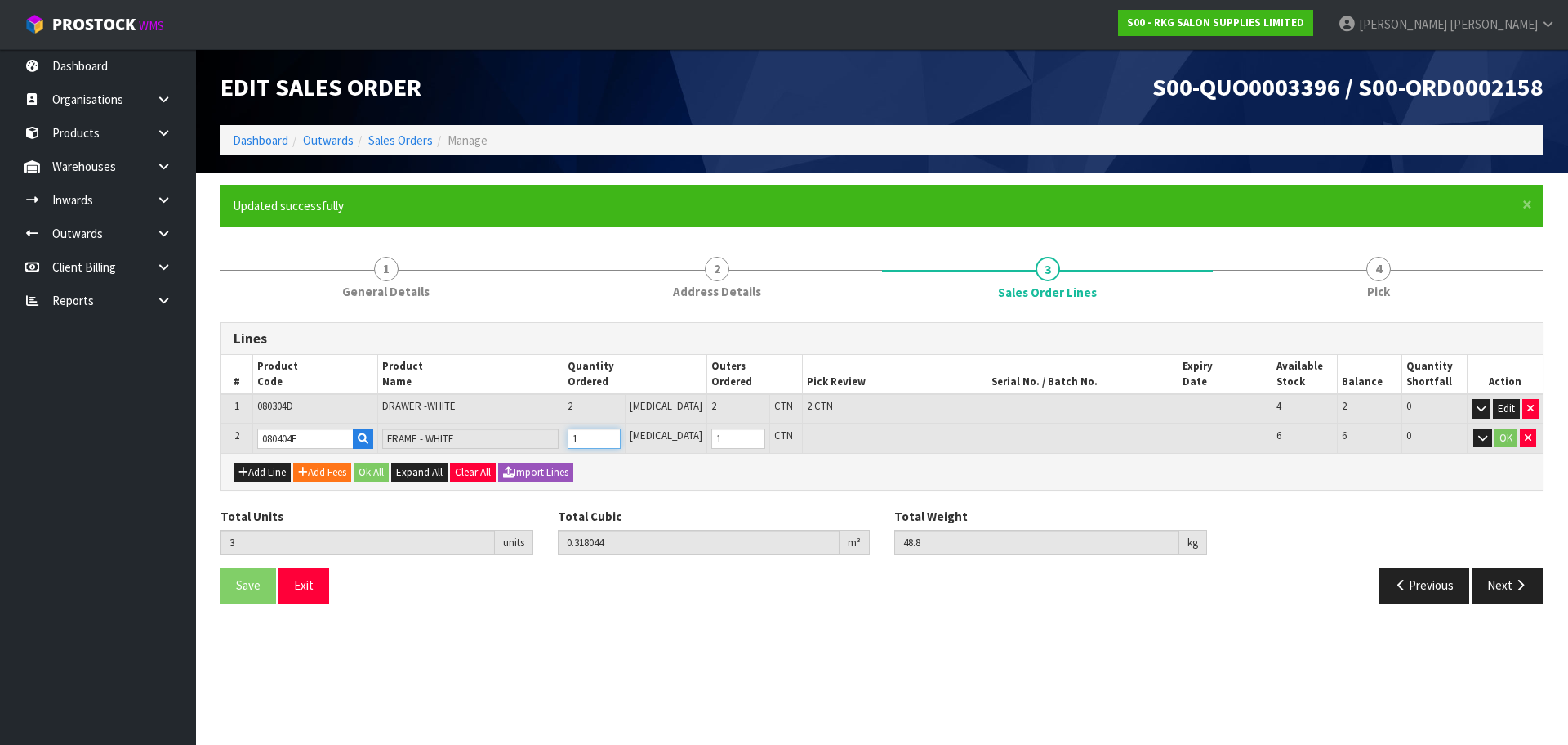
click at [621, 435] on input "1" at bounding box center [594, 438] width 53 height 20
click at [1504, 439] on button "OK" at bounding box center [1507, 438] width 23 height 19
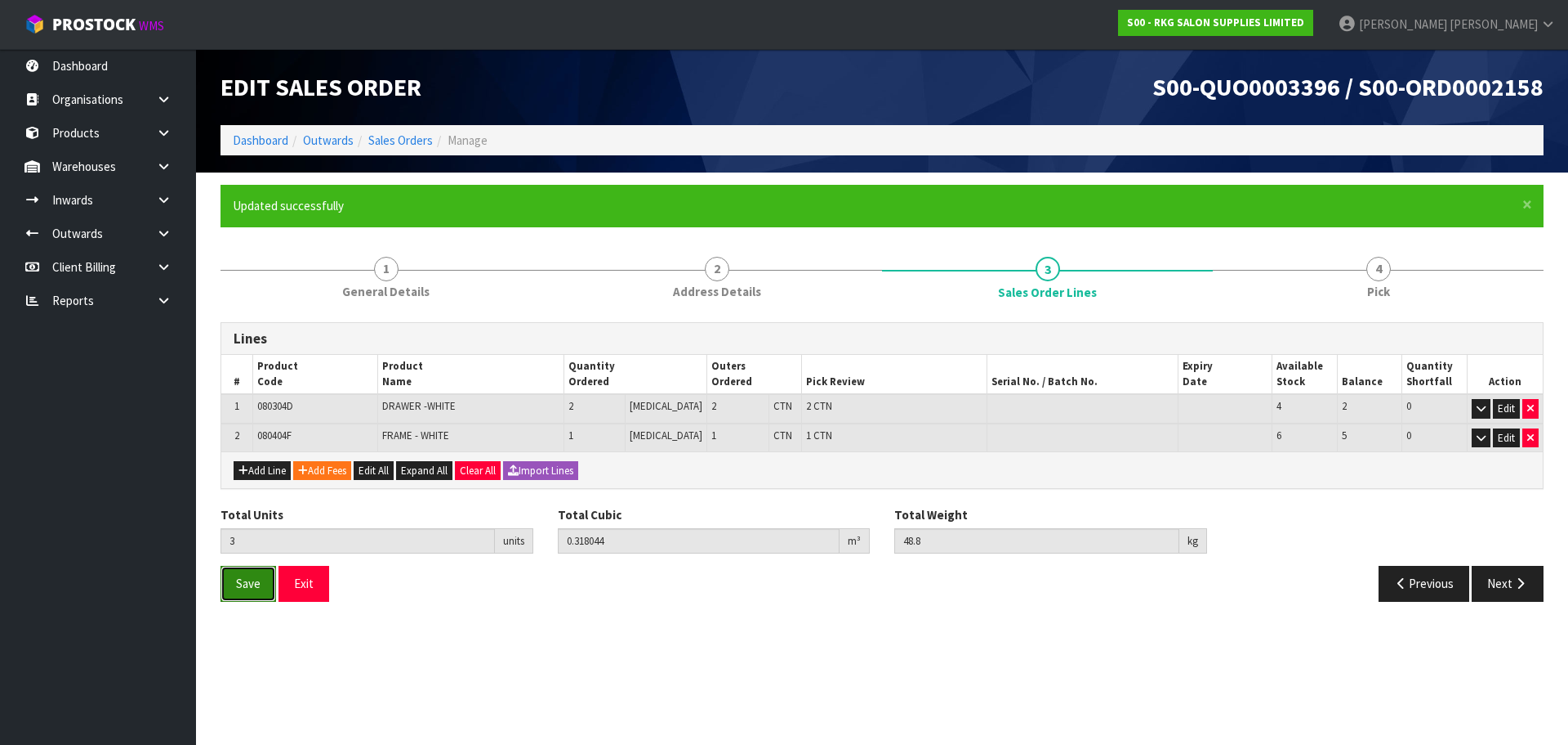
click at [240, 576] on span "Save" at bounding box center [249, 584] width 25 height 15
click at [1502, 587] on button "Next" at bounding box center [1507, 583] width 72 height 36
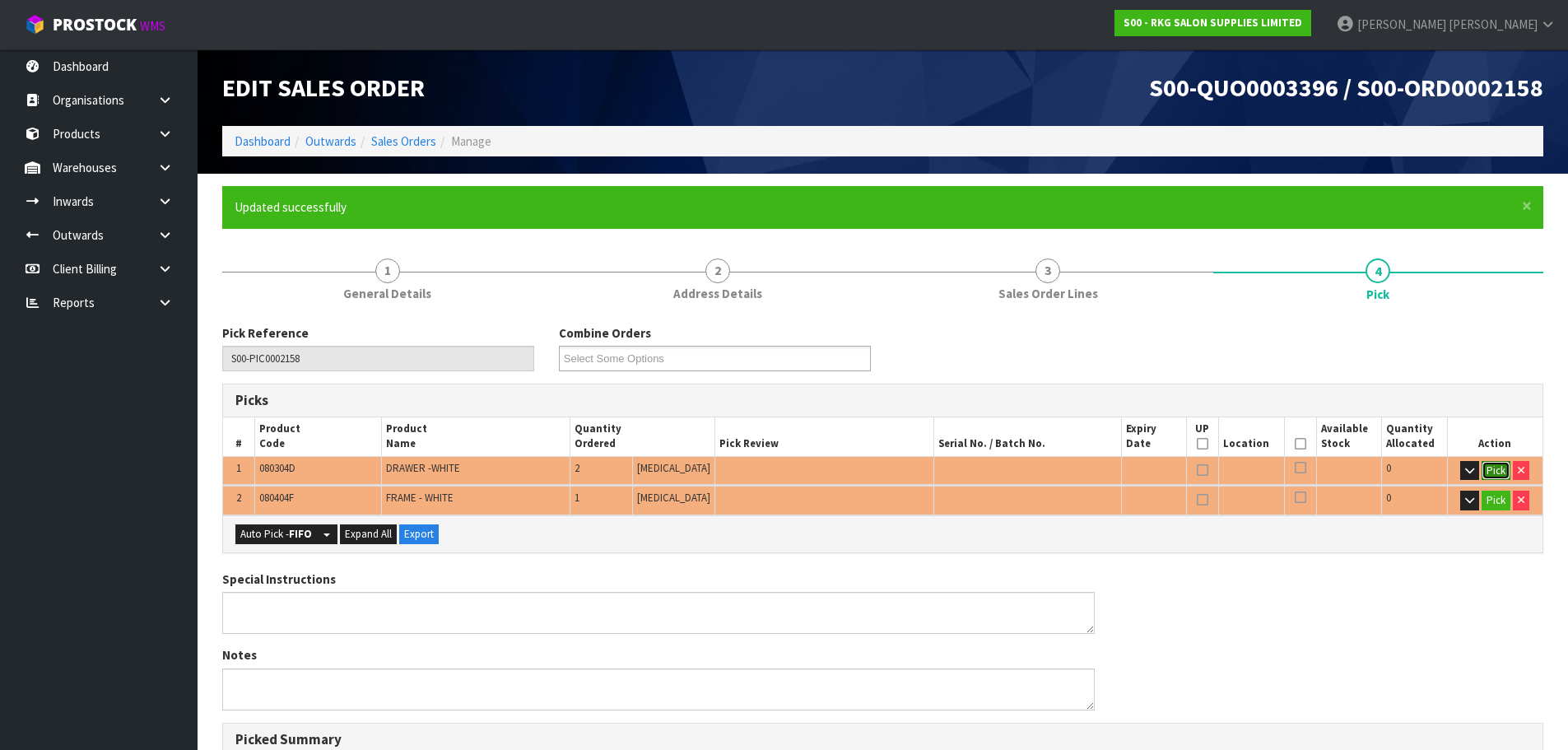
click at [1493, 467] on button "Pick" at bounding box center [1495, 470] width 29 height 19
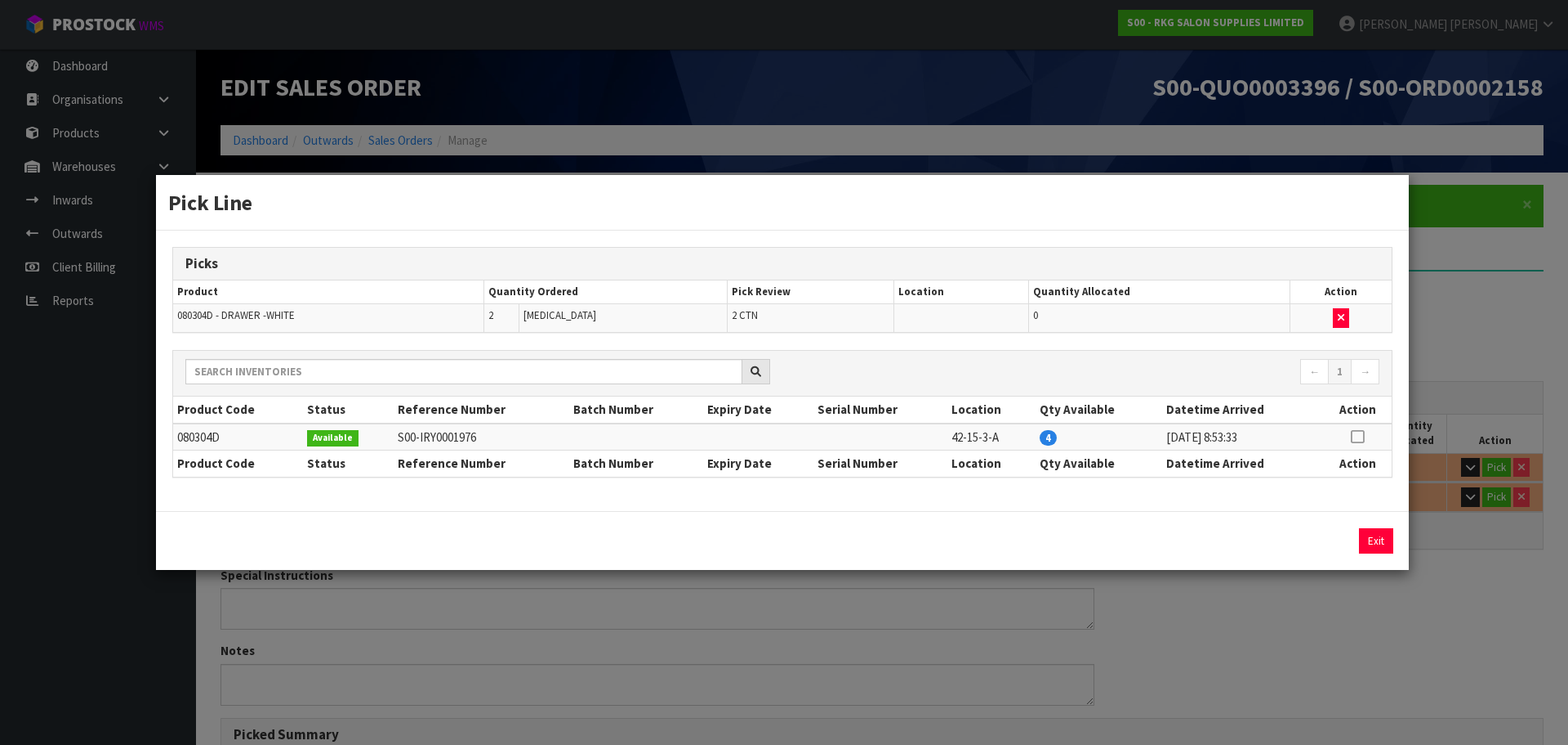
click at [1355, 436] on icon at bounding box center [1358, 436] width 13 height 1
click at [1325, 540] on button "Assign Pick" at bounding box center [1321, 540] width 67 height 25
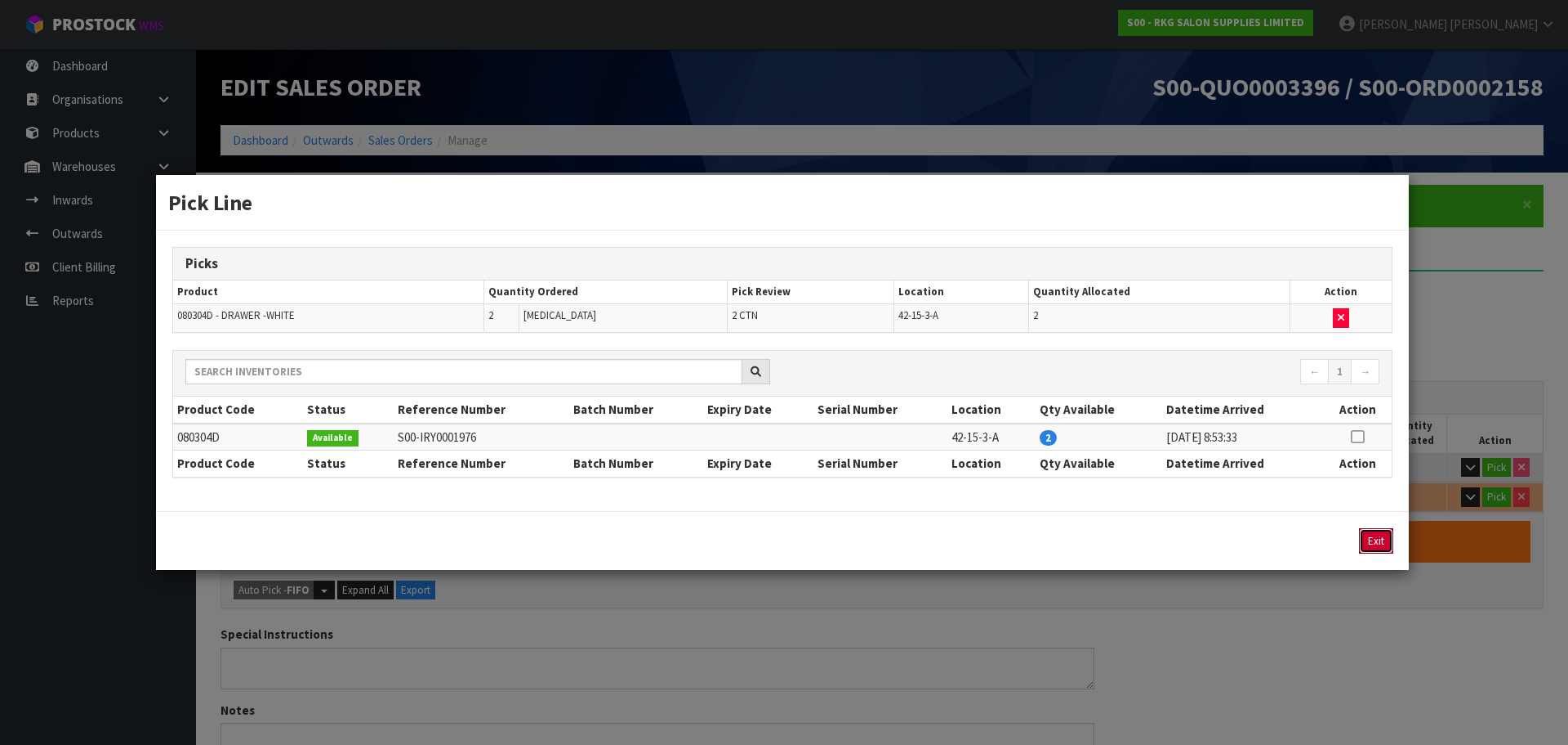
click at [1372, 542] on button "Exit" at bounding box center [1377, 540] width 35 height 25
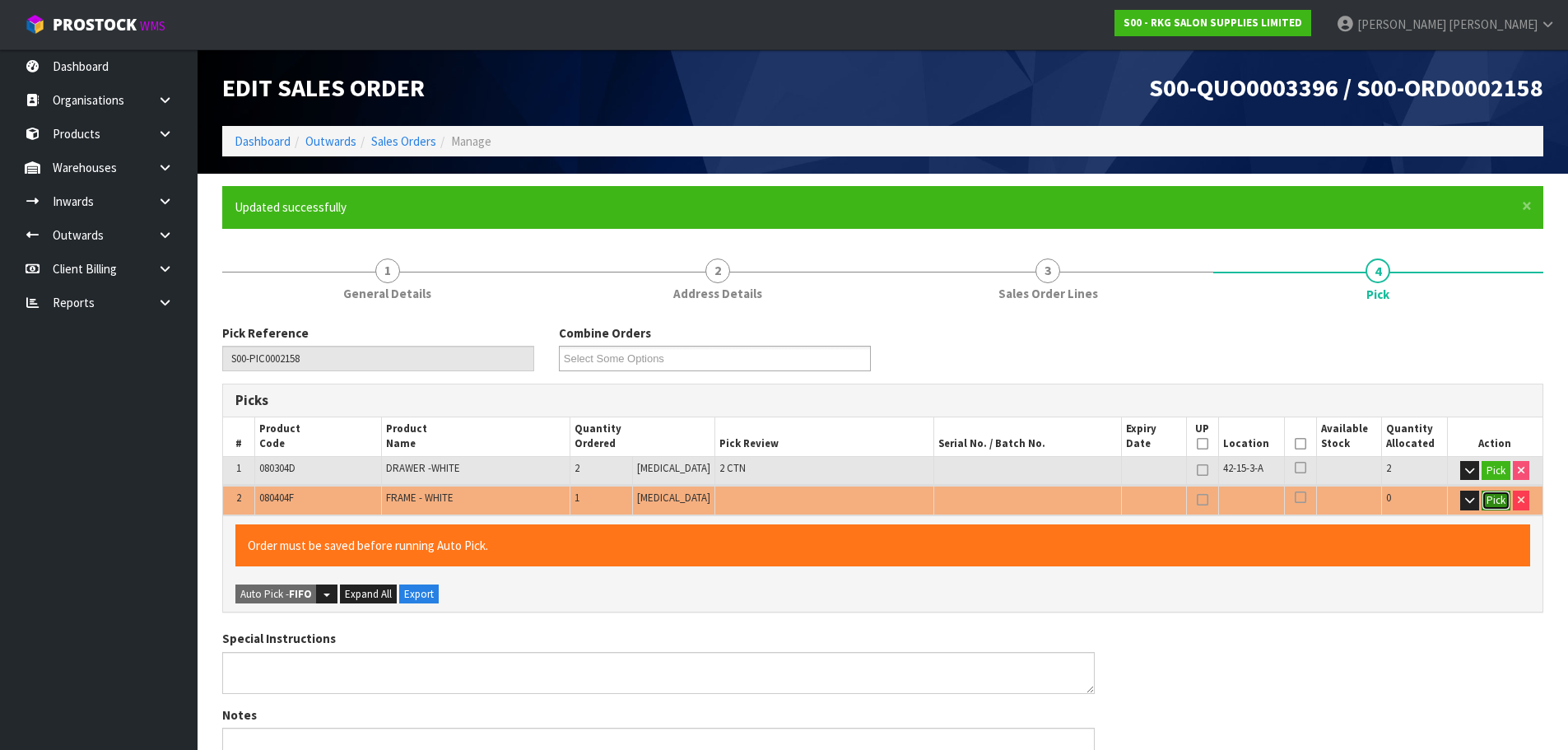
click at [1500, 500] on button "Pick" at bounding box center [1495, 500] width 29 height 19
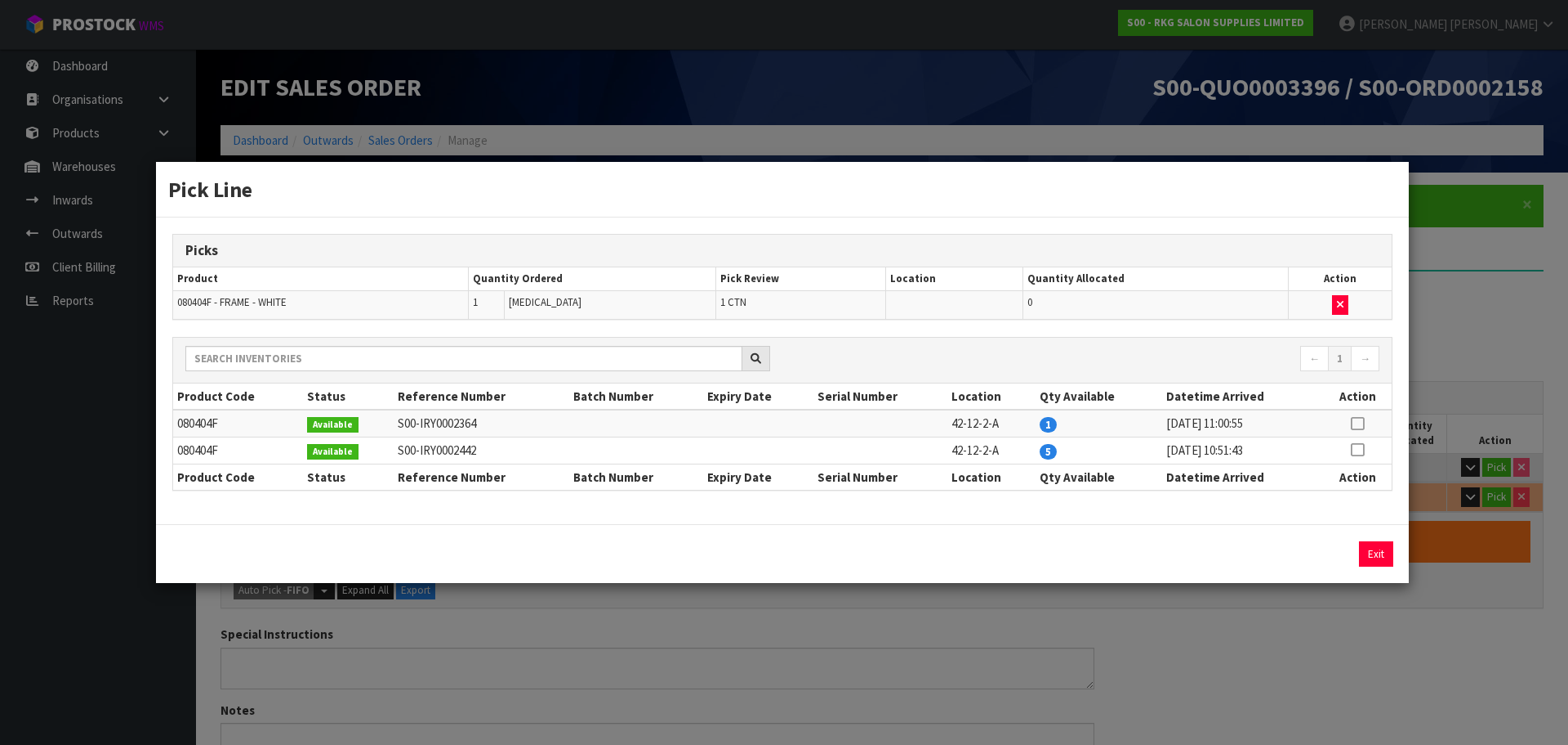
click at [1360, 423] on icon at bounding box center [1358, 423] width 13 height 1
click at [1313, 554] on button "Assign Pick" at bounding box center [1321, 554] width 67 height 25
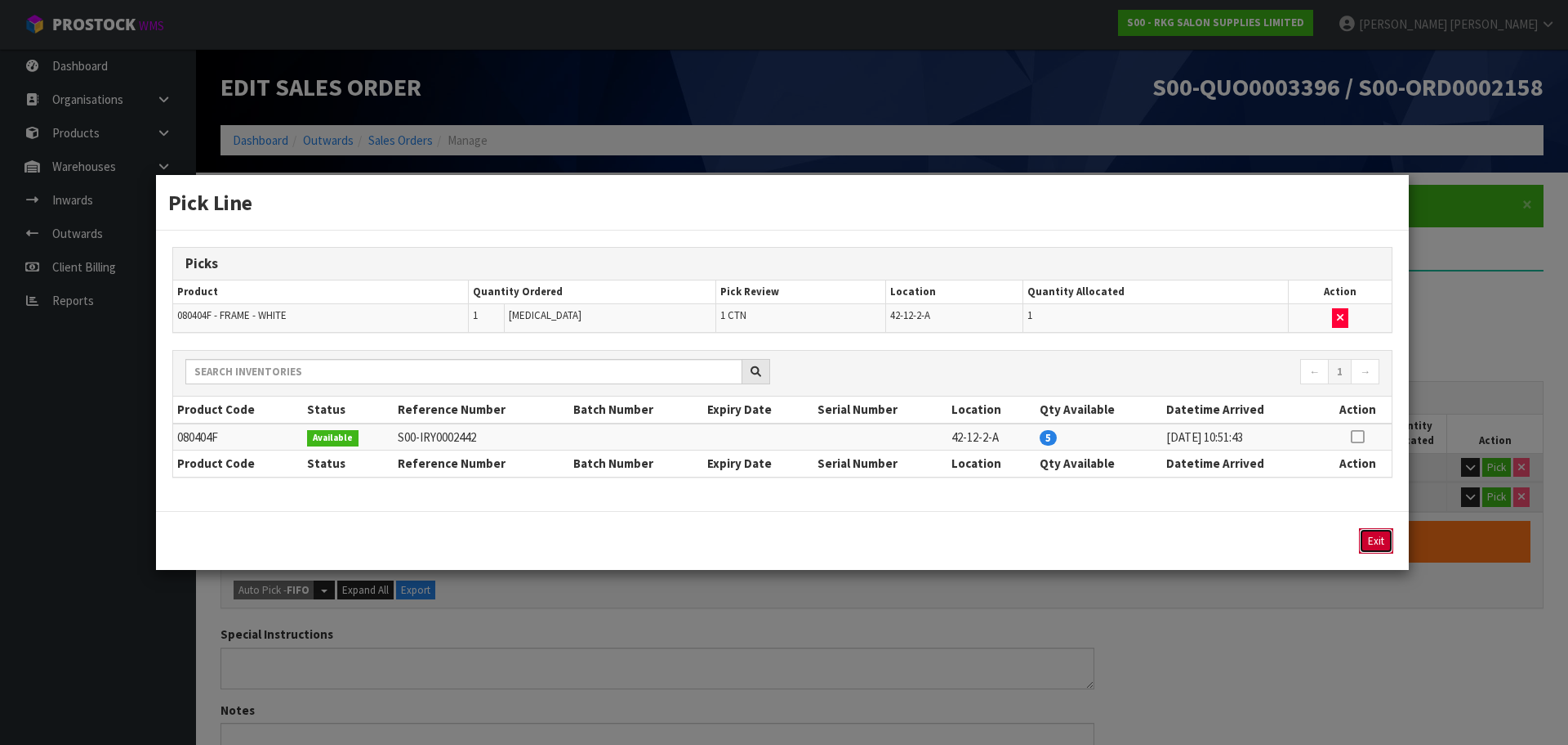
click at [1378, 542] on button "Exit" at bounding box center [1377, 540] width 35 height 25
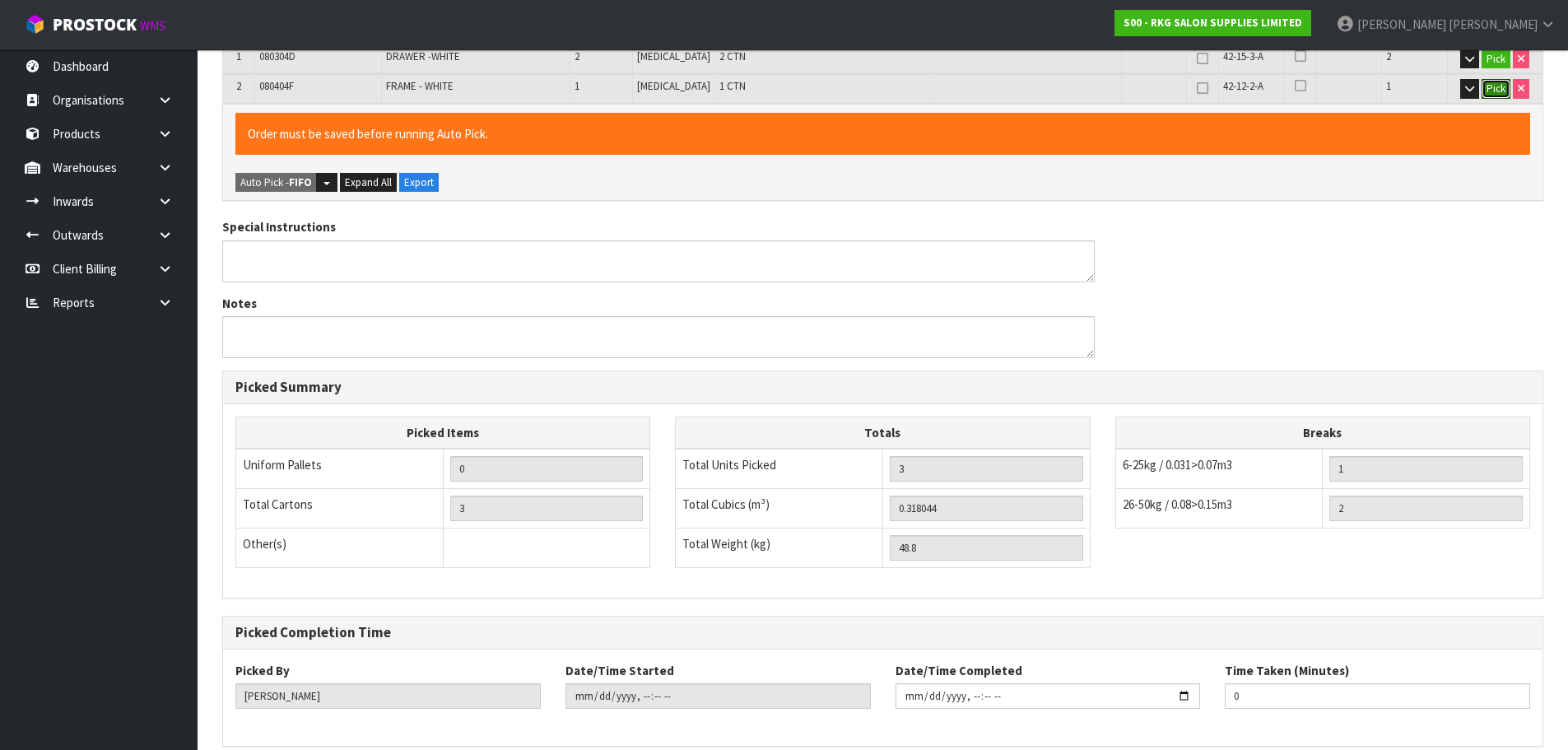
scroll to position [486, 0]
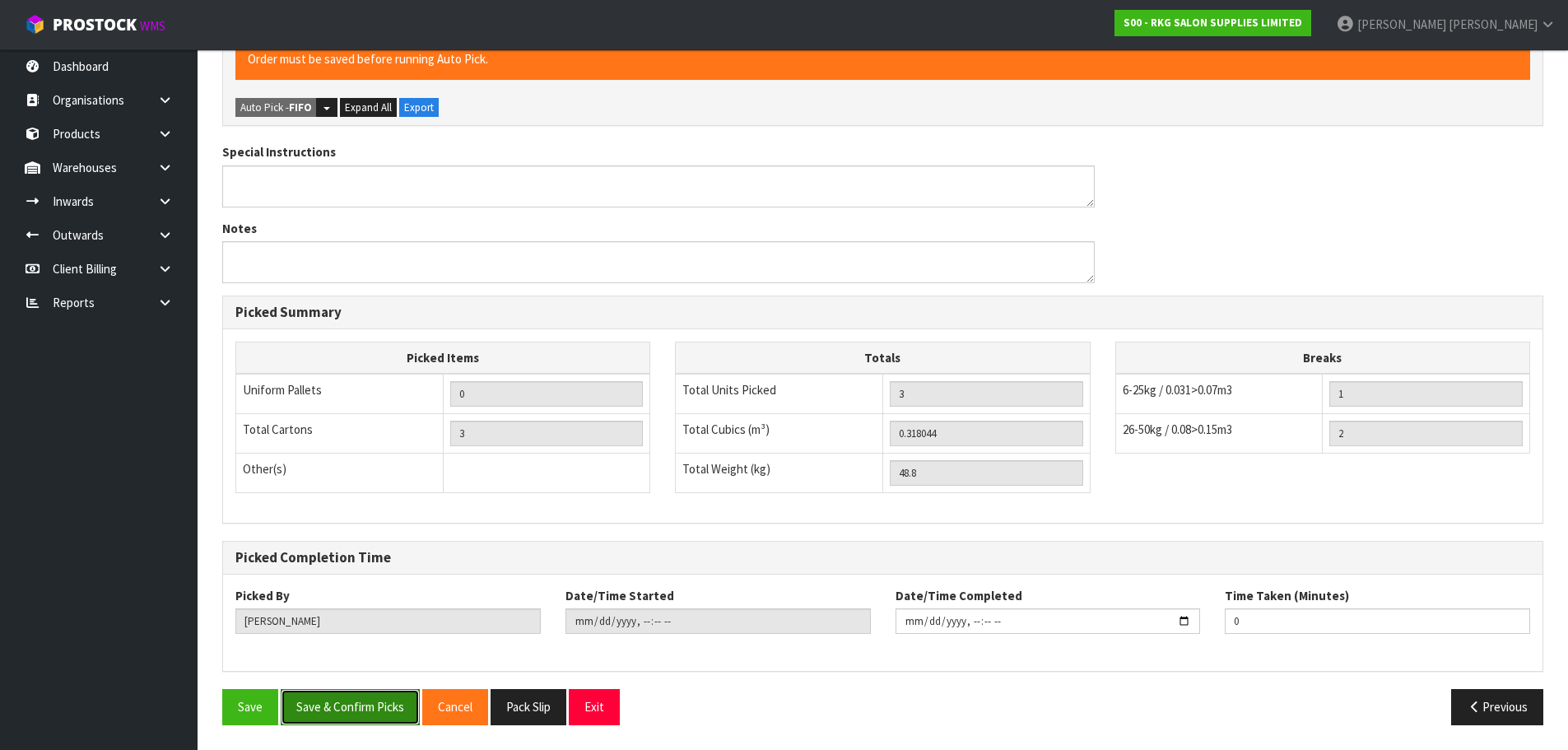
click at [339, 709] on button "Save & Confirm Picks" at bounding box center [350, 706] width 139 height 36
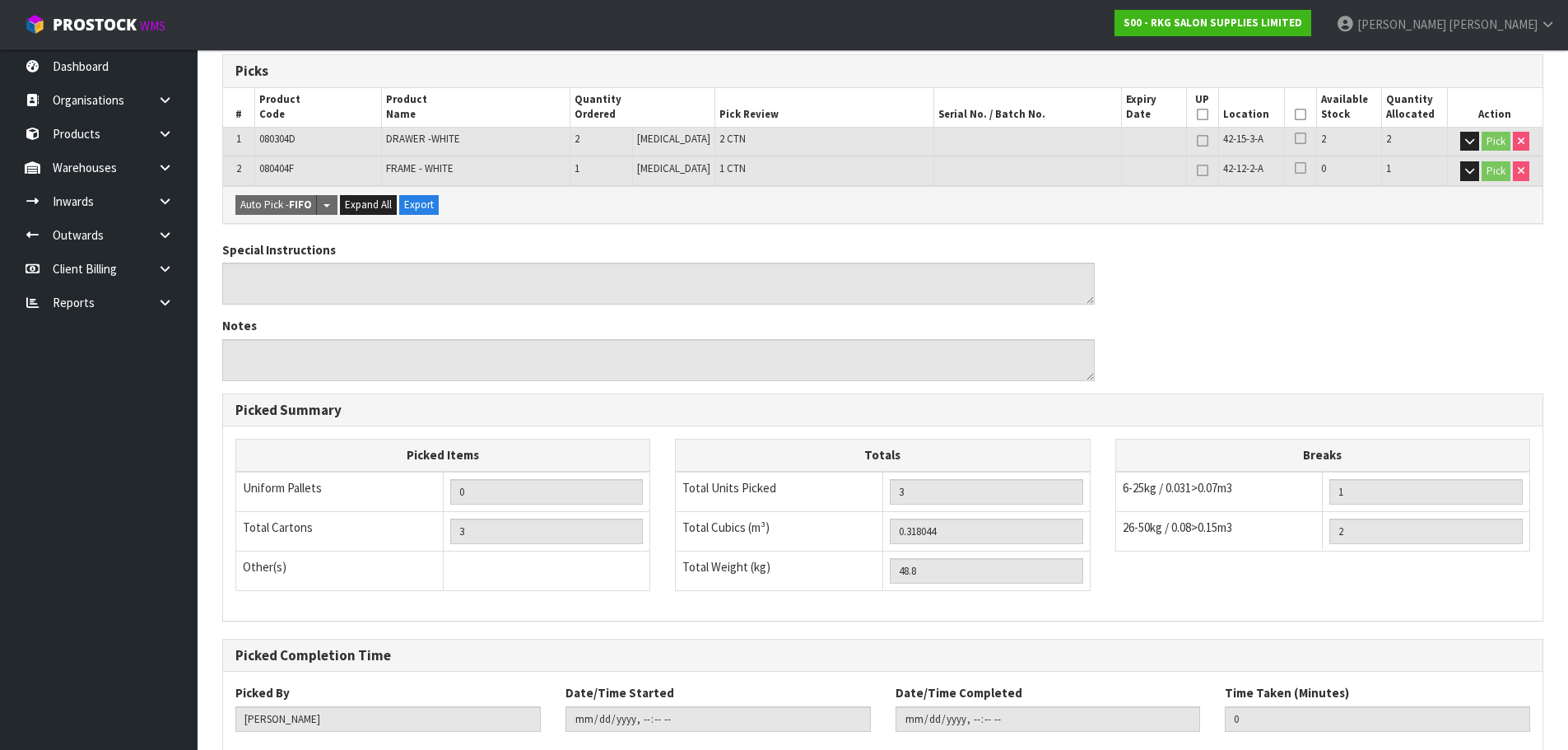
scroll to position [426, 0]
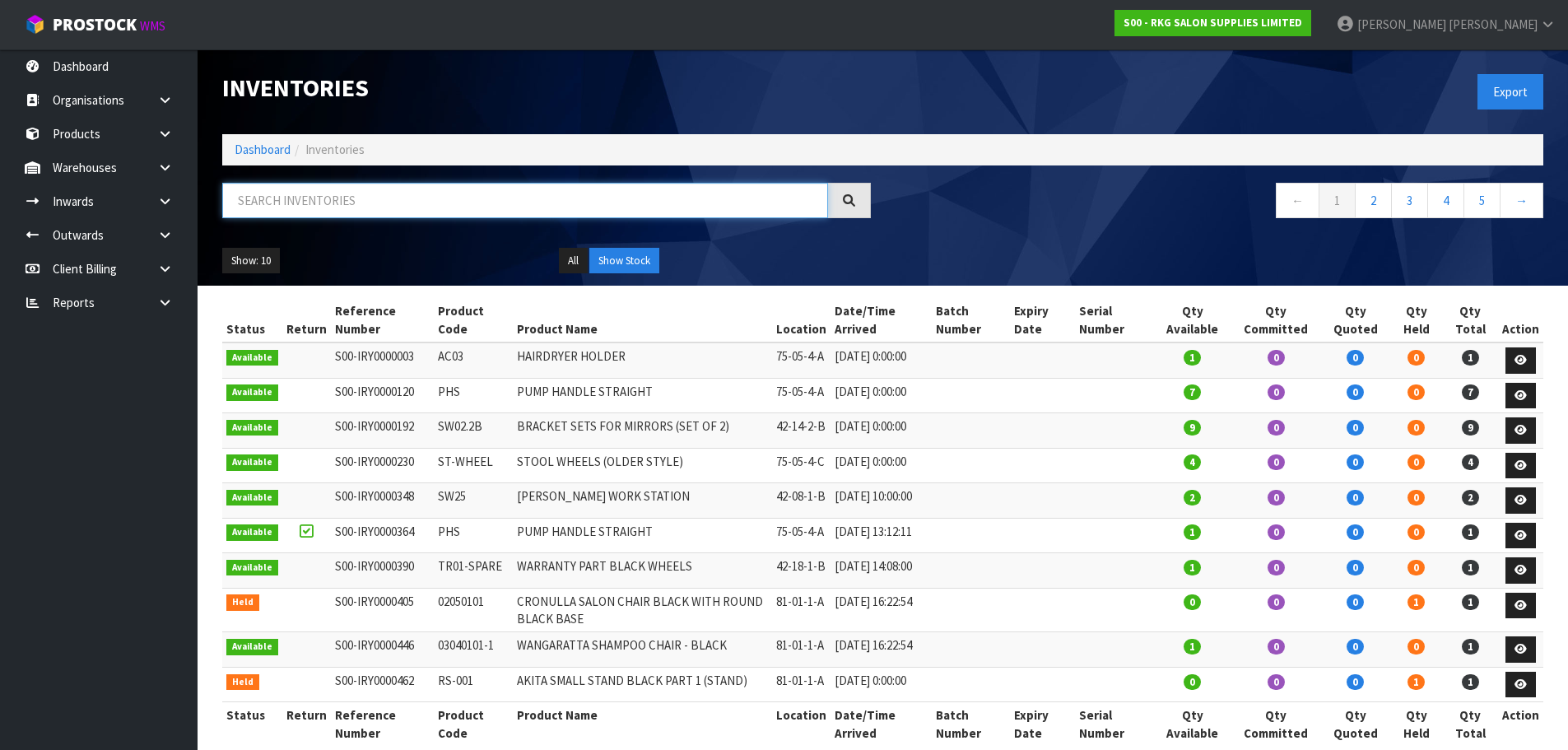
click at [252, 196] on input "text" at bounding box center [526, 200] width 606 height 36
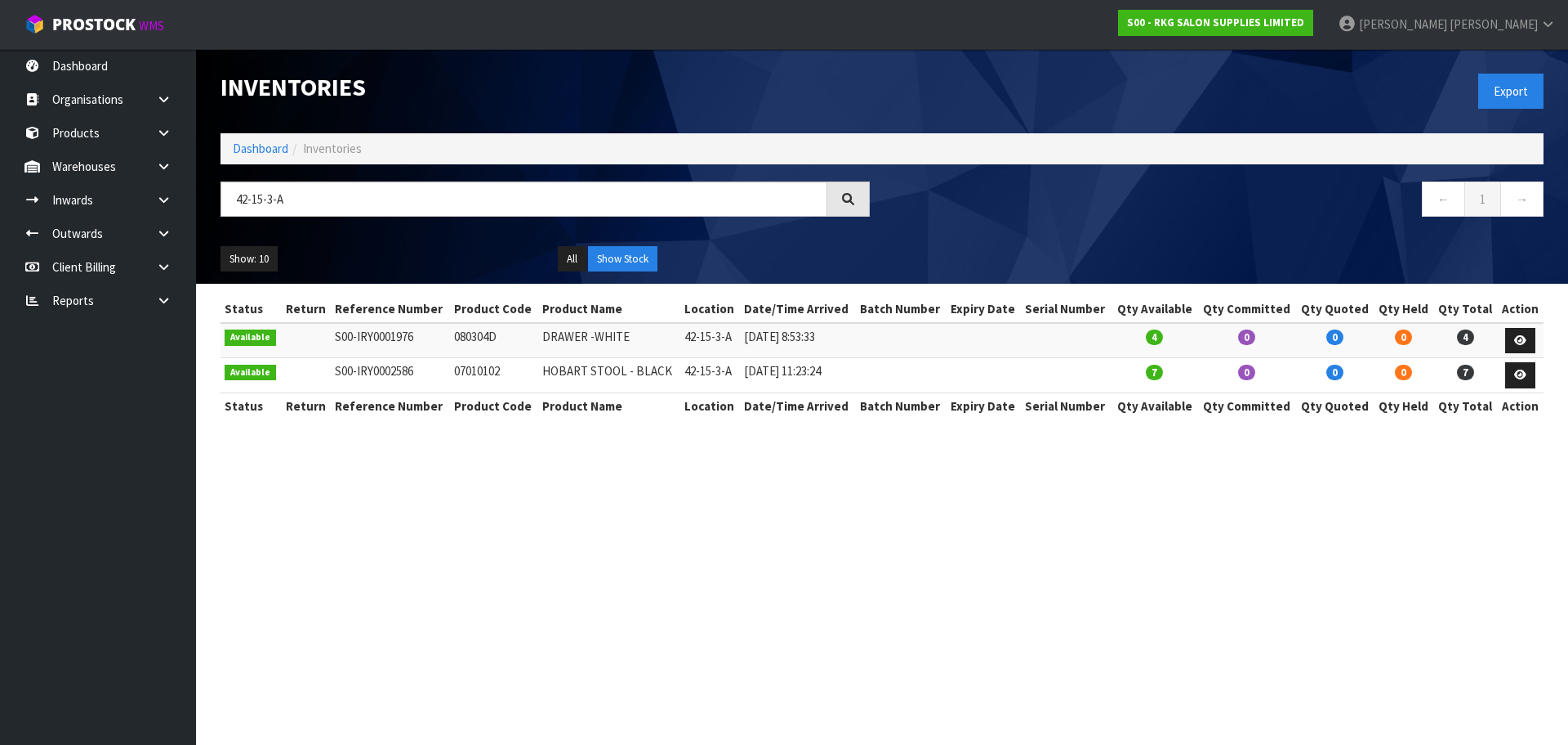
drag, startPoint x: 452, startPoint y: 335, endPoint x: 514, endPoint y: 340, distance: 62.2
click at [514, 340] on td "080304D" at bounding box center [494, 340] width 88 height 36
copy td "080304D"
drag, startPoint x: 335, startPoint y: 200, endPoint x: 254, endPoint y: 207, distance: 81.3
click at [254, 207] on input "42-15-3-A" at bounding box center [525, 199] width 607 height 36
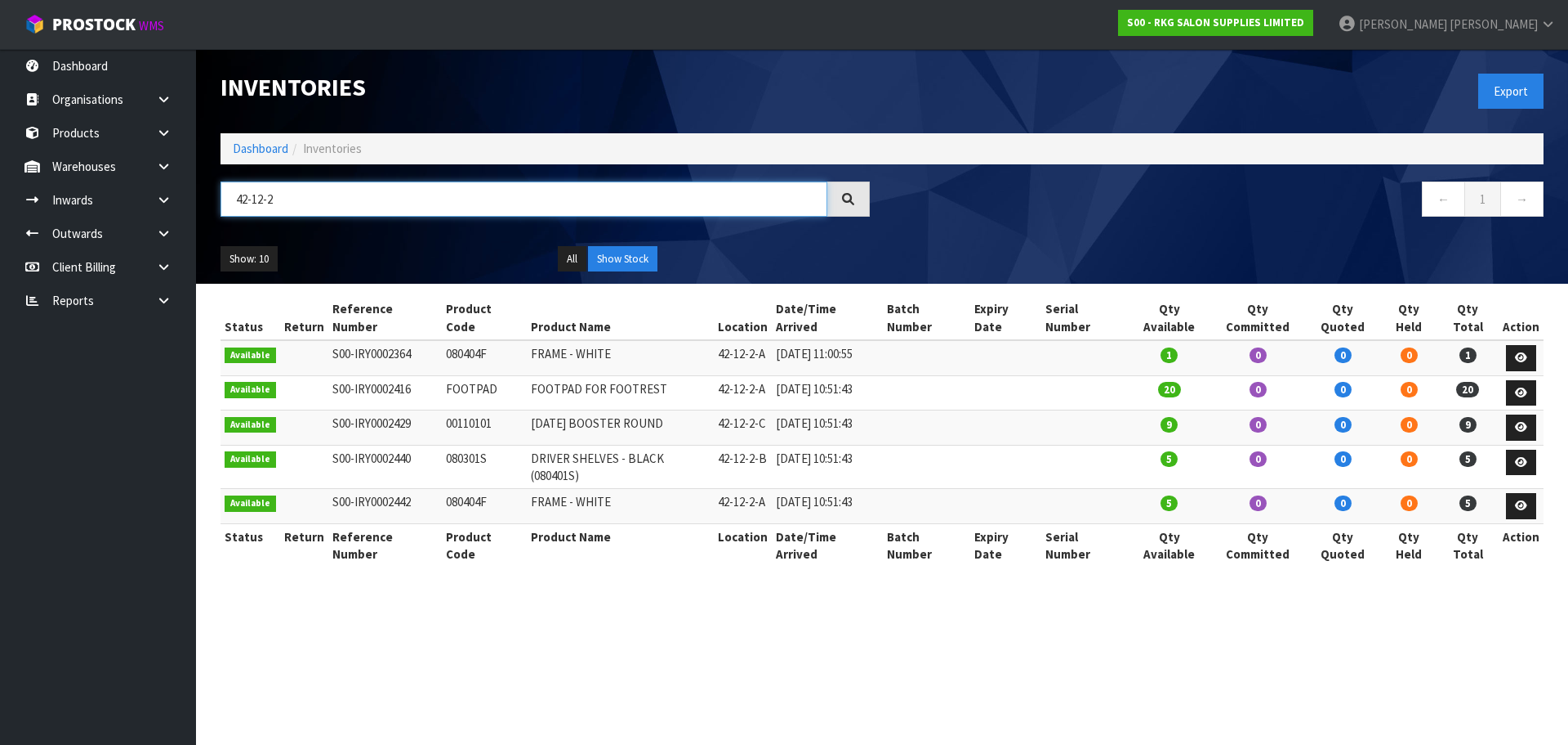
type input "42-12-2"
